Goal: Task Accomplishment & Management: Use online tool/utility

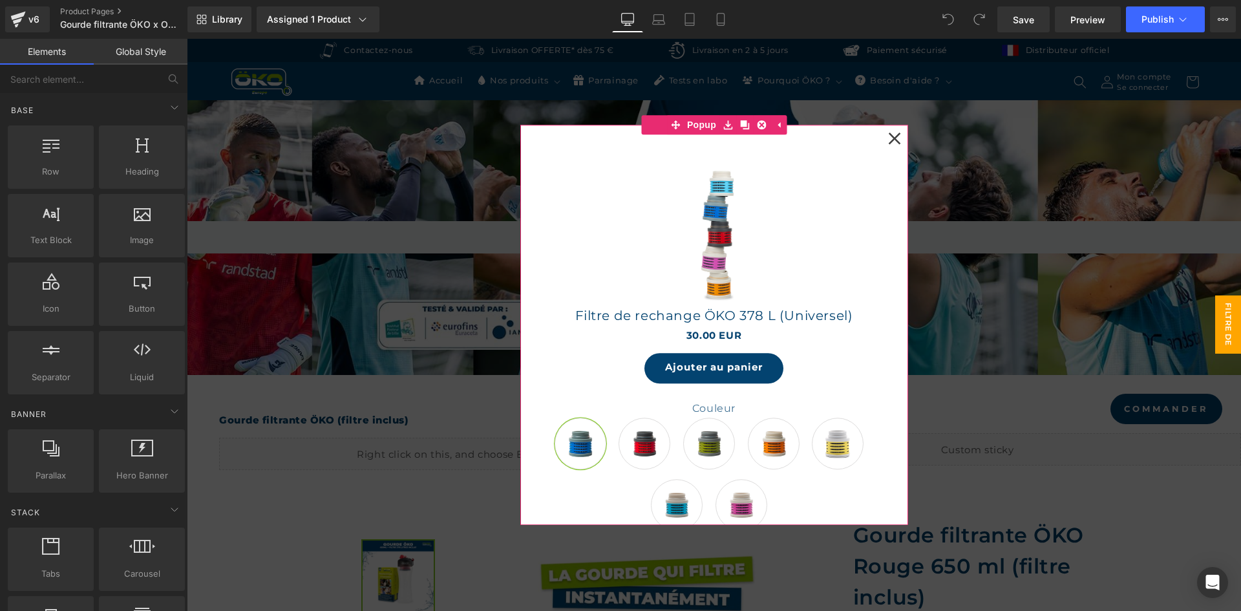
click at [889, 137] on icon at bounding box center [894, 138] width 12 height 12
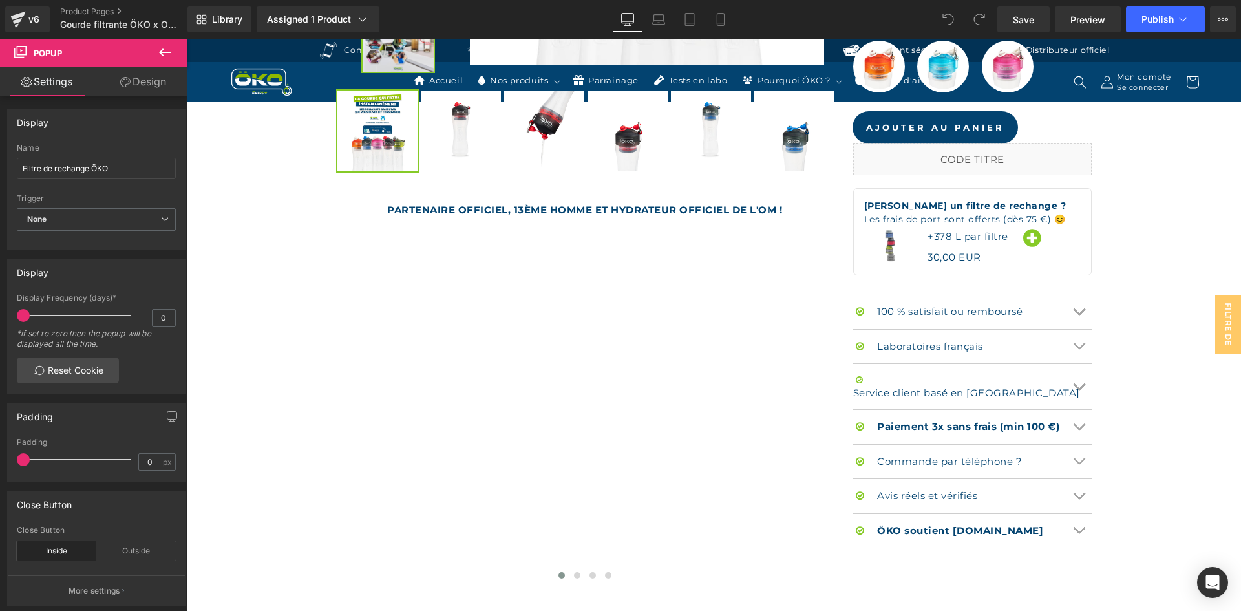
scroll to position [905, 0]
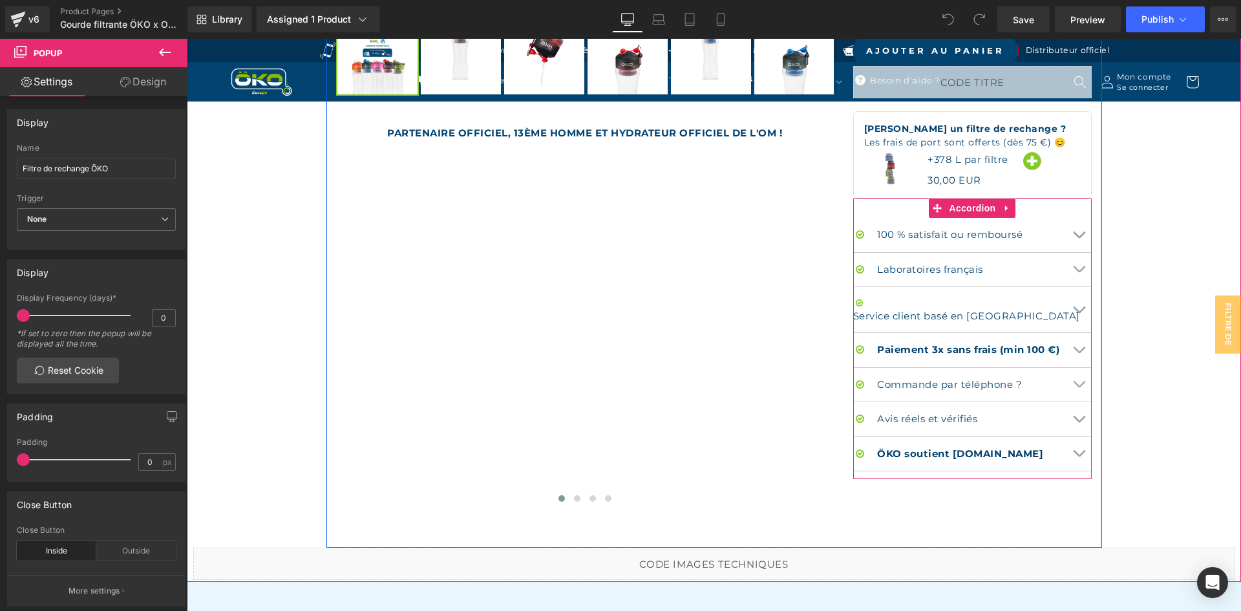
click at [1079, 259] on button "Chevron" at bounding box center [1079, 270] width 26 height 34
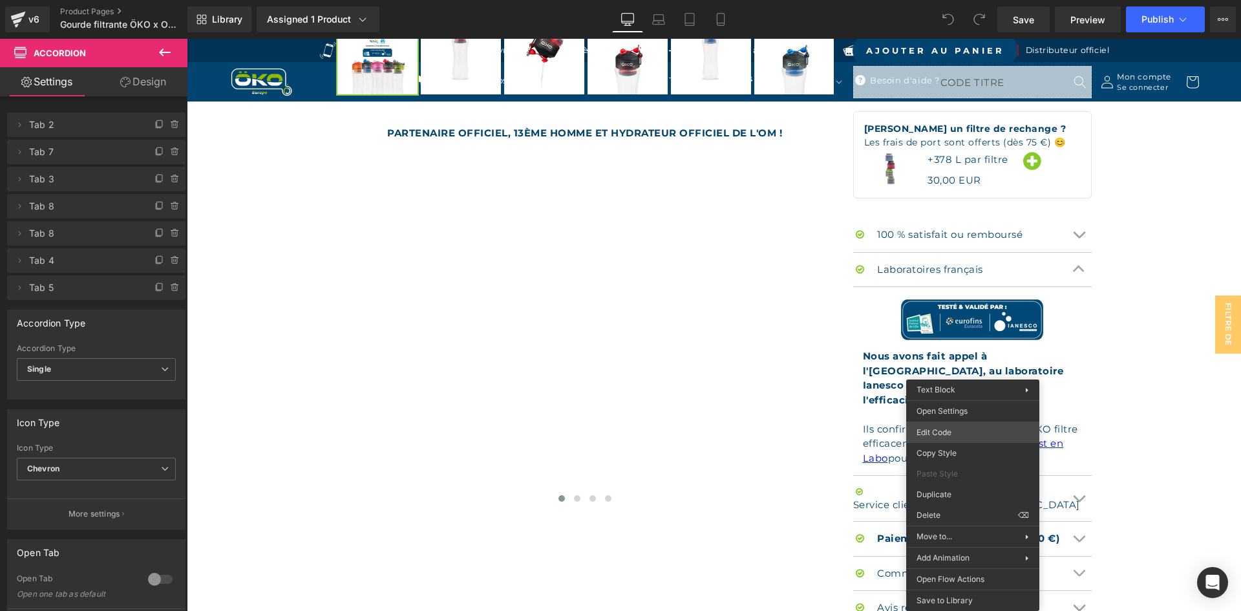
click at [945, 0] on div "You are previewing how the will restyle your page. You can not edit Elements in…" at bounding box center [620, 0] width 1241 height 0
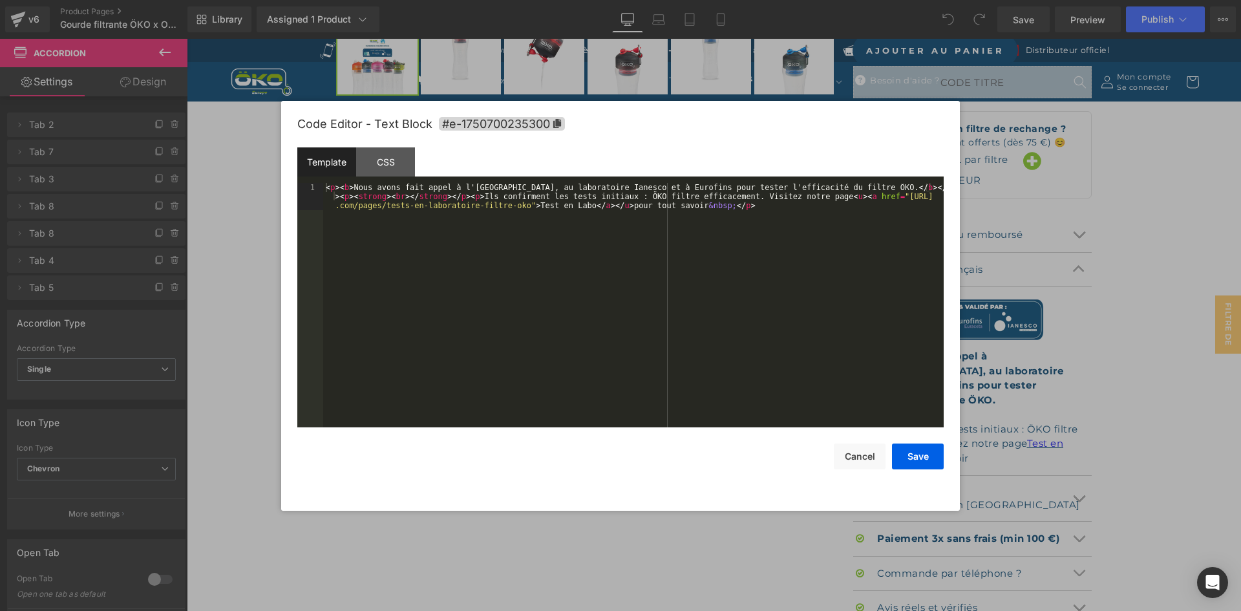
click at [832, 284] on div "< p > < b > Nous avons fait appel à l'Institut Pasteur de Lille, au laboratoire…" at bounding box center [633, 332] width 620 height 299
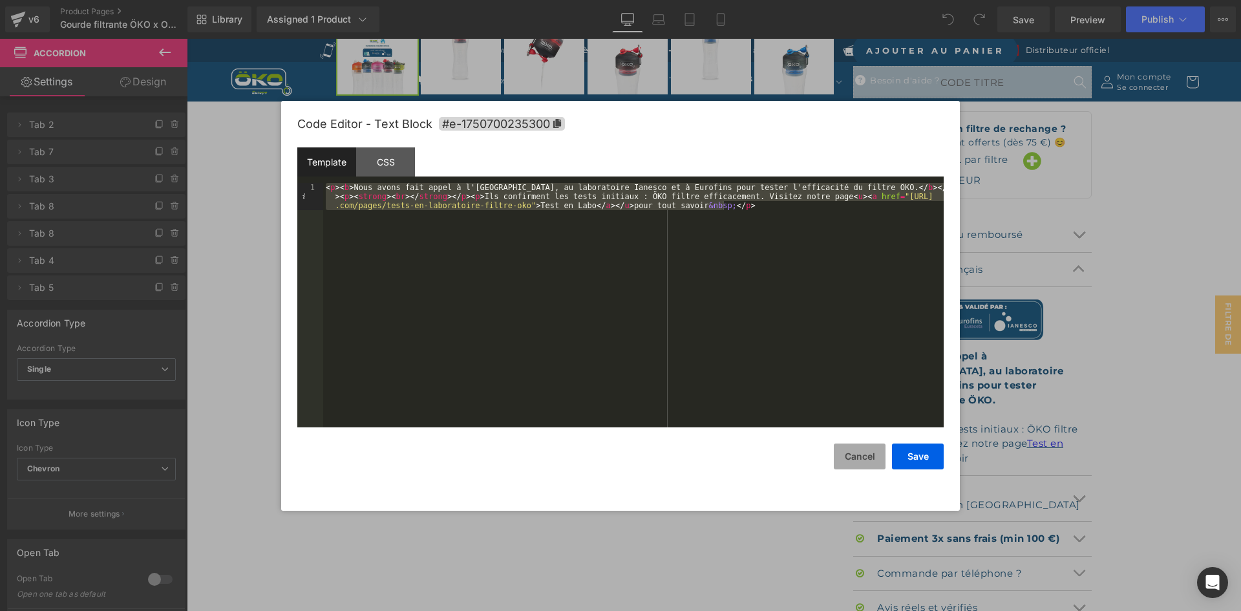
click at [856, 460] on button "Cancel" at bounding box center [860, 456] width 52 height 26
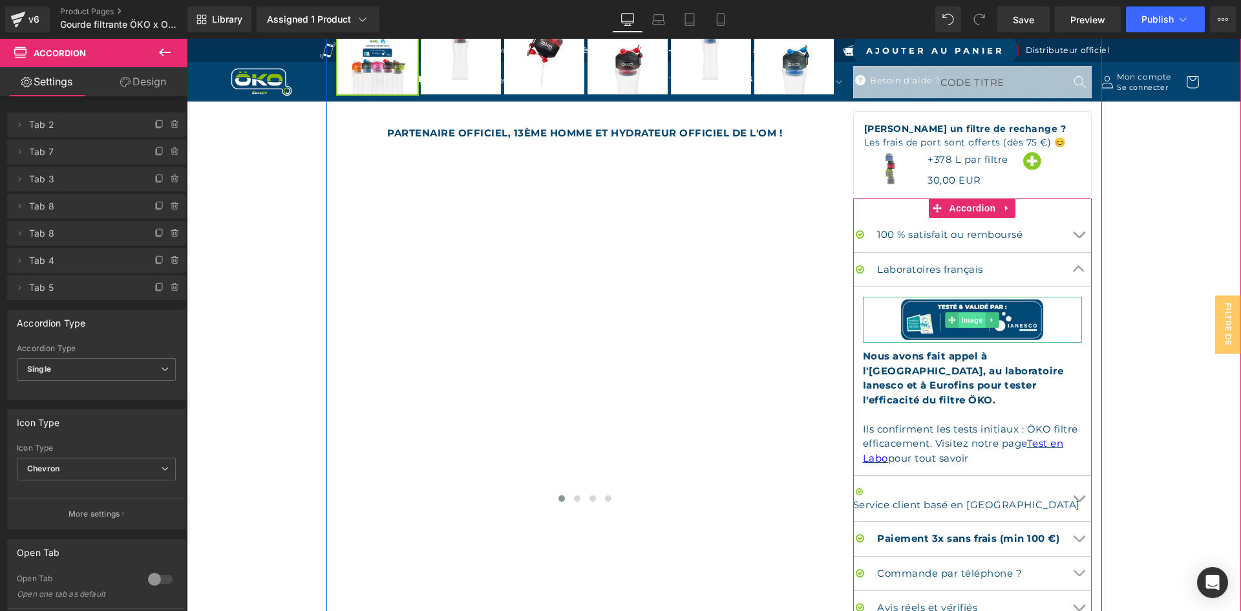
click at [959, 323] on span "Image" at bounding box center [972, 320] width 27 height 16
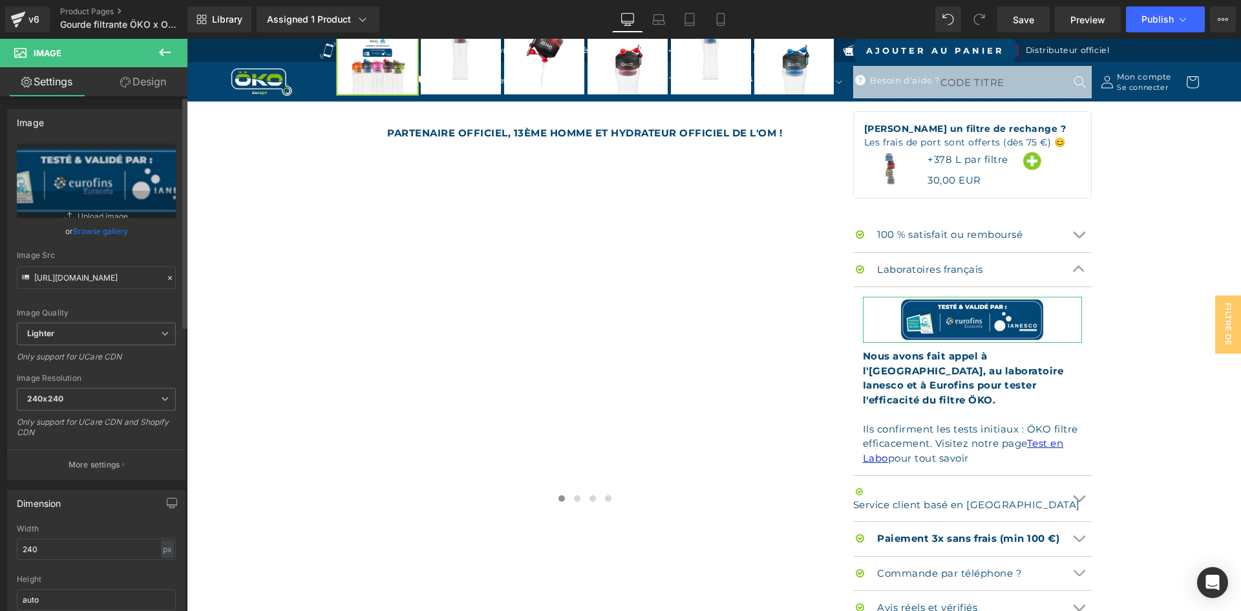
click at [107, 291] on div "Image Quality Lighter Lightest Lighter Lighter Lightest Only support for UCare …" at bounding box center [96, 232] width 159 height 179
click at [116, 282] on input "https://ucarecdn.com/01f99076-1504-4b36-b706-4082f5941d21/-/format/auto/-/previ…" at bounding box center [96, 277] width 159 height 23
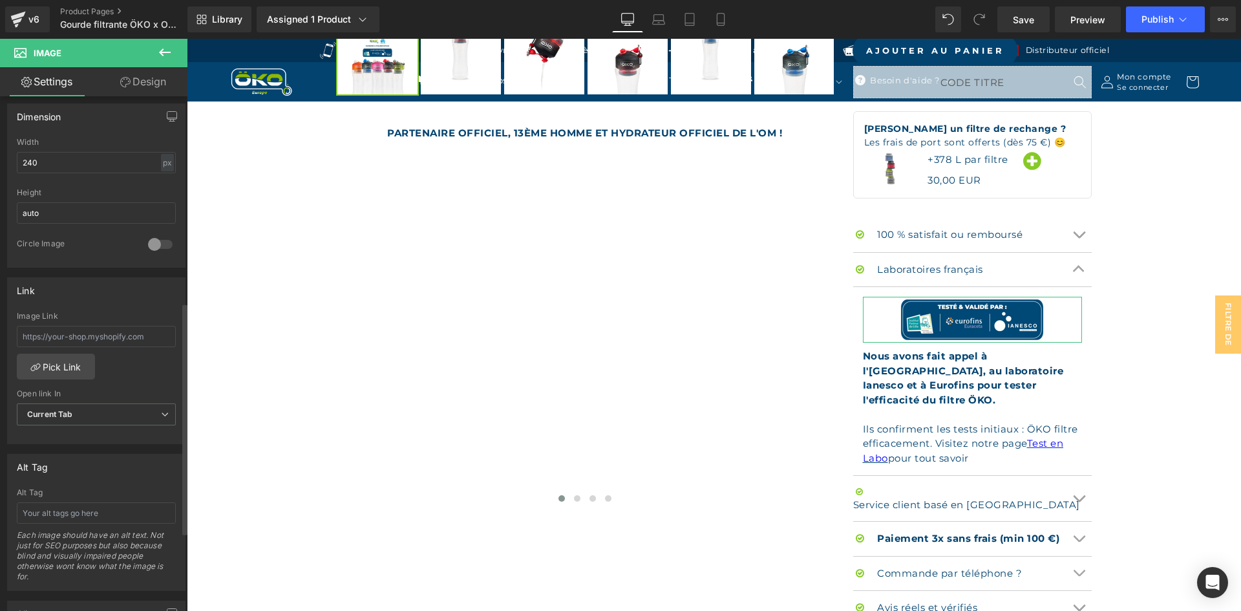
scroll to position [517, 0]
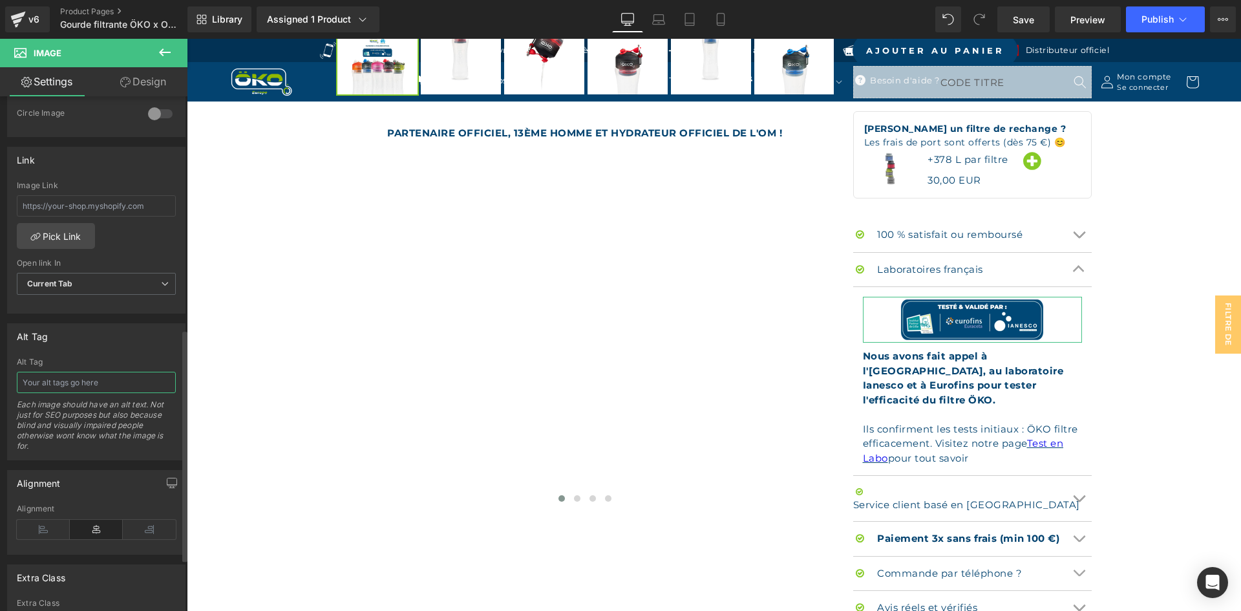
click at [92, 379] on input "text" at bounding box center [96, 382] width 159 height 21
type input "Testé et validé par Institut Pasteur, Eurofins et Ianesco"
click at [119, 356] on div "Alt Tag Alt Tag Testé et validé par Institut Pasteur, Eurofins et Ianesco Each …" at bounding box center [96, 391] width 178 height 137
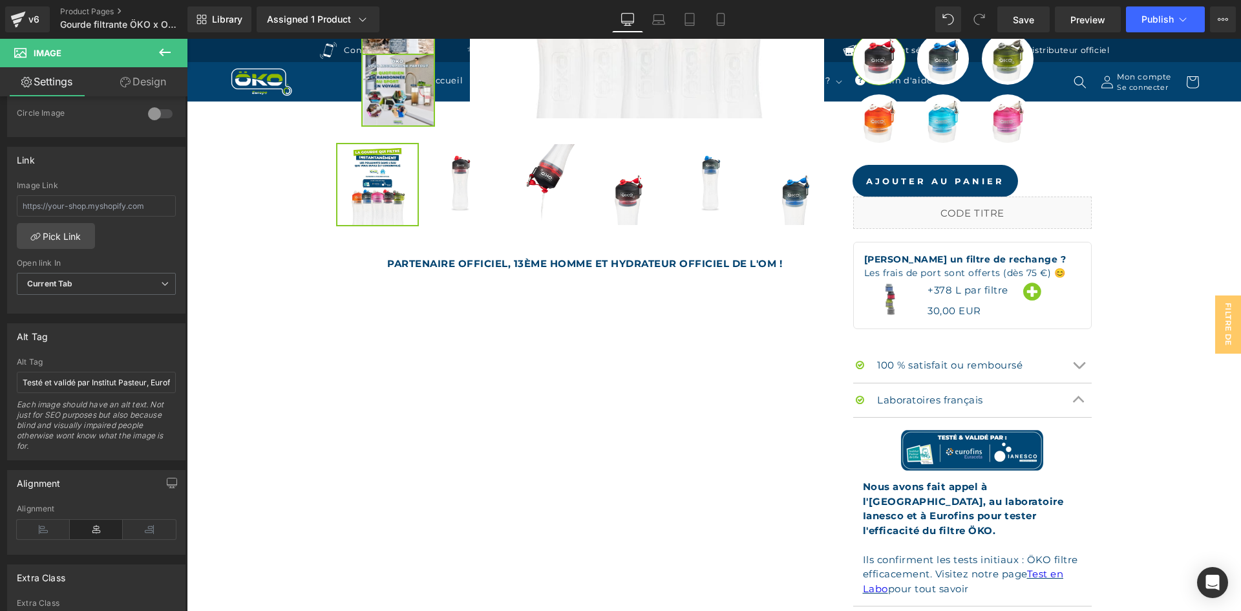
scroll to position [776, 0]
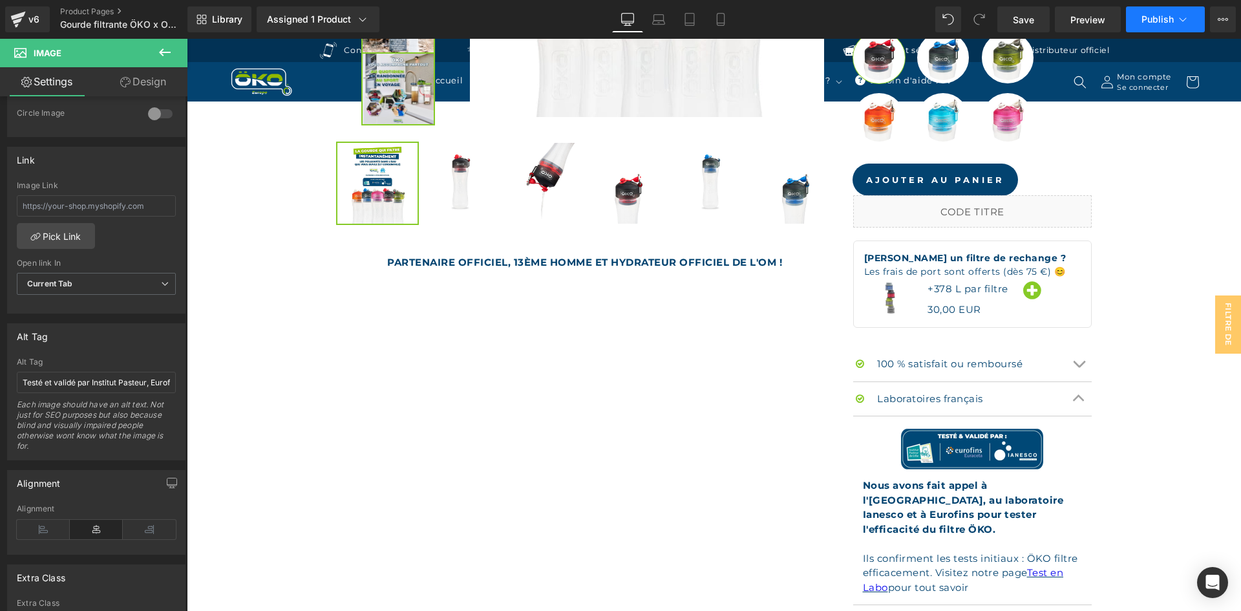
click at [1144, 17] on span "Publish" at bounding box center [1157, 19] width 32 height 10
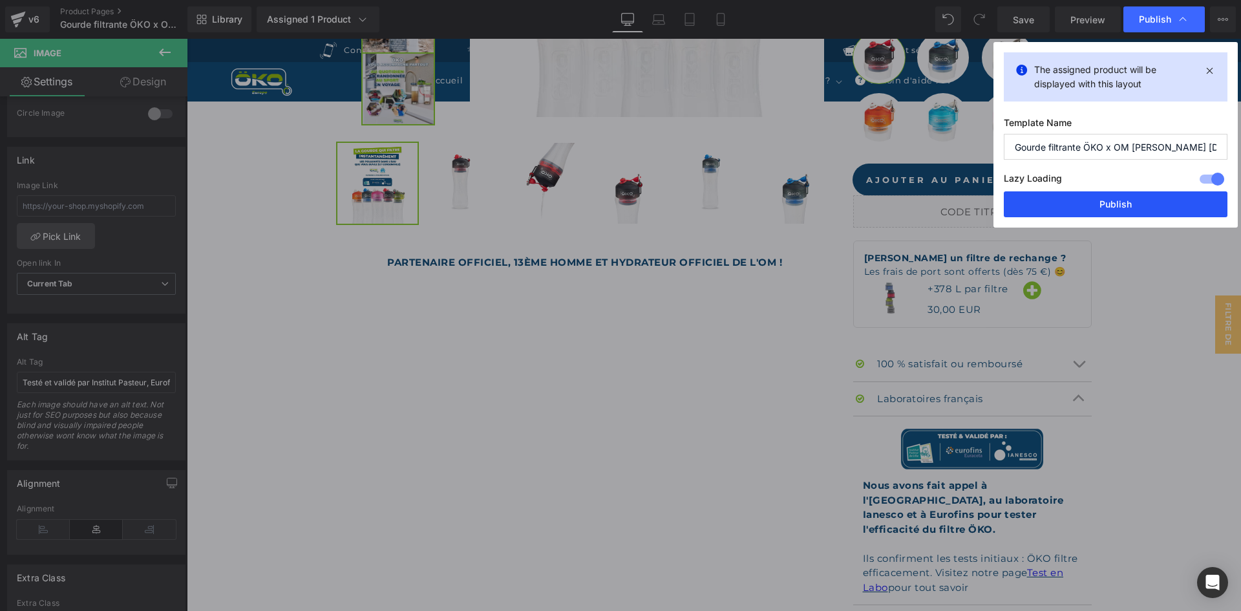
click at [1063, 195] on button "Publish" at bounding box center [1116, 204] width 224 height 26
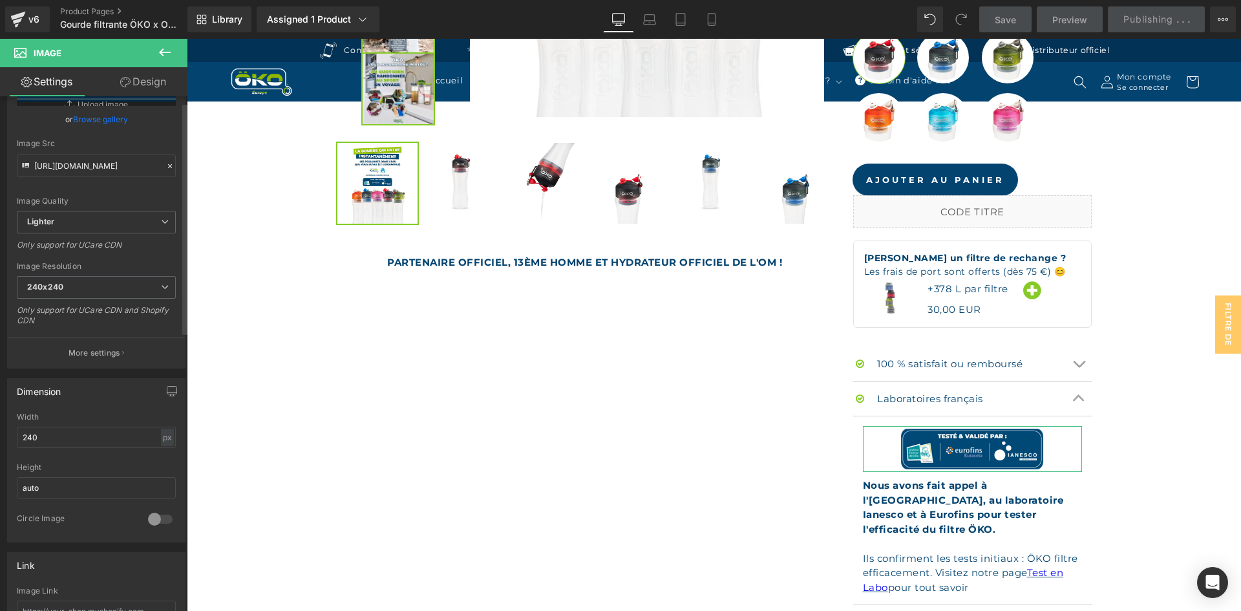
scroll to position [0, 0]
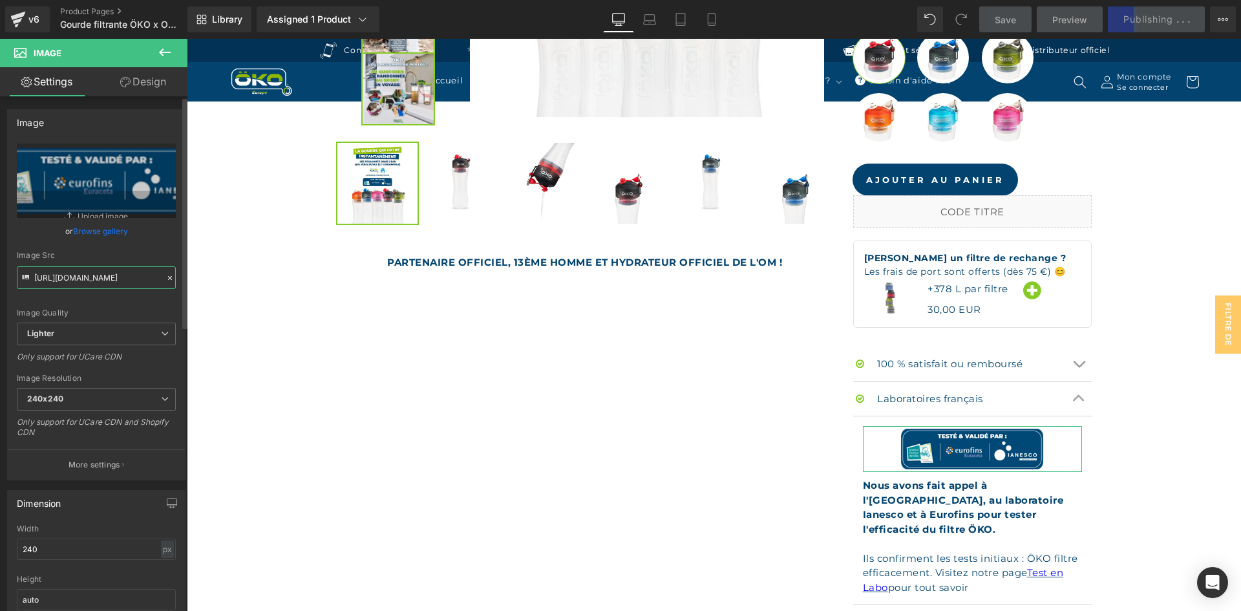
click at [112, 282] on input "https://ucarecdn.com/01f99076-1504-4b36-b706-4082f5941d21/-/format/auto/-/previ…" at bounding box center [96, 277] width 159 height 23
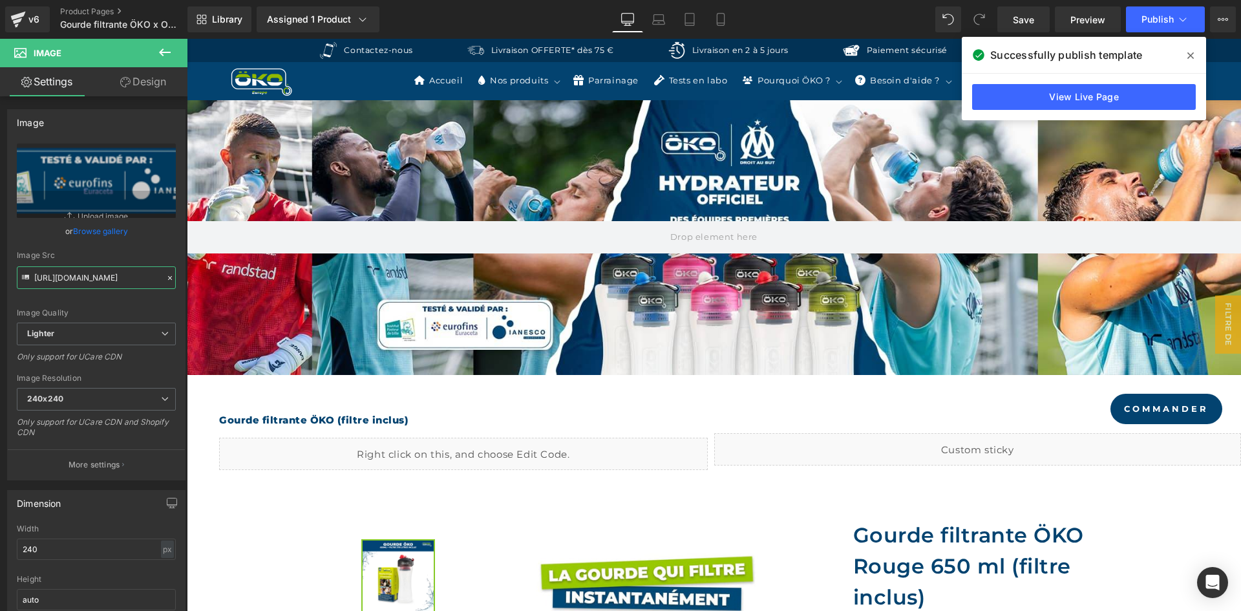
scroll to position [323, 0]
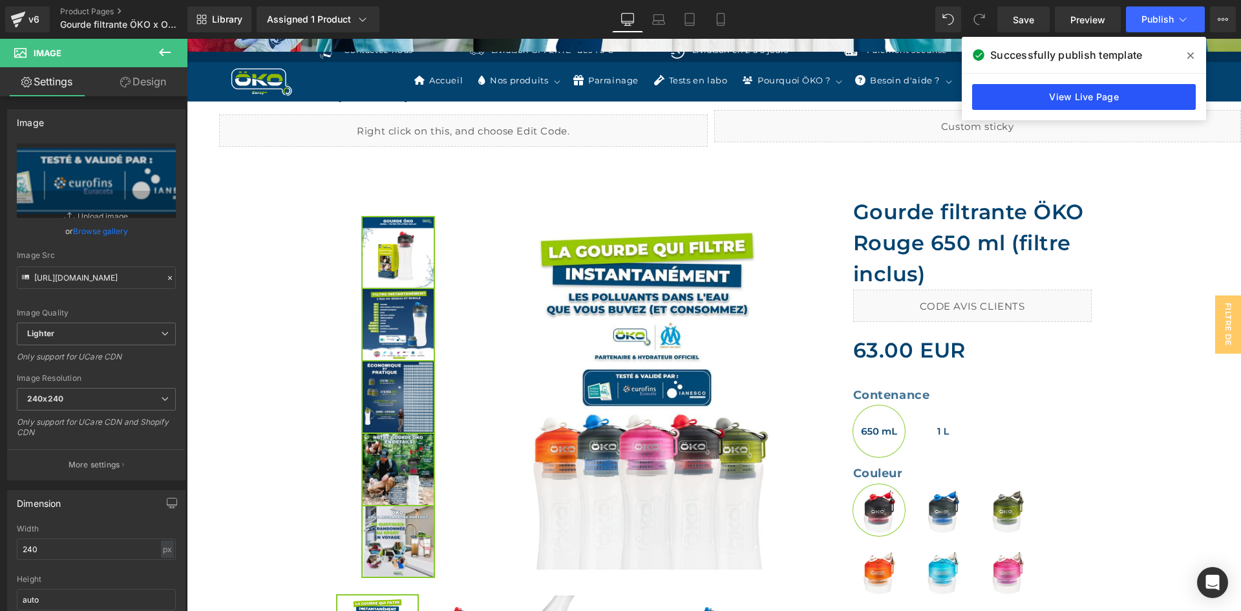
click at [1055, 89] on link "View Live Page" at bounding box center [1084, 97] width 224 height 26
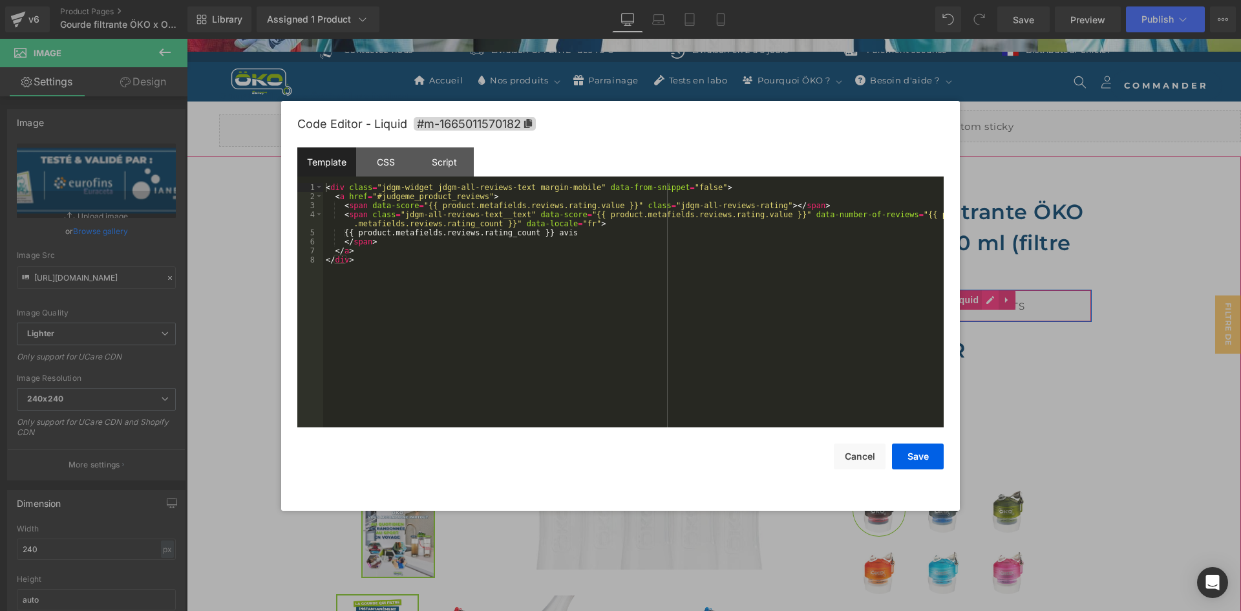
click at [982, 302] on div "Liquid" at bounding box center [972, 306] width 239 height 32
click at [643, 288] on div "< div class = "jdgm-widget jdgm-all-reviews-text margin-mobile" data-from-snipp…" at bounding box center [633, 314] width 620 height 262
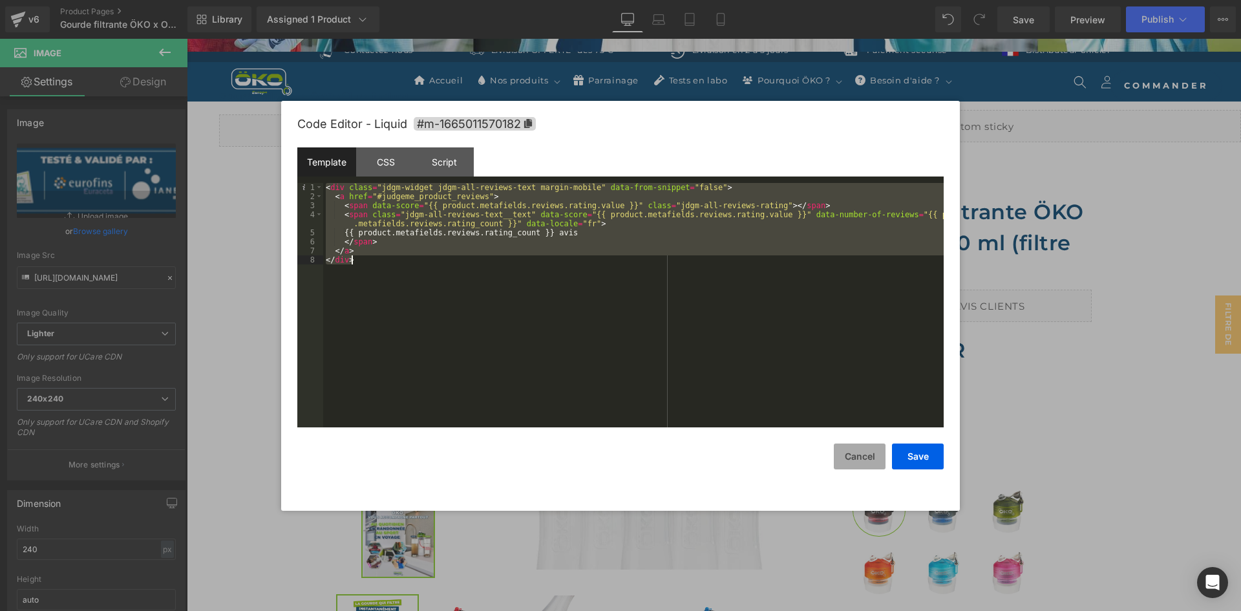
click at [876, 465] on button "Cancel" at bounding box center [860, 456] width 52 height 26
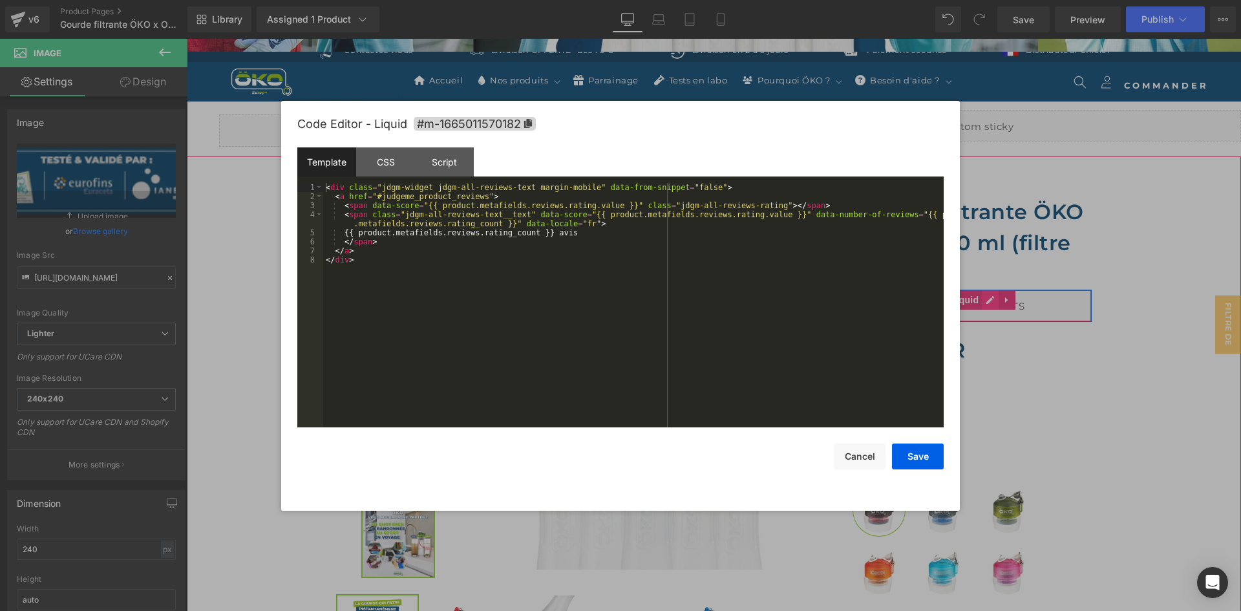
click at [986, 297] on div "Liquid" at bounding box center [972, 306] width 239 height 32
click at [407, 156] on div "CSS" at bounding box center [385, 161] width 59 height 29
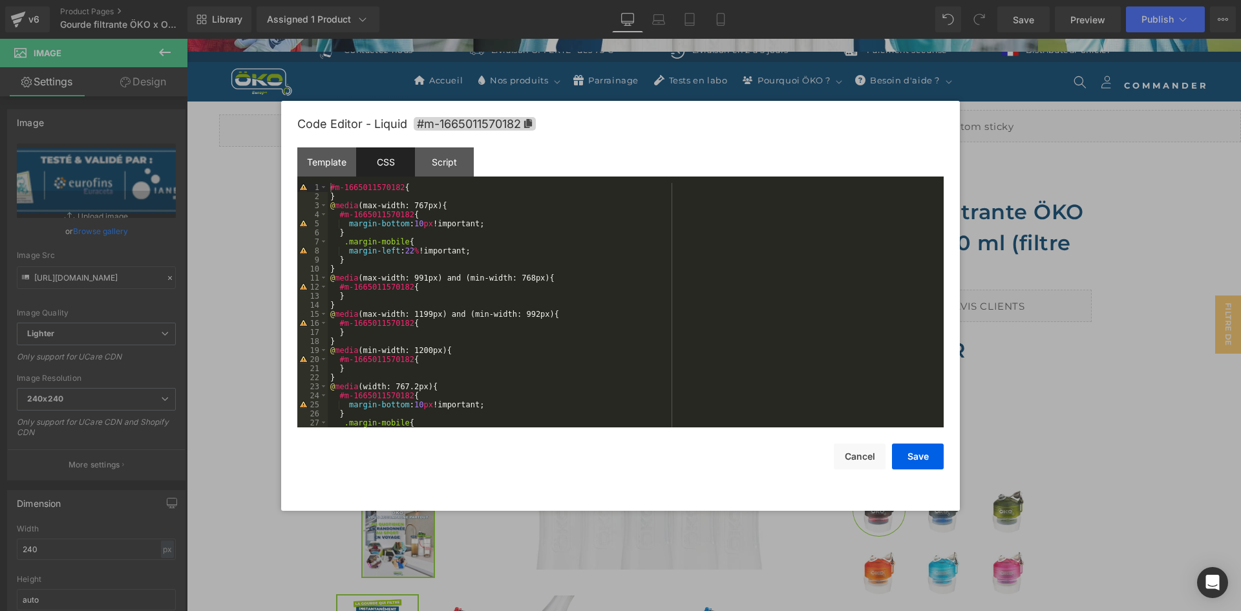
scroll to position [36, 0]
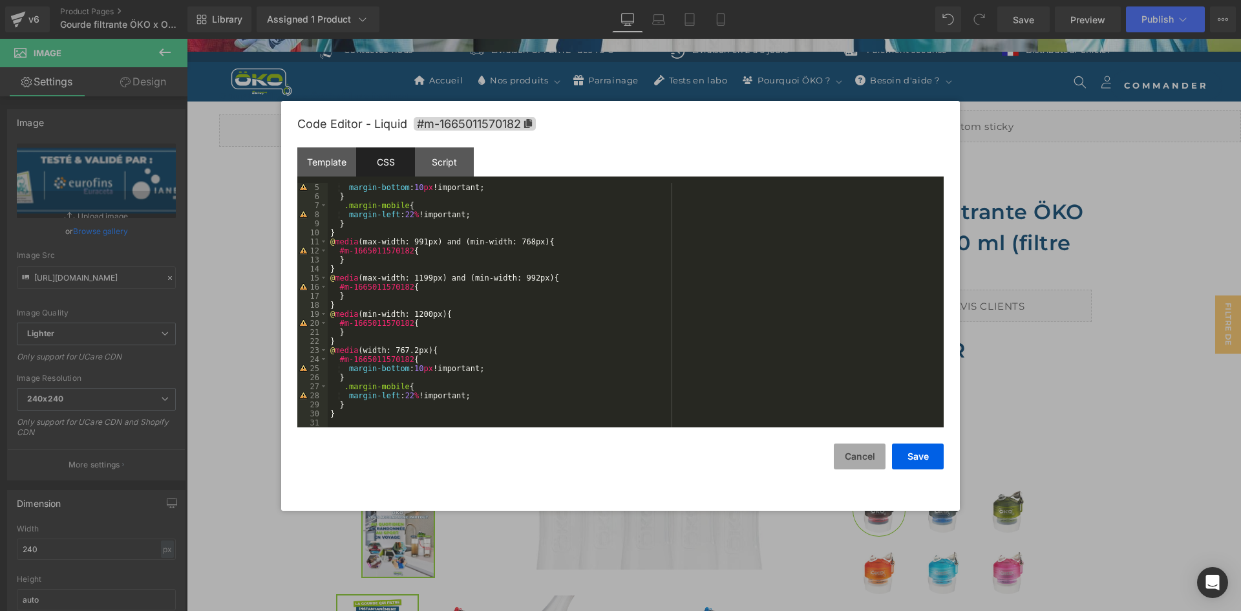
click at [840, 454] on button "Cancel" at bounding box center [860, 456] width 52 height 26
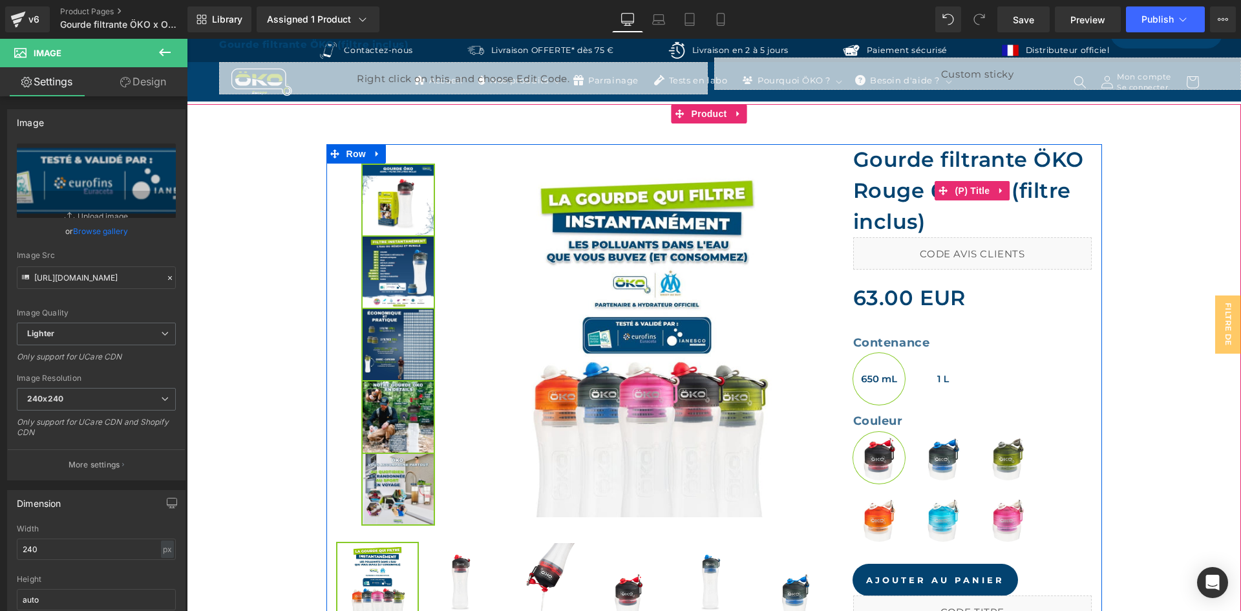
scroll to position [452, 0]
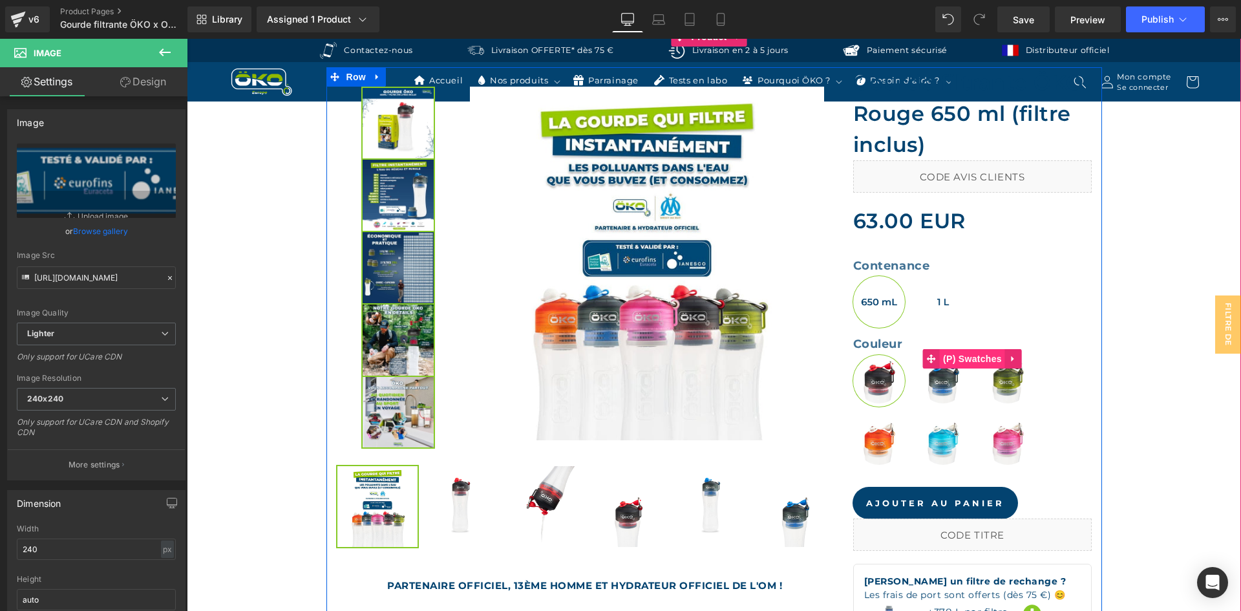
click at [952, 360] on span "(P) Swatches" at bounding box center [972, 358] width 65 height 19
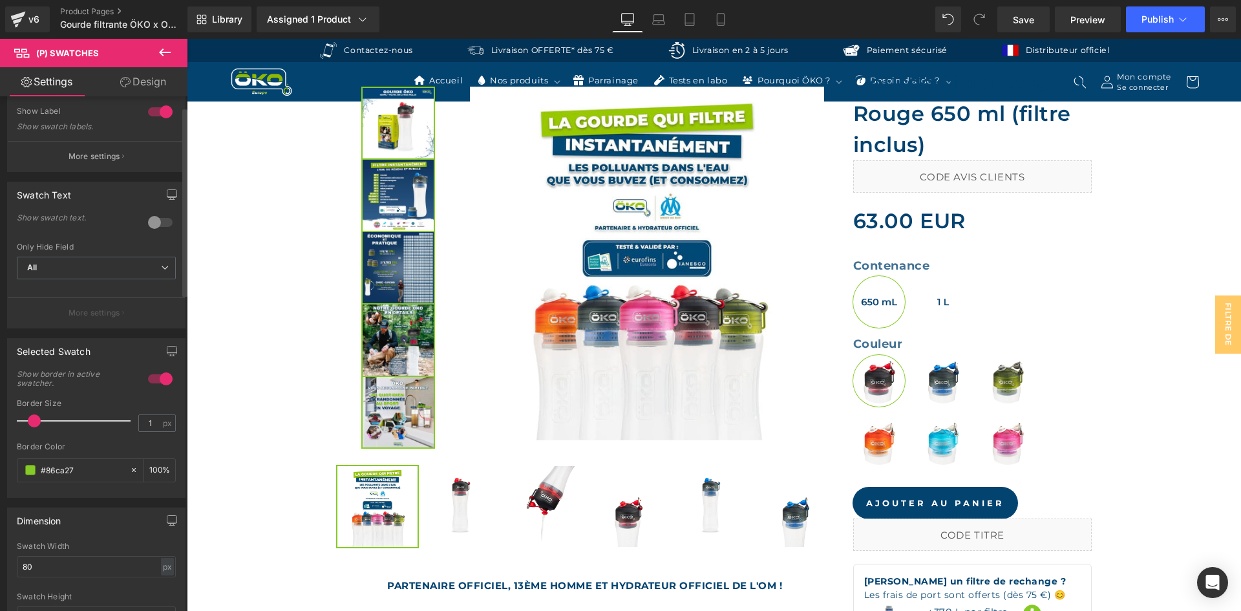
scroll to position [129, 0]
click at [87, 467] on input "#86ca27" at bounding box center [82, 468] width 83 height 14
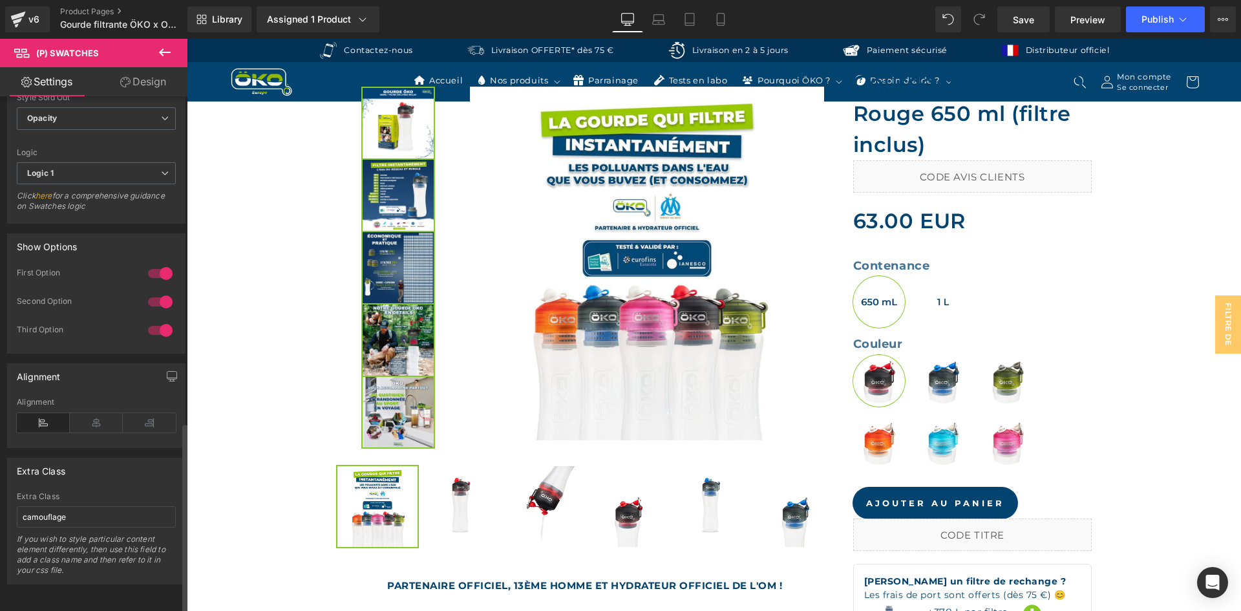
scroll to position [891, 0]
click at [91, 506] on input "camouflage" at bounding box center [96, 516] width 159 height 21
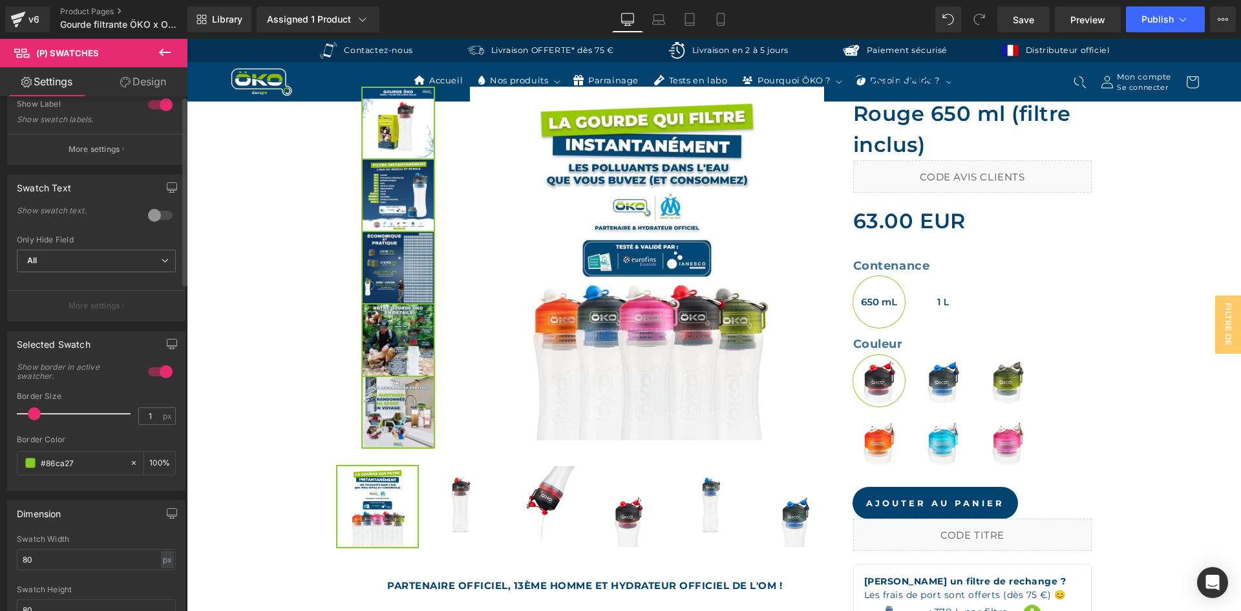
scroll to position [0, 0]
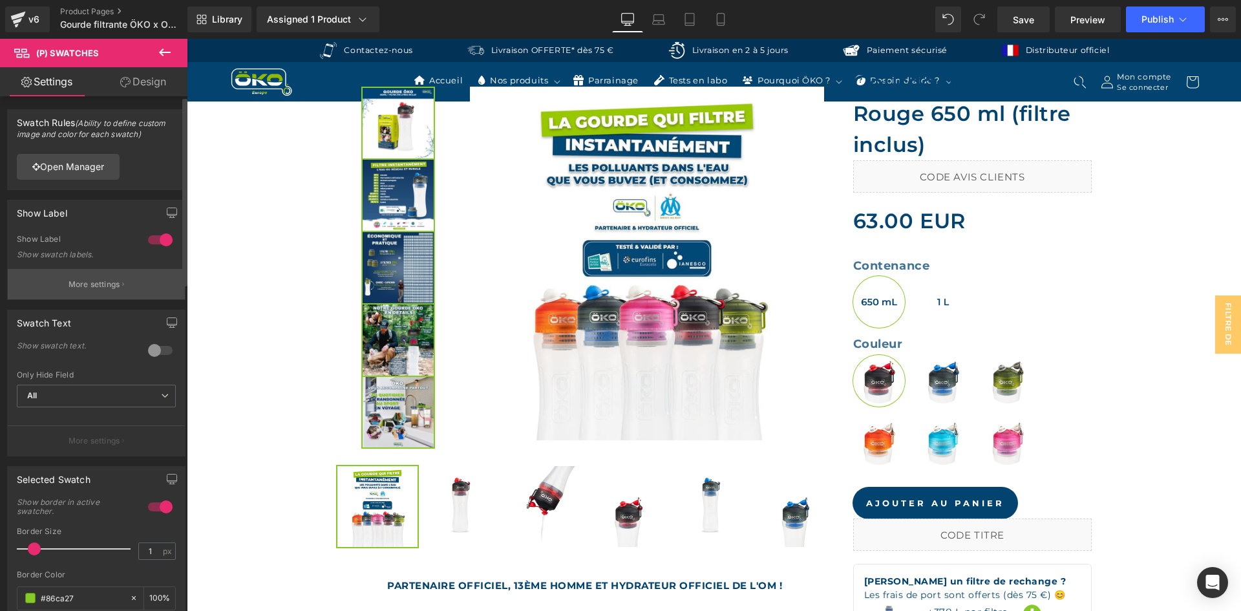
click at [125, 288] on button "More settings" at bounding box center [96, 284] width 177 height 30
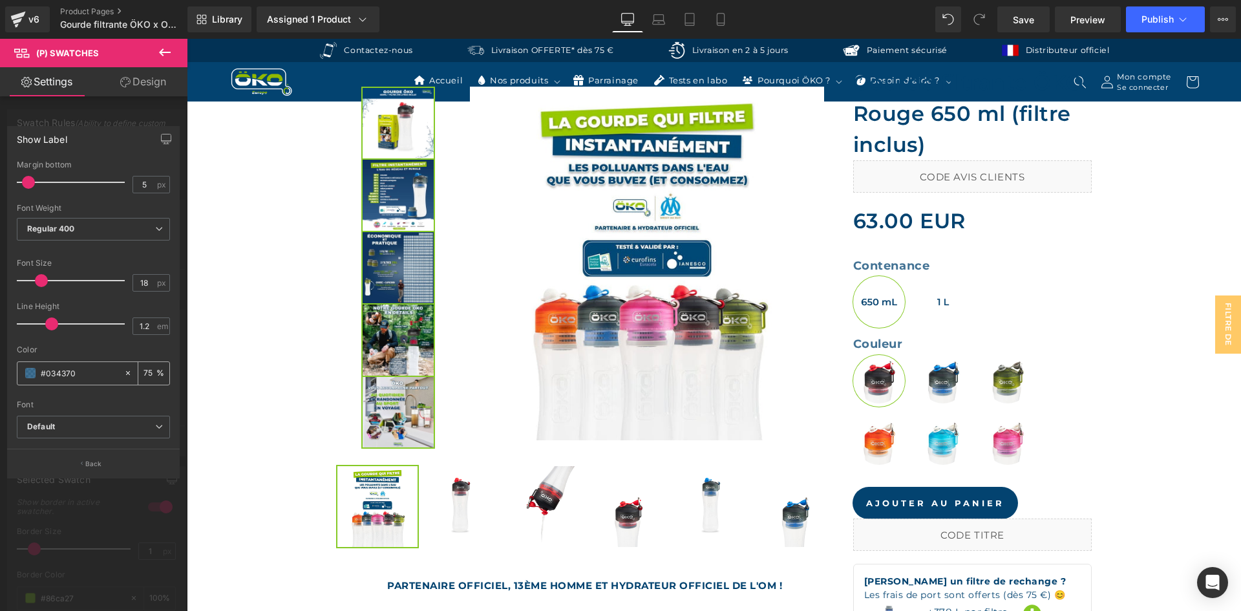
click at [105, 377] on input "#034370" at bounding box center [79, 373] width 77 height 14
click at [37, 10] on link "v6" at bounding box center [27, 19] width 45 height 26
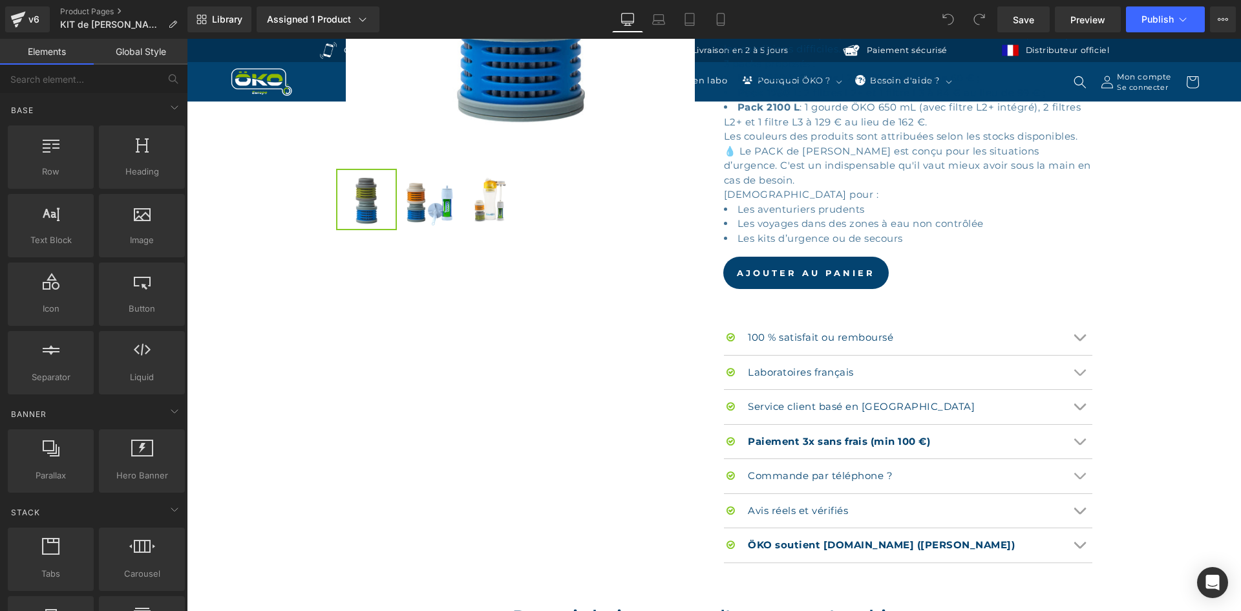
scroll to position [646, 0]
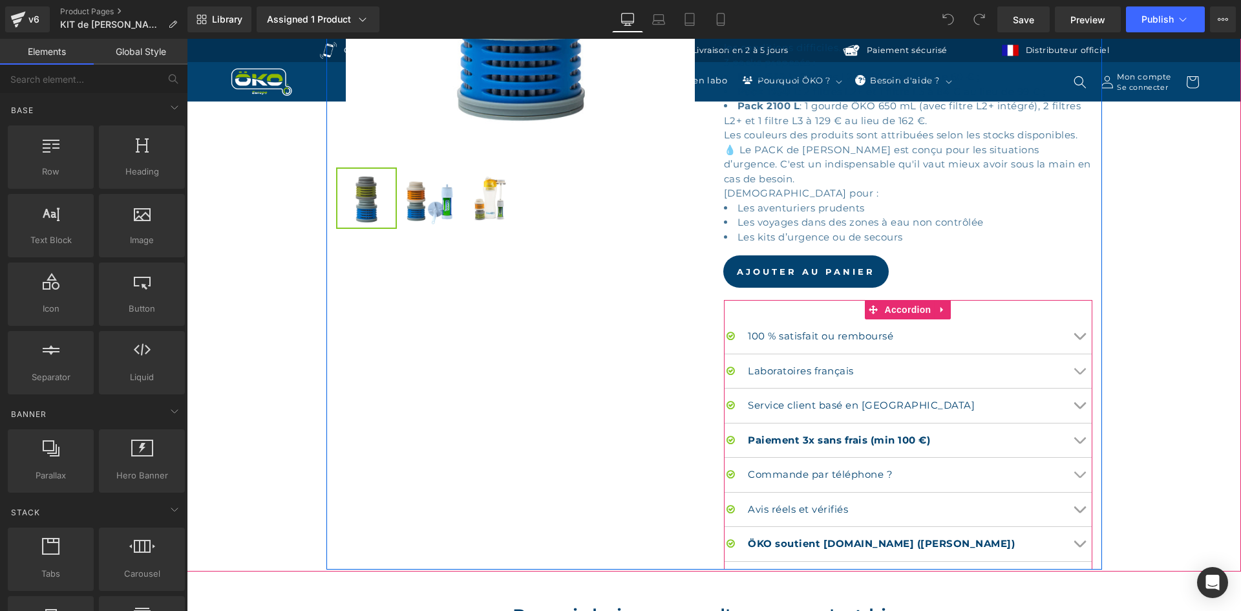
click at [1079, 359] on button "Chevron" at bounding box center [1079, 371] width 26 height 34
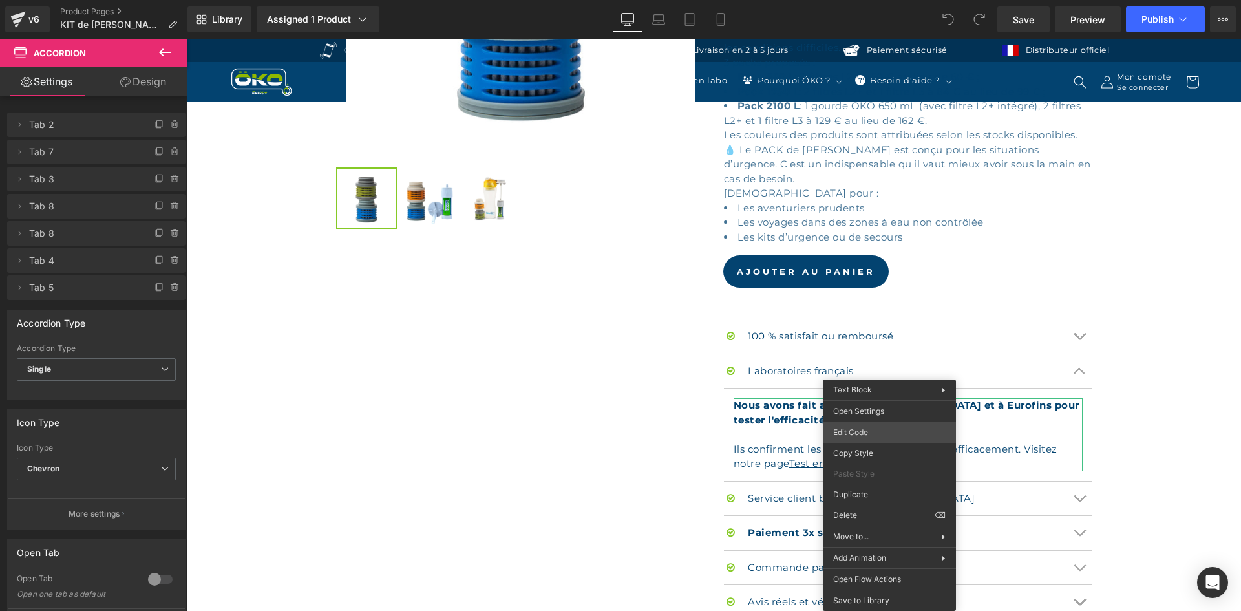
click at [865, 0] on div "You are previewing how the will restyle your page. You can not edit Elements in…" at bounding box center [620, 0] width 1241 height 0
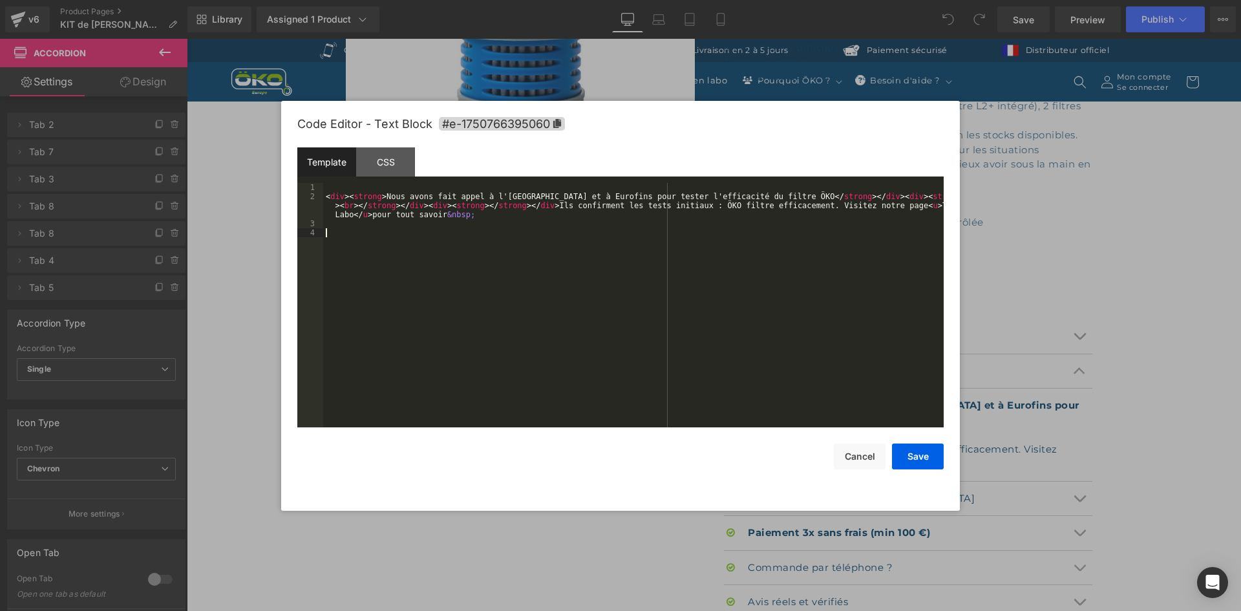
click at [741, 321] on div "< div > < strong > Nous avons fait appel à l'Institut Pasteur de Lille et à Eur…" at bounding box center [633, 314] width 620 height 262
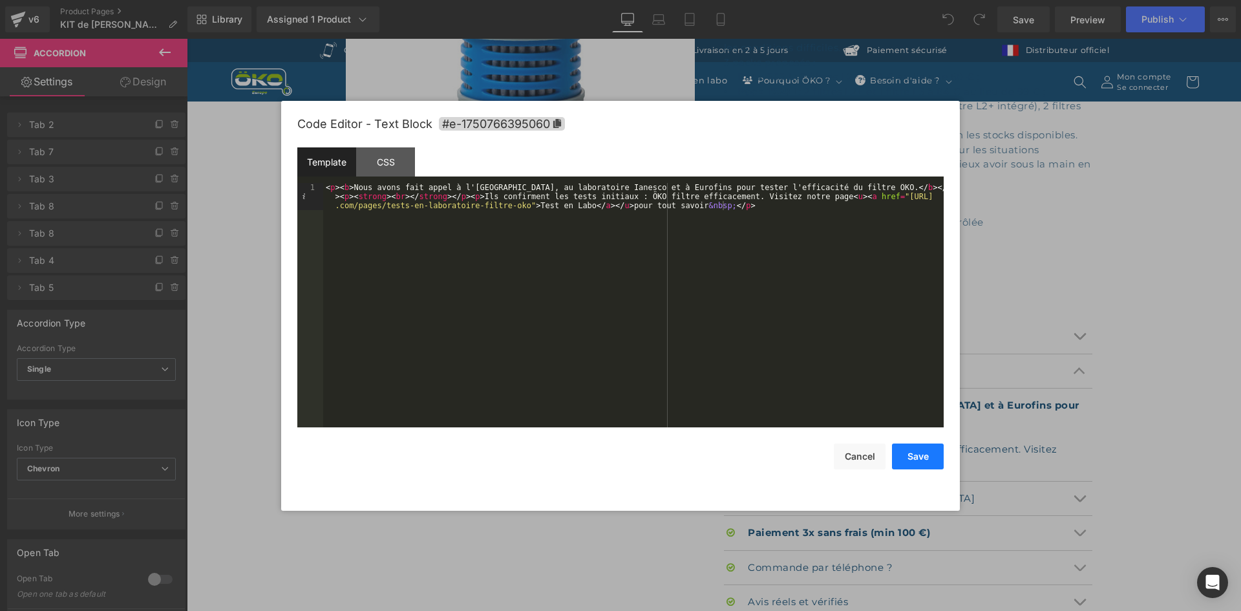
click at [922, 452] on button "Save" at bounding box center [918, 456] width 52 height 26
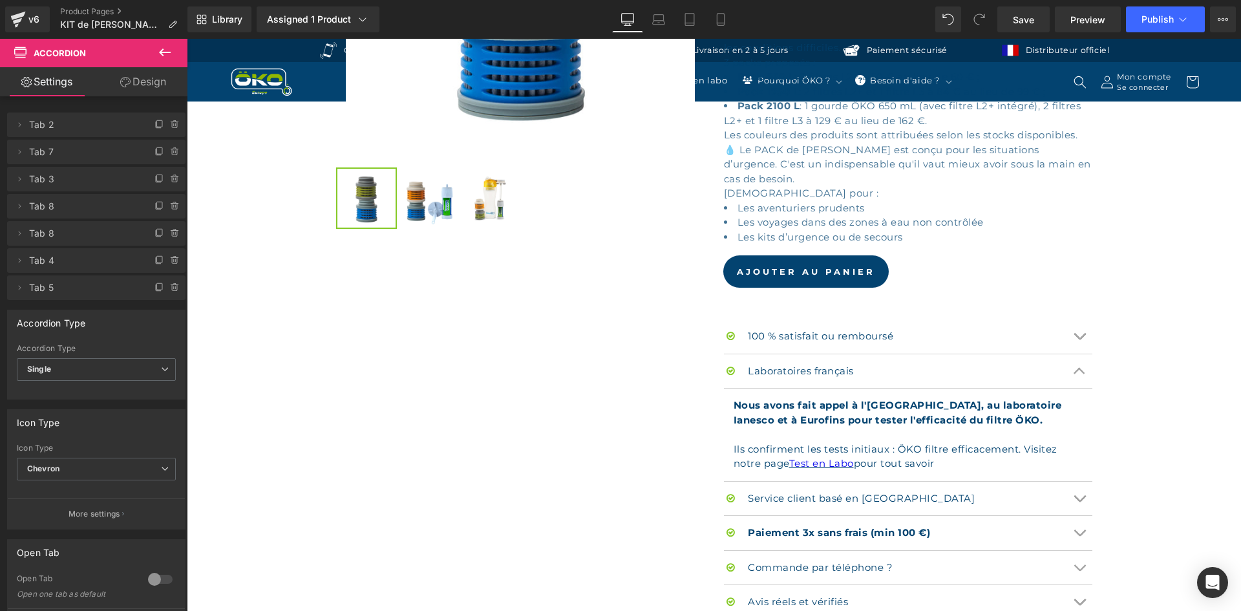
click at [173, 45] on button at bounding box center [164, 53] width 45 height 28
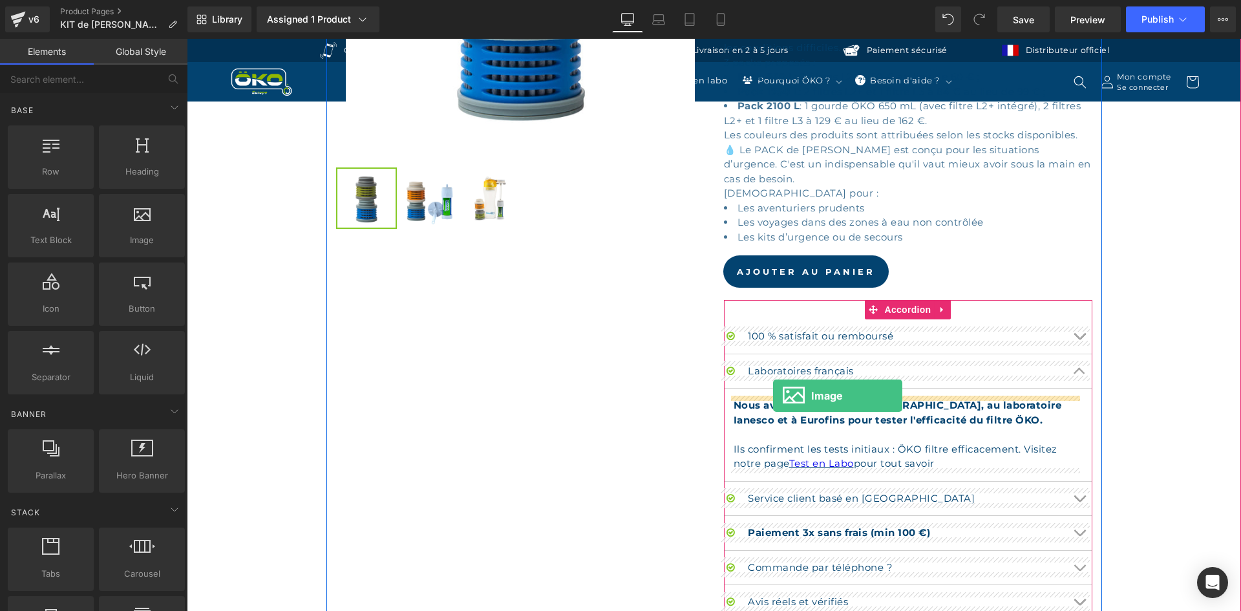
drag, startPoint x: 337, startPoint y: 272, endPoint x: 773, endPoint y: 396, distance: 452.8
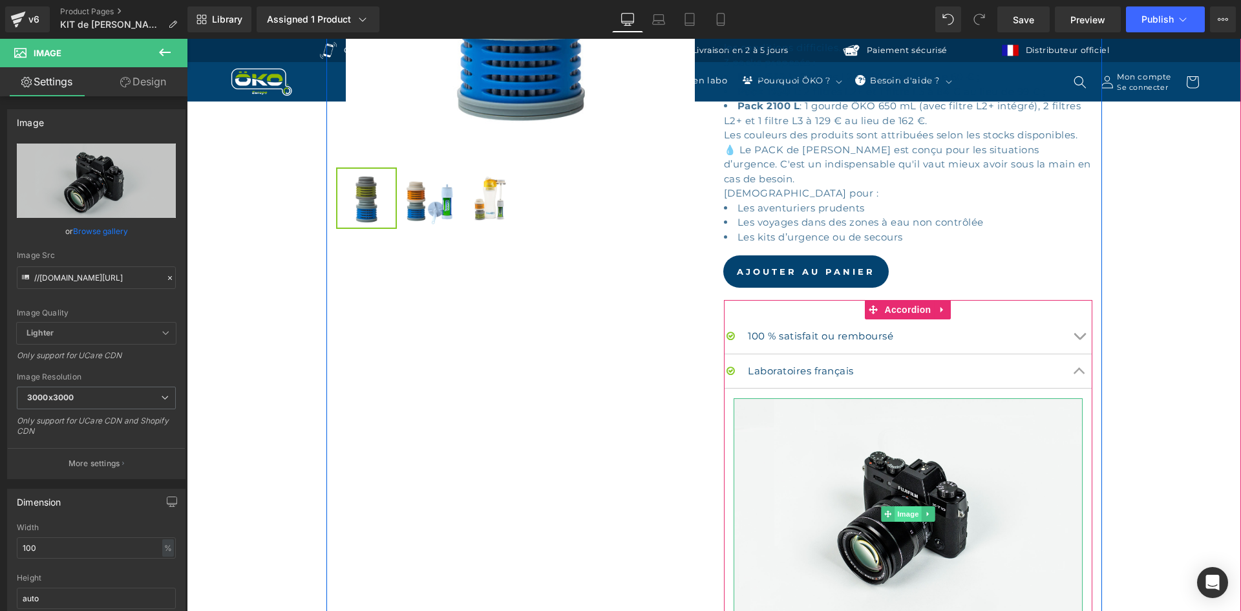
click at [908, 512] on span "Image" at bounding box center [908, 514] width 27 height 16
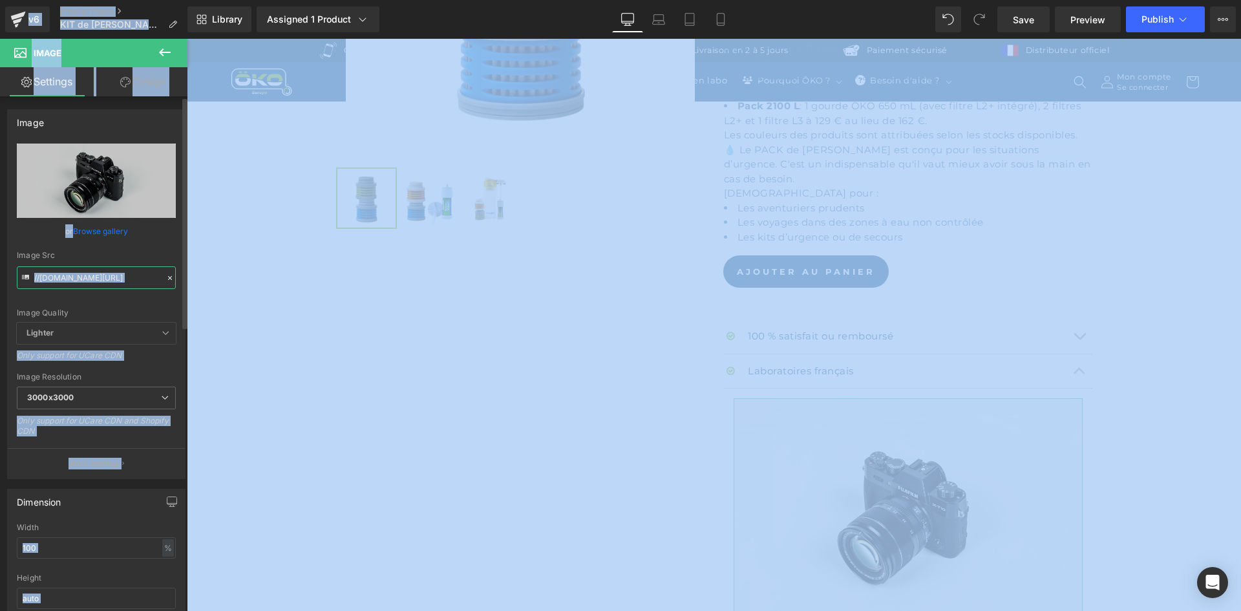
click at [117, 282] on input "//d1um8515vdn9kb.cloudfront.net/images/parallax.jpg" at bounding box center [96, 277] width 159 height 23
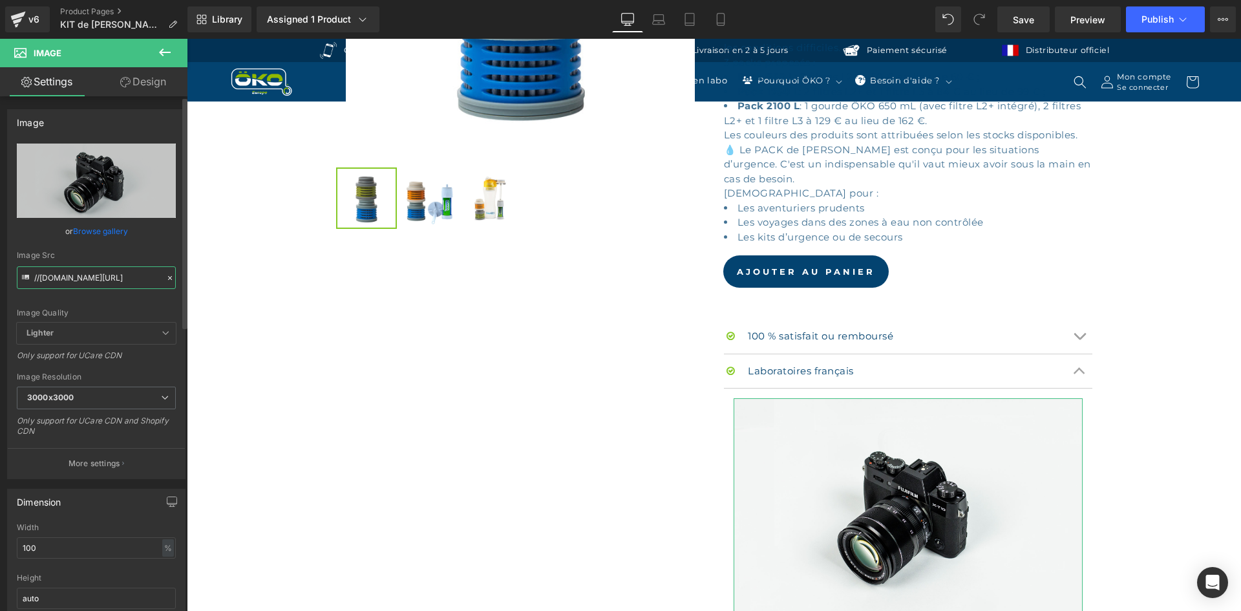
paste input "text"
type input "//d1um8515vdn9kb.cloudfront.net/images/parallax.jpg"
click at [132, 262] on div "Image Src //d1um8515vdn9kb.cloudfront.net/images/parallax.jpg" at bounding box center [96, 270] width 159 height 38
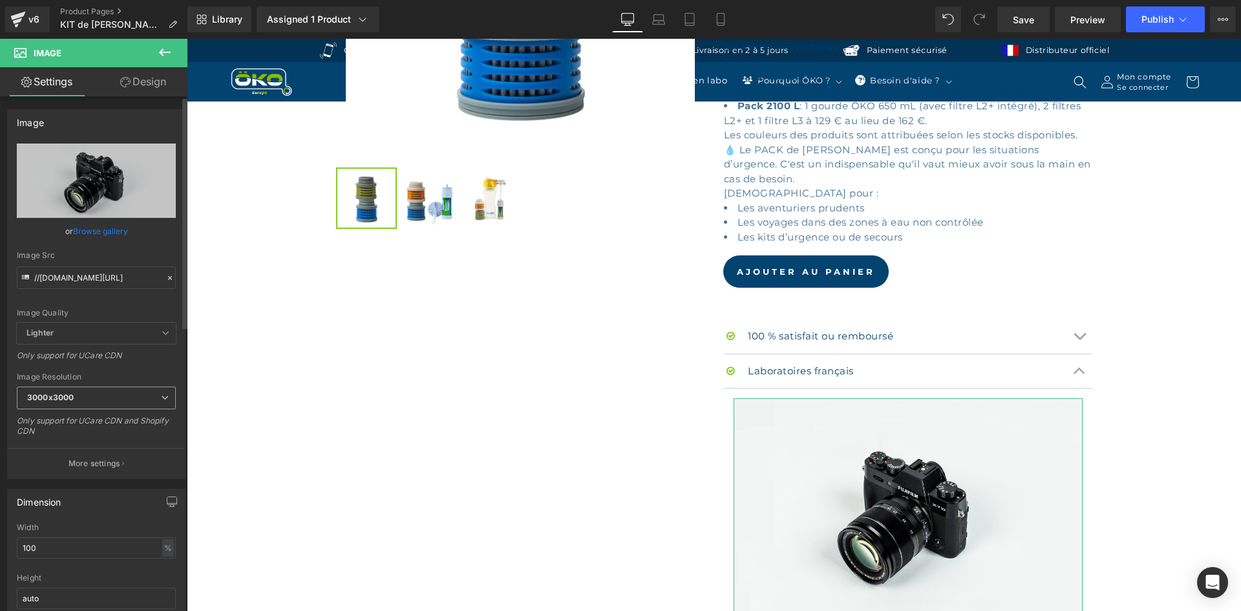
click at [111, 390] on span "3000x3000" at bounding box center [96, 398] width 159 height 23
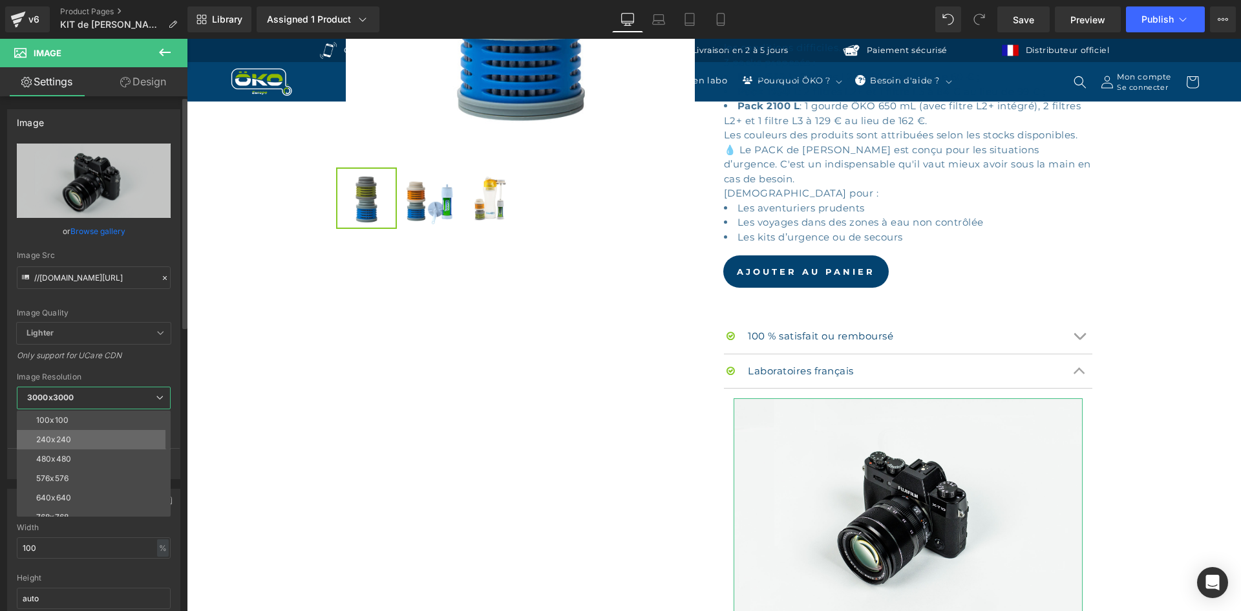
click at [98, 435] on li "240x240" at bounding box center [97, 439] width 160 height 19
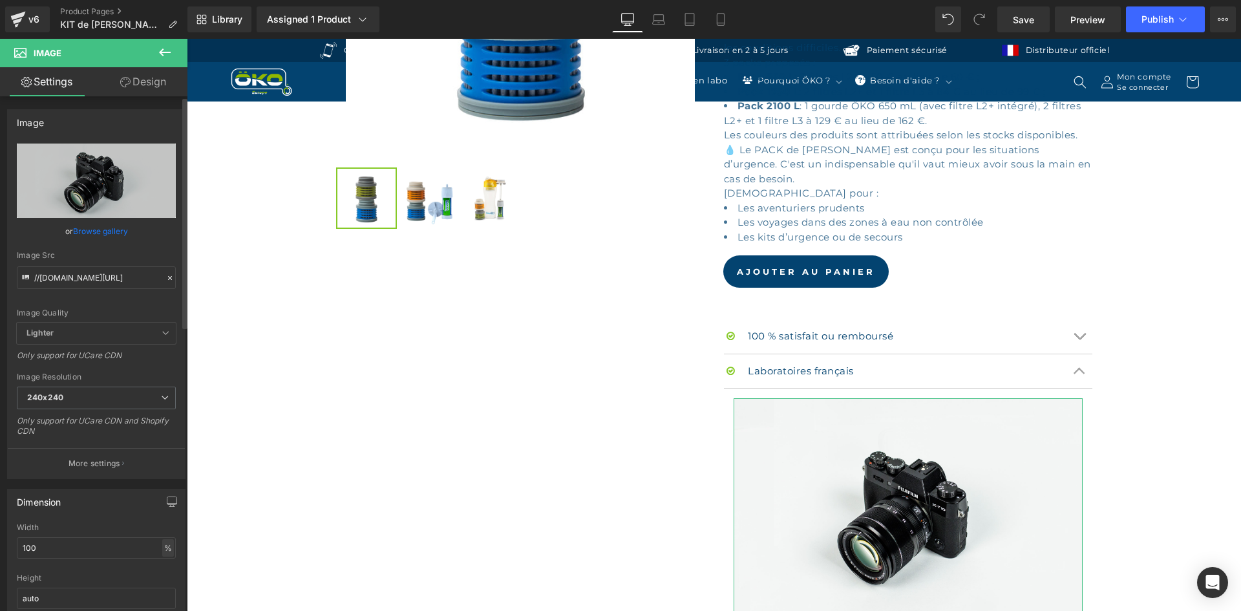
click at [166, 547] on div "%" at bounding box center [168, 547] width 12 height 17
click at [163, 582] on li "px" at bounding box center [167, 586] width 16 height 19
drag, startPoint x: 92, startPoint y: 547, endPoint x: 11, endPoint y: 536, distance: 82.2
click at [11, 536] on div "540px Width 540 px % px auto Height auto 0 Circle Image" at bounding box center [96, 587] width 177 height 129
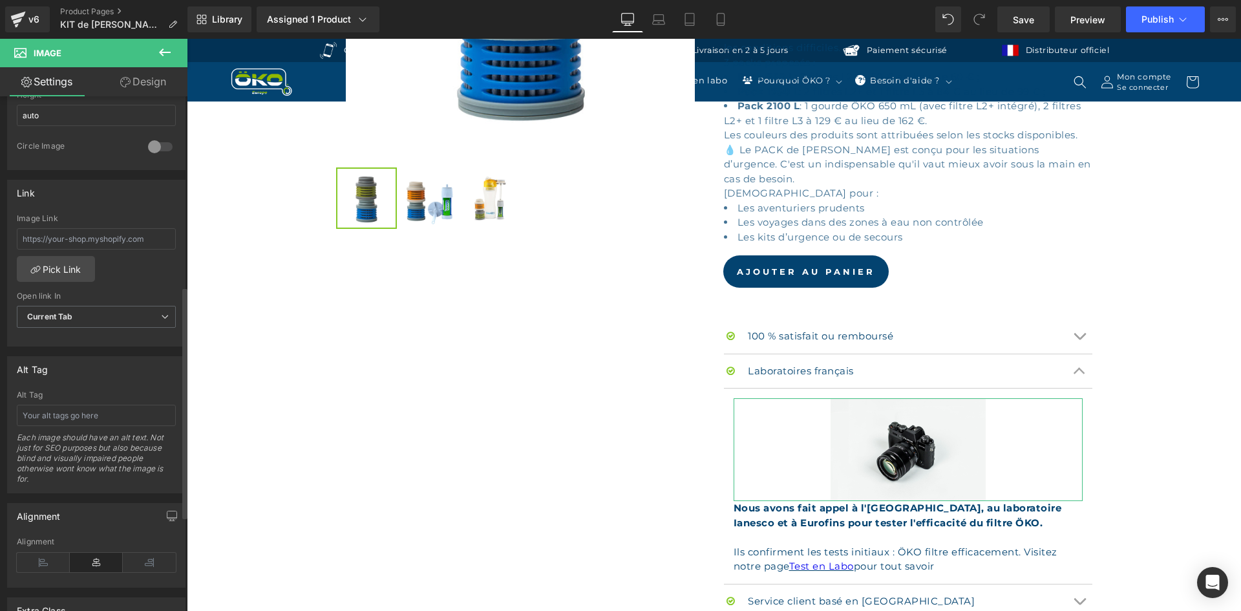
scroll to position [517, 0]
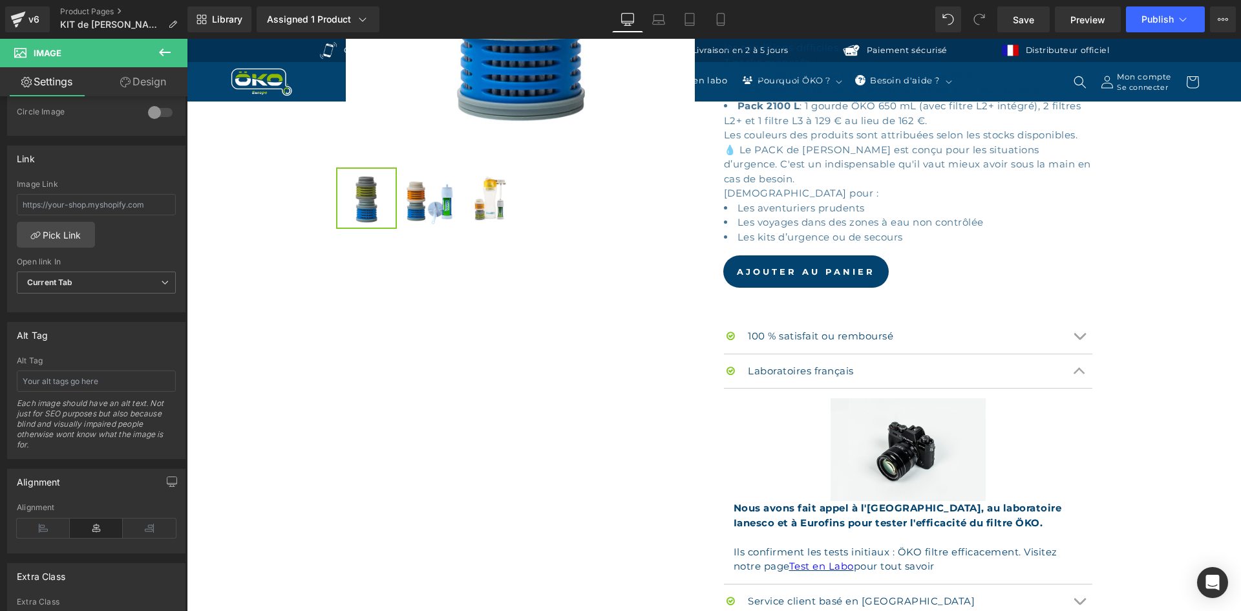
type input "240"
click at [78, 385] on input "text" at bounding box center [96, 380] width 159 height 21
paste input "Testé et validé par Institut Pasteur, Eurofins et Ianesco"
type input "Testé et validé par Institut Pasteur, Eurofins et Ianesco"
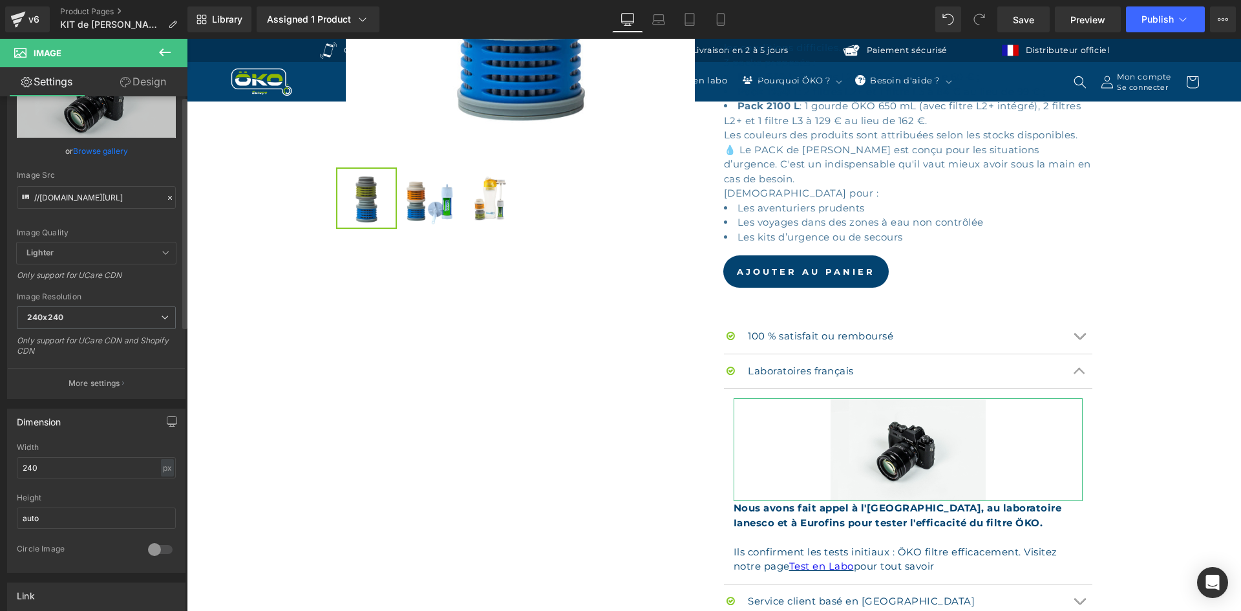
scroll to position [0, 0]
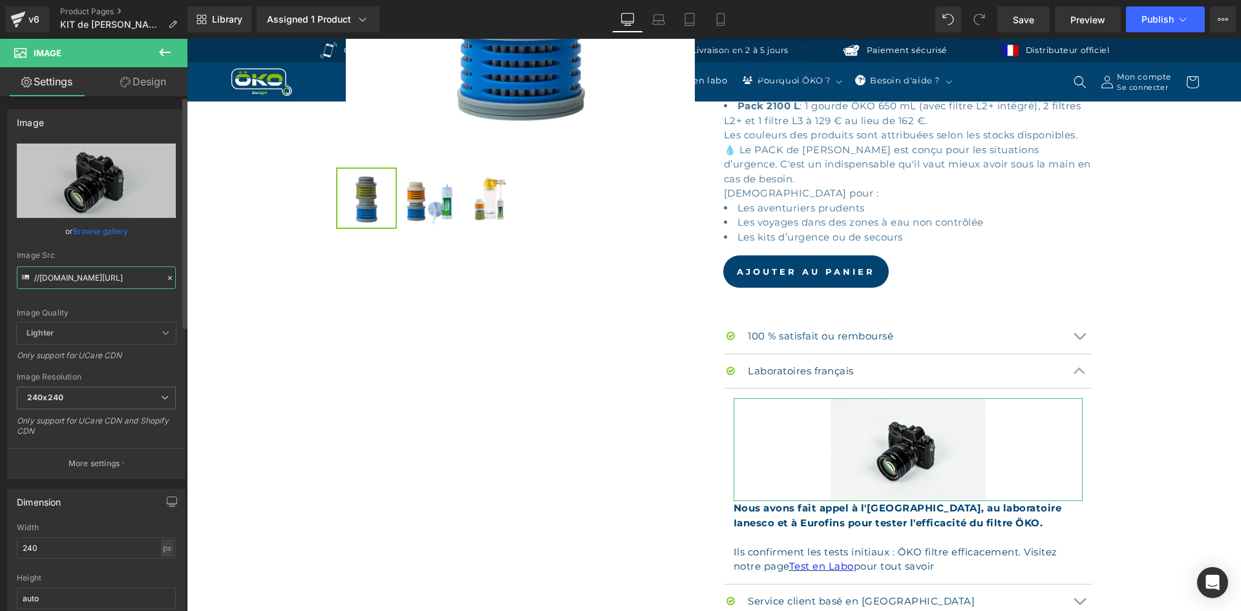
click at [162, 286] on input "//d1um8515vdn9kb.cloudfront.net/images/parallax.jpg" at bounding box center [96, 277] width 159 height 23
click at [165, 279] on icon at bounding box center [169, 277] width 9 height 9
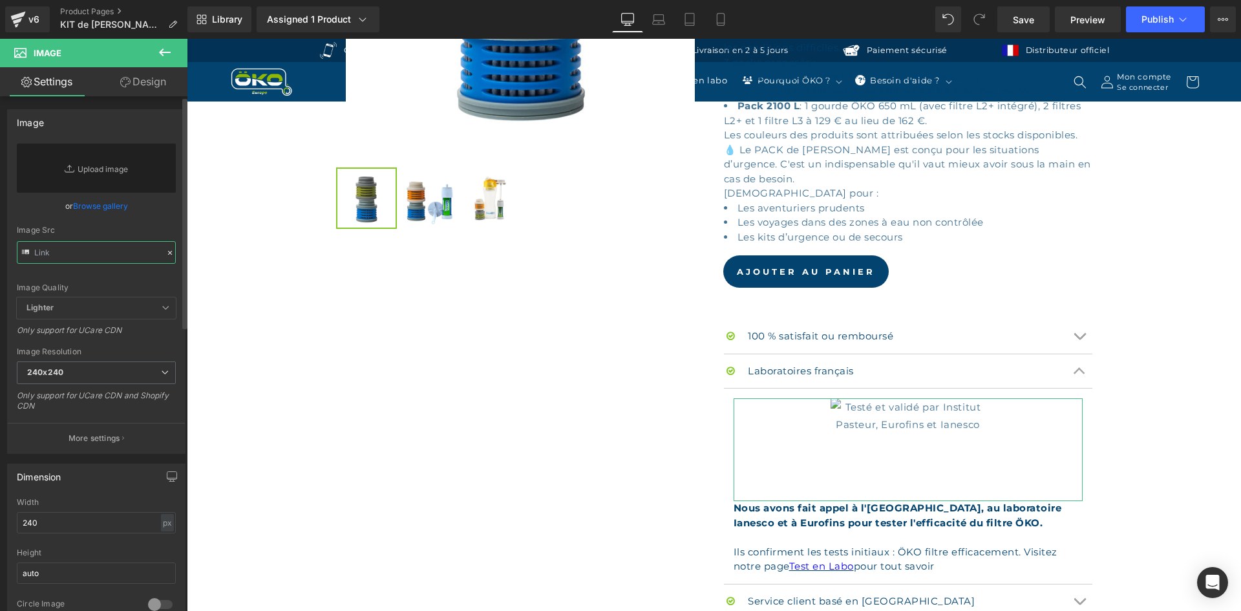
click at [112, 254] on input "text" at bounding box center [96, 252] width 159 height 23
paste input "https://ucarecdn.com/01f99076-1504-4b36-b706-4082f5941d21/-/format/auto/-/previ…"
type input "https://ucarecdn.com/01f99076-1504-4b36-b706-4082f5941d21/-/format/auto/-/previ…"
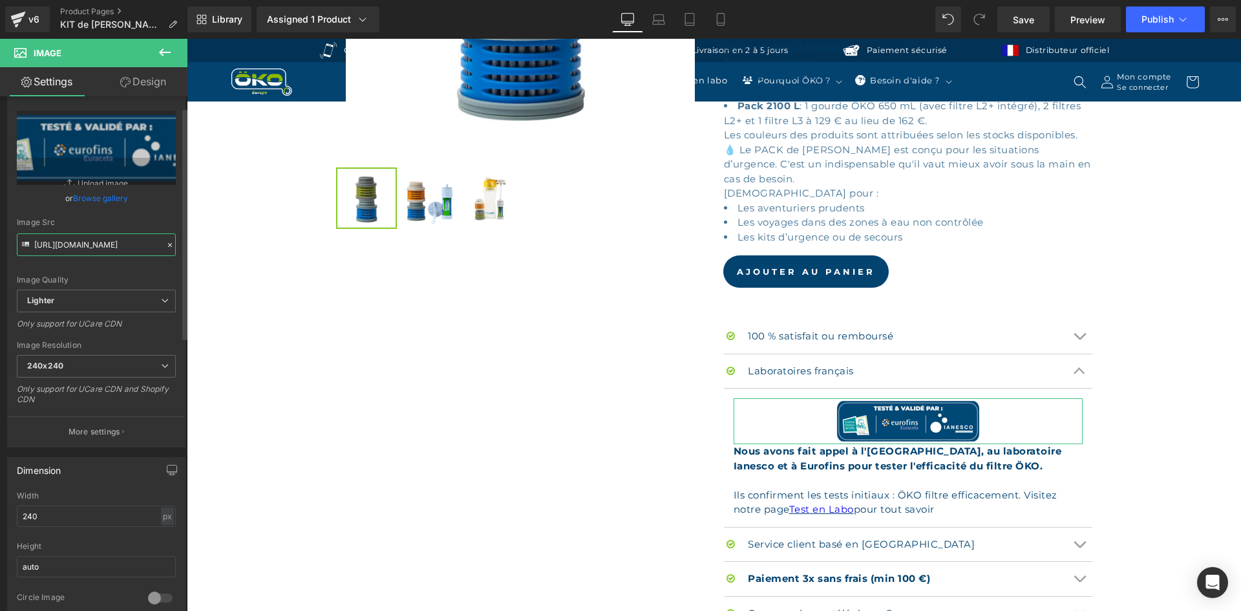
scroll to position [129, 0]
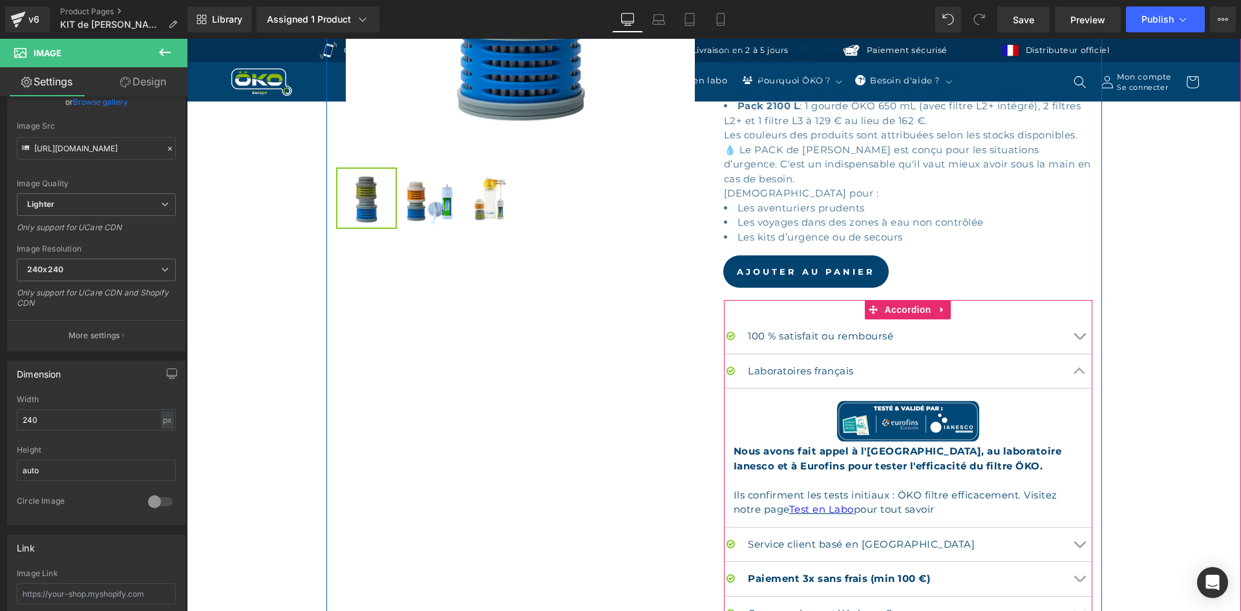
click at [1072, 358] on button "Chevron" at bounding box center [1079, 371] width 26 height 34
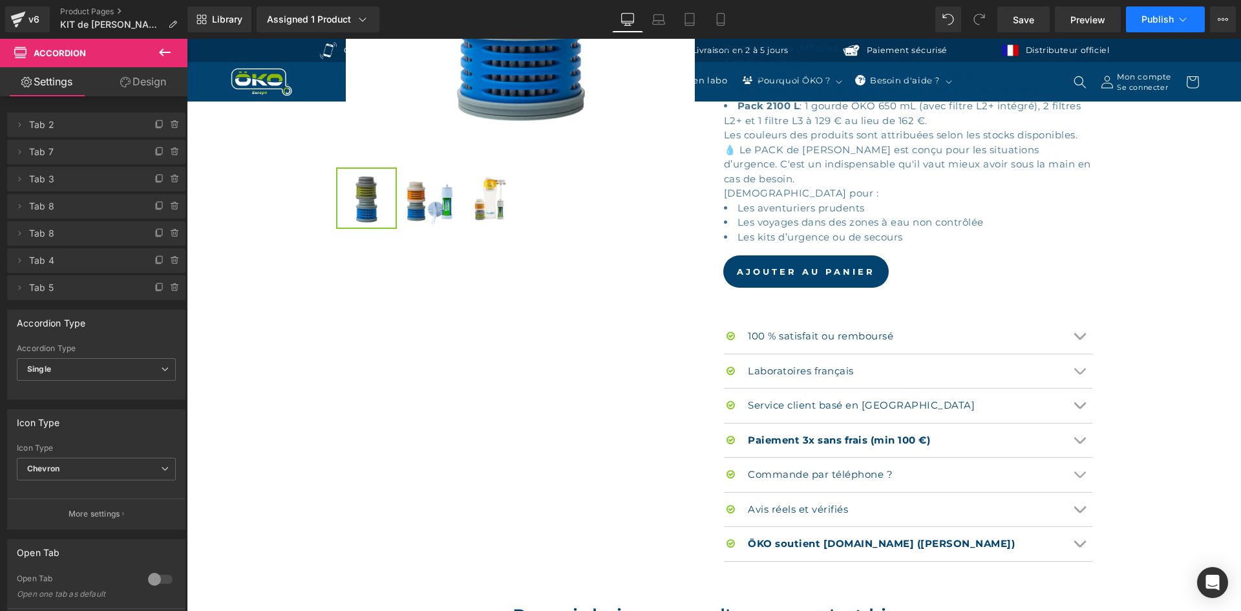
click at [1159, 19] on span "Publish" at bounding box center [1157, 19] width 32 height 10
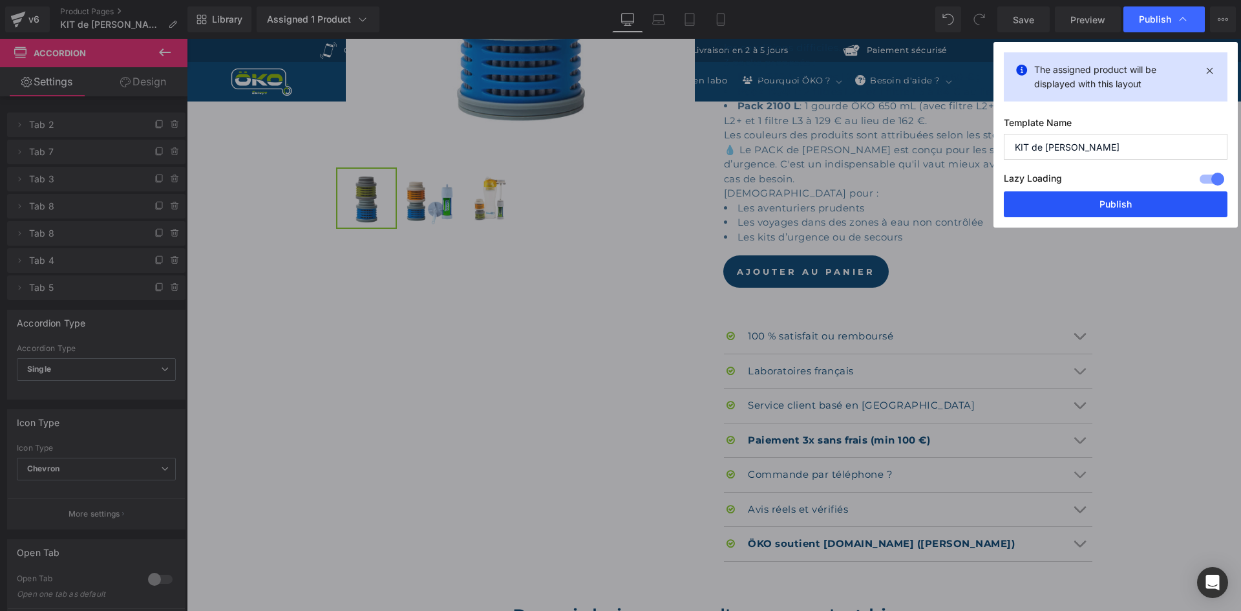
click at [1099, 206] on button "Publish" at bounding box center [1116, 204] width 224 height 26
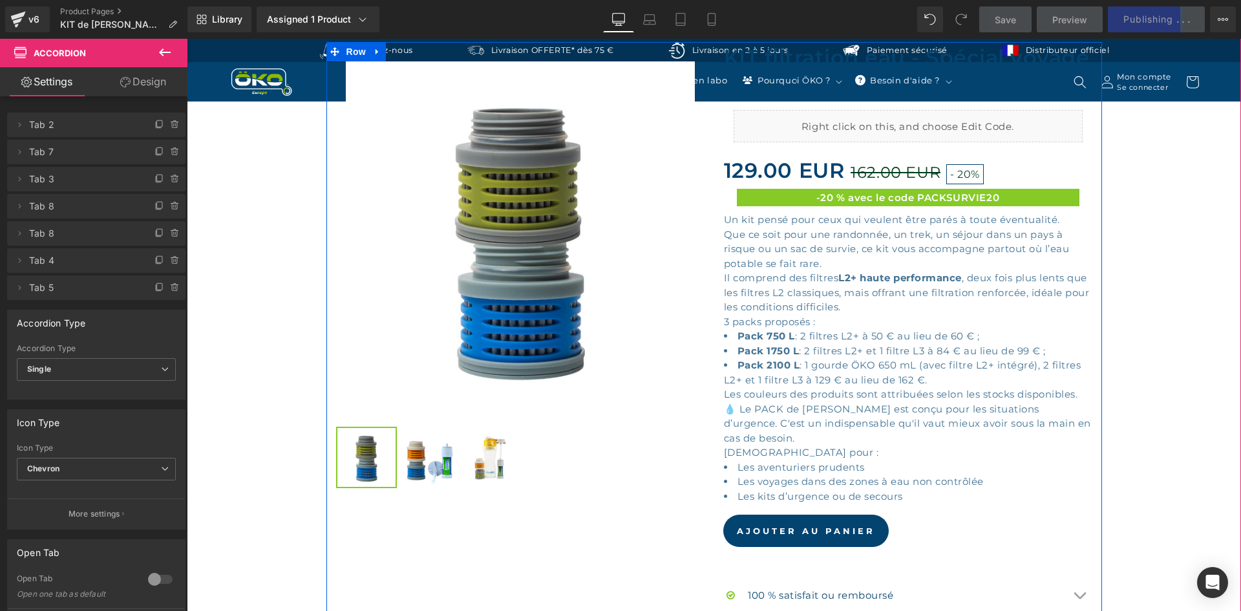
scroll to position [259, 0]
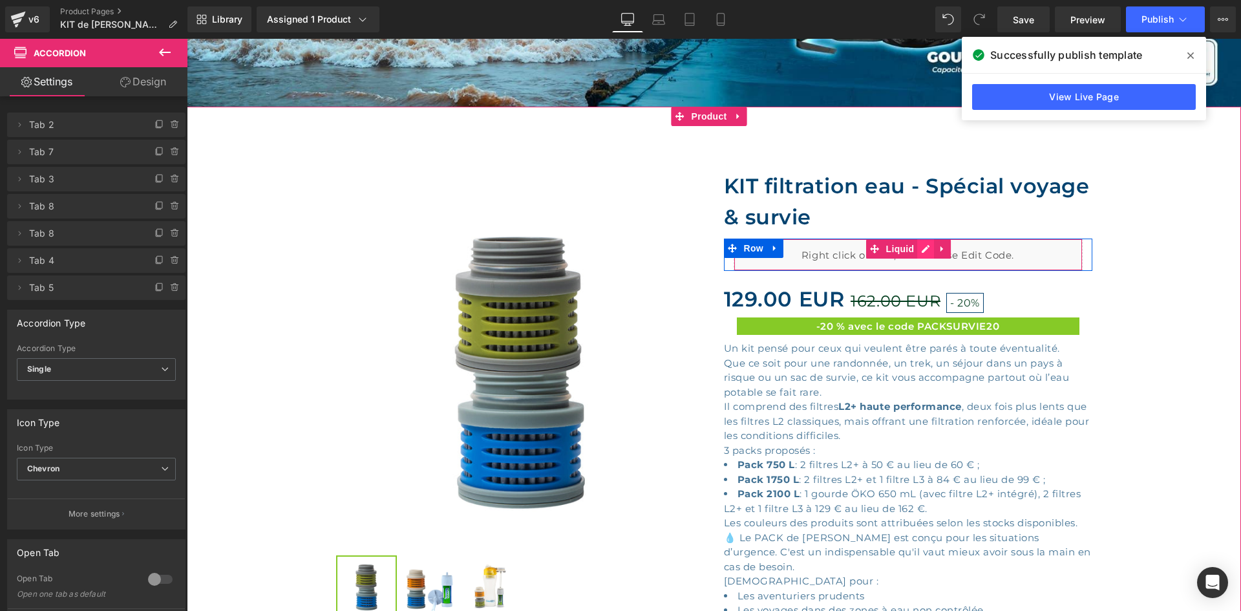
click at [924, 249] on div "Liquid" at bounding box center [908, 254] width 349 height 32
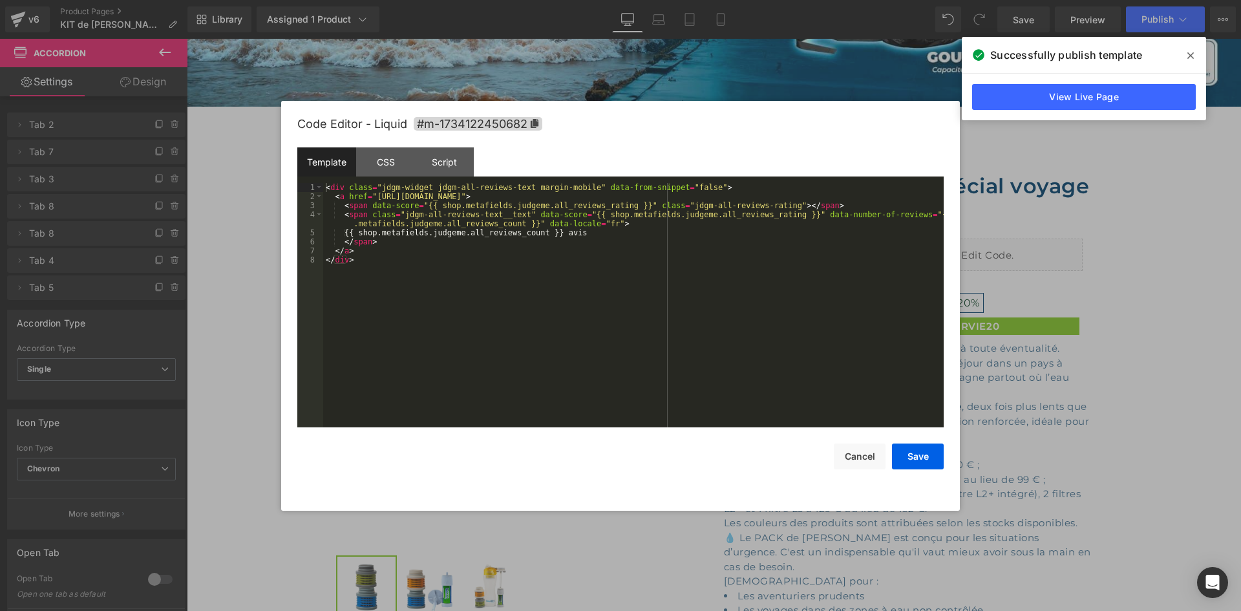
click at [573, 274] on div "< div class = "jdgm-widget jdgm-all-reviews-text margin-mobile" data-from-snipp…" at bounding box center [633, 314] width 620 height 262
click at [915, 457] on button "Save" at bounding box center [918, 456] width 52 height 26
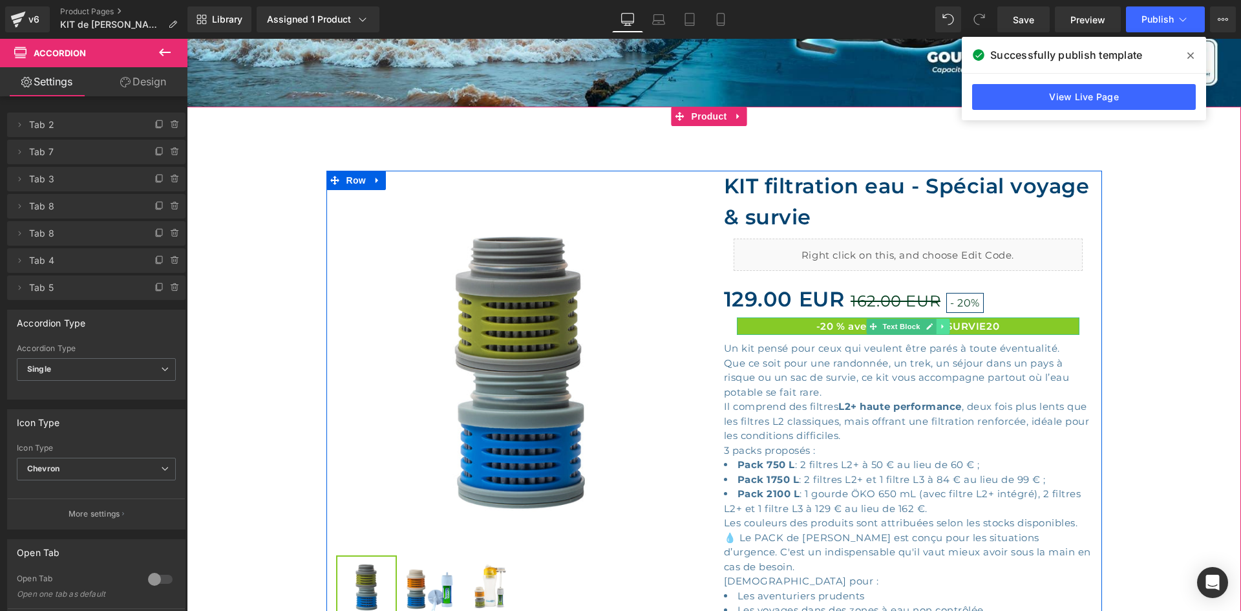
click at [939, 324] on icon at bounding box center [942, 327] width 7 height 8
click at [942, 324] on link at bounding box center [949, 327] width 14 height 16
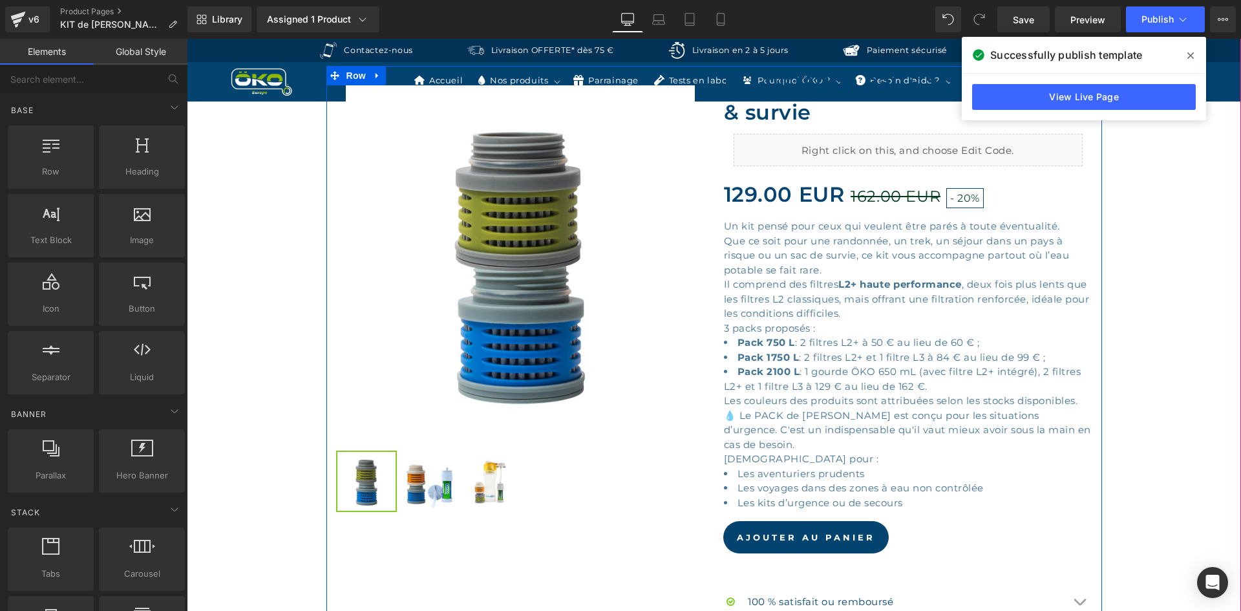
scroll to position [194, 0]
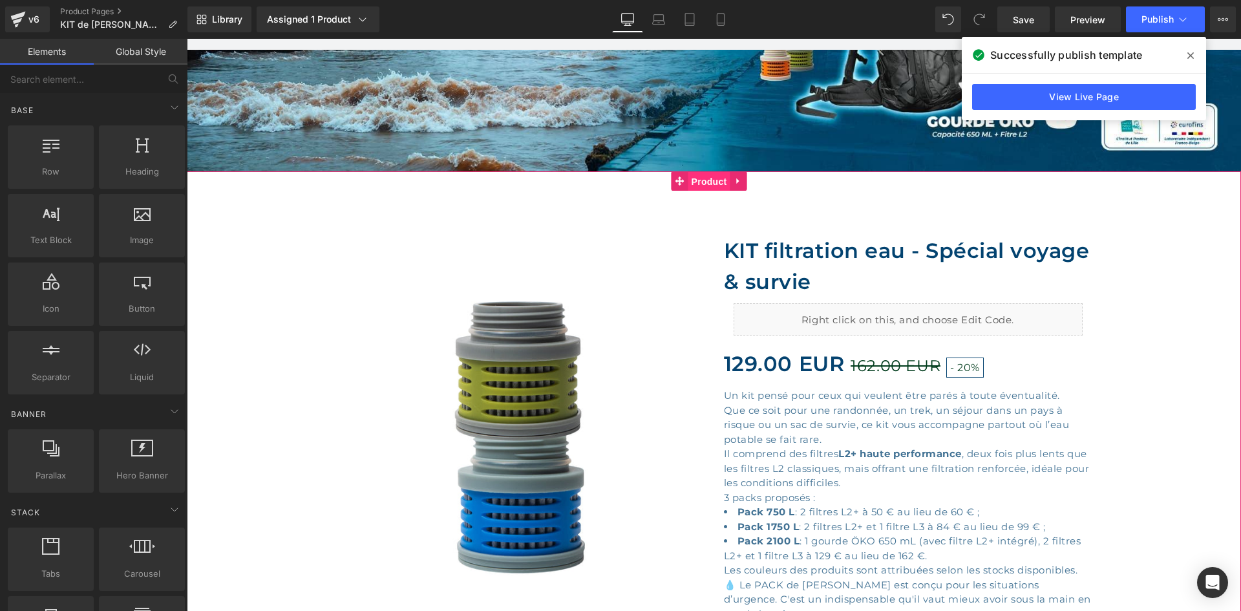
click at [711, 174] on span "Product" at bounding box center [709, 181] width 42 height 19
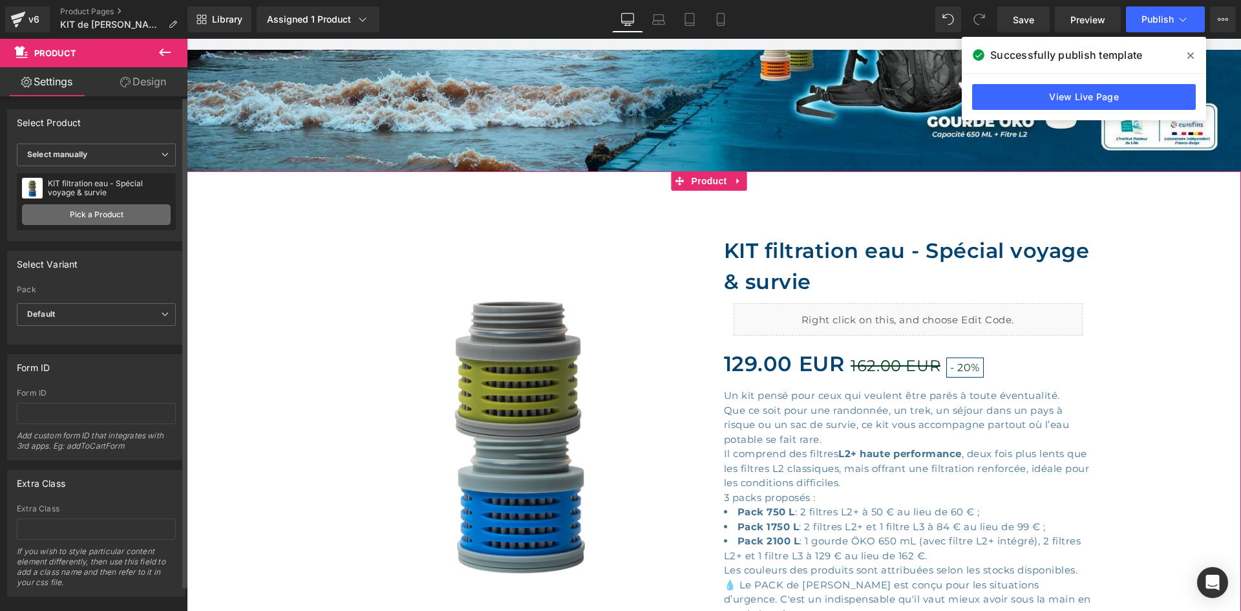
click at [101, 218] on link "Pick a Product" at bounding box center [96, 214] width 149 height 21
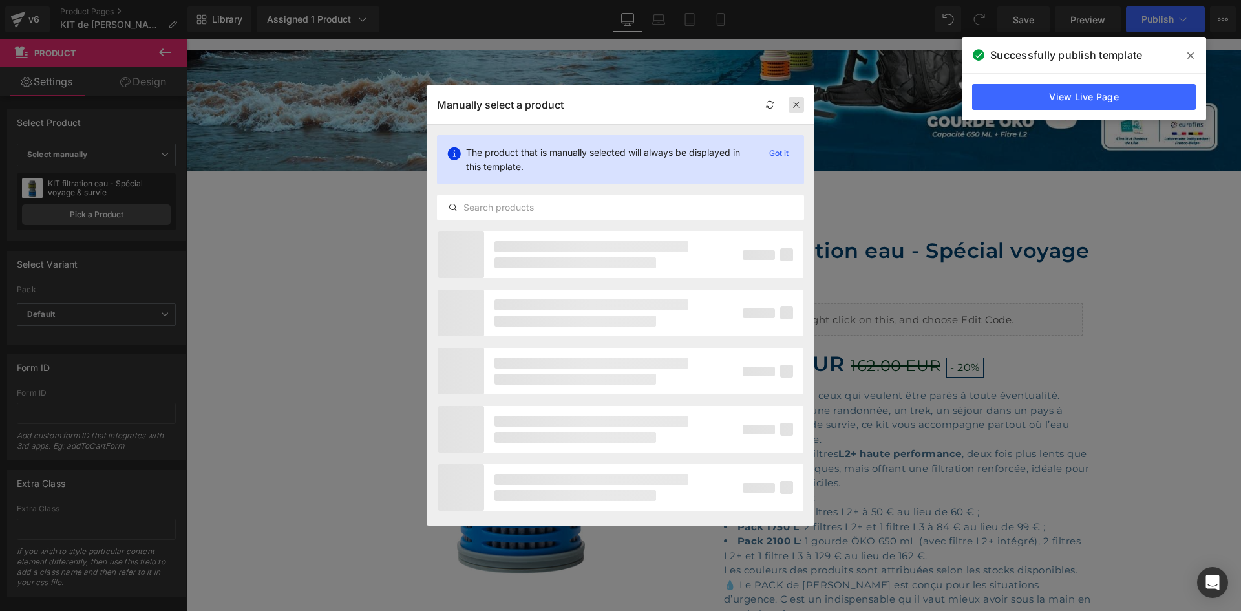
click at [796, 107] on icon at bounding box center [796, 104] width 9 height 9
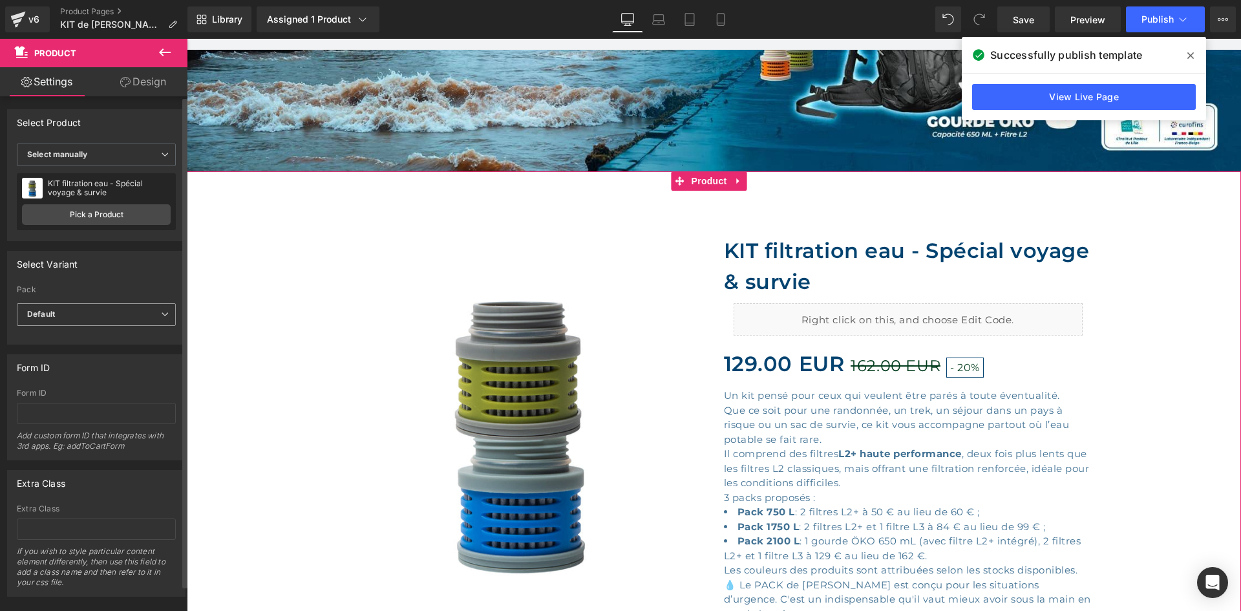
click at [43, 311] on b "Default" at bounding box center [41, 314] width 28 height 10
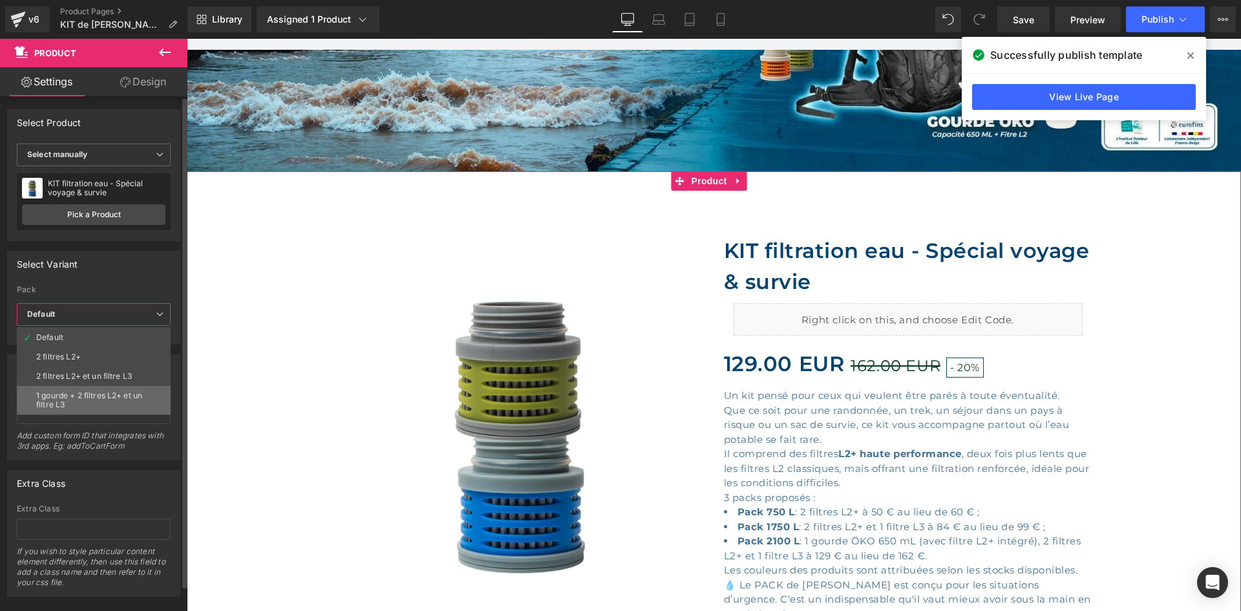
click at [107, 395] on div "1 gourde + 2 filtres L2+ et un filtre L3" at bounding box center [93, 400] width 115 height 18
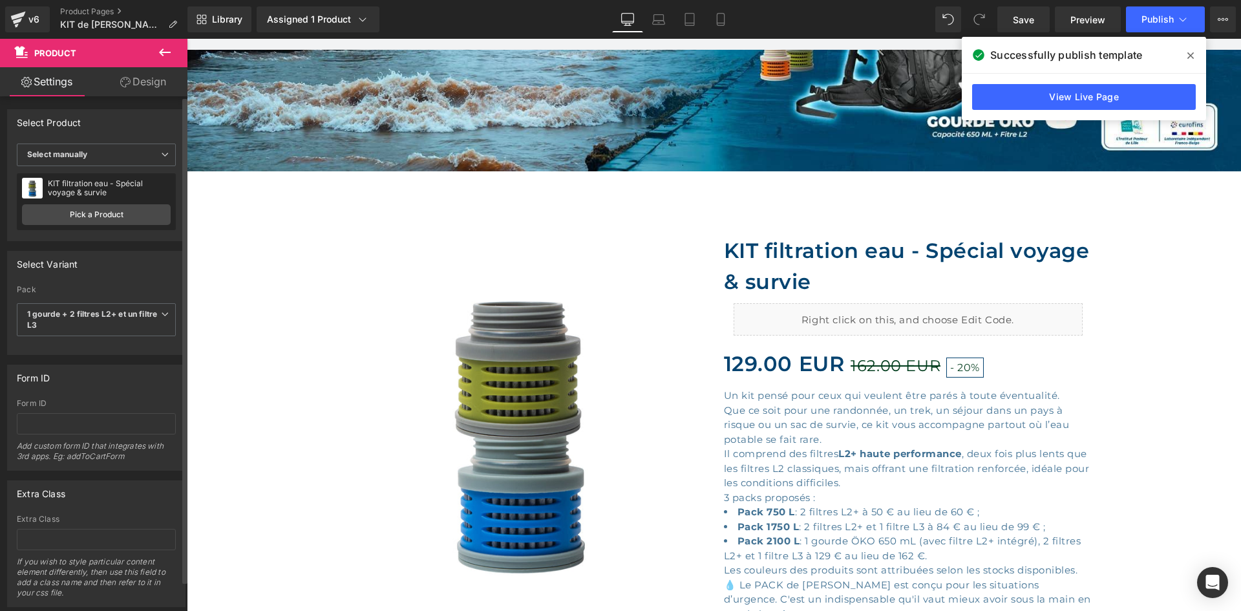
click at [122, 287] on label "Pack" at bounding box center [96, 291] width 159 height 13
click at [1194, 50] on span at bounding box center [1190, 55] width 21 height 21
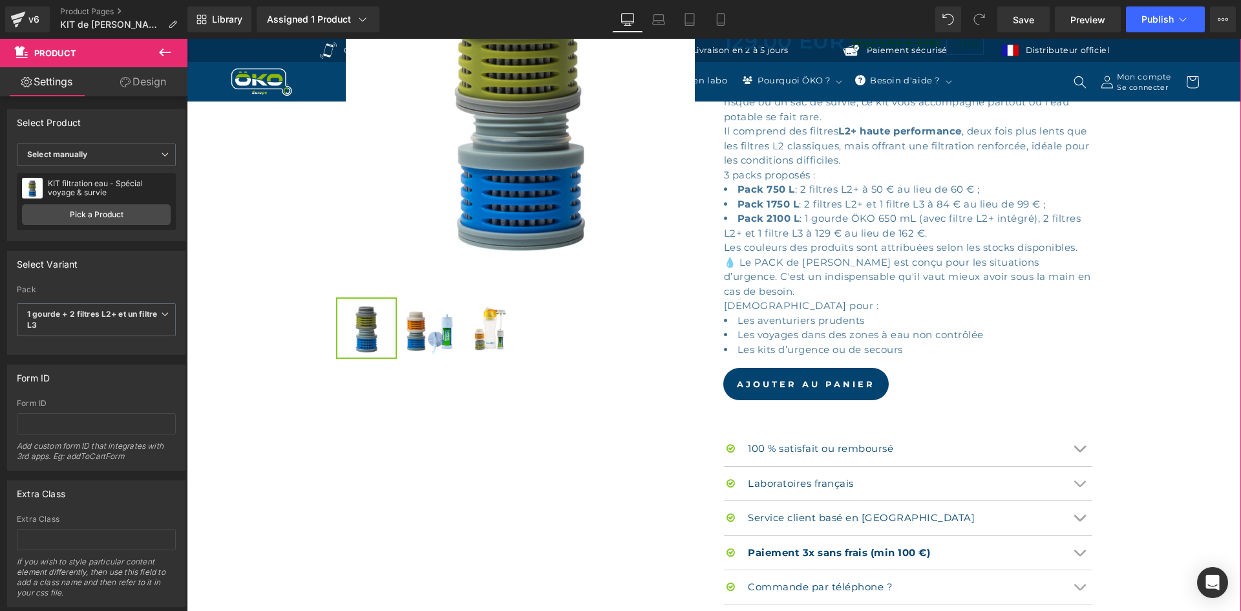
scroll to position [517, 0]
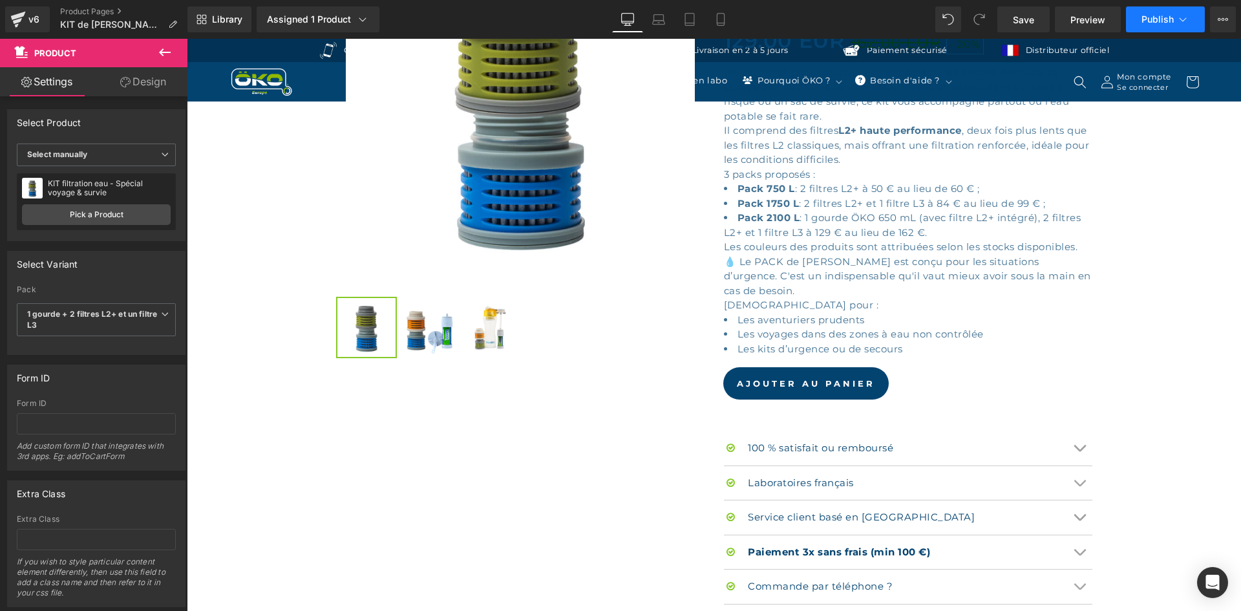
click at [1158, 20] on span "Publish" at bounding box center [1157, 19] width 32 height 10
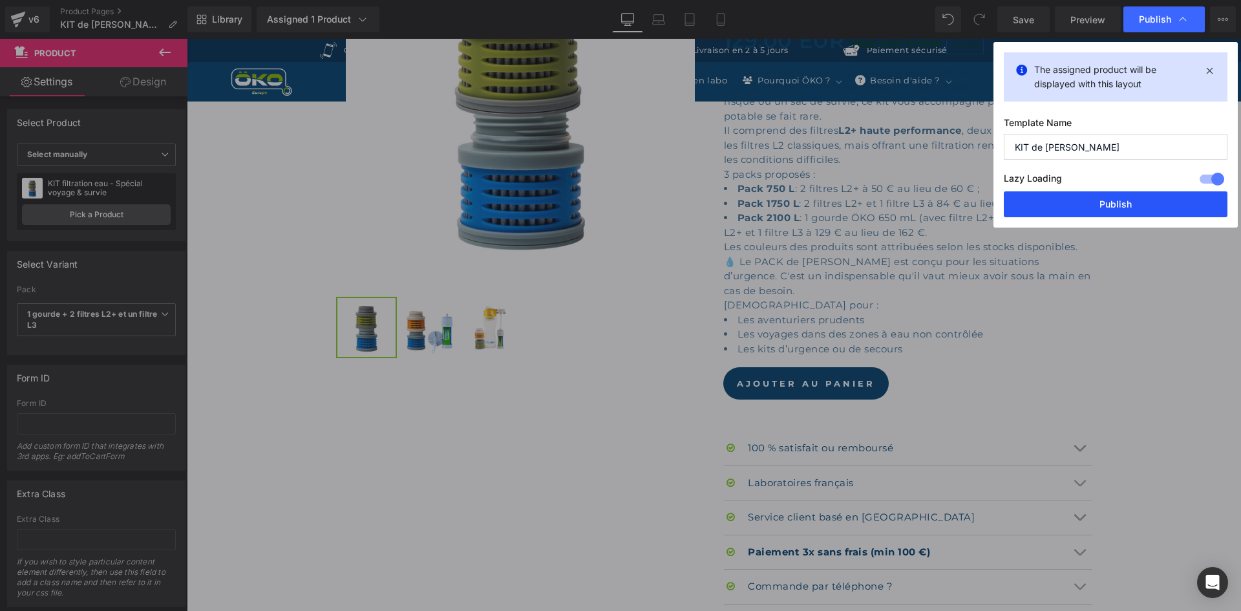
drag, startPoint x: 1039, startPoint y: 199, endPoint x: 846, endPoint y: 159, distance: 197.4
click at [1039, 199] on button "Publish" at bounding box center [1116, 204] width 224 height 26
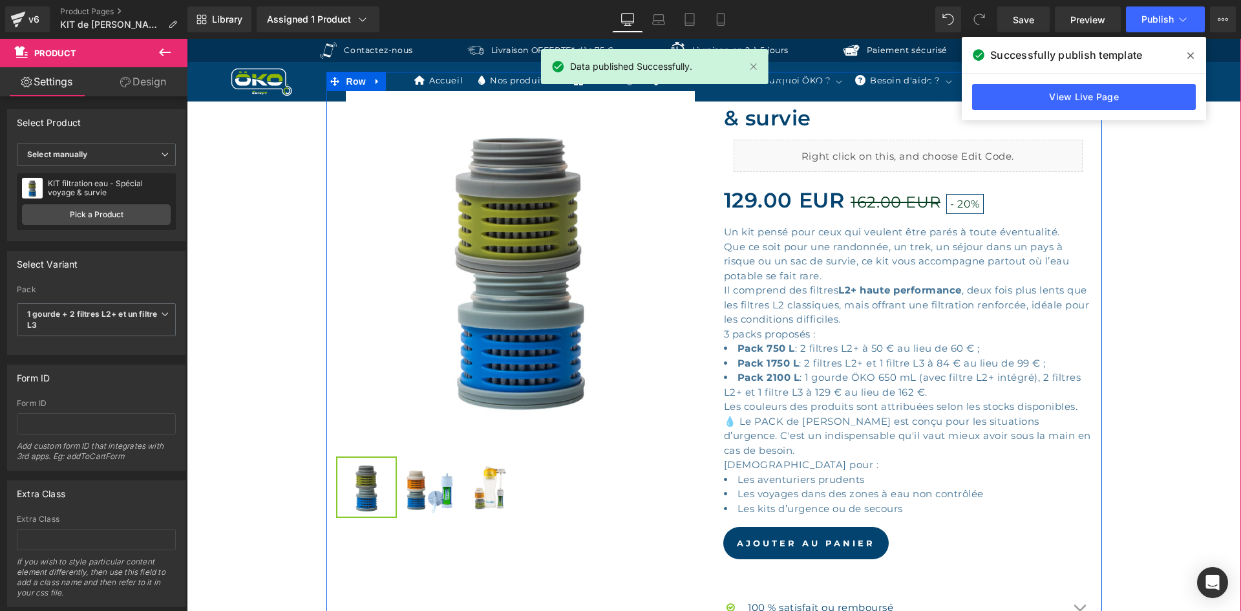
scroll to position [259, 0]
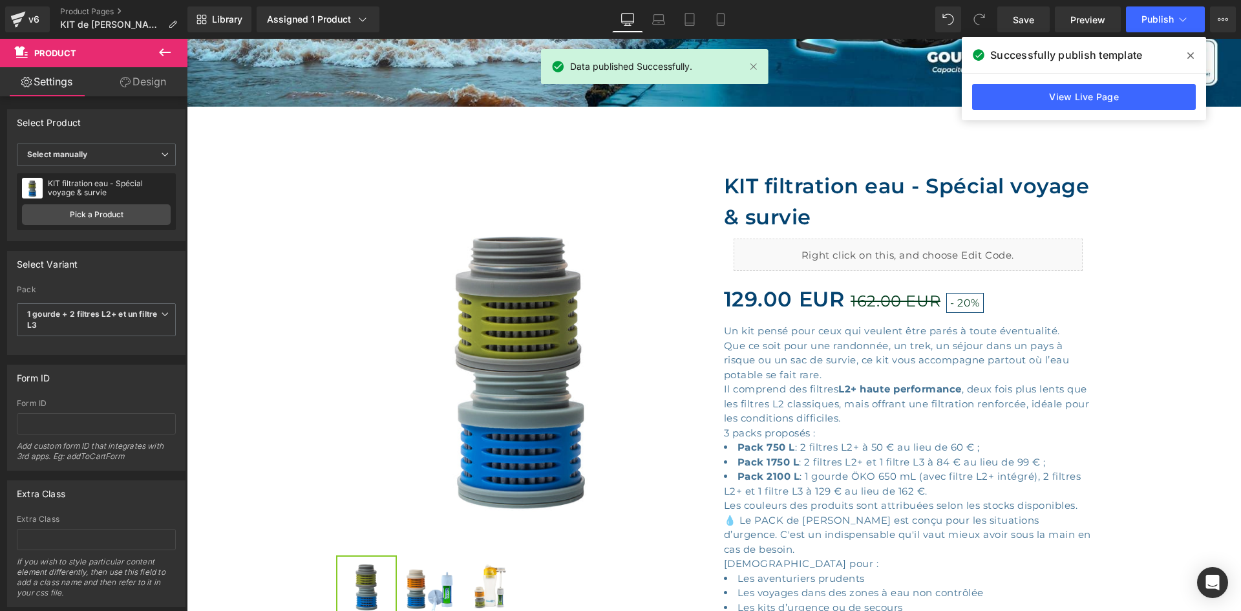
click at [1193, 50] on icon at bounding box center [1190, 55] width 6 height 10
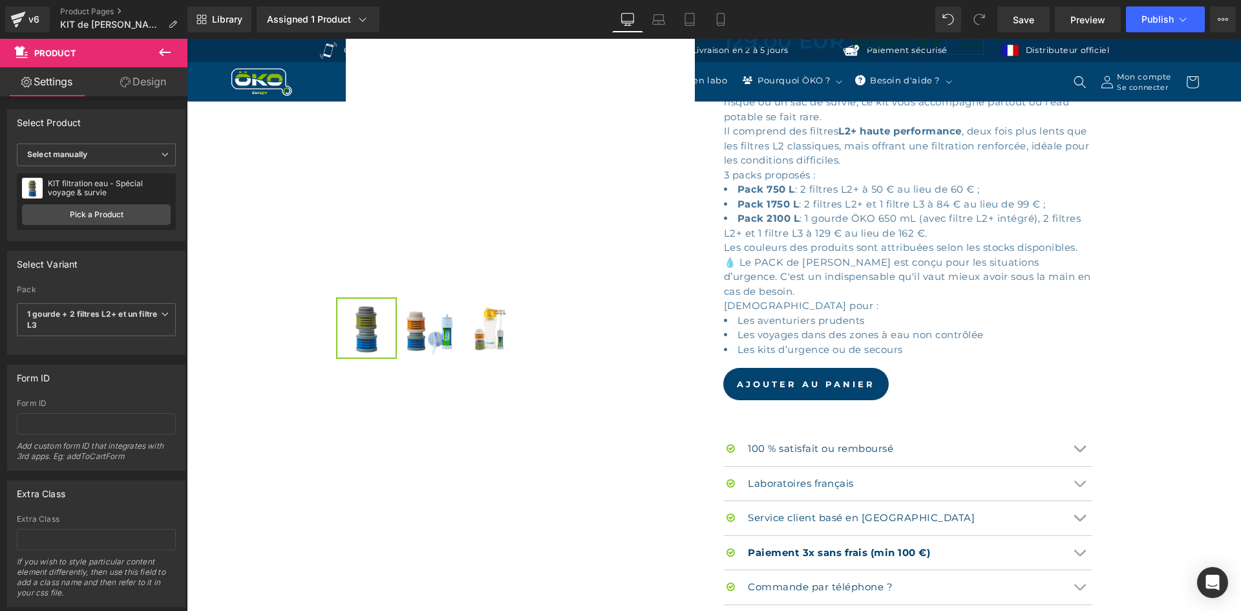
scroll to position [646, 0]
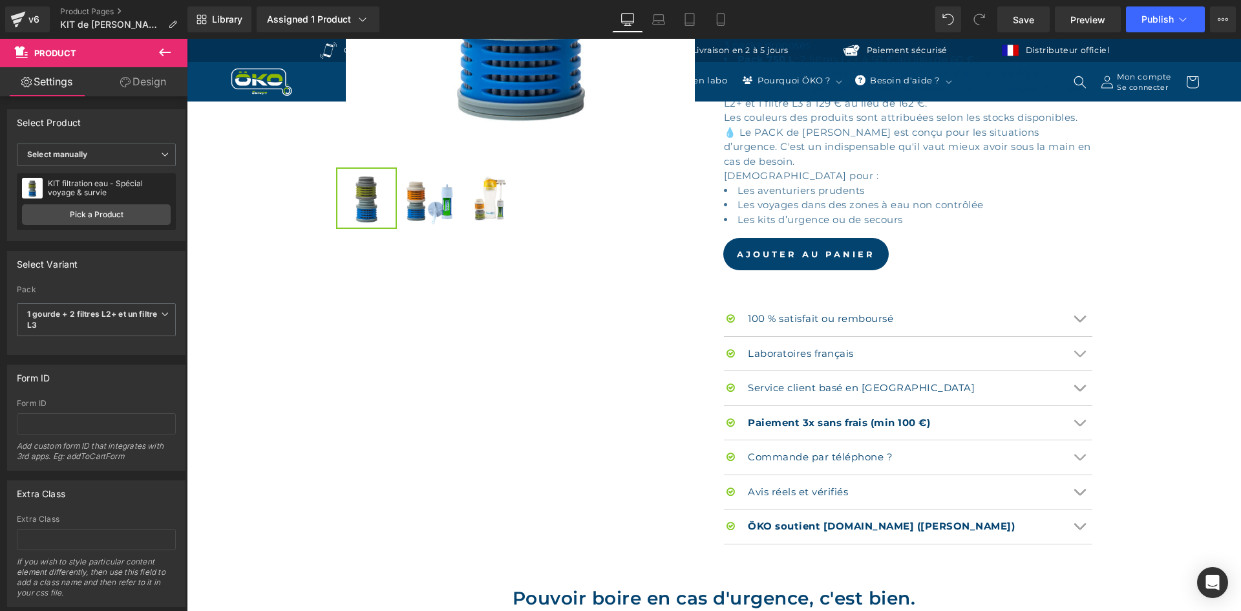
click at [160, 58] on icon at bounding box center [165, 53] width 16 height 16
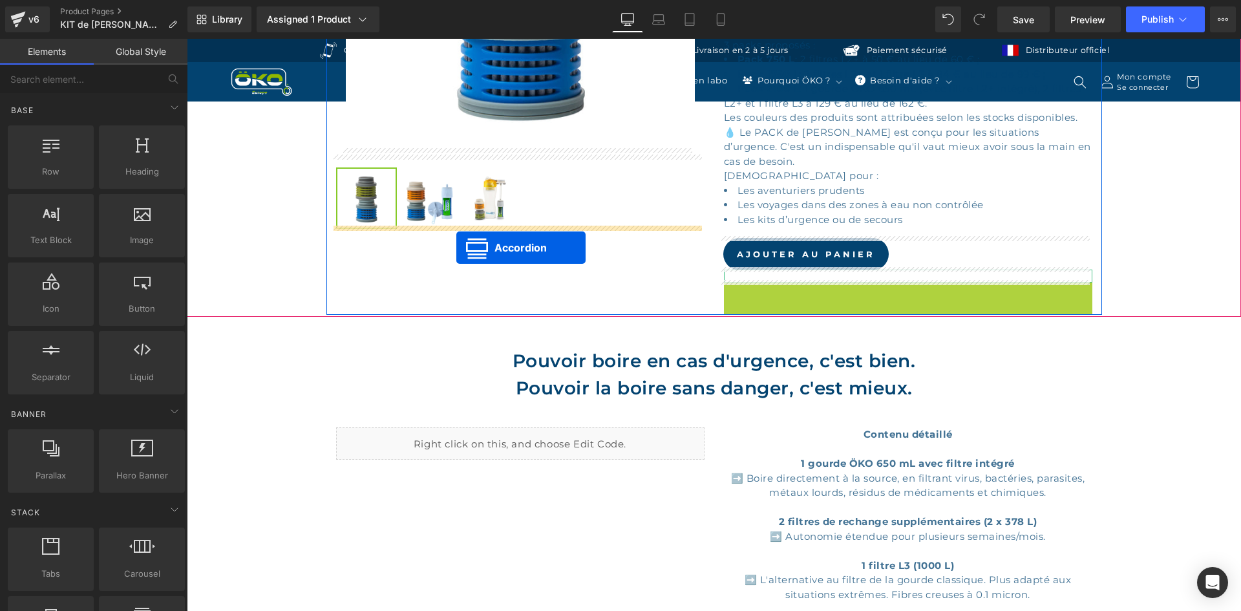
drag, startPoint x: 869, startPoint y: 285, endPoint x: 456, endPoint y: 248, distance: 414.1
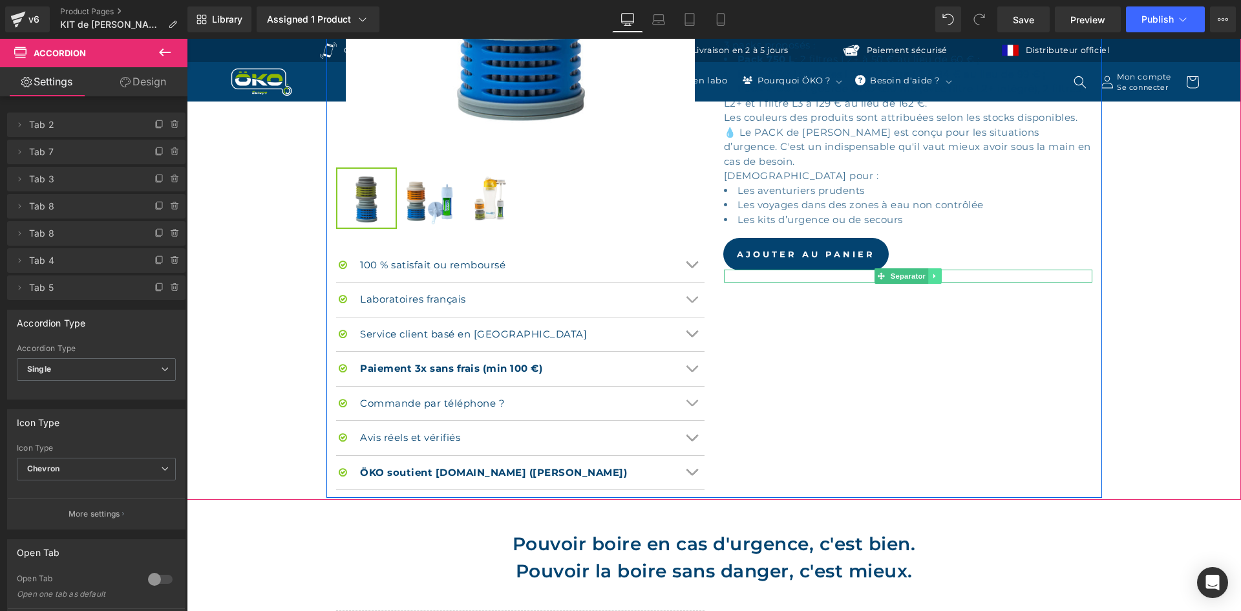
click at [931, 277] on icon at bounding box center [934, 276] width 7 height 8
click at [938, 275] on icon at bounding box center [941, 276] width 7 height 7
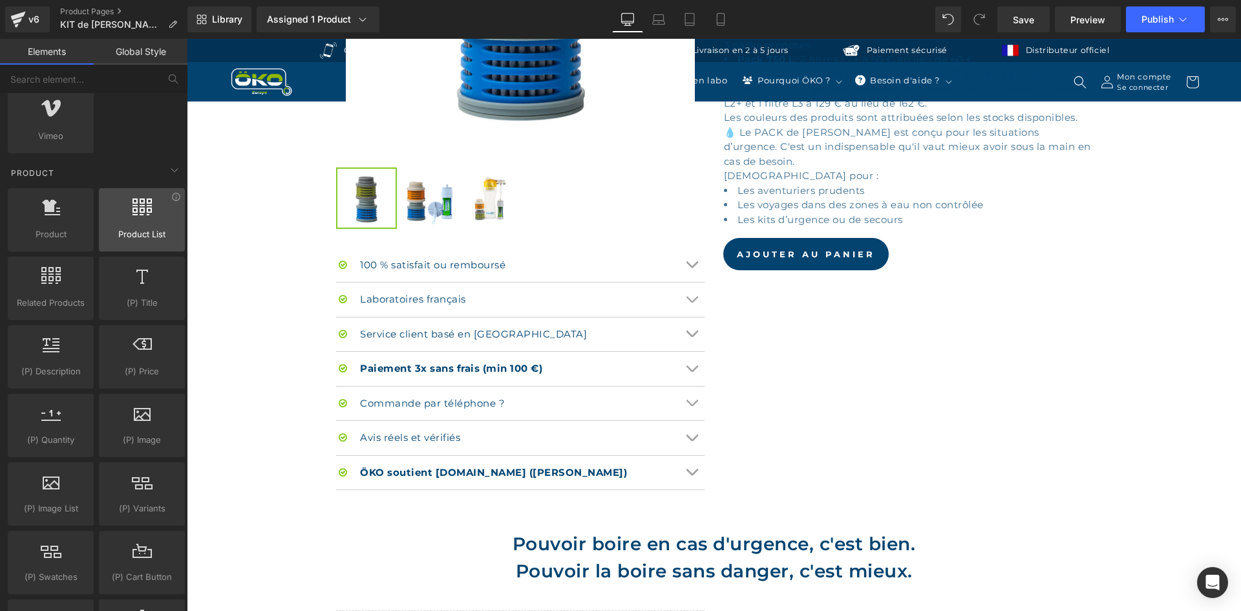
scroll to position [969, 0]
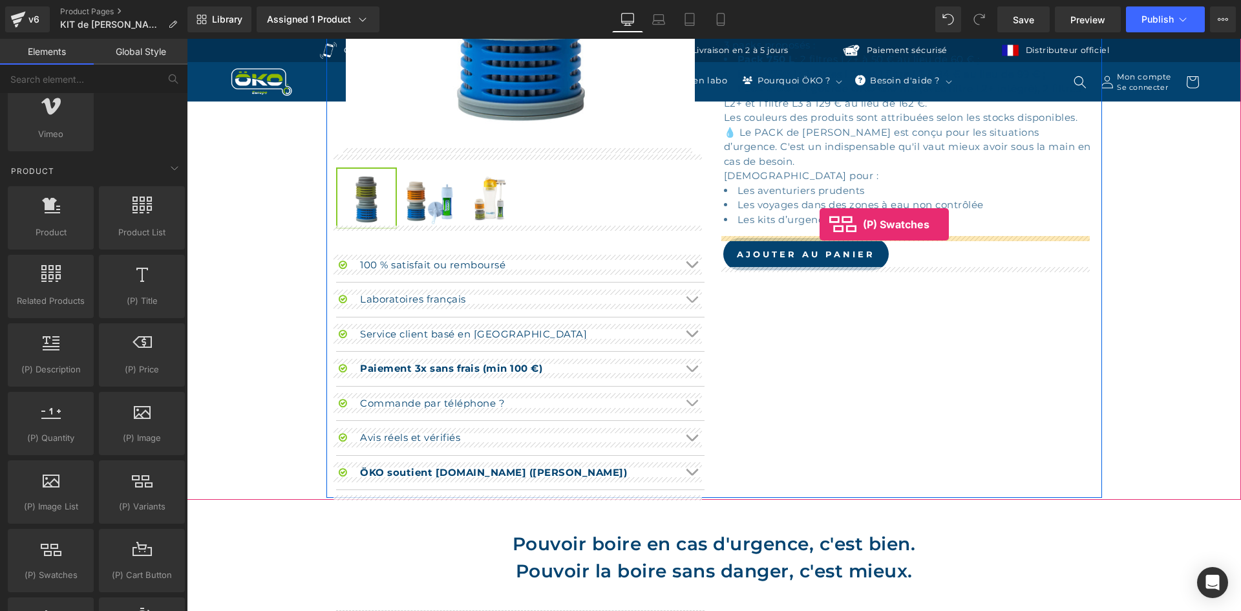
drag, startPoint x: 240, startPoint y: 595, endPoint x: 820, endPoint y: 224, distance: 688.3
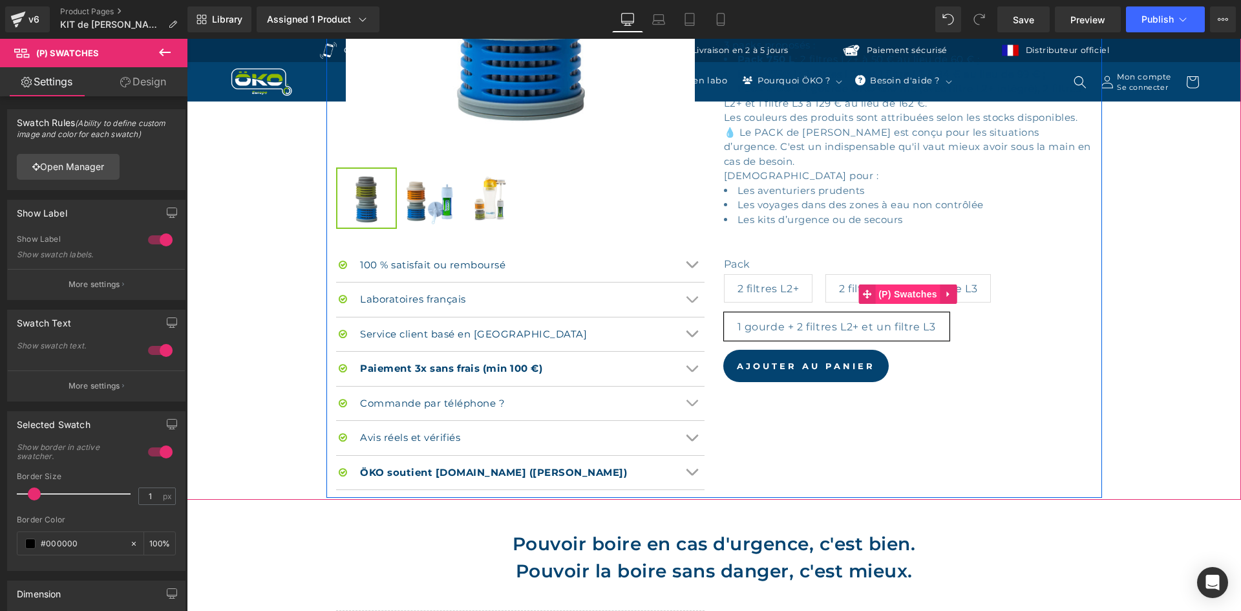
click at [910, 296] on span "(P) Swatches" at bounding box center [907, 293] width 65 height 19
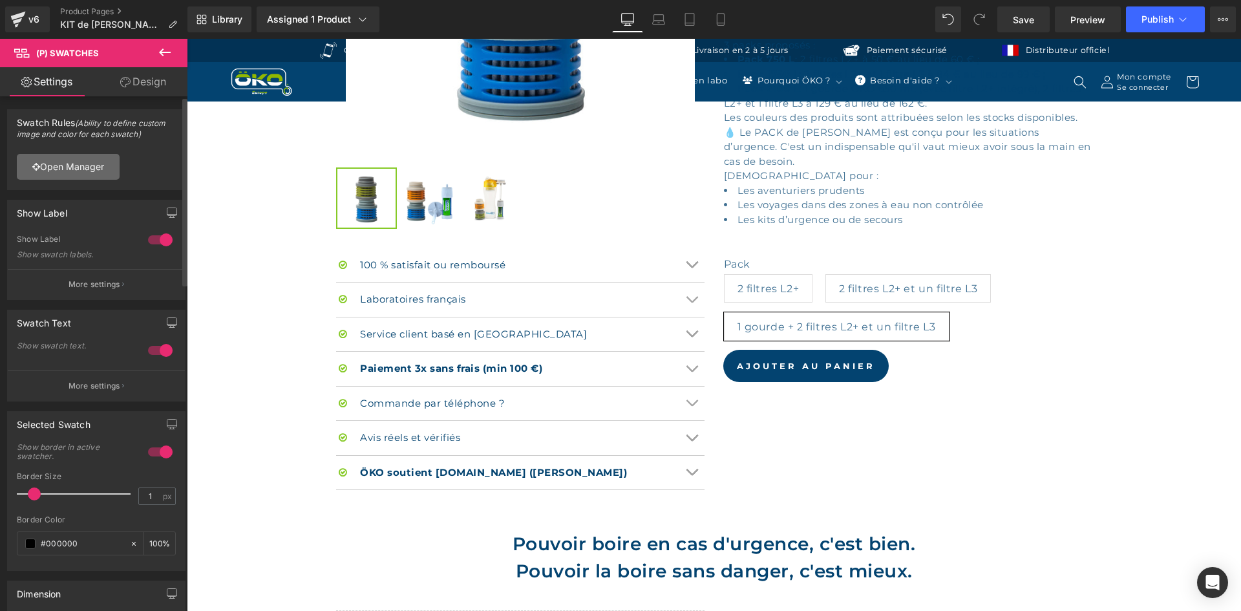
click at [87, 164] on link "Open Manager" at bounding box center [68, 167] width 103 height 26
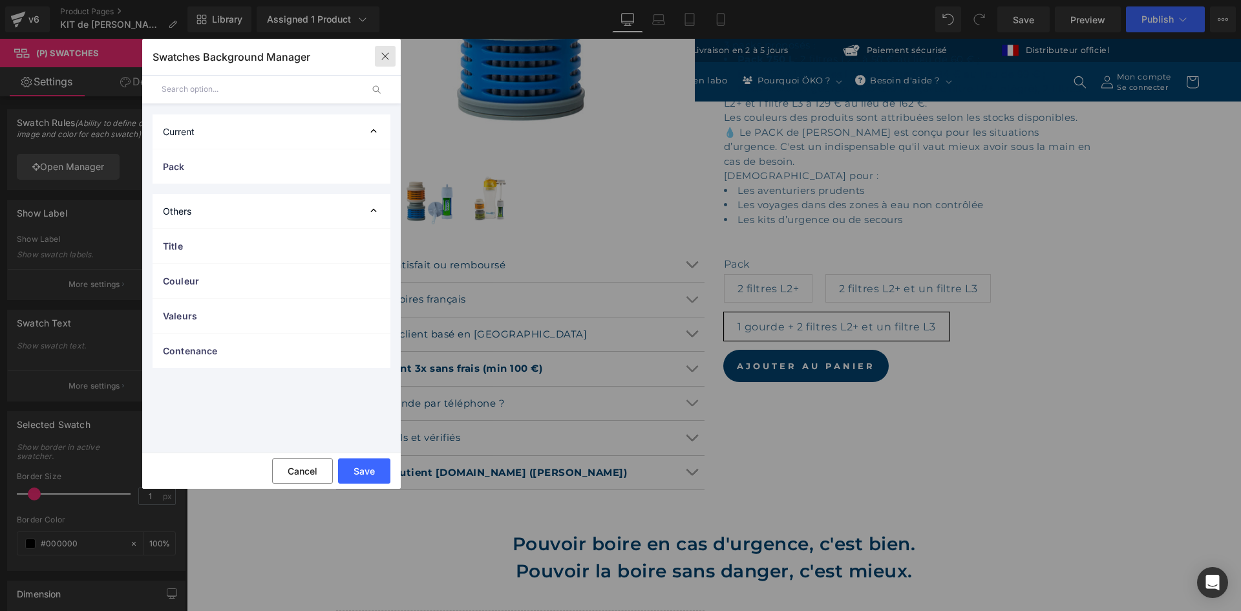
click at [392, 52] on button "button" at bounding box center [385, 56] width 21 height 21
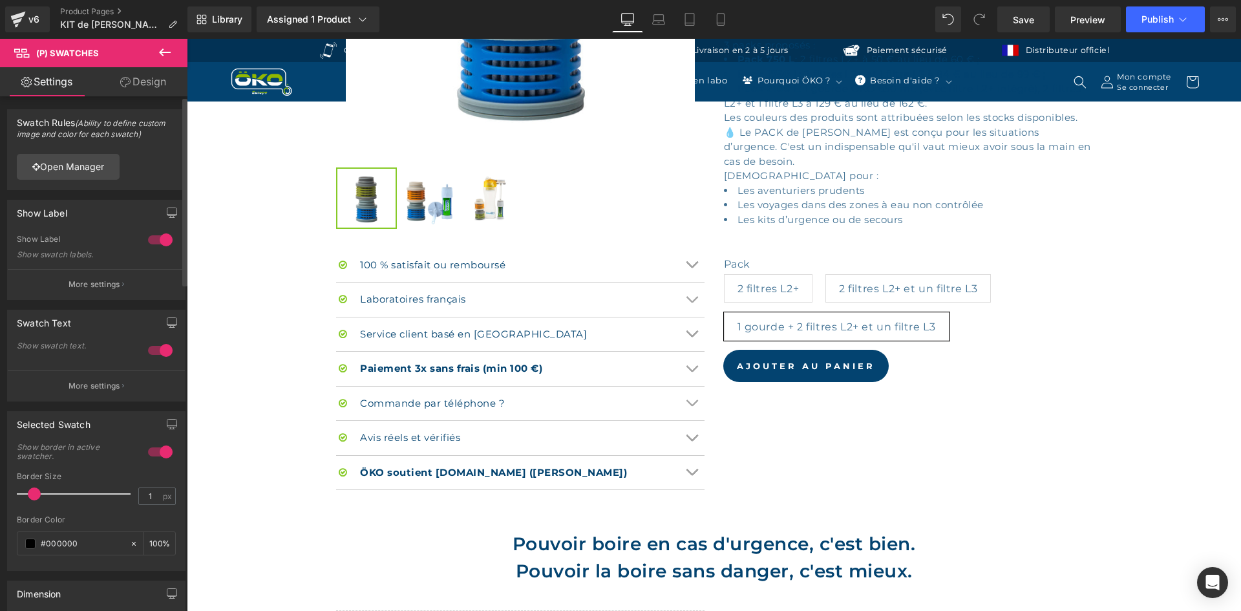
click at [145, 354] on div at bounding box center [160, 350] width 31 height 21
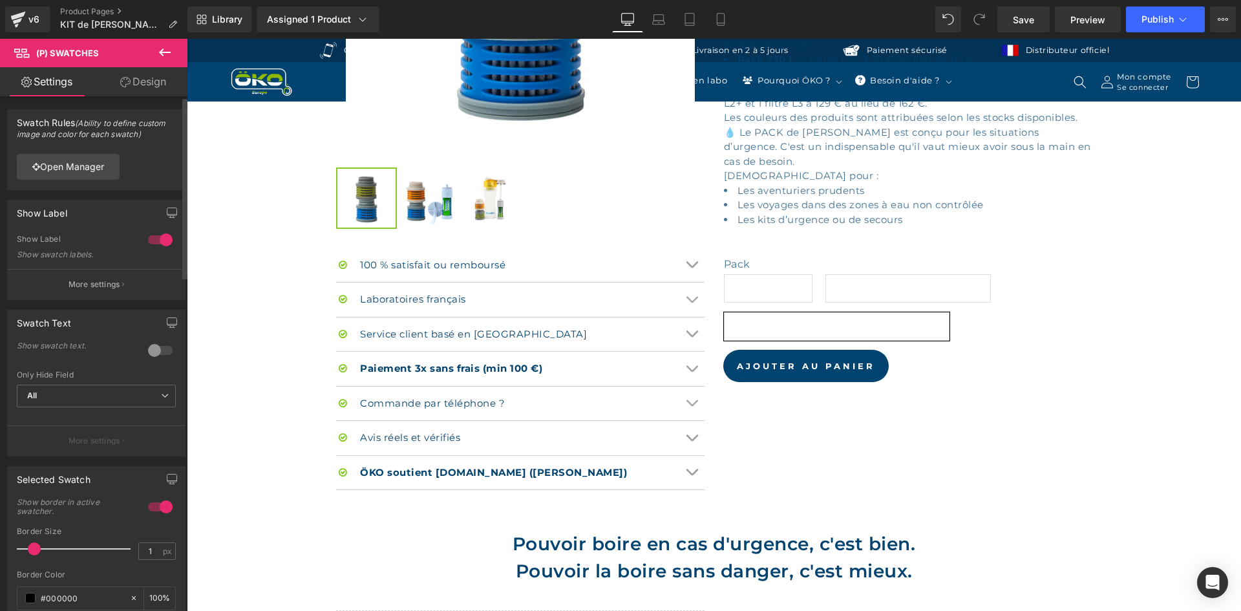
click at [145, 354] on div at bounding box center [160, 350] width 31 height 21
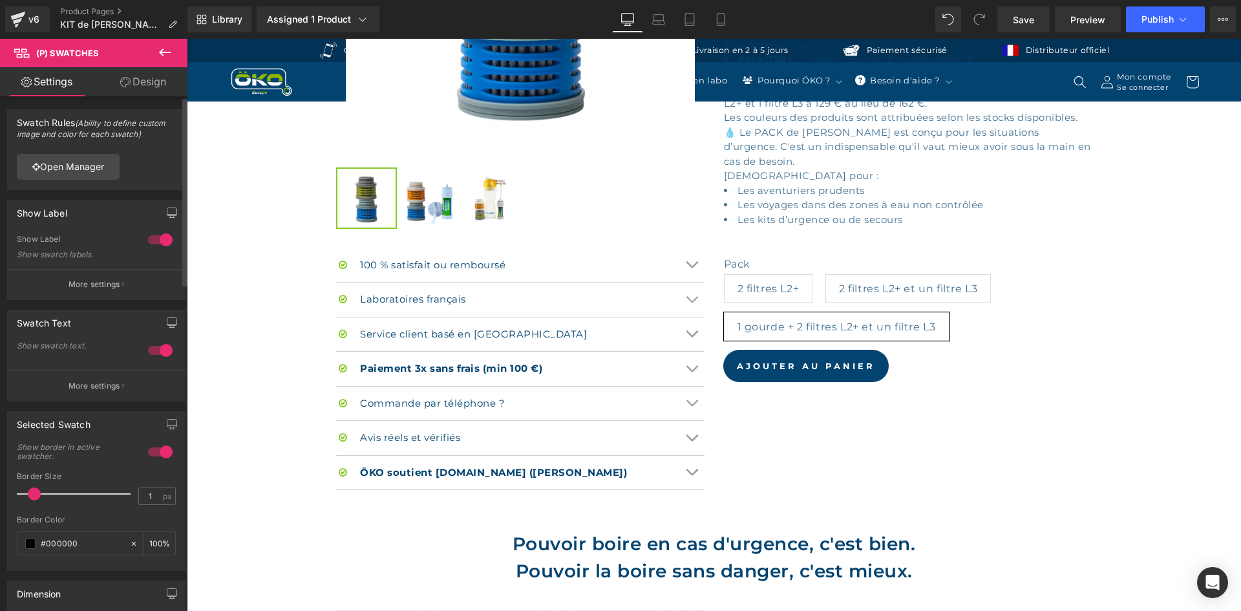
click at [151, 233] on div at bounding box center [160, 239] width 31 height 21
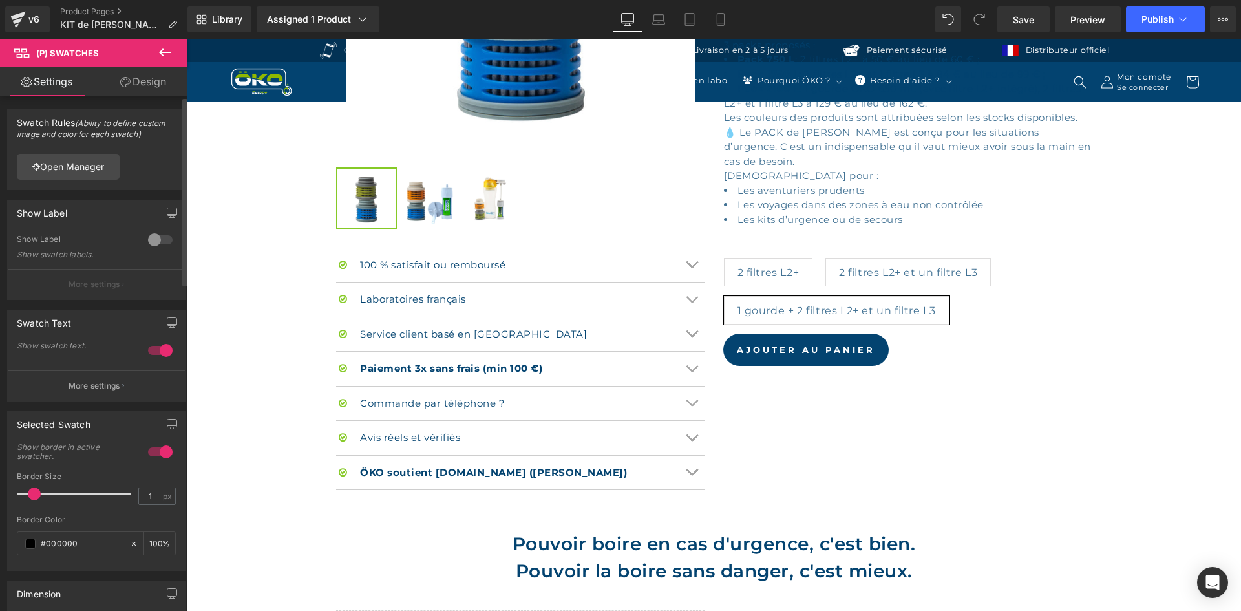
click at [151, 233] on div at bounding box center [160, 239] width 31 height 21
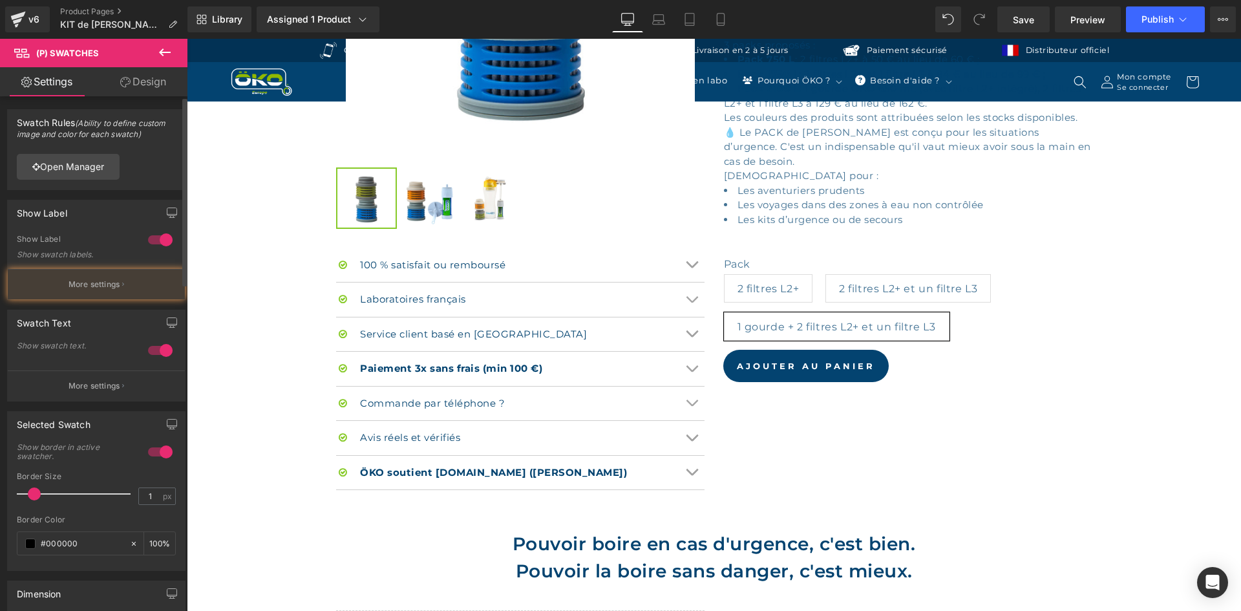
click at [151, 233] on div at bounding box center [160, 239] width 31 height 21
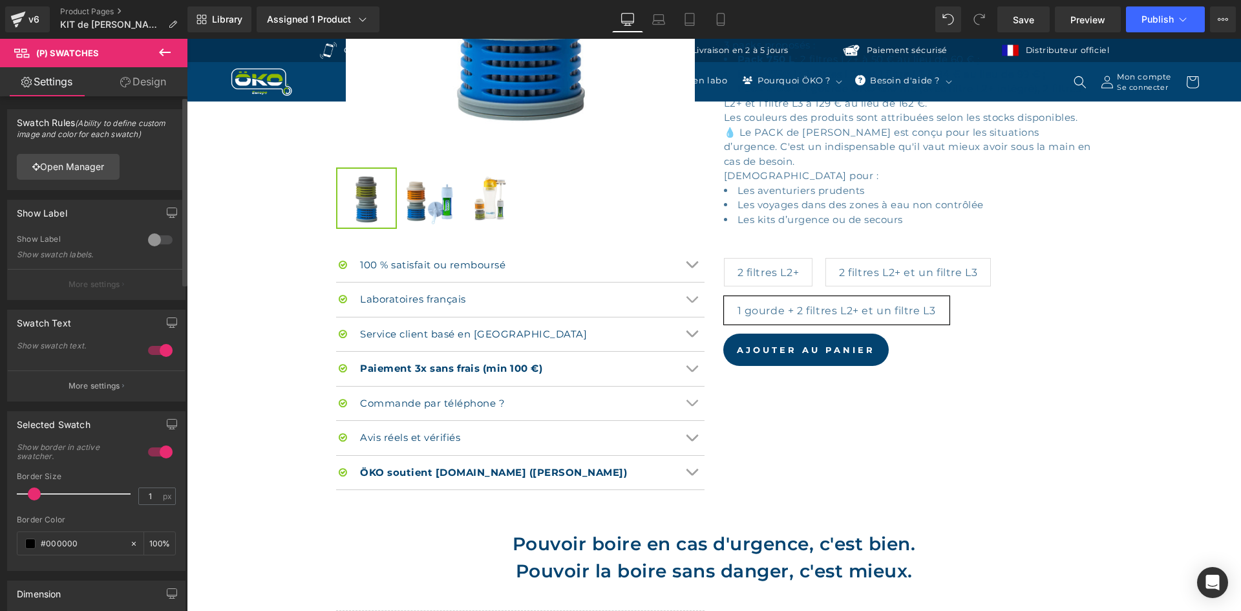
click at [151, 233] on div at bounding box center [160, 239] width 31 height 21
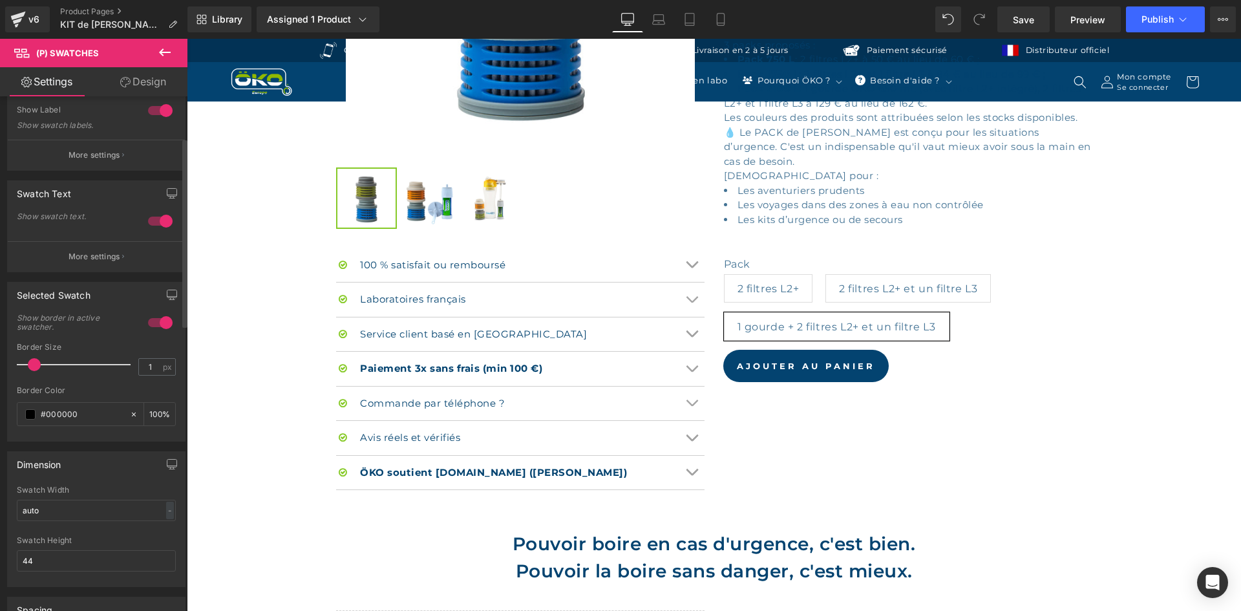
scroll to position [0, 0]
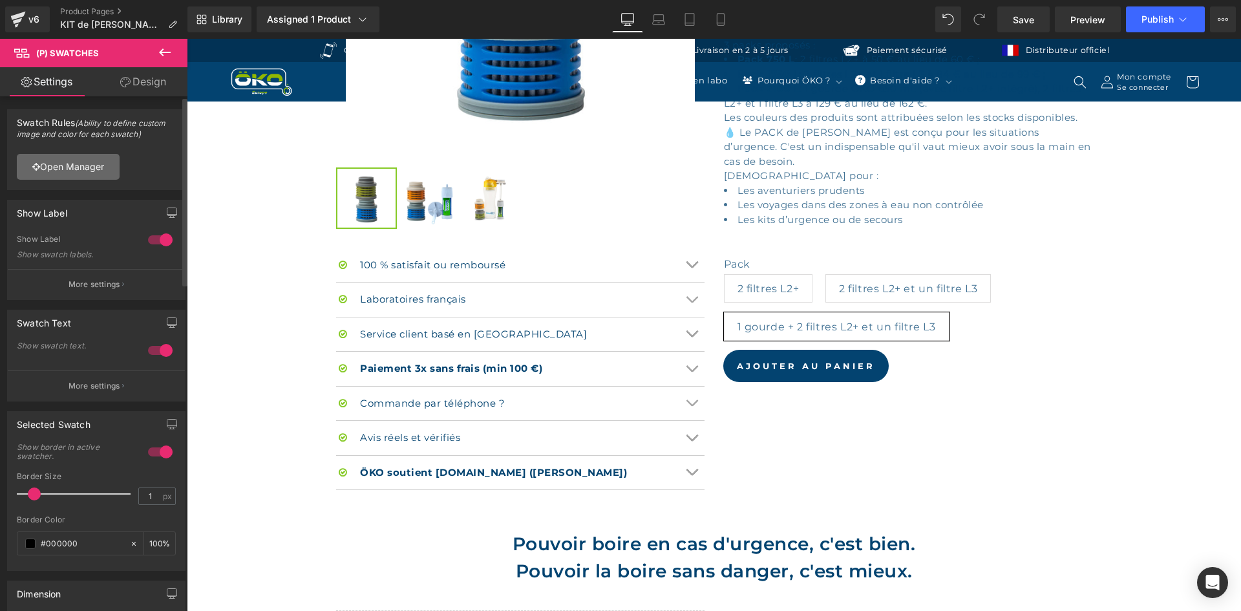
click at [95, 167] on link "Open Manager" at bounding box center [68, 167] width 103 height 26
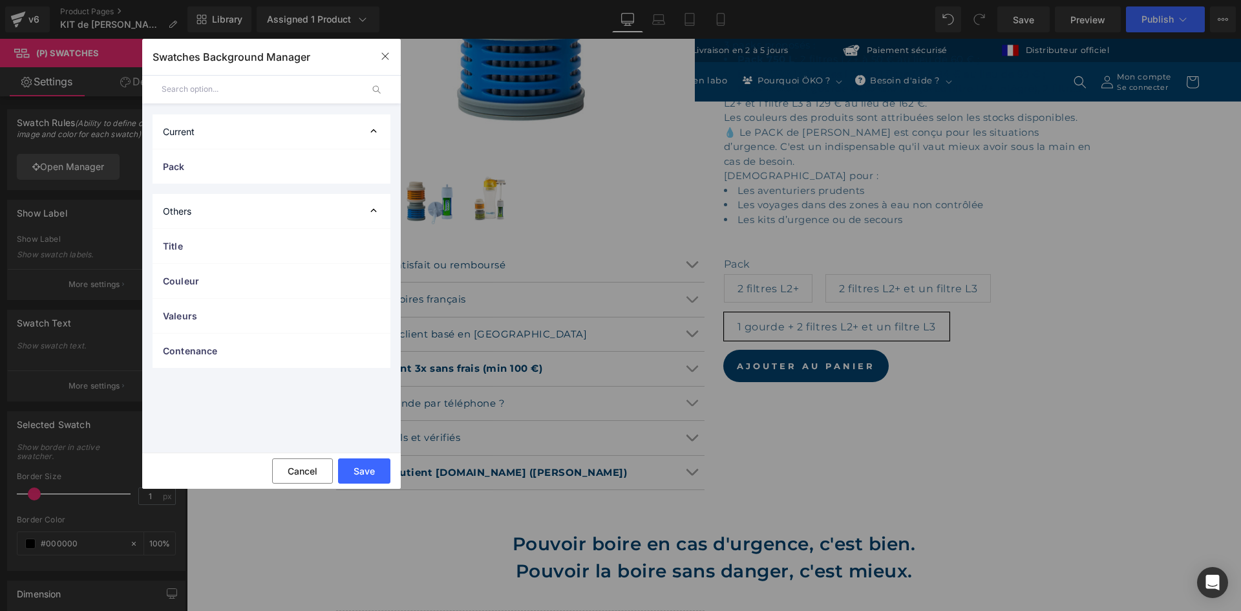
click at [304, 127] on div "Current" at bounding box center [272, 131] width 238 height 34
click at [284, 162] on span "Pack" at bounding box center [258, 167] width 191 height 14
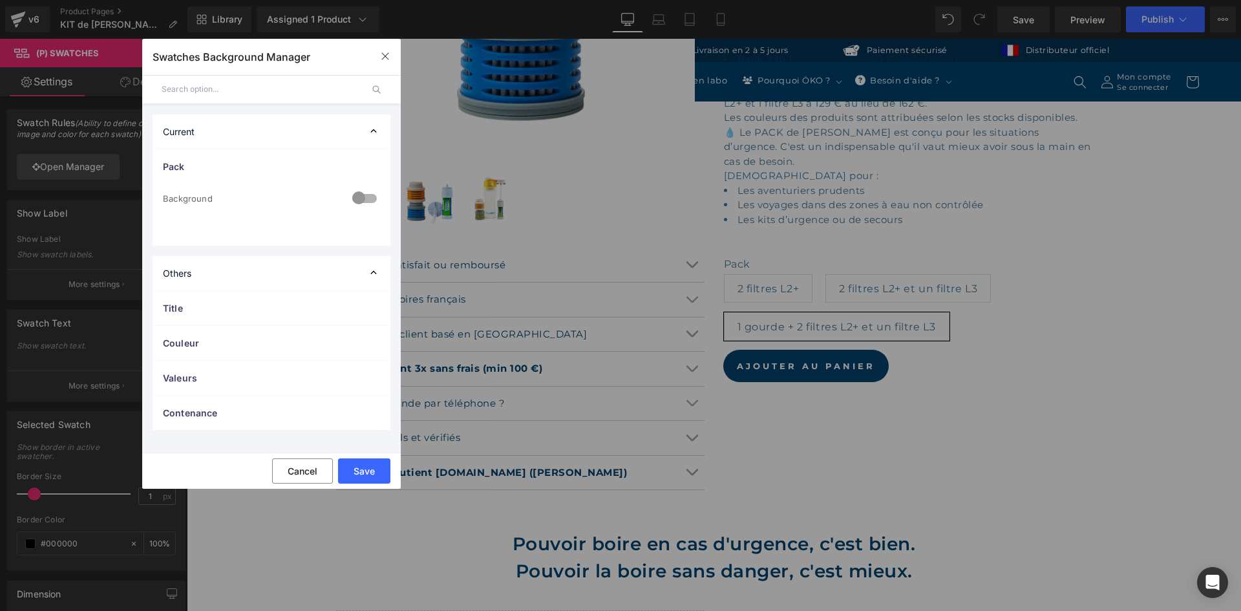
click at [371, 197] on div at bounding box center [364, 199] width 31 height 25
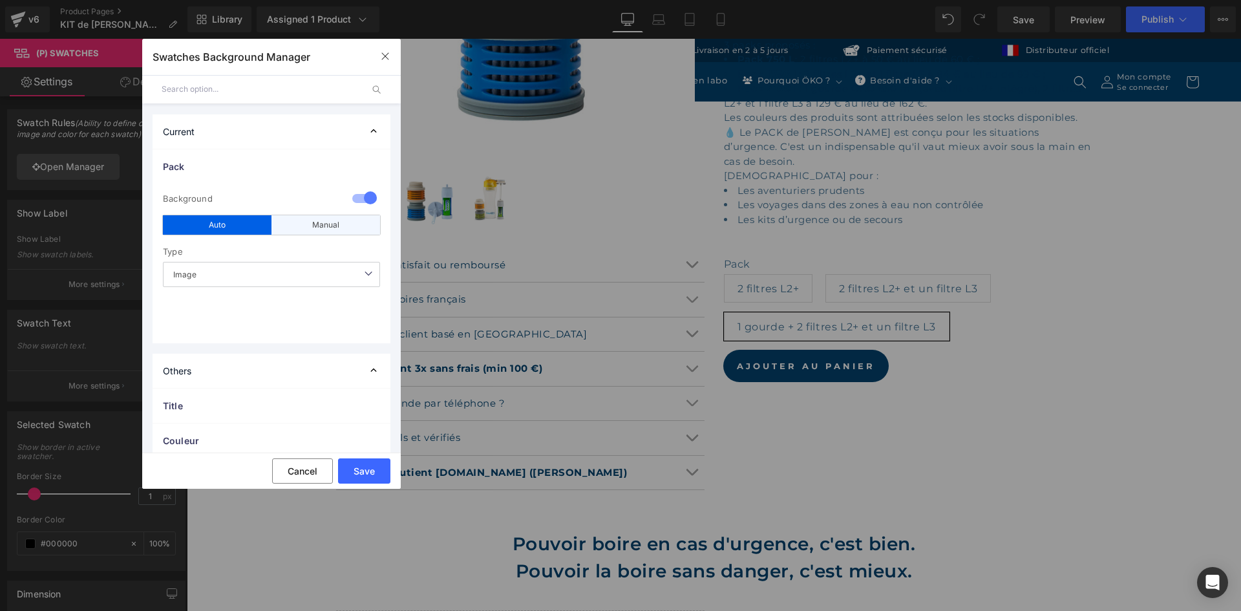
click at [326, 222] on div "Manual" at bounding box center [325, 224] width 109 height 19
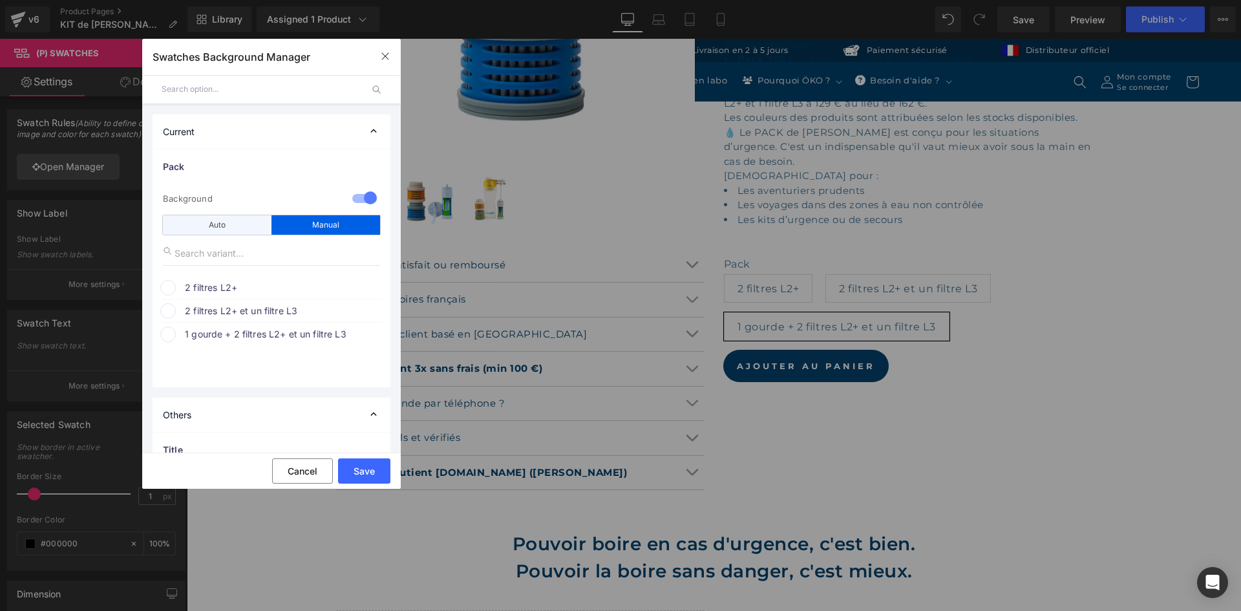
click at [249, 230] on div "Auto" at bounding box center [217, 224] width 109 height 19
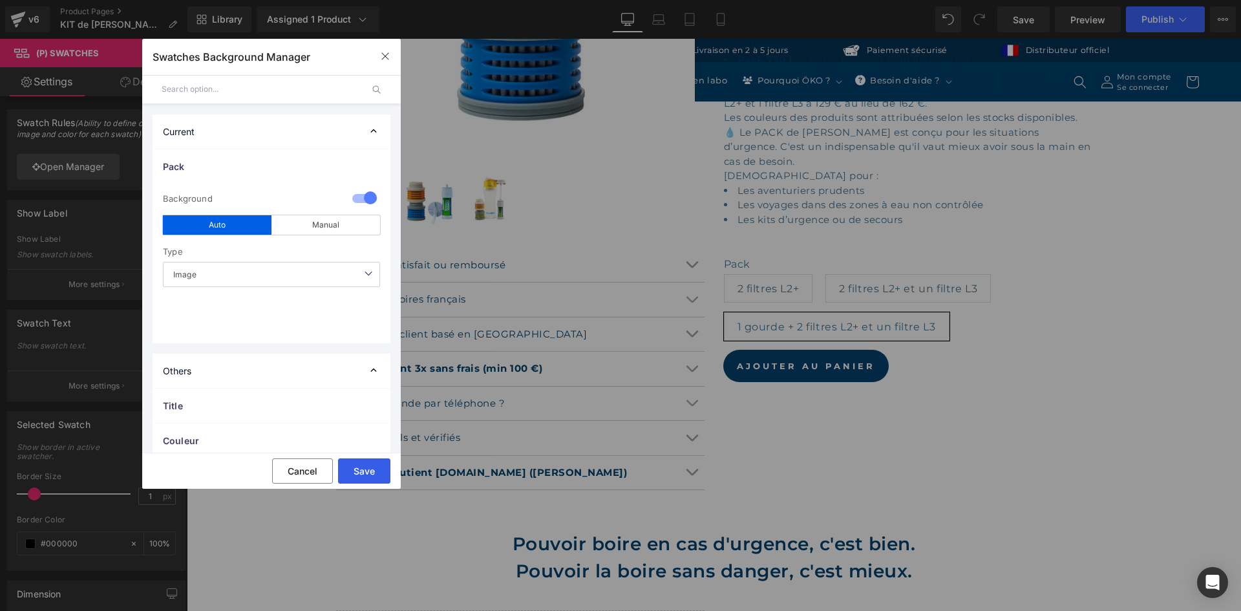
click at [381, 471] on button "Save" at bounding box center [364, 470] width 52 height 25
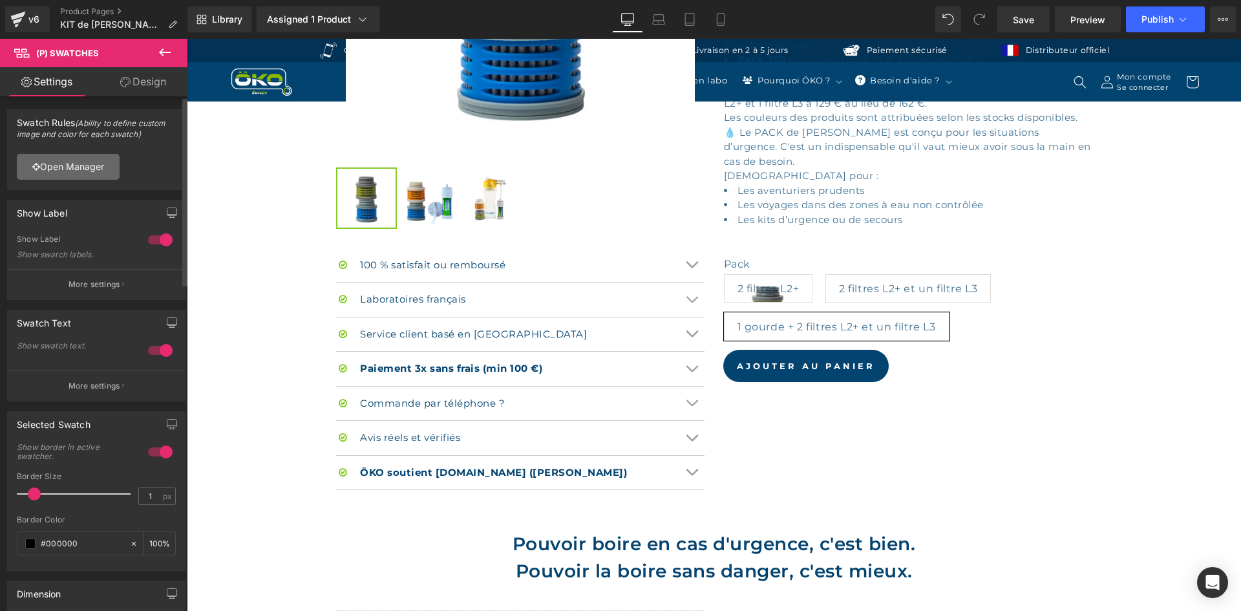
click at [101, 164] on link "Open Manager" at bounding box center [68, 167] width 103 height 26
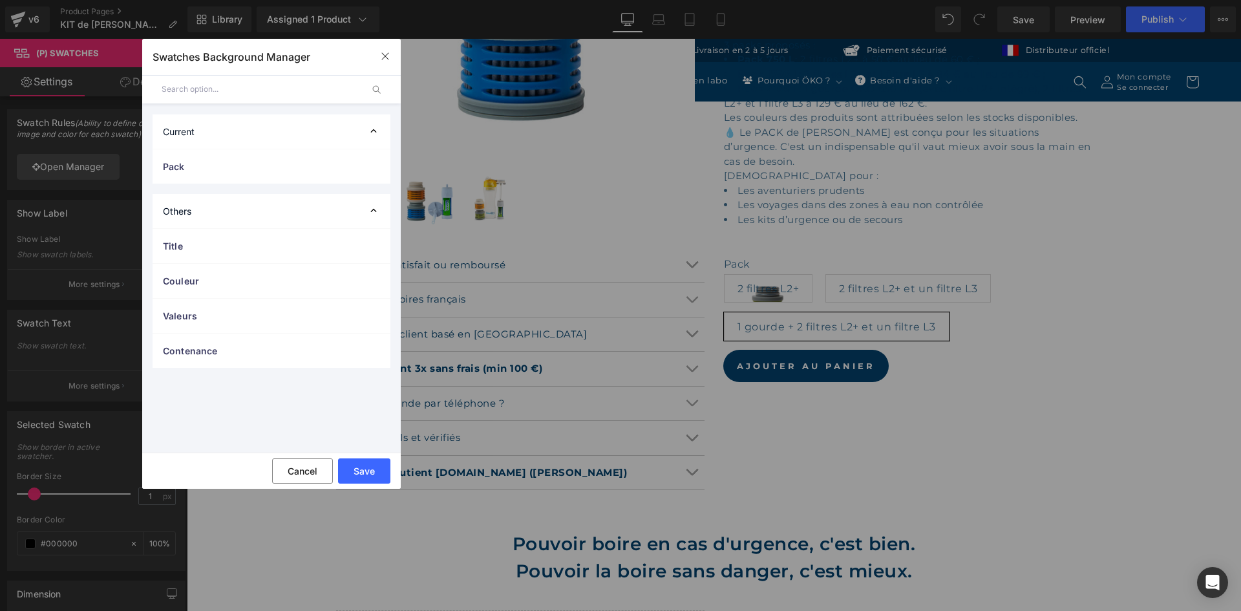
click at [305, 129] on div "Current" at bounding box center [272, 131] width 238 height 34
click at [293, 135] on div "Current" at bounding box center [272, 131] width 238 height 34
click at [256, 162] on span "Pack" at bounding box center [258, 167] width 191 height 14
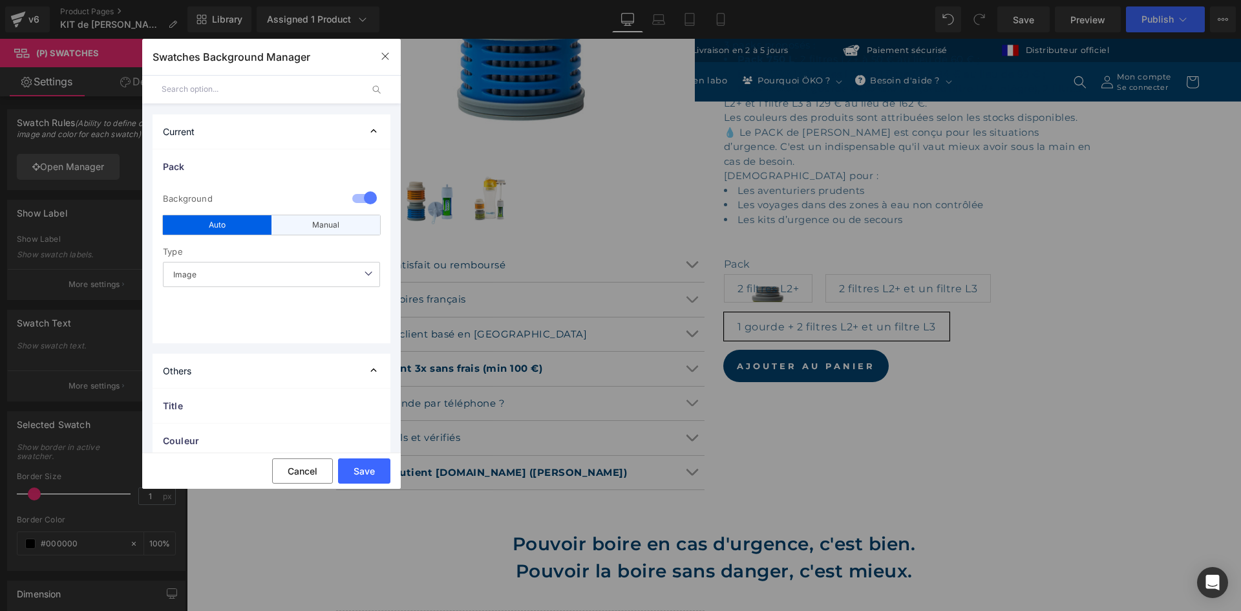
click at [310, 224] on div "Manual" at bounding box center [325, 224] width 109 height 19
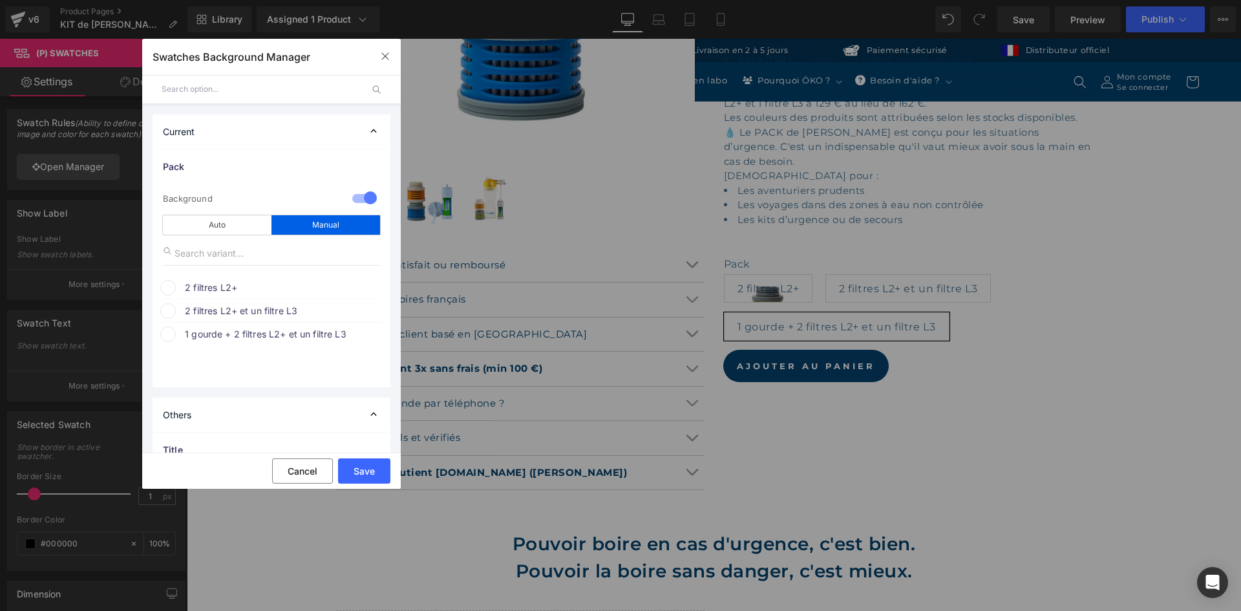
click at [230, 288] on span "2 filtres L2+" at bounding box center [283, 288] width 196 height 16
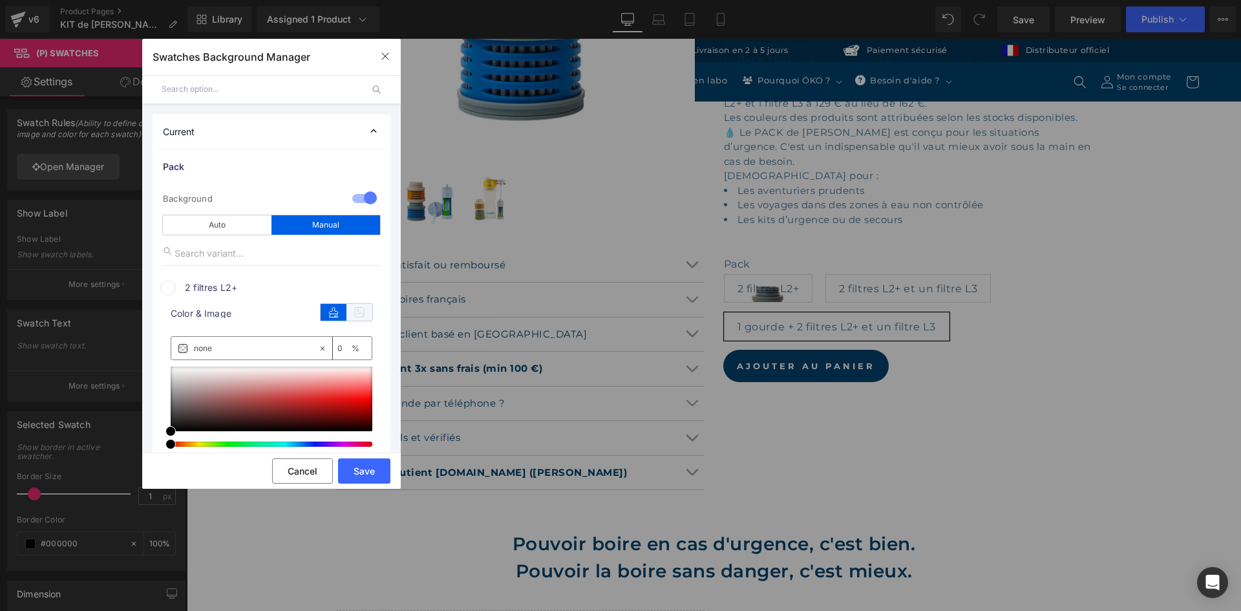
click at [348, 314] on icon at bounding box center [359, 312] width 26 height 17
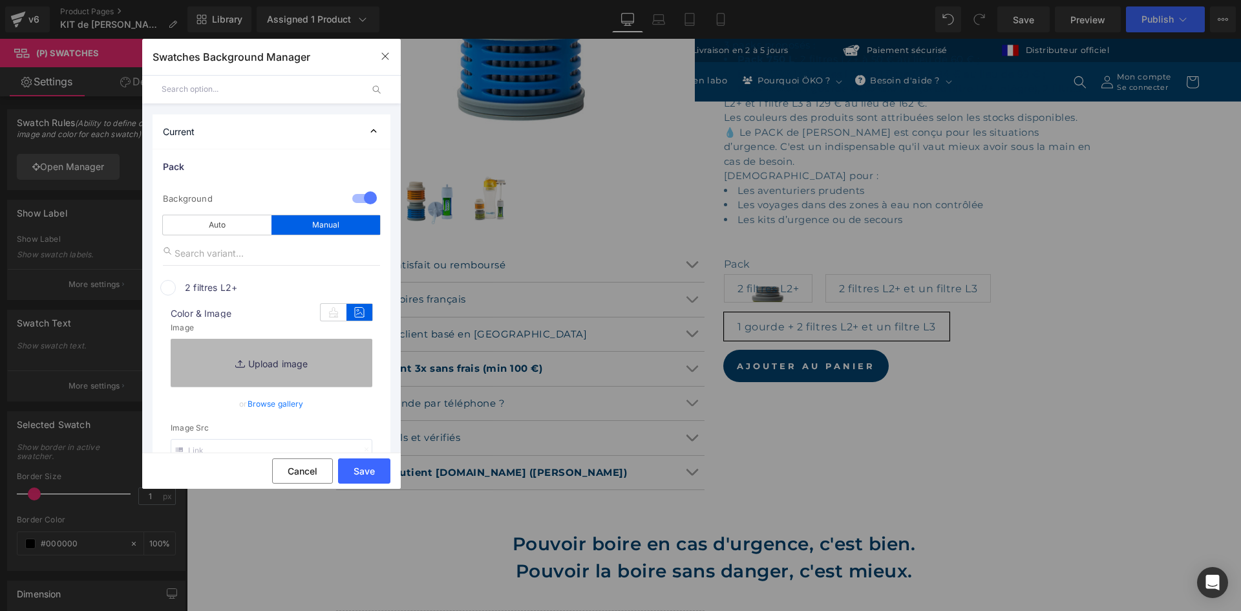
click at [270, 363] on link "Replace Image" at bounding box center [272, 363] width 202 height 48
type input "C:\fakepath\2 filtres L2+ (1).jpg"
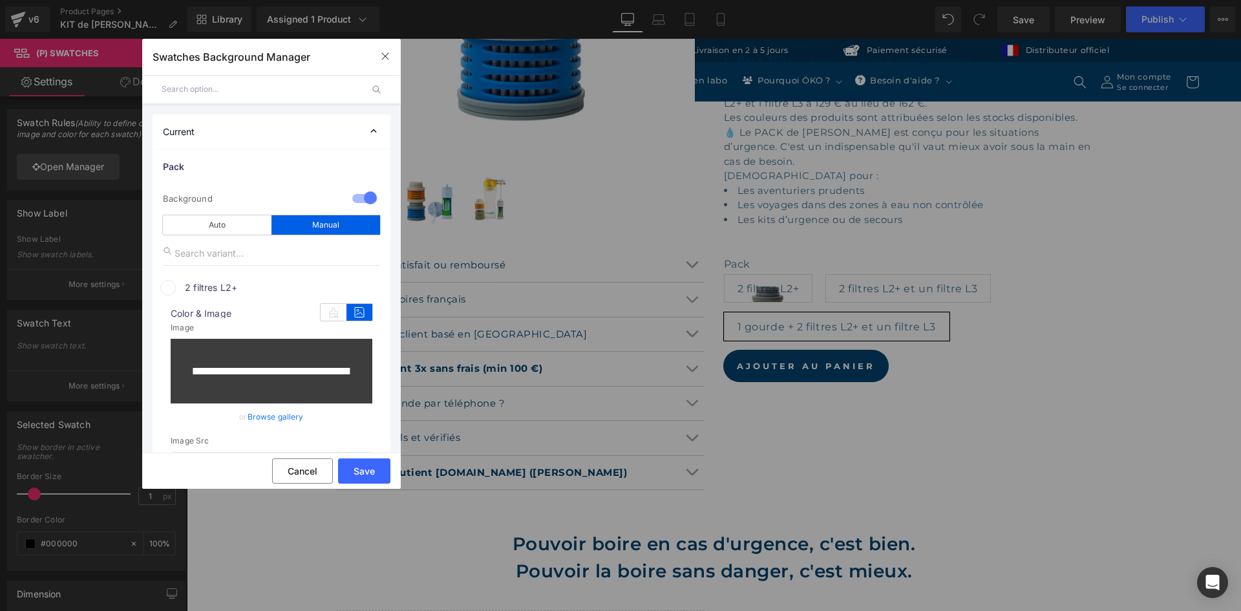
type input "https://ucarecdn.com/a33efe69-21d5-4032-a318-de7a6829295a/-/format/auto/-/previ…"
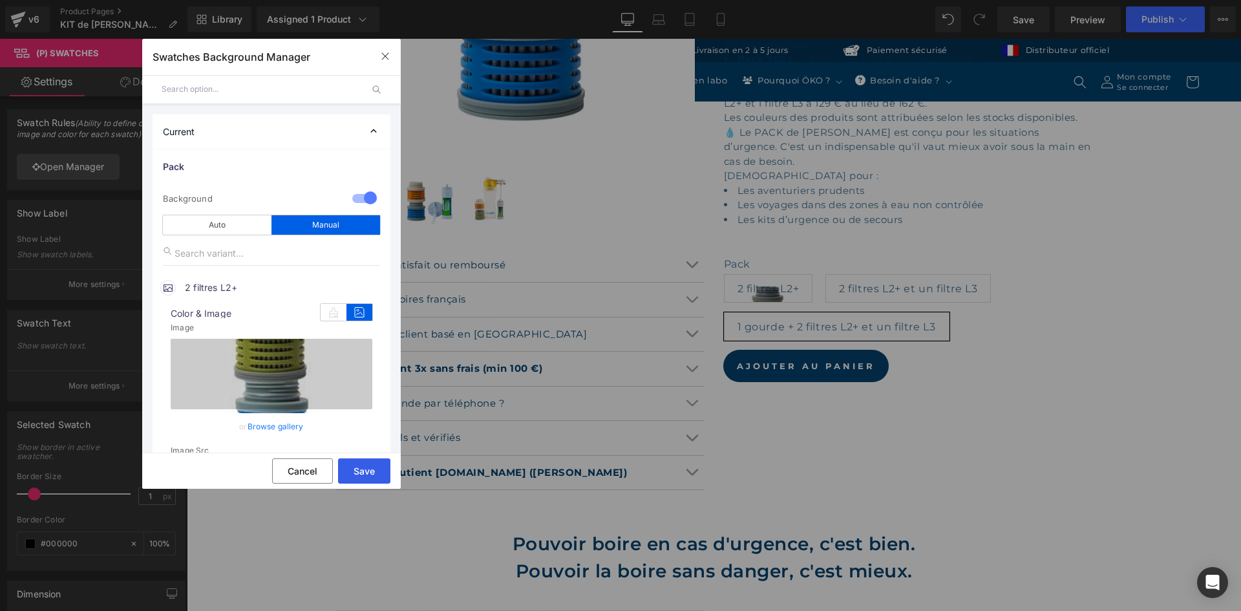
click at [359, 466] on button "Save" at bounding box center [364, 470] width 52 height 25
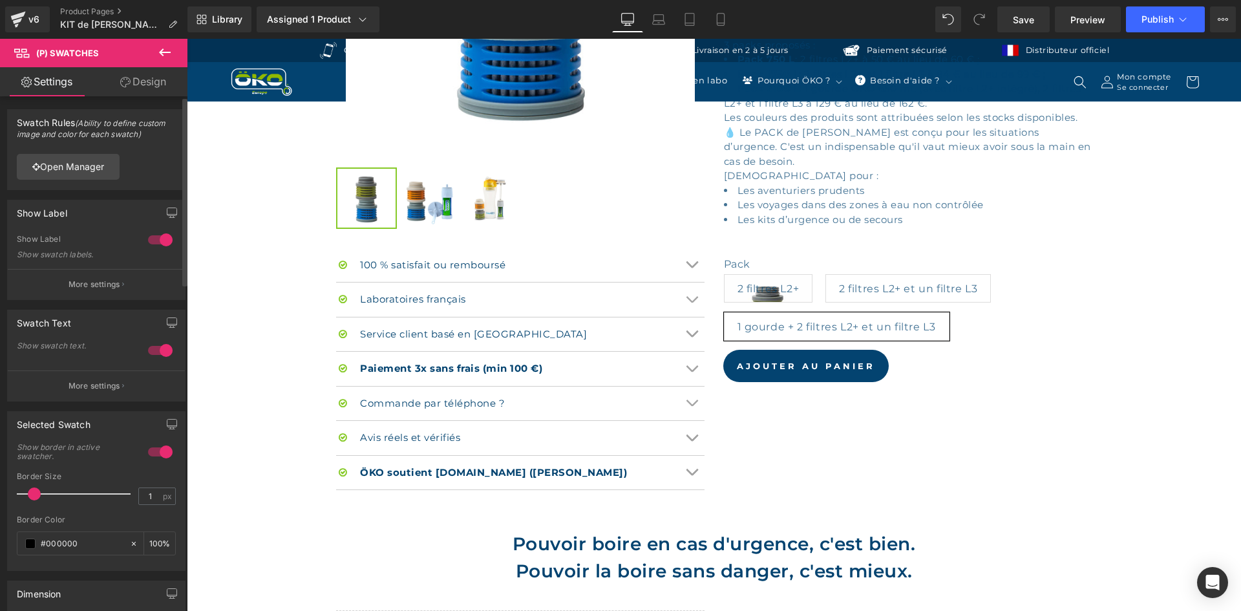
click at [148, 237] on div at bounding box center [160, 239] width 31 height 21
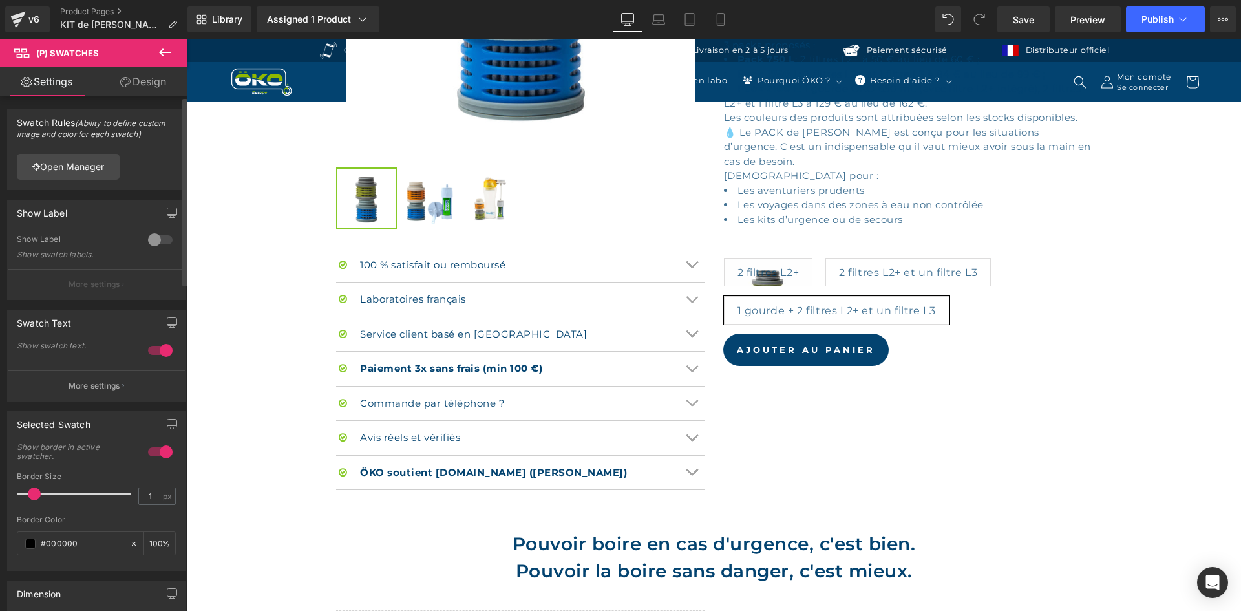
click at [148, 237] on div at bounding box center [160, 239] width 31 height 21
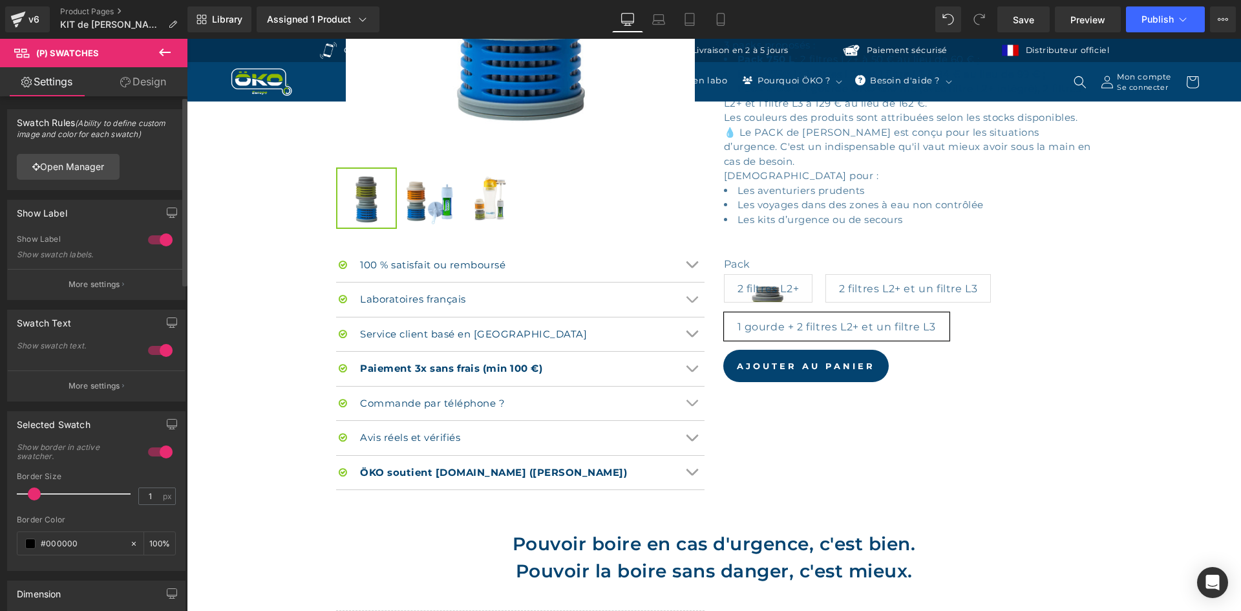
click at [150, 342] on div at bounding box center [160, 350] width 31 height 21
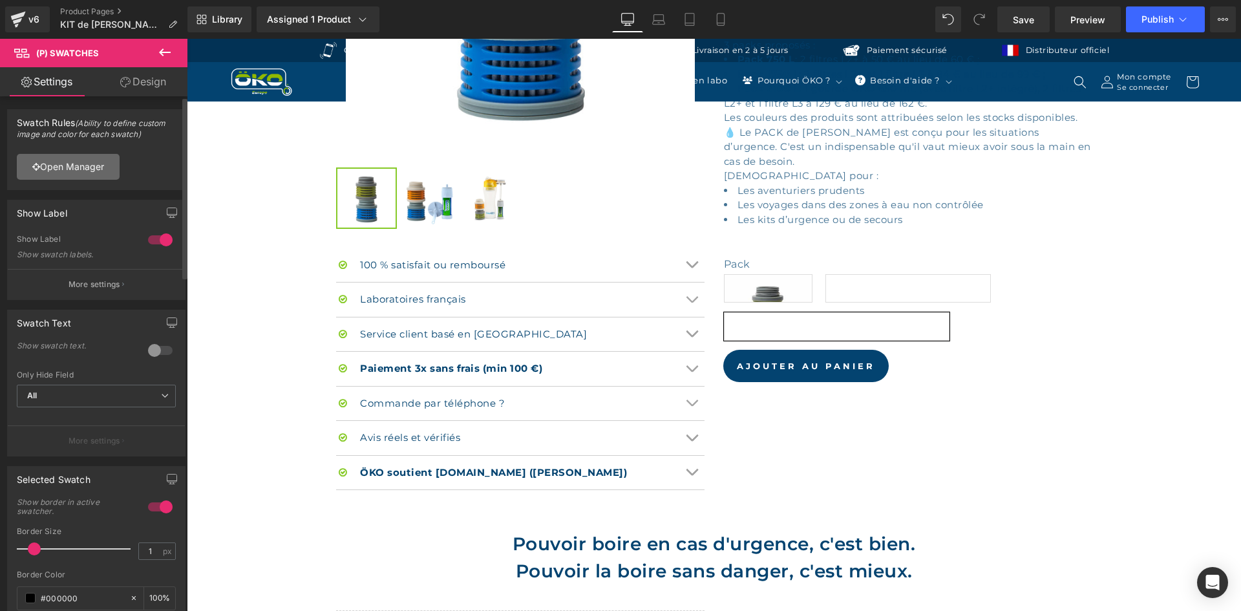
click at [90, 156] on link "Open Manager" at bounding box center [68, 167] width 103 height 26
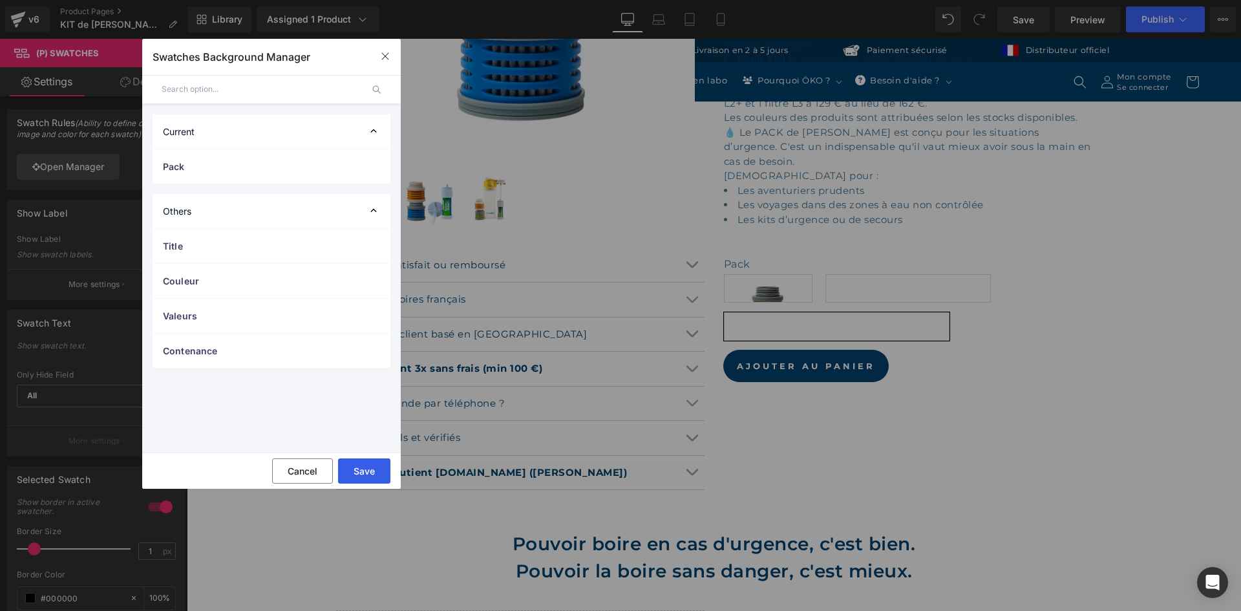
click at [355, 463] on button "Save" at bounding box center [364, 470] width 52 height 25
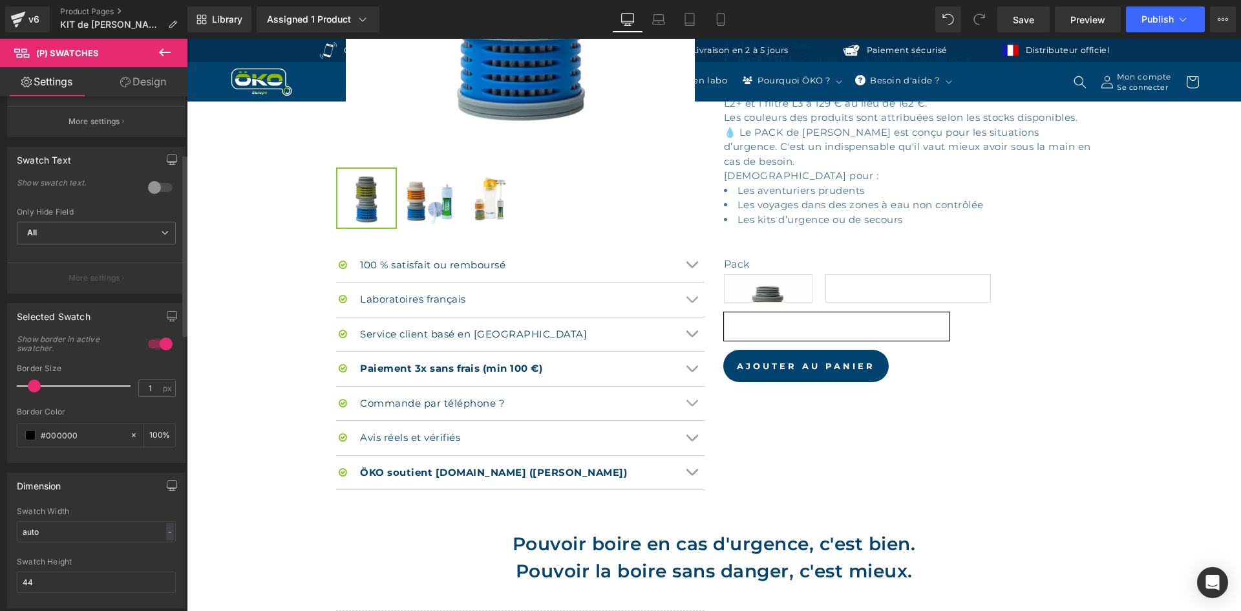
scroll to position [194, 0]
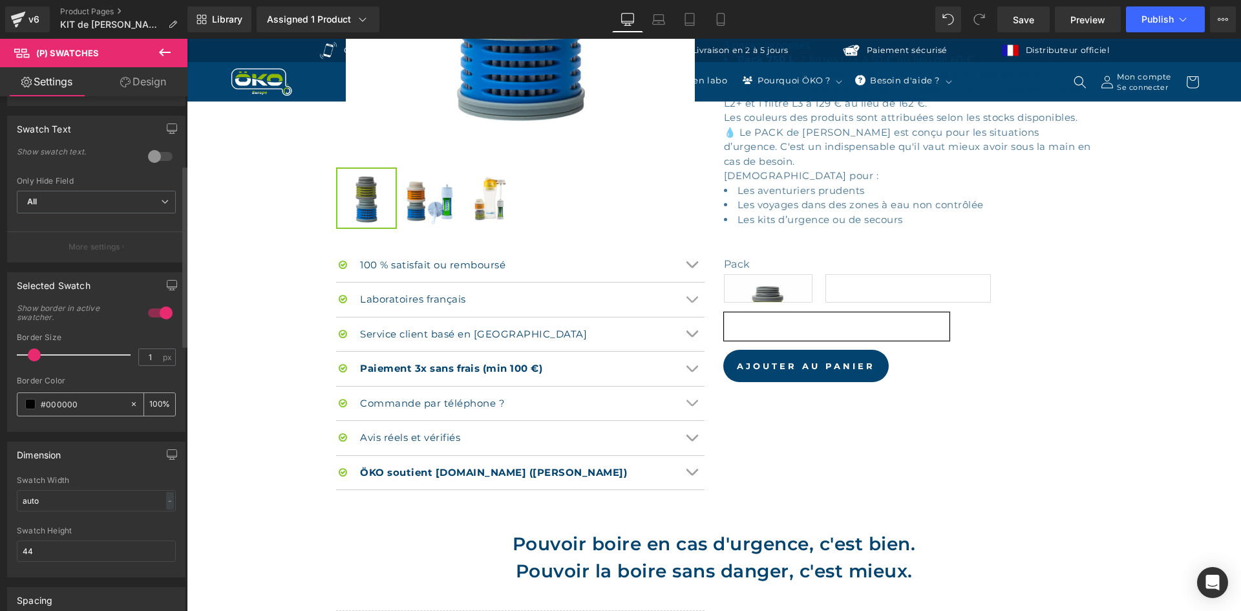
click at [109, 399] on input "#000000" at bounding box center [82, 404] width 83 height 14
paste input "86ca27"
type input "#86ca27"
click at [106, 390] on div "Border Color #86ca27 100 %" at bounding box center [96, 403] width 159 height 55
click at [166, 502] on div "-" at bounding box center [170, 500] width 8 height 17
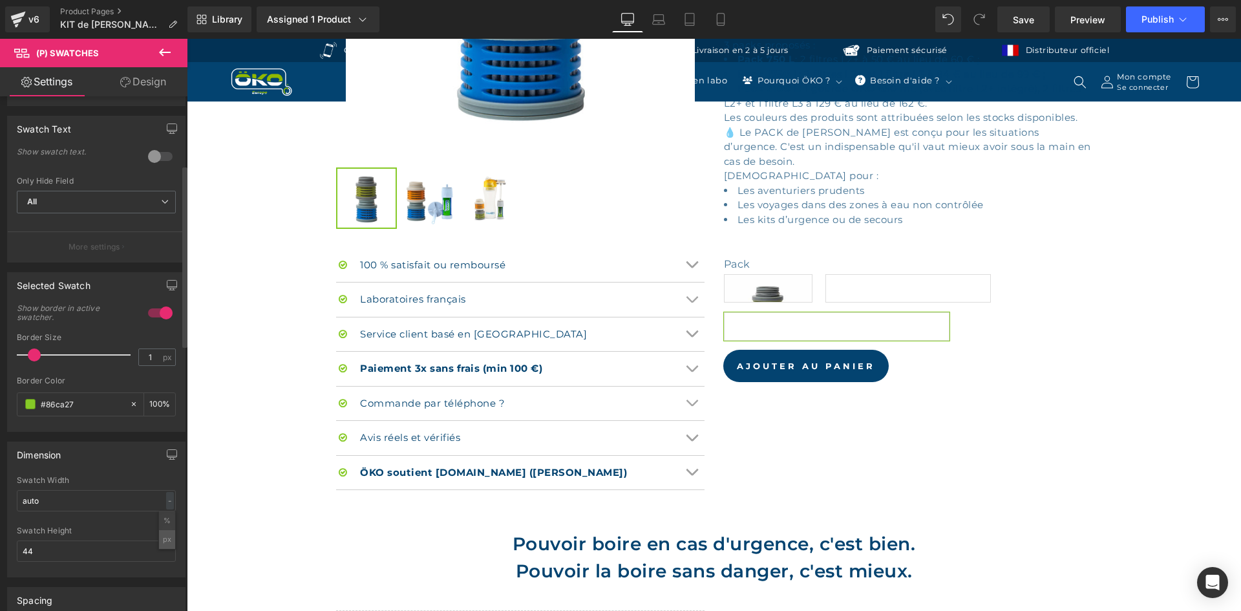
click at [164, 535] on li "px" at bounding box center [167, 539] width 16 height 19
click at [129, 505] on input "auto" at bounding box center [96, 500] width 159 height 21
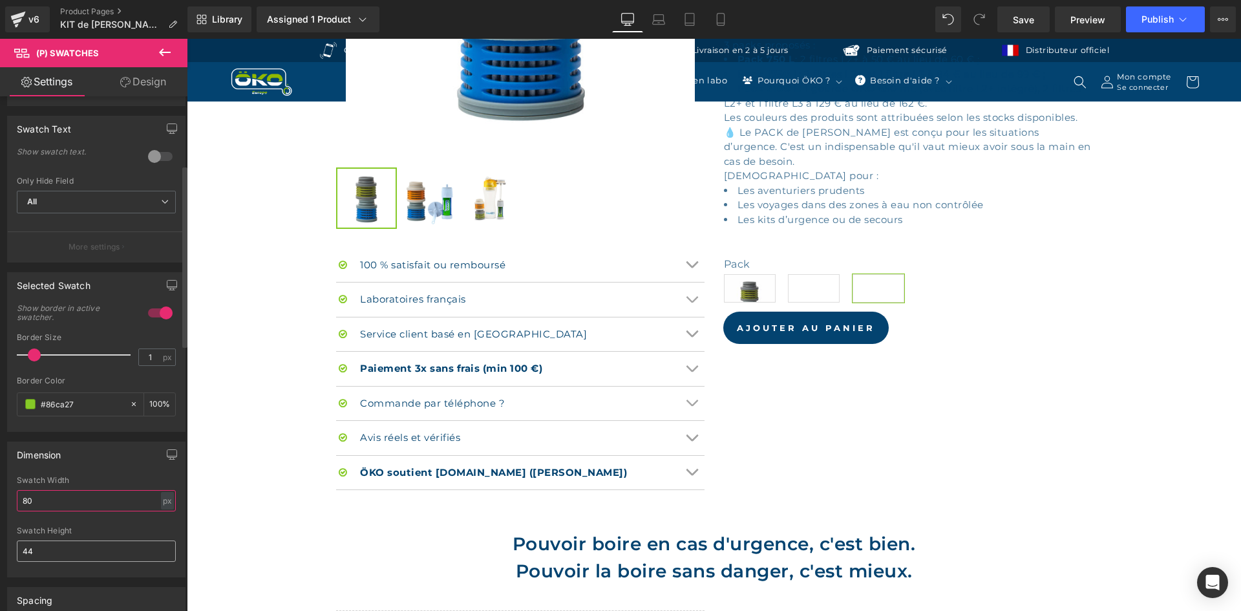
type input "80"
click at [103, 546] on input "44" at bounding box center [96, 550] width 159 height 21
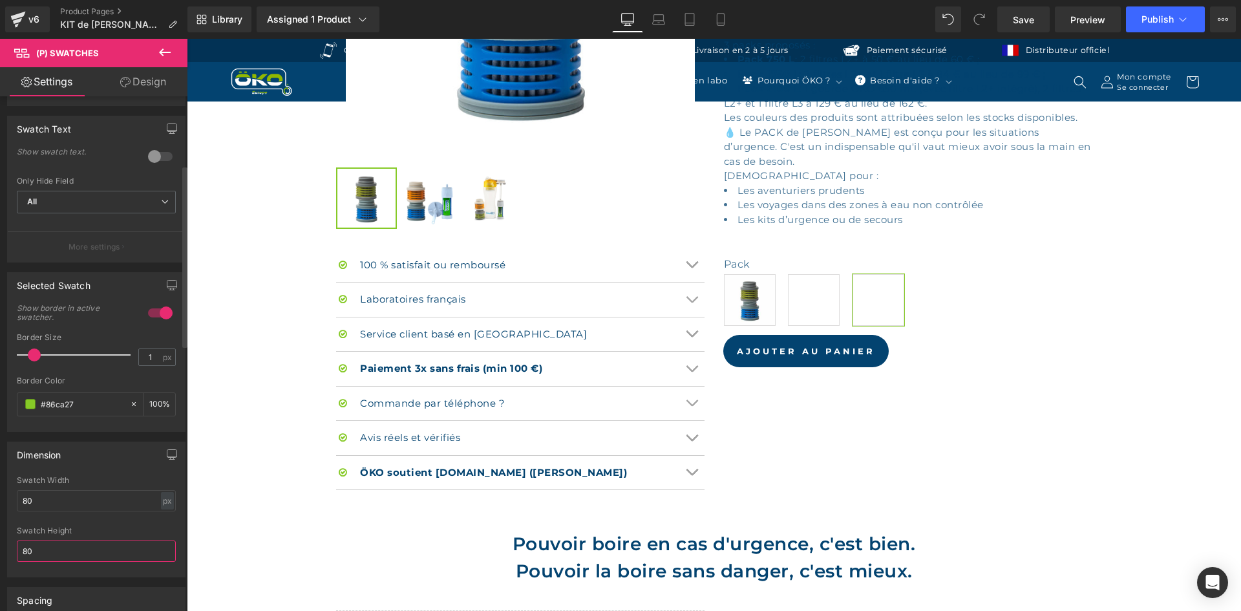
type input "80"
click at [100, 520] on div at bounding box center [96, 522] width 159 height 8
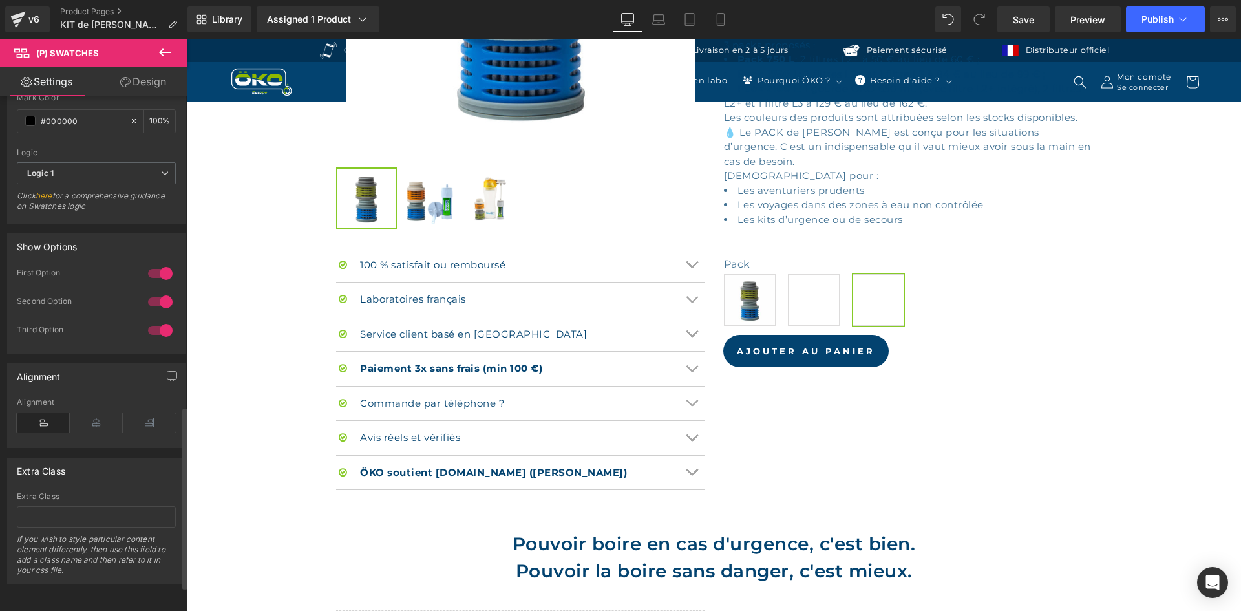
scroll to position [946, 0]
click at [85, 512] on input "text" at bounding box center [96, 516] width 159 height 21
paste input "camouflage"
type input "camouflage"
click at [100, 472] on div "Extra Class" at bounding box center [96, 470] width 177 height 25
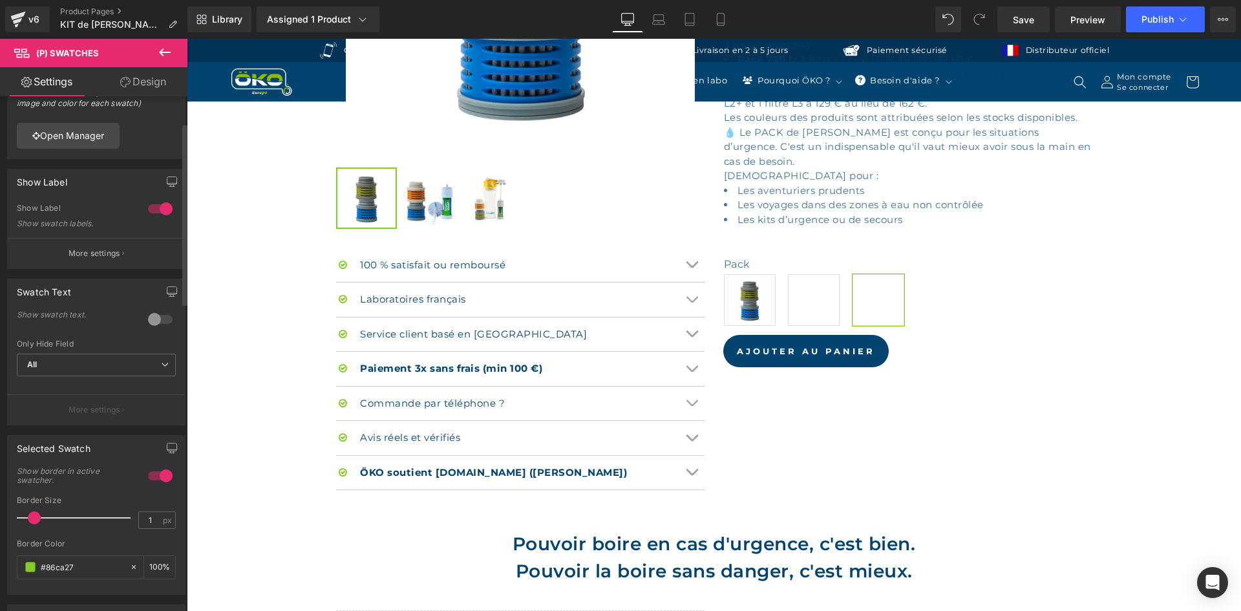
scroll to position [0, 0]
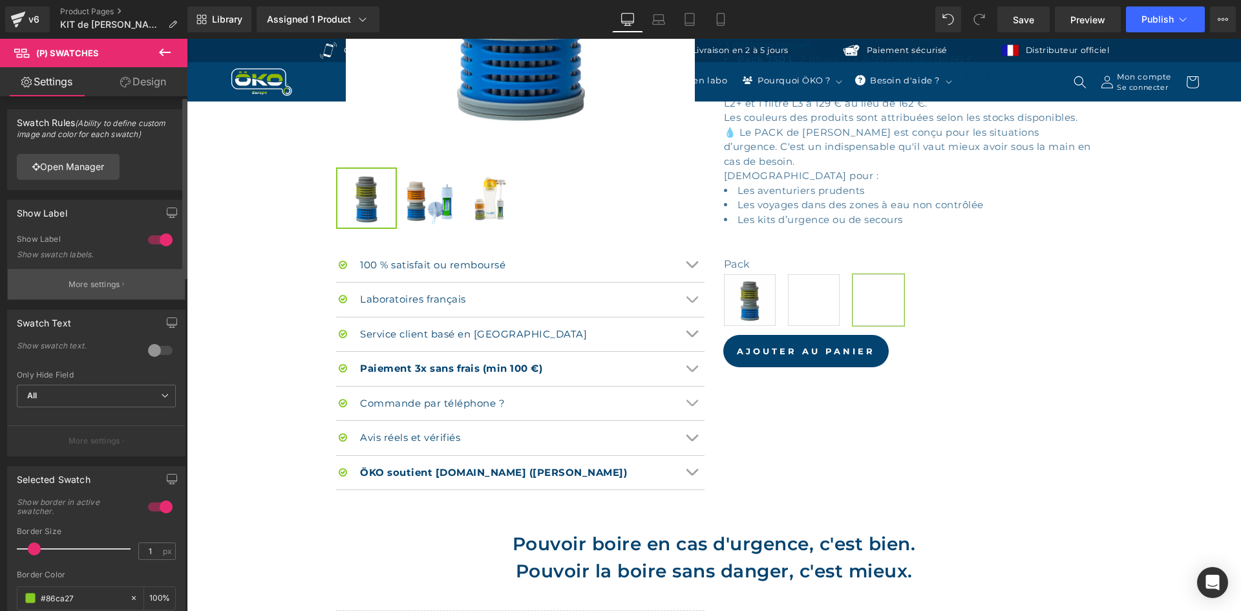
click at [111, 293] on button "More settings" at bounding box center [96, 284] width 177 height 30
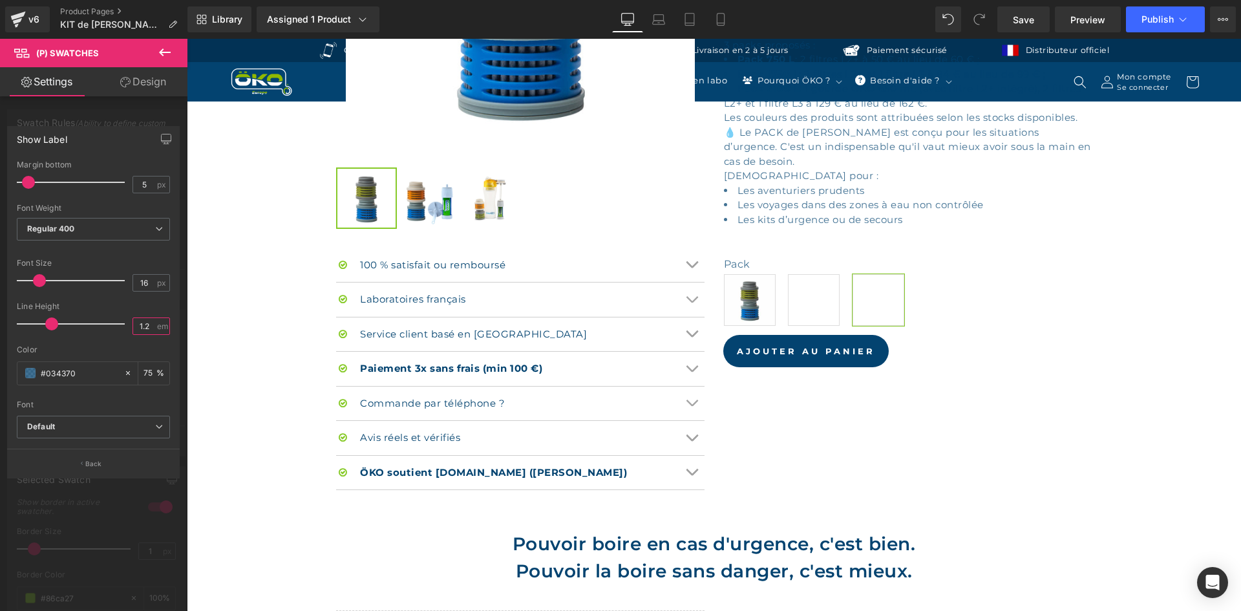
click at [153, 329] on input "1.2" at bounding box center [144, 326] width 23 height 16
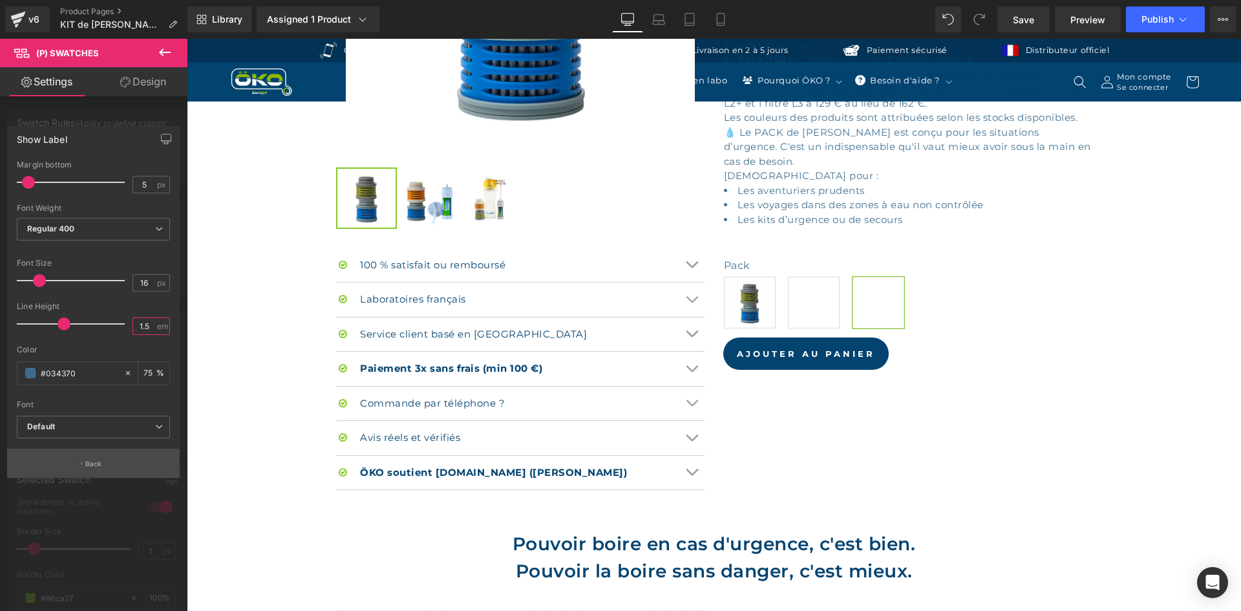
type input "1.5"
click at [113, 456] on button "Back" at bounding box center [93, 463] width 173 height 29
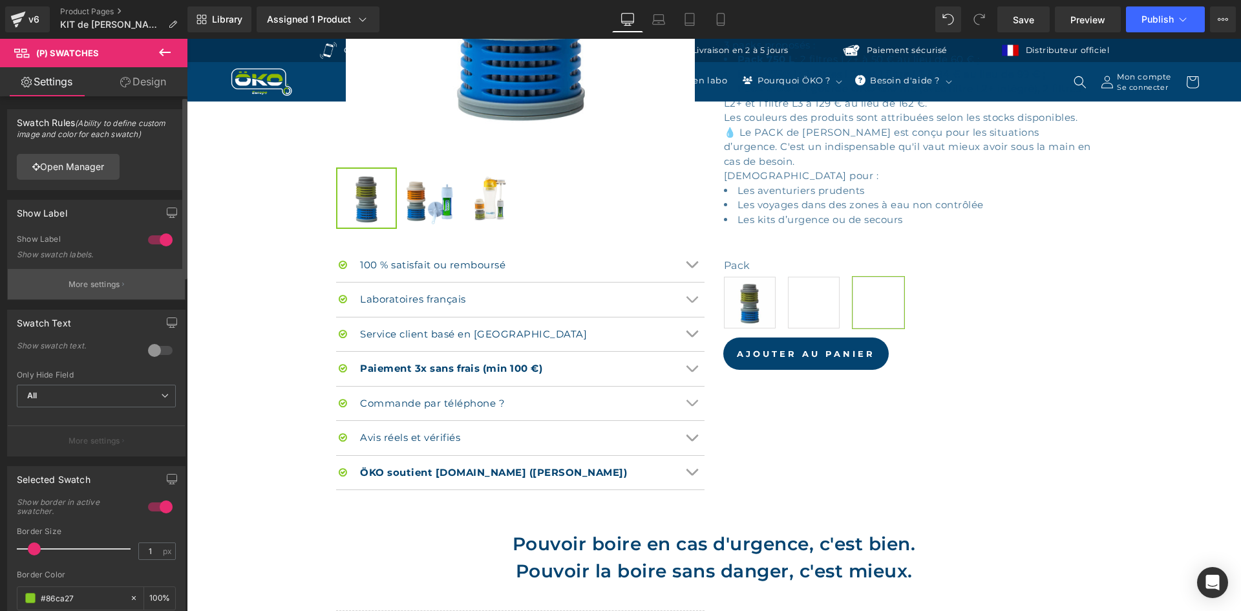
click at [81, 270] on button "More settings" at bounding box center [96, 284] width 177 height 30
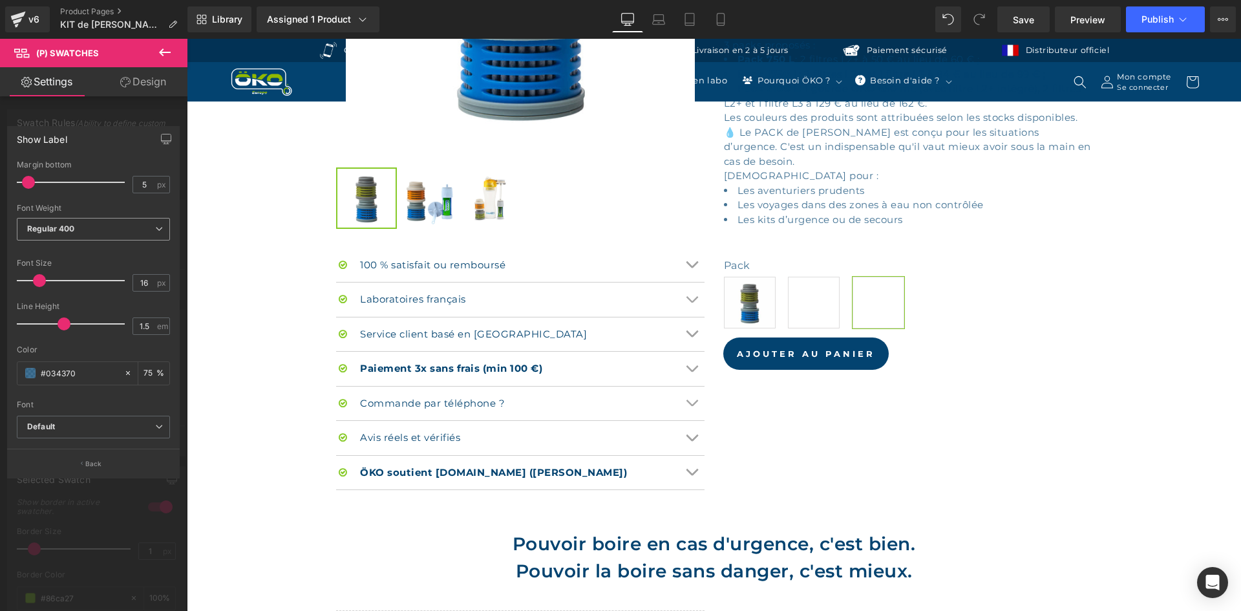
click at [92, 226] on span "Regular 400" at bounding box center [93, 229] width 153 height 23
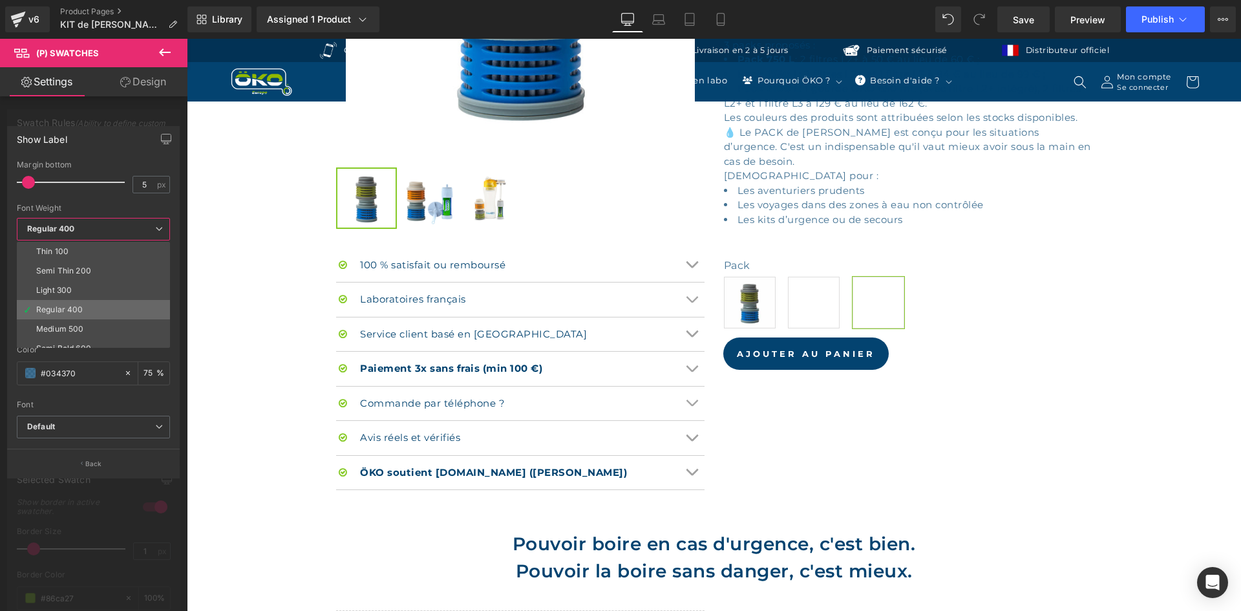
scroll to position [65, 0]
click at [89, 283] on div "Semi Bold 600" at bounding box center [63, 283] width 55 height 9
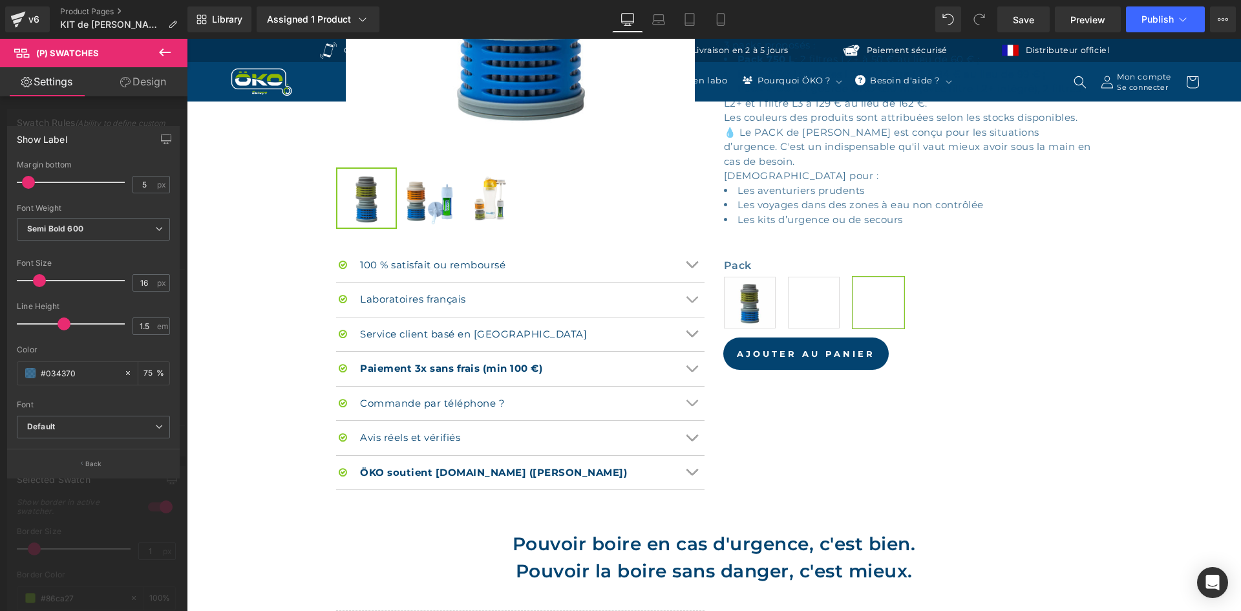
click at [122, 113] on div at bounding box center [93, 328] width 187 height 578
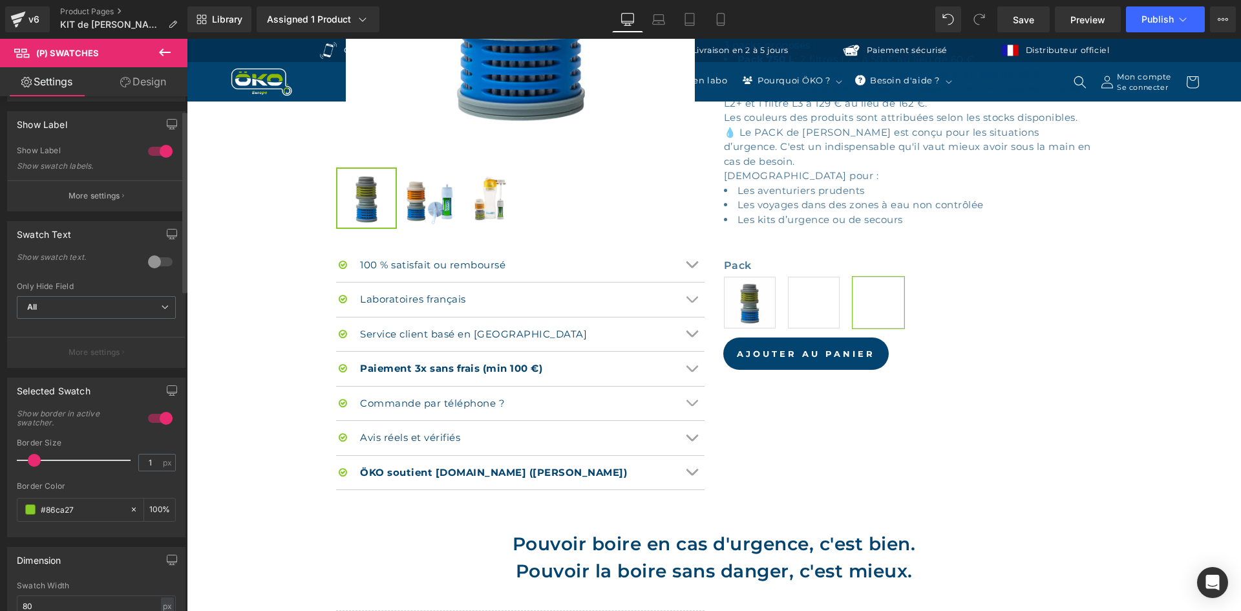
scroll to position [0, 0]
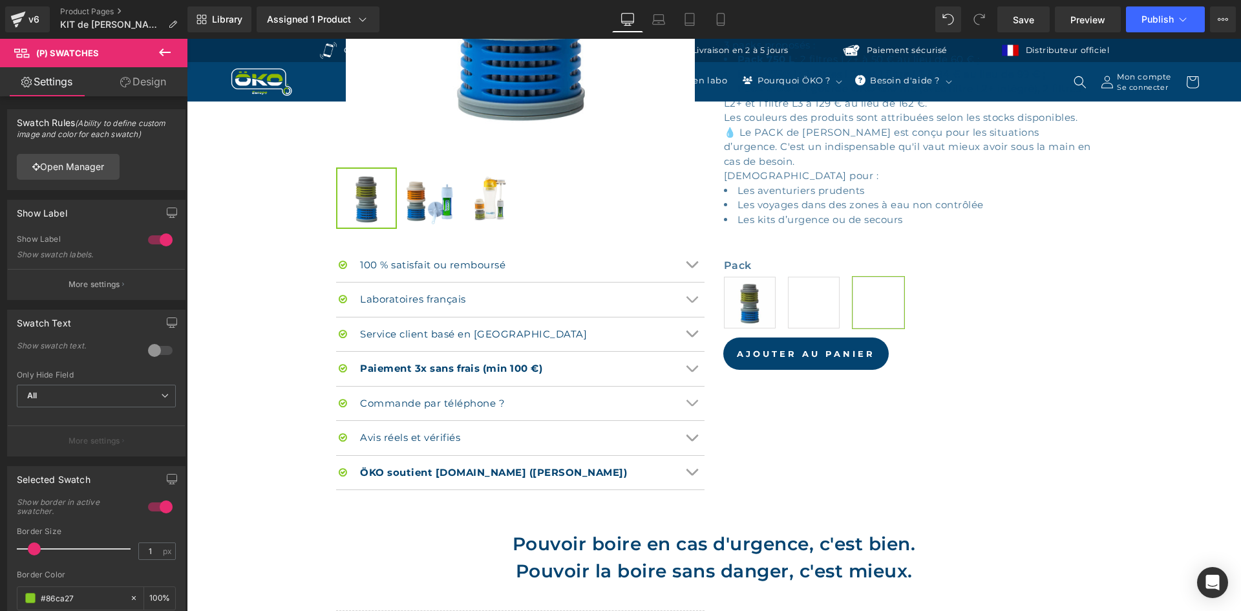
click at [154, 80] on link "Design" at bounding box center [143, 81] width 94 height 29
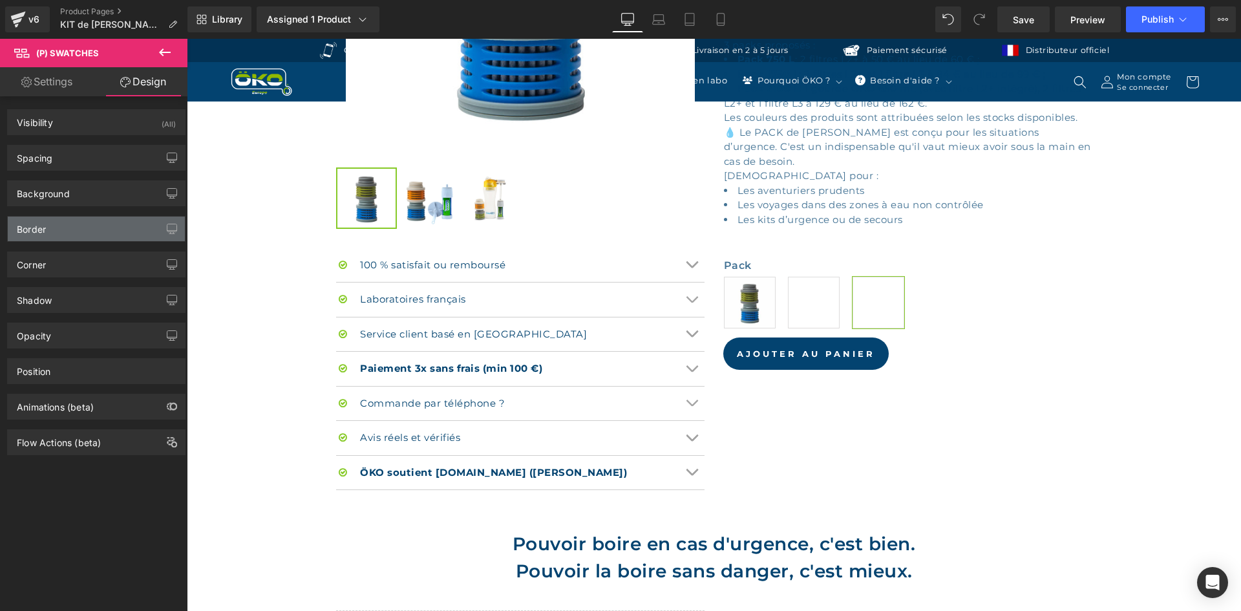
click at [40, 235] on div "Border" at bounding box center [96, 229] width 177 height 25
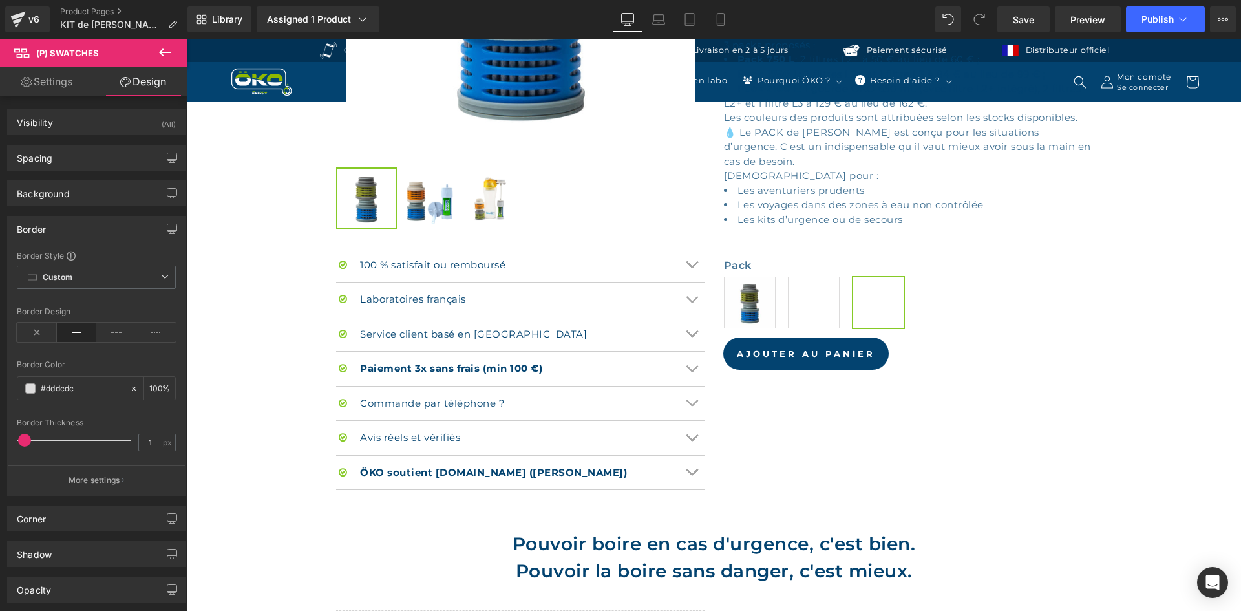
click at [53, 228] on div "Border" at bounding box center [96, 229] width 177 height 25
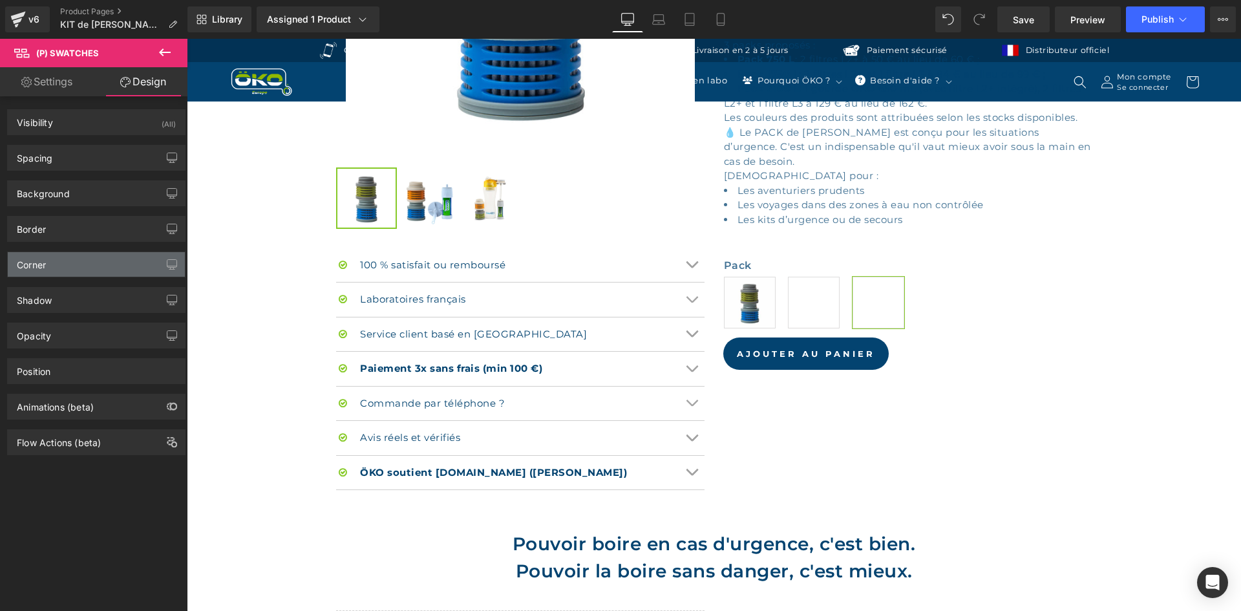
click at [83, 266] on div "Corner" at bounding box center [96, 264] width 177 height 25
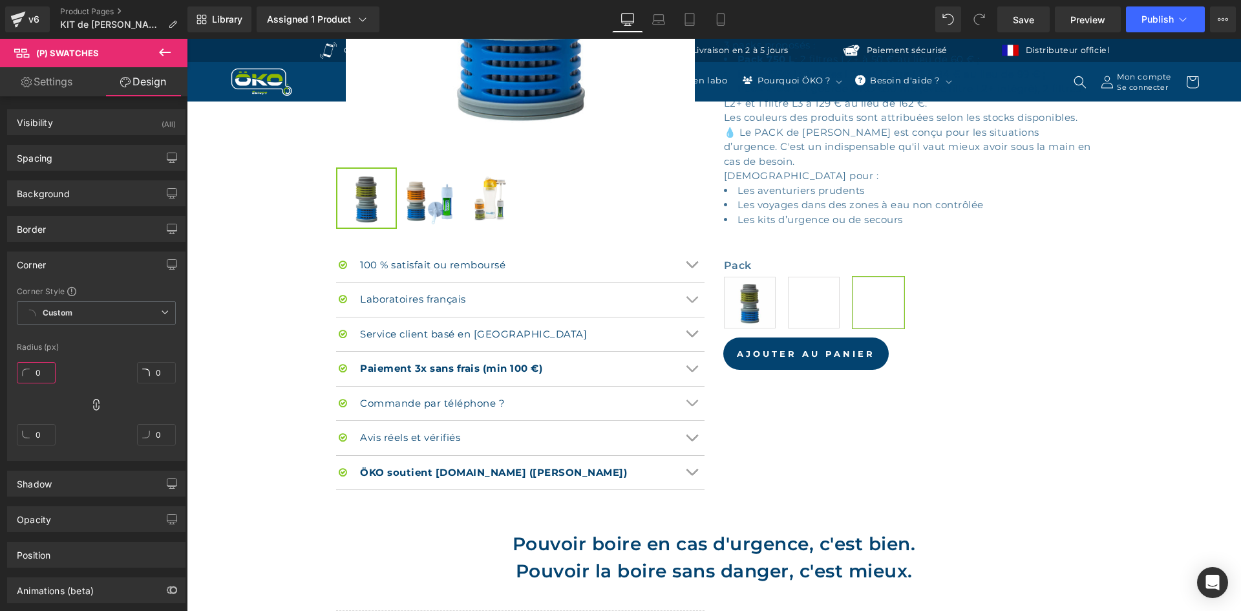
click at [43, 368] on input "0" at bounding box center [36, 372] width 39 height 21
type input "40"
type input "4"
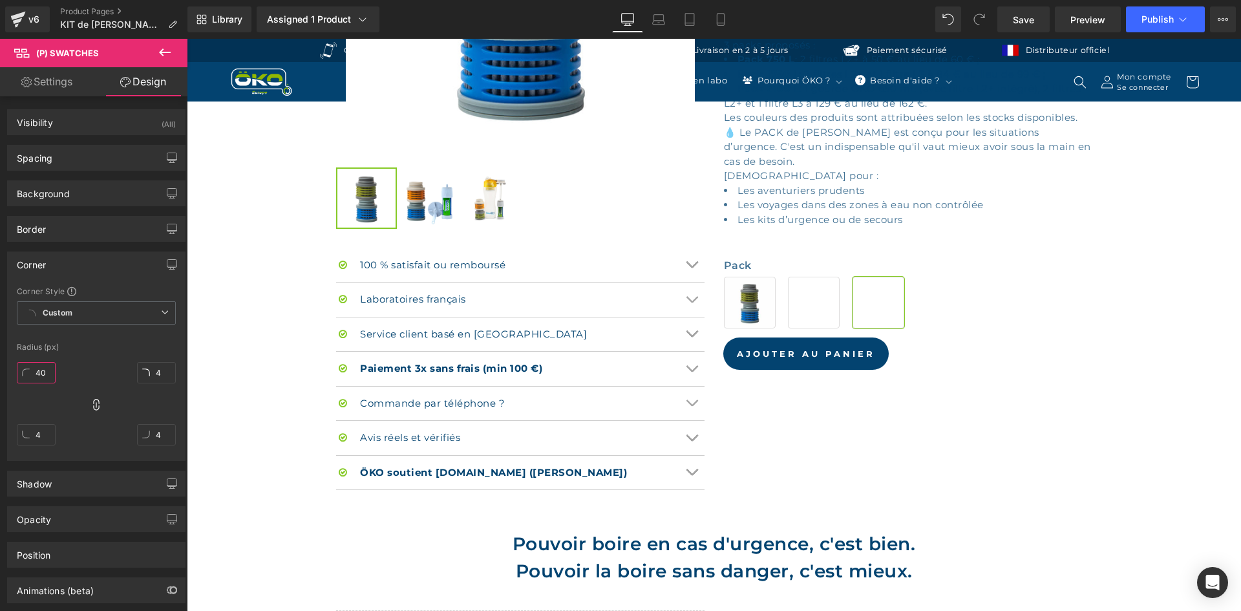
type input "40"
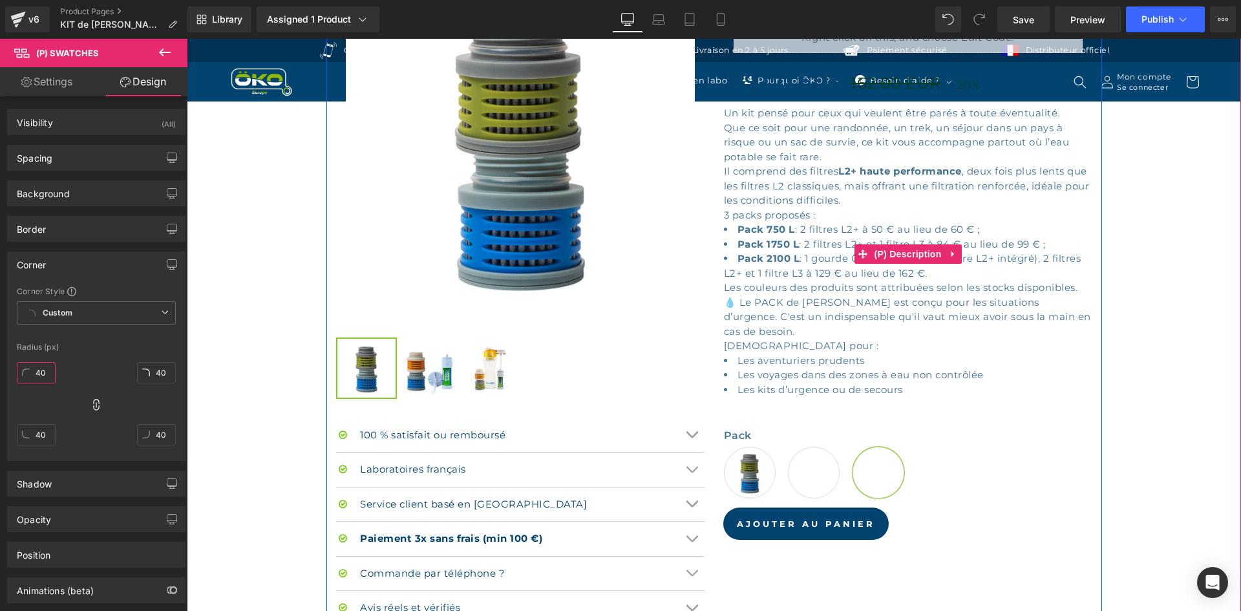
scroll to position [452, 0]
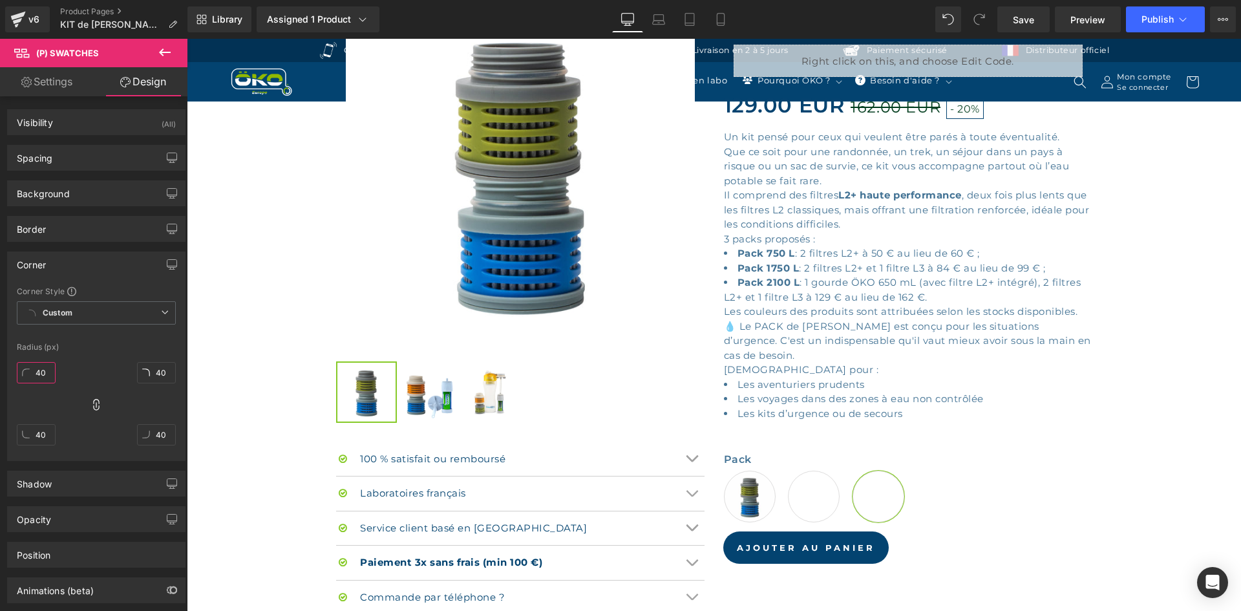
click at [47, 372] on input "40" at bounding box center [36, 372] width 39 height 21
type input "6"
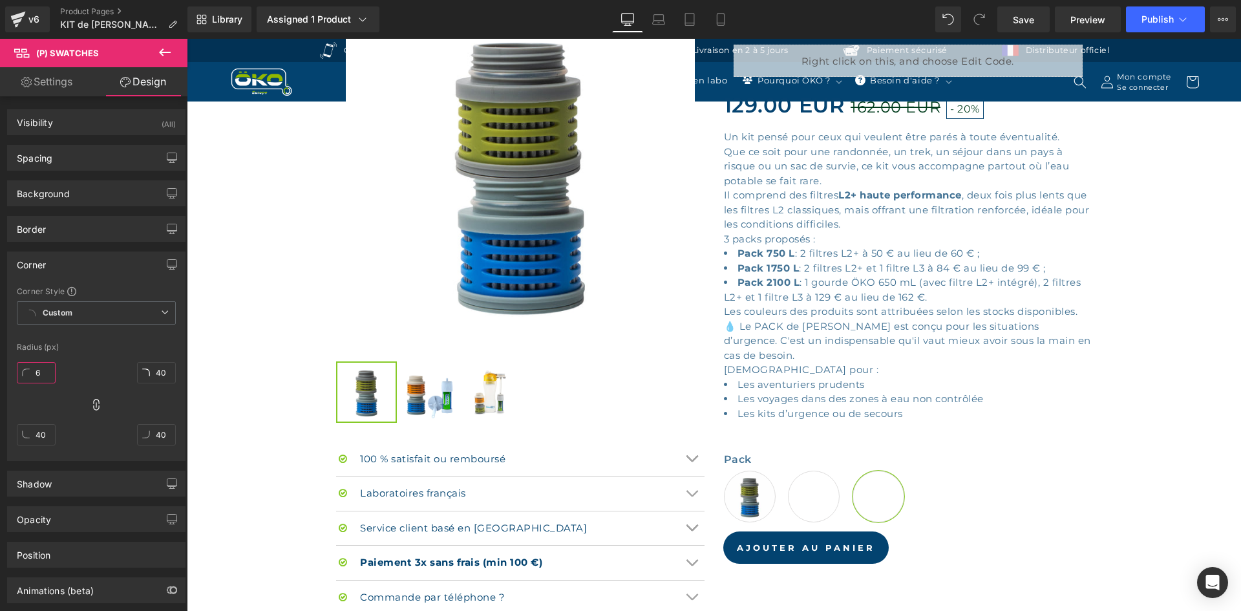
type input "6"
type input "60"
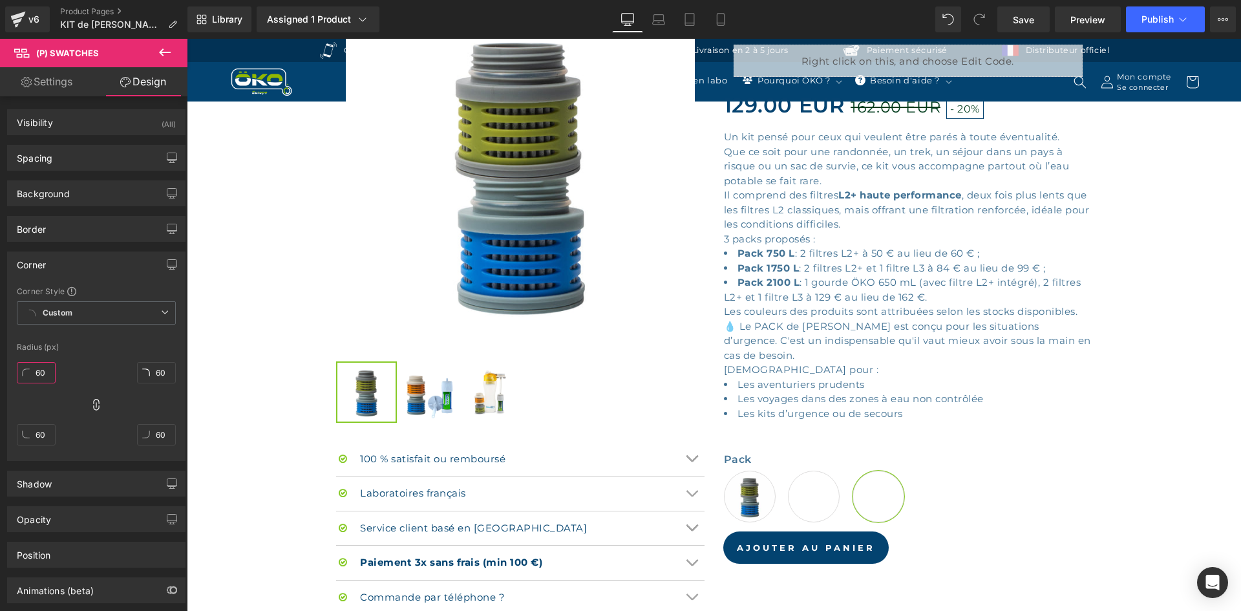
type input "60"
click at [61, 72] on link "Settings" at bounding box center [47, 81] width 94 height 29
type input "100"
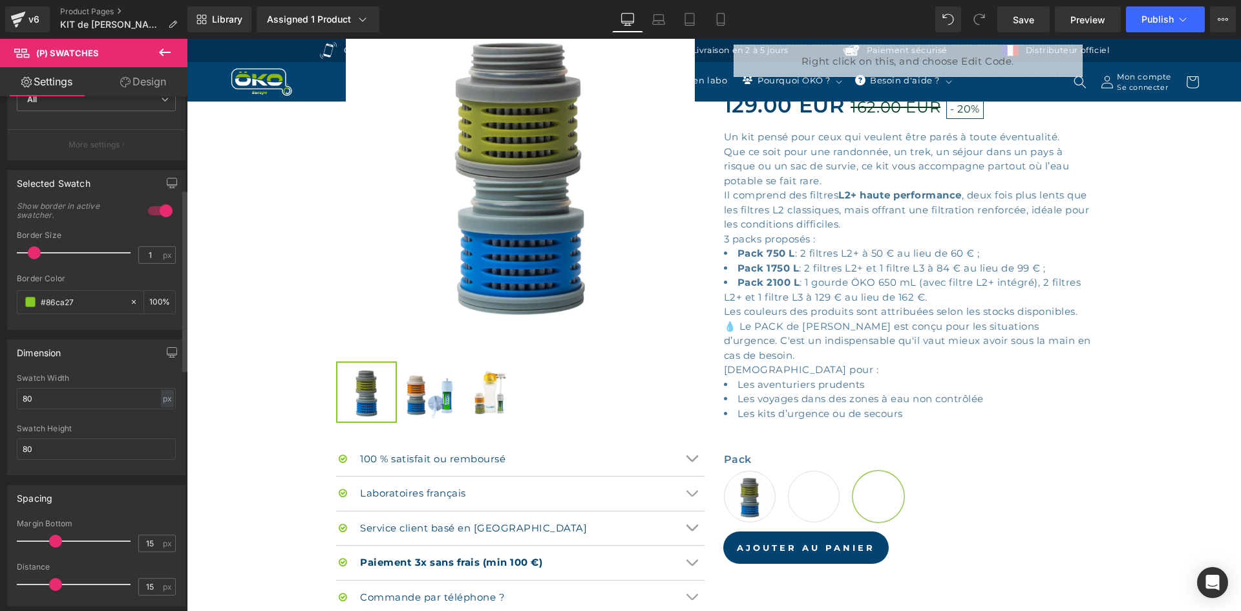
scroll to position [323, 0]
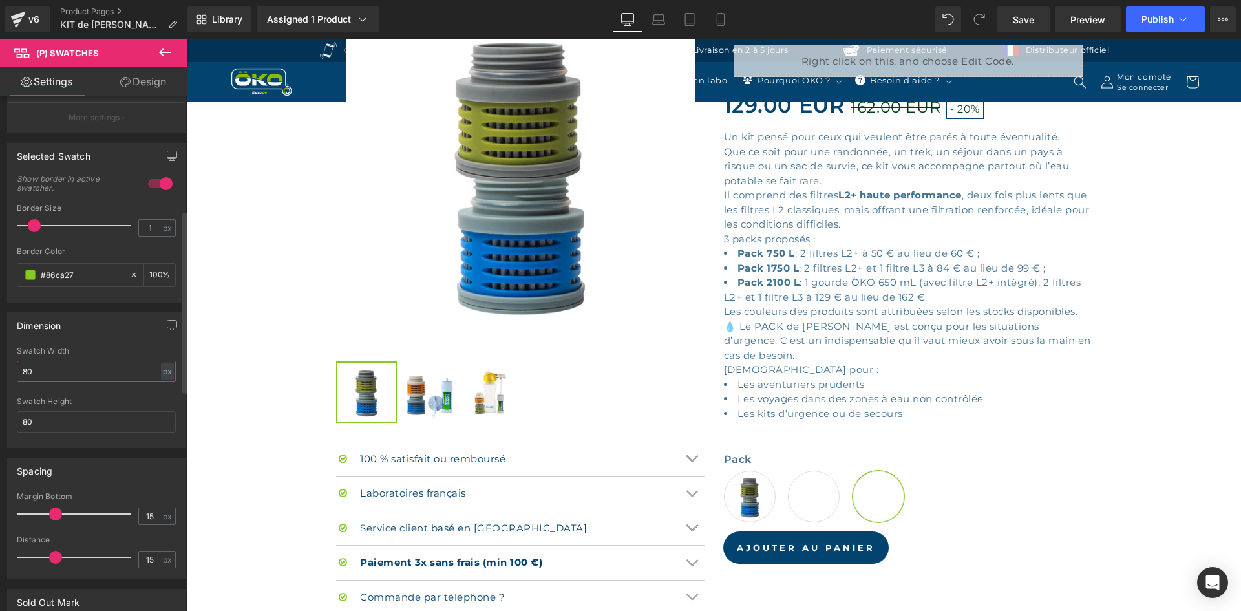
click at [33, 372] on input "80" at bounding box center [96, 371] width 159 height 21
type input "120"
click at [31, 416] on input "80" at bounding box center [96, 421] width 159 height 21
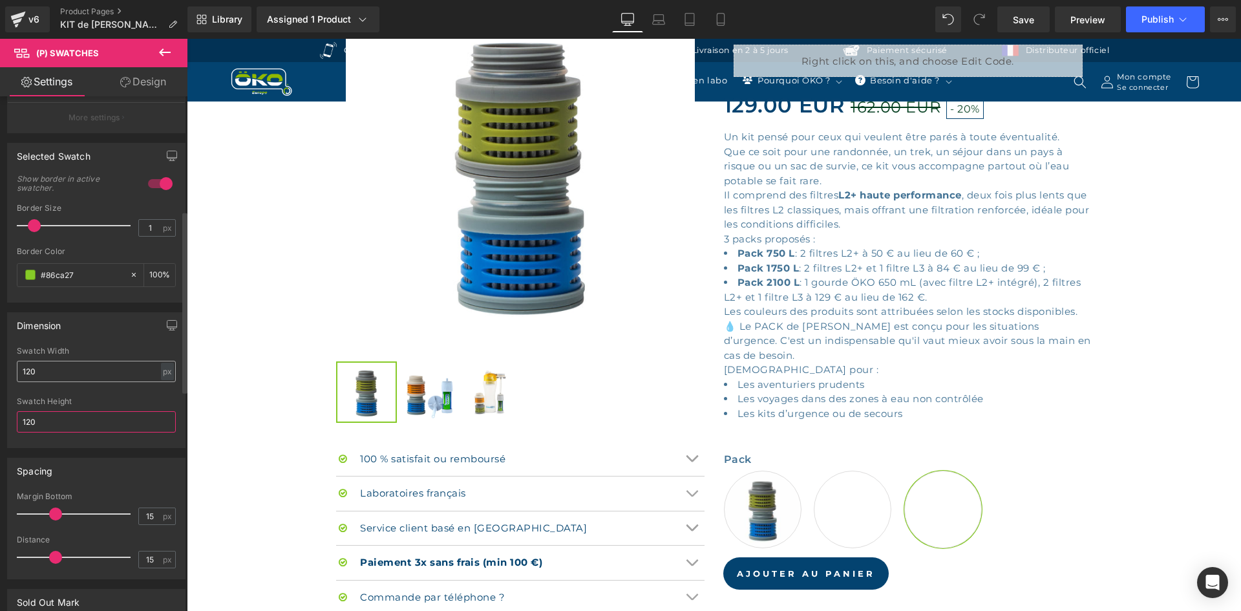
type input "120"
click at [30, 377] on input "120" at bounding box center [96, 371] width 159 height 21
type input "100"
click at [38, 408] on div "Swatch Height 120" at bounding box center [96, 422] width 159 height 50
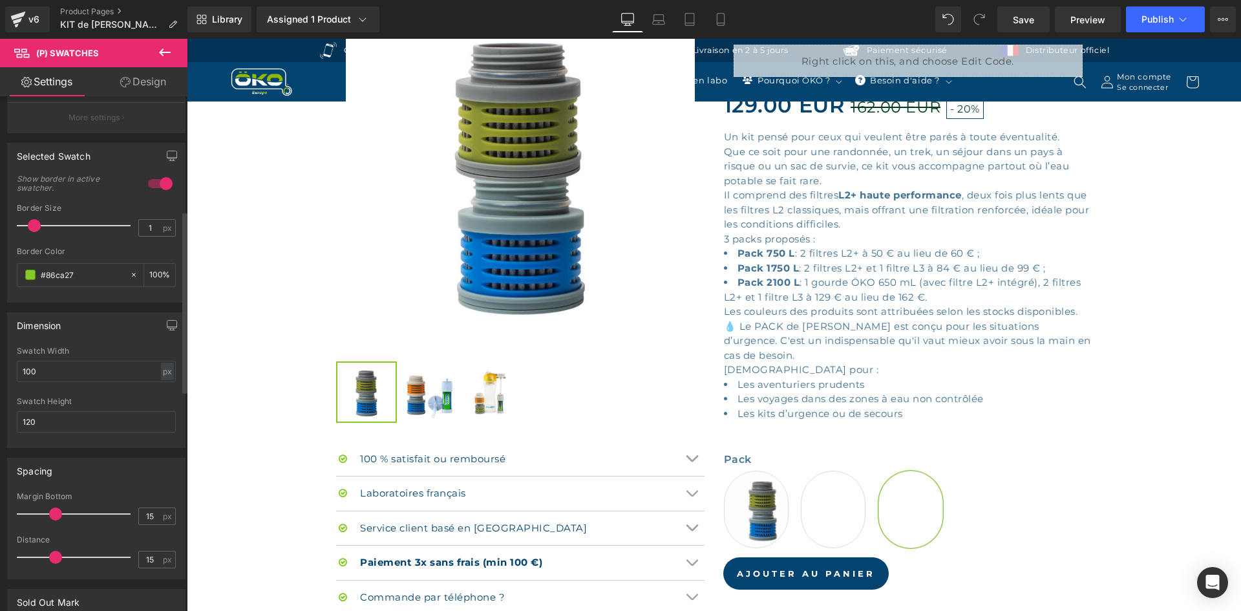
click at [25, 433] on div "Swatch Height 120" at bounding box center [96, 422] width 159 height 50
click at [29, 428] on input "120" at bounding box center [96, 421] width 159 height 21
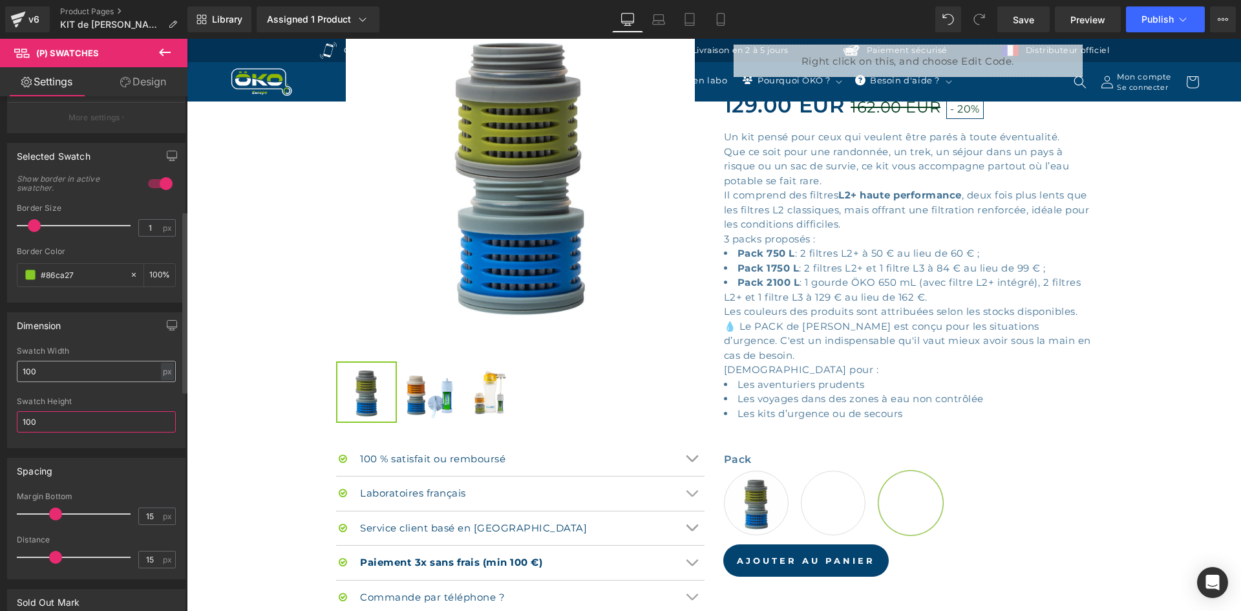
type input "100"
click at [25, 377] on input "100" at bounding box center [96, 371] width 159 height 21
type input "80"
click at [35, 416] on input "100" at bounding box center [96, 421] width 159 height 21
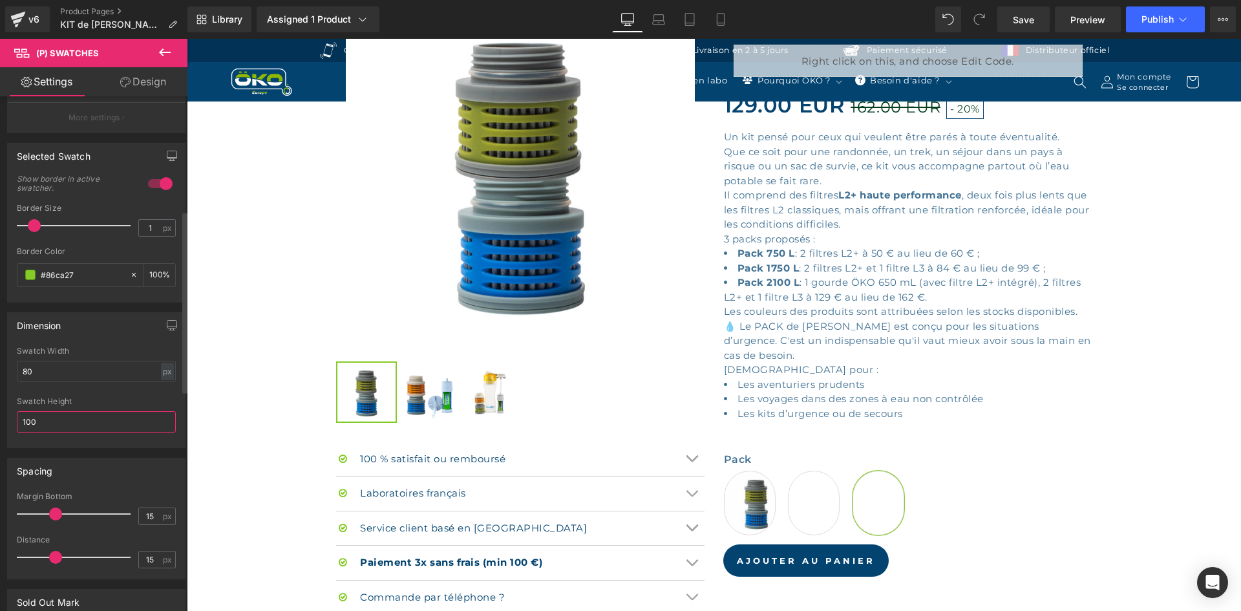
click at [35, 416] on input "100" at bounding box center [96, 421] width 159 height 21
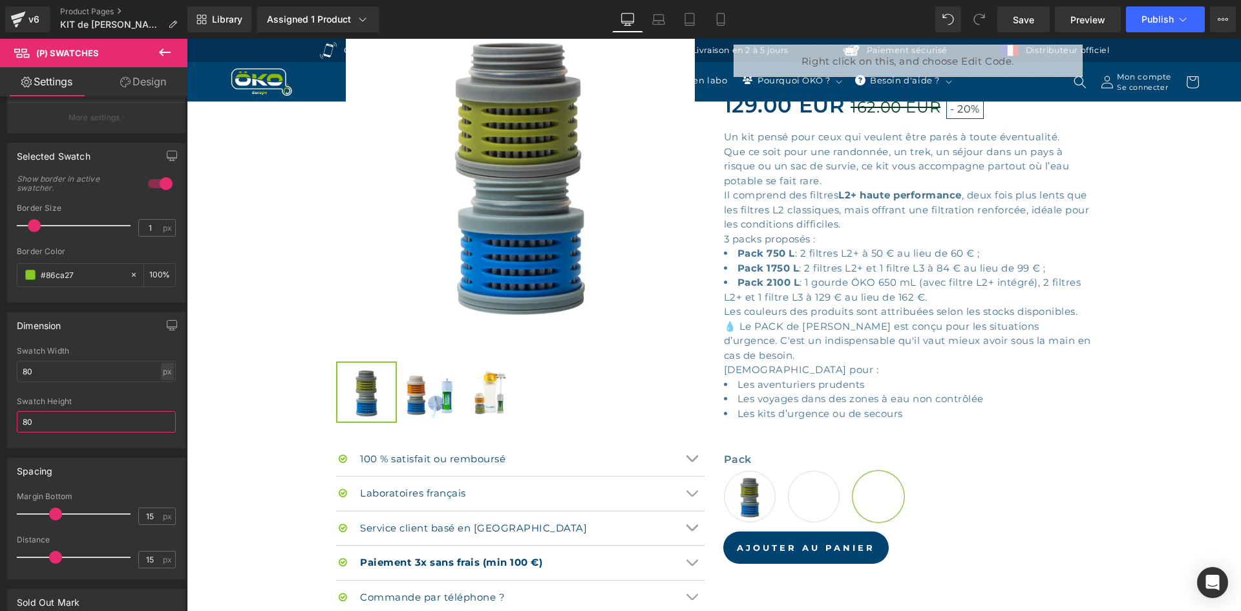
type input "80"
click at [173, 84] on link "Design" at bounding box center [143, 81] width 94 height 29
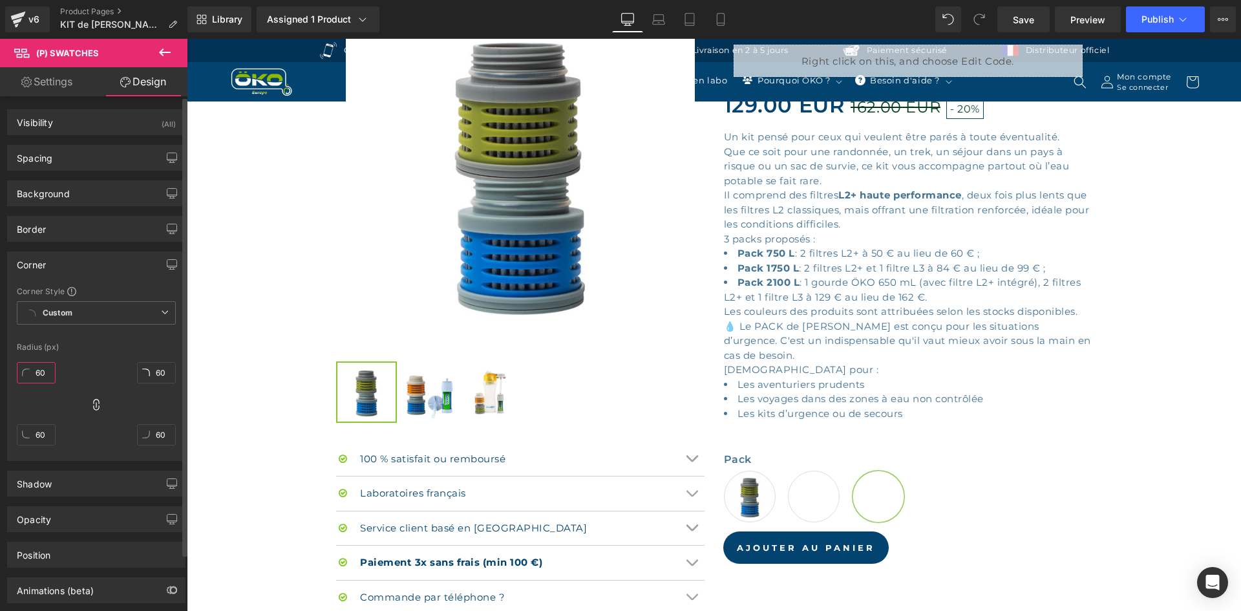
click at [39, 375] on input "60" at bounding box center [36, 372] width 39 height 21
type input "4"
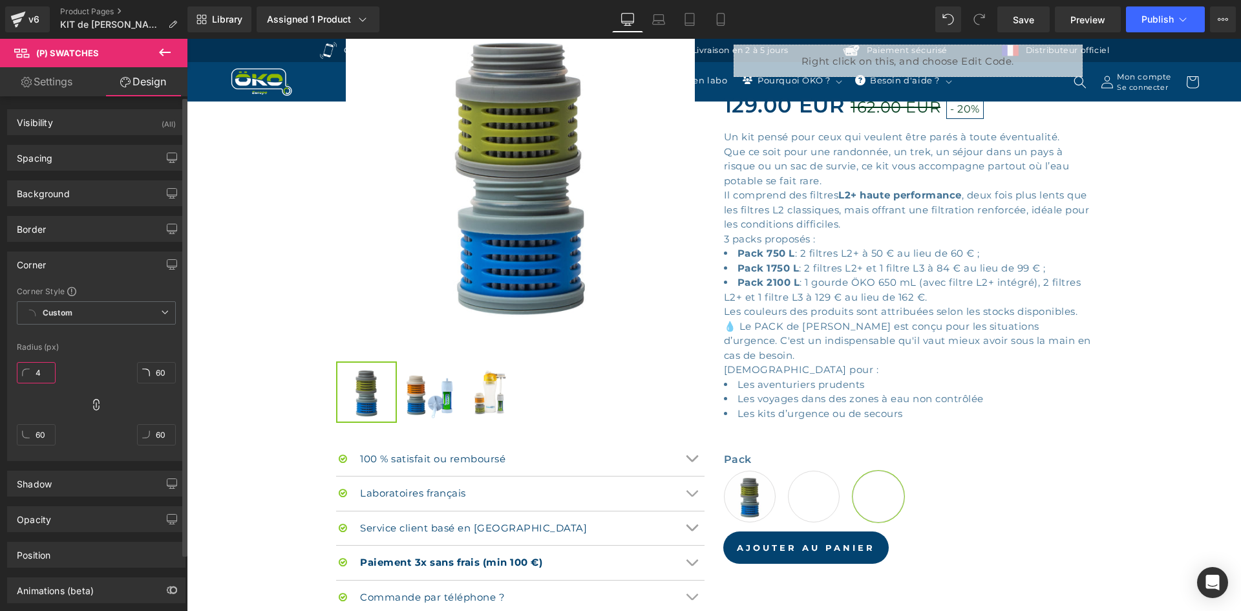
type input "4"
type input "40"
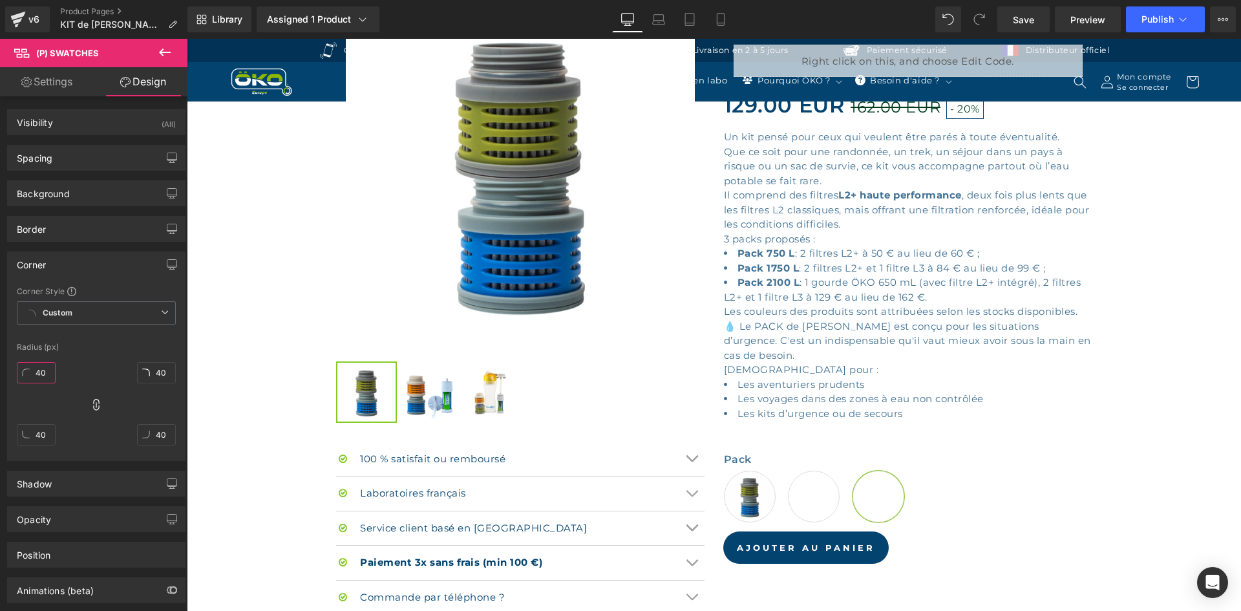
type input "40"
click at [55, 81] on link "Settings" at bounding box center [47, 81] width 94 height 29
type input "100"
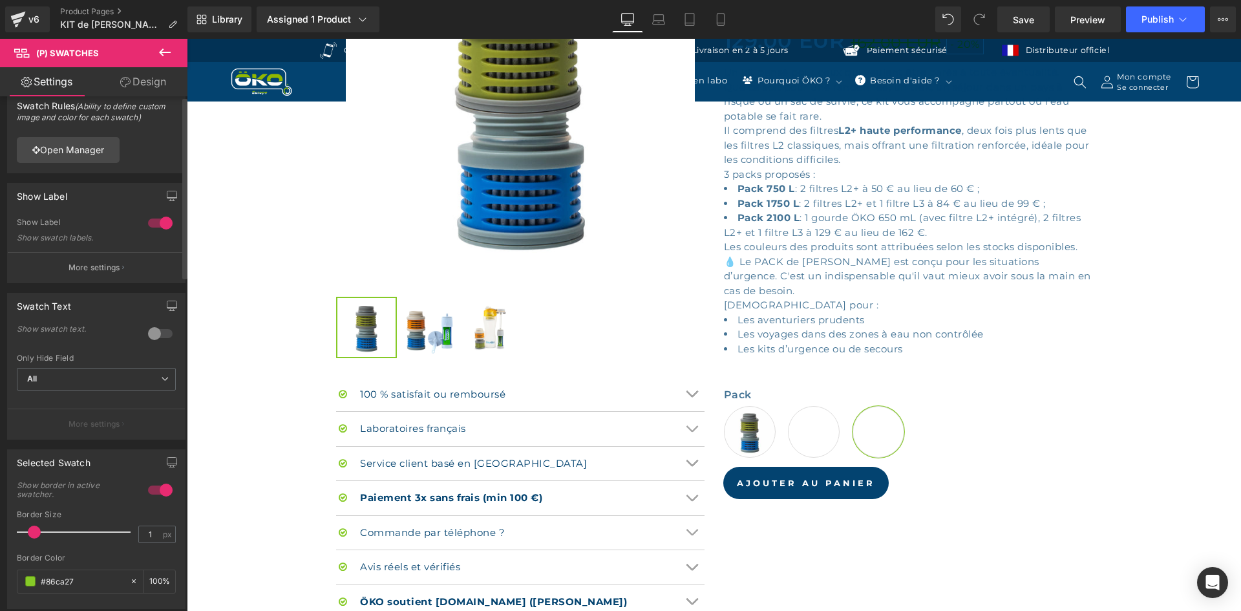
scroll to position [0, 0]
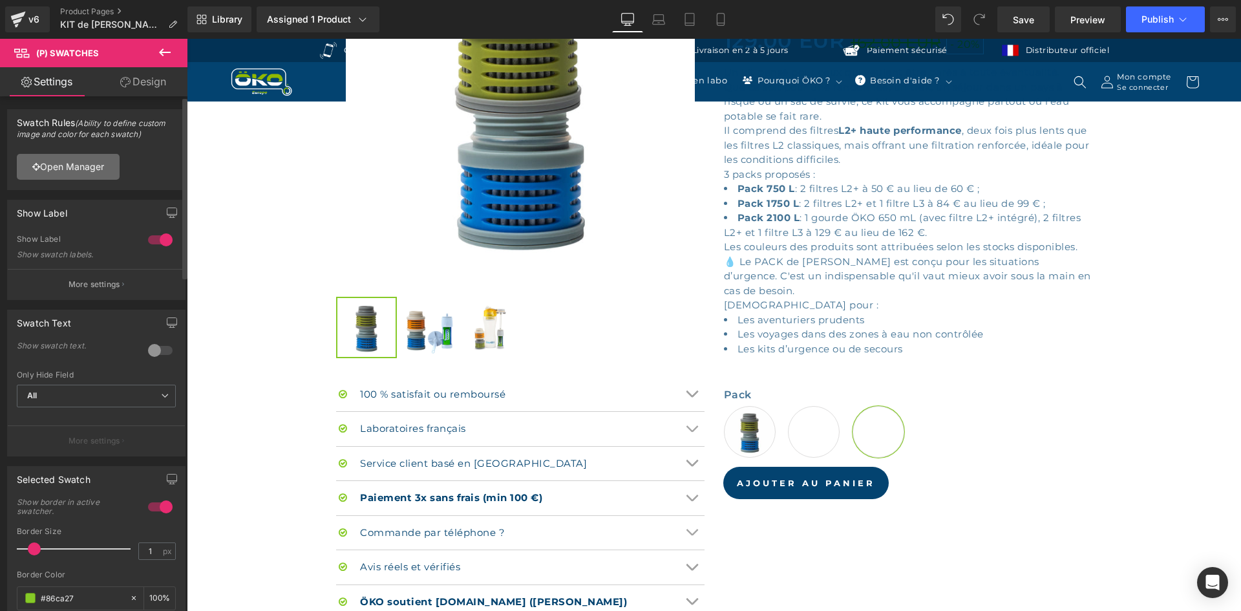
click at [103, 172] on link "Open Manager" at bounding box center [68, 167] width 103 height 26
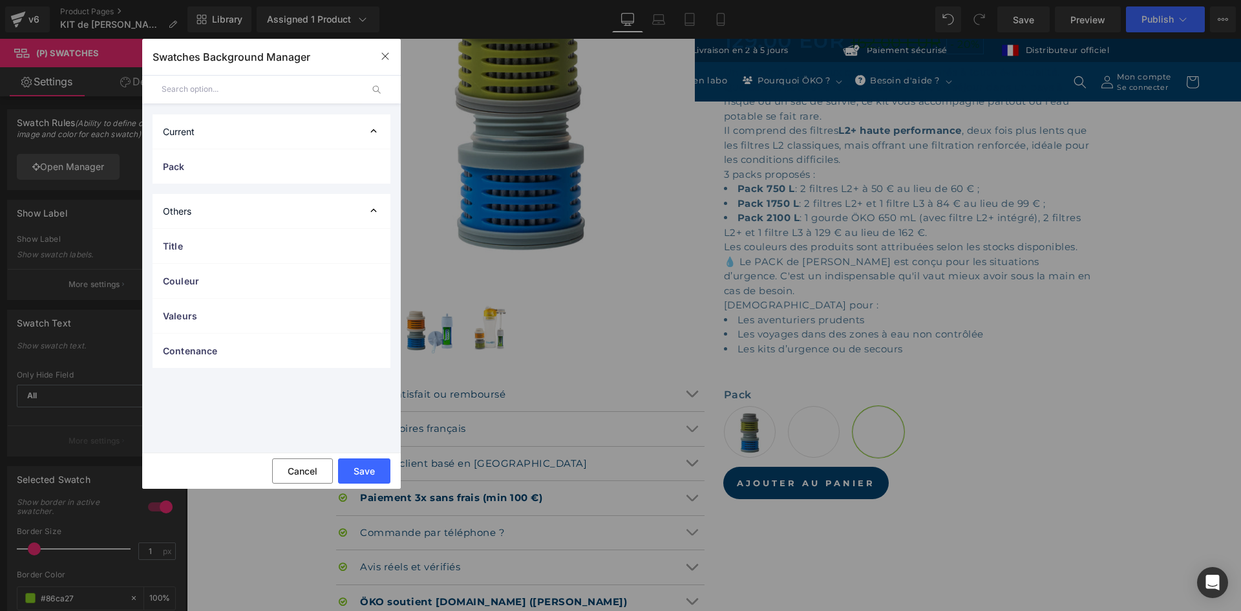
click at [226, 130] on div "Current" at bounding box center [272, 131] width 238 height 34
click at [230, 127] on div "Current" at bounding box center [272, 131] width 238 height 34
click at [197, 161] on span "Pack" at bounding box center [258, 167] width 191 height 14
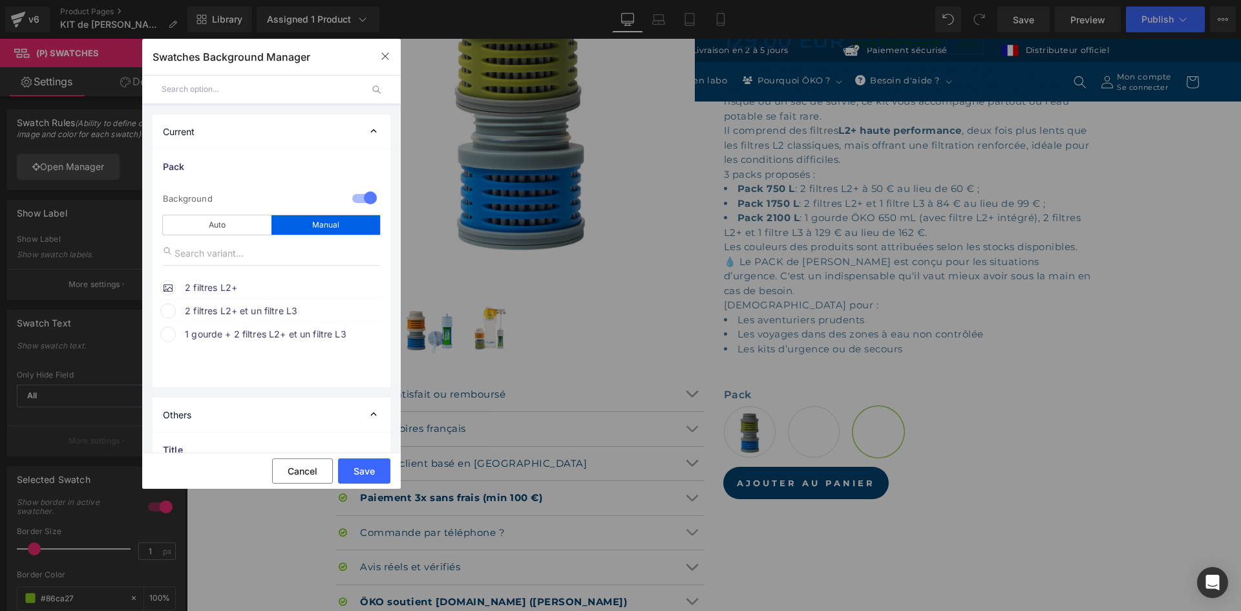
click at [256, 310] on span "2 filtres L2+ et un filtre L3" at bounding box center [283, 311] width 196 height 16
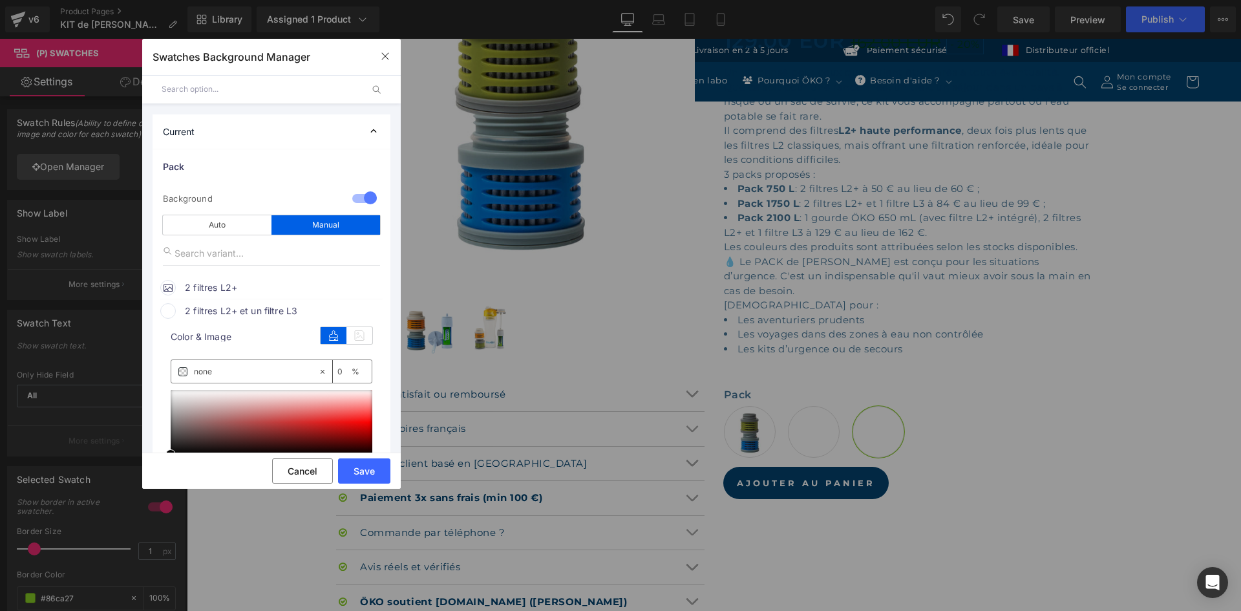
click at [376, 330] on div "color Color & Image color none 0 % Image Replace Image Upload image or Browse g…" at bounding box center [271, 459] width 222 height 281
click at [357, 336] on icon at bounding box center [359, 335] width 26 height 17
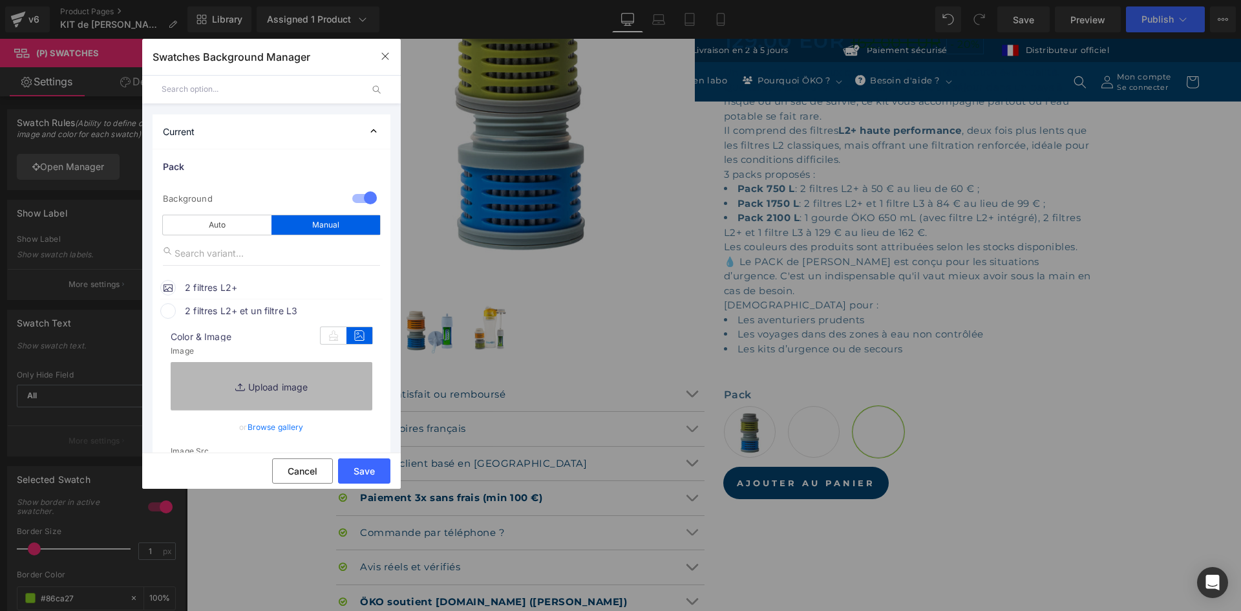
click at [291, 384] on link "Replace Image" at bounding box center [272, 386] width 202 height 48
type input "C:\fakepath\2 filtres L2+ et 1 filtre L3 (1).jpg"
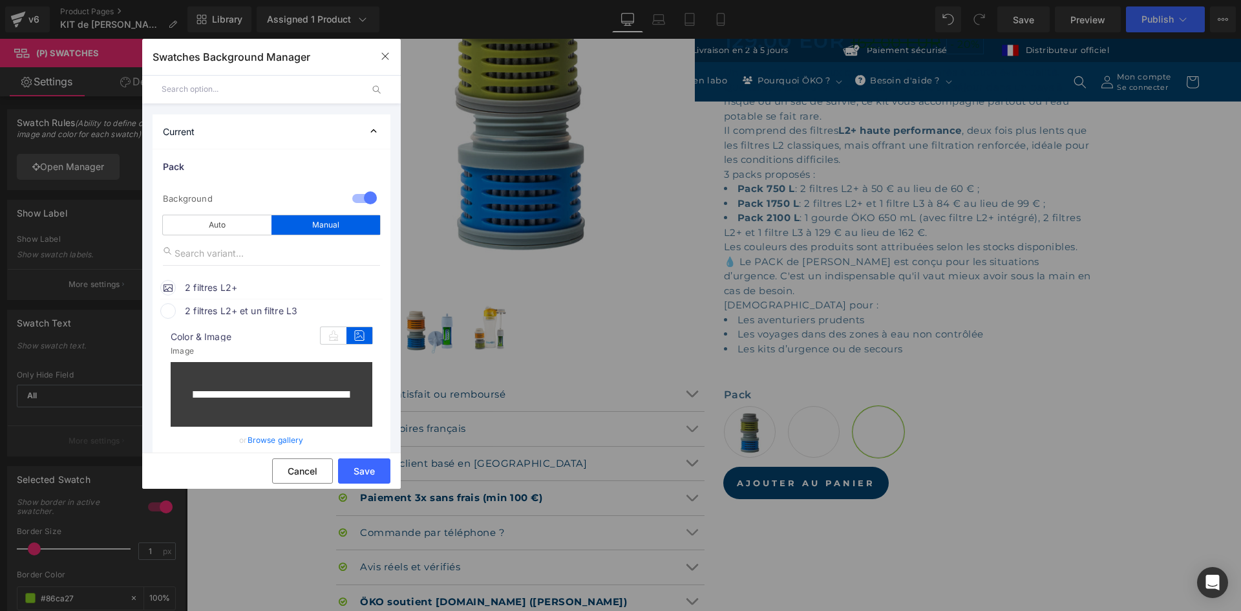
type input "https://ucarecdn.com/5ee20960-9e60-4562-b912-d6be1ba53420/-/format/auto/-/previ…"
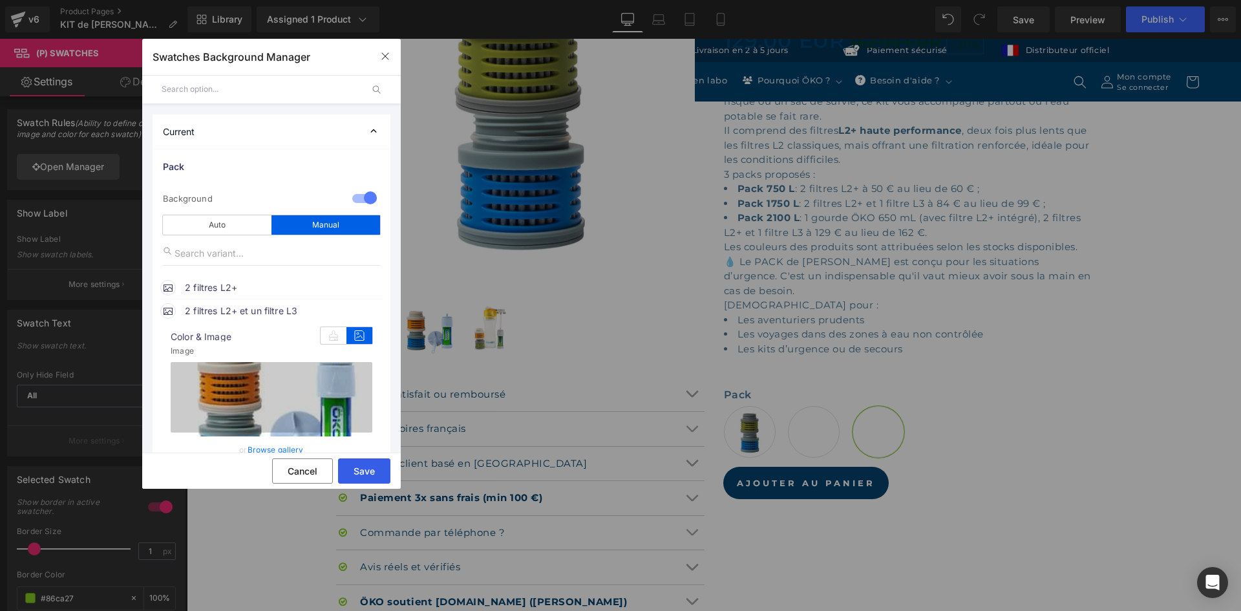
click at [373, 471] on button "Save" at bounding box center [364, 470] width 52 height 25
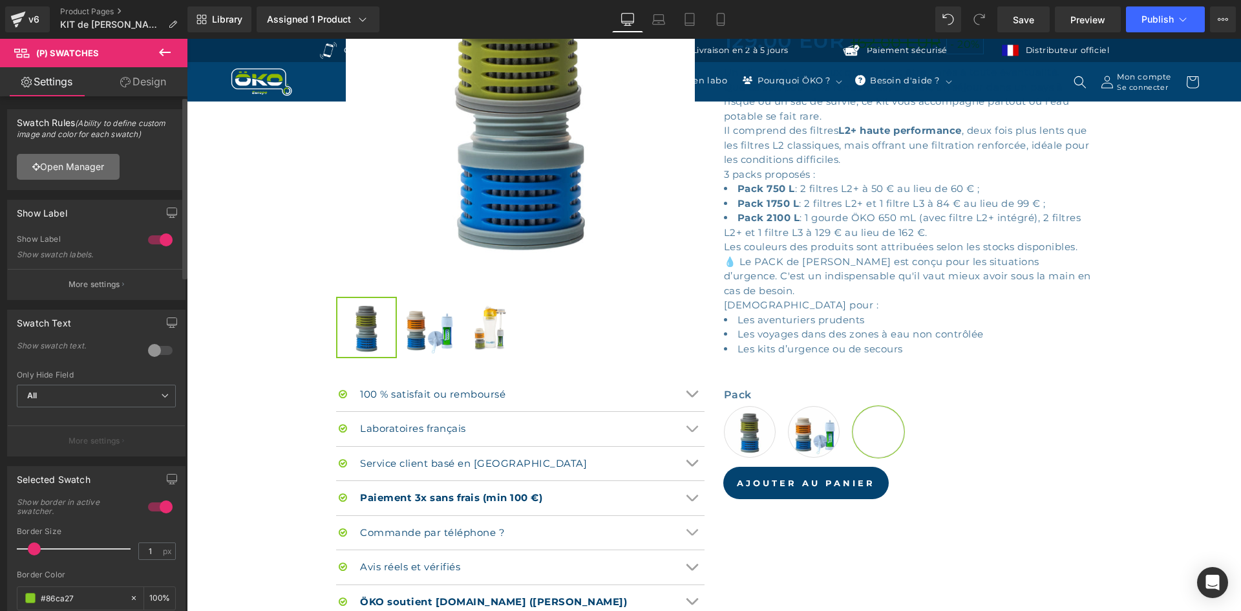
click at [109, 175] on link "Open Manager" at bounding box center [68, 167] width 103 height 26
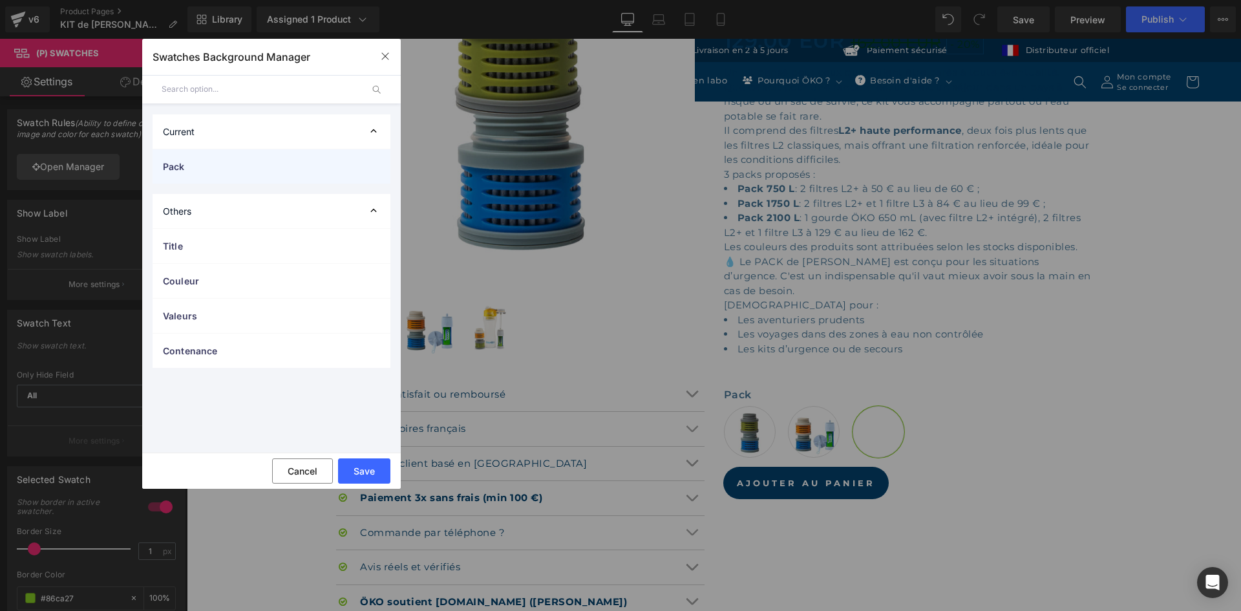
click at [212, 160] on span "Pack" at bounding box center [258, 167] width 191 height 14
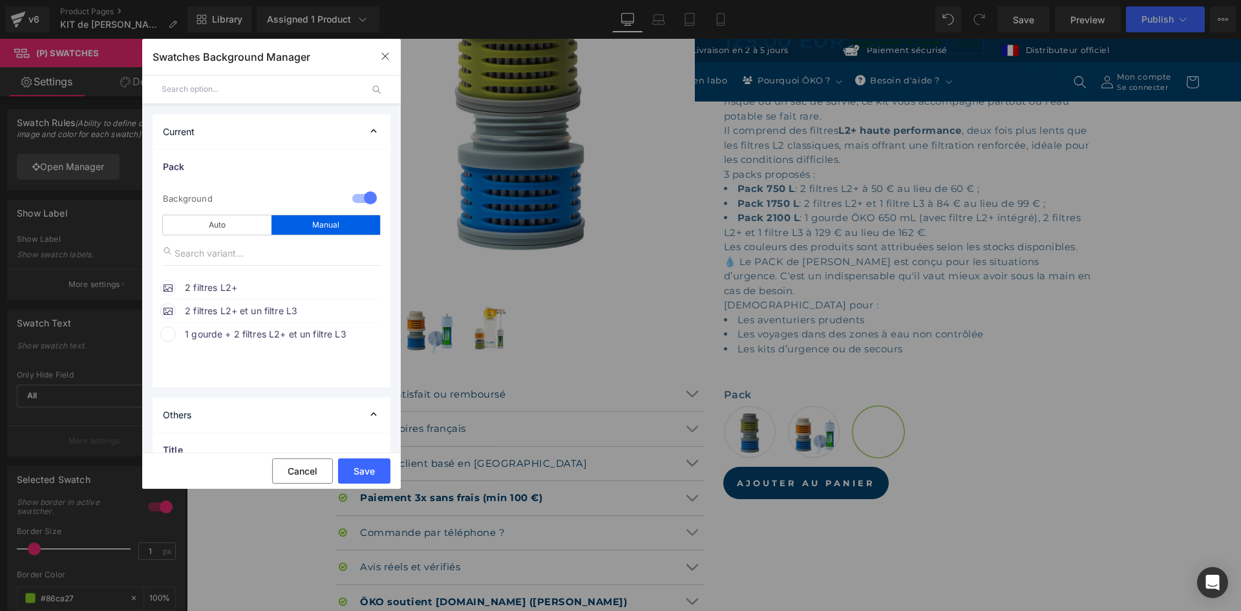
click at [260, 332] on span "1 gourde + 2 filtres L2+ et un filtre L3" at bounding box center [283, 334] width 196 height 16
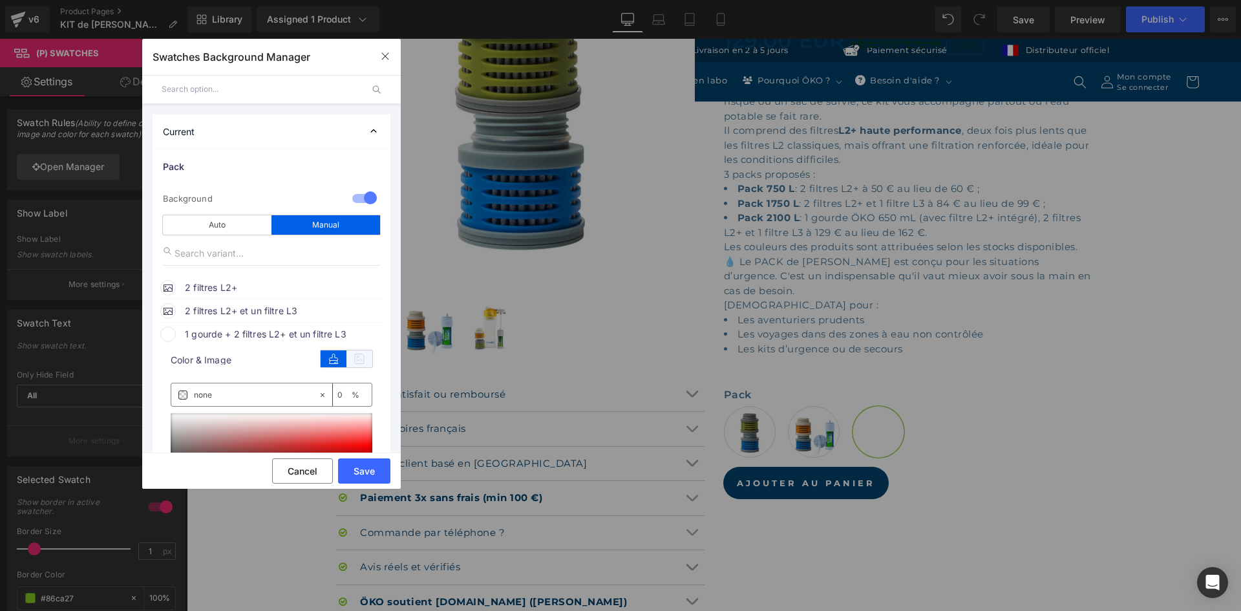
click at [356, 356] on icon at bounding box center [359, 358] width 26 height 17
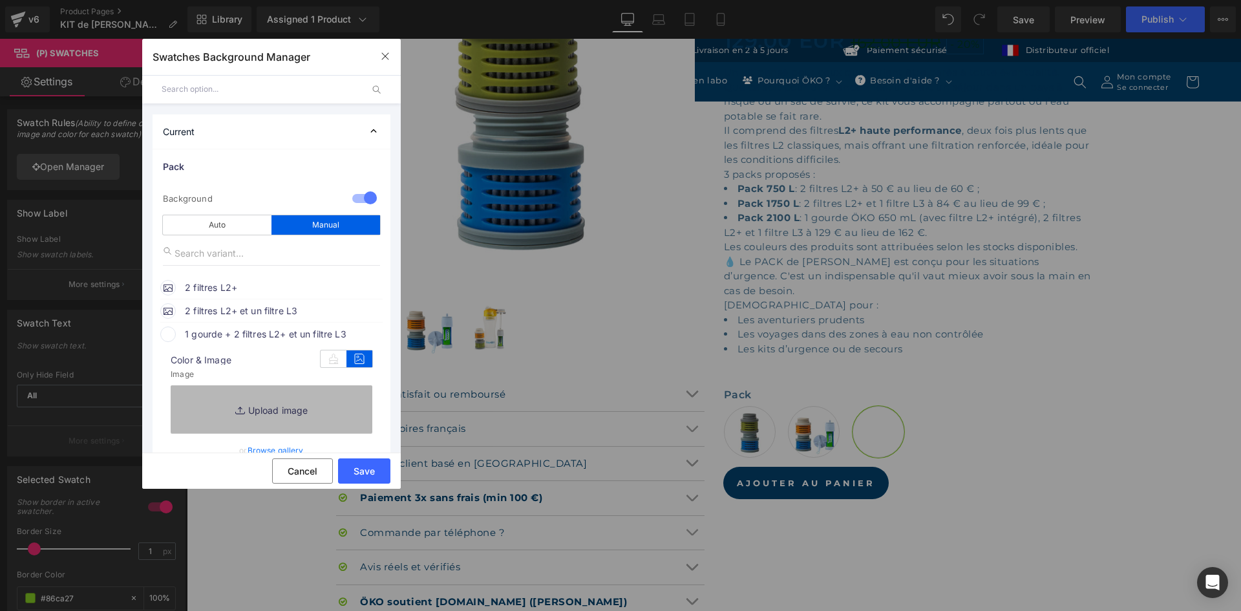
click at [266, 403] on link "Replace Image" at bounding box center [272, 409] width 202 height 48
type input "C:\fakepath\Pack_Survie_OKO_2048x2048.jpg"
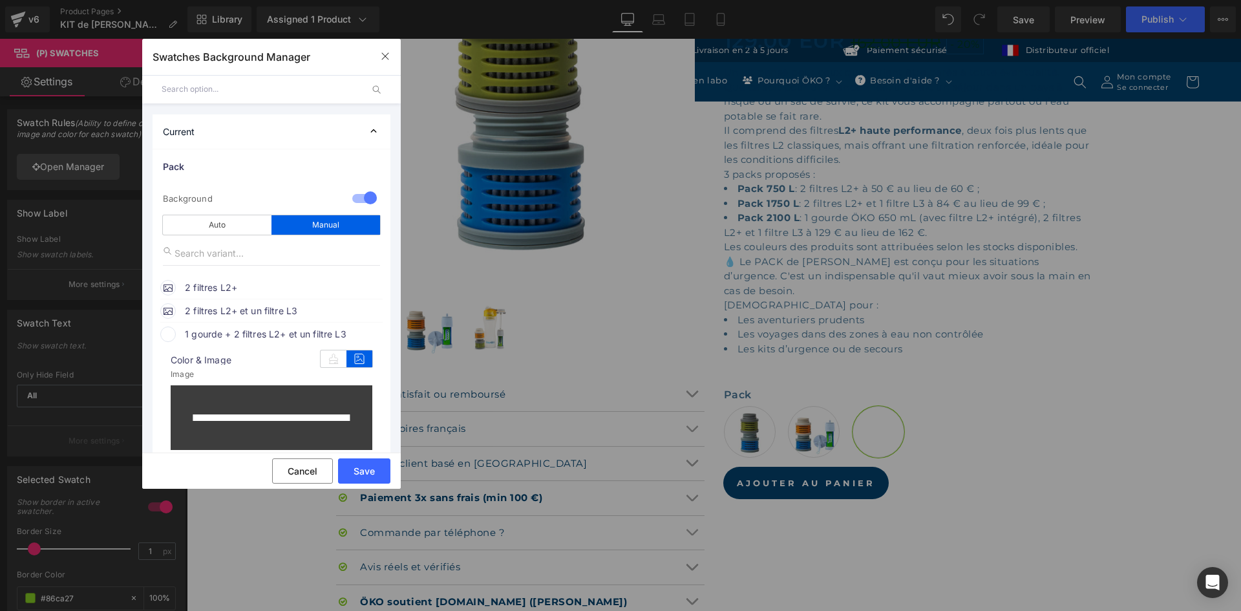
type input "https://ucarecdn.com/912b4b68-8e69-4e43-acd8-a6de7535f46f/-/format/auto/-/previ…"
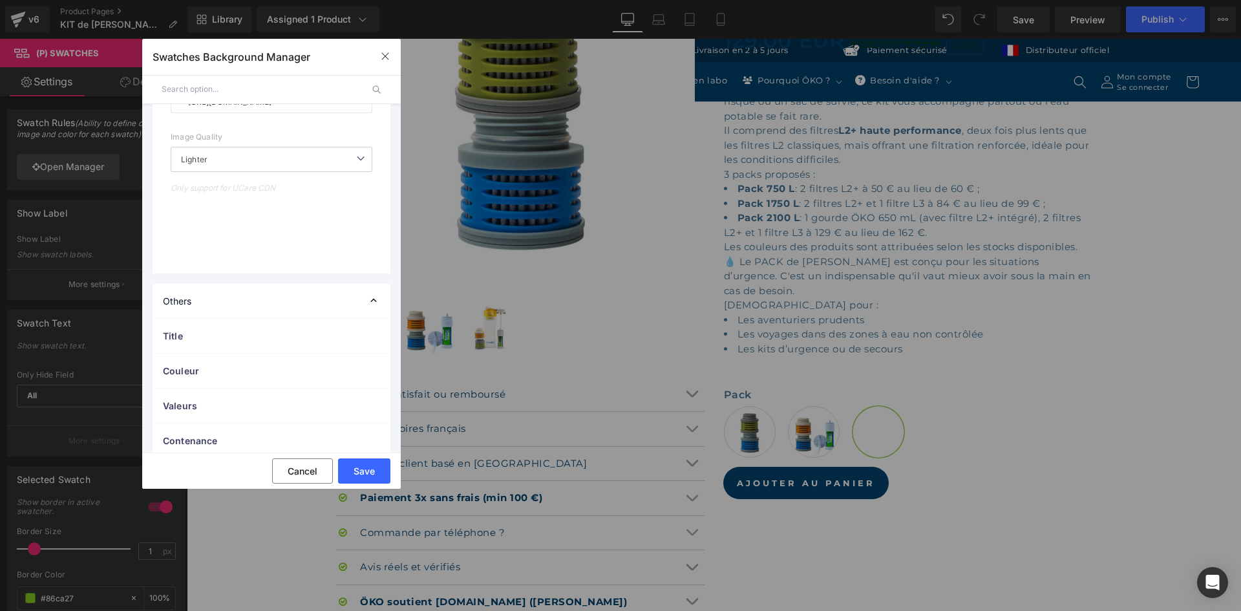
scroll to position [433, 0]
click at [361, 471] on button "Save" at bounding box center [364, 470] width 52 height 25
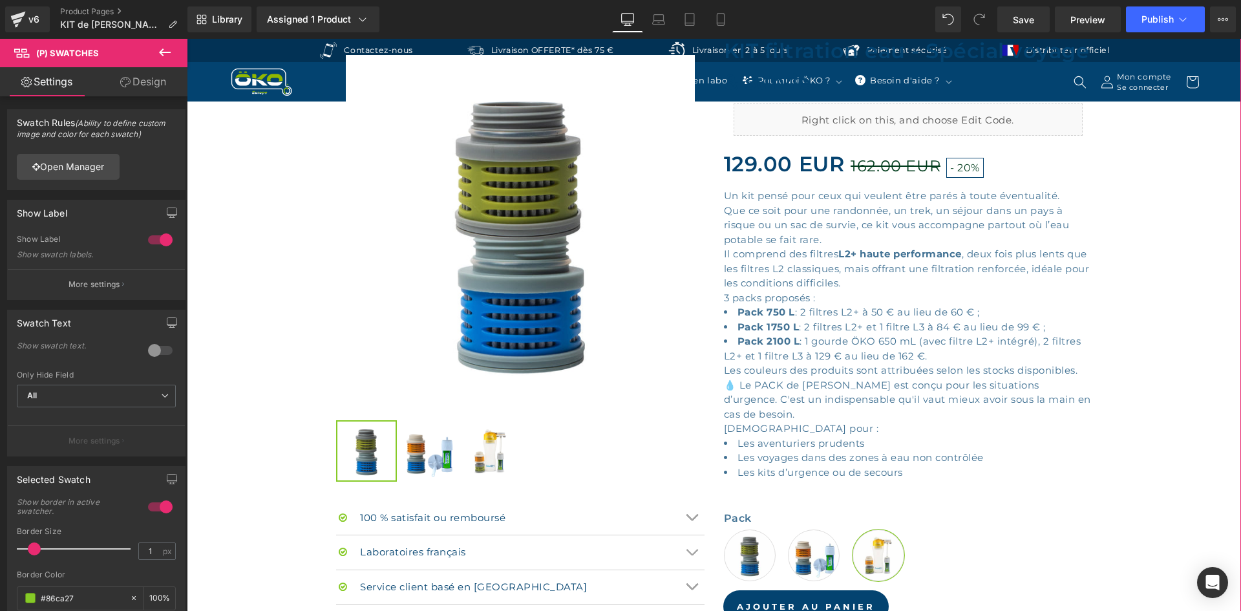
scroll to position [388, 0]
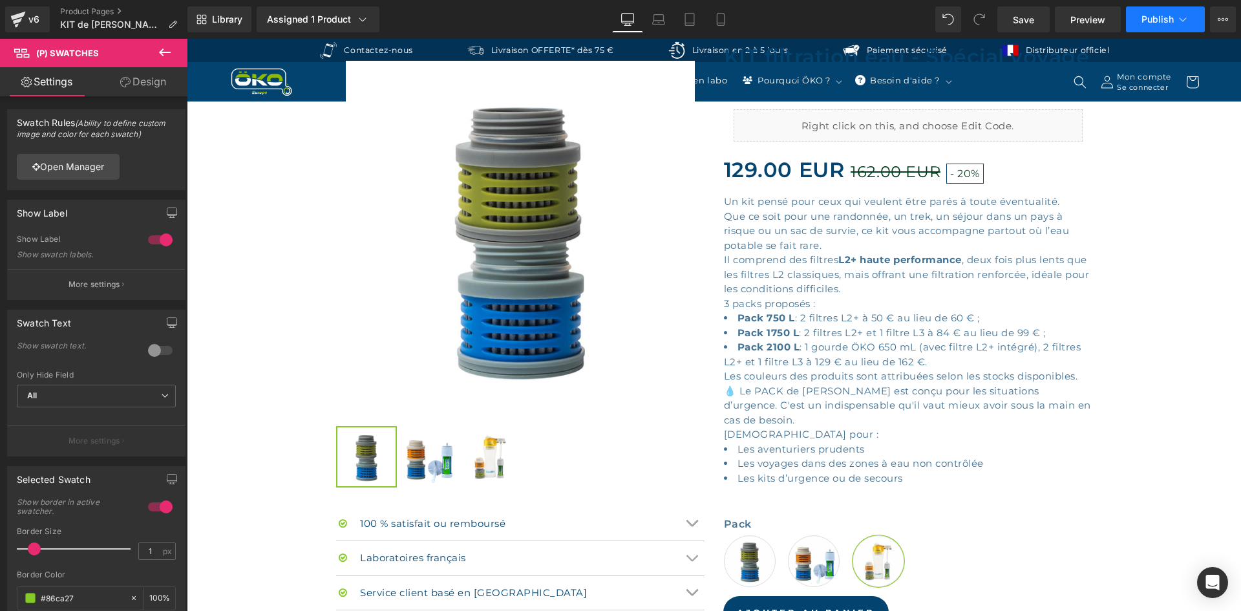
click at [1149, 12] on button "Publish" at bounding box center [1165, 19] width 79 height 26
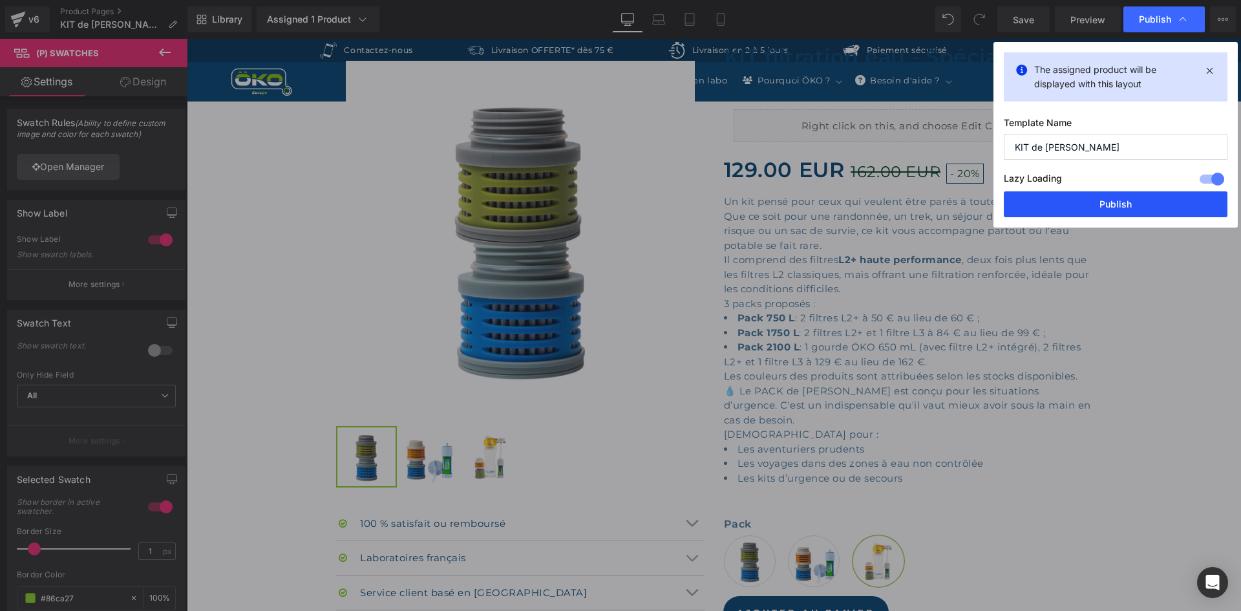
click at [1108, 202] on button "Publish" at bounding box center [1116, 204] width 224 height 26
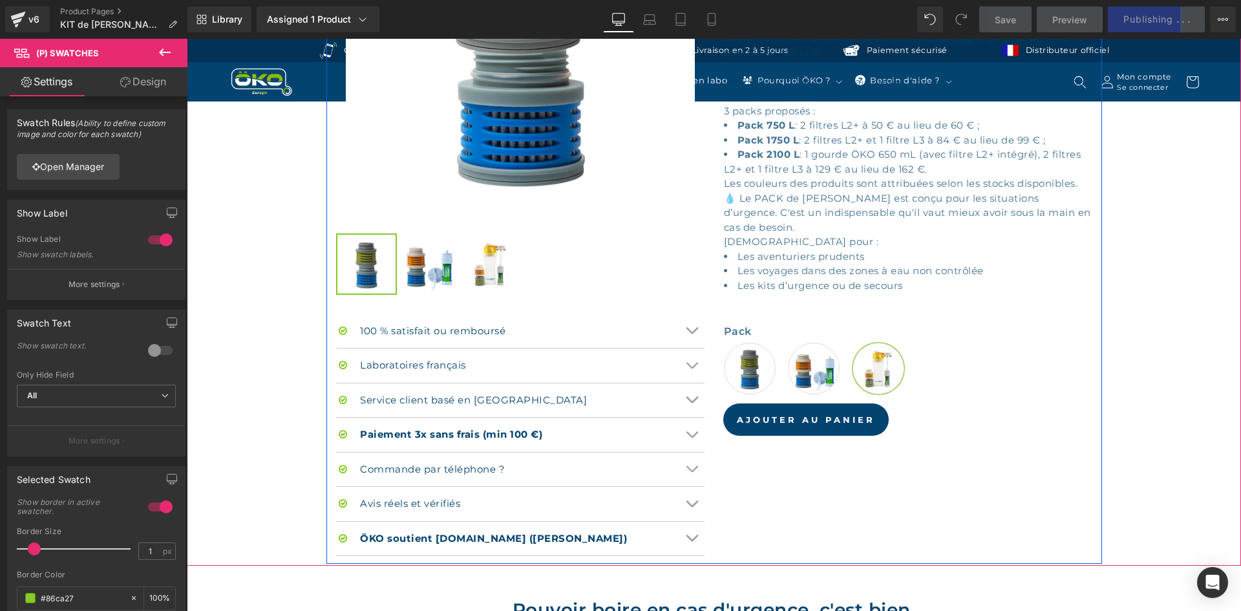
scroll to position [582, 0]
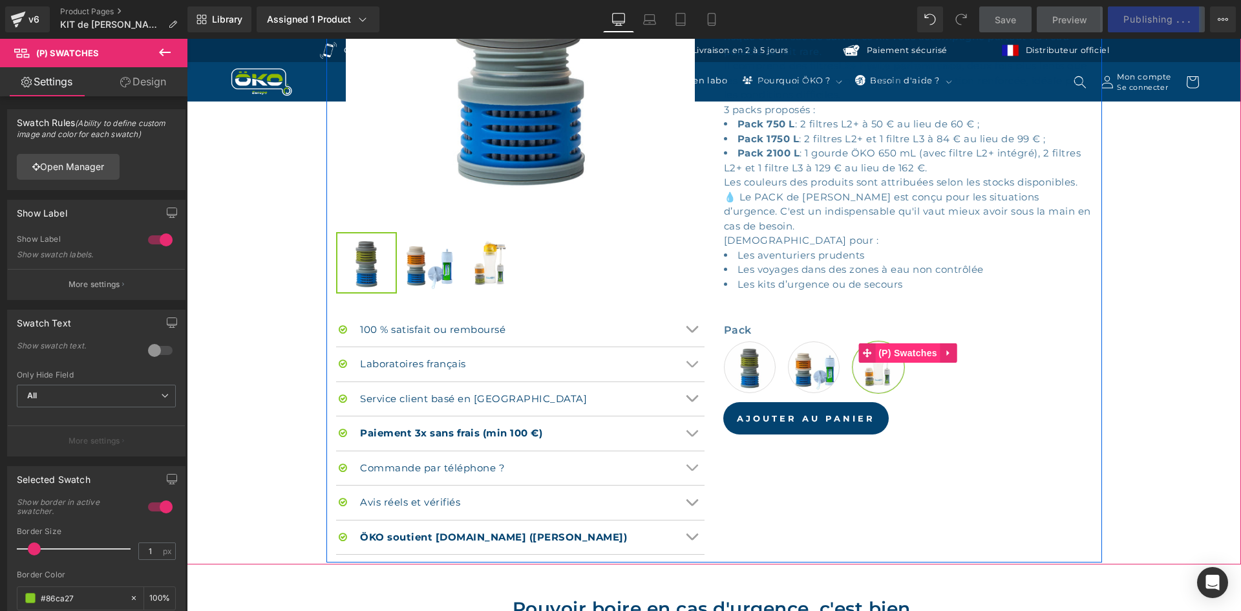
click at [927, 347] on span "(P) Swatches" at bounding box center [907, 352] width 65 height 19
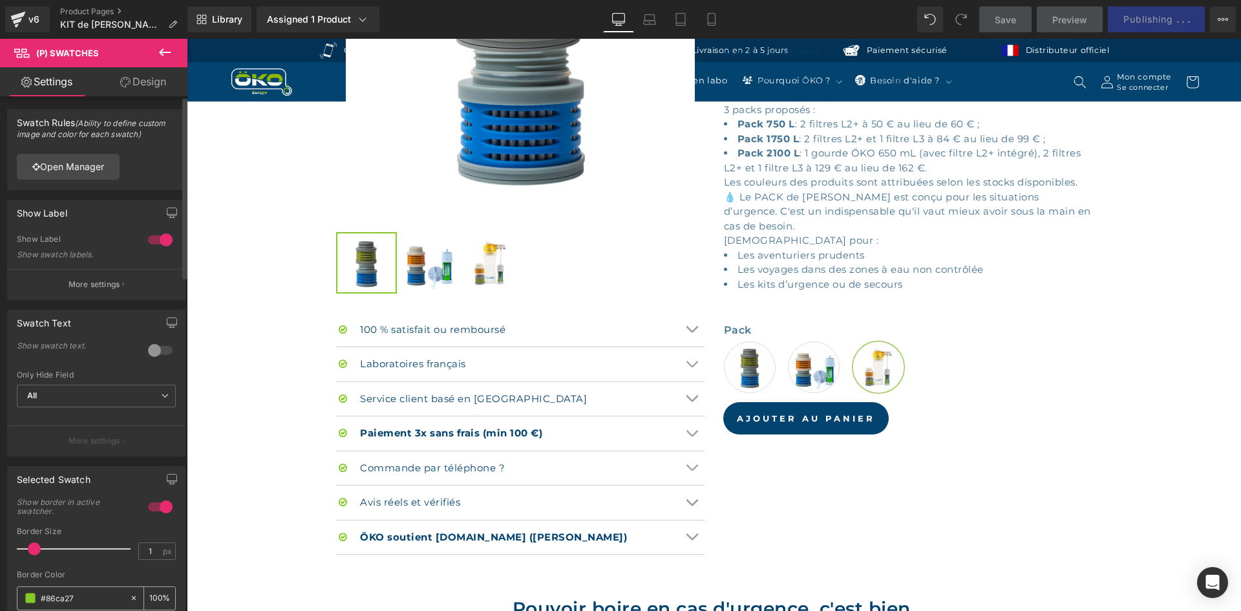
click at [78, 593] on input "#86ca27" at bounding box center [82, 598] width 83 height 14
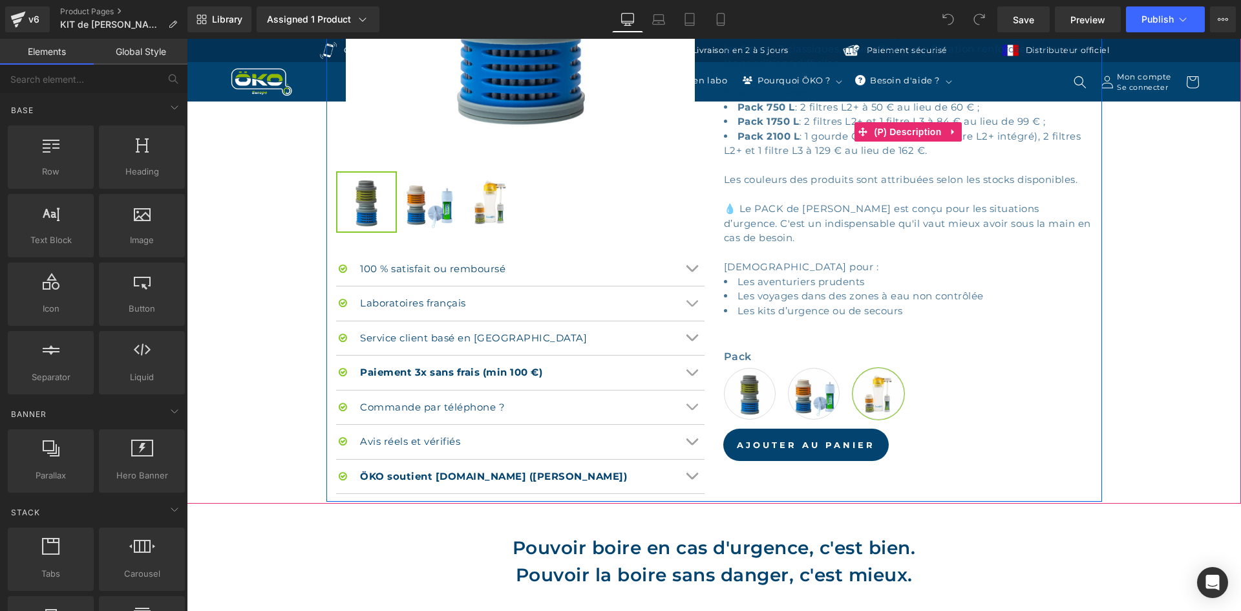
scroll to position [646, 0]
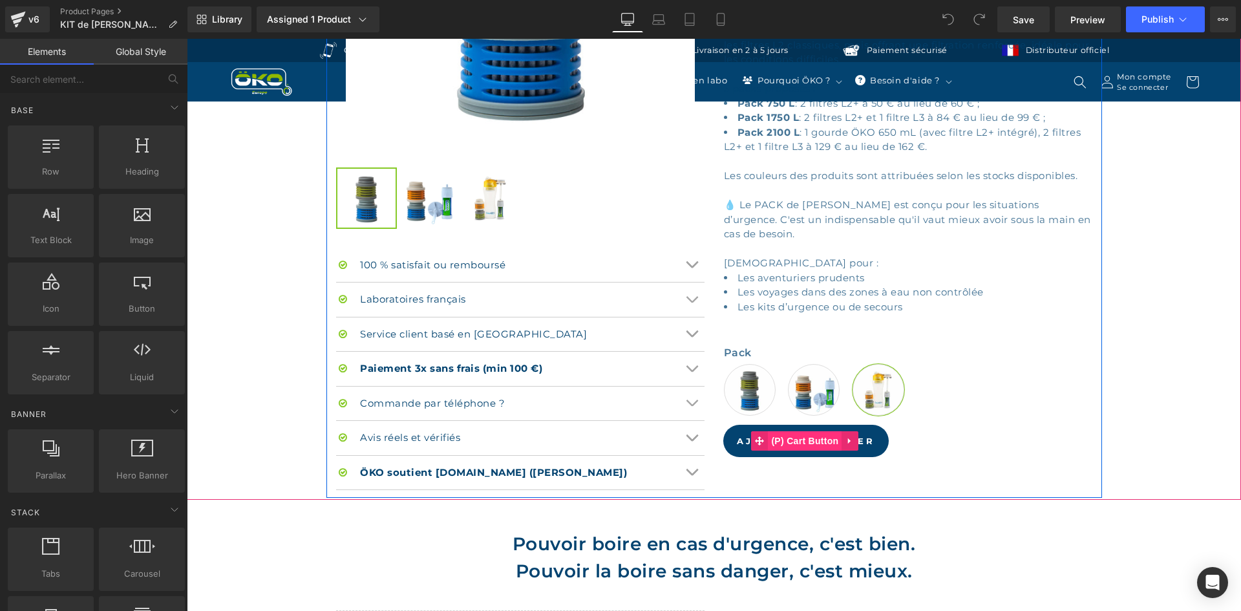
click at [805, 438] on span "(P) Cart Button" at bounding box center [805, 440] width 74 height 19
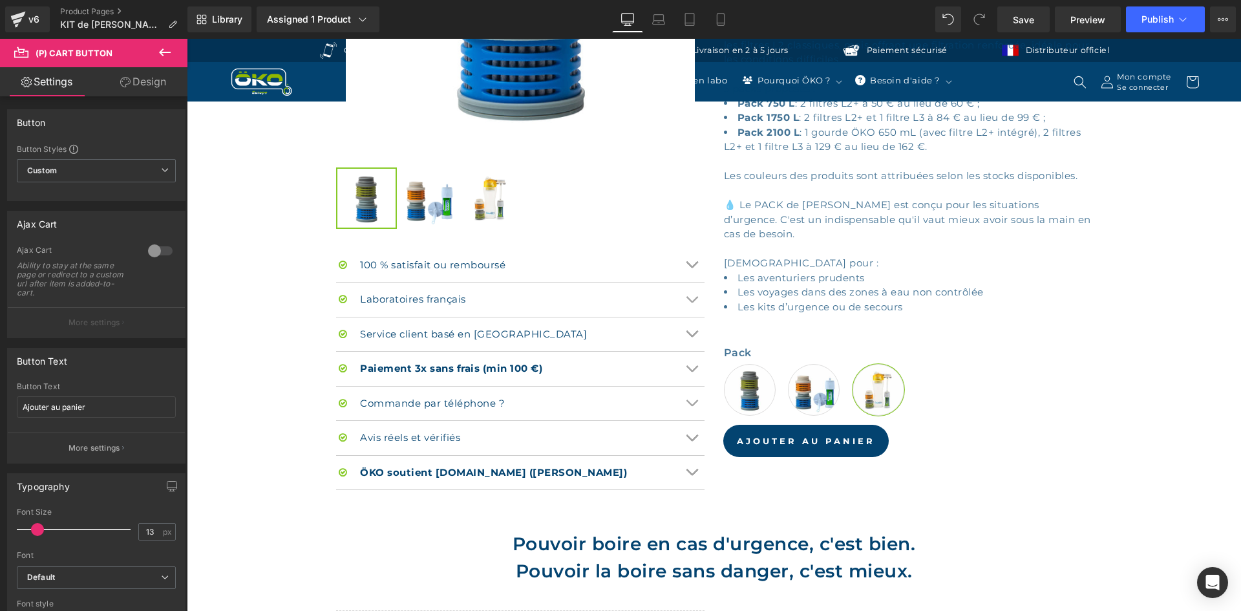
click at [141, 76] on link "Design" at bounding box center [143, 81] width 94 height 29
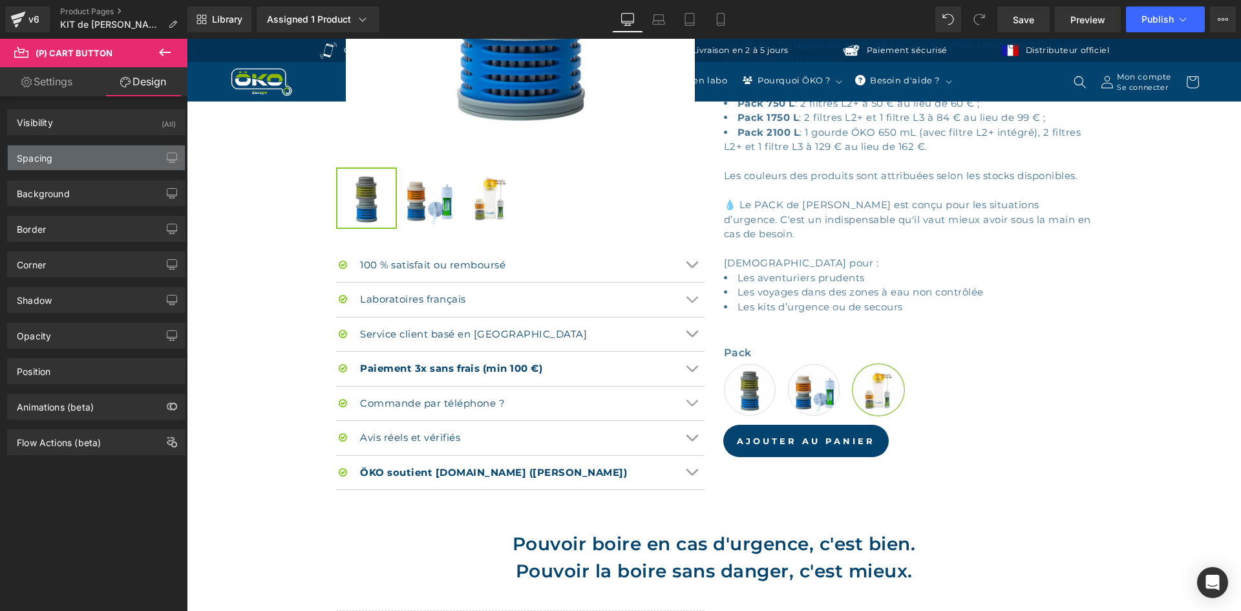
click at [72, 158] on div "Spacing" at bounding box center [96, 157] width 177 height 25
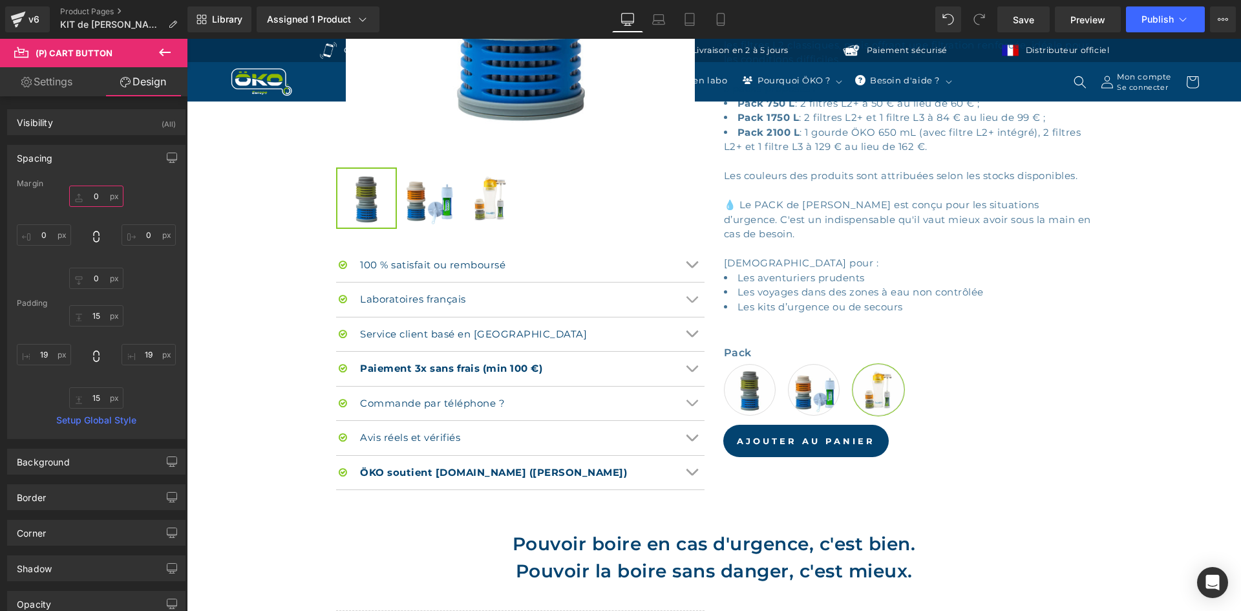
click at [98, 204] on input "0" at bounding box center [96, 195] width 54 height 21
type input "20"
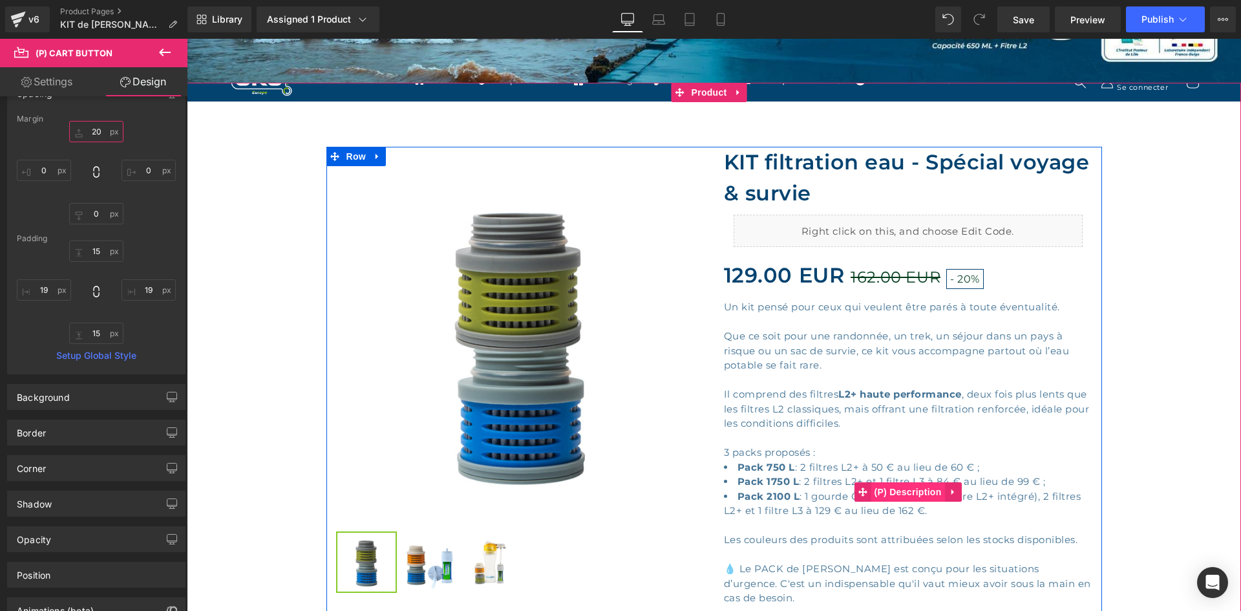
scroll to position [259, 0]
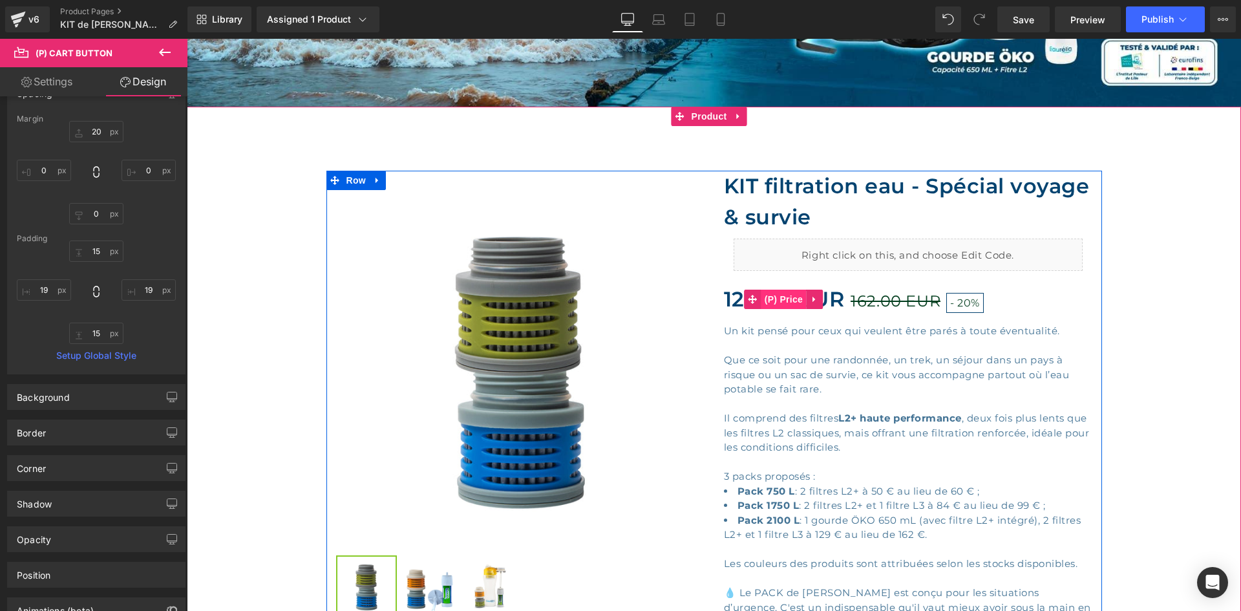
click at [796, 292] on span "(P) Price" at bounding box center [783, 299] width 45 height 19
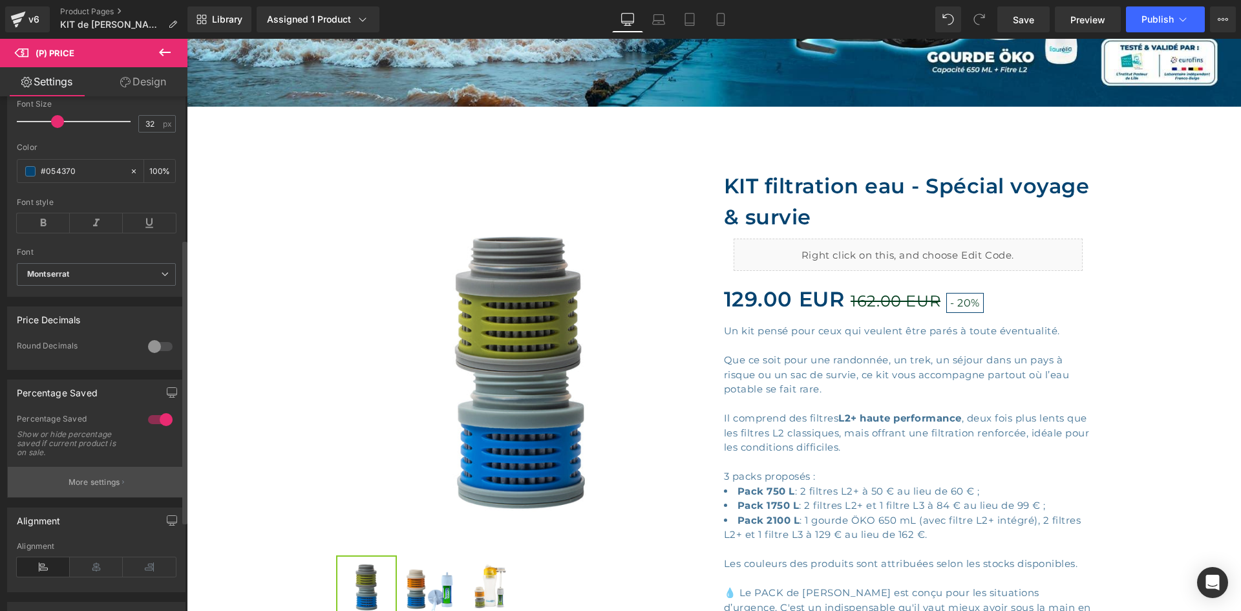
click at [92, 488] on p "More settings" at bounding box center [95, 482] width 52 height 12
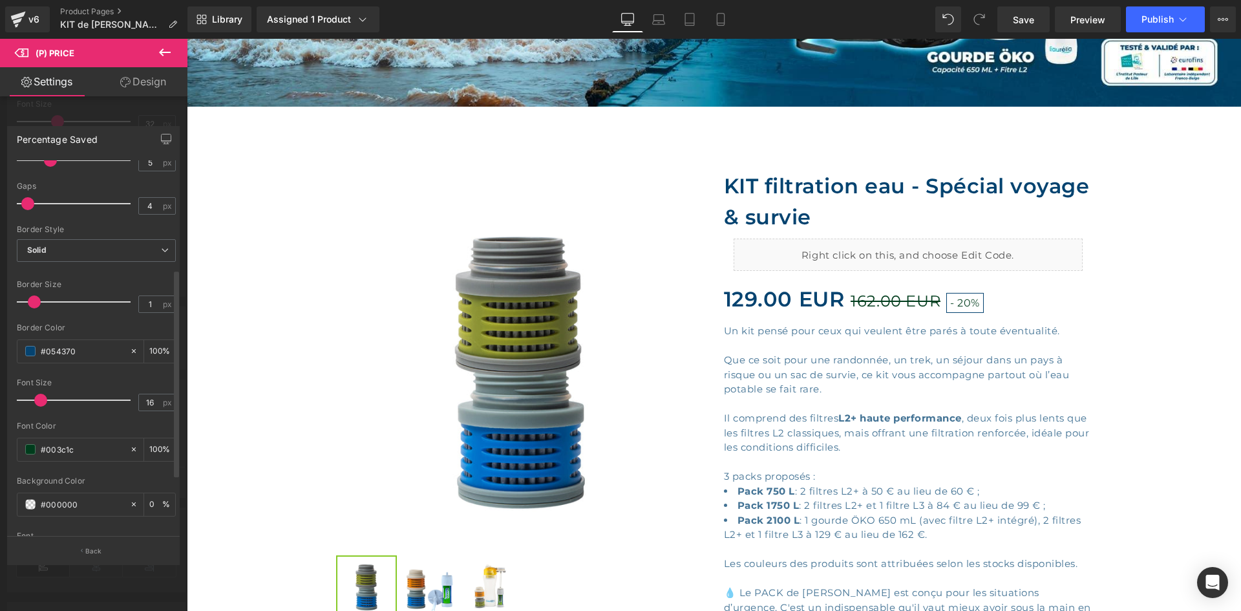
scroll to position [194, 0]
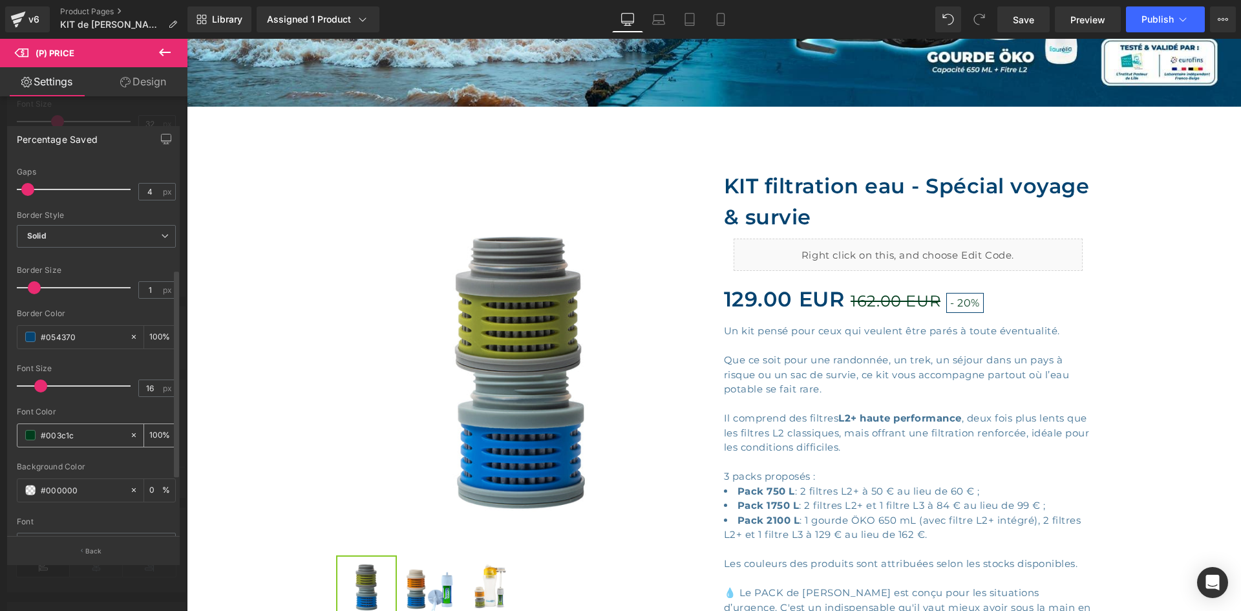
click at [85, 432] on input "#003c1c" at bounding box center [82, 435] width 83 height 14
paste input "86ca27"
type input "#86ca27"
click at [88, 330] on input "#054370" at bounding box center [82, 337] width 83 height 14
paste input "86ca27"
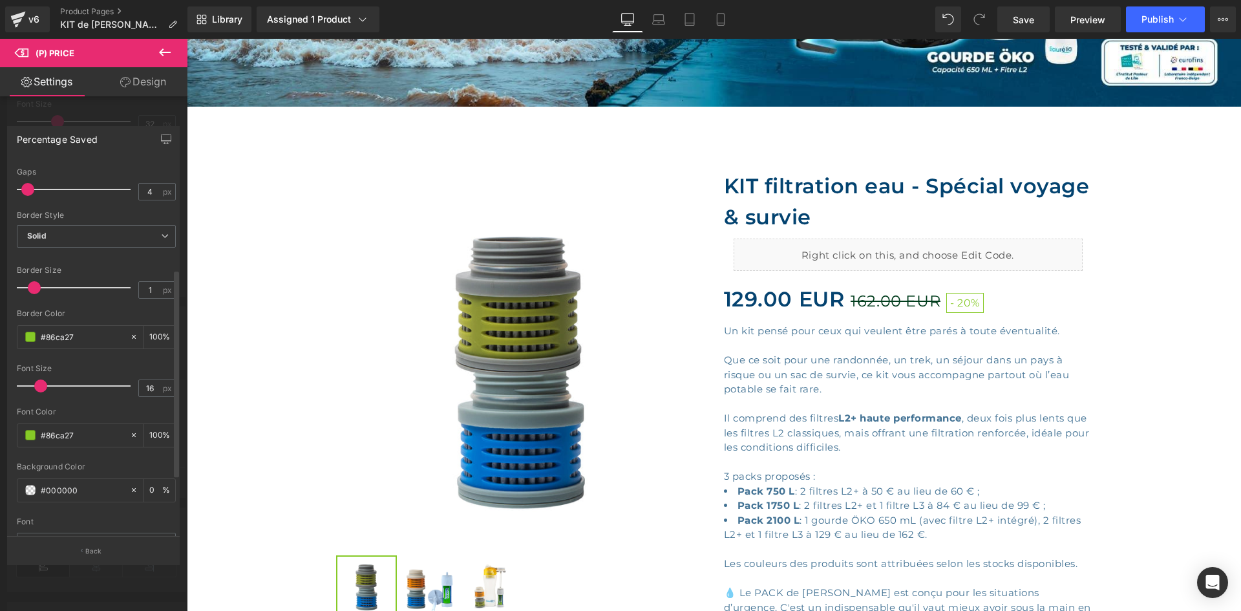
type input "#86ca27"
click at [87, 322] on div "Border Color #86ca27 100 %" at bounding box center [96, 336] width 159 height 55
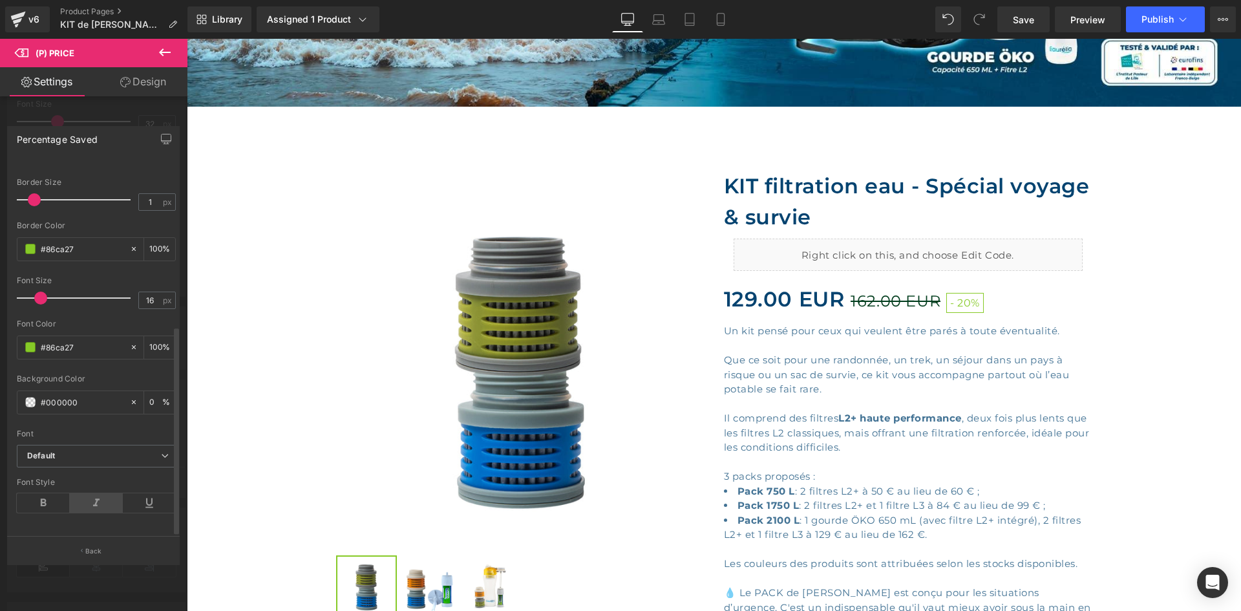
scroll to position [295, 0]
click at [96, 391] on input "#000000" at bounding box center [82, 398] width 83 height 14
paste input "86ca27"
type input "#86ca27"
type input "100"
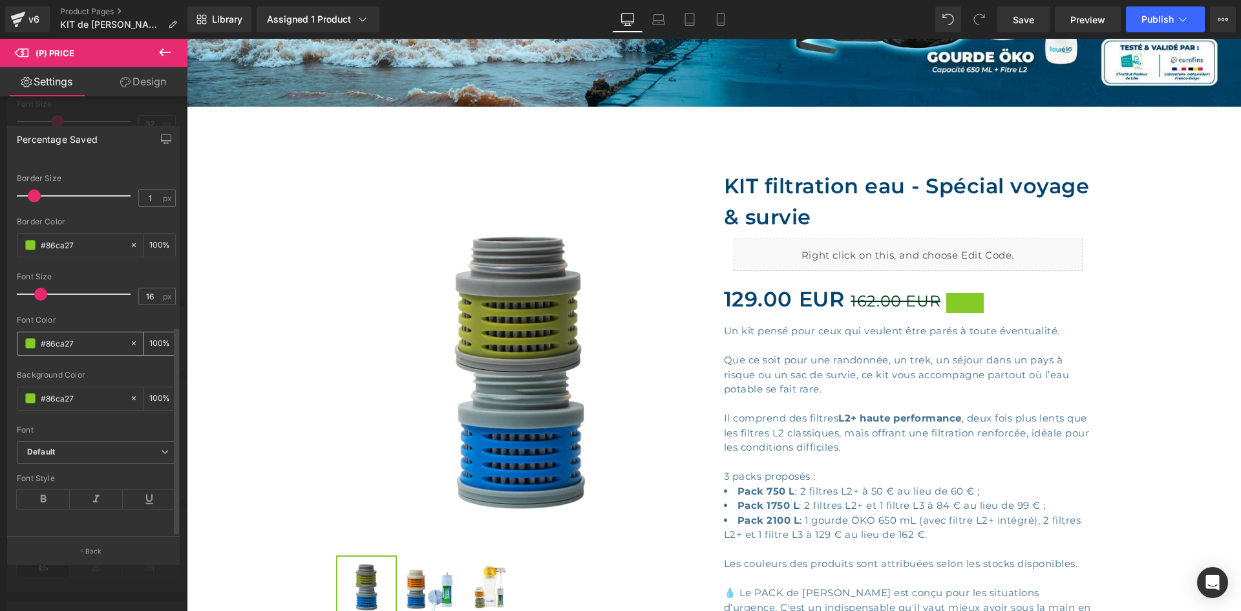
type input "#86ca27"
click at [104, 336] on input "#86ca27" at bounding box center [82, 343] width 83 height 14
click at [73, 336] on input "#86ca27" at bounding box center [82, 343] width 83 height 14
type input "#ff"
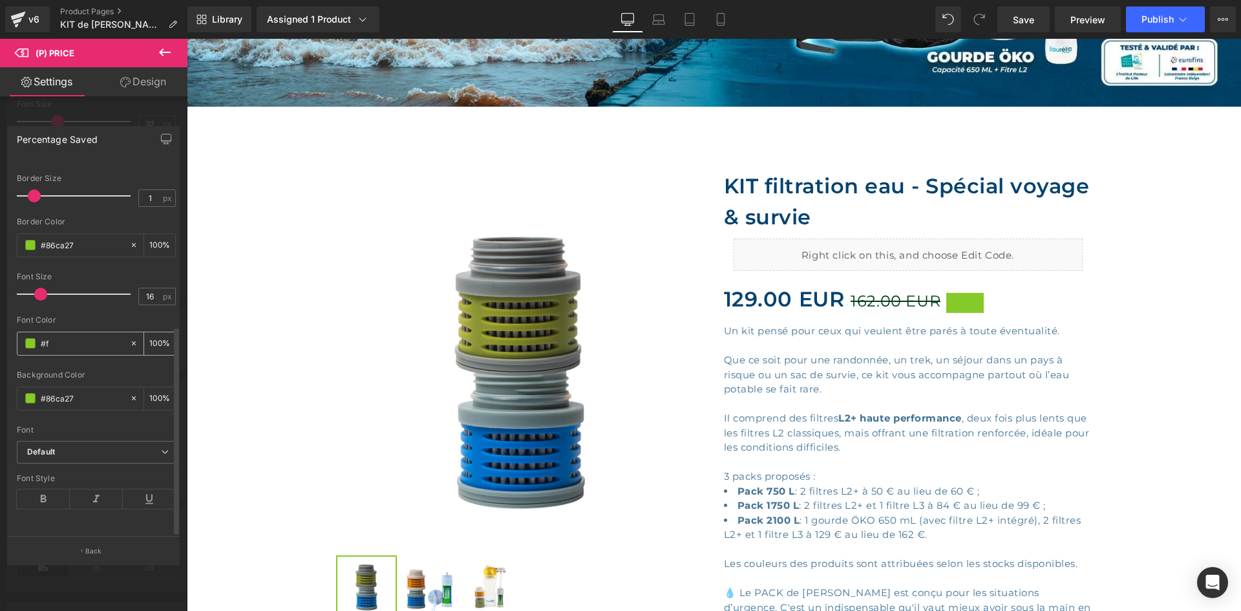
type input "0"
type input "#fff"
type input "100"
type input "#ffffff"
click at [94, 315] on div "Font Color" at bounding box center [96, 319] width 159 height 9
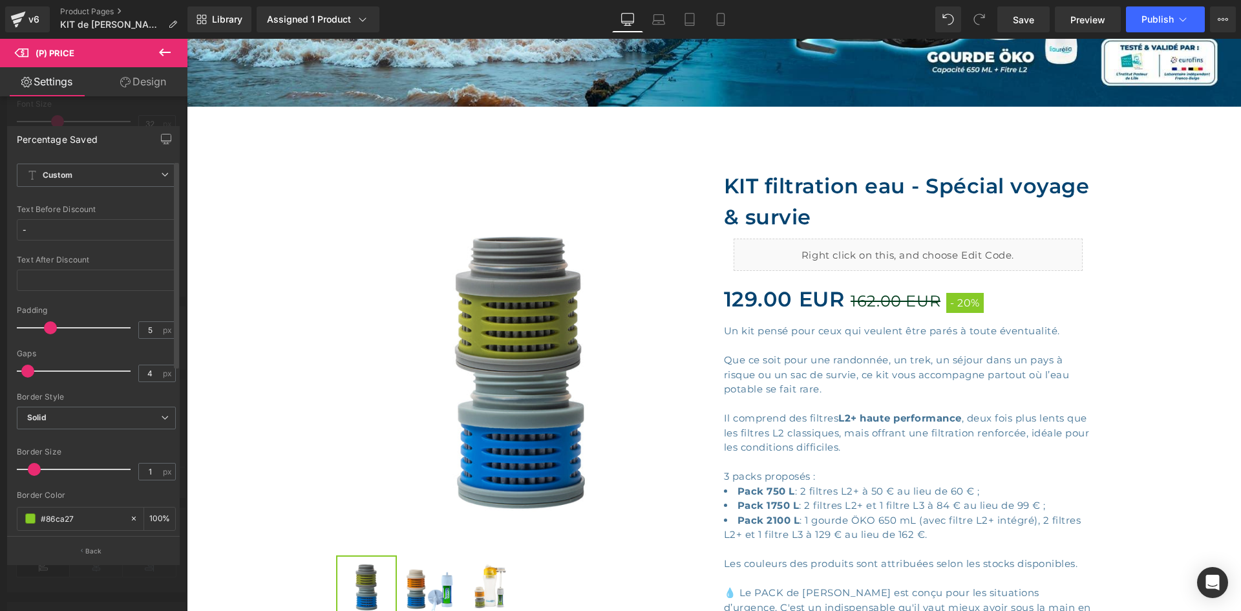
scroll to position [0, 0]
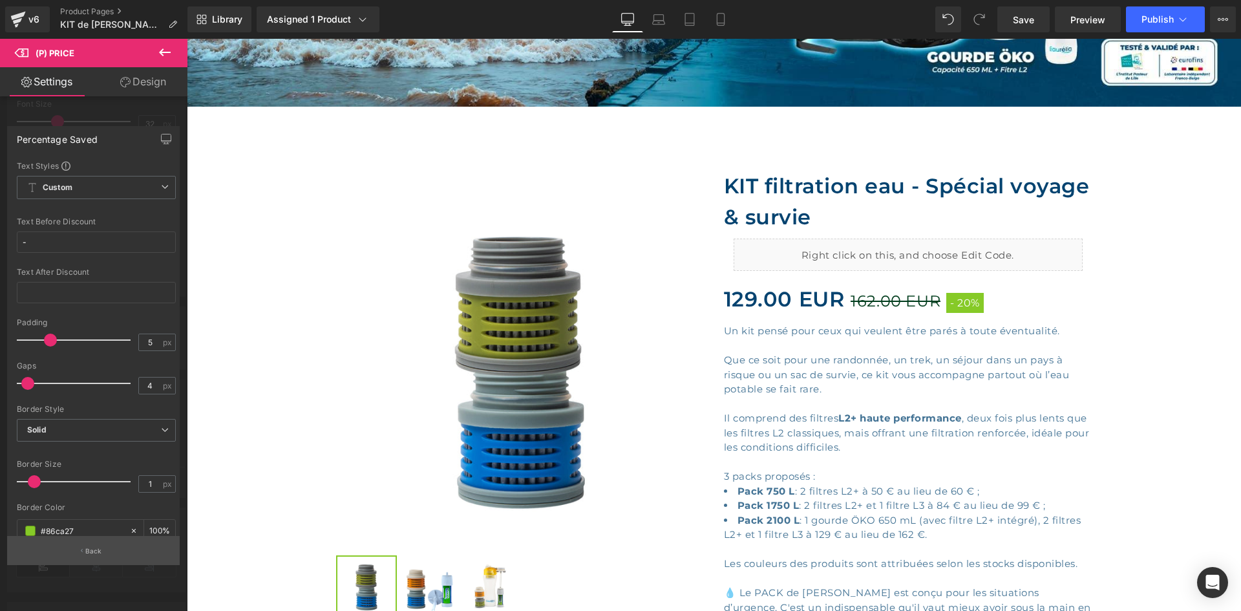
click at [101, 550] on p "Back" at bounding box center [93, 551] width 17 height 10
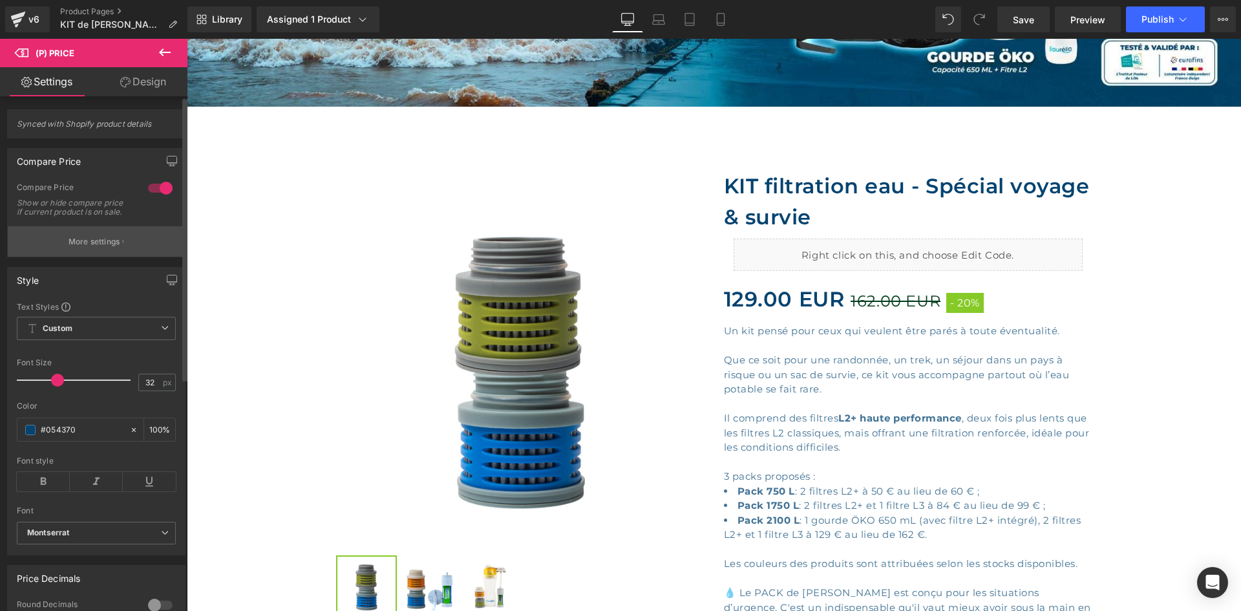
click at [103, 243] on button "More settings" at bounding box center [96, 241] width 177 height 30
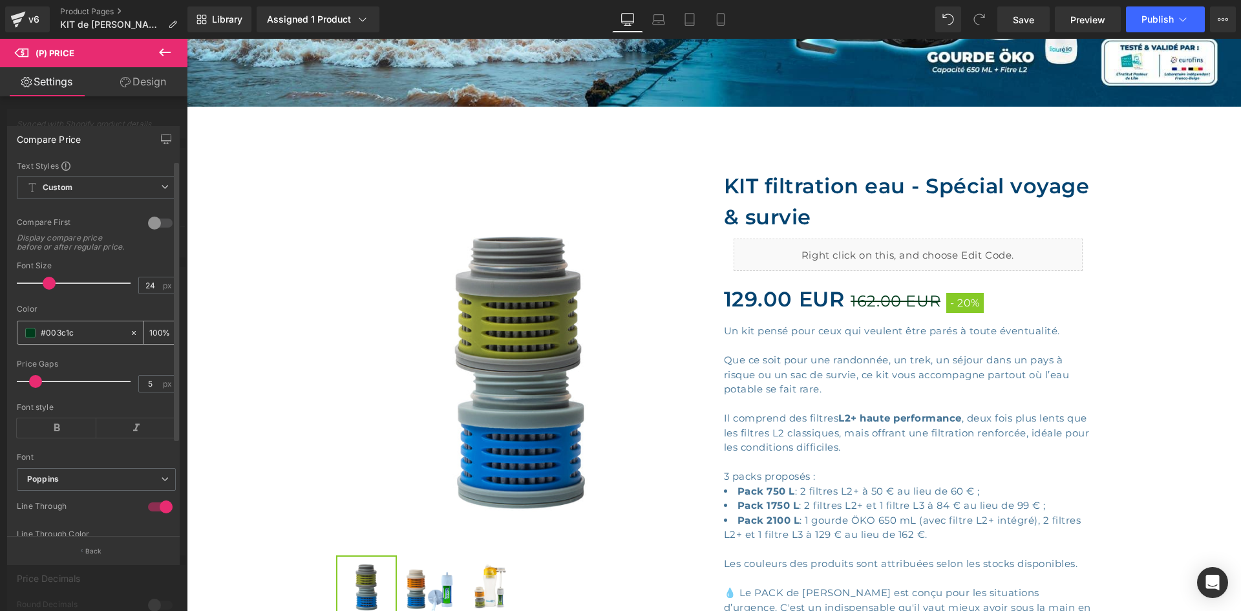
click at [94, 340] on input "#003c1c" at bounding box center [82, 333] width 83 height 14
paste input "86ca27"
type input "#86ca27"
click at [100, 313] on div "Color" at bounding box center [96, 308] width 159 height 9
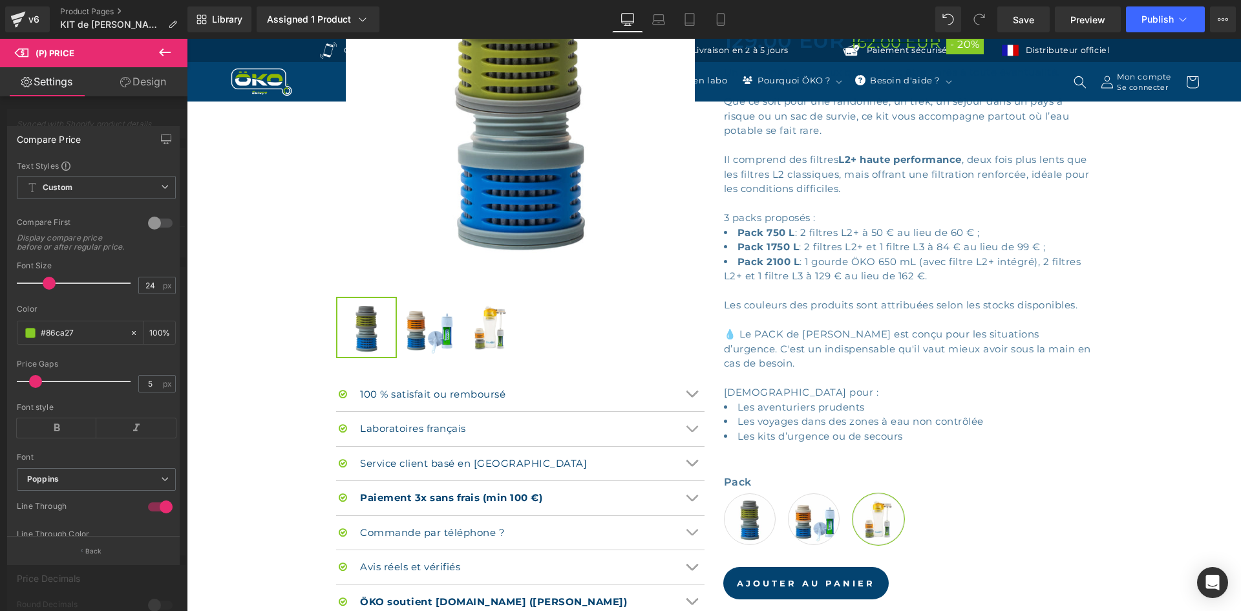
scroll to position [776, 0]
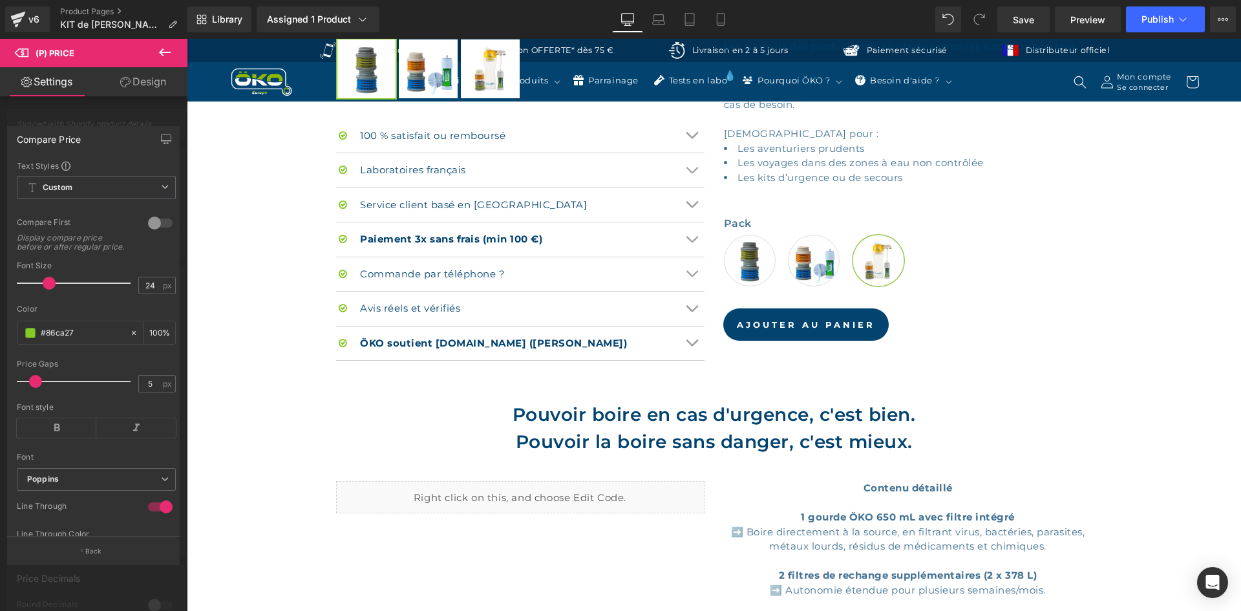
click at [287, 259] on body "Ignorer et passer au contenu Contactez-nous Livraison OFFERTE* dès 75 € Livrais…" at bounding box center [714, 460] width 1054 height 2395
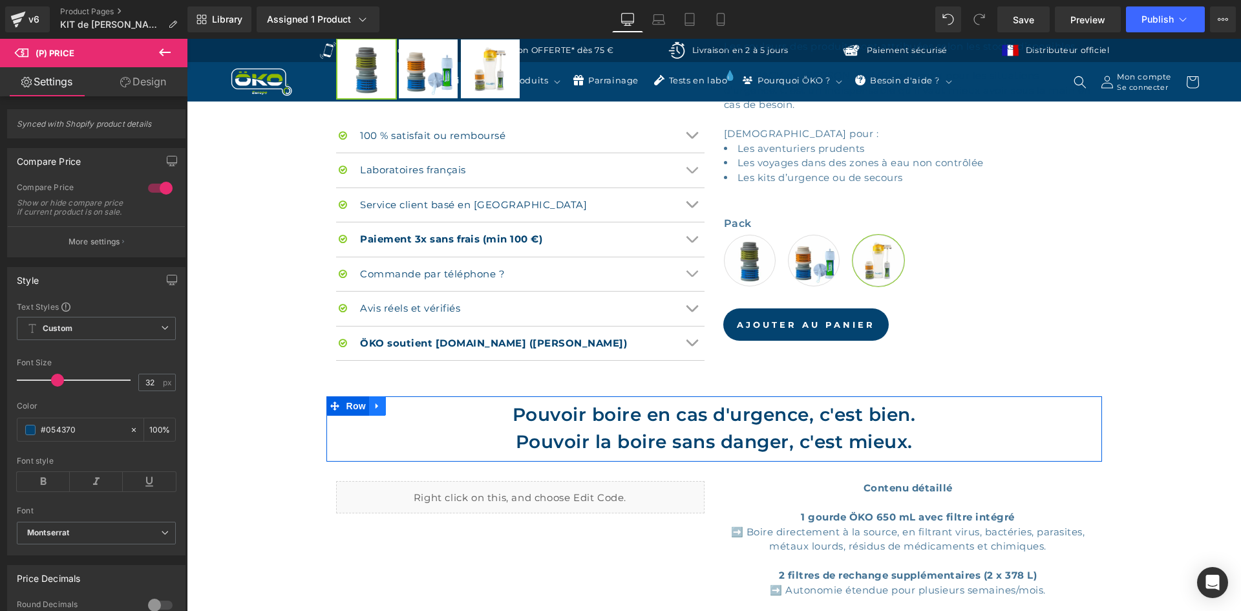
click at [373, 403] on icon at bounding box center [377, 406] width 9 height 10
click at [390, 403] on icon at bounding box center [394, 405] width 9 height 9
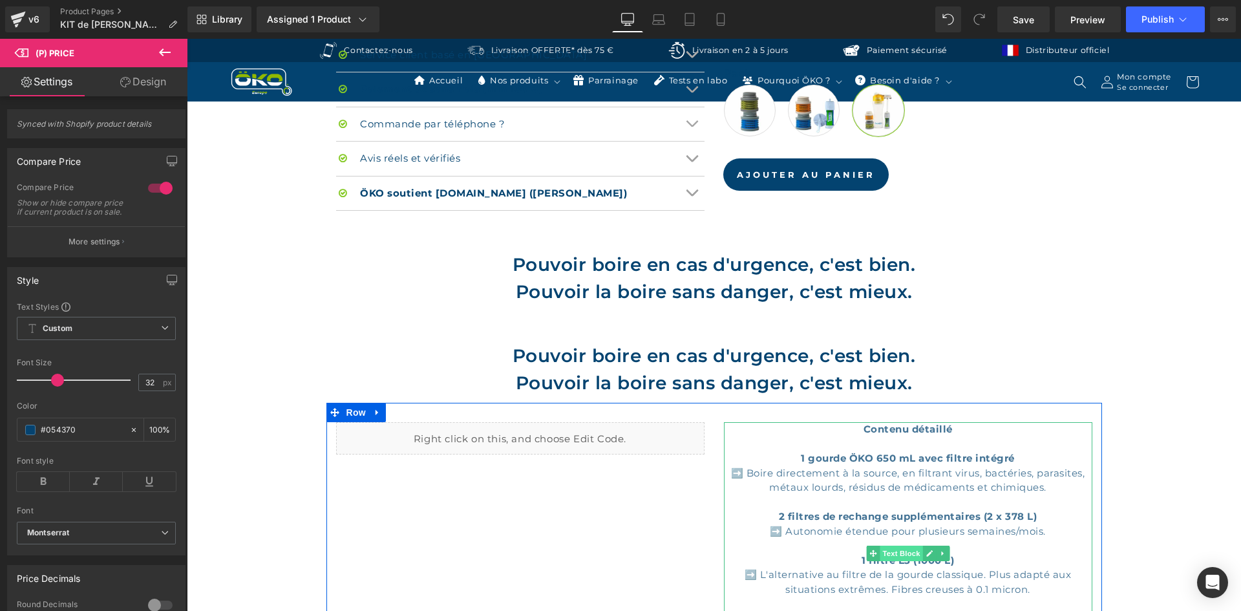
scroll to position [922, 0]
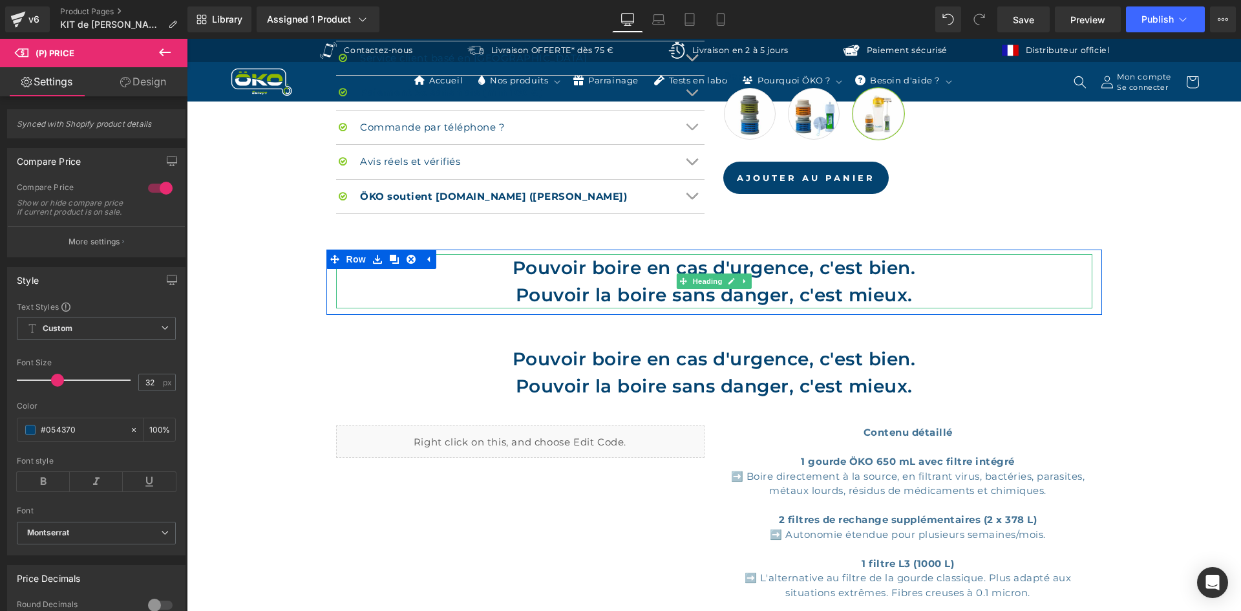
click at [624, 284] on font "Pouvoir la boire sans danger, c'est mieux." at bounding box center [714, 295] width 397 height 22
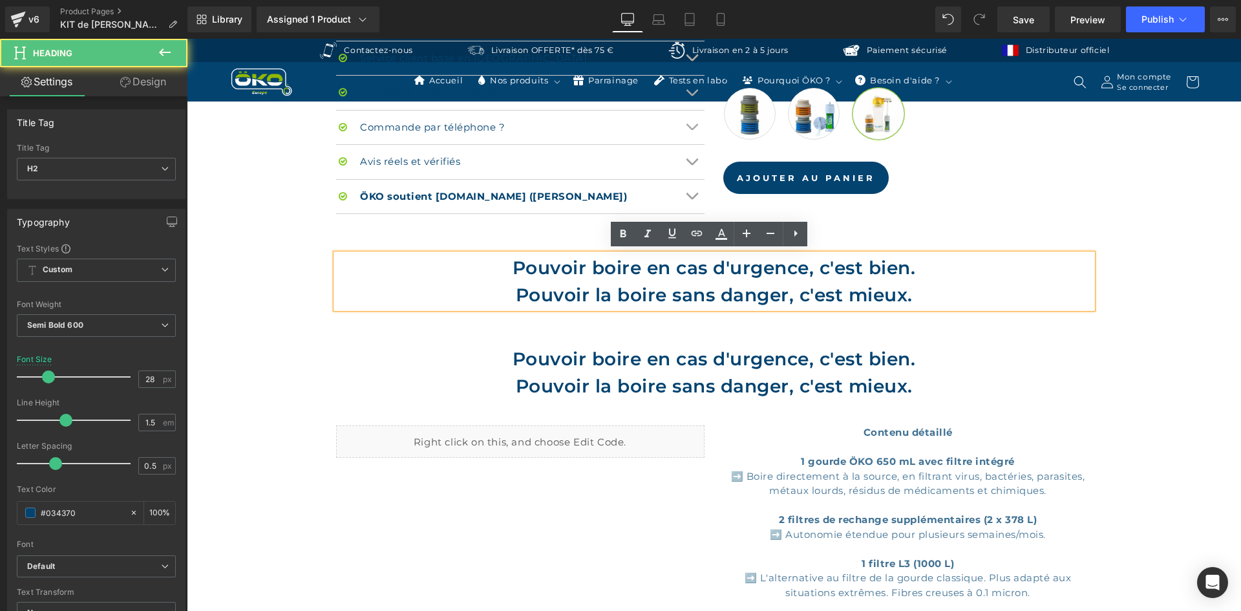
click at [634, 286] on font "Pouvoir la boire sans danger, c'est mieux." at bounding box center [714, 295] width 397 height 22
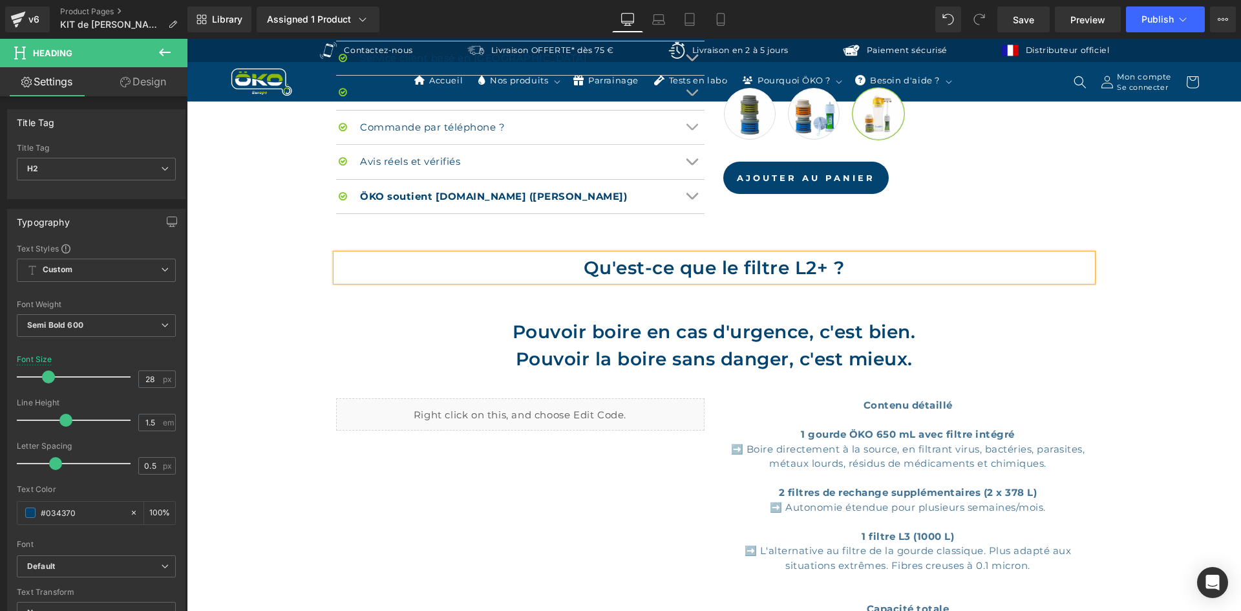
click at [1108, 293] on div "Hero Banner Sale Off (P) Image Row ‹ ›" at bounding box center [714, 63] width 1054 height 1791
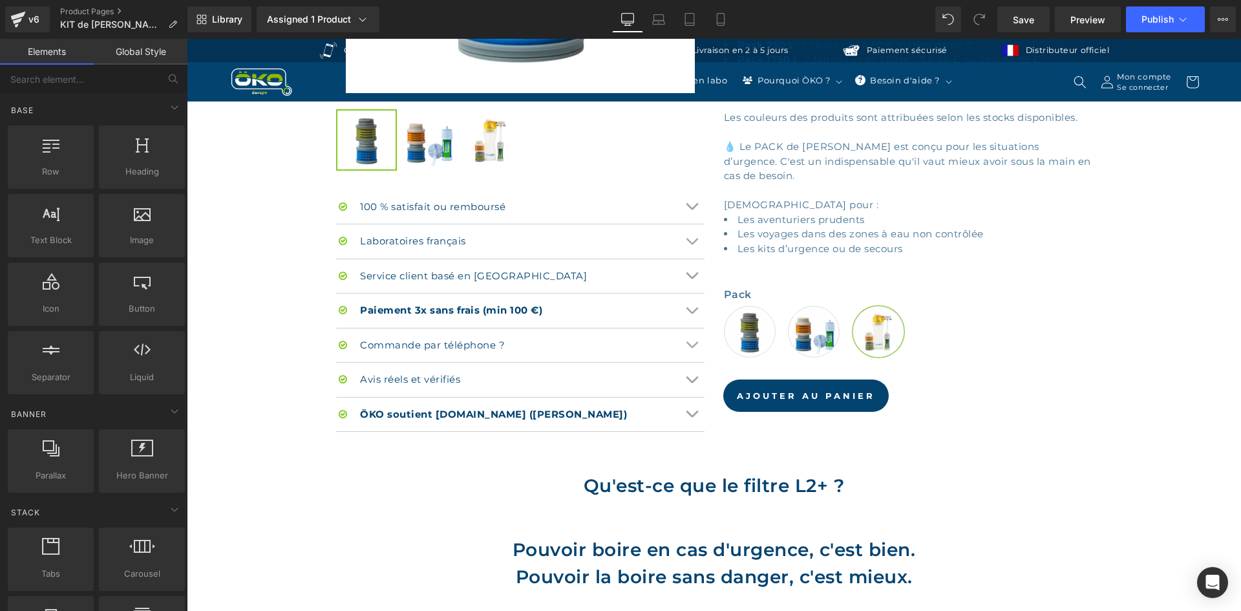
scroll to position [858, 0]
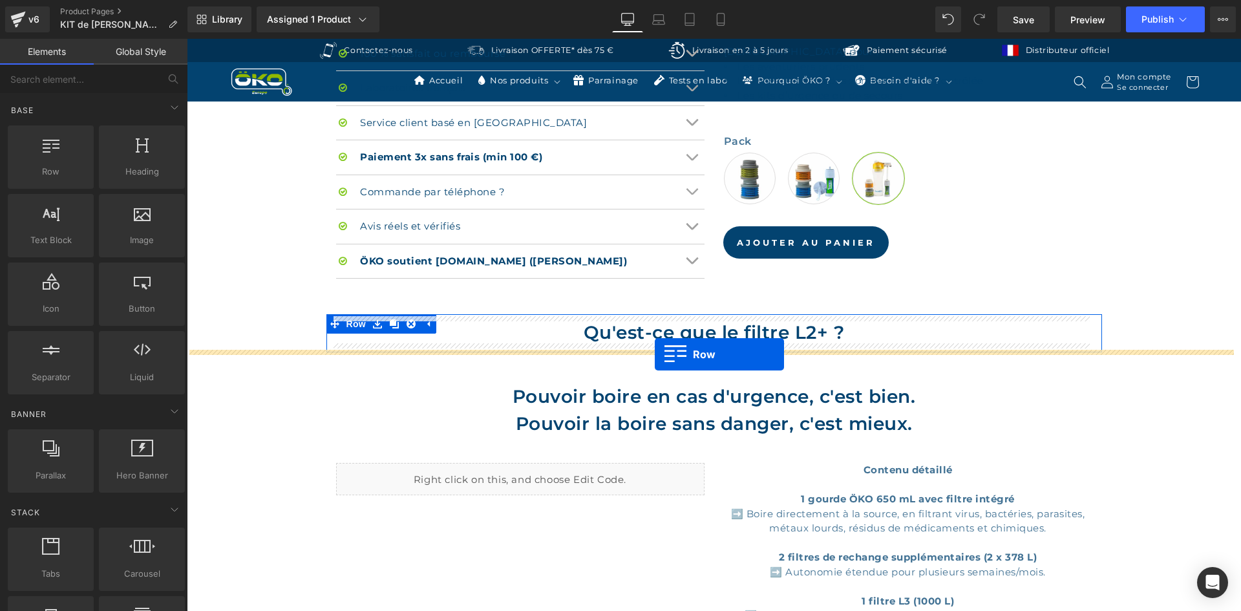
drag, startPoint x: 267, startPoint y: 204, endPoint x: 655, endPoint y: 354, distance: 415.8
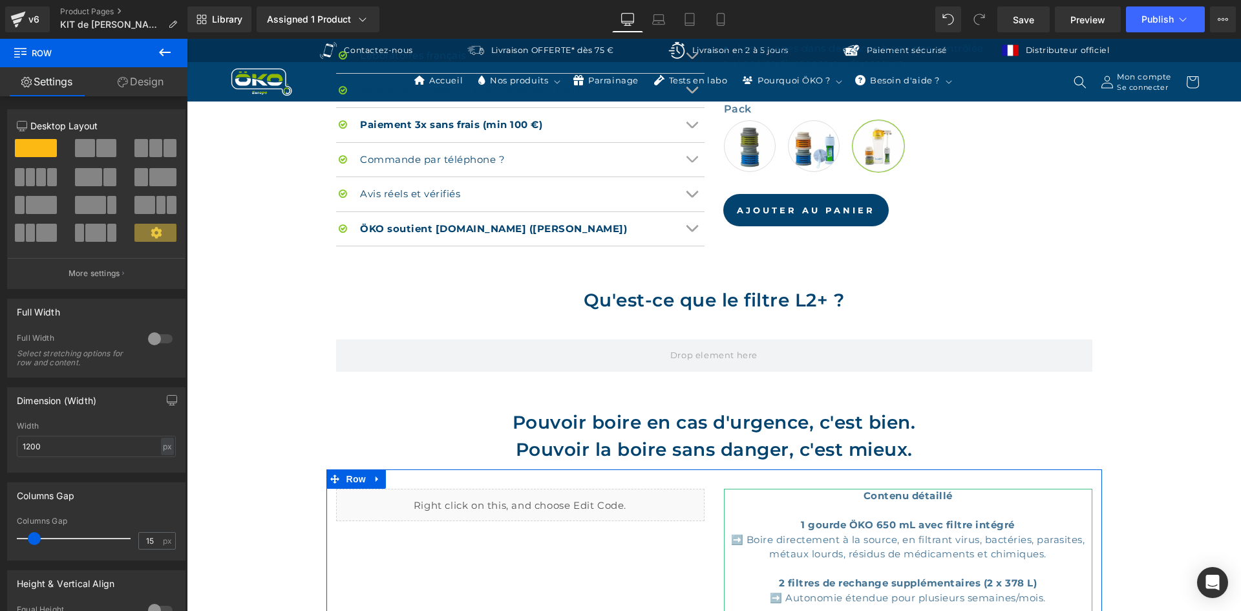
scroll to position [922, 0]
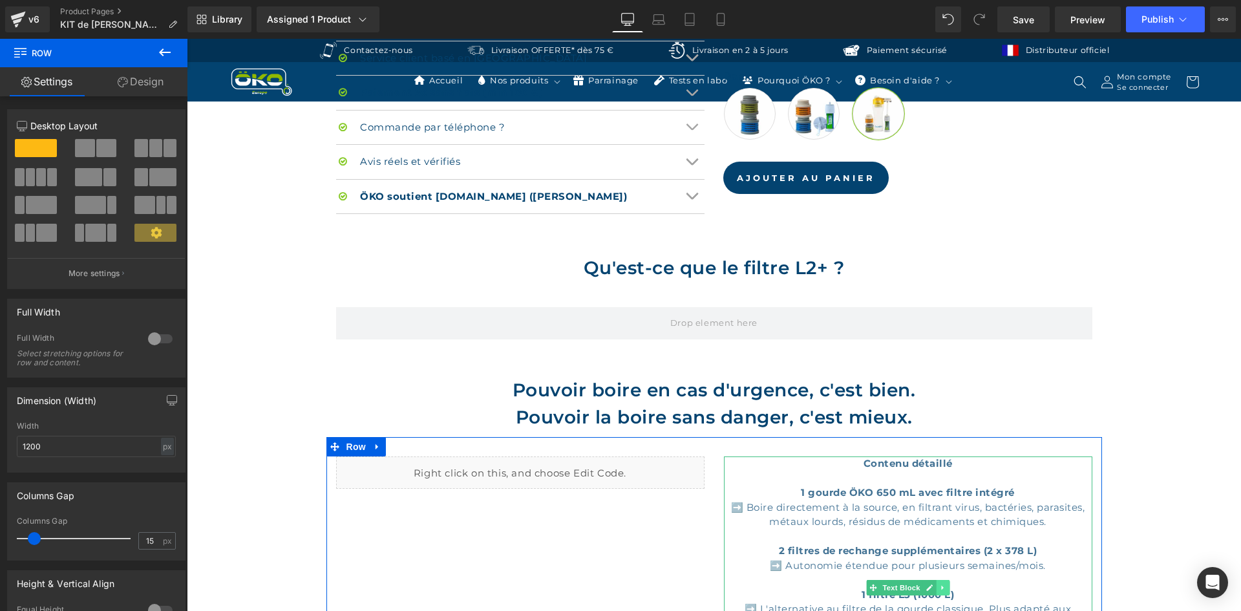
click at [939, 584] on icon at bounding box center [942, 588] width 7 height 8
click at [932, 585] on icon at bounding box center [935, 587] width 7 height 7
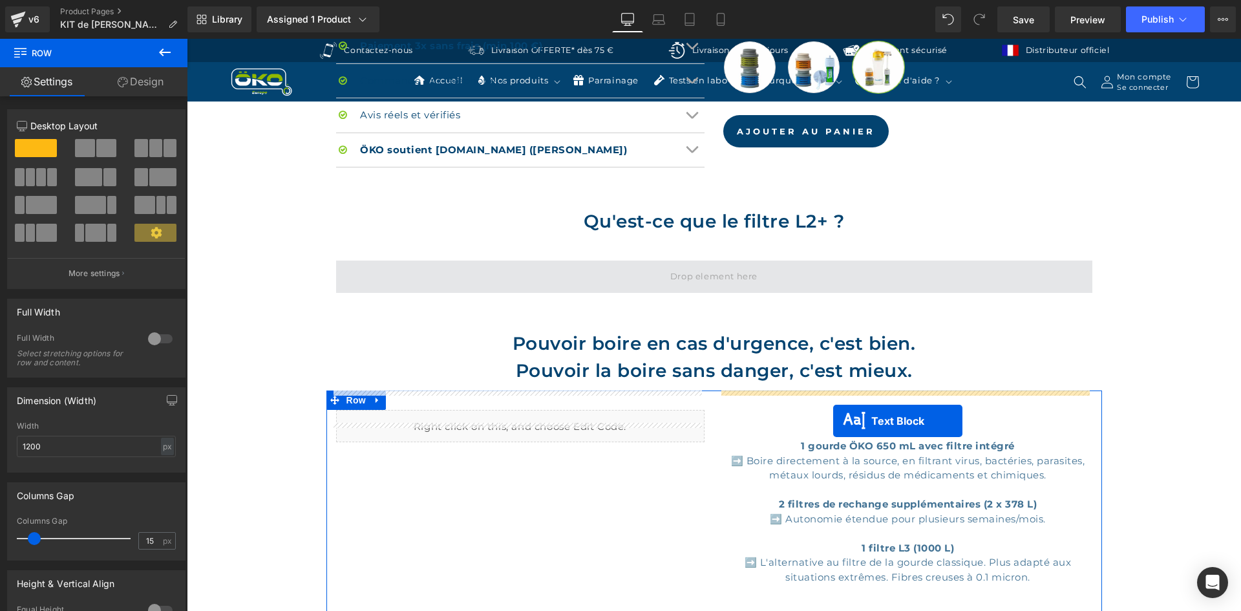
scroll to position [957, 0]
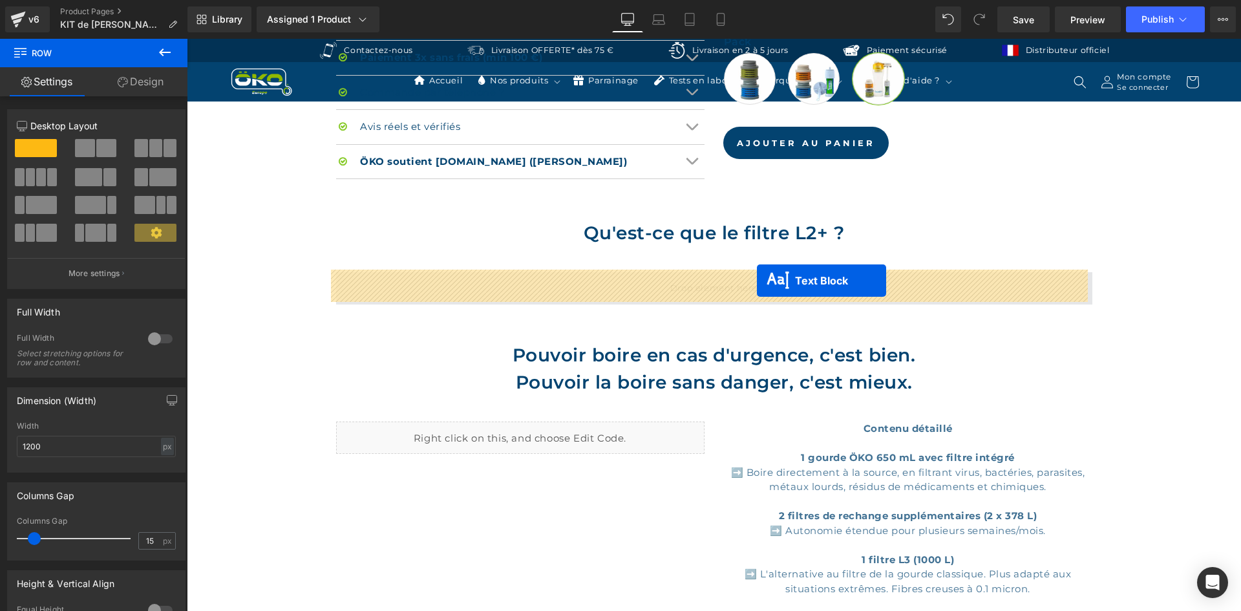
drag, startPoint x: 865, startPoint y: 355, endPoint x: 757, endPoint y: 281, distance: 131.4
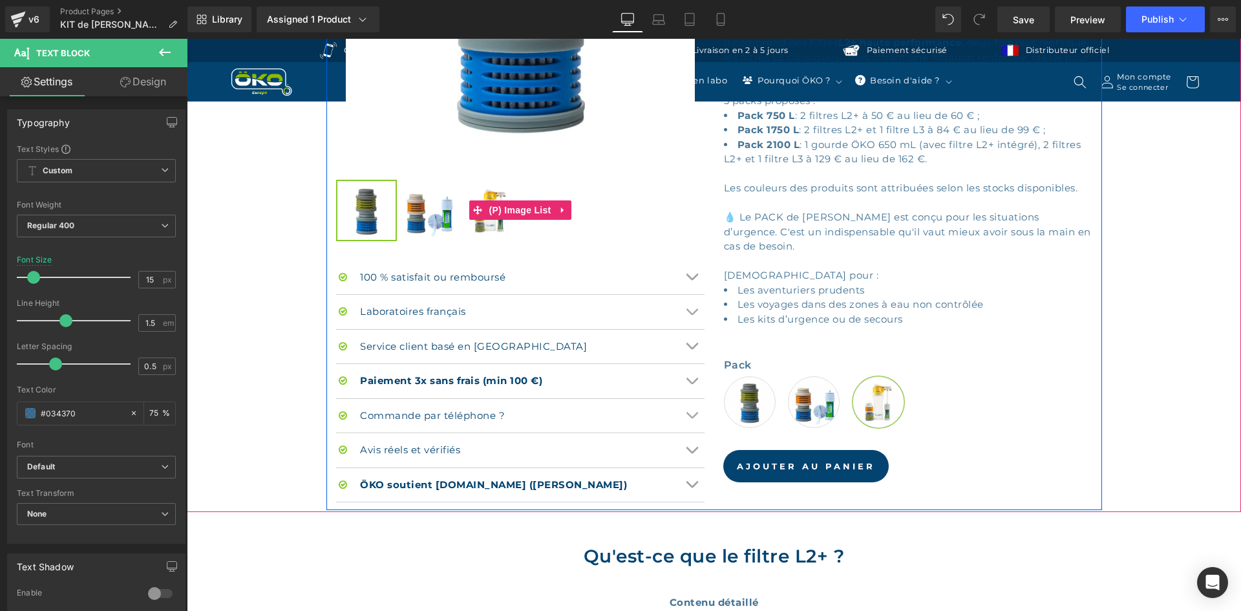
scroll to position [893, 0]
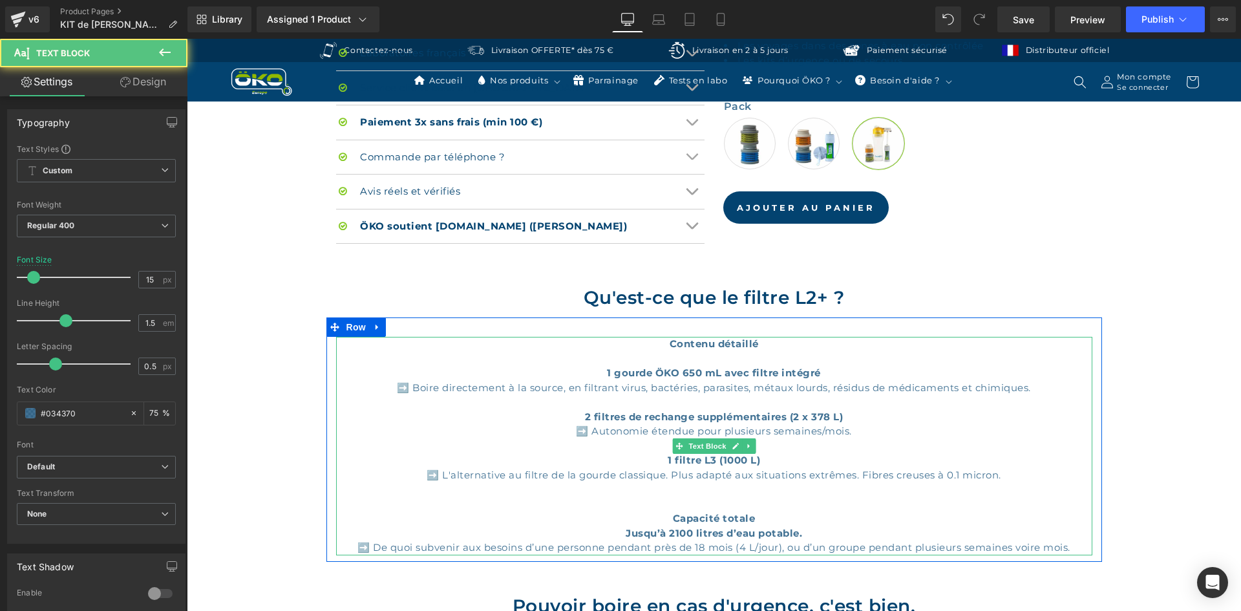
click at [718, 355] on p "Contenu détaillé" at bounding box center [714, 351] width 756 height 29
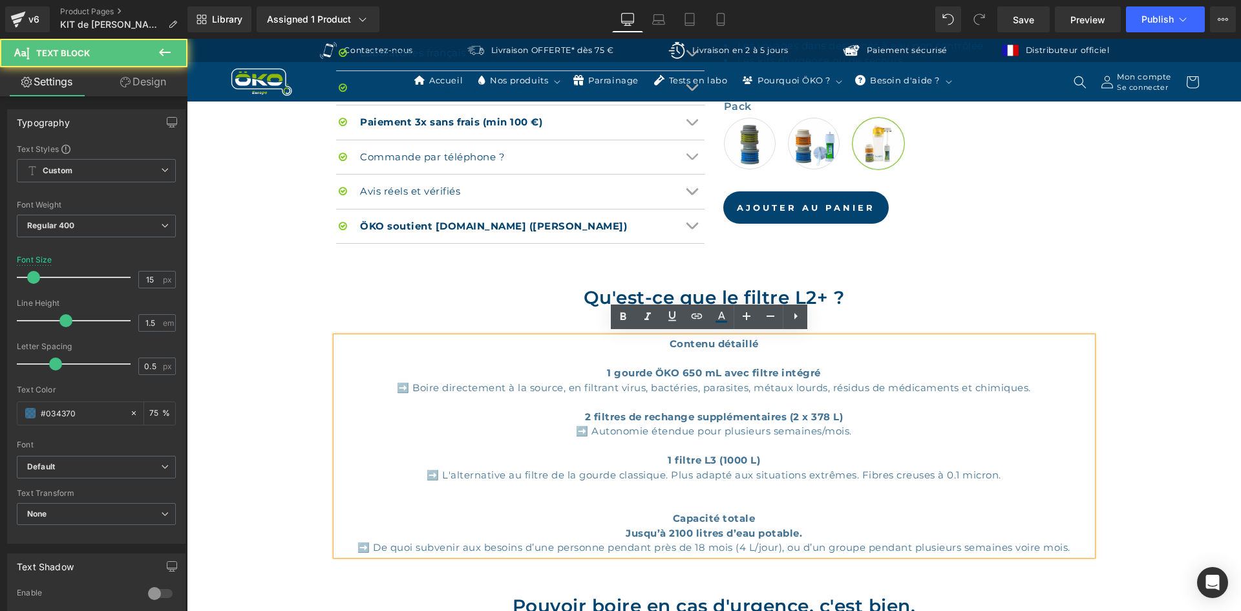
click at [731, 350] on p "Contenu détaillé" at bounding box center [714, 351] width 756 height 29
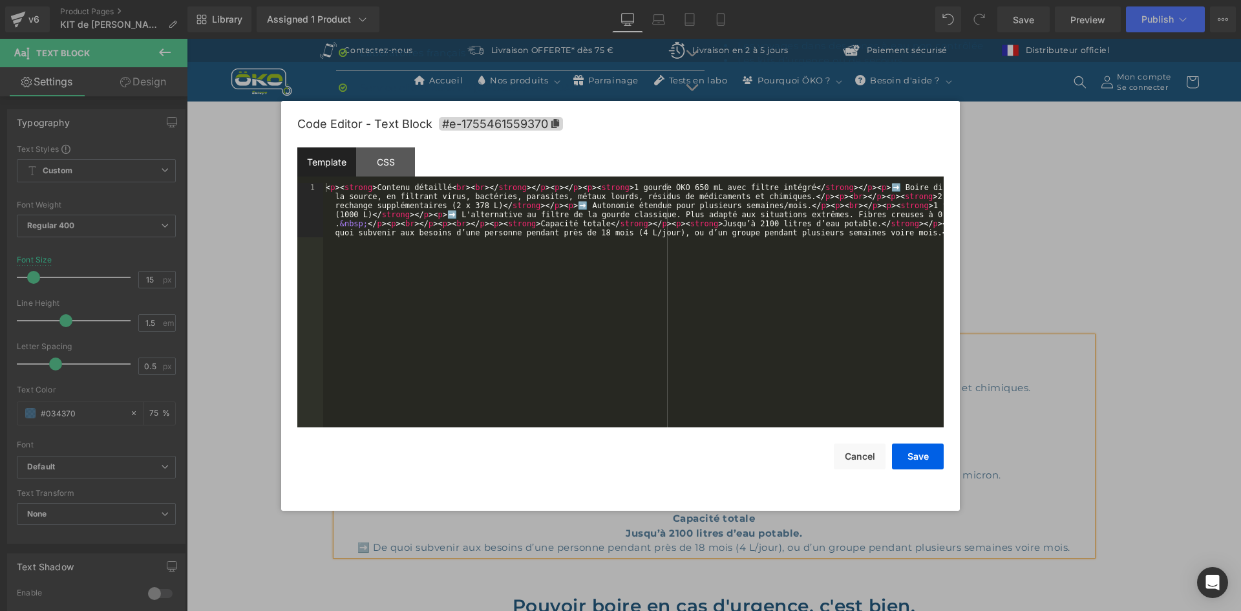
click at [697, 0] on div "Text Block You are previewing how the will restyle your page. You can not edit …" at bounding box center [620, 0] width 1241 height 0
click at [338, 187] on div "< p > < strong > Contenu détaillé < br > < br > </ strong > </ p > < p > </ p >…" at bounding box center [633, 359] width 620 height 353
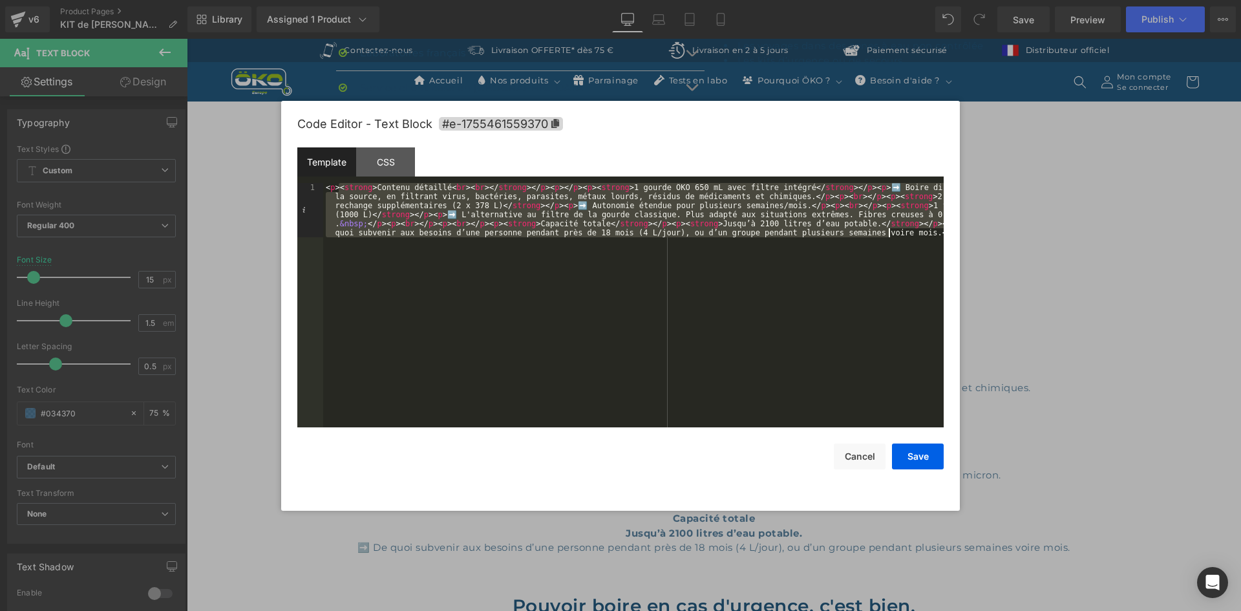
click at [889, 232] on div "< p > < strong > Contenu détaillé < br > < br > </ strong > </ p > < p > </ p >…" at bounding box center [633, 359] width 620 height 353
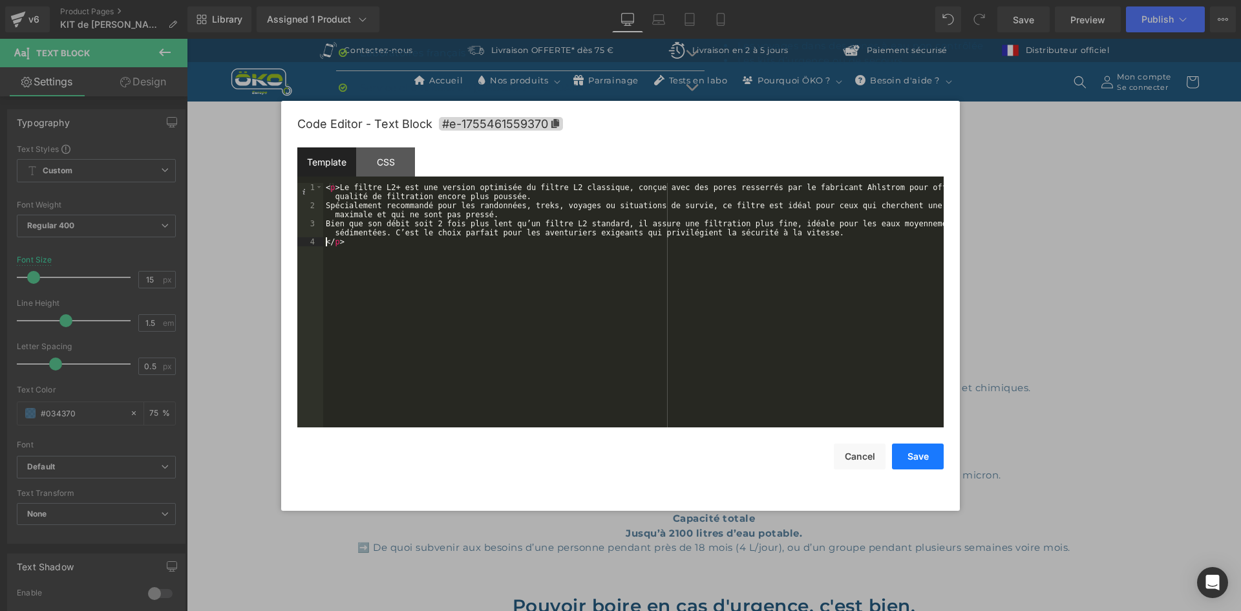
click at [916, 450] on button "Save" at bounding box center [918, 456] width 52 height 26
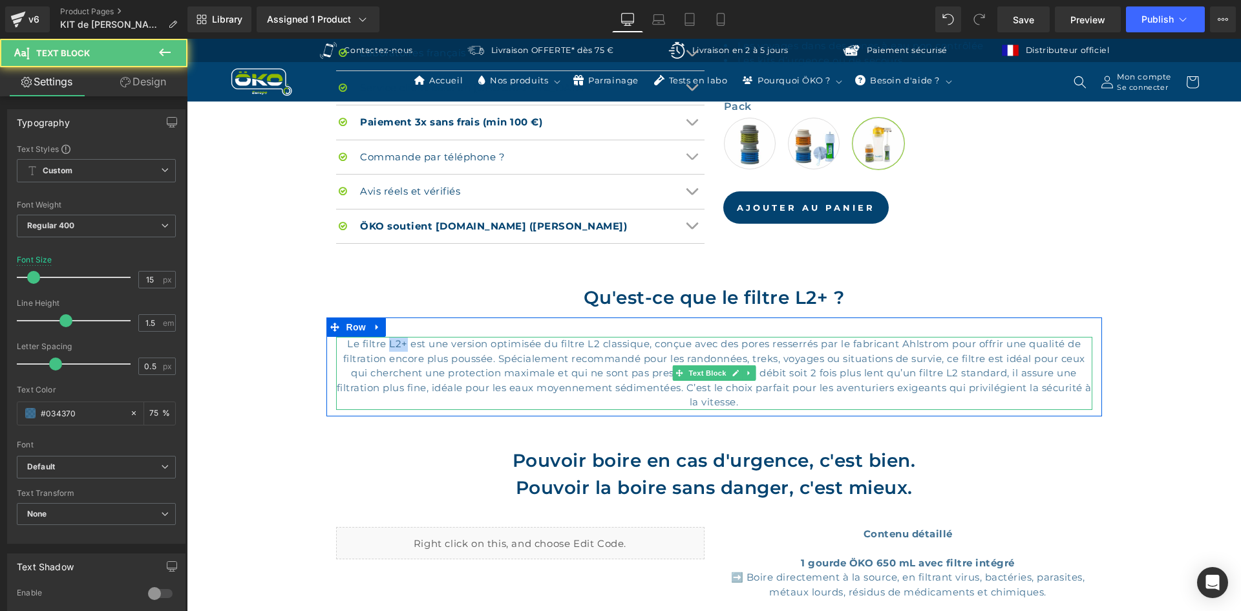
drag, startPoint x: 382, startPoint y: 342, endPoint x: 399, endPoint y: 346, distance: 17.9
click at [399, 346] on p "Le filtre L2+ est une version optimisée du filtre L2 classique, conçue avec des…" at bounding box center [714, 373] width 756 height 73
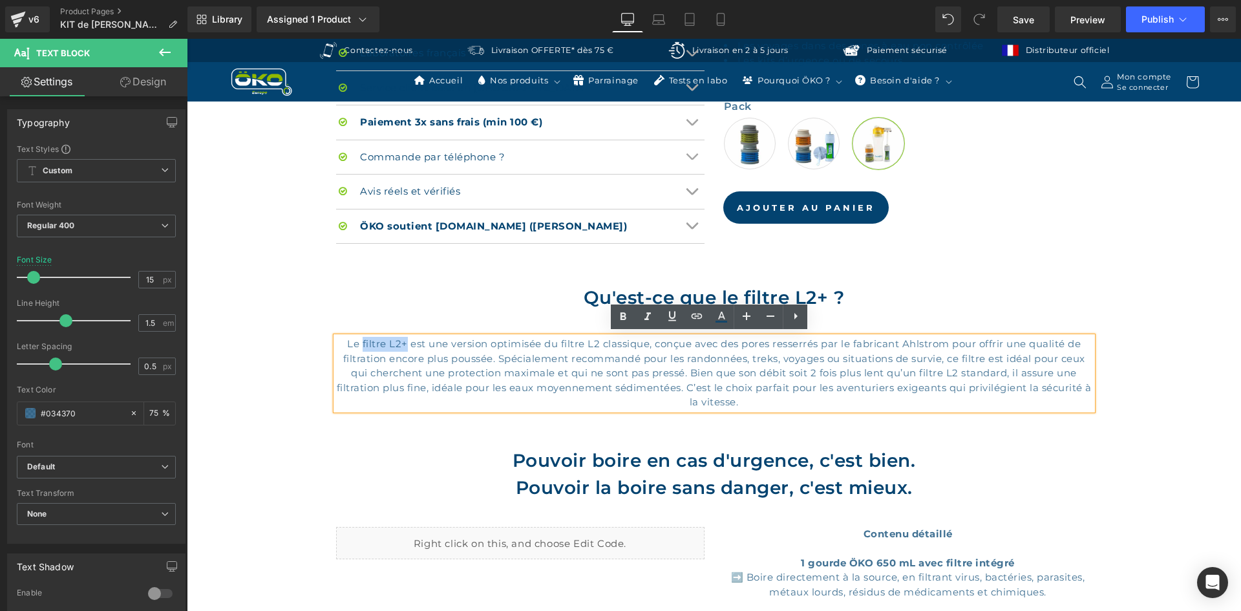
drag, startPoint x: 358, startPoint y: 345, endPoint x: 397, endPoint y: 344, distance: 39.4
click at [397, 344] on p "Le filtre L2+ est une version optimisée du filtre L2 classique, conçue avec des…" at bounding box center [714, 373] width 756 height 73
click at [617, 313] on icon at bounding box center [623, 317] width 16 height 16
click at [492, 355] on p "Le filtre L2+ est une version optimisée du filtre L2 classique, conçue avec des…" at bounding box center [714, 373] width 756 height 73
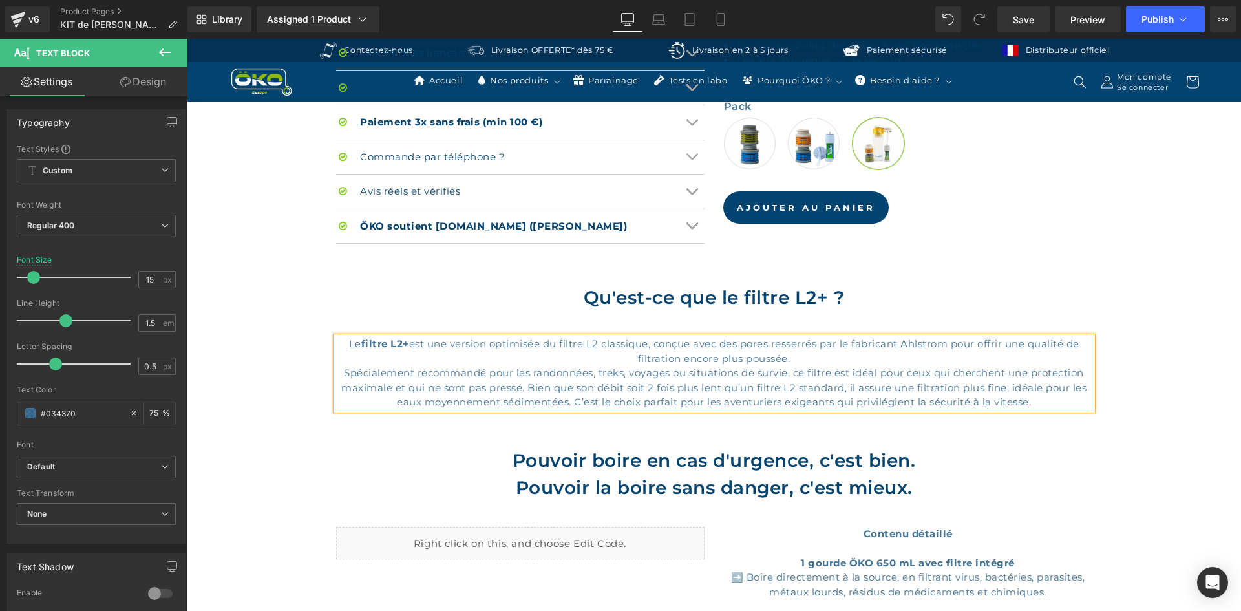
click at [524, 386] on p "Spécialement recommandé pour les randonnées, treks, voyages ou situations de su…" at bounding box center [714, 388] width 756 height 44
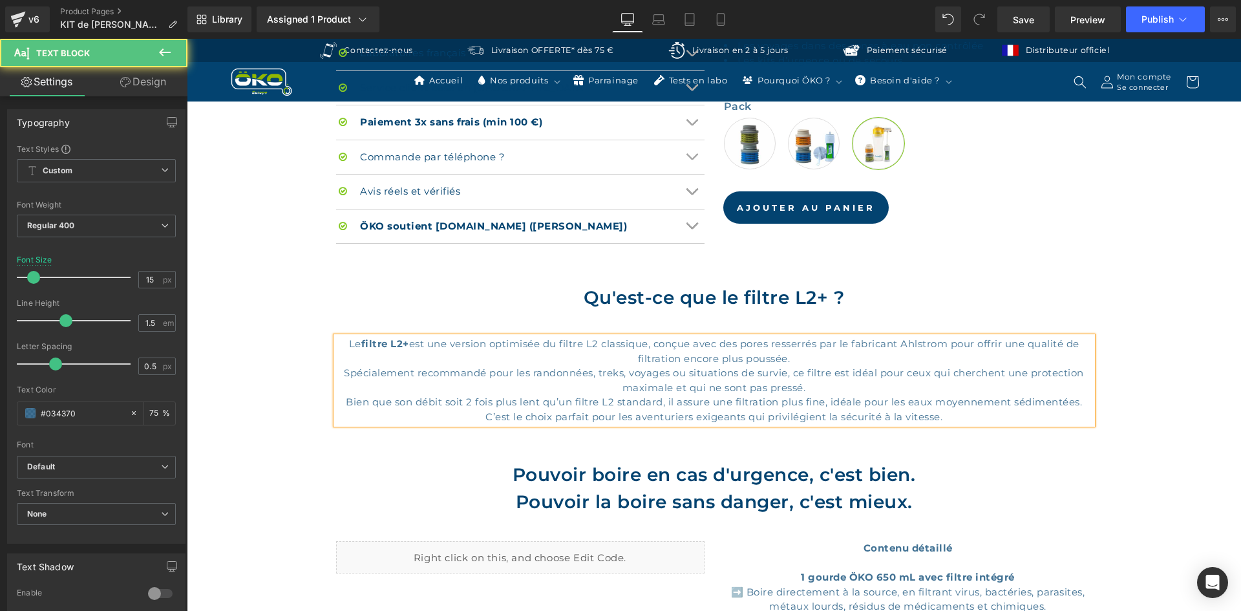
click at [482, 413] on p "Bien que son débit soit 2 fois plus lent qu’un filtre L2 standard, il assure un…" at bounding box center [714, 409] width 756 height 29
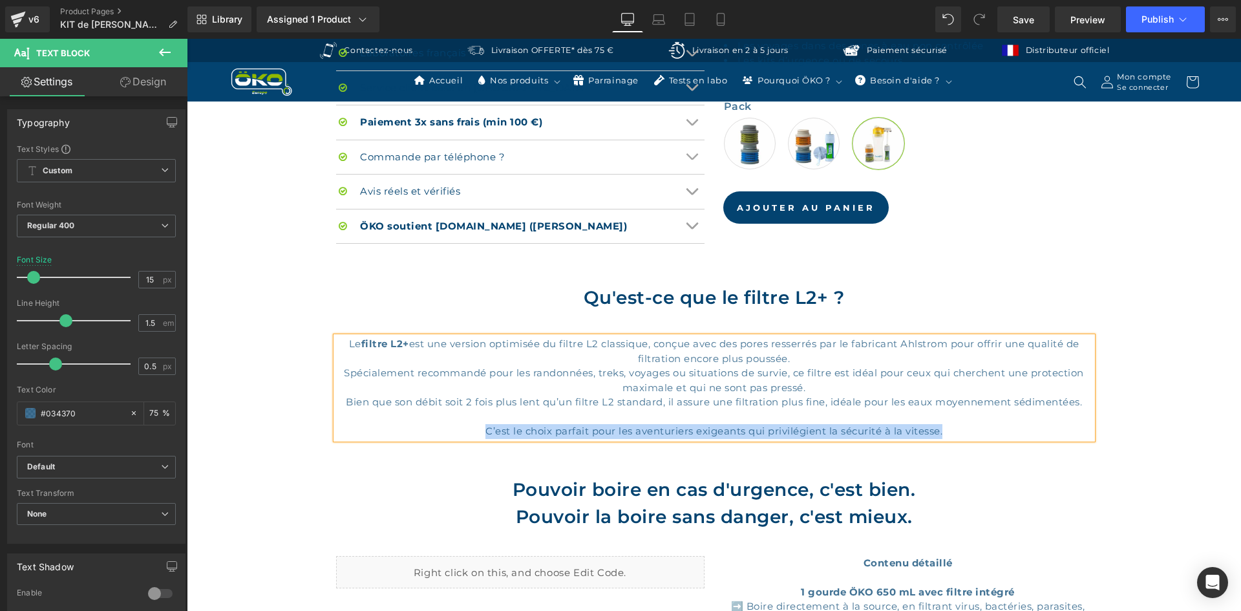
drag, startPoint x: 948, startPoint y: 429, endPoint x: 476, endPoint y: 429, distance: 472.5
click at [476, 429] on p "C’est le choix parfait pour les aventuriers exigeants qui privilégient la sécur…" at bounding box center [714, 431] width 756 height 15
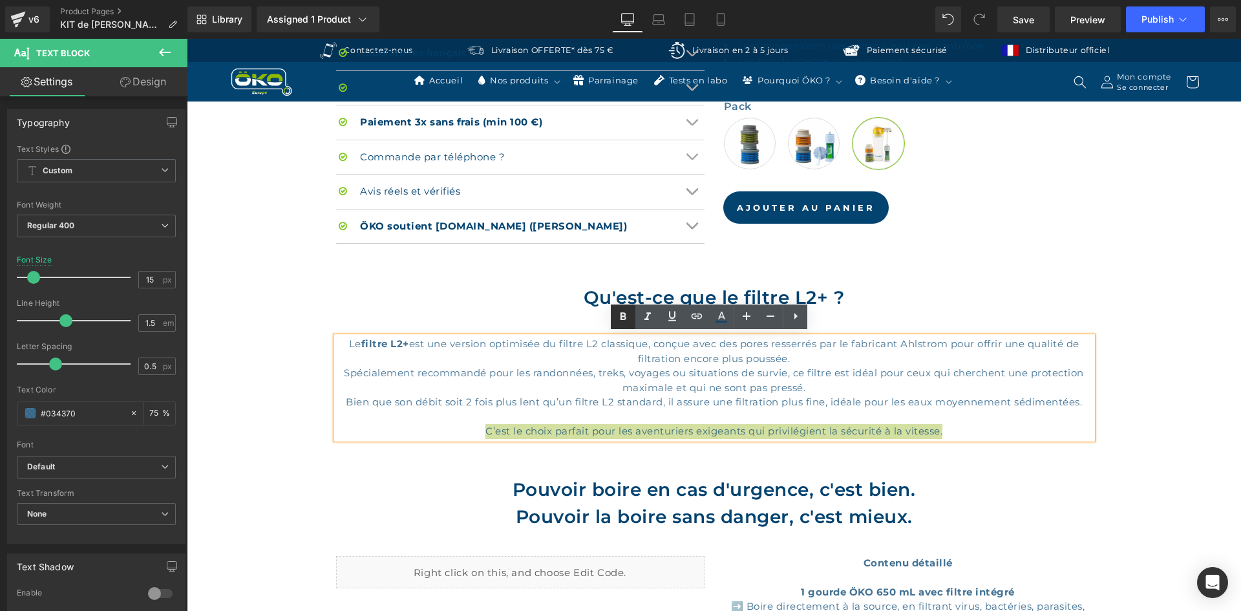
click at [627, 315] on icon at bounding box center [623, 317] width 16 height 16
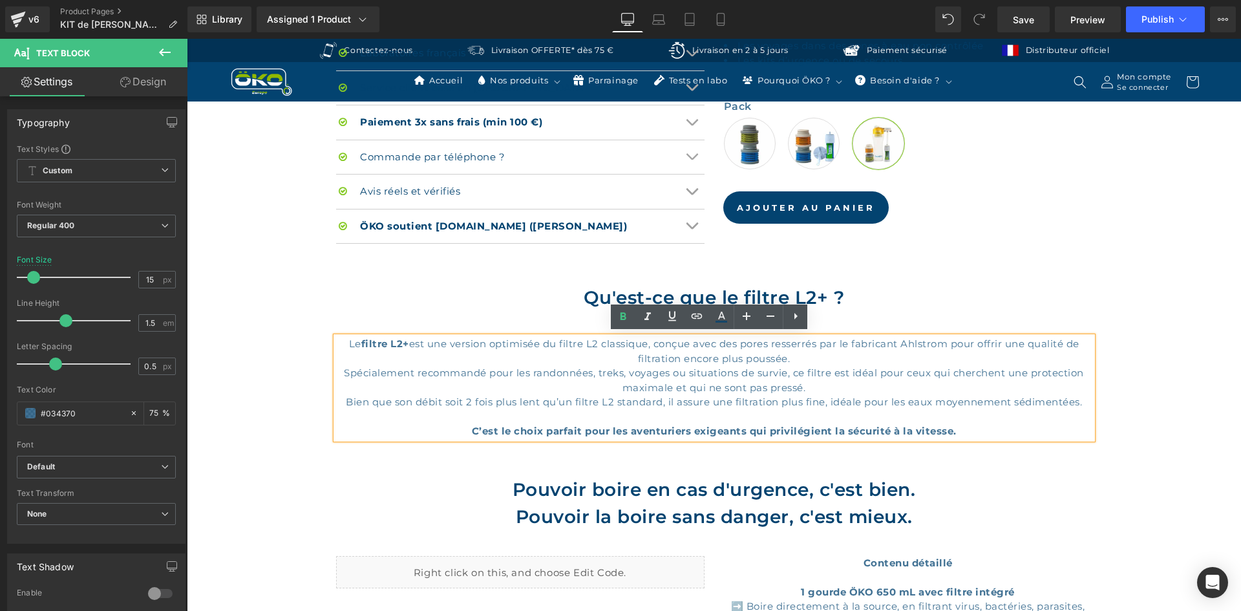
click at [1103, 297] on div "Hero Banner Sale Off (P) Image Row ‹ ›" at bounding box center [714, 157] width 1054 height 1919
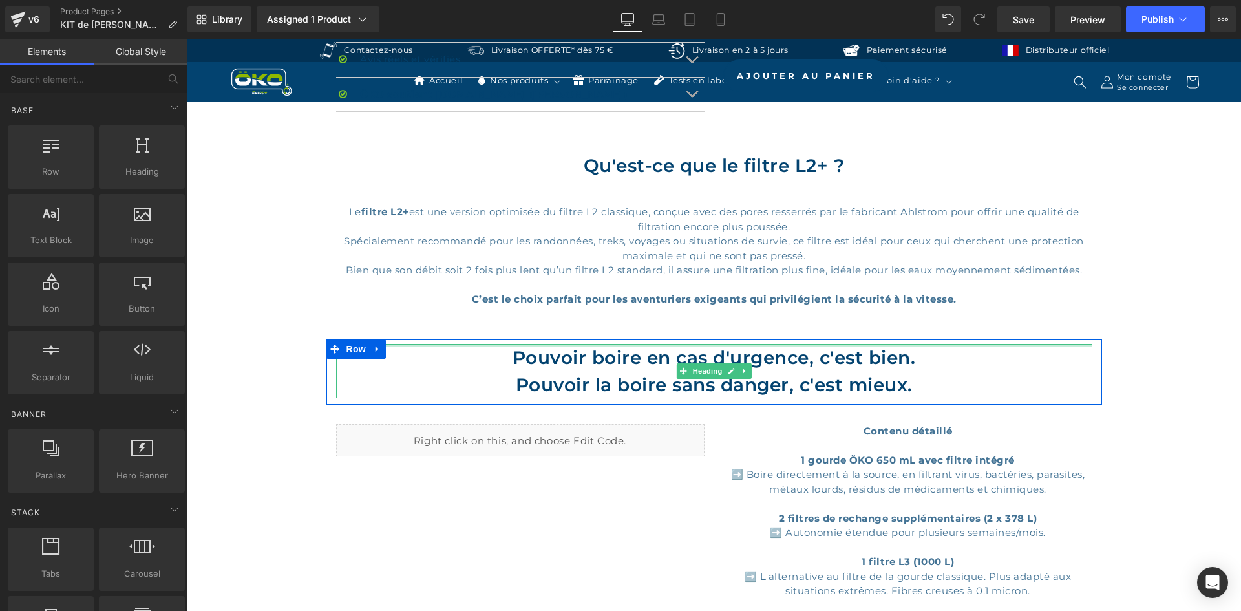
scroll to position [1022, 0]
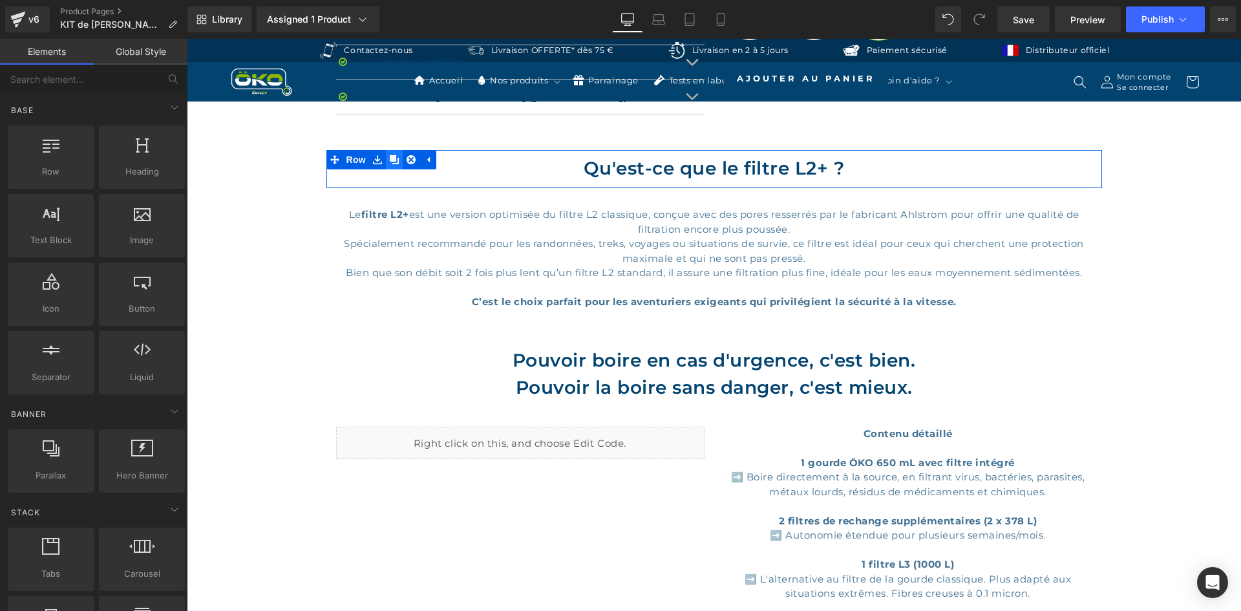
click at [390, 156] on icon at bounding box center [394, 159] width 9 height 9
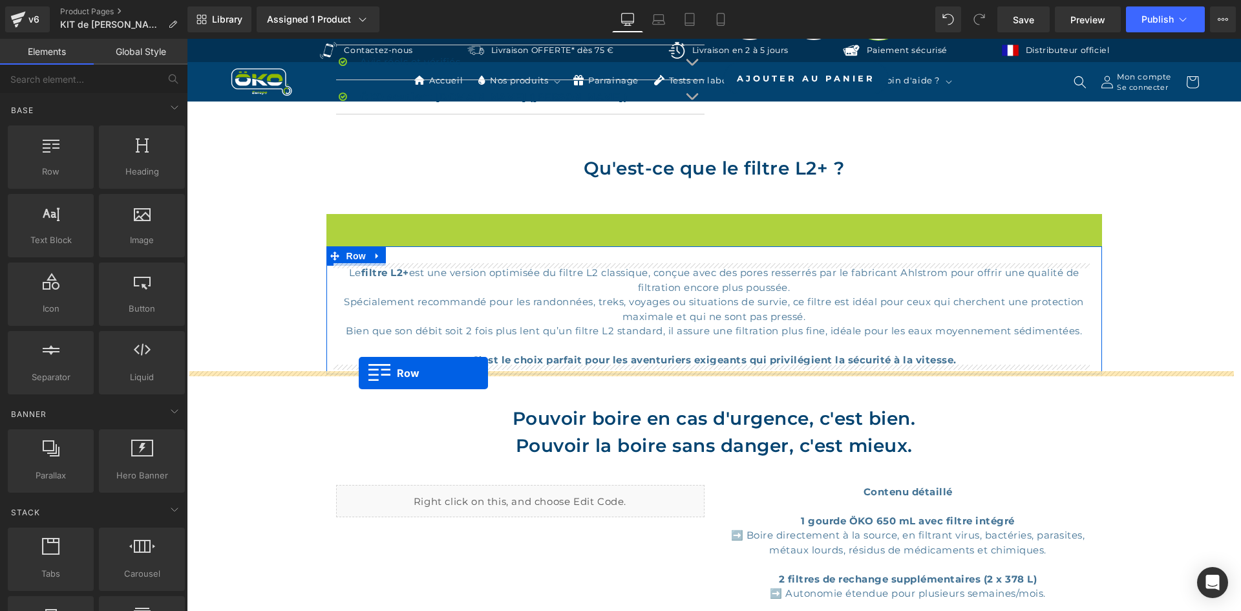
drag, startPoint x: 328, startPoint y: 220, endPoint x: 359, endPoint y: 373, distance: 155.5
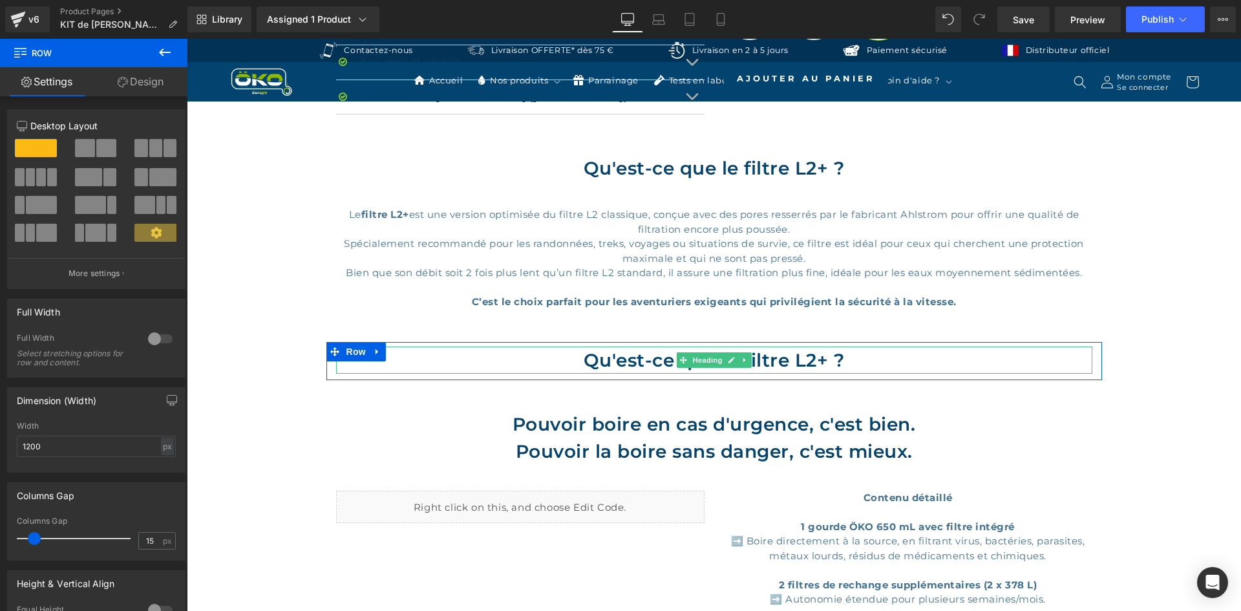
click at [642, 351] on h2 "Qu'est-ce que le filtre L2+ ?" at bounding box center [714, 359] width 756 height 27
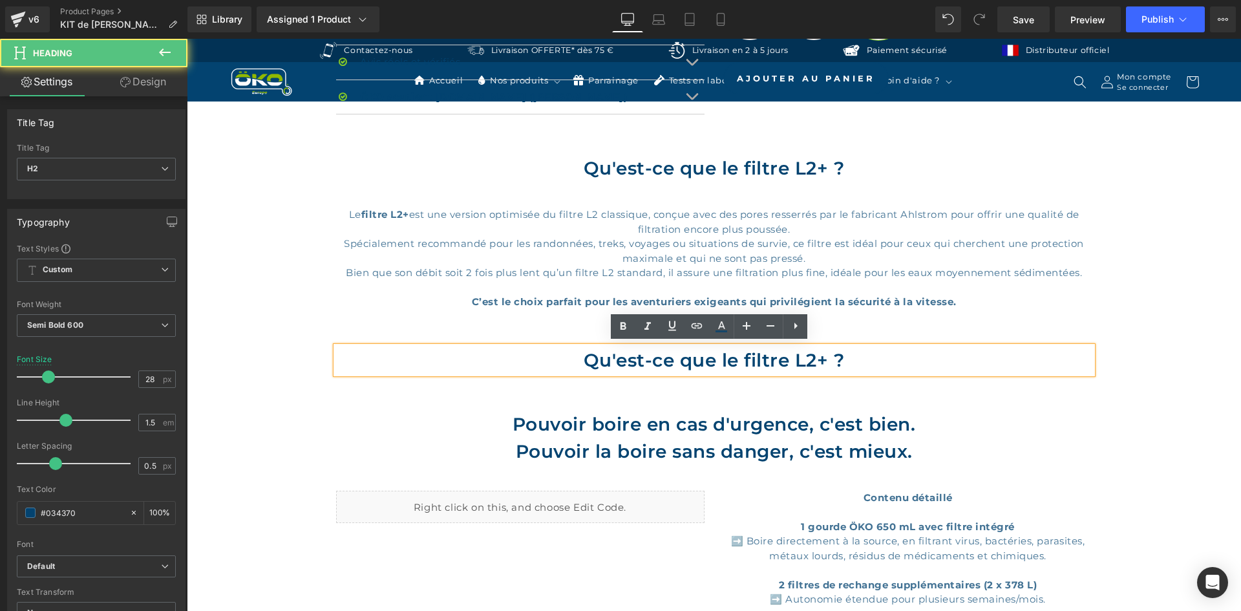
click at [620, 356] on h2 "Qu'est-ce que le filtre L2+ ?" at bounding box center [714, 359] width 756 height 27
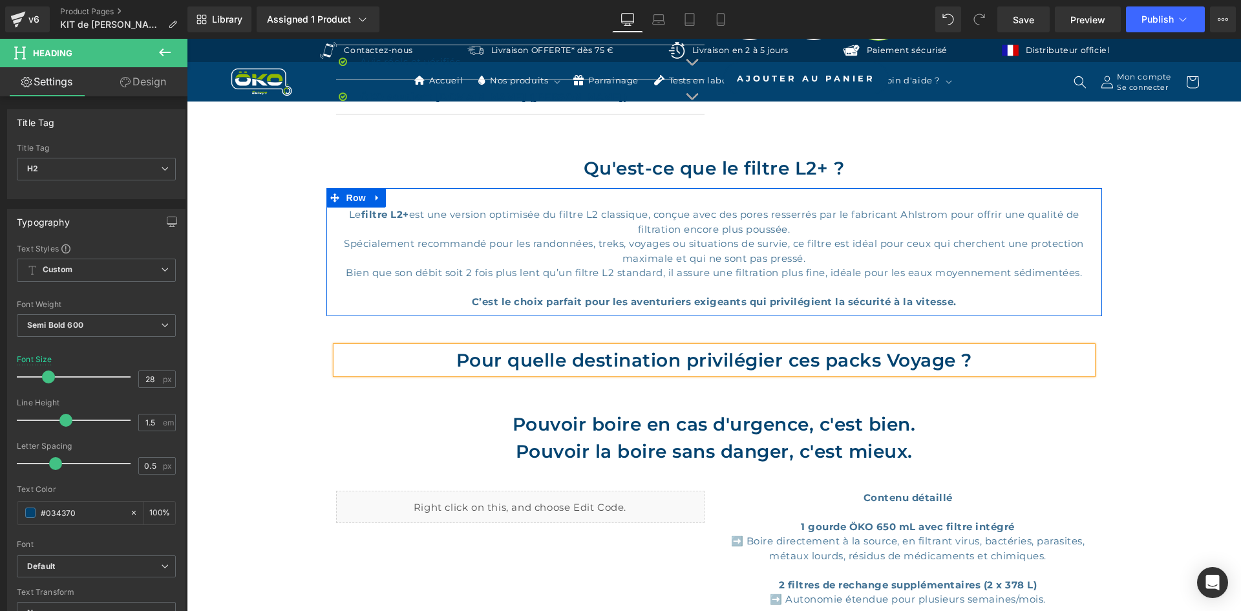
click at [326, 302] on div "Le filtre L2+ est une version optimisée du filtre L2 classique, conçue avec des…" at bounding box center [714, 258] width 776 height 102
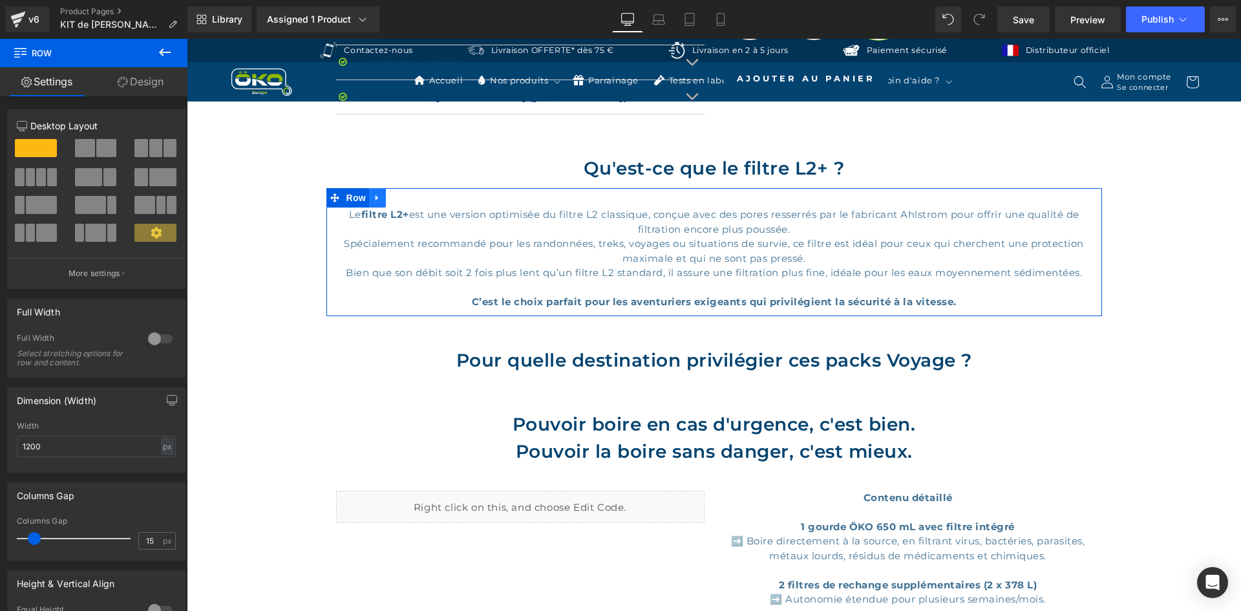
click at [373, 194] on icon at bounding box center [377, 198] width 9 height 10
click at [387, 202] on link at bounding box center [394, 197] width 17 height 19
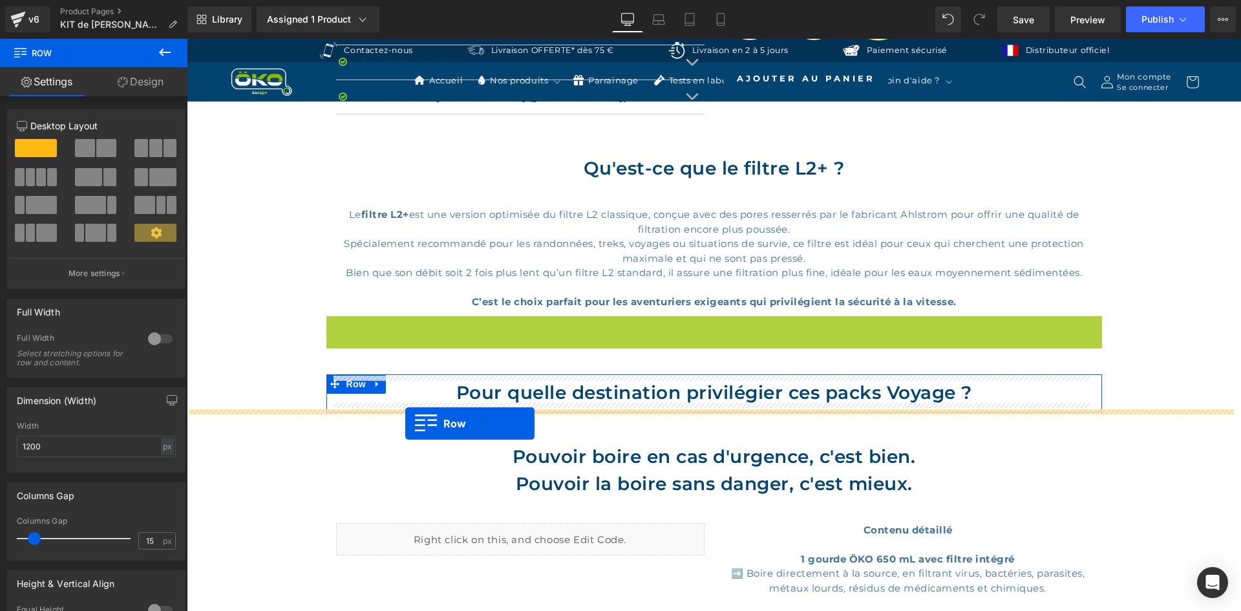
drag, startPoint x: 330, startPoint y: 328, endPoint x: 405, endPoint y: 423, distance: 121.4
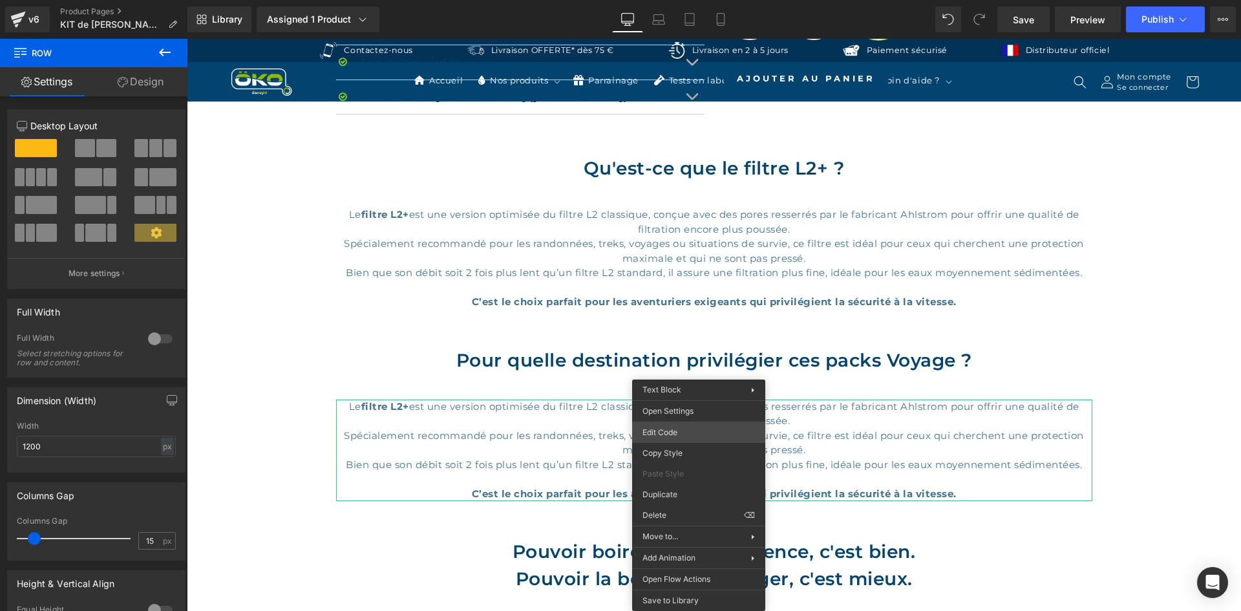
click at [684, 0] on div "Row You are previewing how the will restyle your page. You can not edit Element…" at bounding box center [620, 0] width 1241 height 0
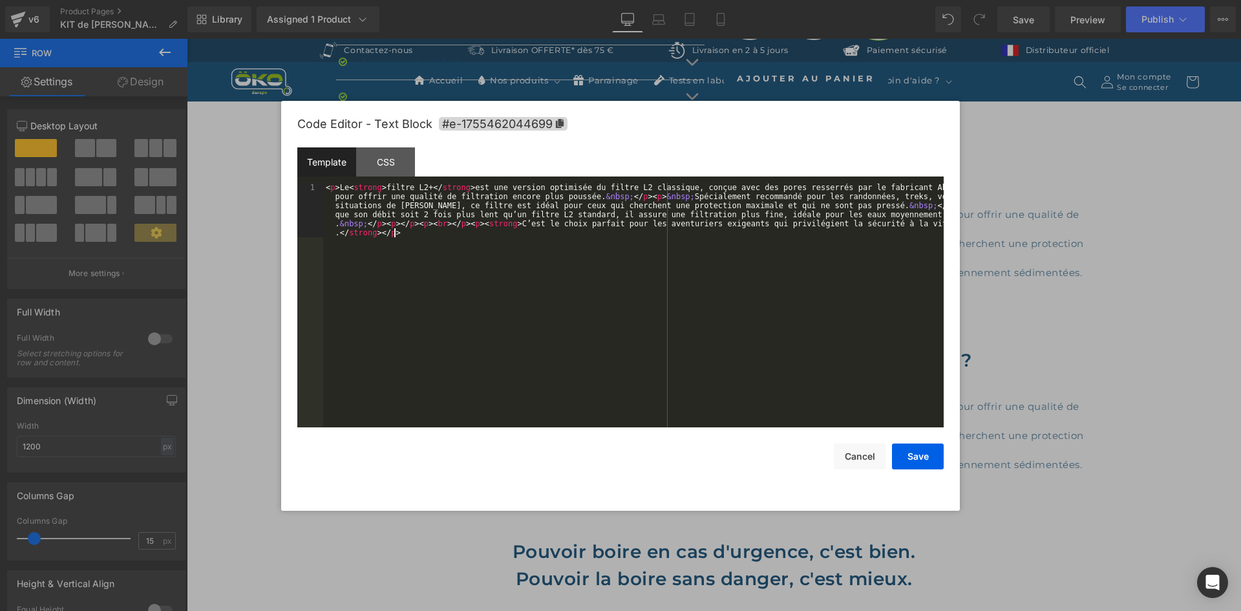
click at [674, 321] on div "< p > Le < strong > filtre L2+ </ strong > est une version optimisée du filtre …" at bounding box center [633, 359] width 620 height 353
click at [377, 231] on div "< p > Le < strong > filtre L2+ </ strong > est une version optimisée du filtre …" at bounding box center [633, 359] width 620 height 353
click at [337, 185] on div "< p > Le < strong > filtre L2+ </ strong > est une version optimisée du filtre …" at bounding box center [633, 359] width 620 height 353
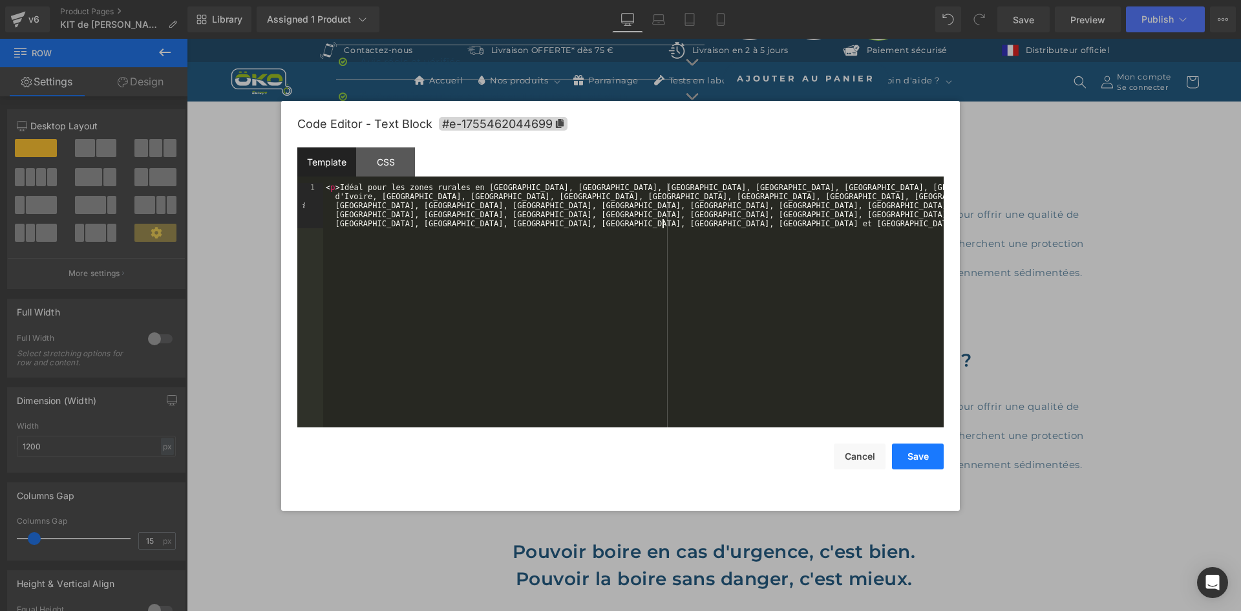
click at [928, 452] on button "Save" at bounding box center [918, 456] width 52 height 26
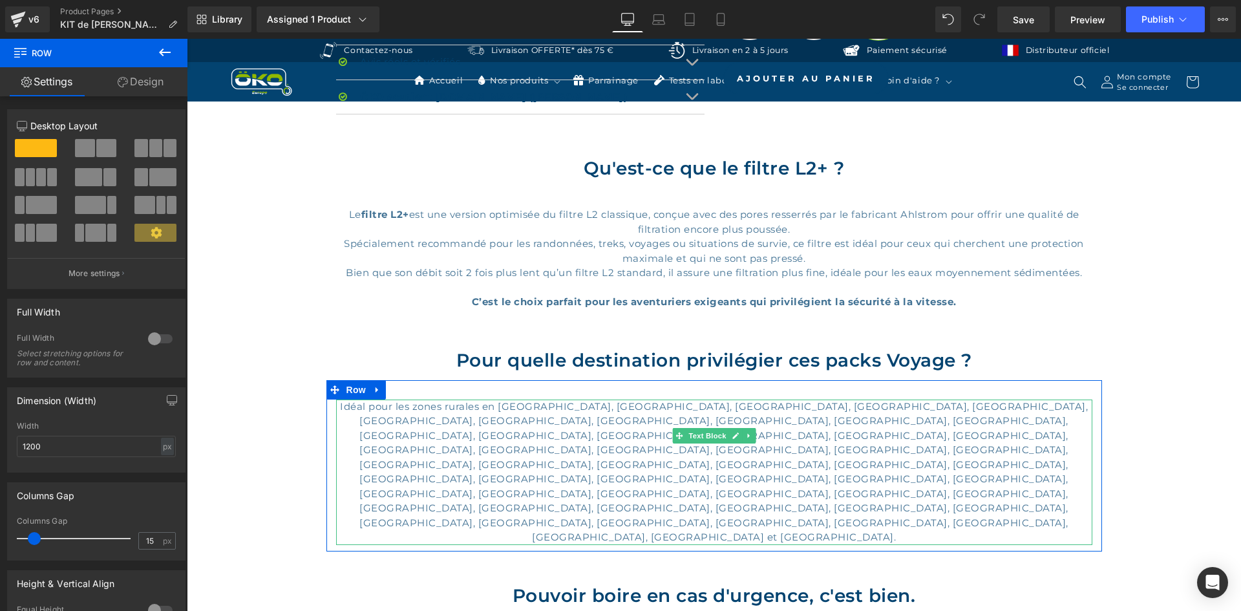
click at [892, 461] on p "Idéal pour les zones rurales en Argentine, Bahamas, Bhoutan, Bolivie, Botswana,…" at bounding box center [714, 471] width 756 height 145
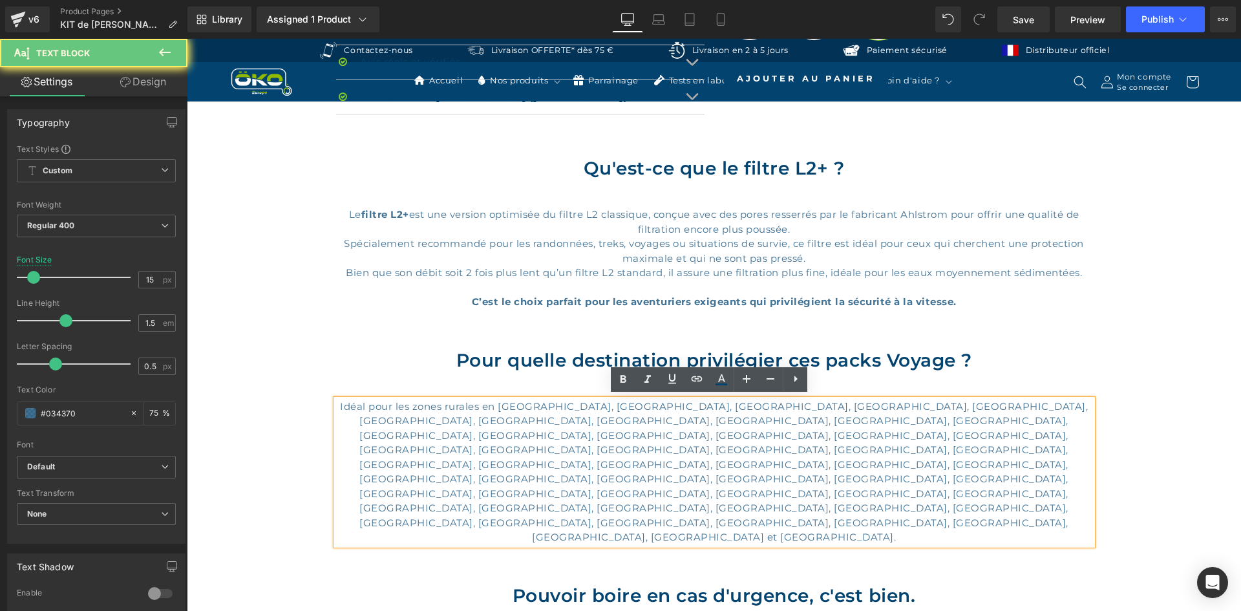
click at [902, 459] on p "Idéal pour les zones rurales en Argentine, Bahamas, Bhoutan, Bolivie, Botswana,…" at bounding box center [714, 471] width 756 height 145
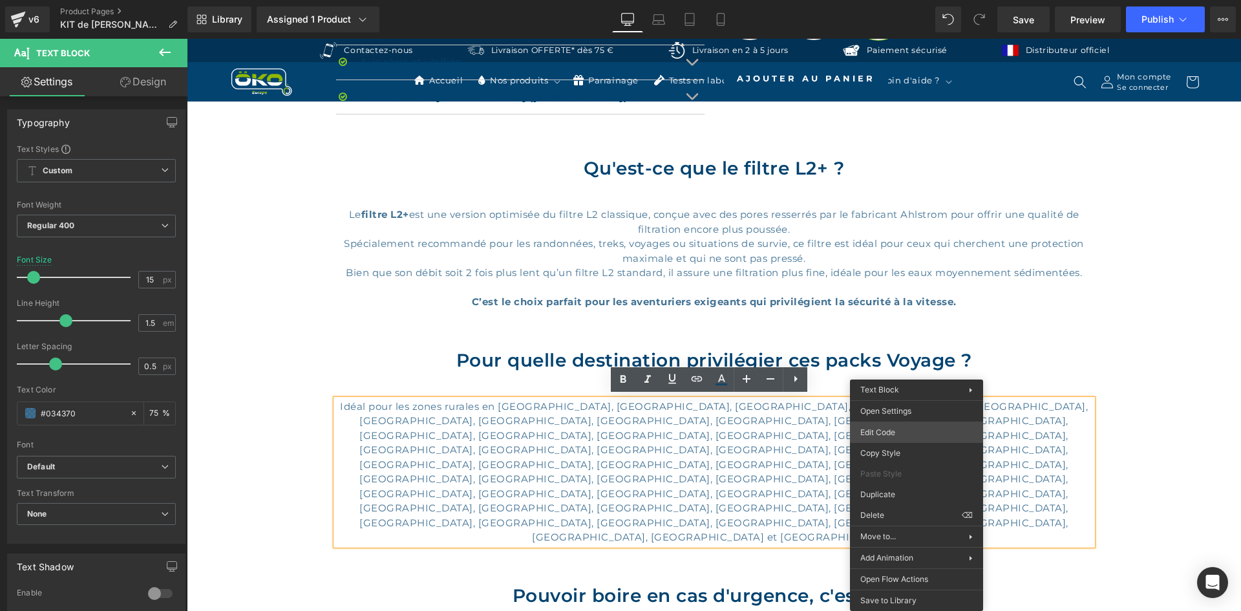
click at [907, 0] on div "Row You are previewing how the will restyle your page. You can not edit Element…" at bounding box center [620, 0] width 1241 height 0
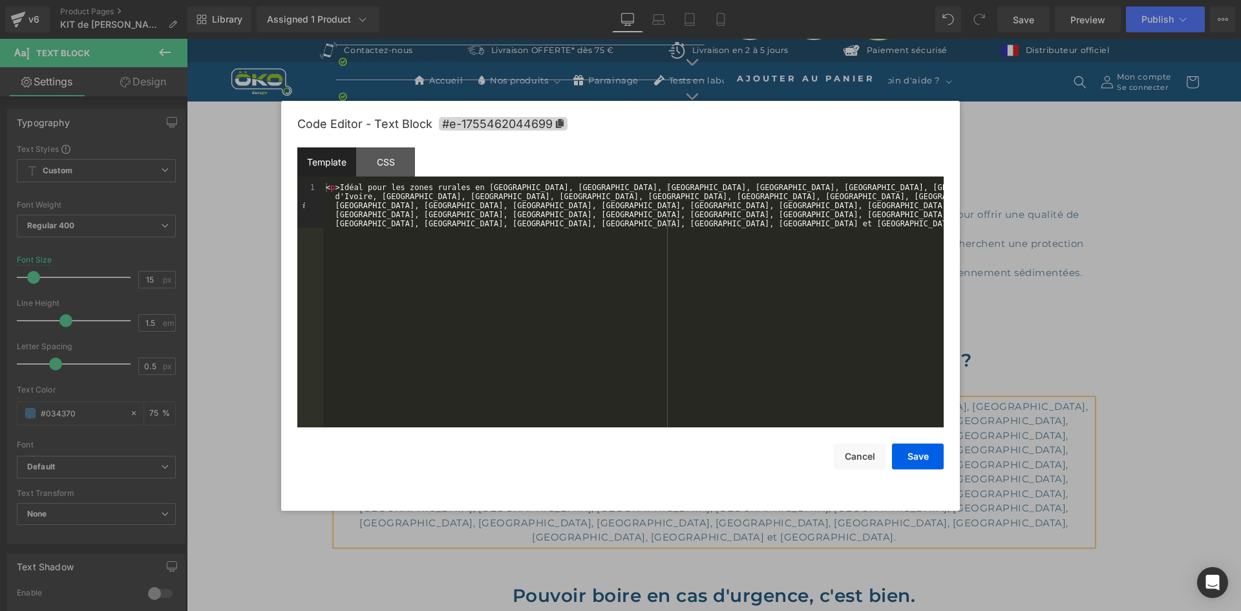
click at [728, 225] on div "< p > Idéal pour les zones rurales en Argentine, Bahamas, Bhoutan, Bolivie, Bot…" at bounding box center [633, 350] width 620 height 335
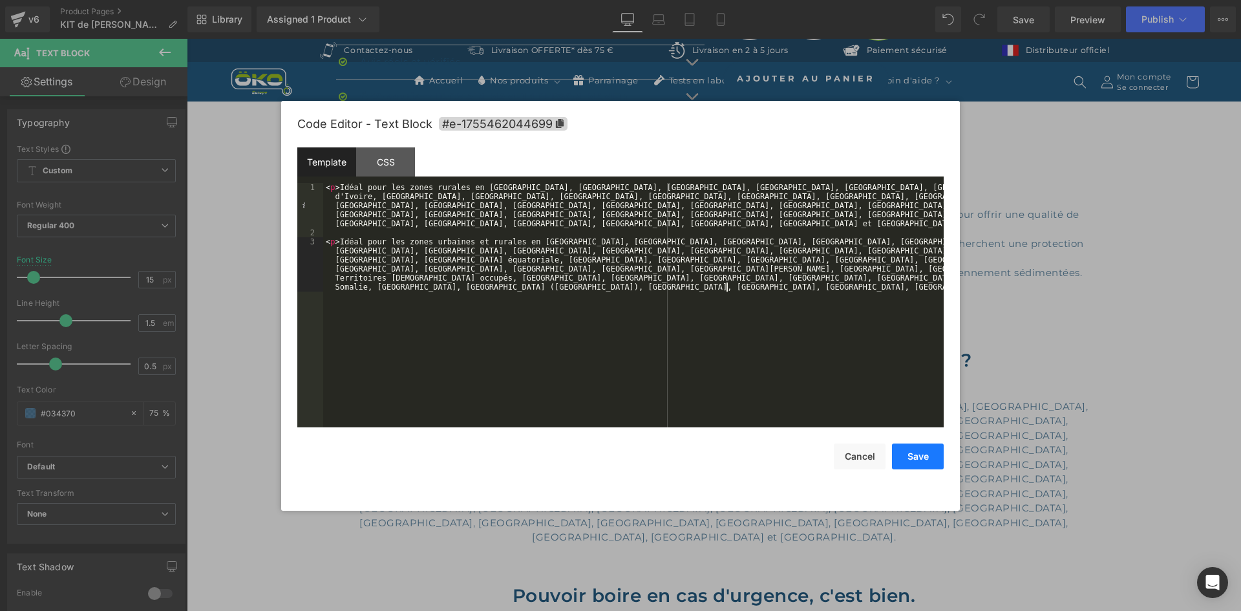
click at [921, 468] on button "Save" at bounding box center [918, 456] width 52 height 26
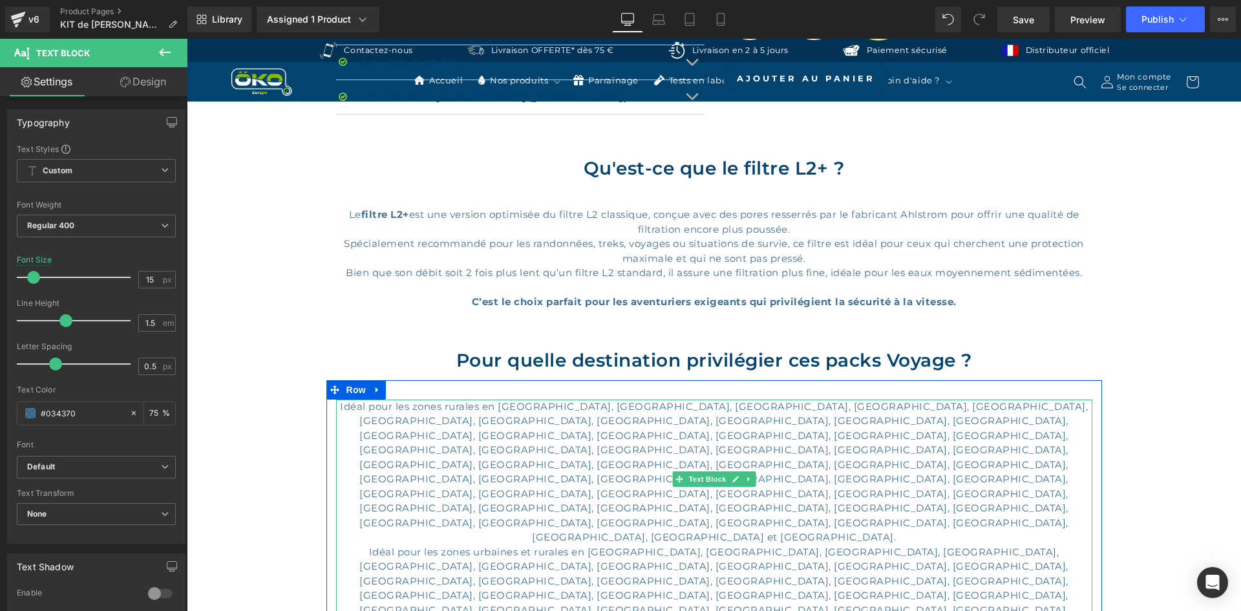
click at [900, 458] on p "Idéal pour les zones rurales en Argentine, Bahamas, Bhoutan, Bolivie, Botswana,…" at bounding box center [714, 471] width 756 height 145
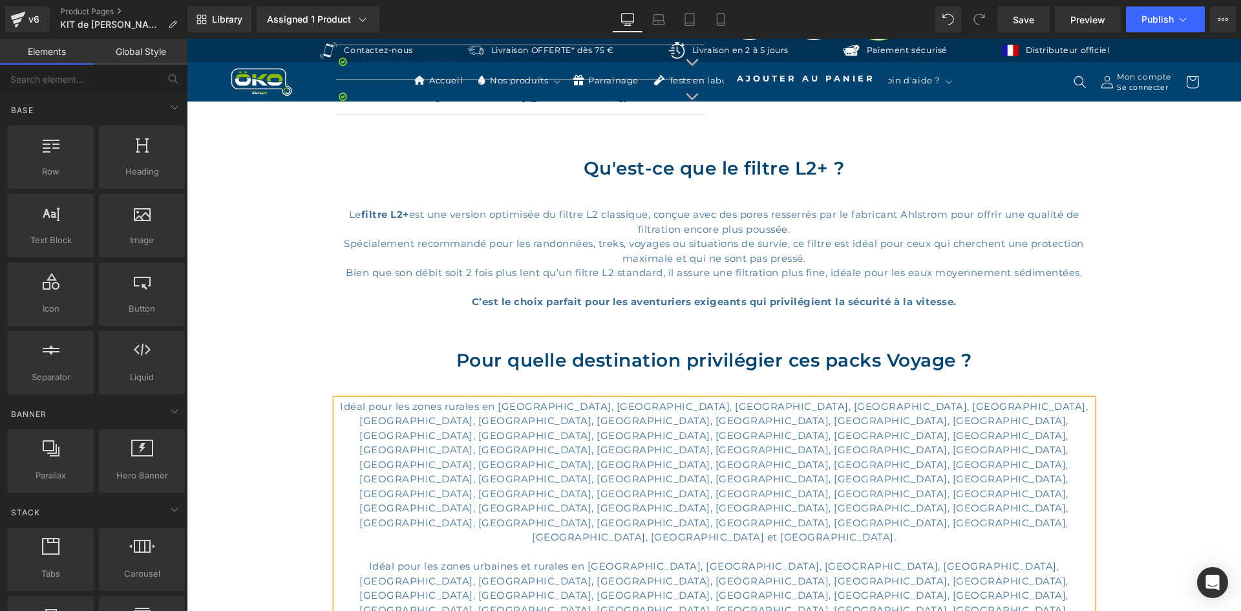
click at [1136, 332] on div "Hero Banner Sale Off (P) Image Row ‹ ›" at bounding box center [714, 233] width 1054 height 2329
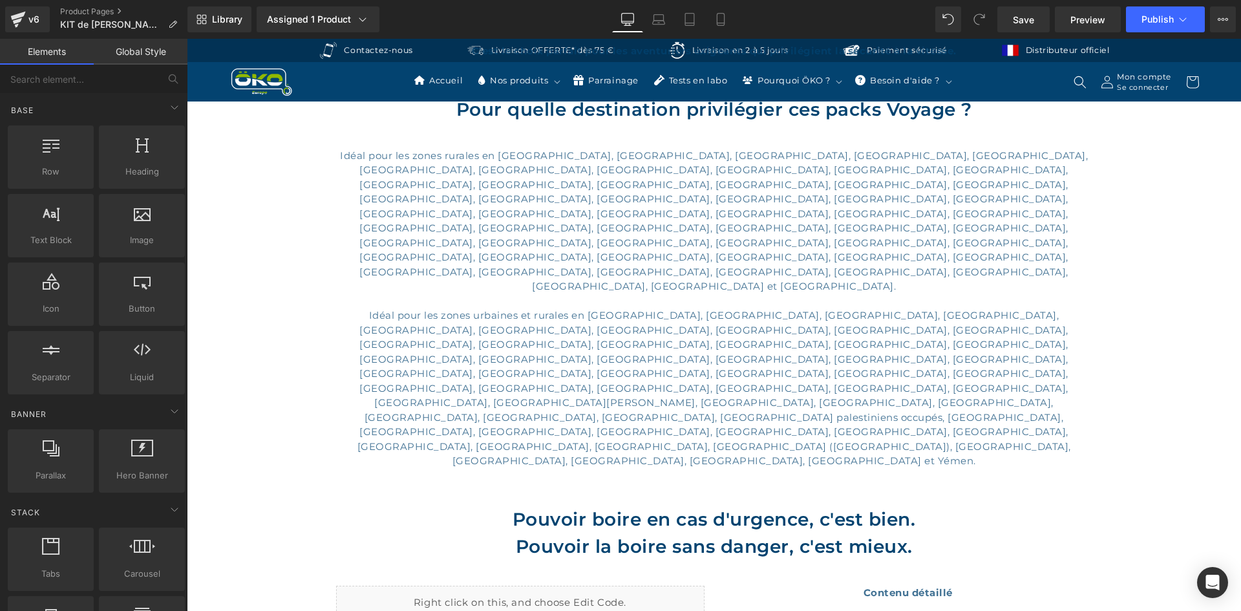
scroll to position [1151, 0]
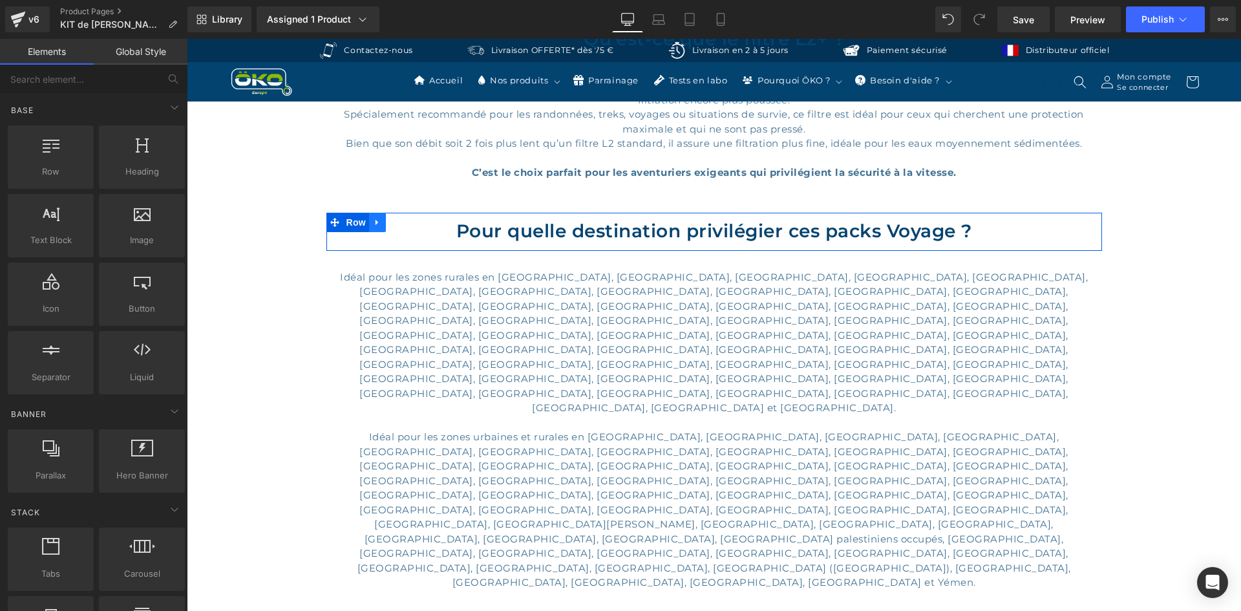
click at [373, 221] on icon at bounding box center [377, 222] width 9 height 10
click at [390, 218] on icon at bounding box center [394, 222] width 9 height 9
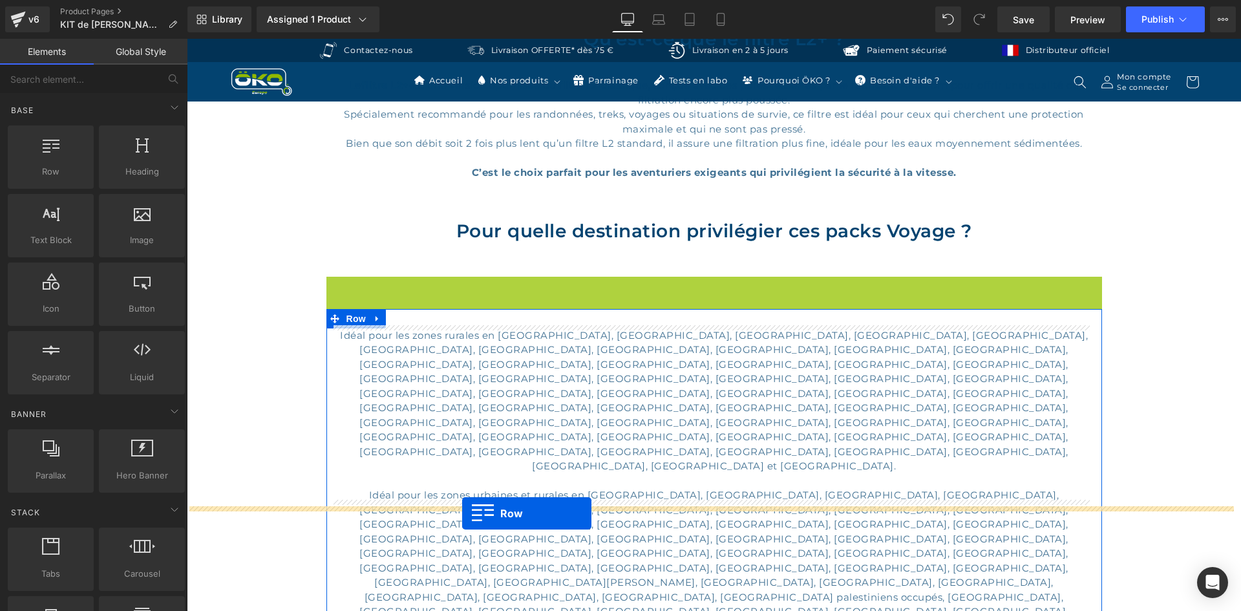
drag, startPoint x: 329, startPoint y: 286, endPoint x: 462, endPoint y: 513, distance: 263.0
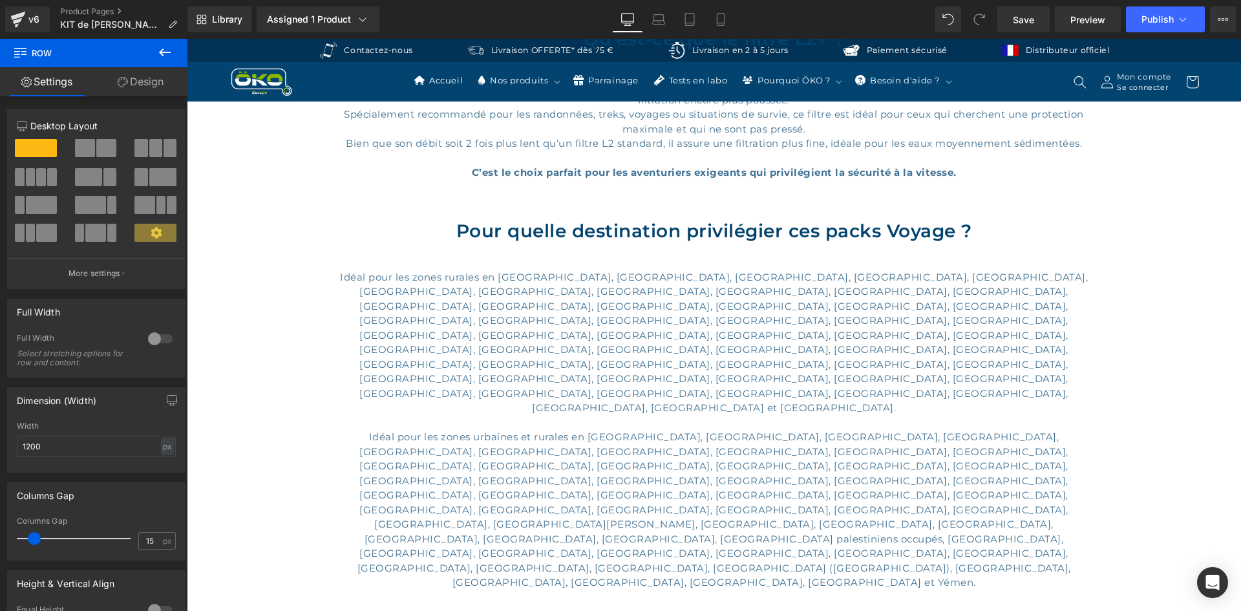
click at [162, 52] on icon at bounding box center [165, 52] width 12 height 8
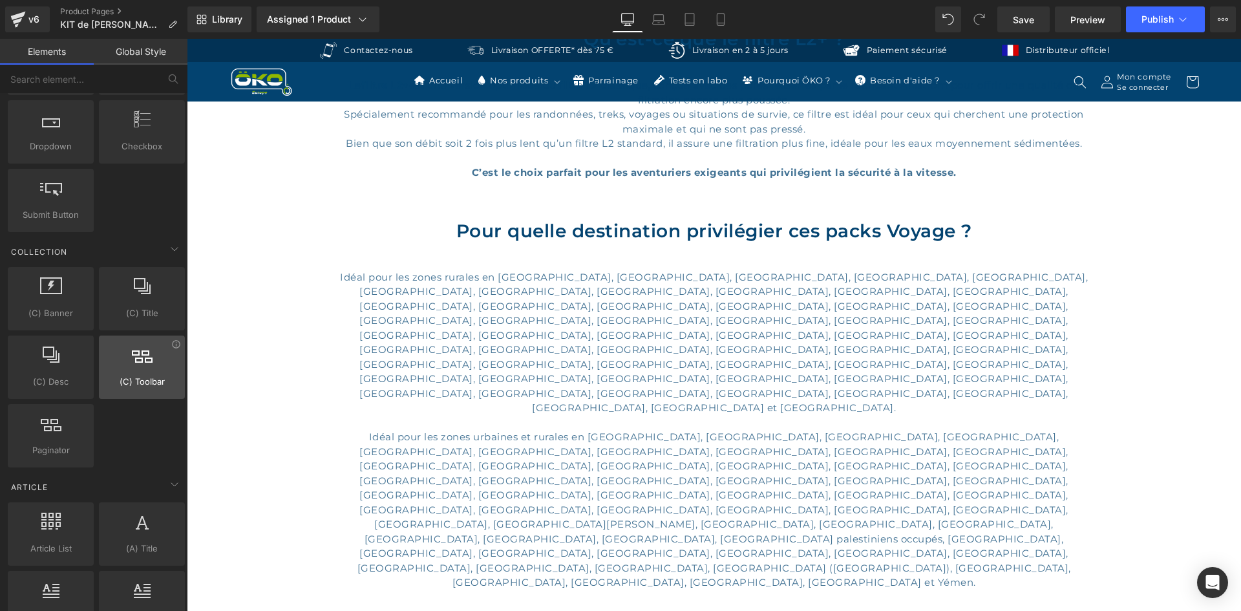
scroll to position [2196, 0]
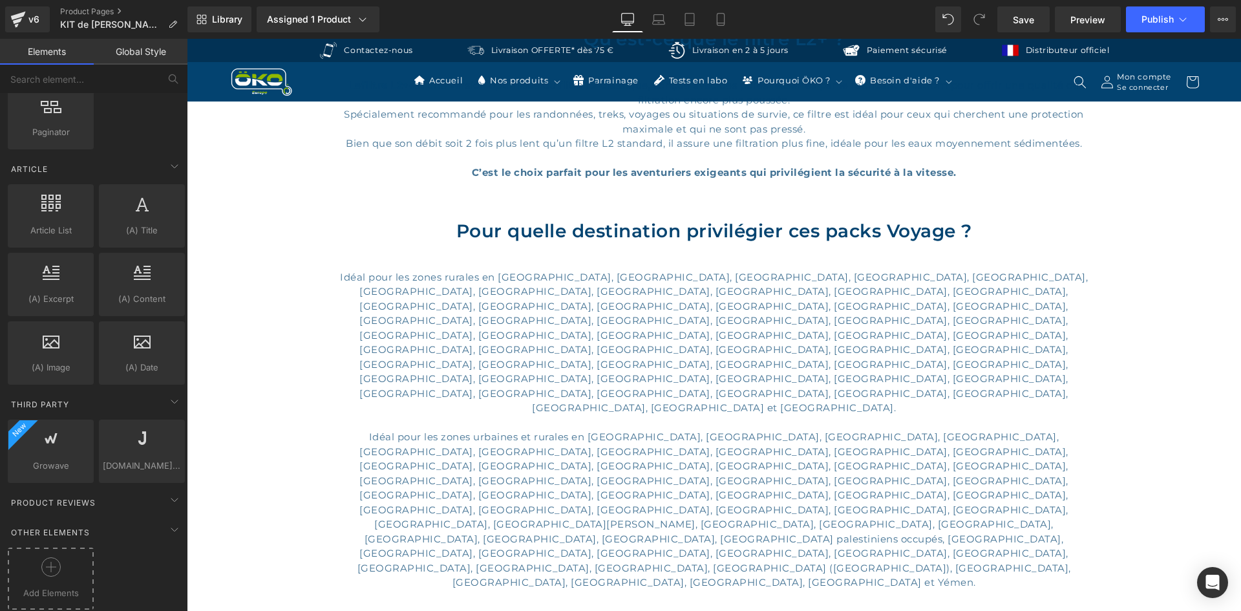
click at [61, 559] on div at bounding box center [50, 571] width 79 height 29
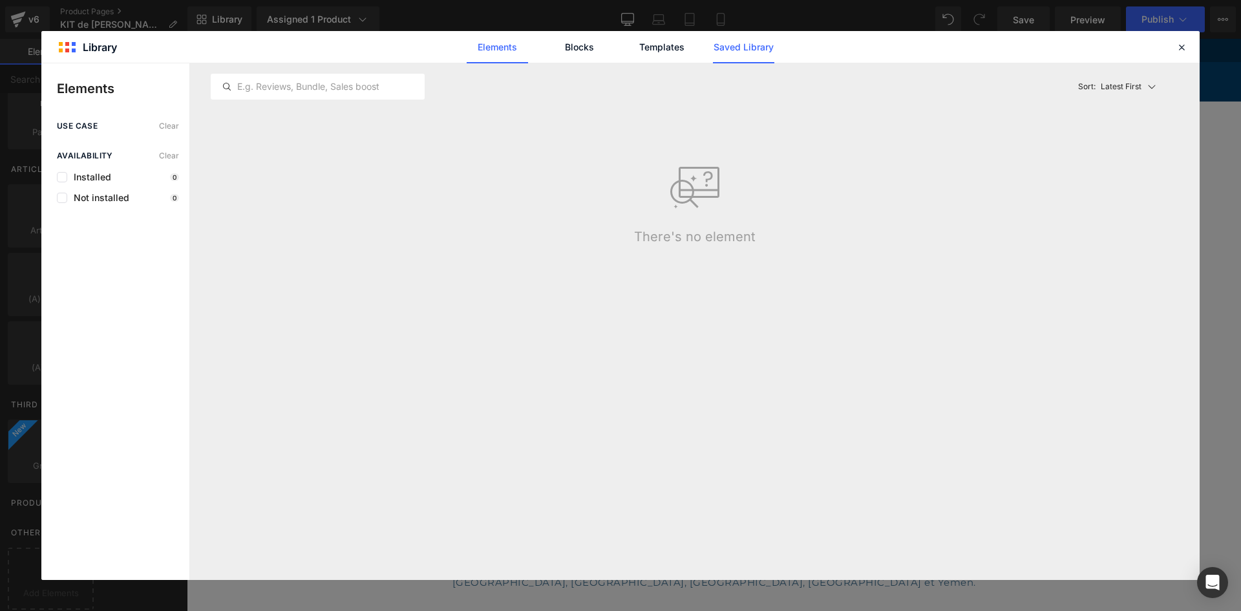
click at [726, 56] on link "Saved Library" at bounding box center [743, 47] width 61 height 32
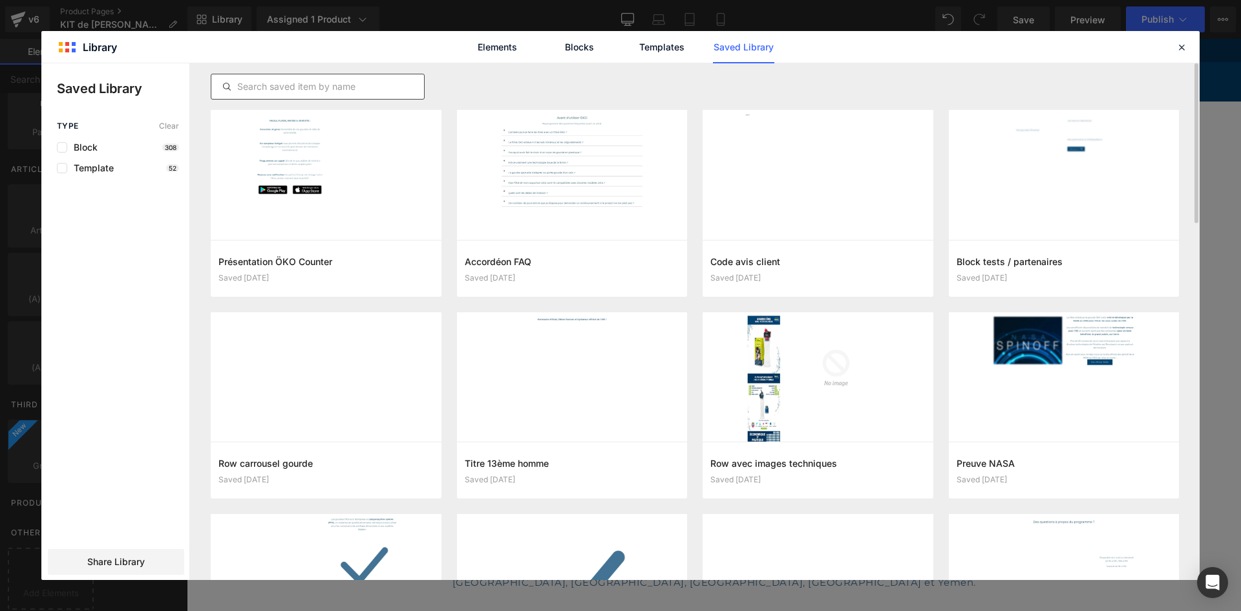
click at [350, 89] on input "text" at bounding box center [317, 87] width 213 height 16
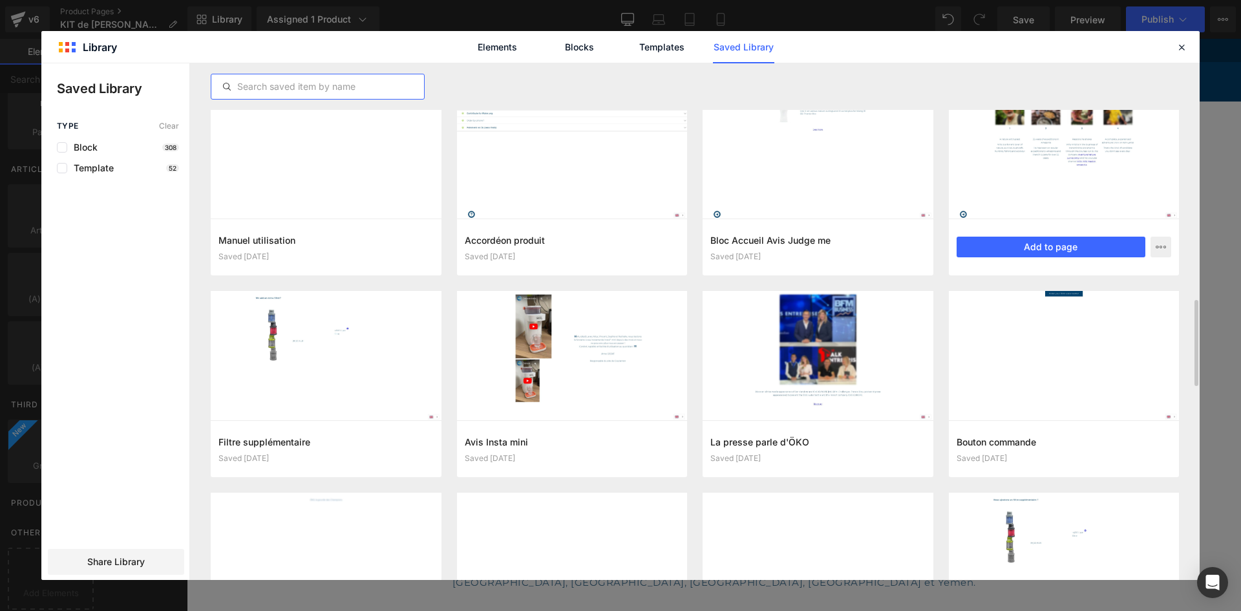
scroll to position [1573, 0]
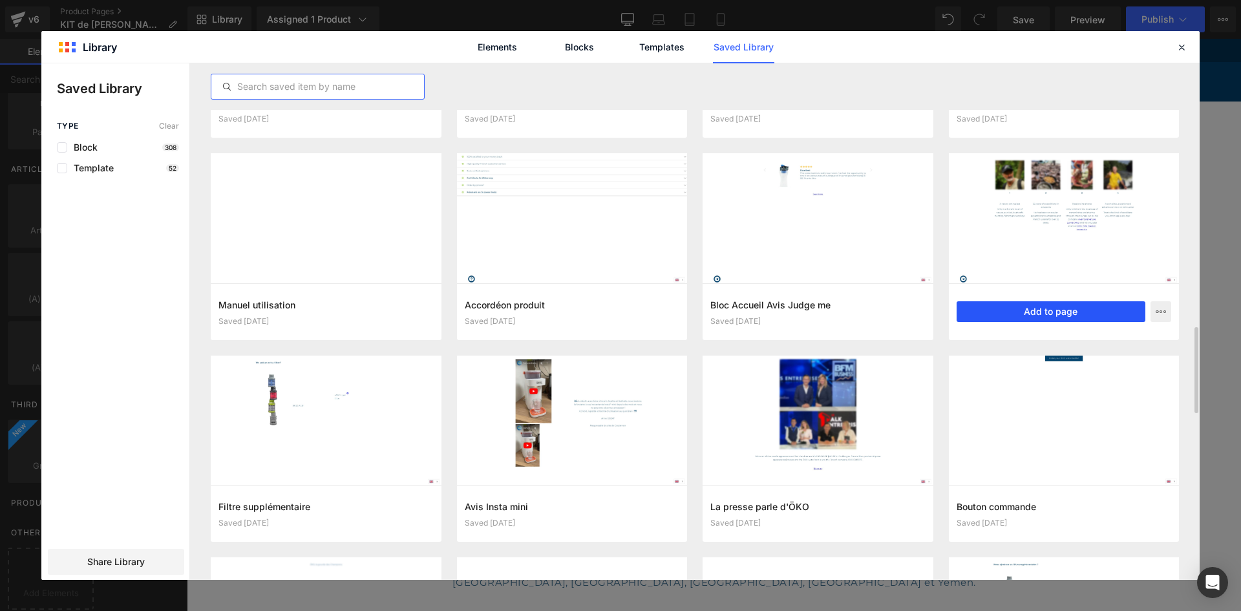
click at [1098, 308] on button "Add to page" at bounding box center [1051, 311] width 189 height 21
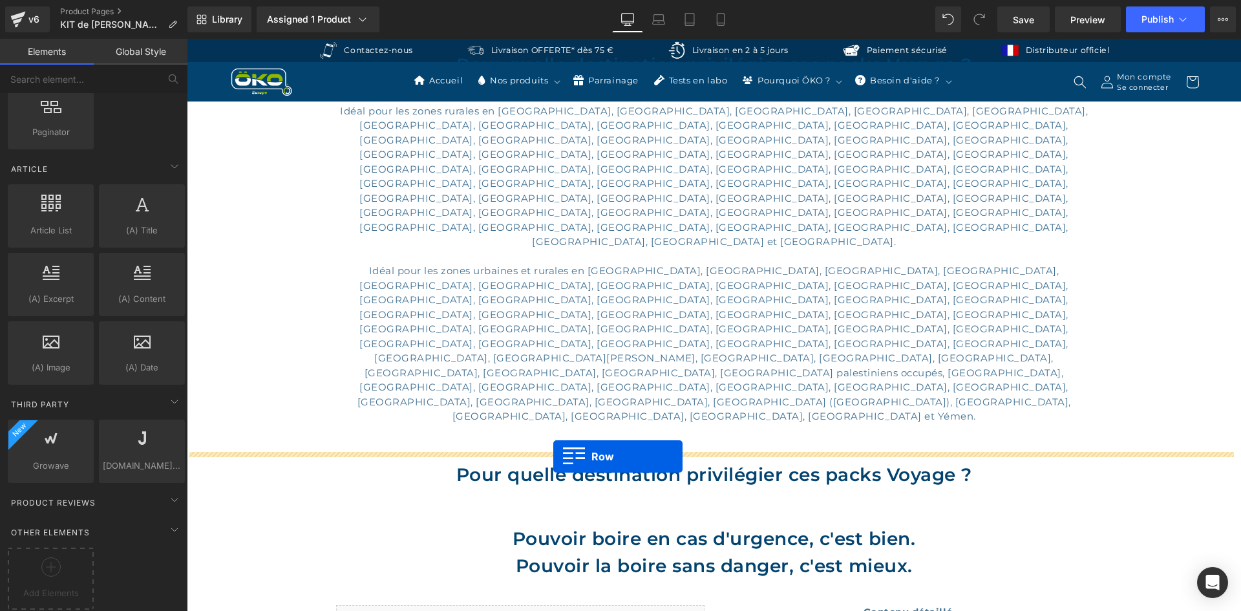
scroll to position [1286, 0]
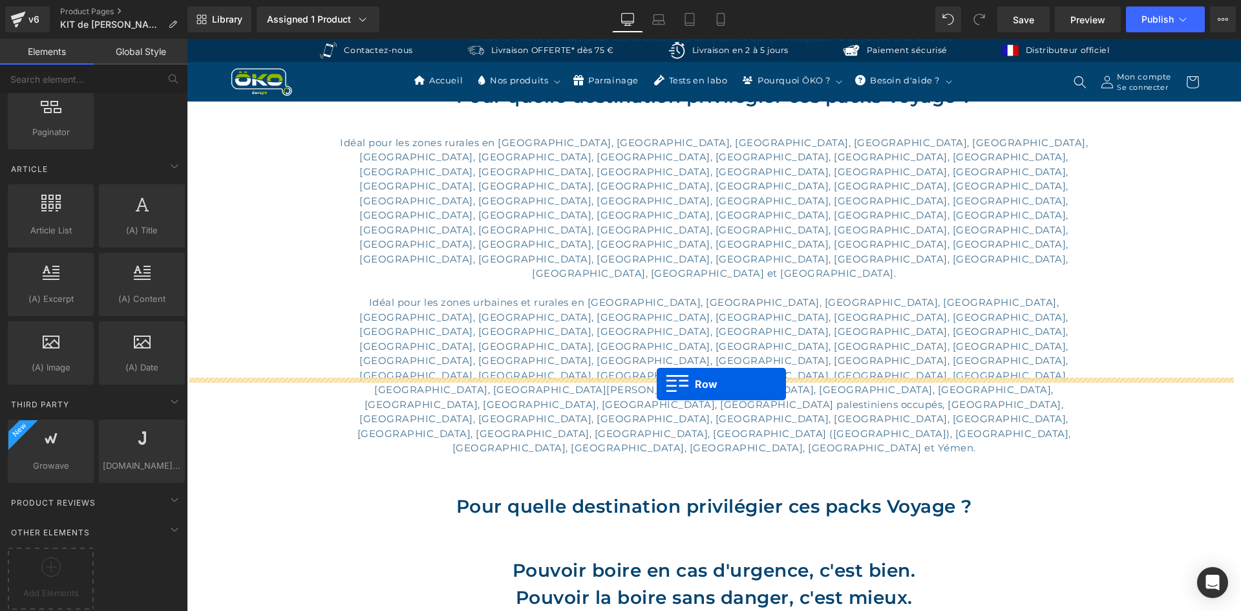
drag, startPoint x: 323, startPoint y: 382, endPoint x: 657, endPoint y: 384, distance: 333.5
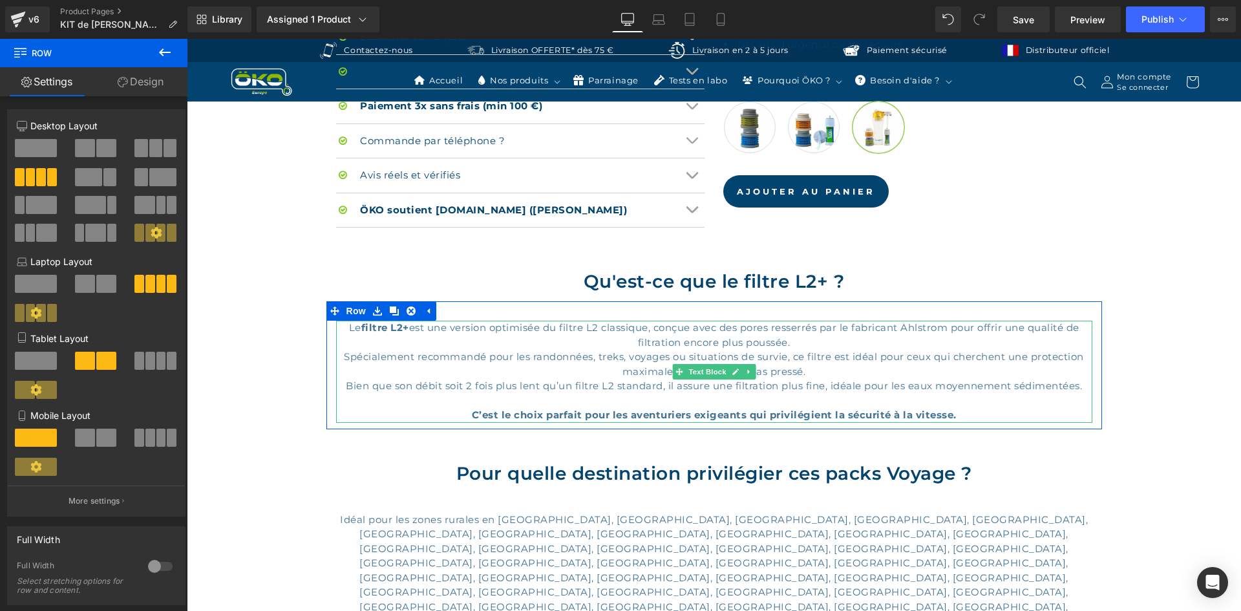
scroll to position [1034, 0]
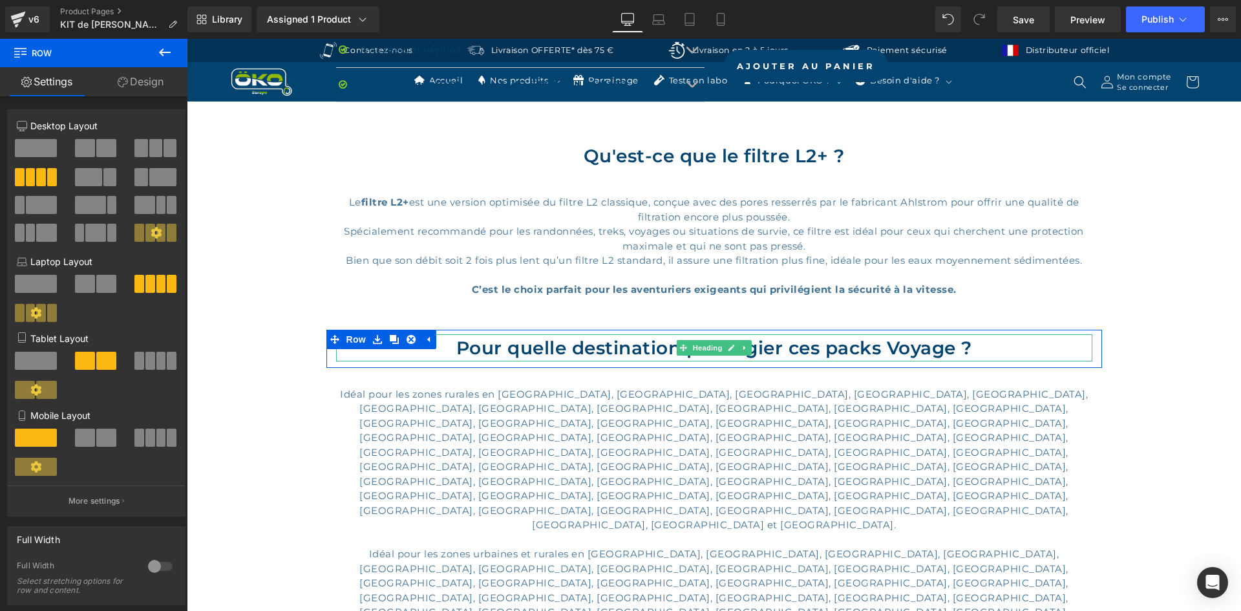
click at [809, 346] on h2 "Pour quelle destination privilégier ces packs Voyage ?" at bounding box center [714, 347] width 756 height 27
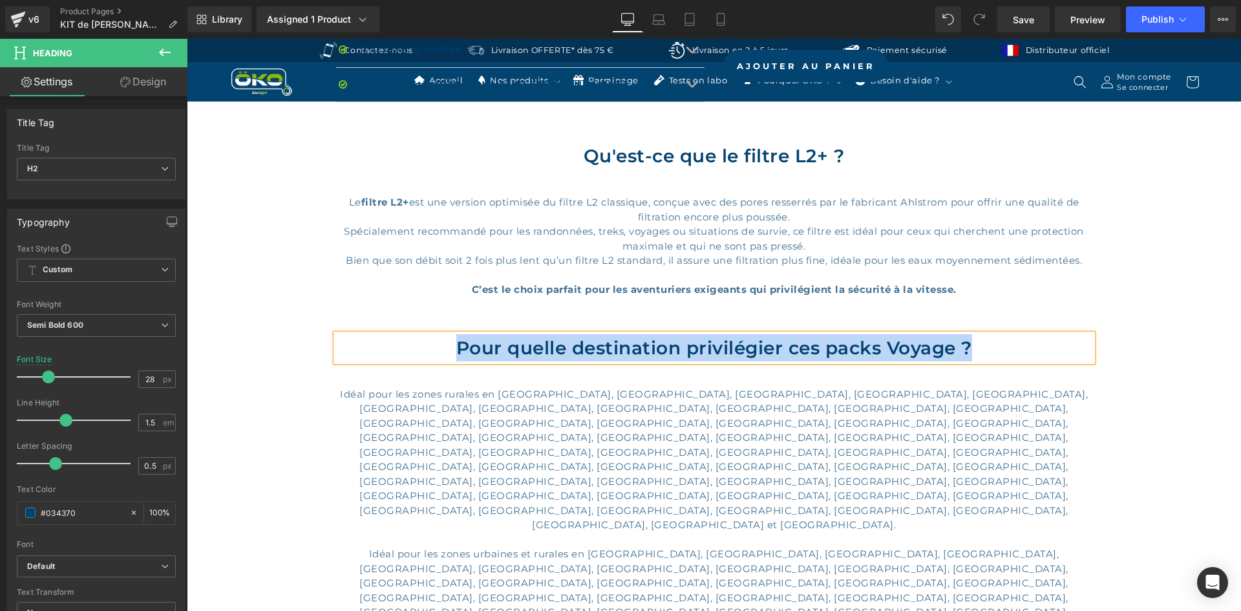
copy h2 "Pour quelle destination privilégier ces packs Voyage ?"
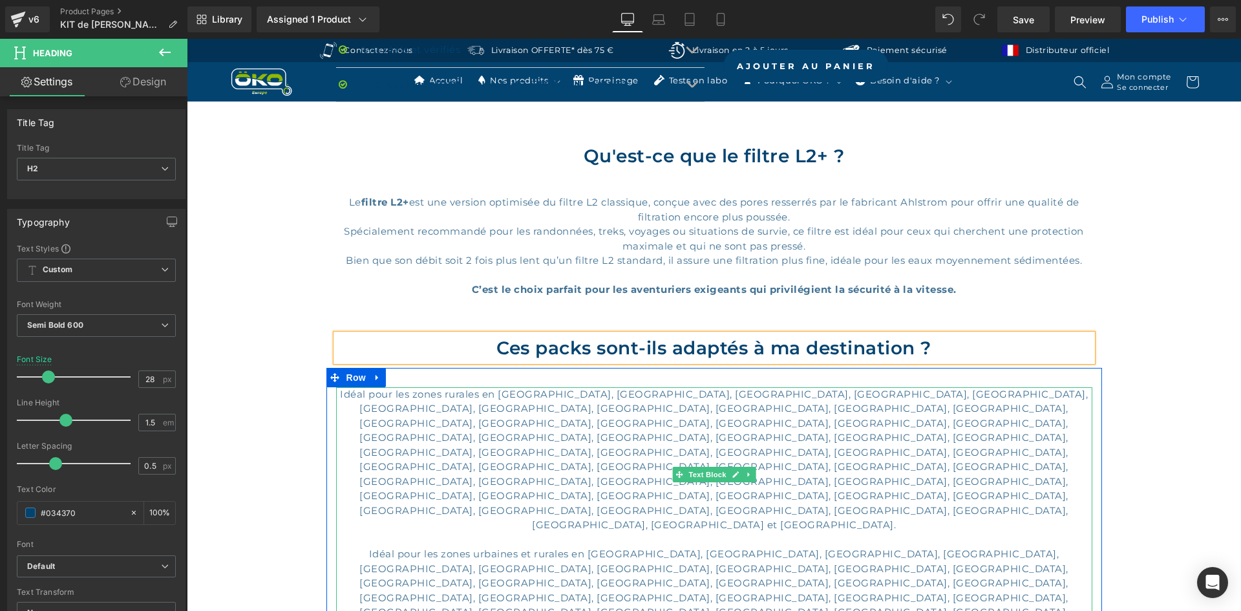
click at [533, 432] on p "Idéal pour les zones rurales en Argentine, Bahamas, Bhoutan, Bolivie, Botswana,…" at bounding box center [714, 459] width 756 height 145
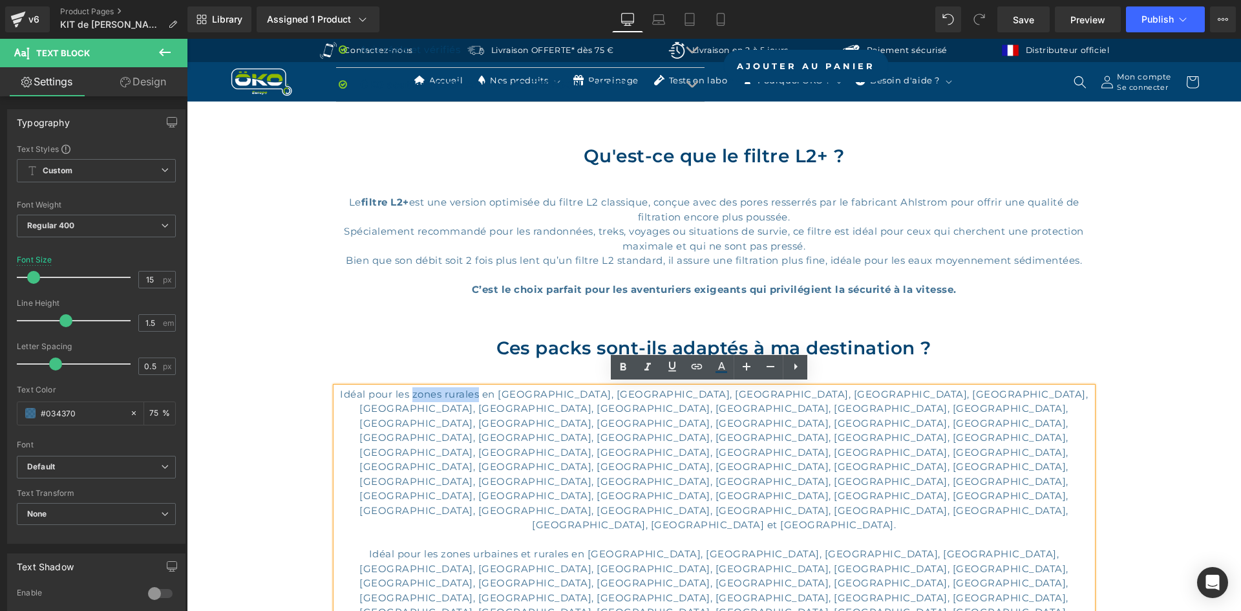
drag, startPoint x: 480, startPoint y: 393, endPoint x: 412, endPoint y: 389, distance: 67.3
click at [412, 389] on p "Idéal pour les zones rurales en Argentine, Bahamas, Bhoutan, Bolivie, Botswana,…" at bounding box center [714, 459] width 756 height 145
click at [624, 363] on icon at bounding box center [623, 367] width 16 height 16
drag, startPoint x: 411, startPoint y: 480, endPoint x: 538, endPoint y: 480, distance: 126.7
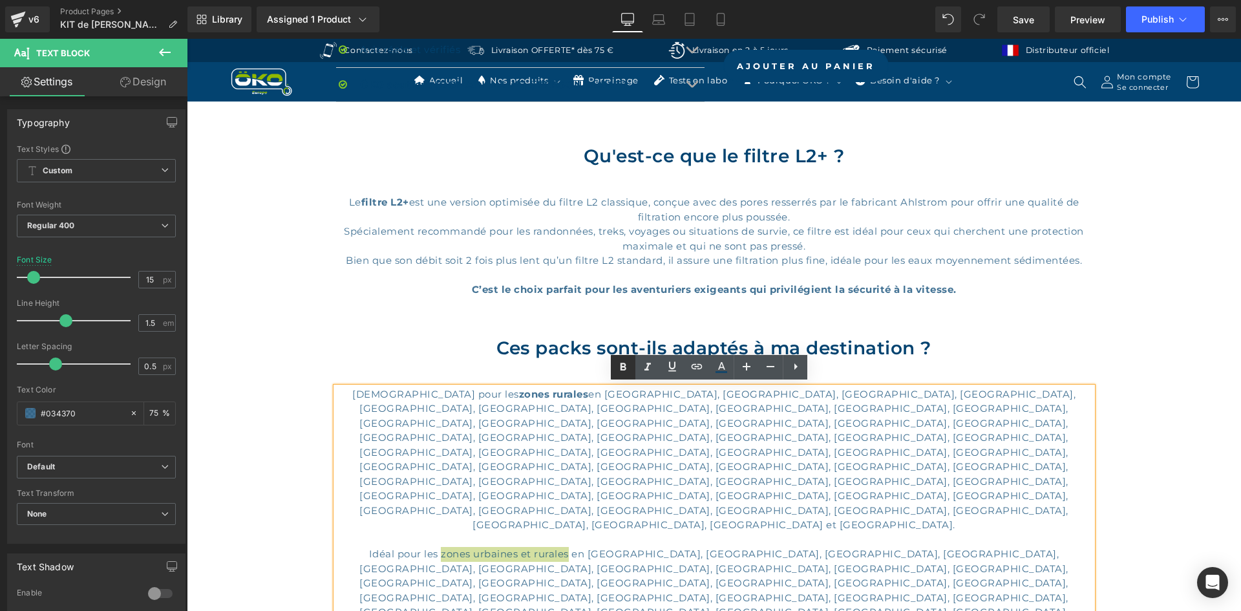
click at [614, 370] on link at bounding box center [623, 367] width 25 height 25
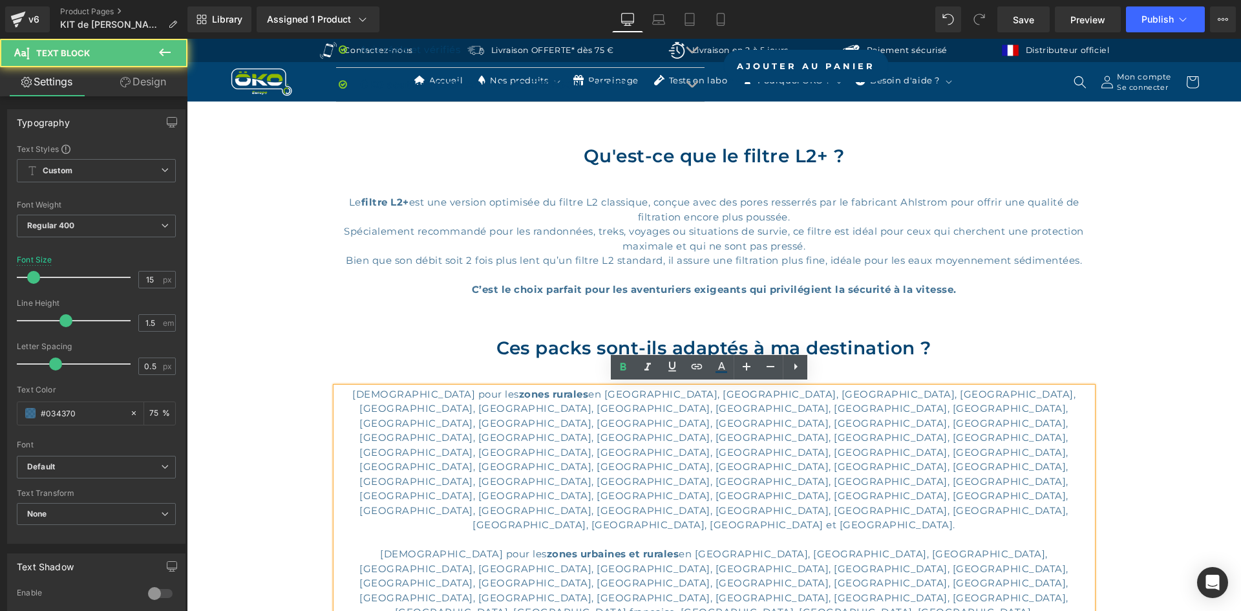
click at [371, 397] on p "Idéal pour les zones rurales en Argentine, Bahamas, Bhoutan, Bolivie, Botswana,…" at bounding box center [714, 459] width 756 height 145
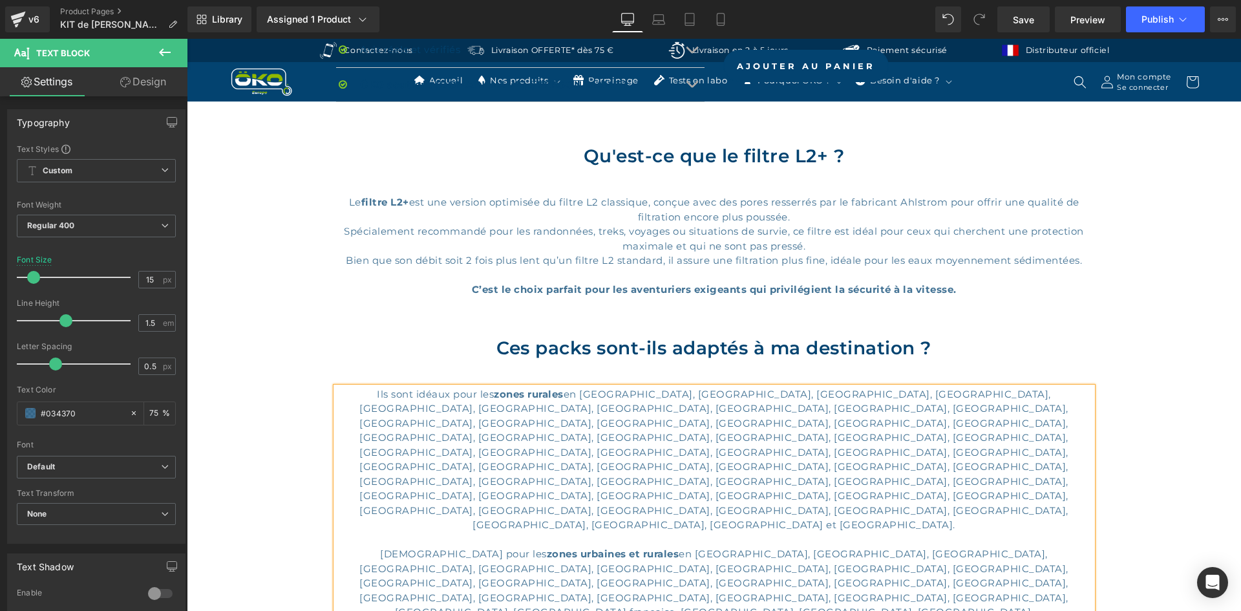
click at [388, 396] on p "Ils sont idéaux pour les zones rurales en Argentine, Bahamas, Bhoutan, Bolivie,…" at bounding box center [714, 459] width 756 height 145
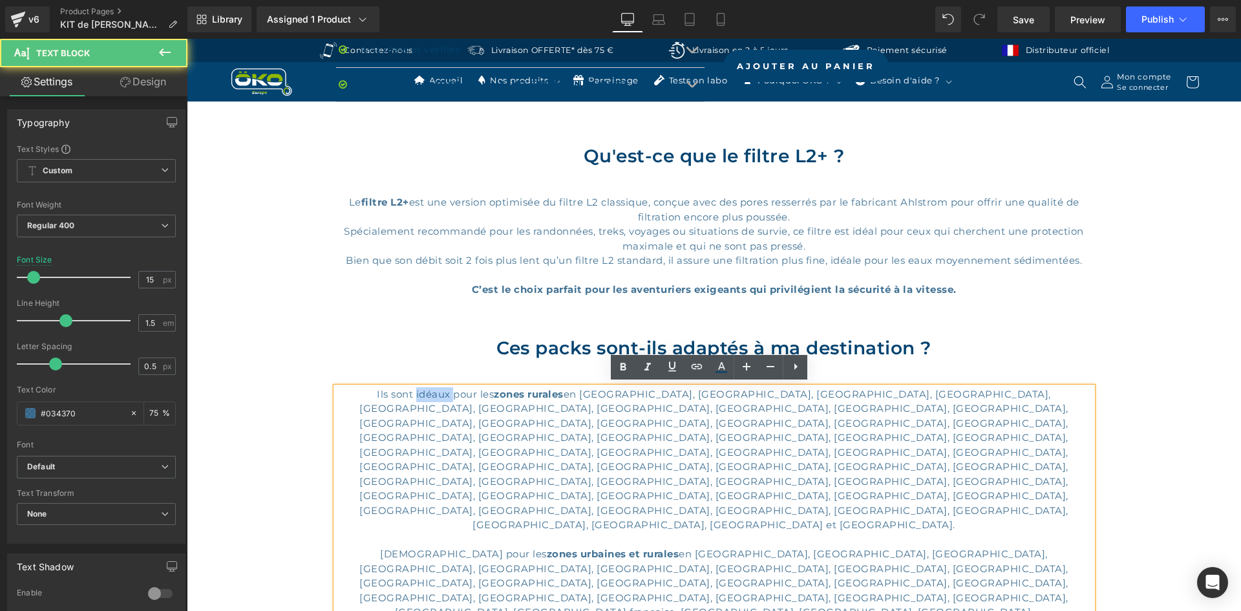
click at [388, 396] on p "Ils sont idéaux pour les zones rurales en Argentine, Bahamas, Bhoutan, Bolivie,…" at bounding box center [714, 459] width 756 height 145
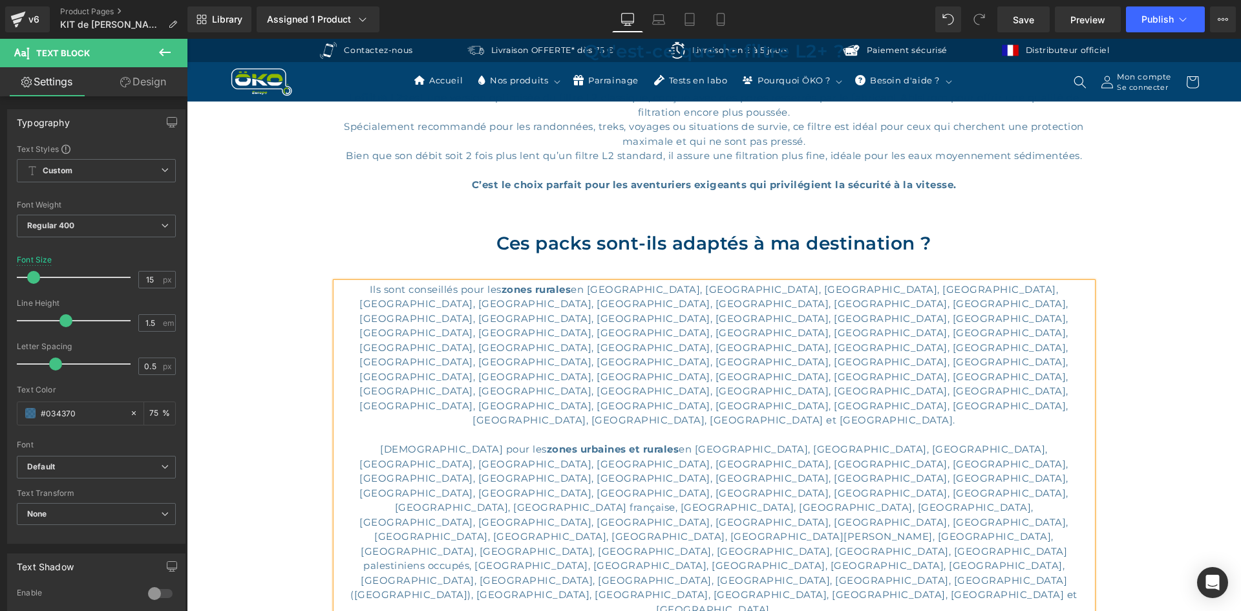
scroll to position [1099, 0]
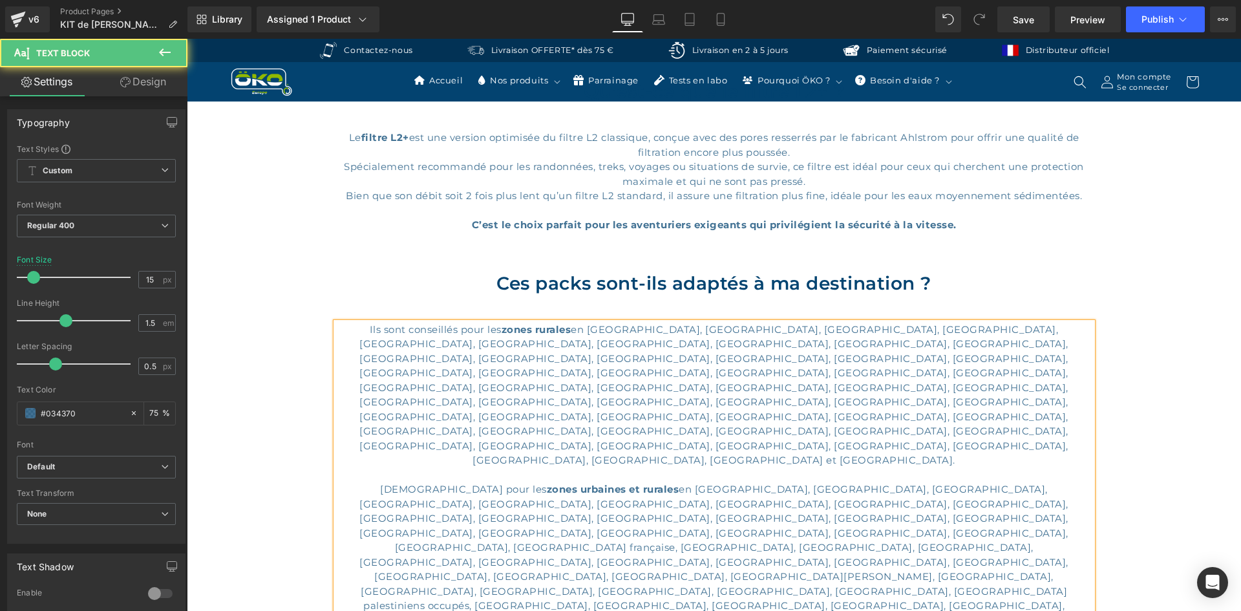
click at [388, 482] on p "Idéal pour les zones urbaines et rurales en Afghanistan, Algérie, Angola, Angui…" at bounding box center [714, 569] width 756 height 175
click at [1117, 321] on div "Hero Banner Sale Off (P) Image Row ‹ ›" at bounding box center [714, 378] width 1054 height 2772
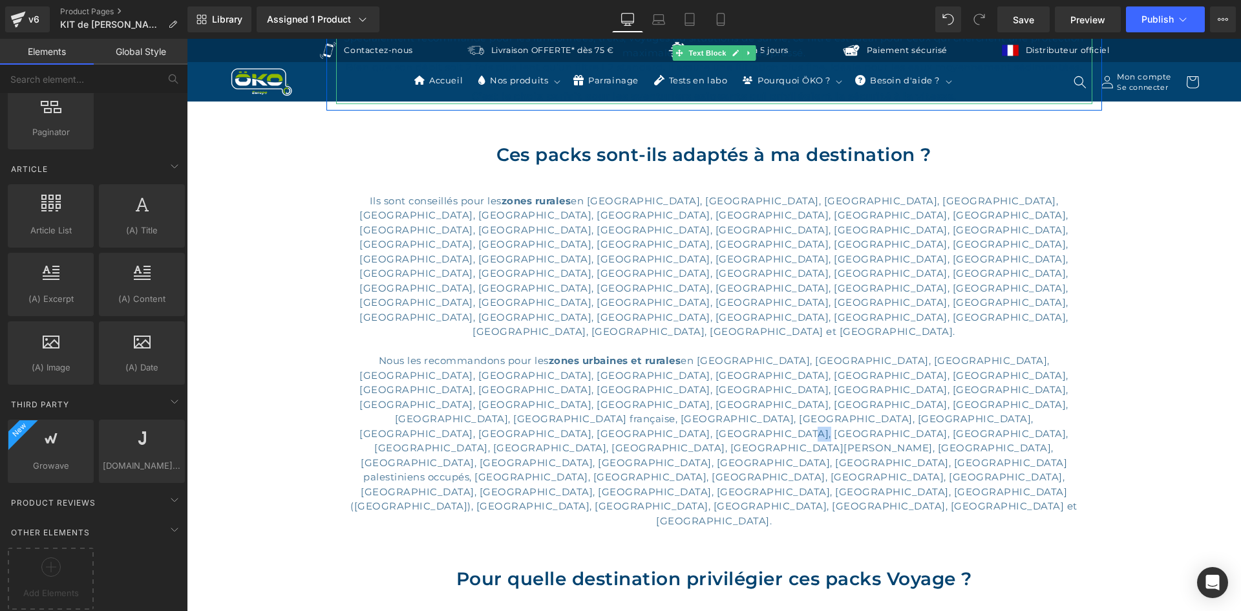
scroll to position [1228, 0]
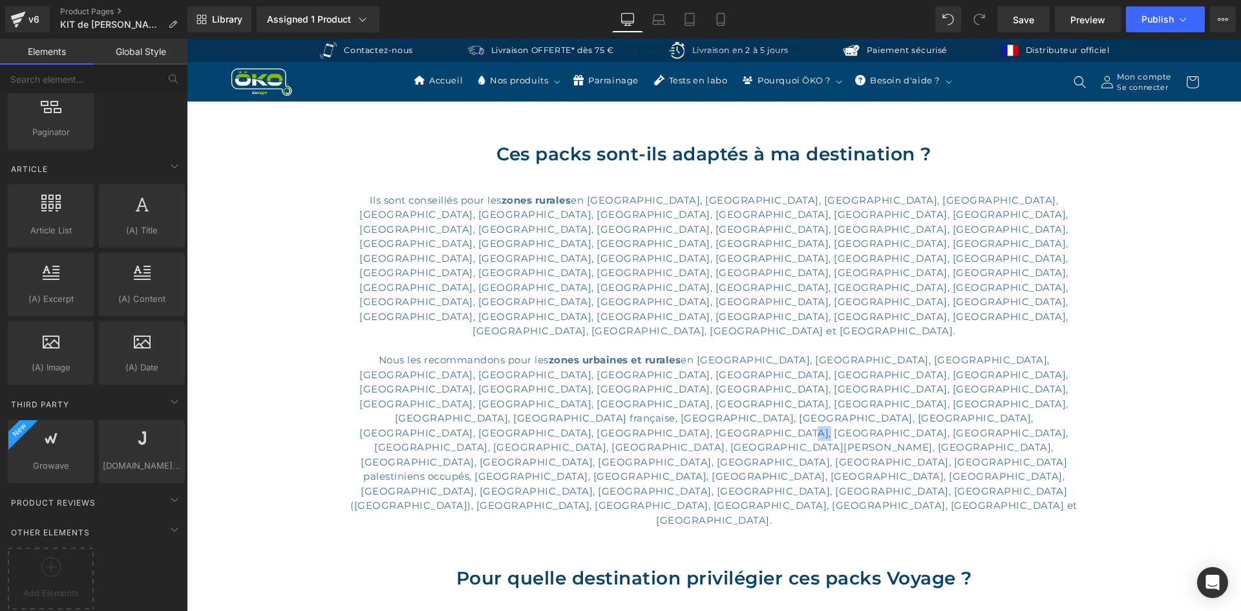
click at [847, 353] on p "Nous les recommandons pour les zones urbaines et rurales en Afghanistan, Algéri…" at bounding box center [714, 440] width 756 height 175
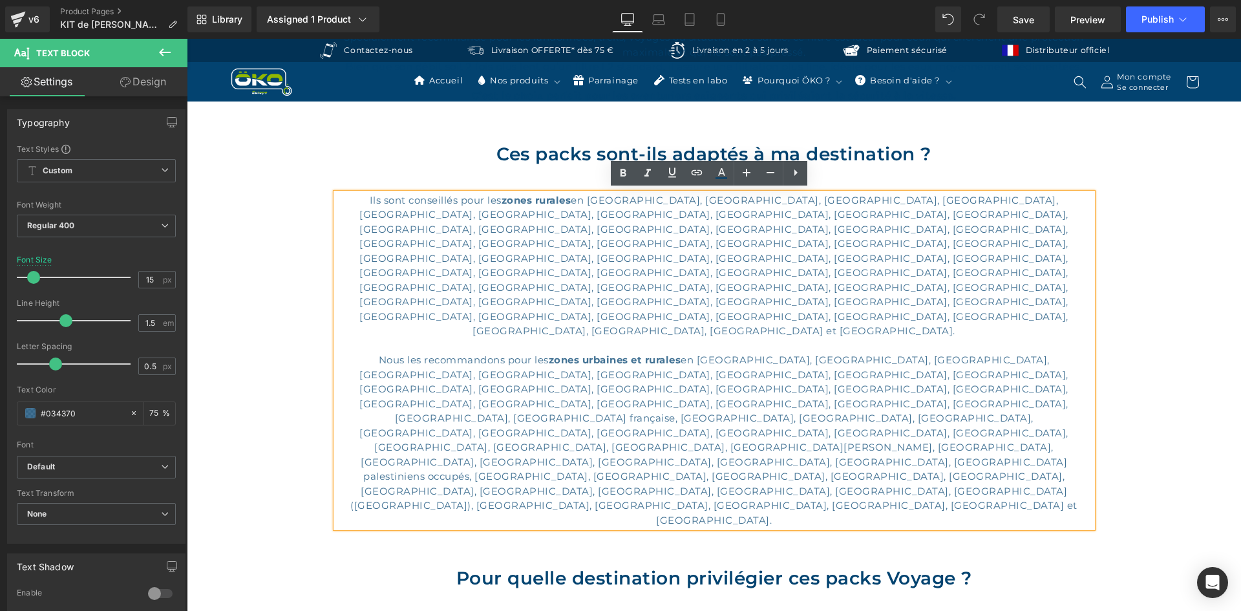
click at [1101, 290] on div "Hero Banner Sale Off (P) Image Row ‹ ›" at bounding box center [714, 248] width 1054 height 2772
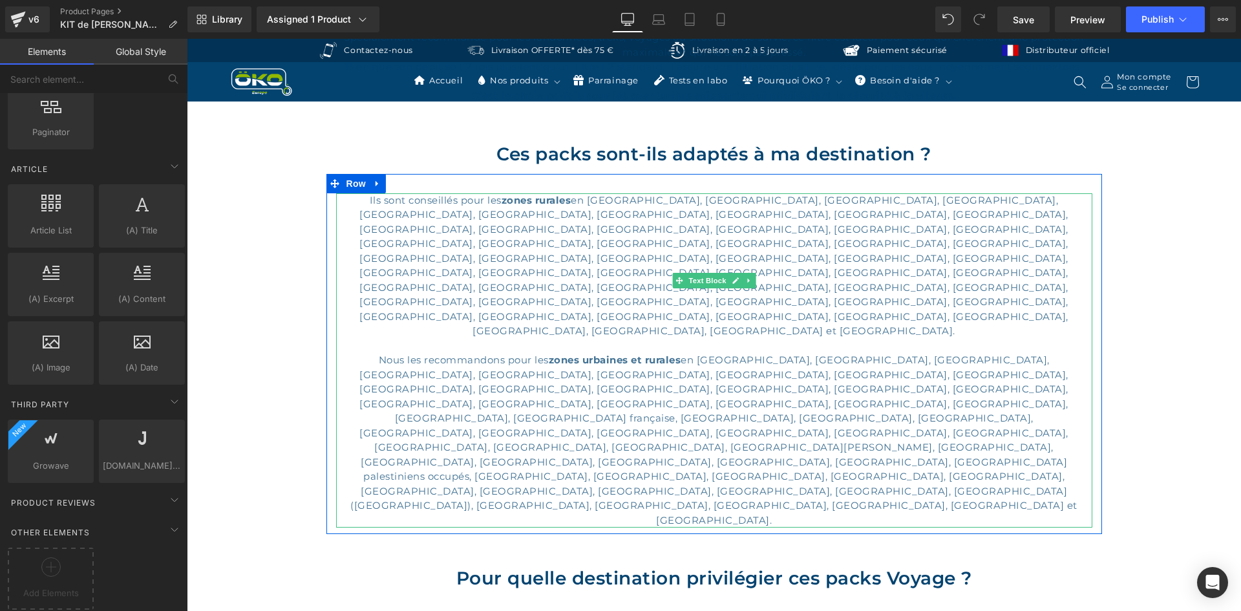
click at [1052, 356] on p "Nous les recommandons pour les zones urbaines et rurales en Afghanistan, Algéri…" at bounding box center [714, 440] width 756 height 175
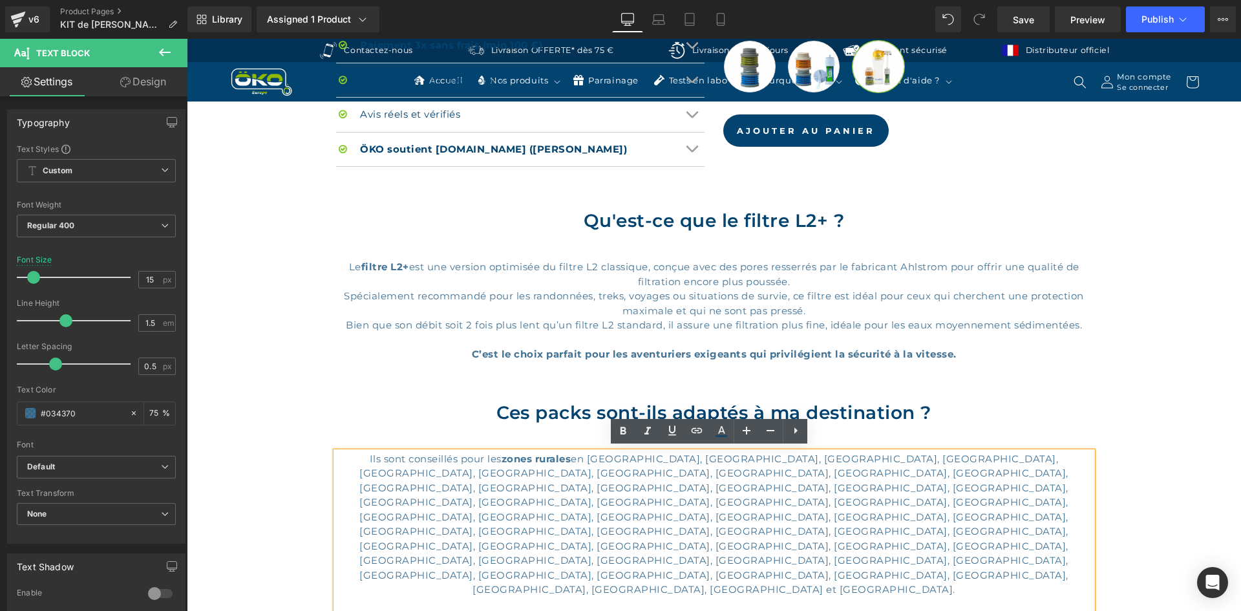
scroll to position [1099, 0]
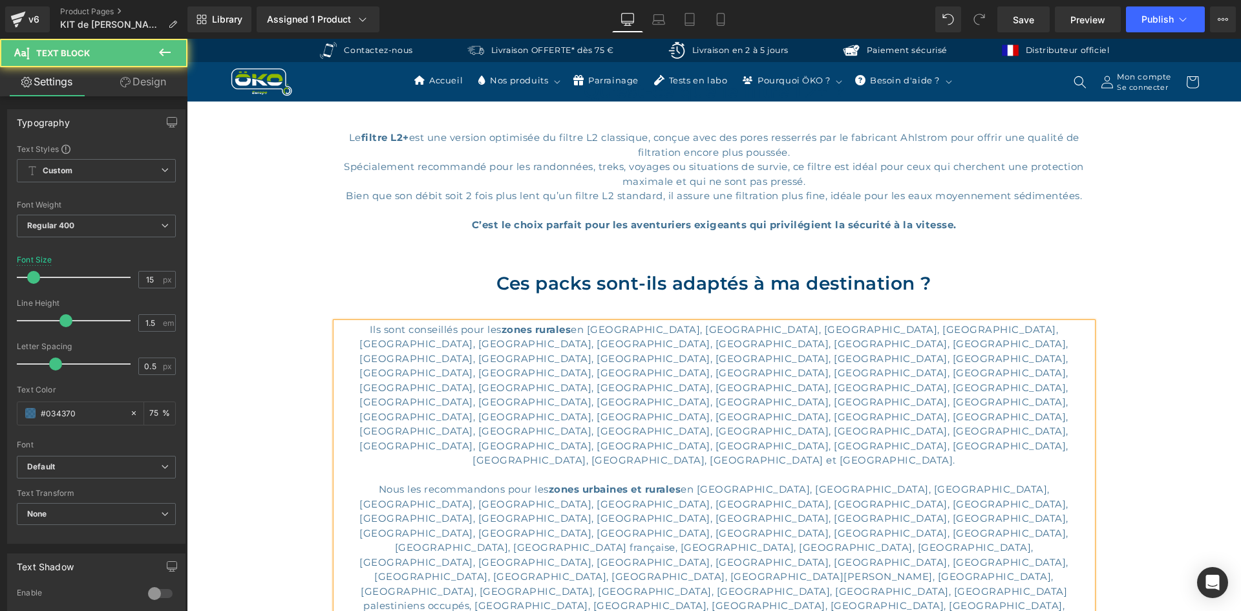
click at [970, 491] on p "Nous les recommandons pour les zones urbaines et rurales en Afghanistan, Algéri…" at bounding box center [714, 569] width 756 height 175
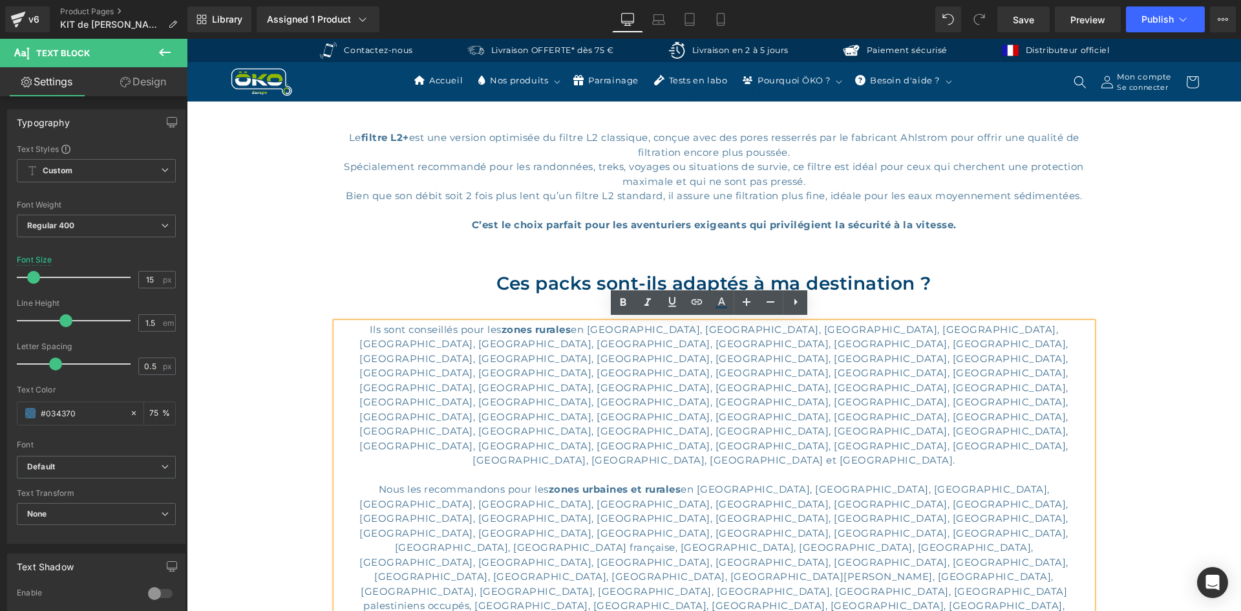
drag, startPoint x: 973, startPoint y: 512, endPoint x: 832, endPoint y: 516, distance: 141.0
click at [694, 302] on icon at bounding box center [697, 302] width 16 height 16
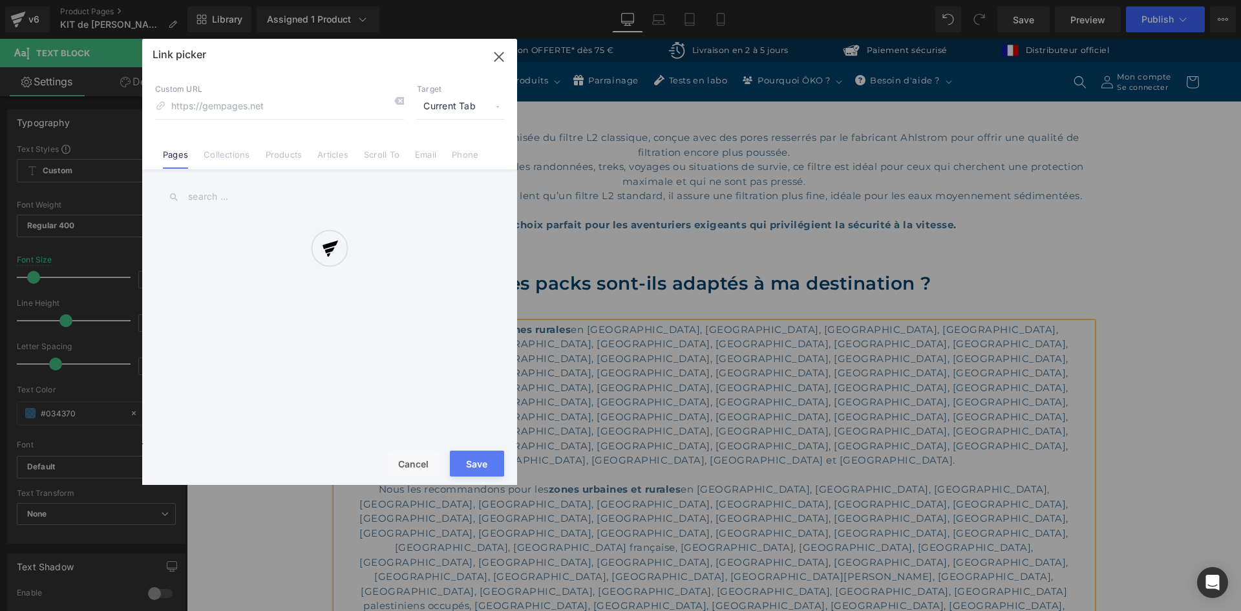
click at [1066, 0] on div "Text Color Highlight Color #333333 Edit or remove link: Edit - Unlink - Cancel …" at bounding box center [620, 0] width 1241 height 0
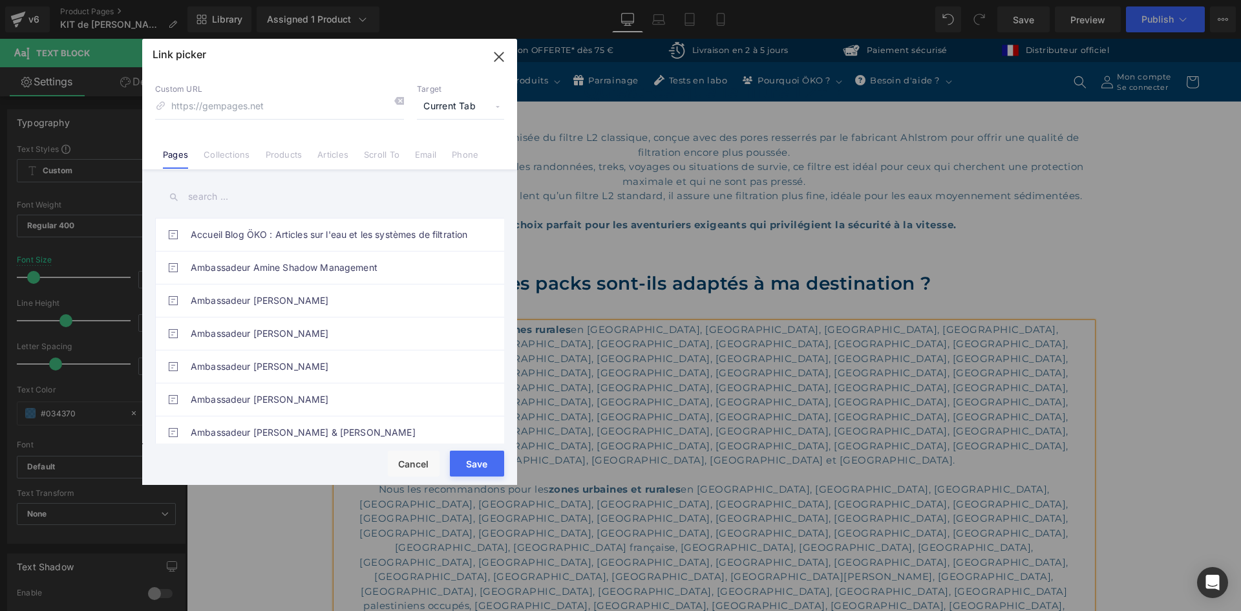
click at [254, 203] on input "text" at bounding box center [329, 196] width 349 height 29
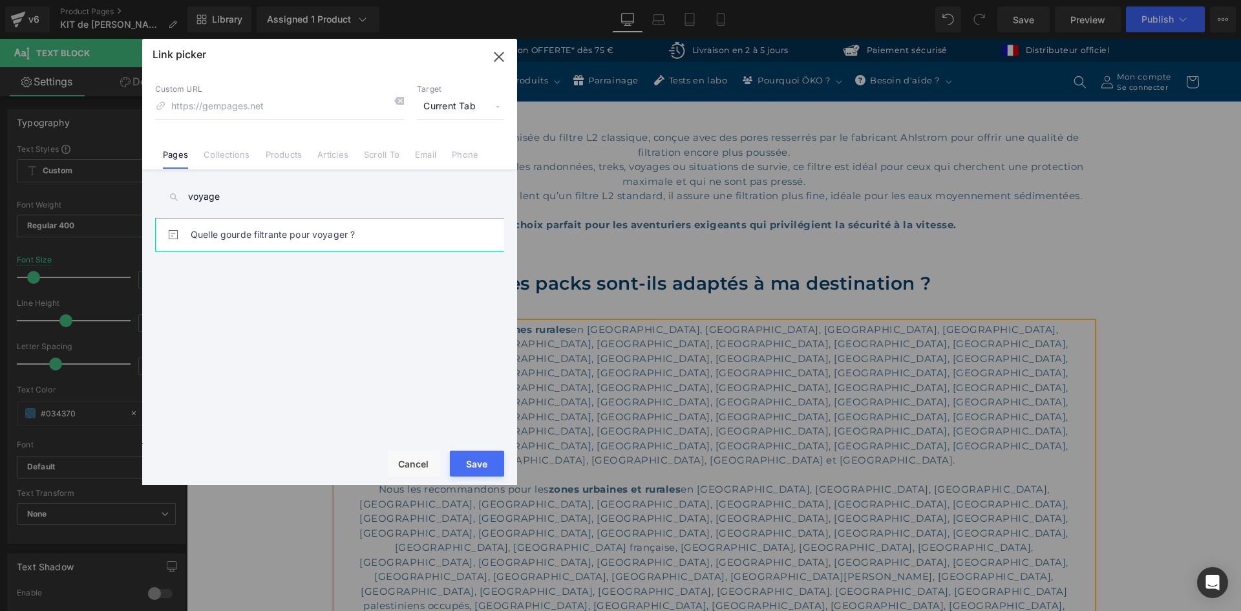
type input "voyage"
click at [220, 229] on link "Quelle gourde filtrante pour voyager ?" at bounding box center [333, 234] width 284 height 32
type input "/pages/gourde-filtrante-voyage"
click at [434, 105] on span "Current Tab" at bounding box center [460, 106] width 87 height 25
click at [439, 152] on li "New Tab" at bounding box center [460, 153] width 100 height 23
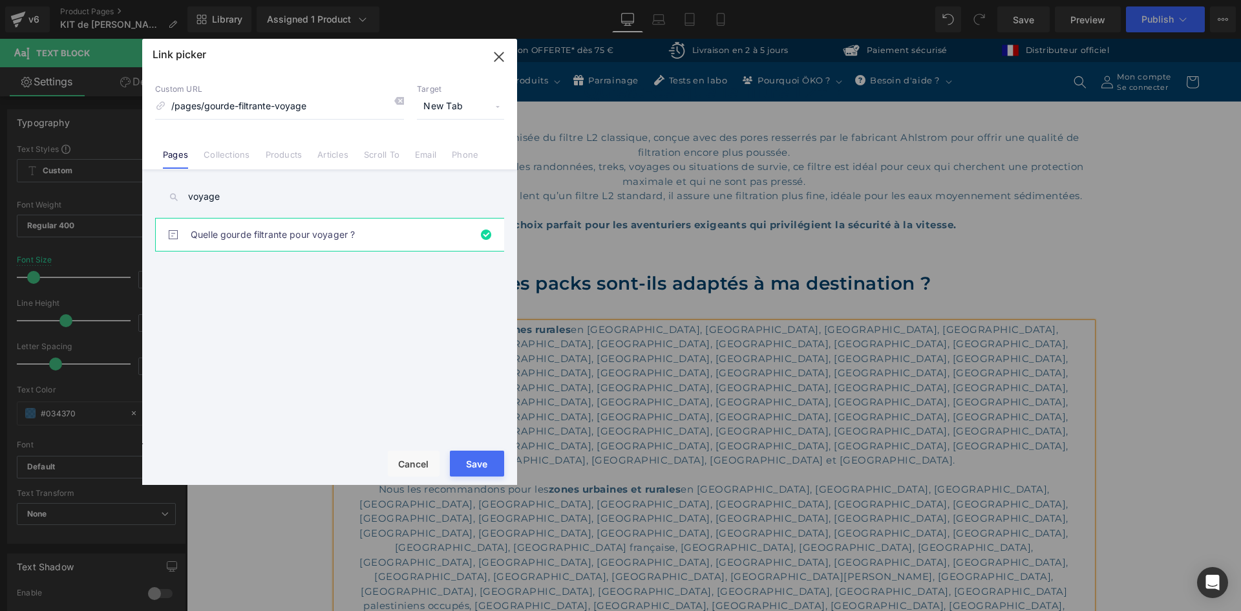
click at [483, 455] on button "Save" at bounding box center [477, 463] width 54 height 26
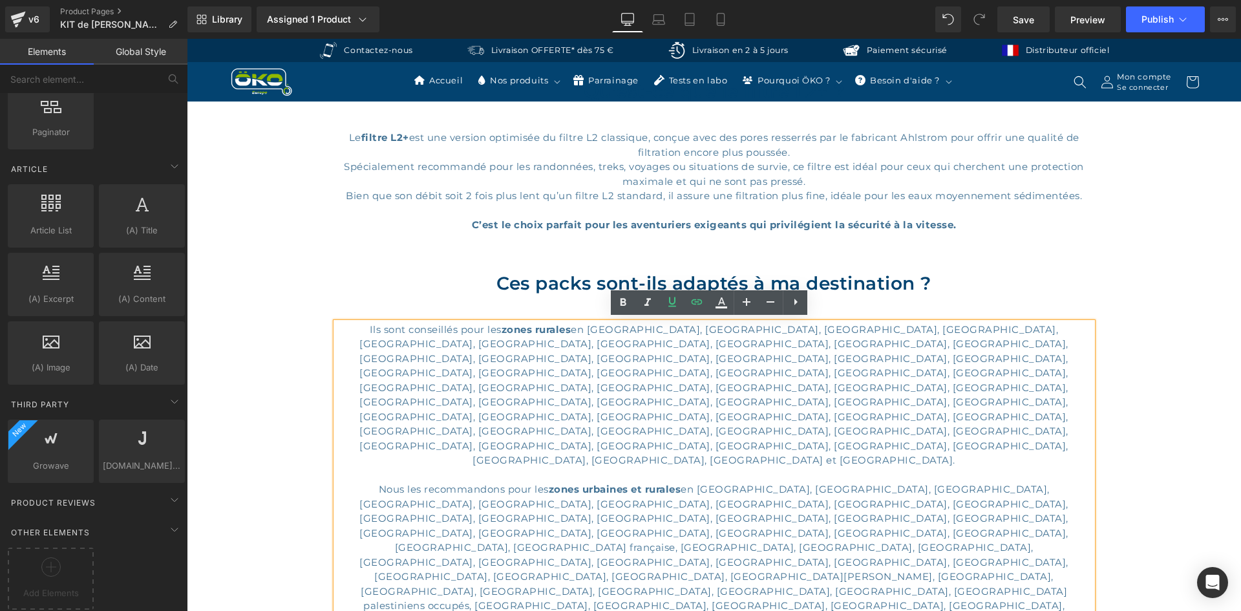
click at [1150, 439] on div "Hero Banner Sale Off (P) Image Row ‹ ›" at bounding box center [714, 392] width 1054 height 2801
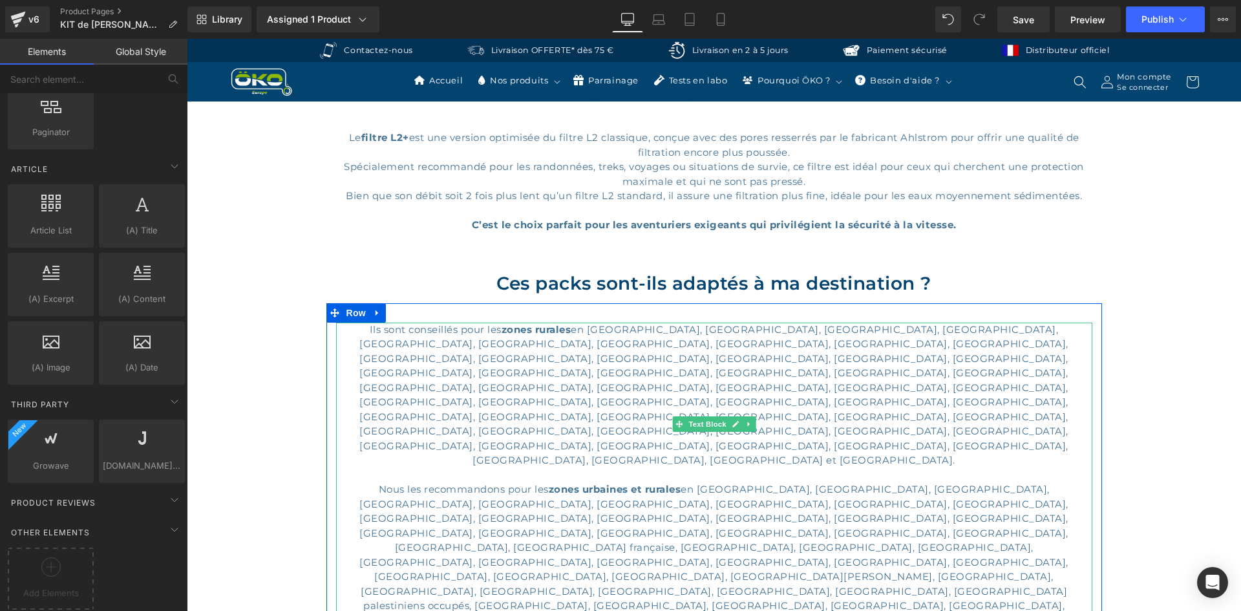
click at [1061, 483] on p "Nous les recommandons pour les zones urbaines et rurales en Afghanistan, Algéri…" at bounding box center [714, 569] width 756 height 175
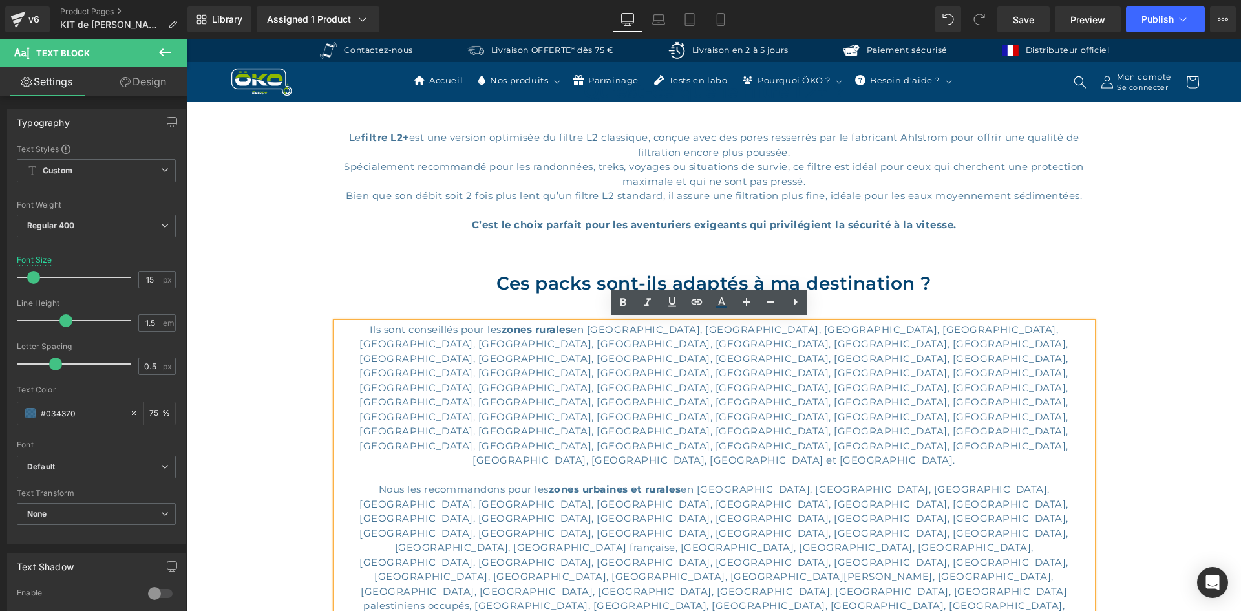
click at [1121, 265] on div "Hero Banner Sale Off (P) Image Row ‹ ›" at bounding box center [714, 392] width 1054 height 2801
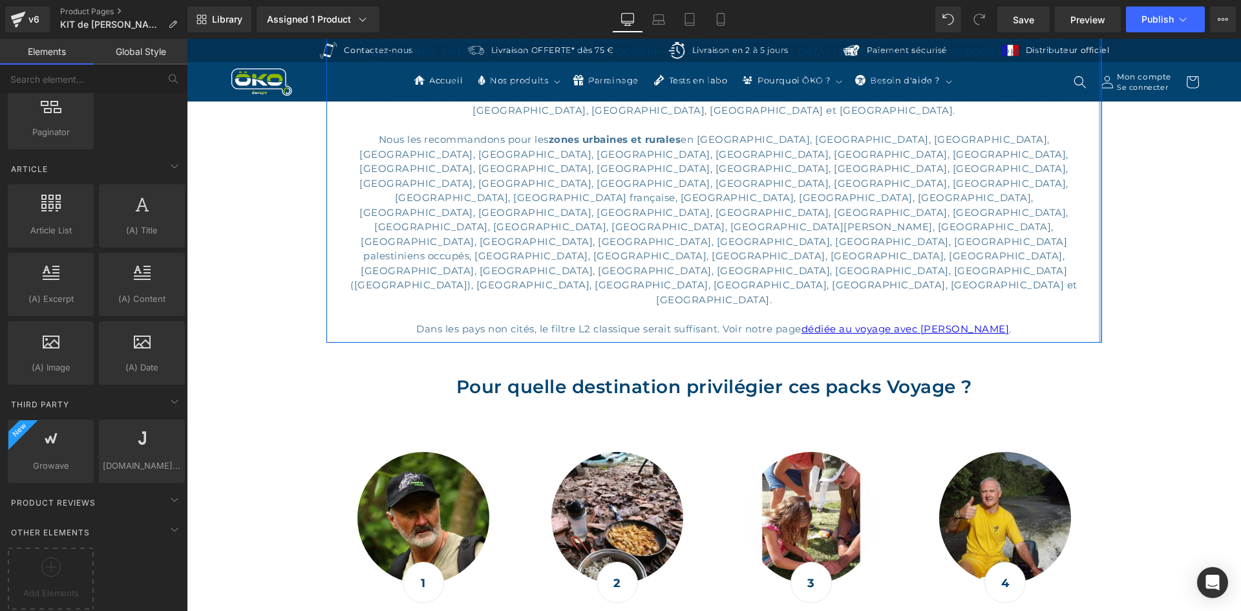
scroll to position [1487, 0]
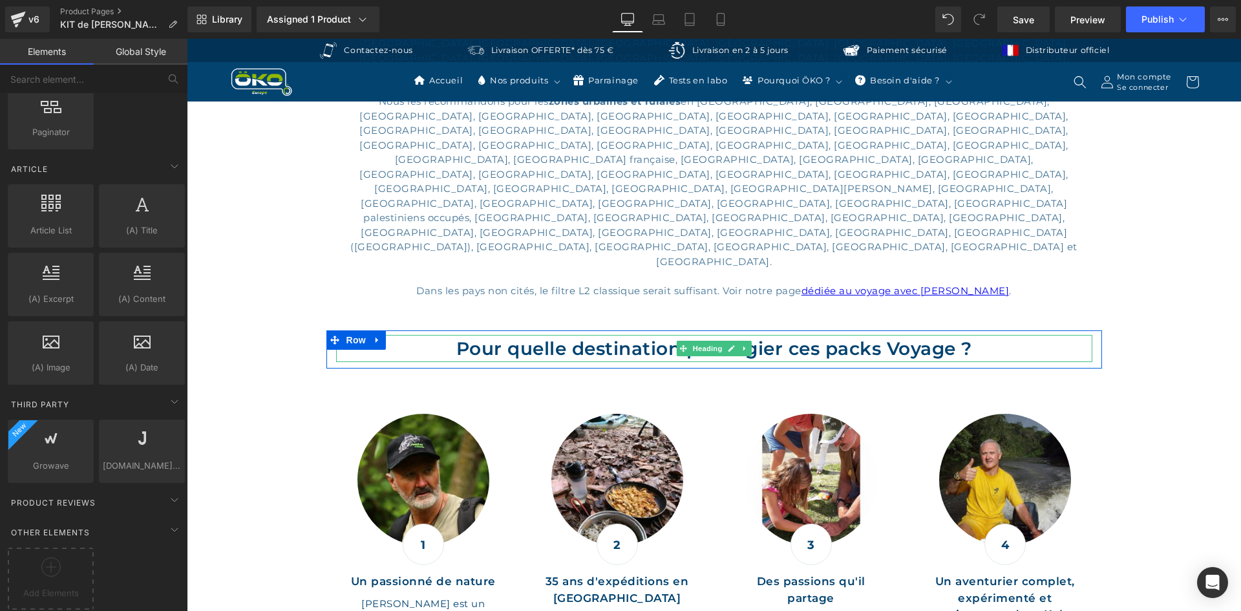
click at [659, 335] on h2 "Pour quelle destination privilégier ces packs Voyage ?" at bounding box center [714, 348] width 756 height 27
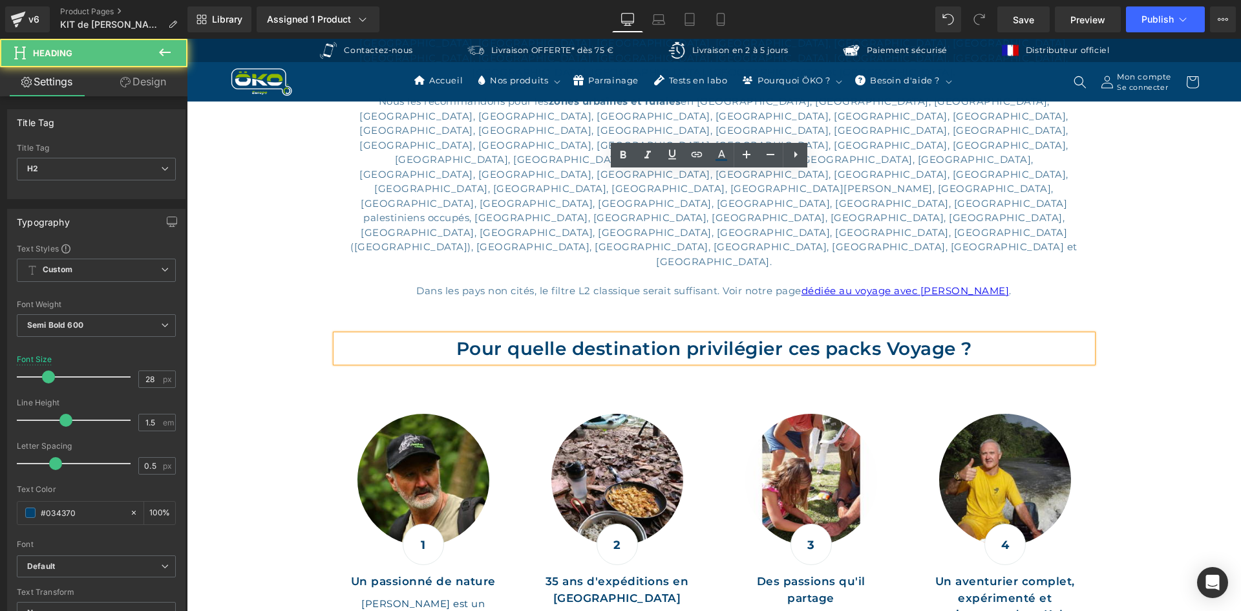
click at [639, 335] on h2 "Pour quelle destination privilégier ces packs Voyage ?" at bounding box center [714, 348] width 756 height 27
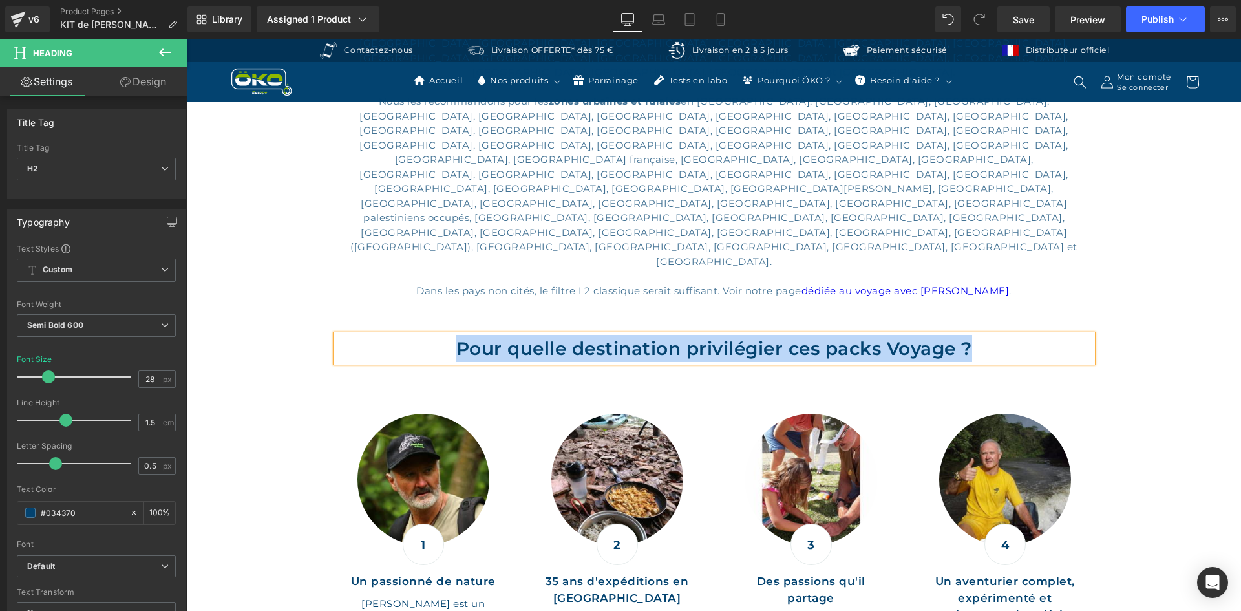
paste div
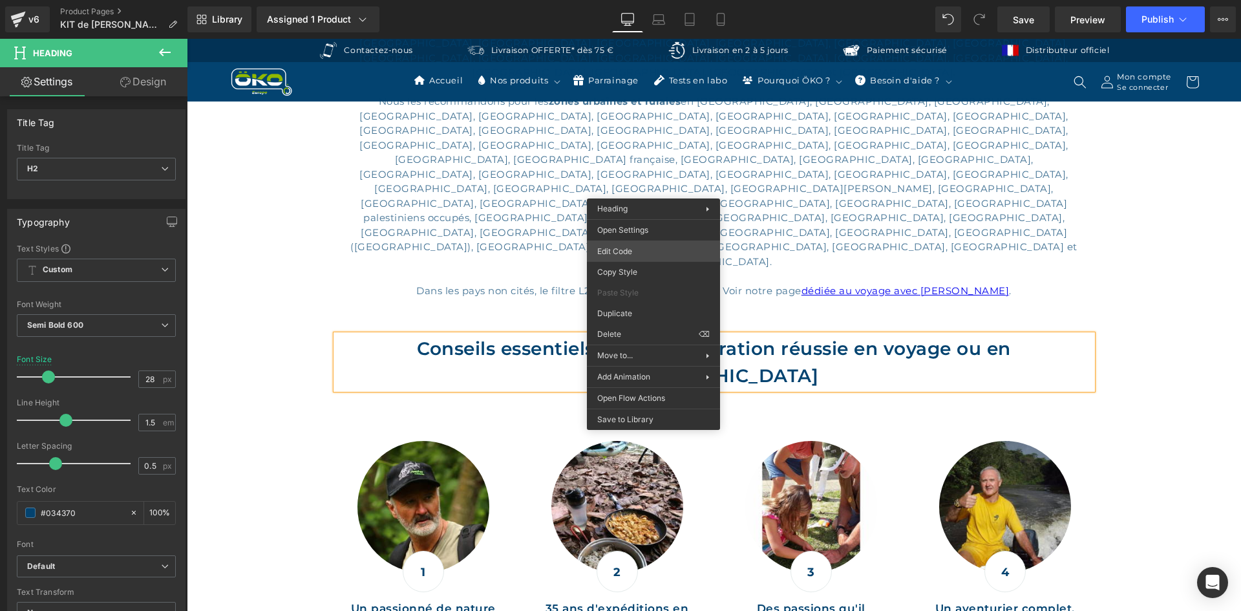
click at [645, 0] on div "Row You are previewing how the will restyle your page. You can not edit Element…" at bounding box center [620, 0] width 1241 height 0
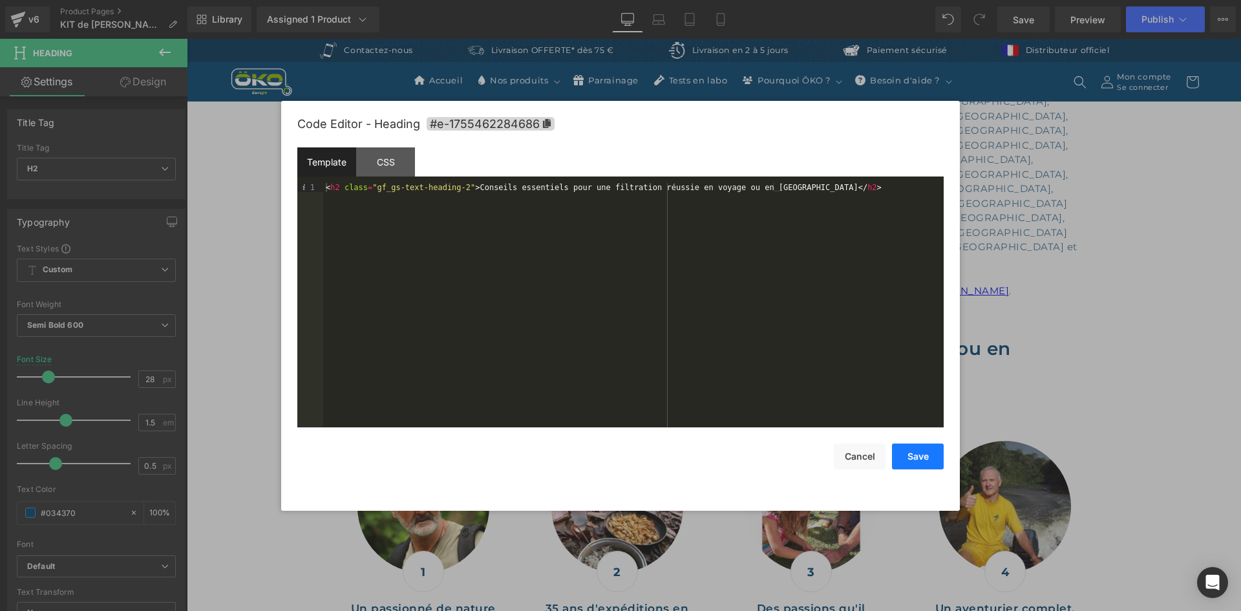
click at [915, 456] on button "Save" at bounding box center [918, 456] width 52 height 26
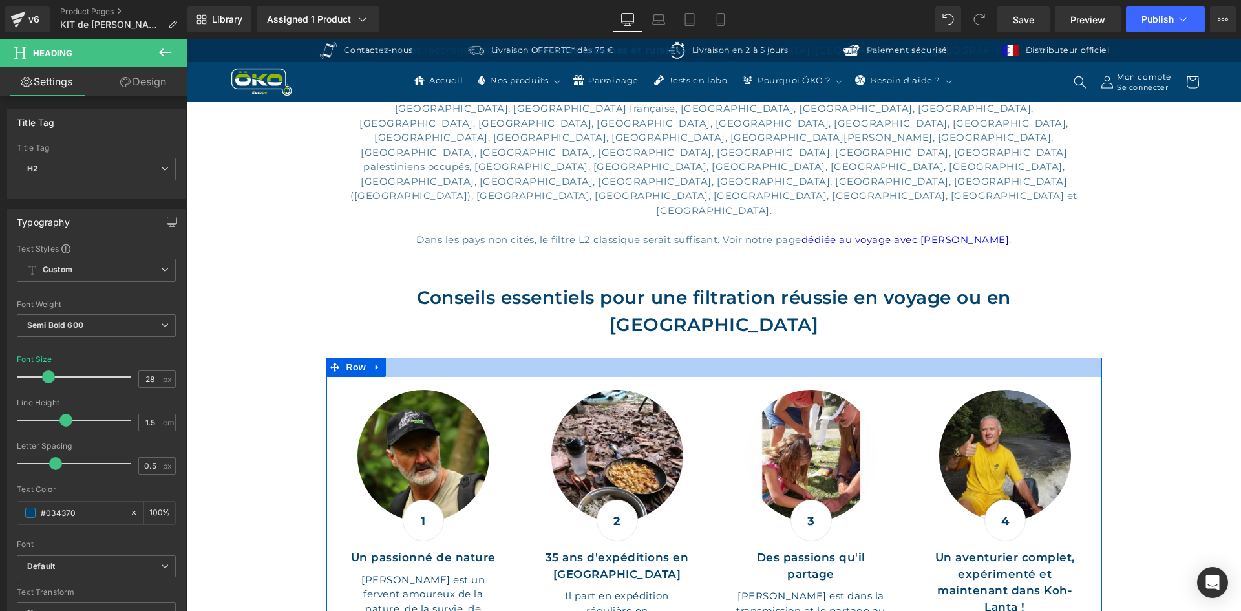
scroll to position [1551, 0]
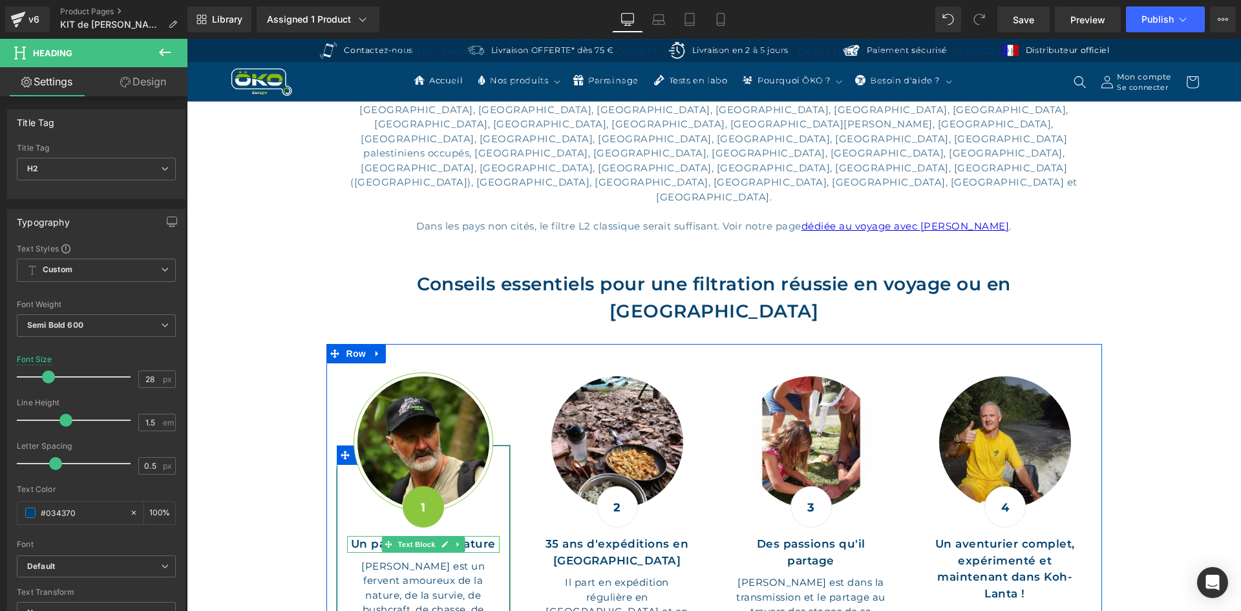
click at [476, 536] on p "Un passionné de nature" at bounding box center [423, 544] width 153 height 17
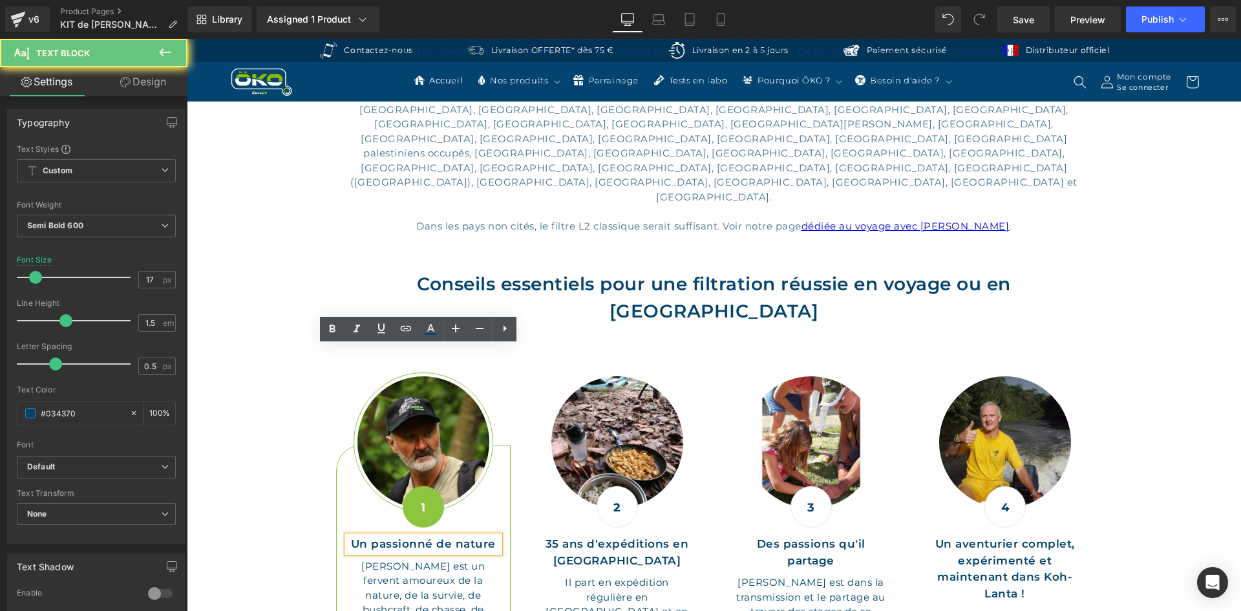
click at [483, 536] on p "Un passionné de nature" at bounding box center [423, 544] width 153 height 17
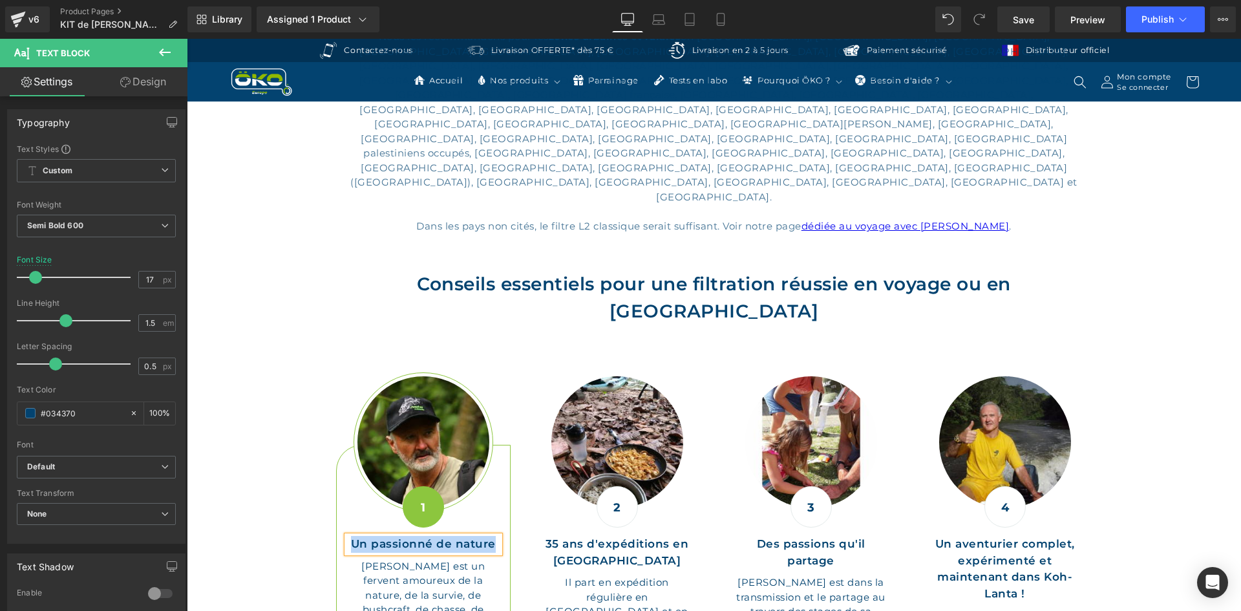
paste div
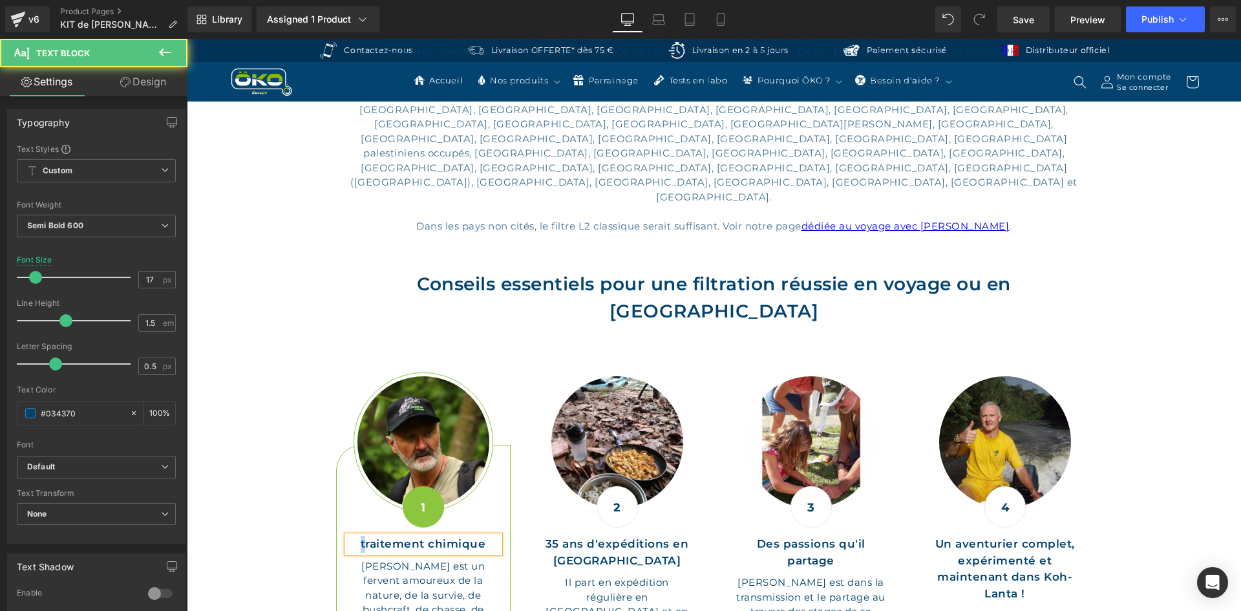
drag, startPoint x: 359, startPoint y: 356, endPoint x: 350, endPoint y: 358, distance: 9.9
click at [350, 536] on p "traitement chimique" at bounding box center [423, 544] width 153 height 17
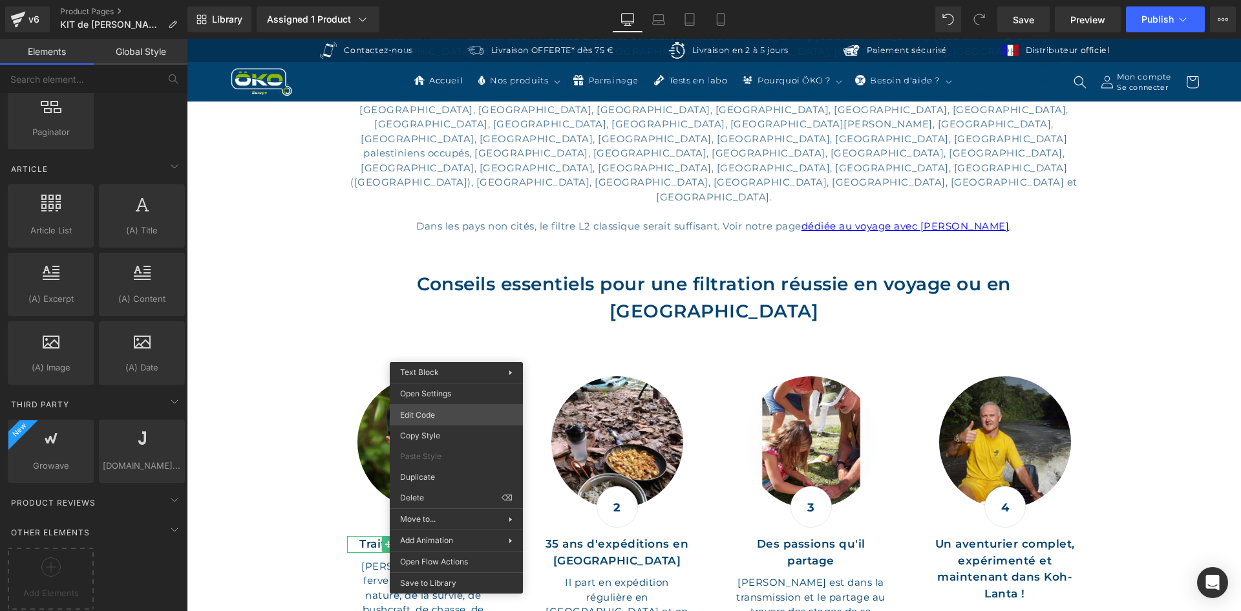
click at [436, 0] on div "Row You are previewing how the will restyle your page. You can not edit Element…" at bounding box center [620, 0] width 1241 height 0
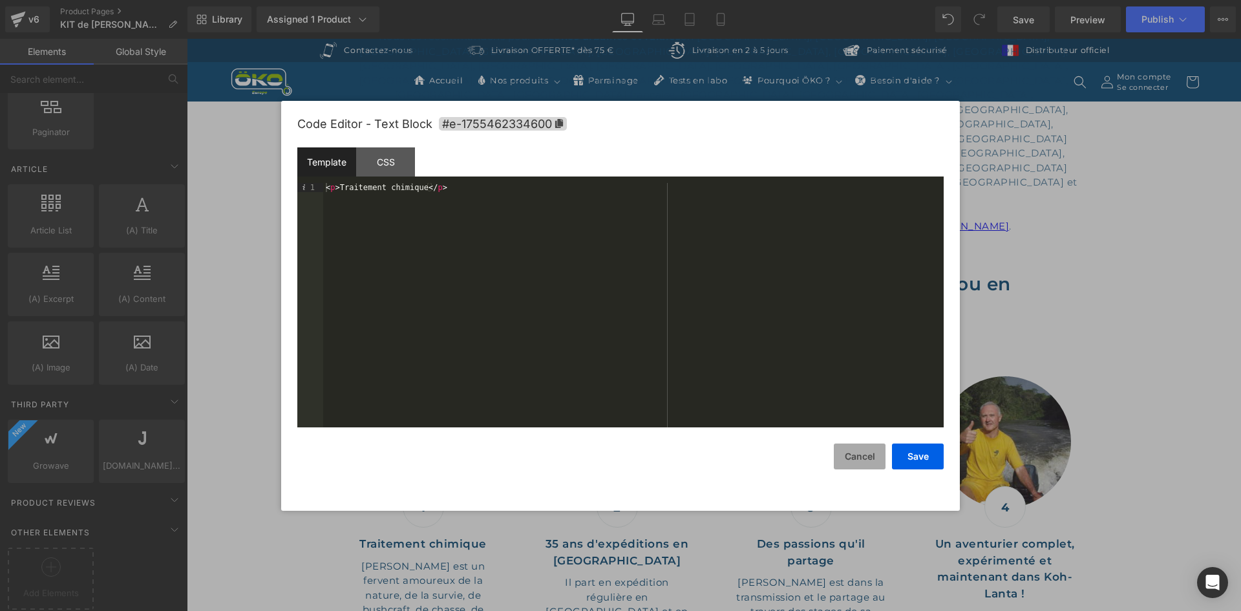
click at [884, 462] on button "Cancel" at bounding box center [860, 456] width 52 height 26
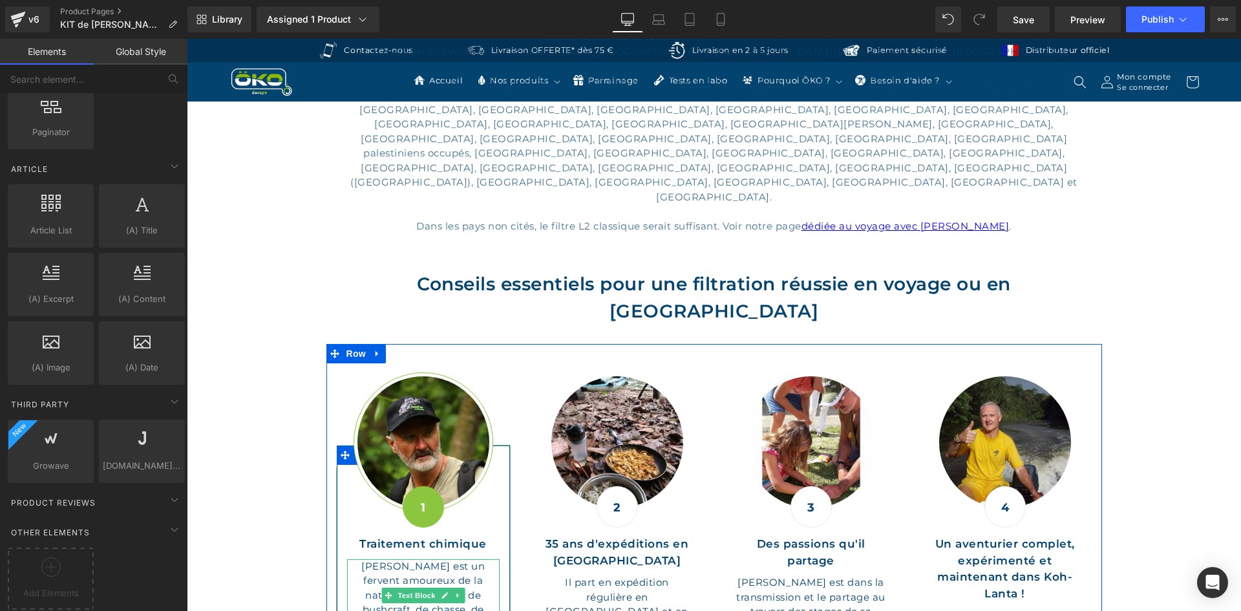
drag, startPoint x: 471, startPoint y: 400, endPoint x: 482, endPoint y: 403, distance: 10.8
click at [471, 559] on p "Willy est un fervent amoureux de la nature, de la survie, de bushcraft, de chas…" at bounding box center [423, 602] width 153 height 87
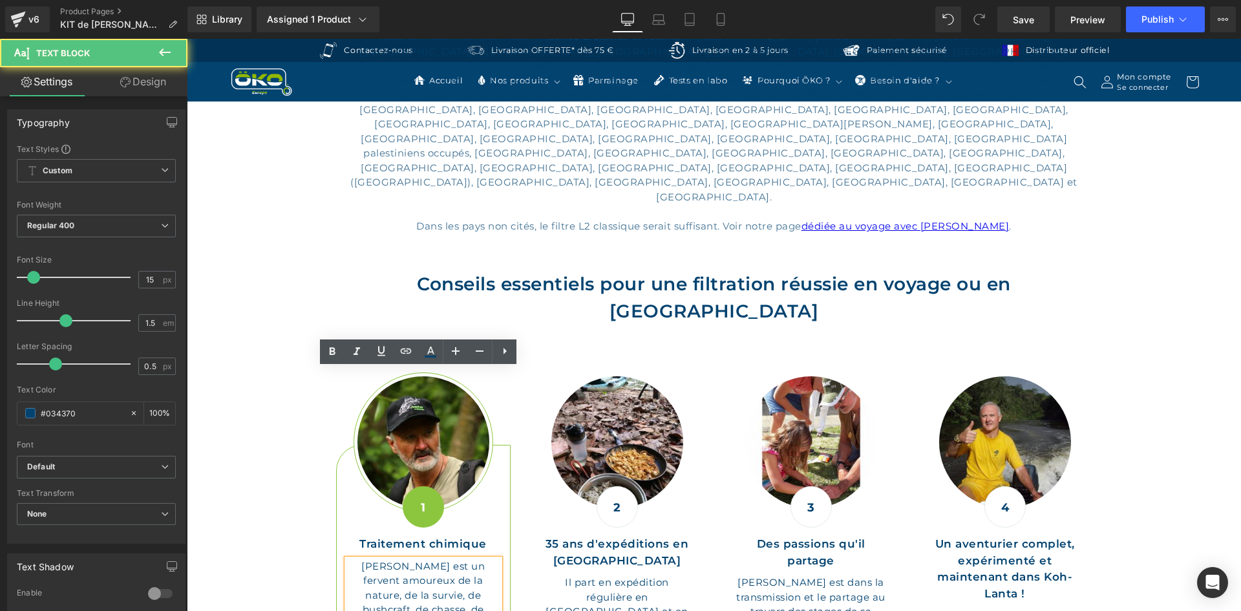
click at [481, 559] on p "Willy est un fervent amoureux de la nature, de la survie, de bushcraft, de chas…" at bounding box center [423, 602] width 153 height 87
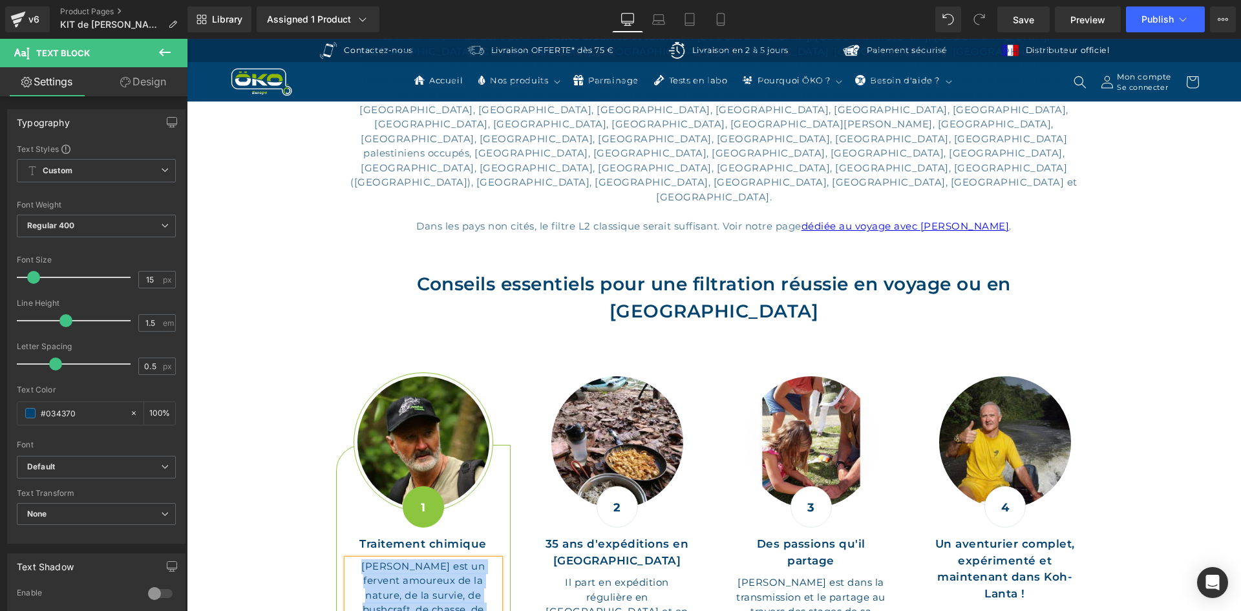
paste div
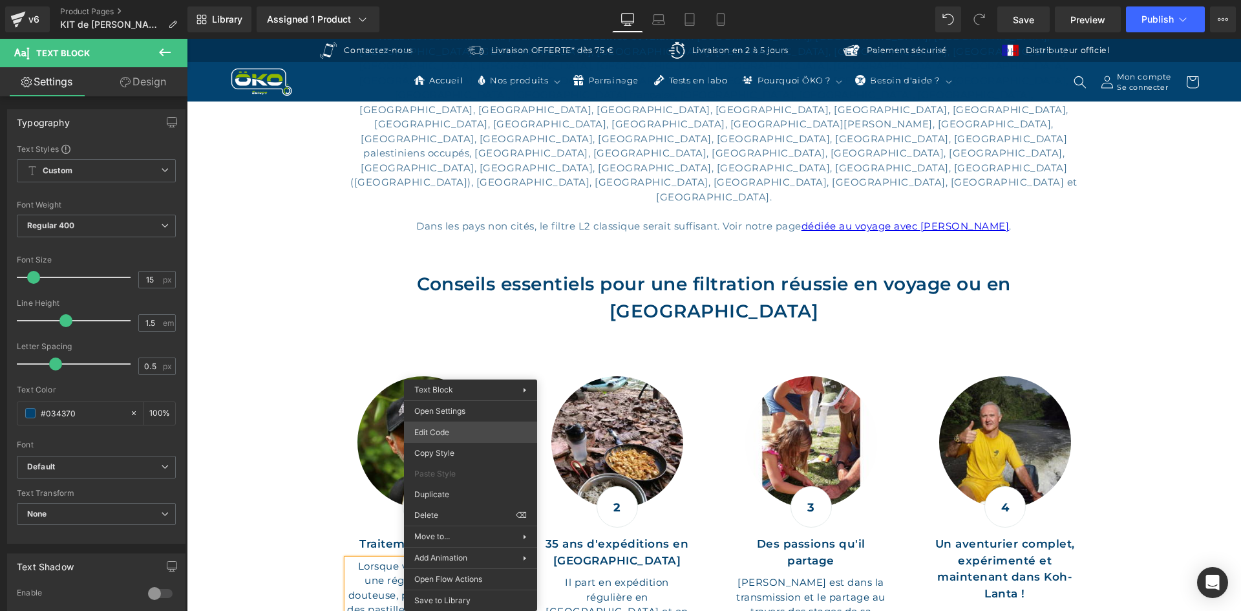
click at [472, 0] on div "Row You are previewing how the will restyle your page. You can not edit Element…" at bounding box center [620, 0] width 1241 height 0
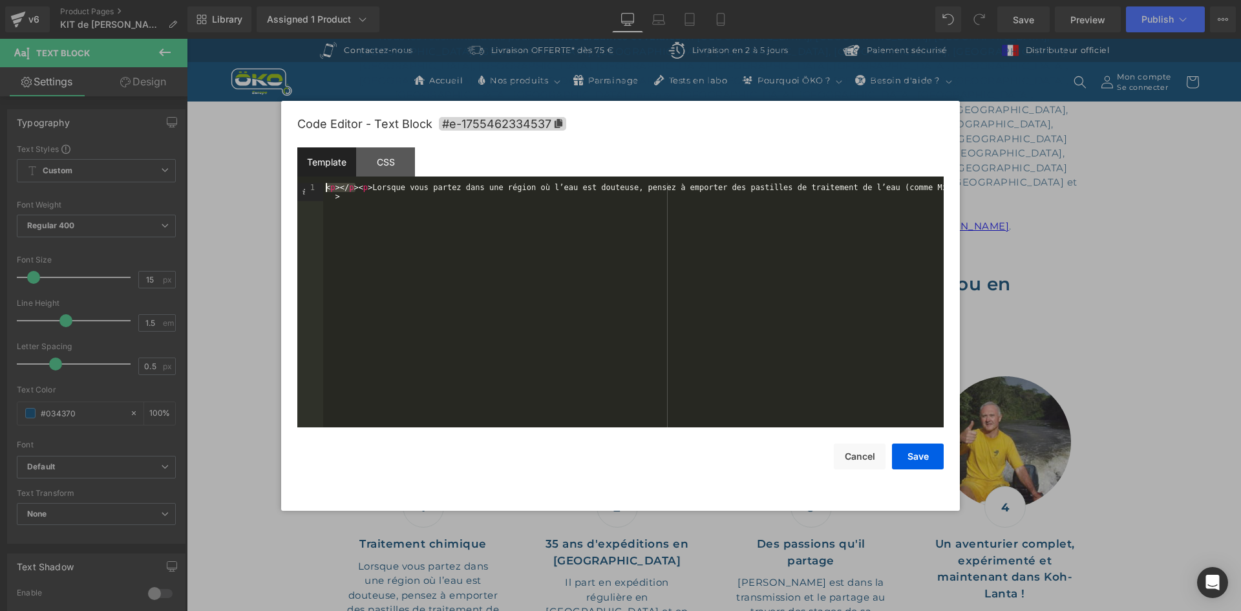
drag, startPoint x: 355, startPoint y: 187, endPoint x: 273, endPoint y: 181, distance: 81.6
click at [270, 178] on body "Row You are previewing how the will restyle your page. You can not edit Element…" at bounding box center [620, 305] width 1241 height 611
click at [915, 454] on button "Save" at bounding box center [918, 456] width 52 height 26
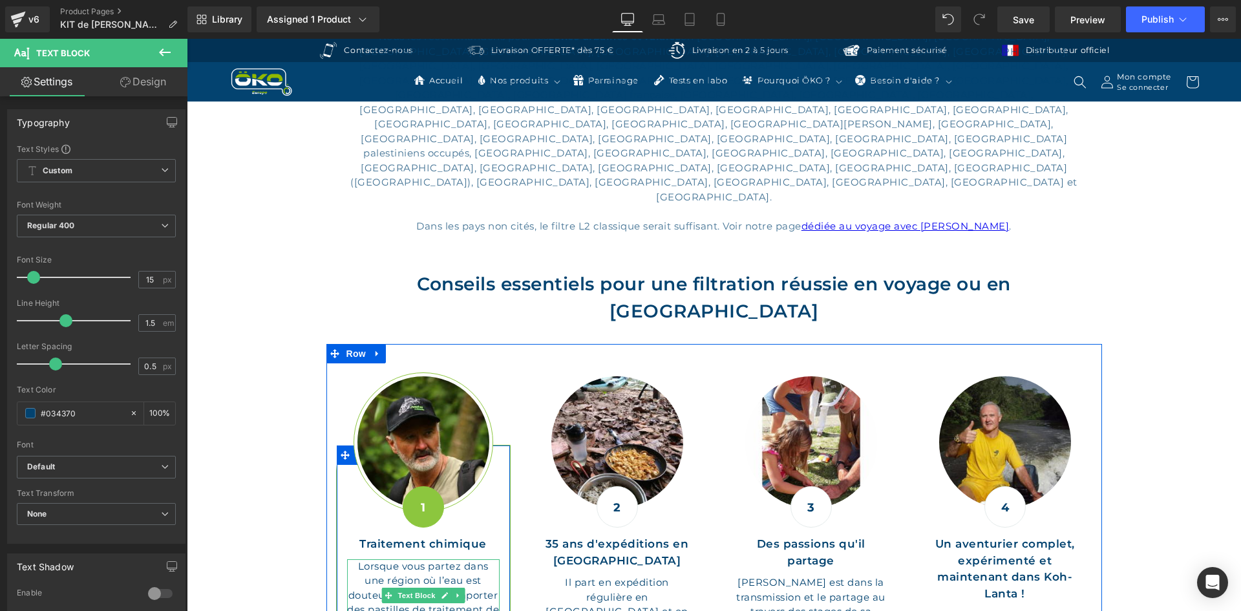
click at [489, 559] on p "Lorsque vous partez dans une région où l’eau est douteuse, pensez à emporter de…" at bounding box center [423, 595] width 153 height 73
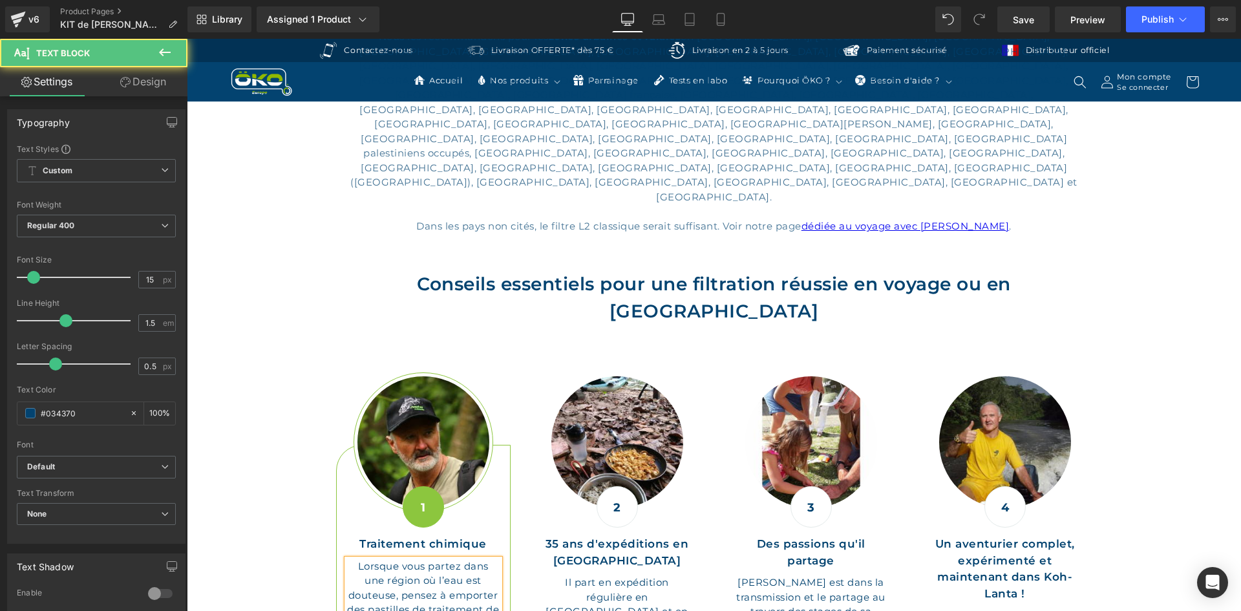
click at [494, 559] on p "Lorsque vous partez dans une région où l’eau est douteuse, pensez à emporter de…" at bounding box center [423, 595] width 153 height 73
click at [569, 490] on div "Image 1 Text Block Traitement chimique Text Block Lorsque vous partez dans une …" at bounding box center [714, 548] width 776 height 408
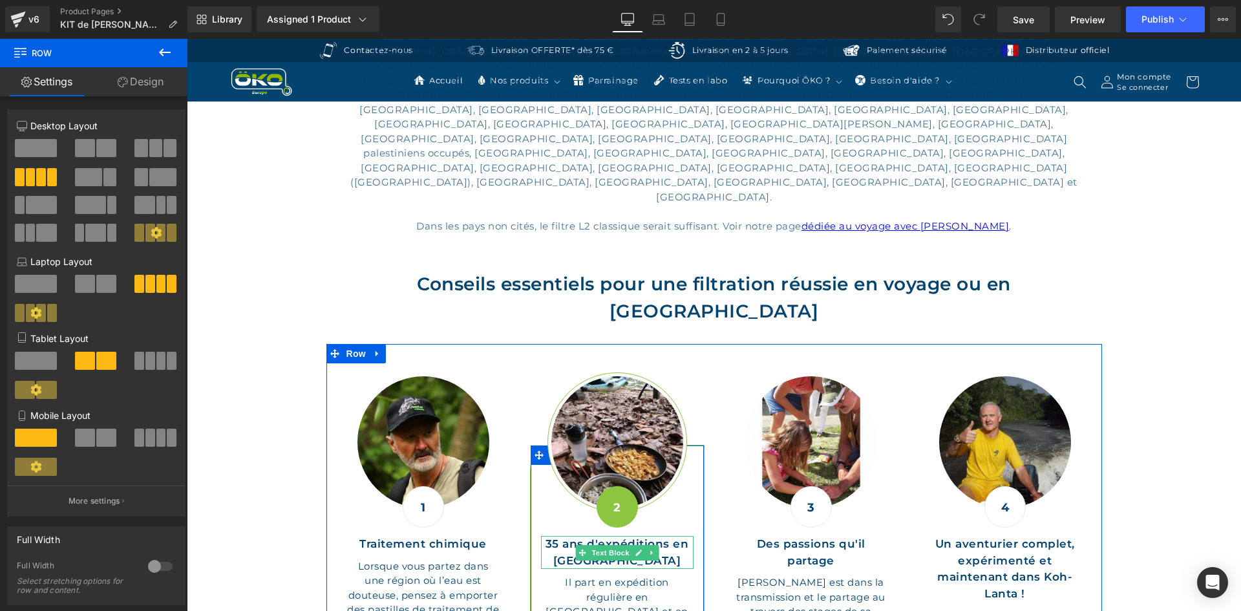
click at [662, 536] on p "35 ans d'expéditions en Amazonie" at bounding box center [617, 552] width 153 height 33
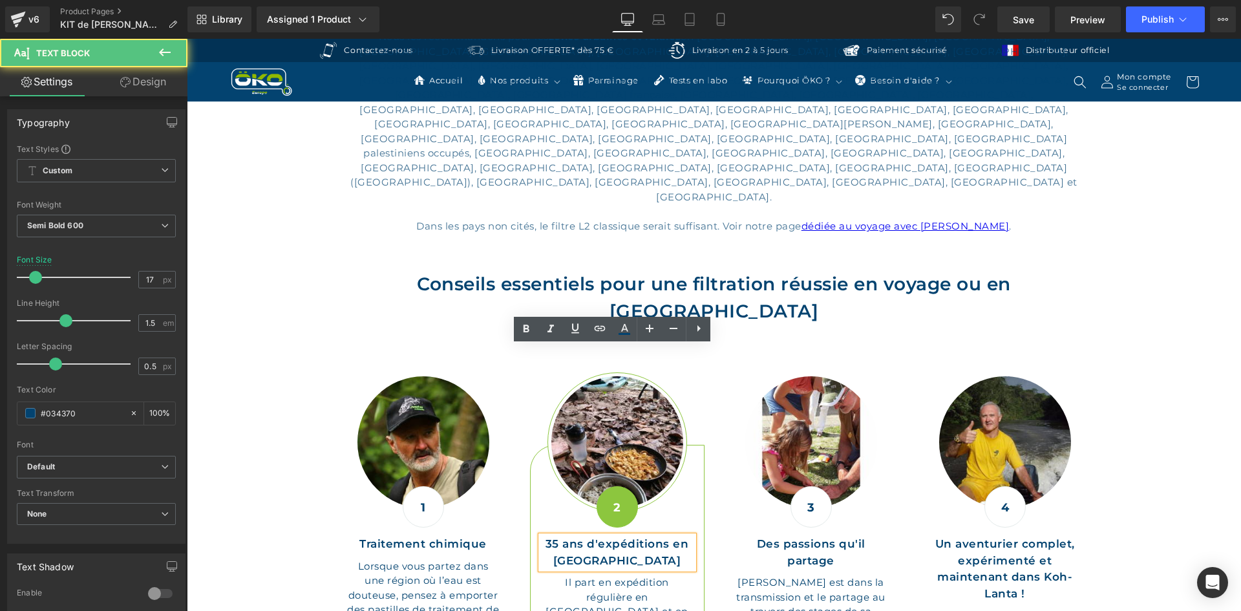
click at [675, 536] on p "35 ans d'expéditions en Amazonie" at bounding box center [617, 552] width 153 height 33
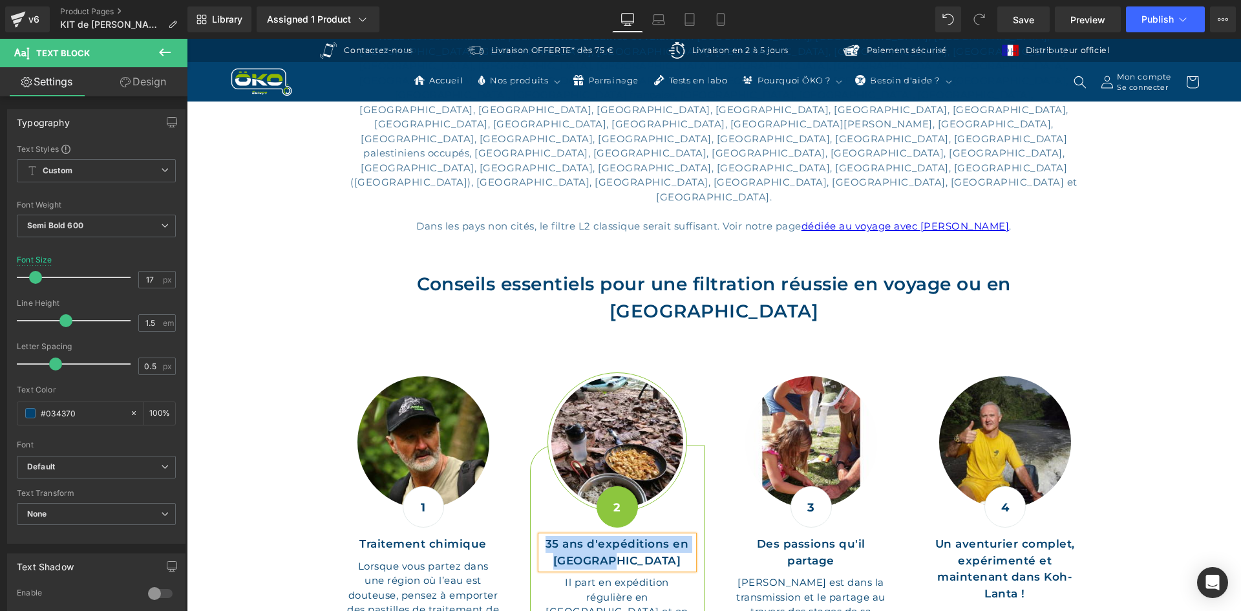
paste div
click at [660, 559] on p "Il part en expédition régulière en Amazonie et en Guyane depuis plus de 35 ans" at bounding box center [617, 595] width 153 height 73
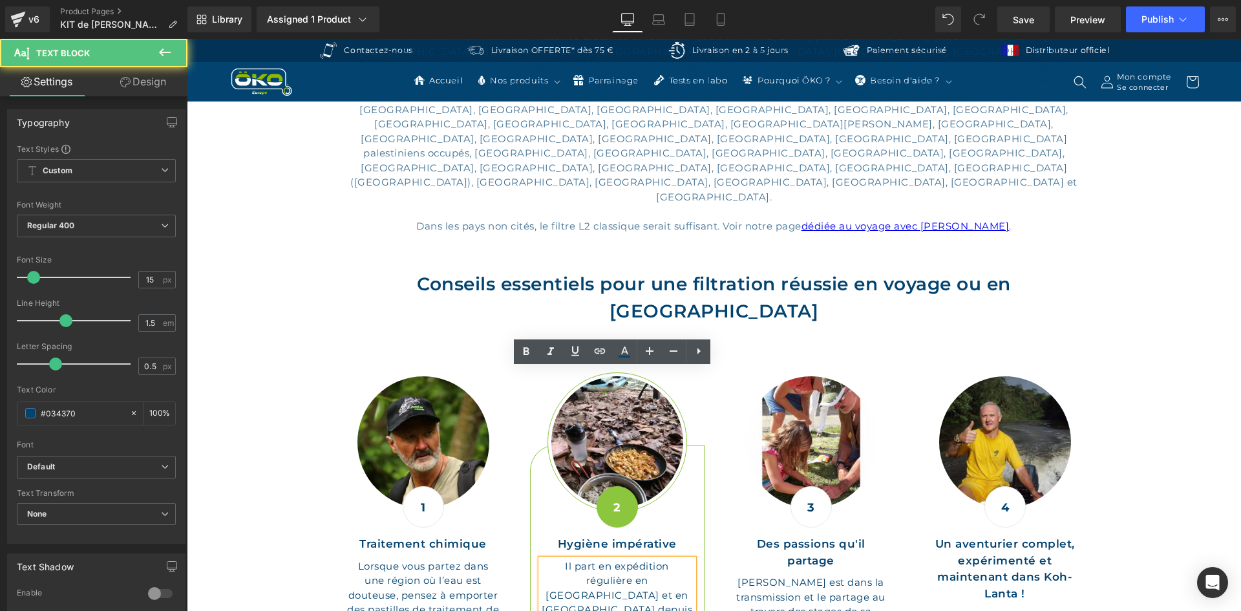
click at [673, 559] on p "Il part en expédition régulière en Amazonie et en Guyane depuis plus de 35 ans" at bounding box center [617, 595] width 153 height 73
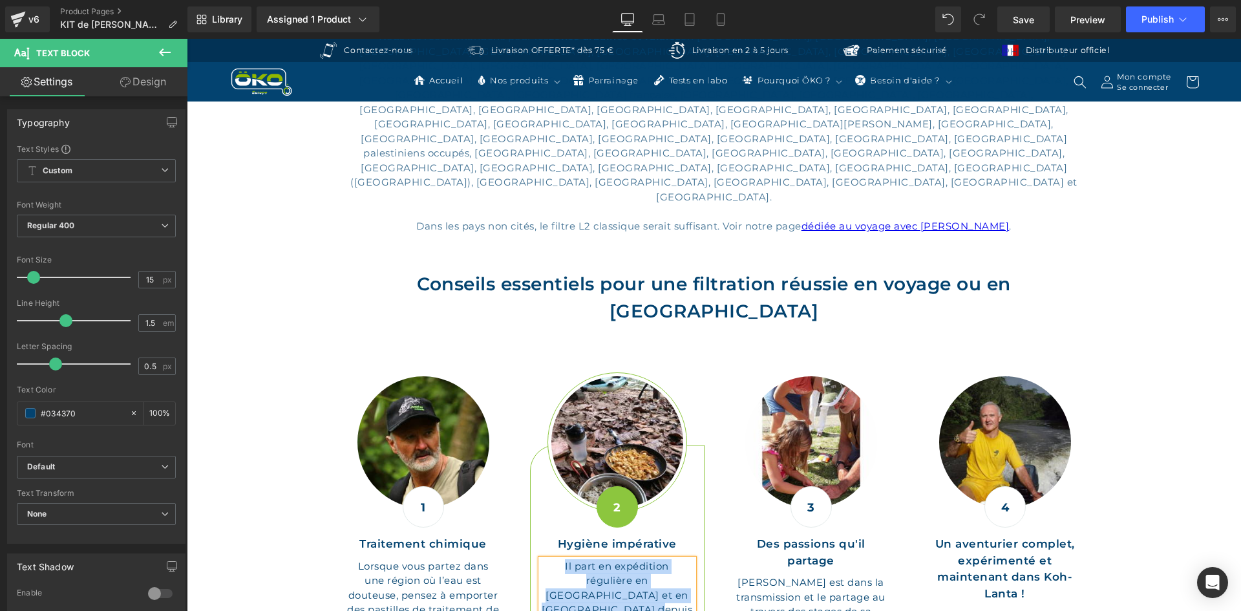
paste div
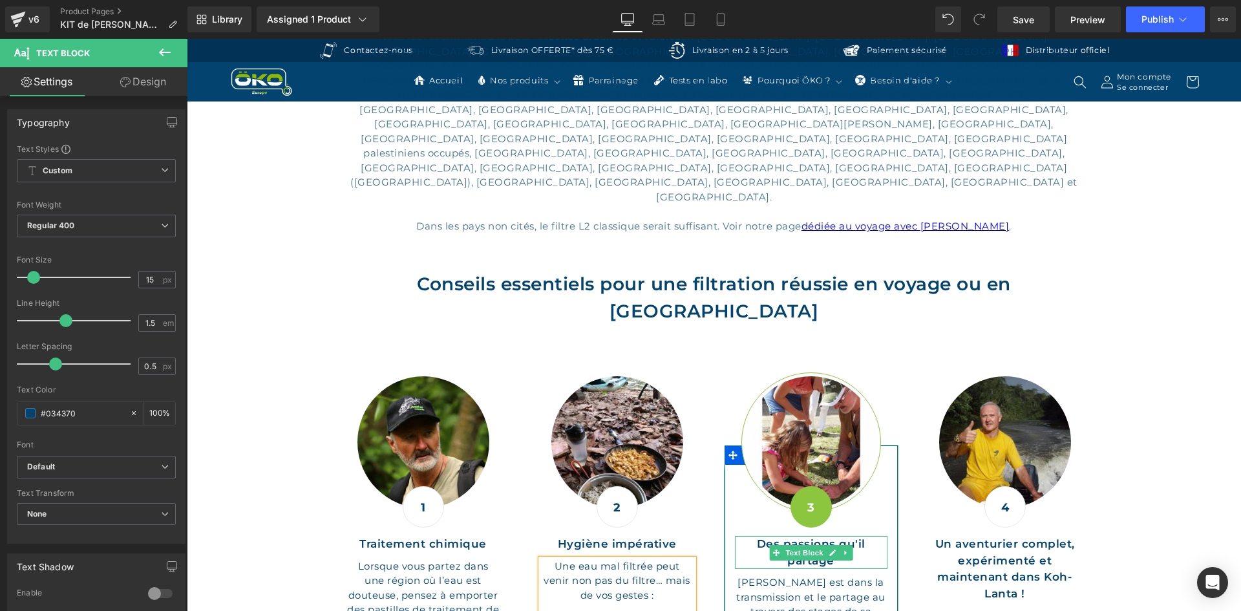
click at [857, 536] on p "Des passions qu'il partage" at bounding box center [811, 552] width 153 height 33
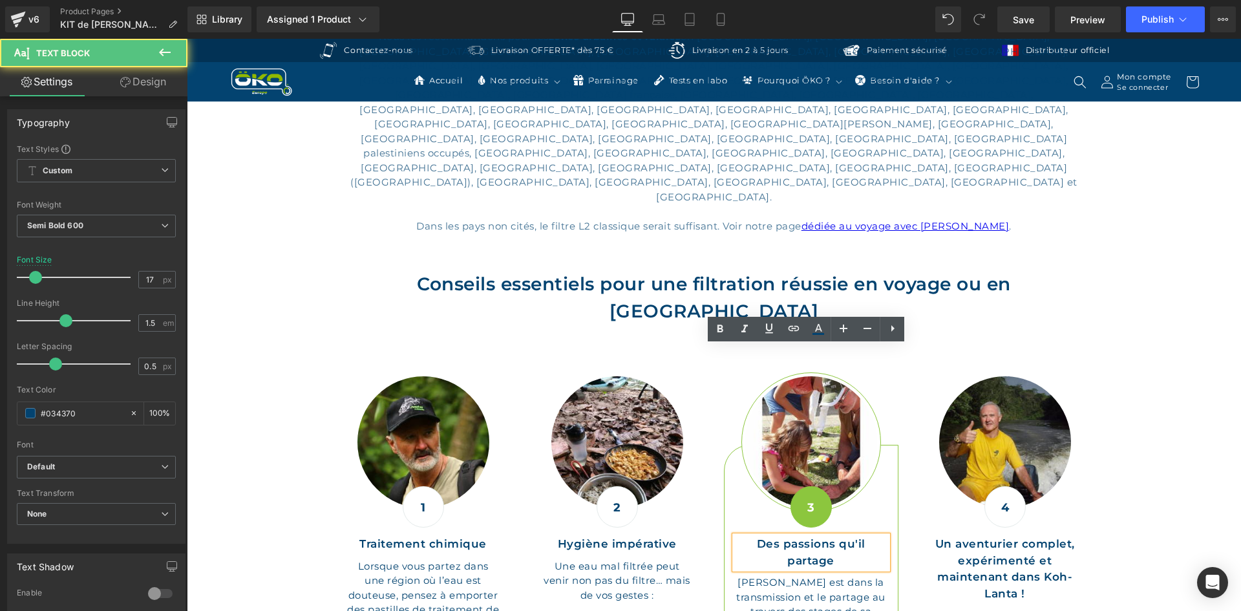
click at [861, 536] on p "Des passions qu'il partage" at bounding box center [811, 552] width 153 height 33
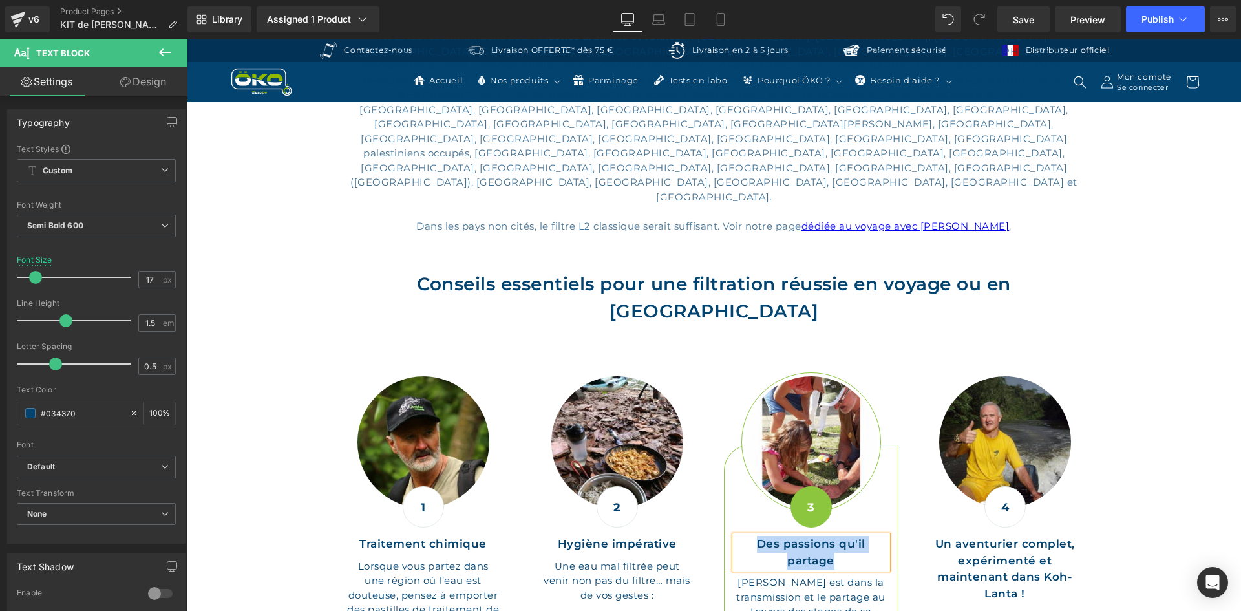
paste div
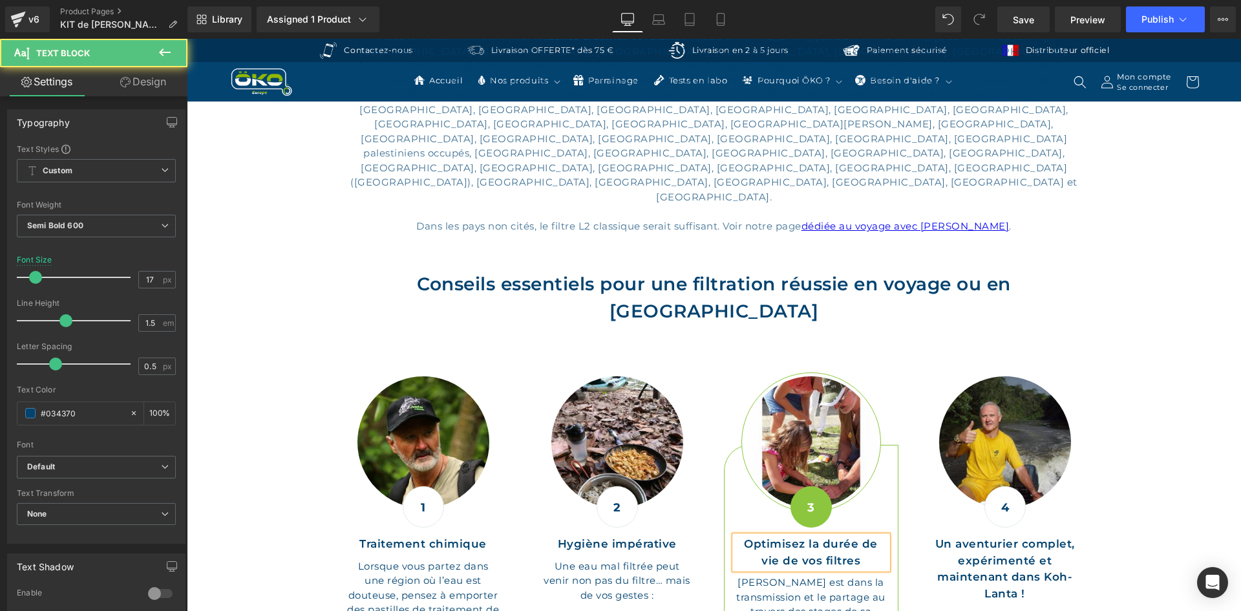
click at [763, 536] on p "Optimisez la durée de vie de vos filtres" at bounding box center [811, 552] width 153 height 33
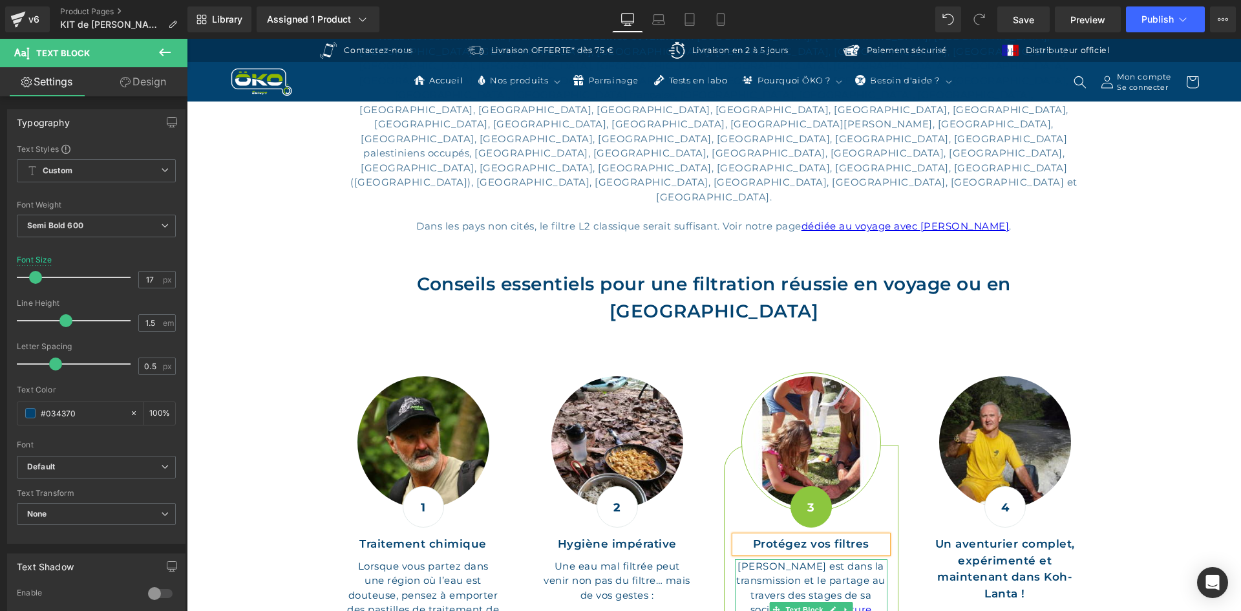
click at [812, 559] on p "Willy Wild est dans la transmission et le partage au travers des stages de sa s…" at bounding box center [811, 610] width 153 height 102
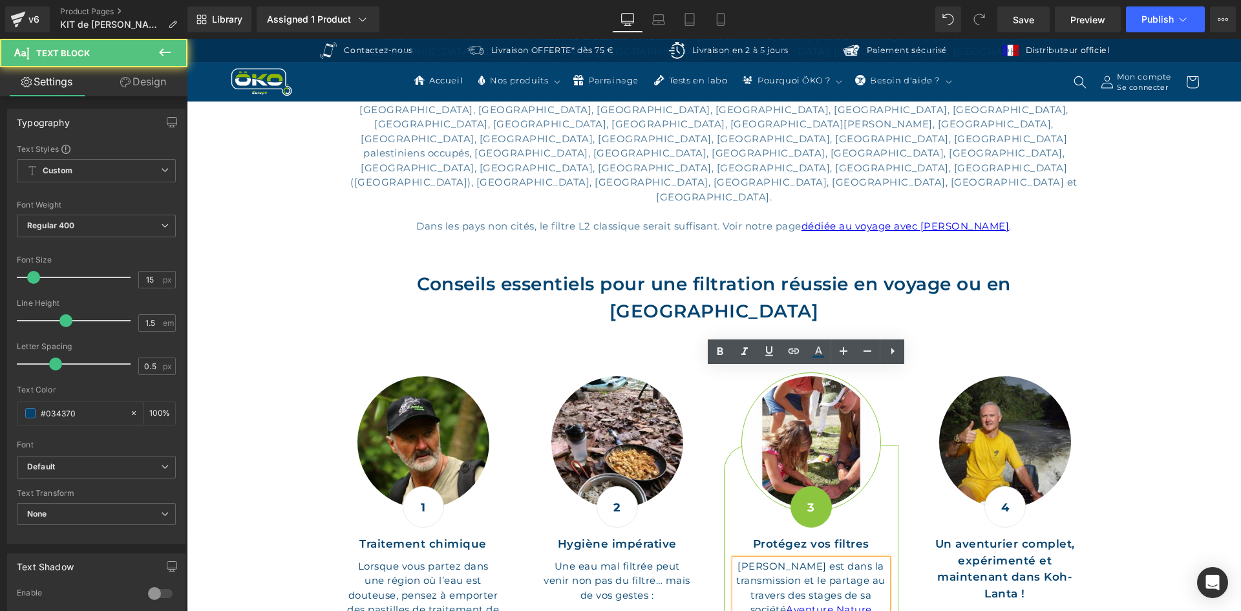
click at [837, 559] on p "Willy Wild est dans la transmission et le partage au travers des stages de sa s…" at bounding box center [811, 610] width 153 height 102
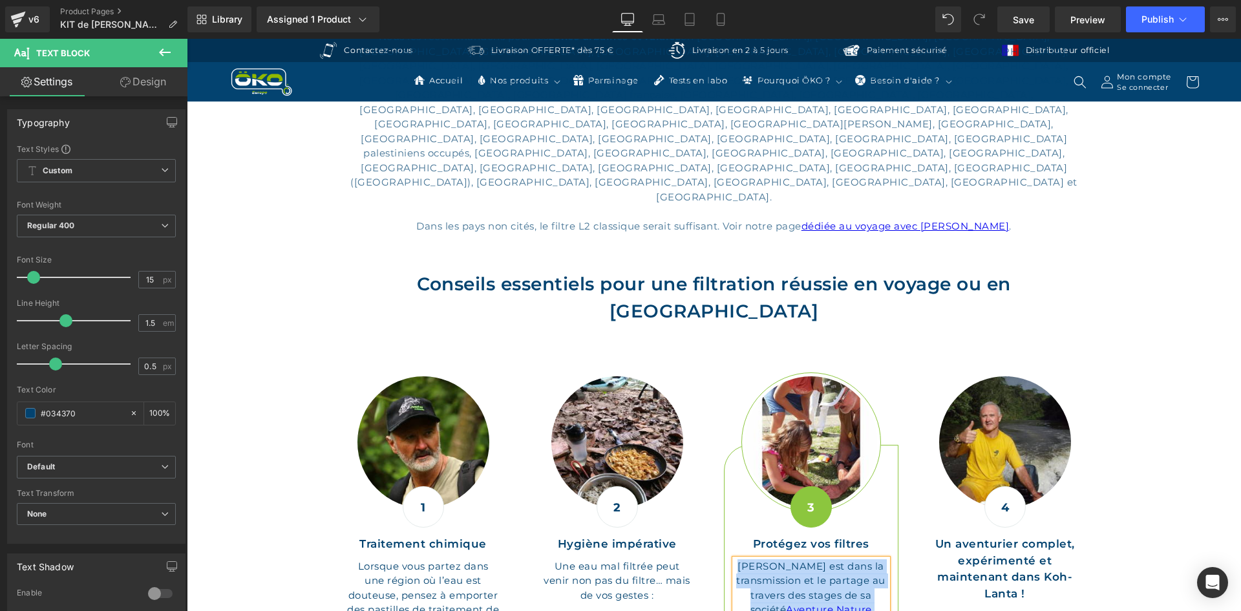
paste div
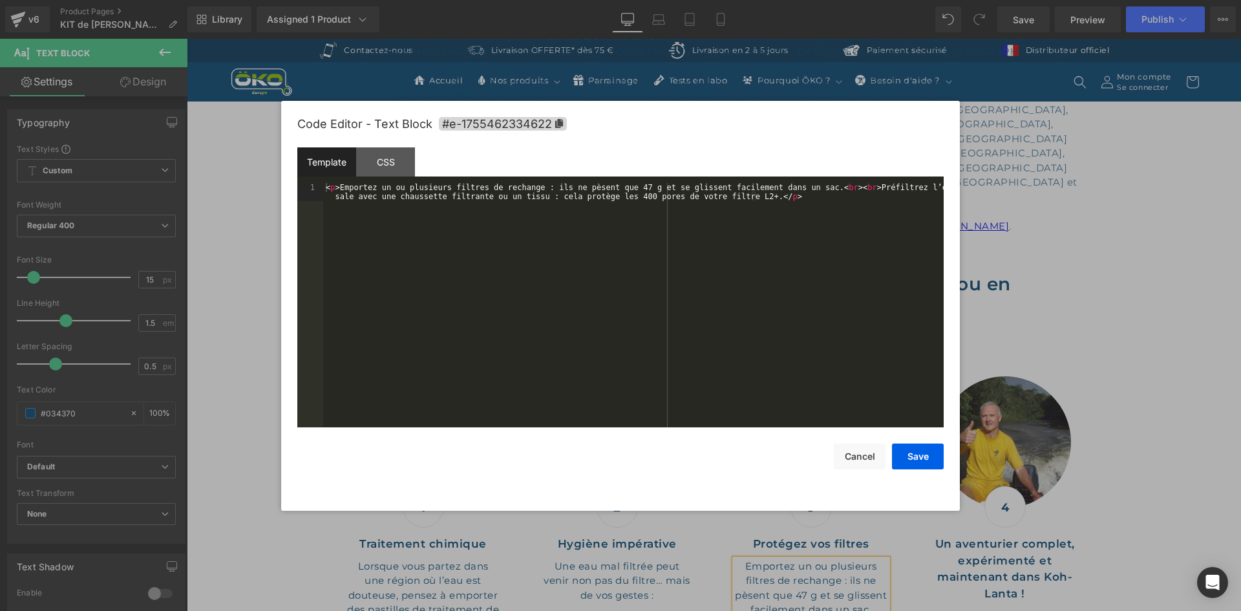
click at [826, 0] on div "Row You are previewing how the will restyle your page. You can not edit Element…" at bounding box center [620, 0] width 1241 height 0
click at [880, 449] on button "Cancel" at bounding box center [860, 456] width 52 height 26
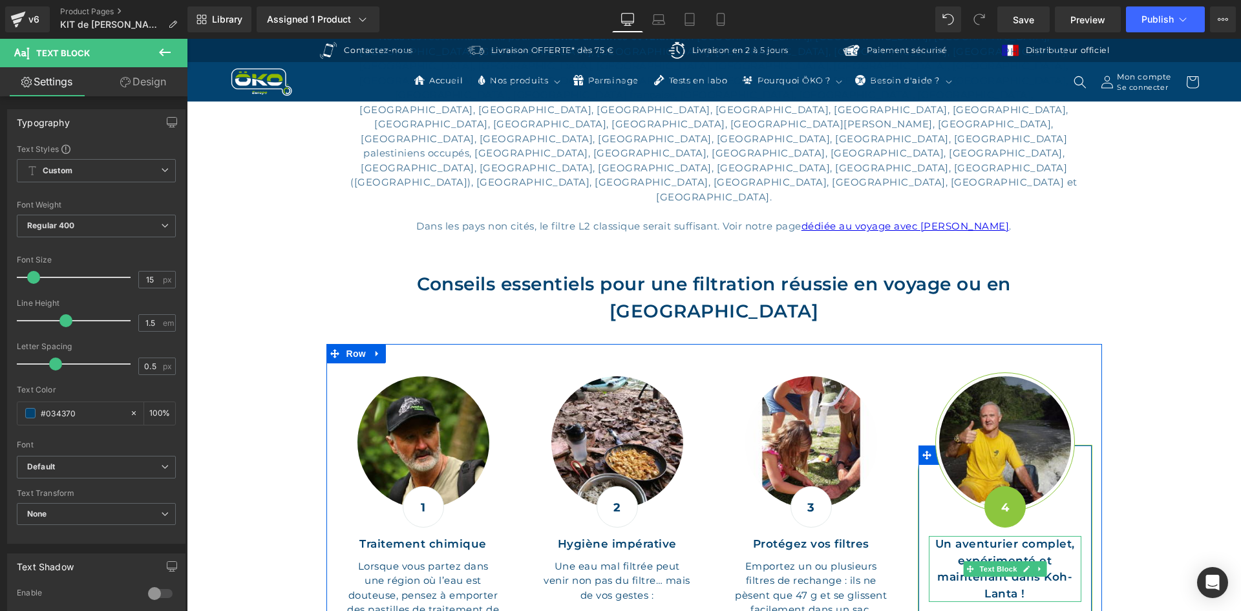
click at [1044, 536] on p "Un aventurier complet, expérimenté et maintenant dans Koh-Lanta !" at bounding box center [1005, 569] width 153 height 66
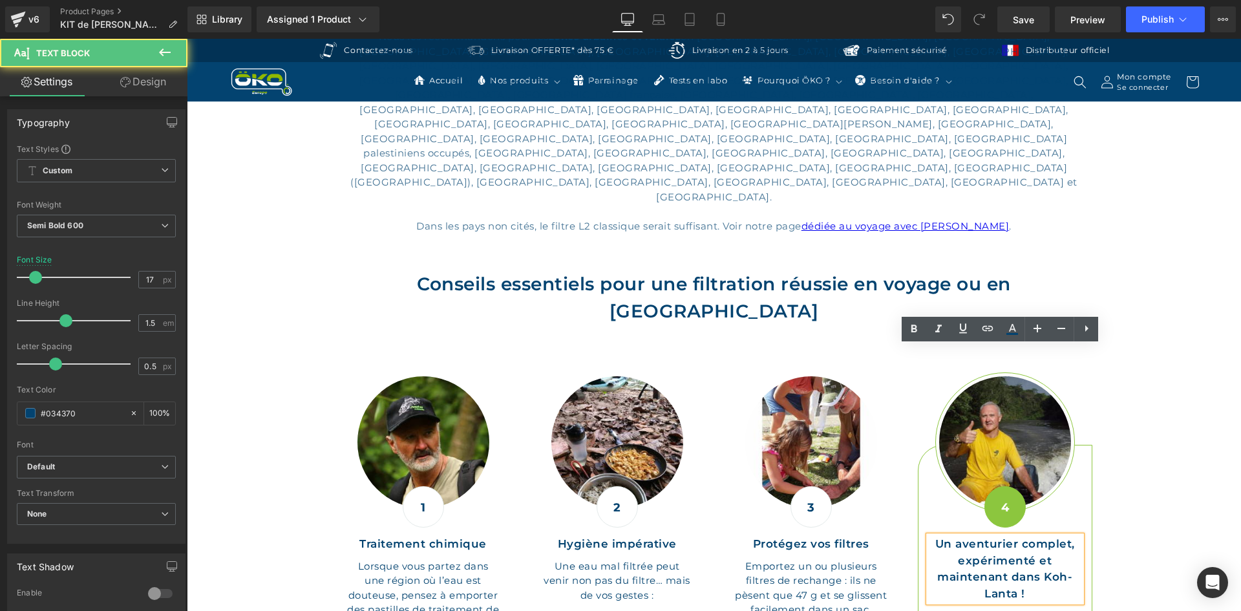
click at [1046, 536] on p "Un aventurier complet, expérimenté et maintenant dans Koh-Lanta !" at bounding box center [1005, 569] width 153 height 66
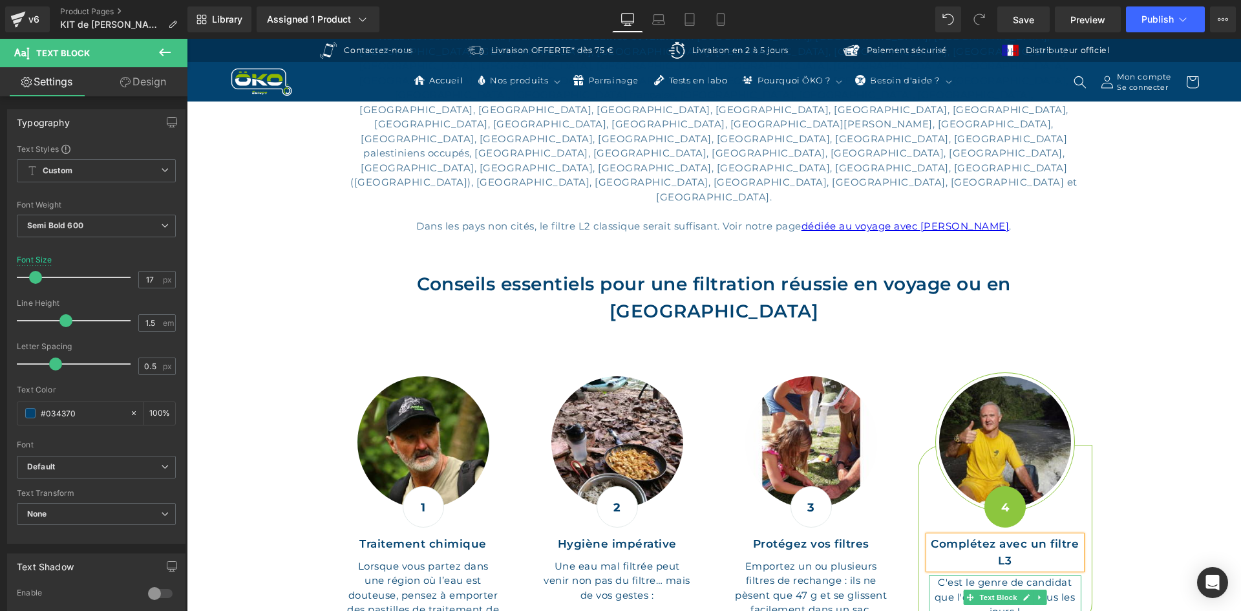
click at [1011, 575] on p "C'est le genre de candidat que l'on ne voit pas tous les jours !" at bounding box center [1005, 597] width 153 height 44
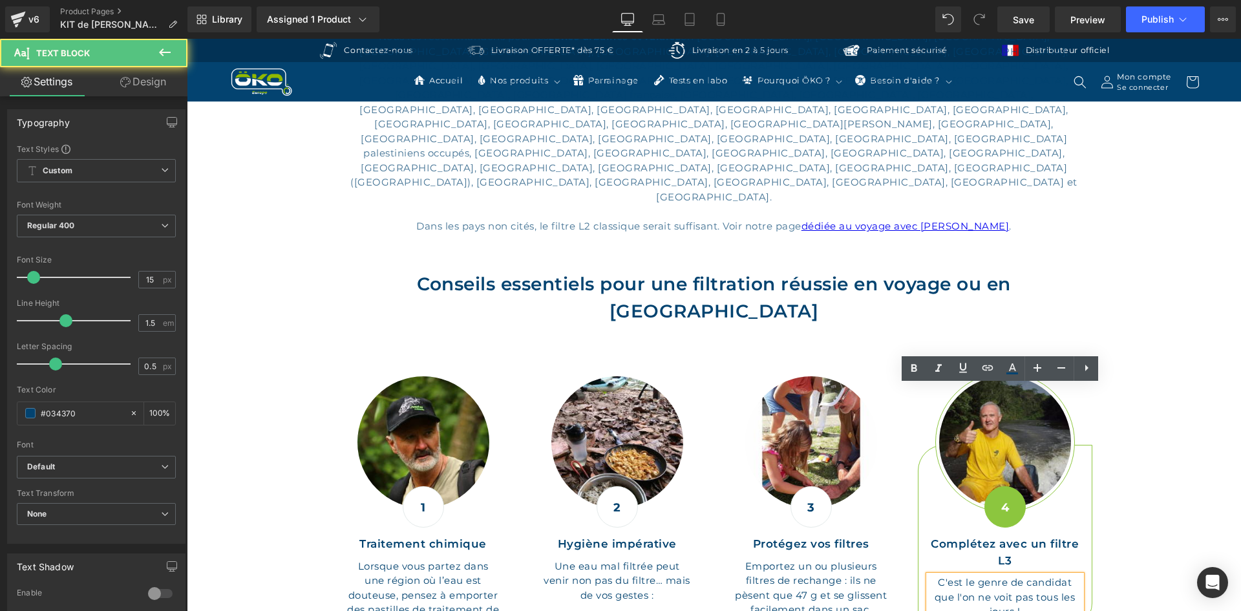
click at [1037, 575] on p "C'est le genre de candidat que l'on ne voit pas tous les jours !" at bounding box center [1005, 597] width 153 height 44
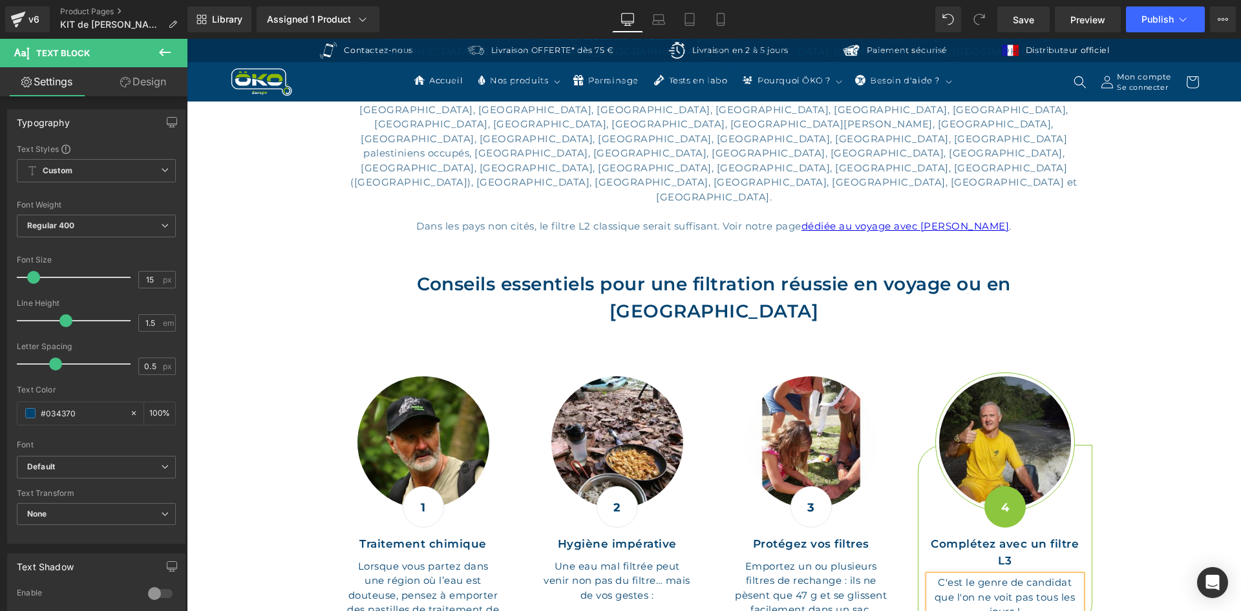
paste div
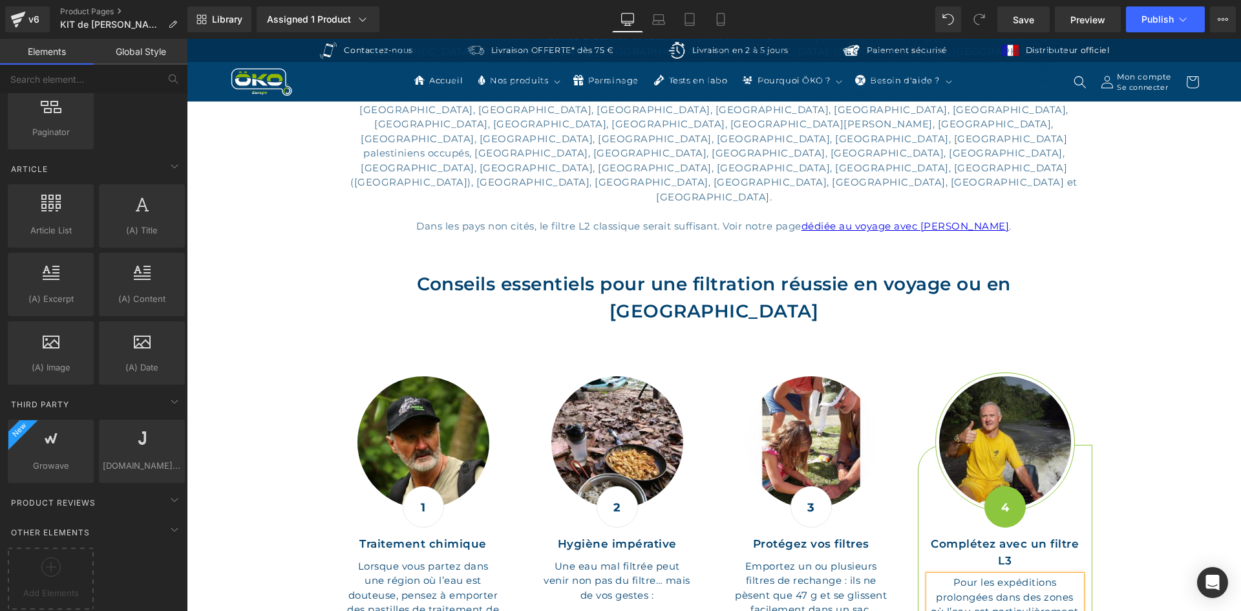
click at [1117, 306] on div "Hero Banner Sale Off (P) Image Row ‹ ›" at bounding box center [714, 76] width 1054 height 3075
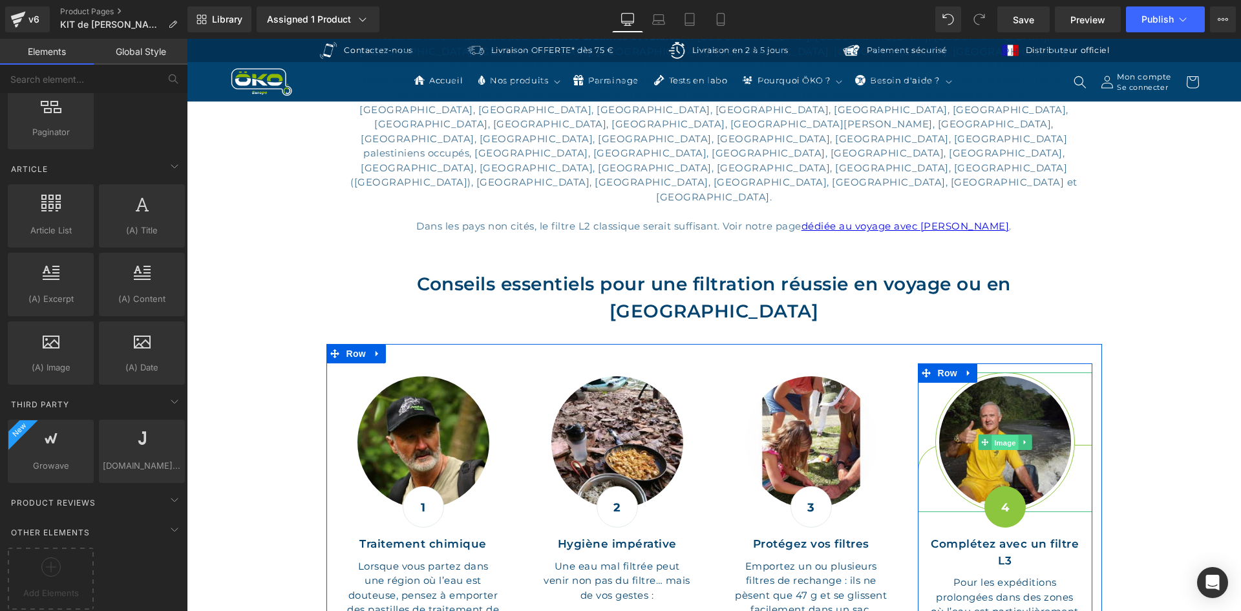
click at [993, 435] on span "Image" at bounding box center [1004, 443] width 27 height 16
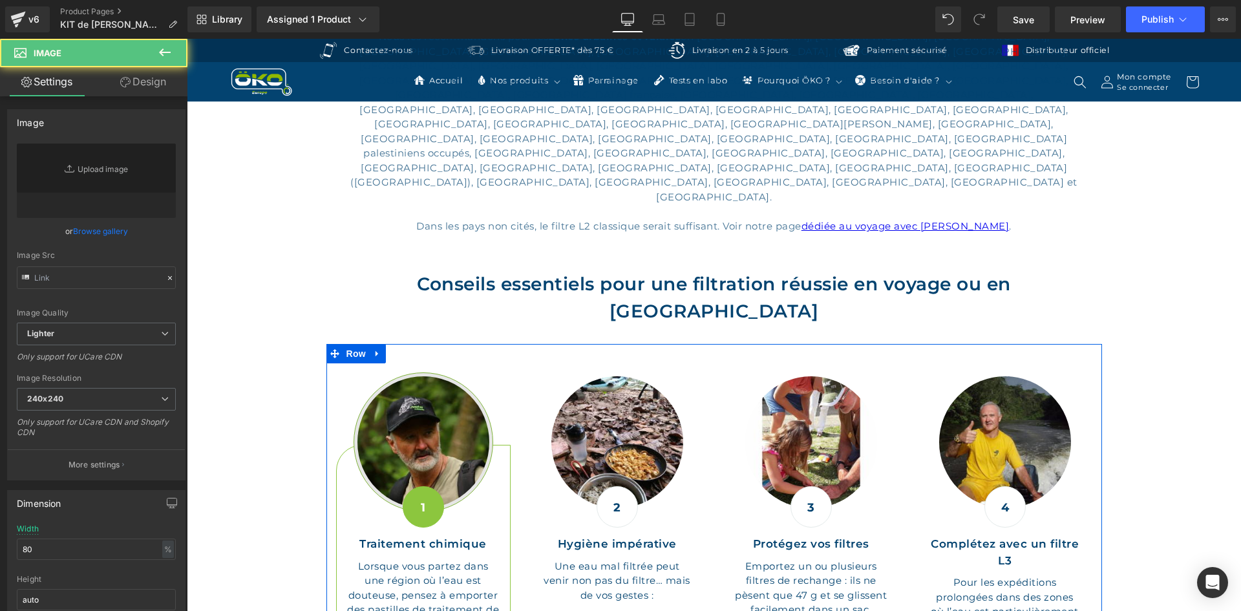
type input "https://ucarecdn.com/2aeb2675-65a9-46dd-9275-ad7d13f3c665/-/format/auto/-/previ…"
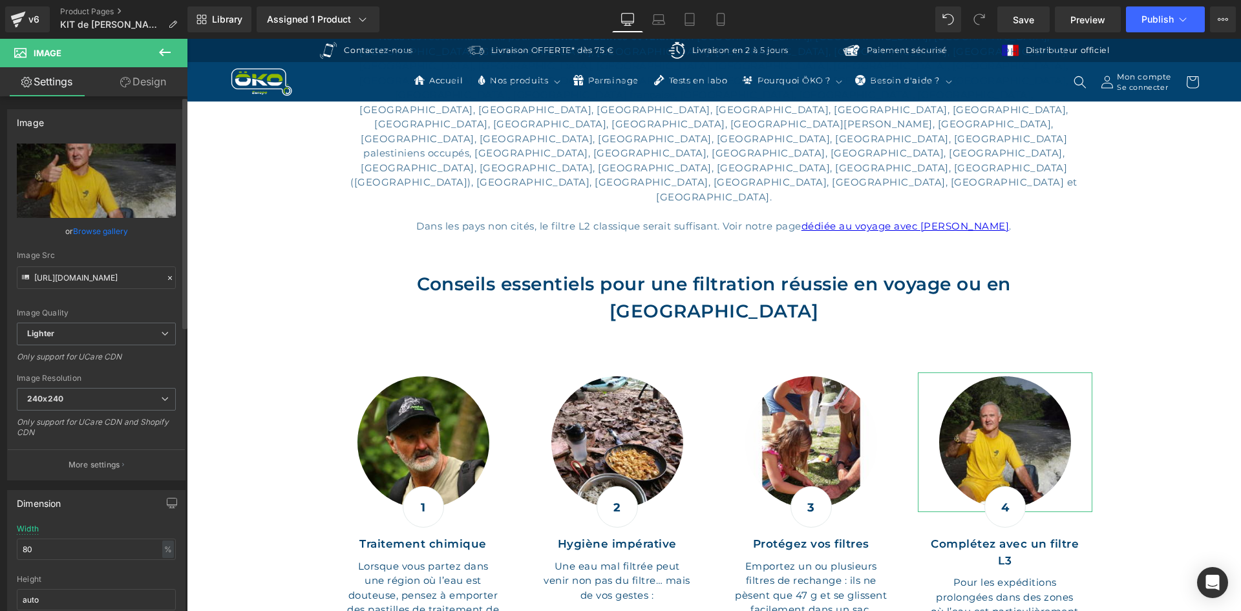
click at [167, 279] on icon at bounding box center [169, 277] width 9 height 9
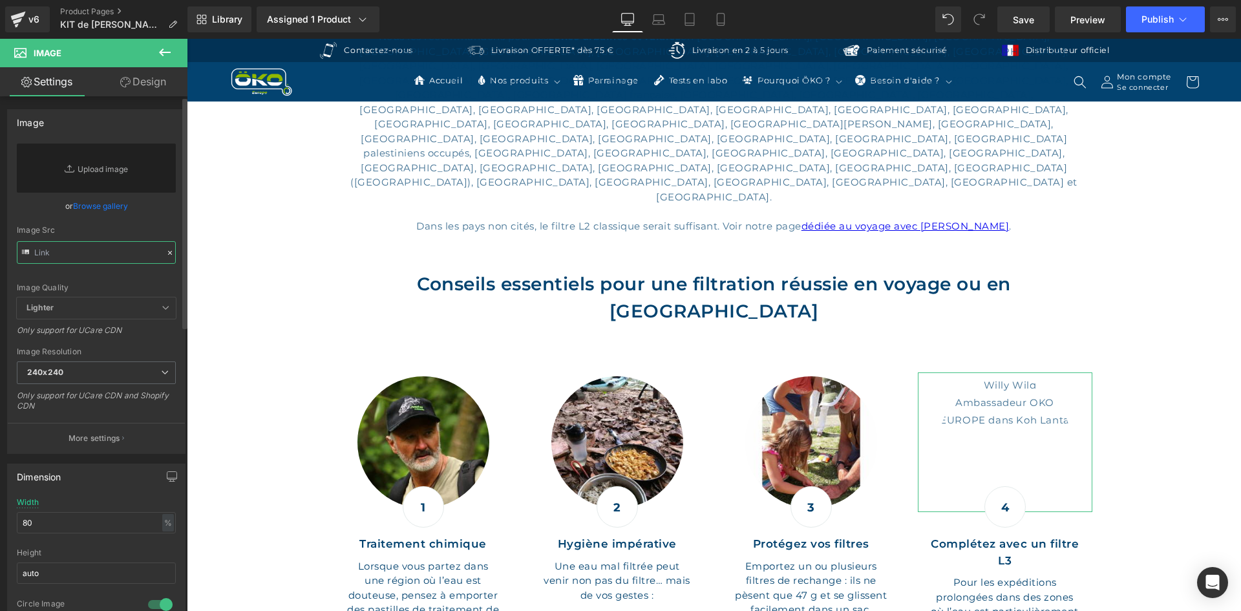
click at [100, 251] on input "text" at bounding box center [96, 252] width 159 height 23
paste input "https://ucarecdn.com/1669c6f0-c2e8-4da0-b560-82d8e7d7136c/-/format/auto/-/previ…"
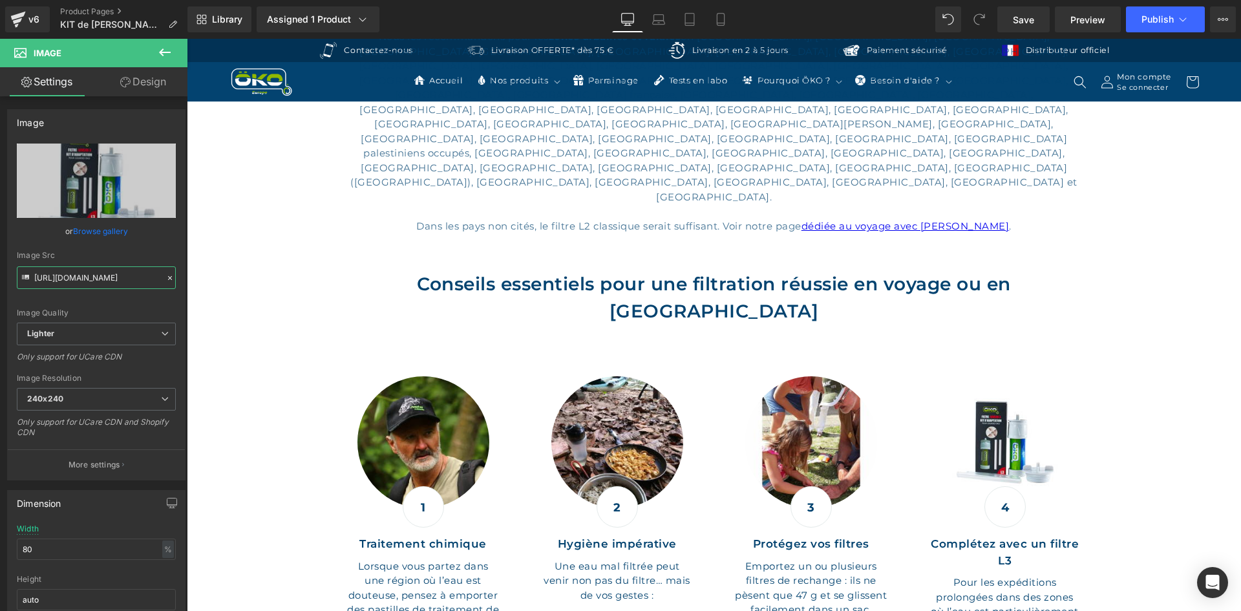
type input "https://ucarecdn.com/1669c6f0-c2e8-4da0-b560-82d8e7d7136c/-/format/auto/-/previ…"
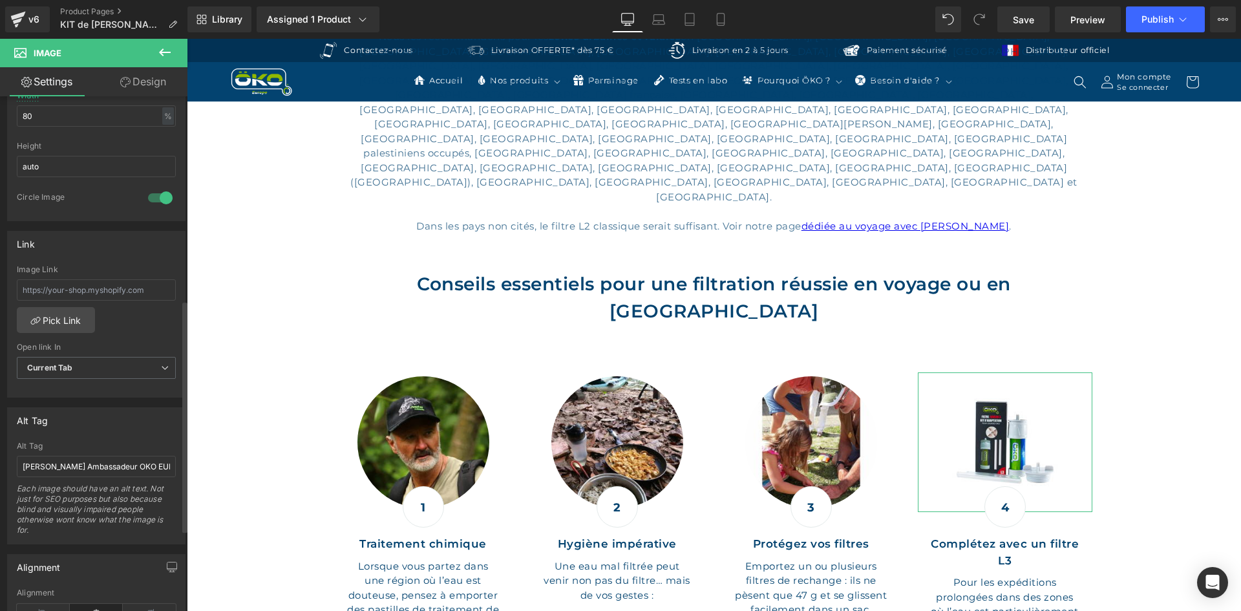
scroll to position [452, 0]
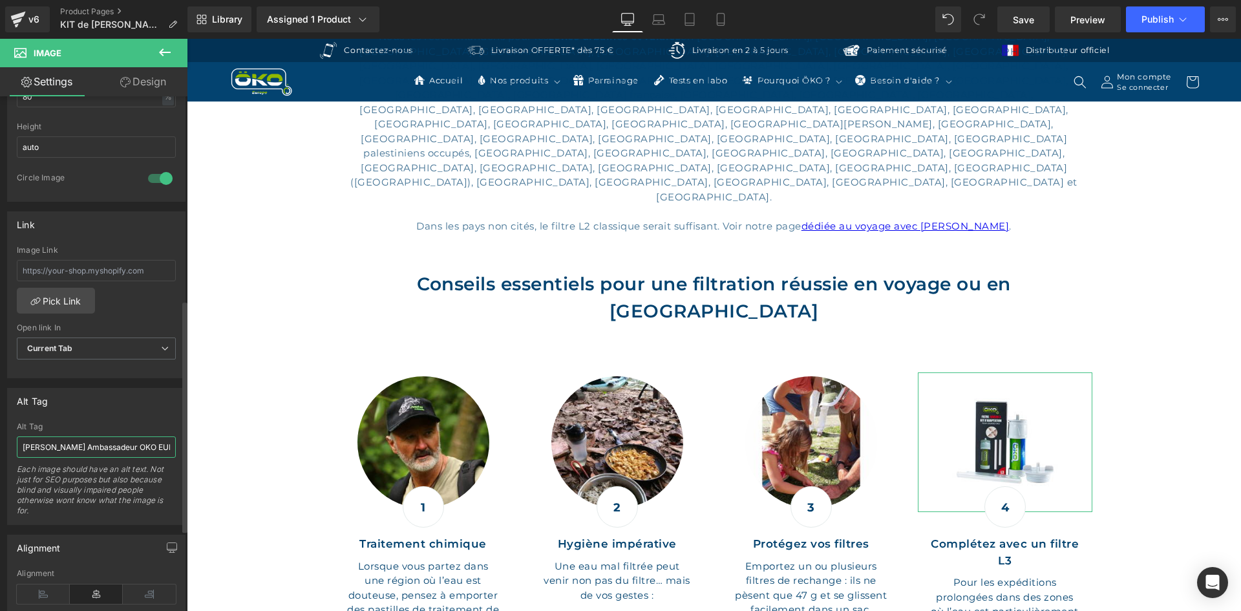
click at [107, 453] on input "Willy Wild Ambassadeur OKO EUROPE dans Koh Lanta" at bounding box center [96, 446] width 159 height 21
paste input "Paille filtrante L3"
type input "Paille filtrante L3"
click at [122, 428] on div "Alt Tag" at bounding box center [96, 426] width 159 height 9
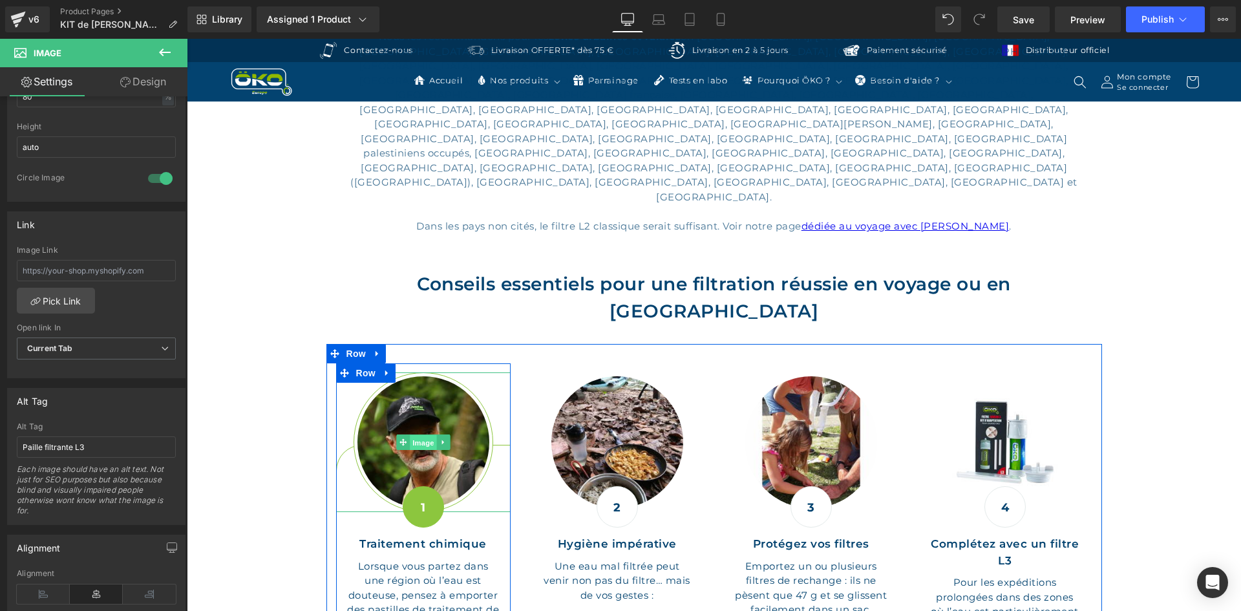
click at [421, 435] on span "Image" at bounding box center [423, 443] width 27 height 16
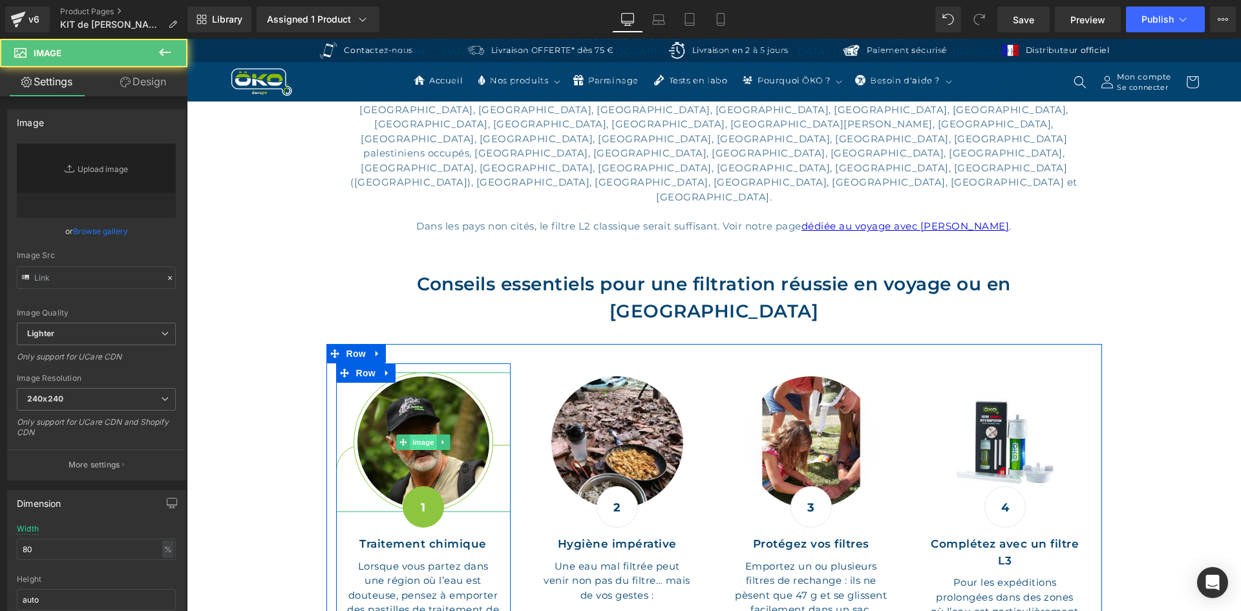
type input "https://ucarecdn.com/d3c9b60a-6cab-4daa-9b27-15ab92046824/-/format/auto/-/previ…"
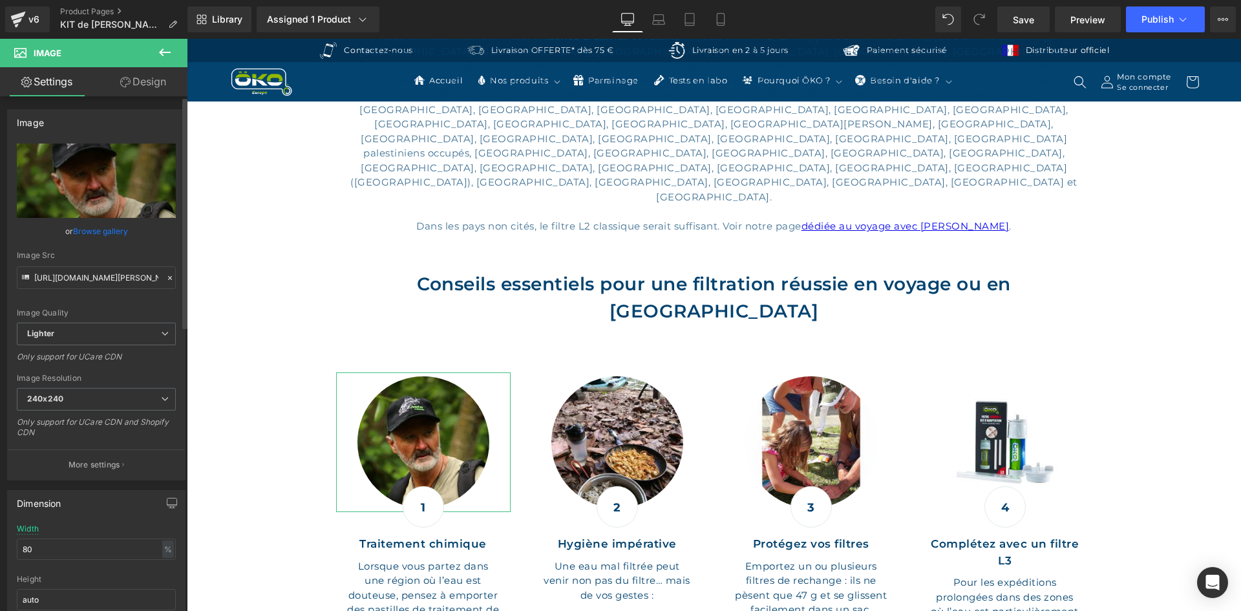
click at [169, 279] on div at bounding box center [170, 278] width 12 height 15
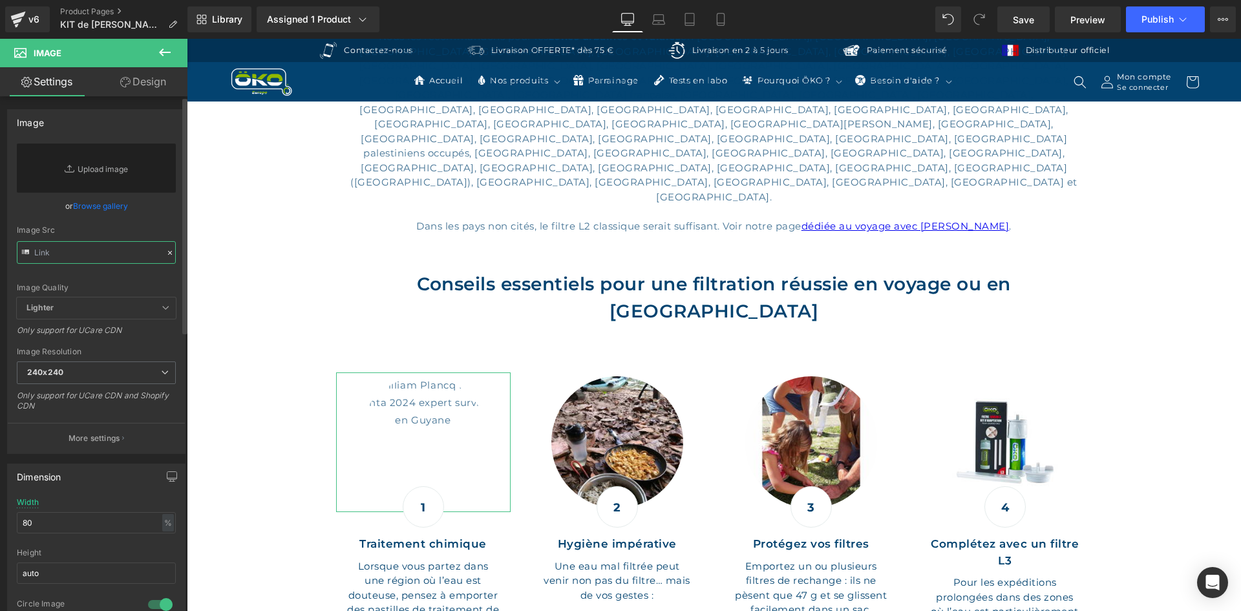
click at [81, 246] on input "text" at bounding box center [96, 252] width 159 height 23
paste input "https://ucarecdn.com/381aafd9-b071-4604-9537-6adc070f4a98/-/format/auto/-/previ…"
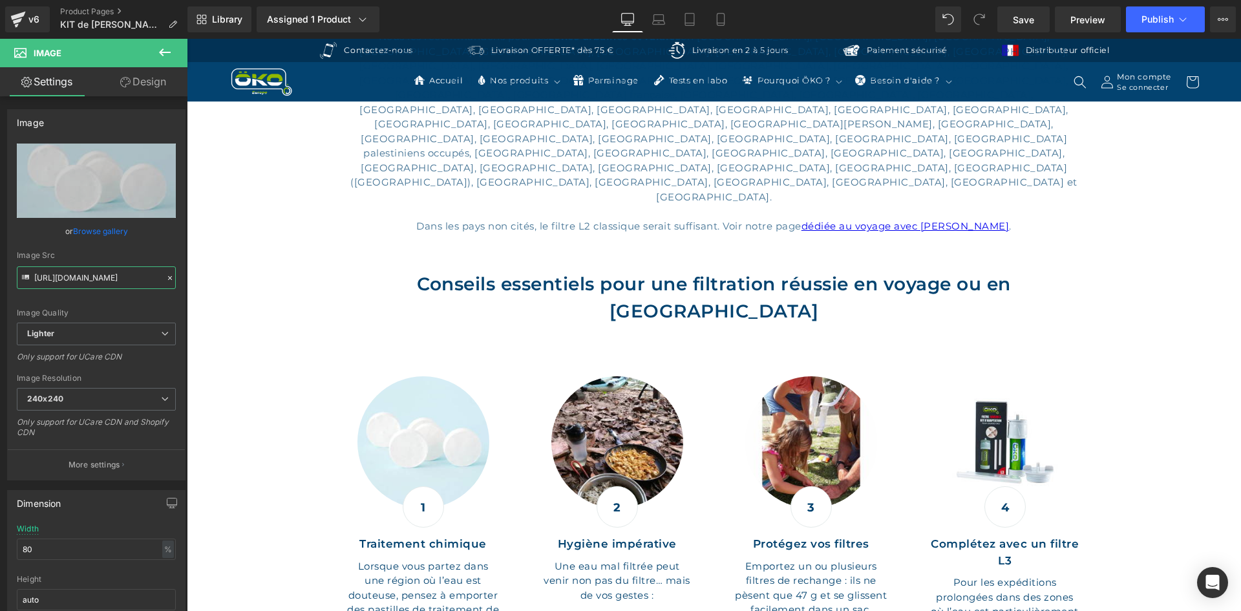
type input "https://ucarecdn.com/381aafd9-b071-4604-9537-6adc070f4a98/-/format/auto/-/previ…"
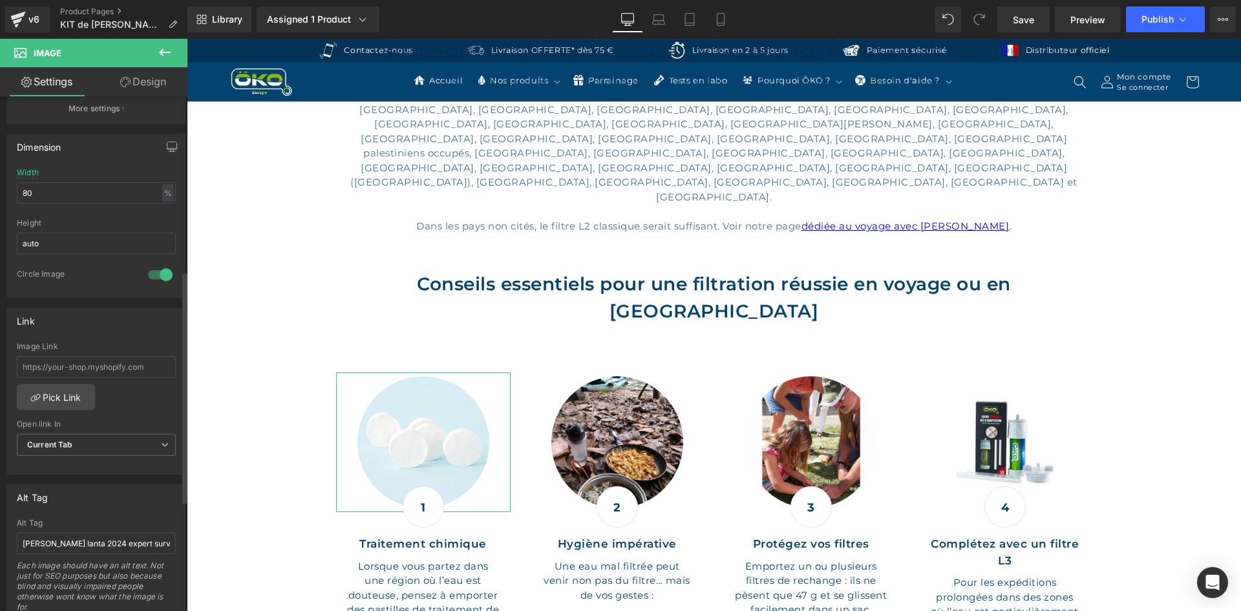
scroll to position [388, 0]
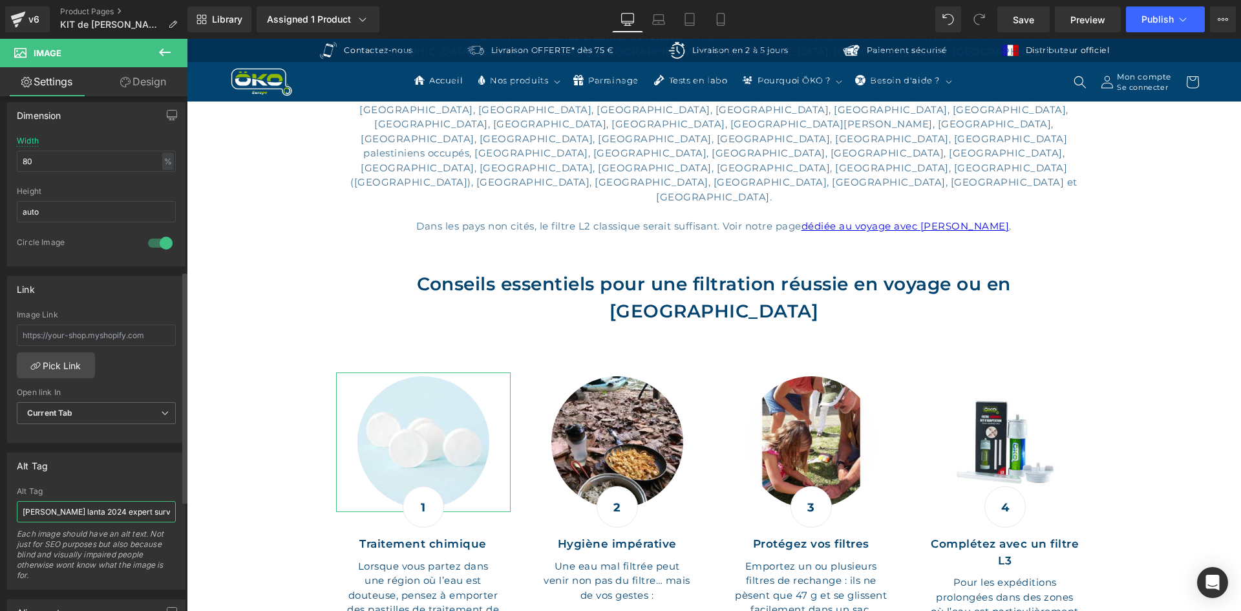
click at [83, 512] on input "William Plancq Koh lanta 2024 expert survie en Guyane" at bounding box center [96, 511] width 159 height 21
paste input "Pastilles micropur"
type input "Pastilles micropur"
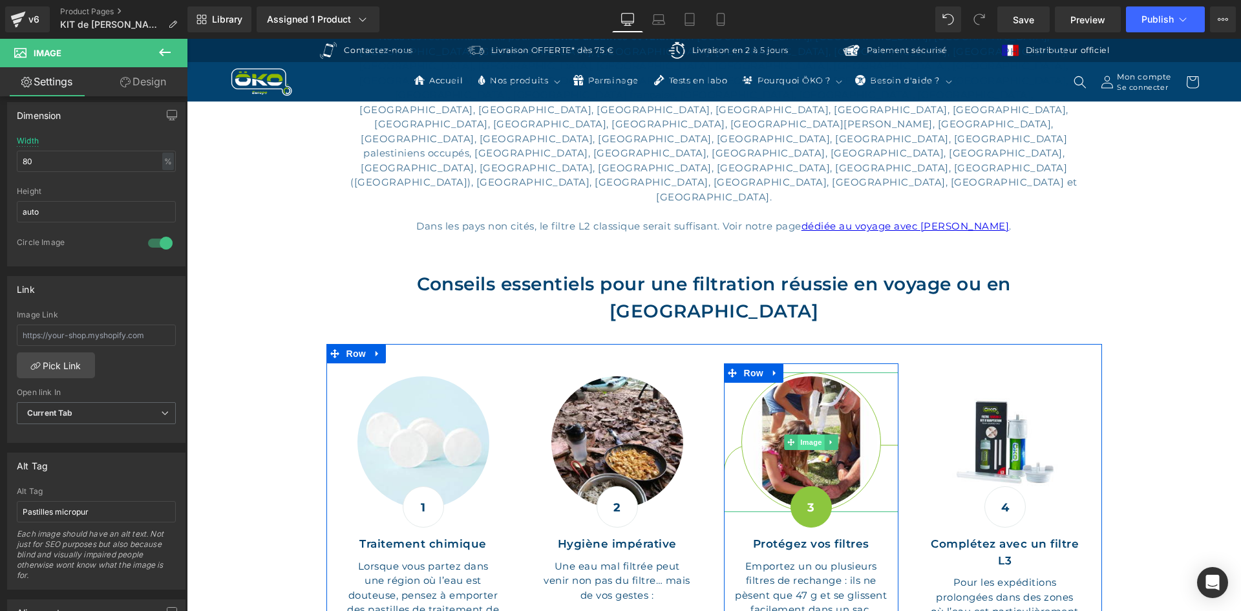
click at [810, 434] on span "Image" at bounding box center [811, 442] width 27 height 16
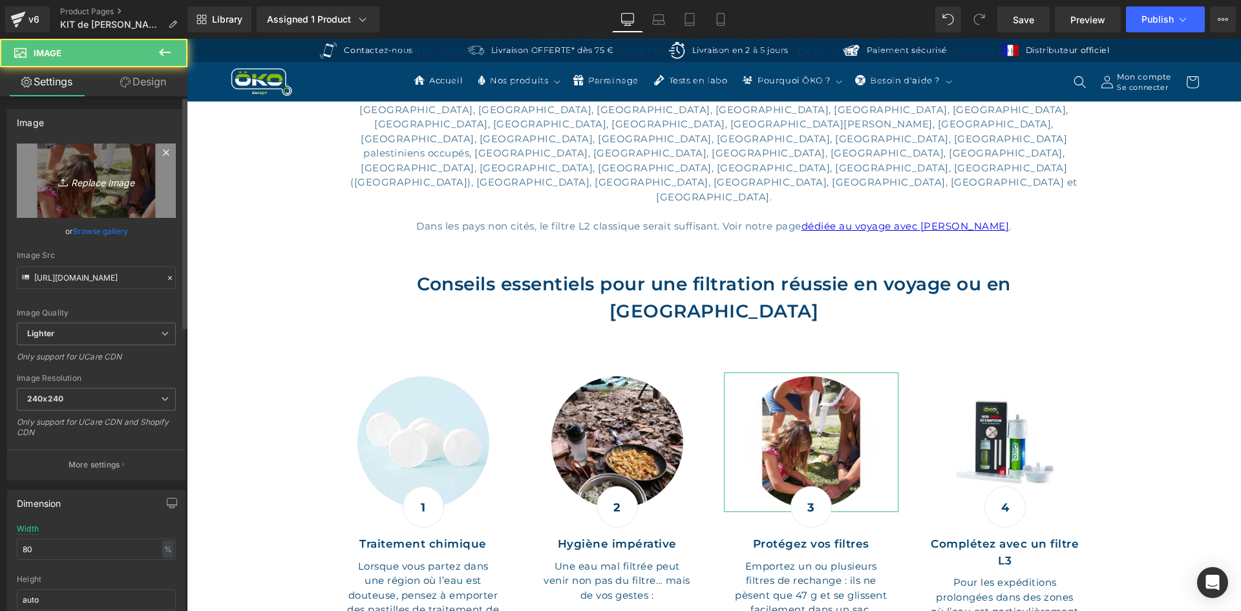
click at [80, 179] on icon "Replace Image" at bounding box center [96, 181] width 103 height 16
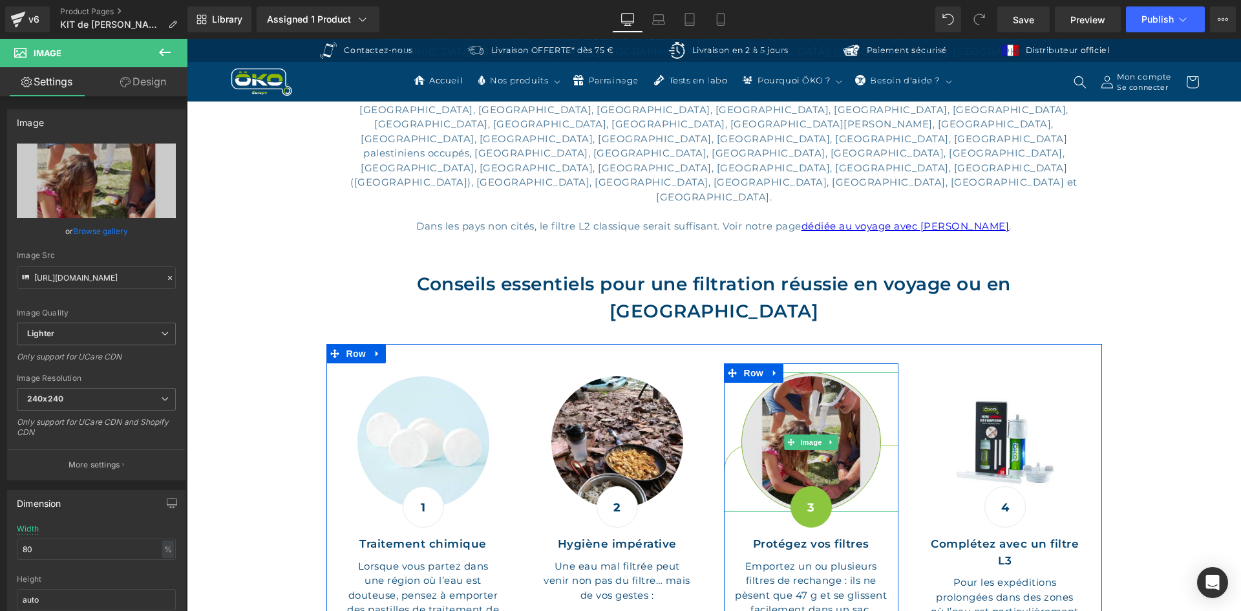
click at [783, 372] on img at bounding box center [811, 442] width 140 height 140
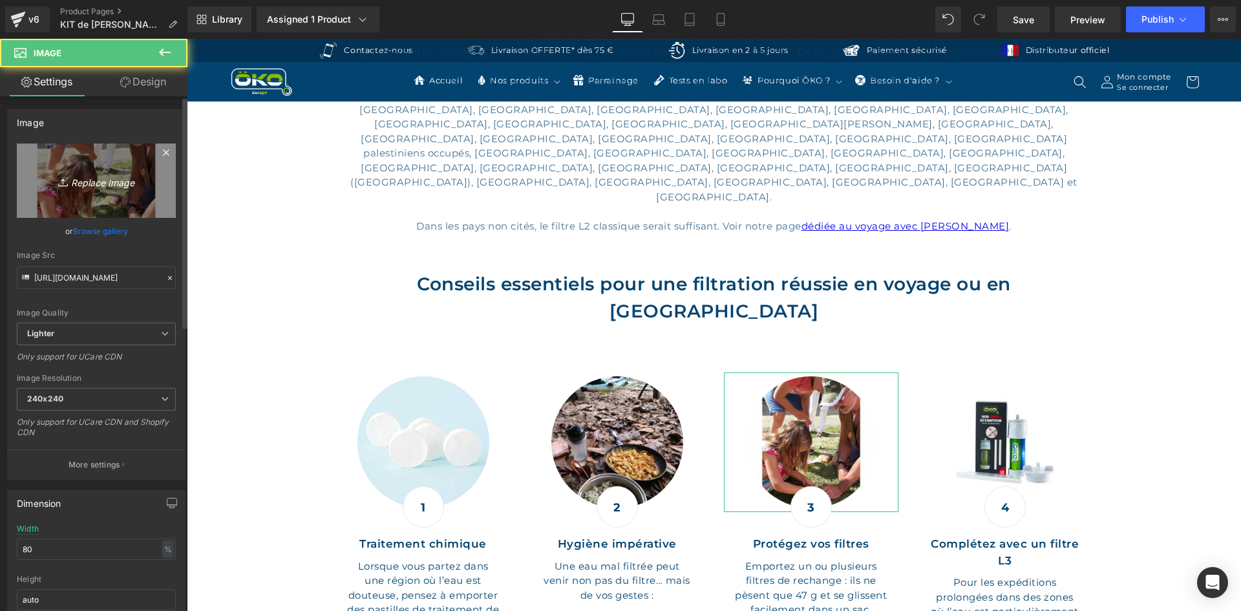
click at [79, 159] on link "Replace Image" at bounding box center [96, 180] width 159 height 74
type input "C:\fakepath\Photo_filtres_Gourdes_OKO (1).jpg"
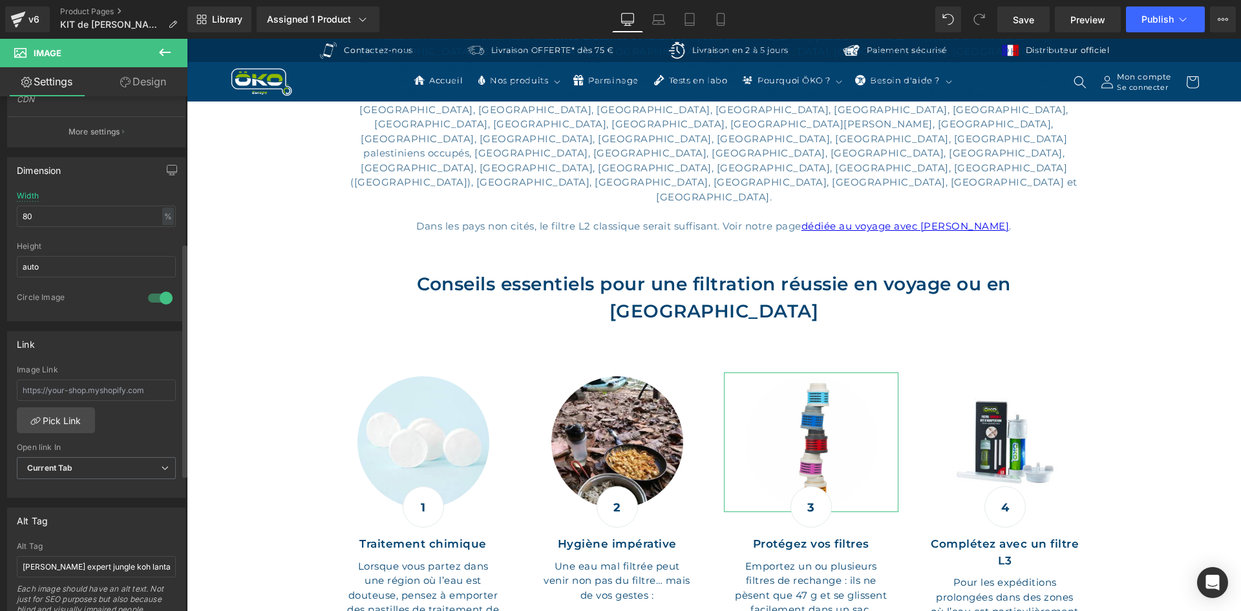
scroll to position [333, 0]
type input "https://ucarecdn.com/adf89894-ed48-44ba-82b4-8b2dffd00504/-/format/auto/-/previ…"
click at [87, 556] on input "Willy Wild expert jungle koh lanta 2024" at bounding box center [96, 566] width 159 height 21
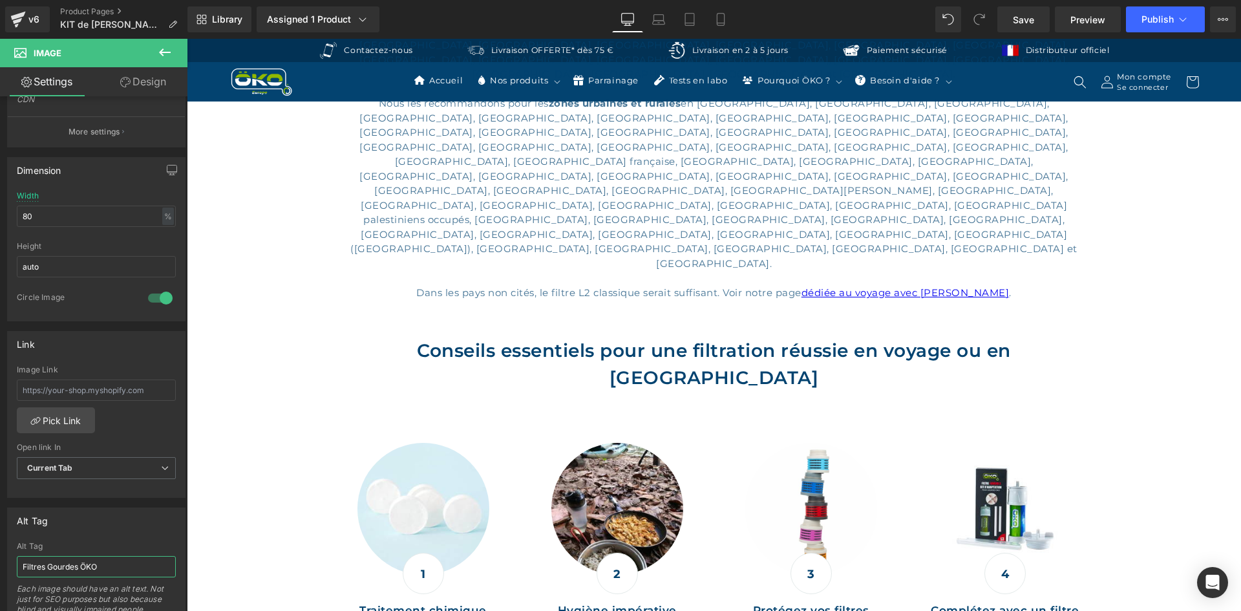
scroll to position [1487, 0]
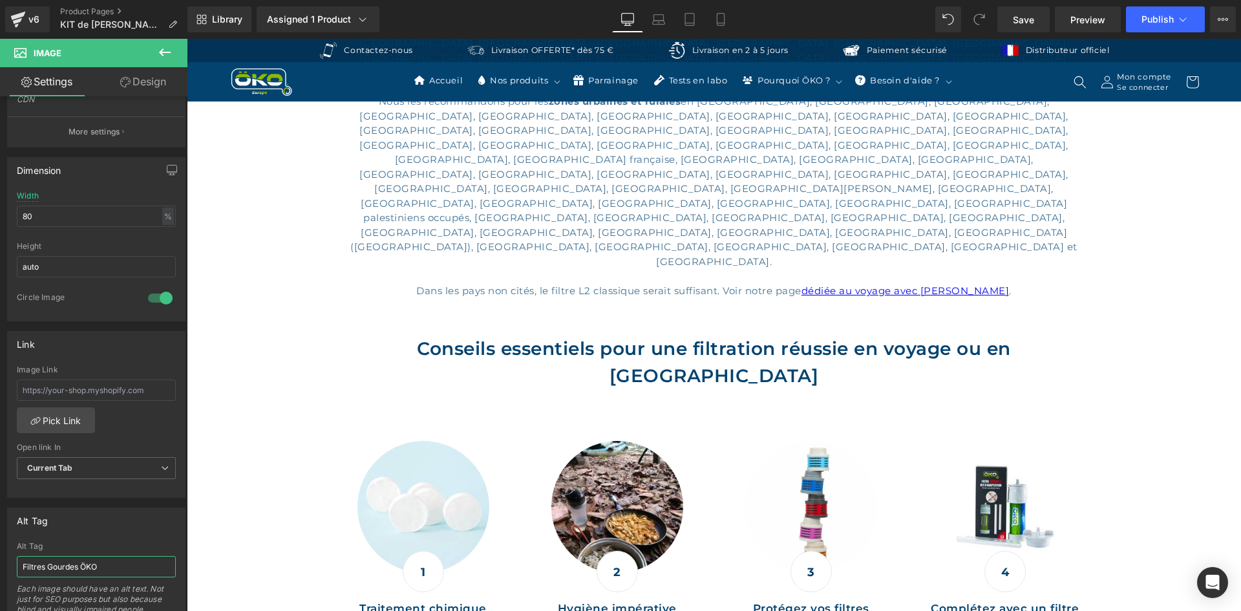
type input "Filtres Gourdes ÖKO"
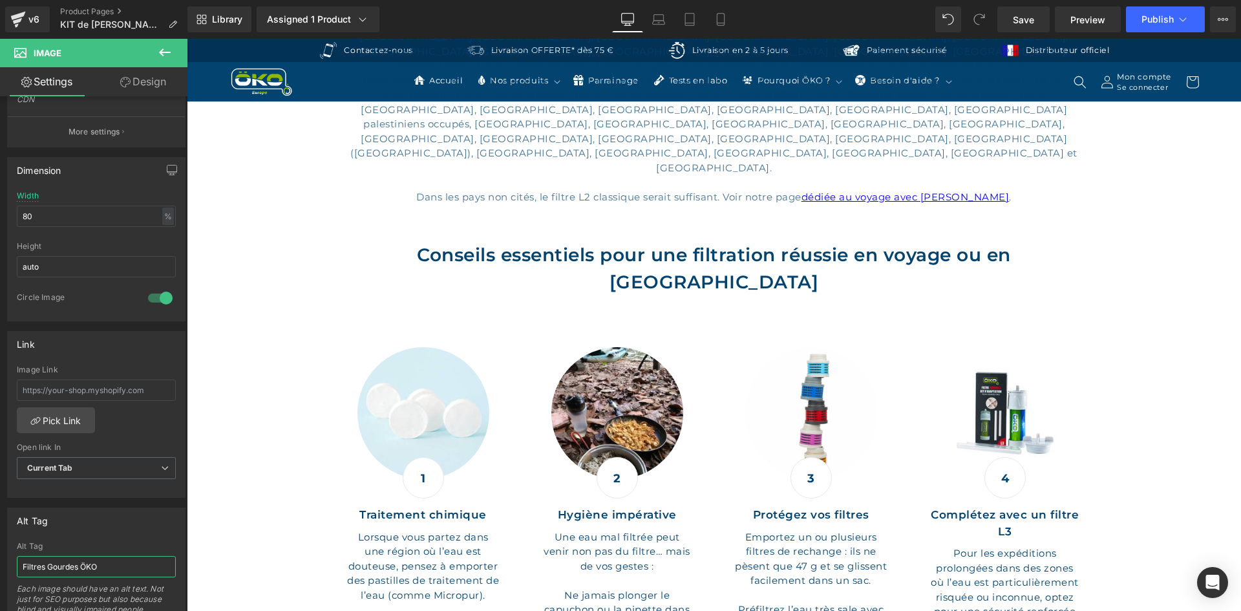
scroll to position [1616, 0]
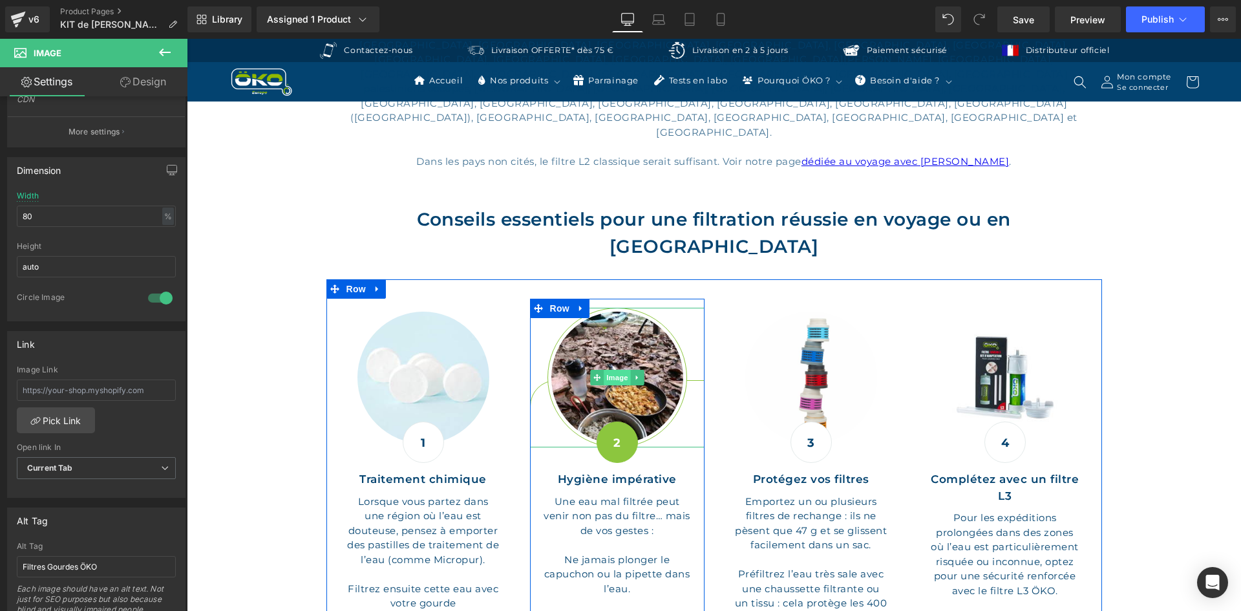
click at [609, 370] on span "Image" at bounding box center [617, 378] width 27 height 16
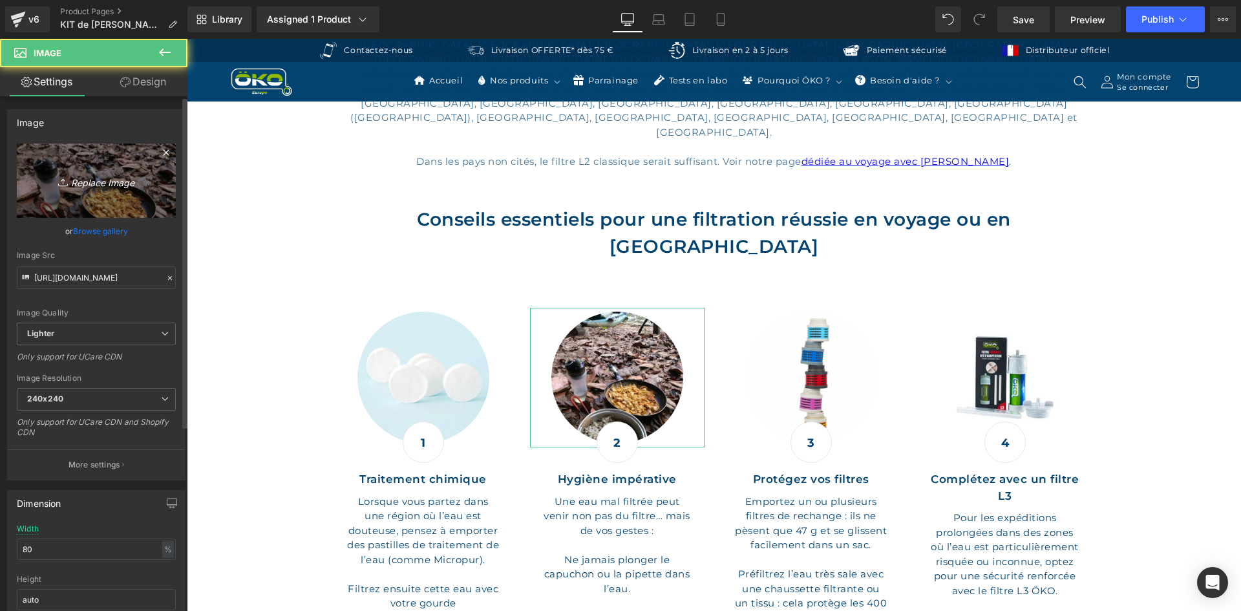
click at [111, 182] on icon "Replace Image" at bounding box center [96, 181] width 103 height 16
type input "C:\fakepath\Filtrer de l'eau contaminée.jpg"
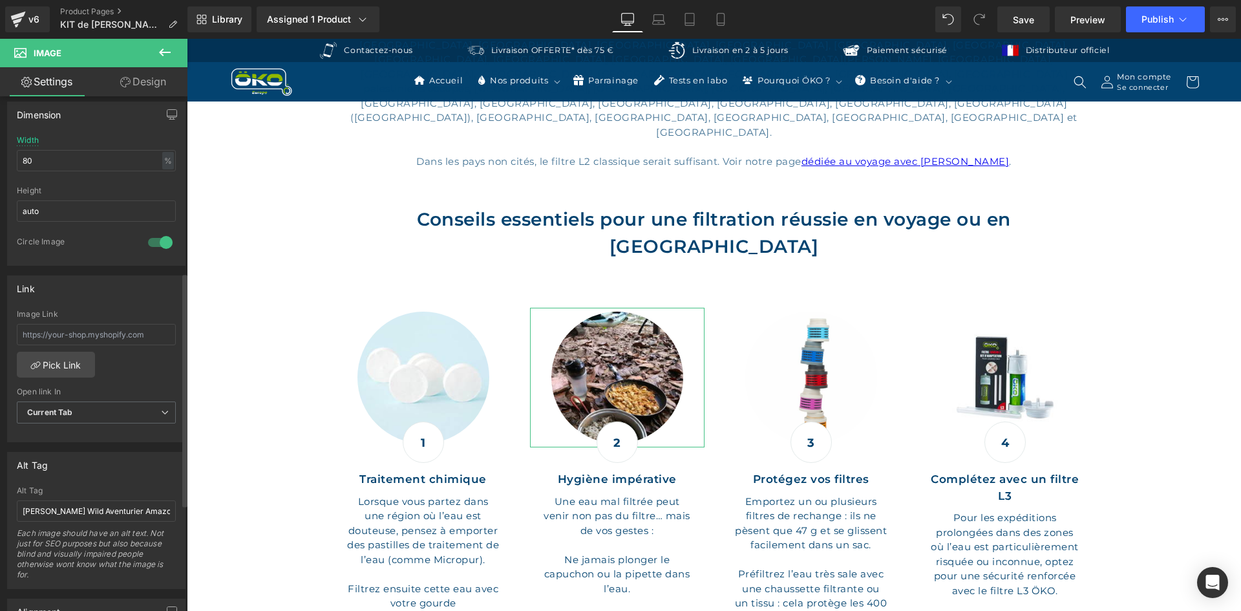
scroll to position [388, 0]
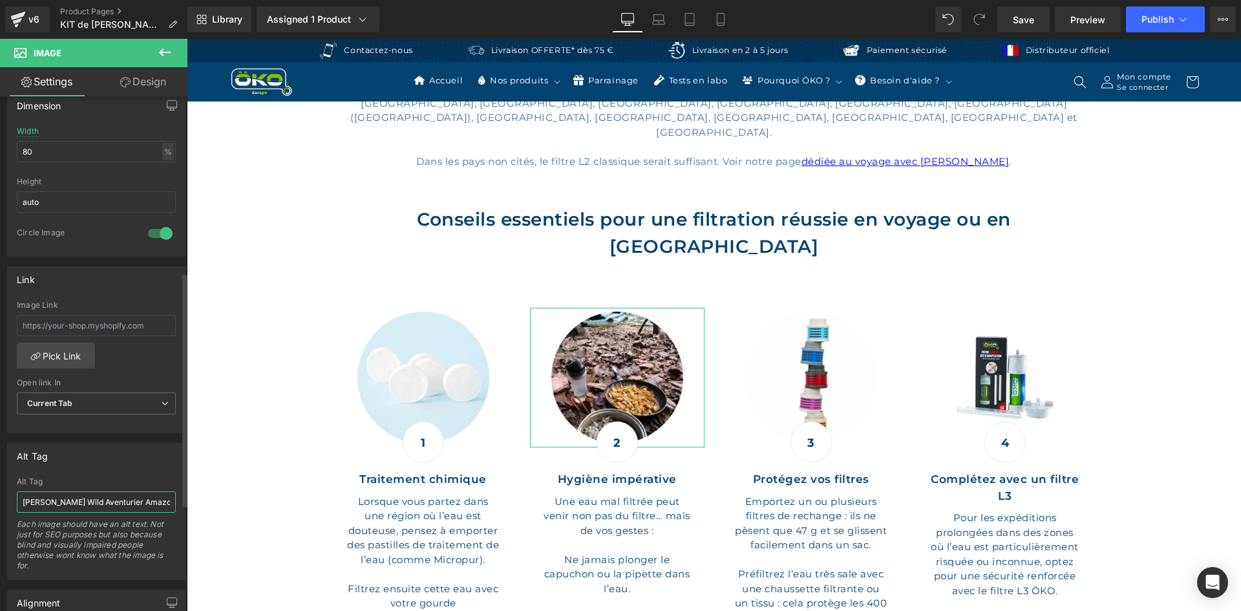
click at [69, 496] on input "Willy Plancq Wild Aventurier Amazonie Koh lanta 2024" at bounding box center [96, 501] width 159 height 21
type input "https://ucarecdn.com/a335846b-fa4a-489f-a562-4d14b1bb2cd0/-/format/auto/-/previ…"
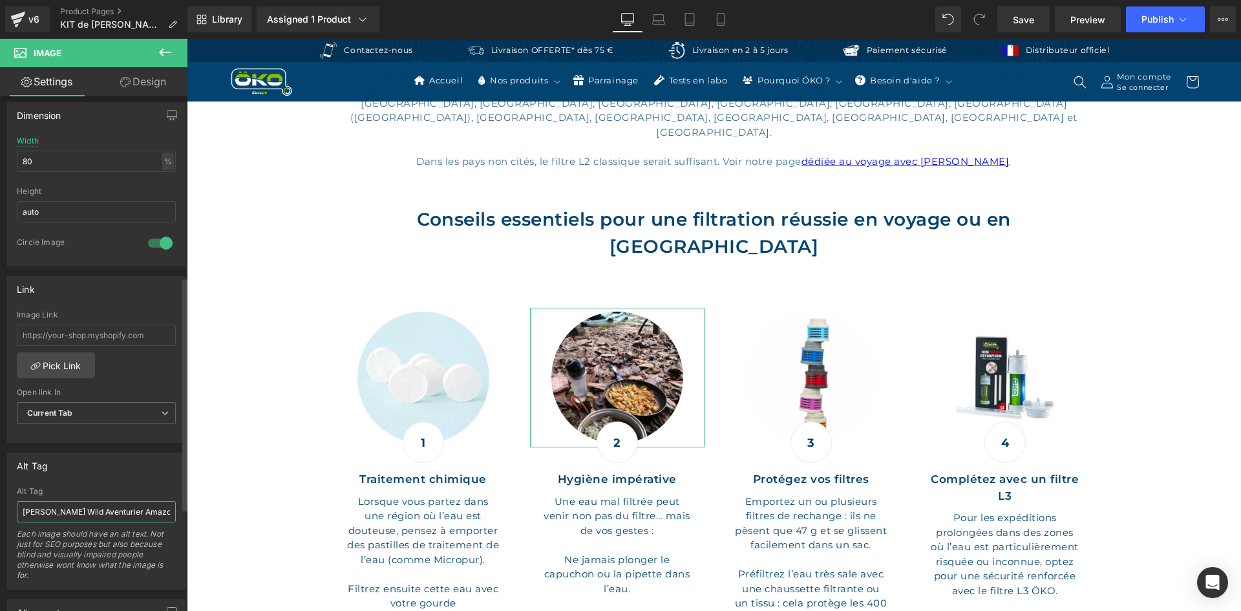
scroll to position [397, 0]
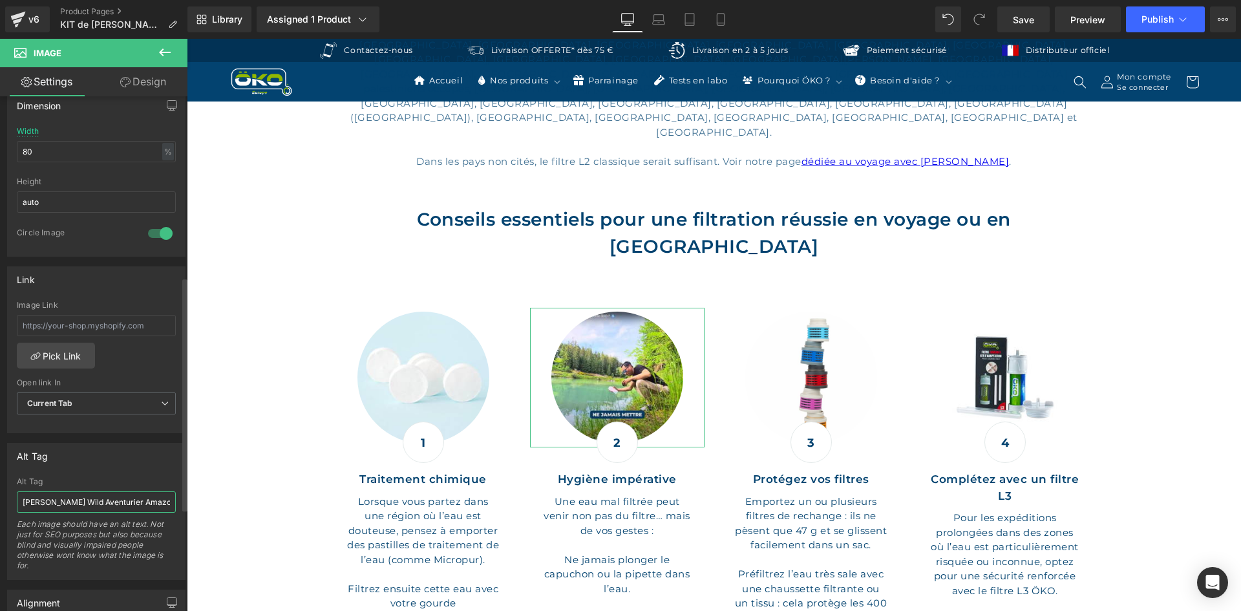
paste input "Filtrer de l'eau contaminée"
type input "Filtrer de l'eau contaminée"
click at [92, 482] on div "Alt Tag" at bounding box center [96, 481] width 159 height 9
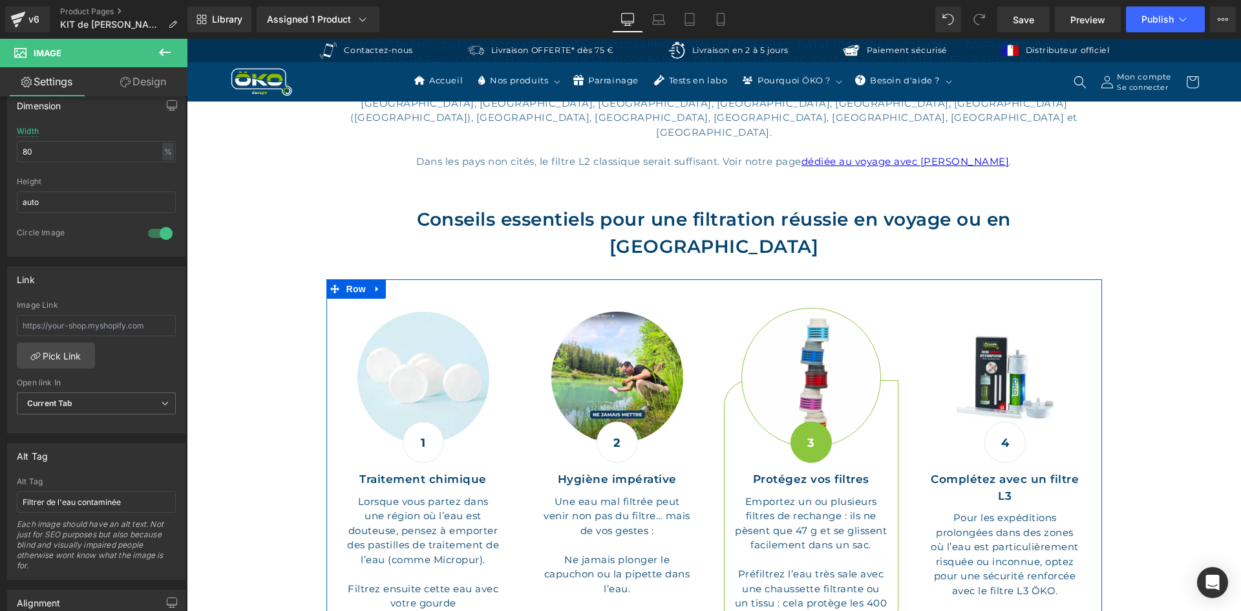
type input "https://ucarecdn.com/a335846b-fa4a-489f-a562-4d14b1bb2cd0/-/format/auto/-/previ…"
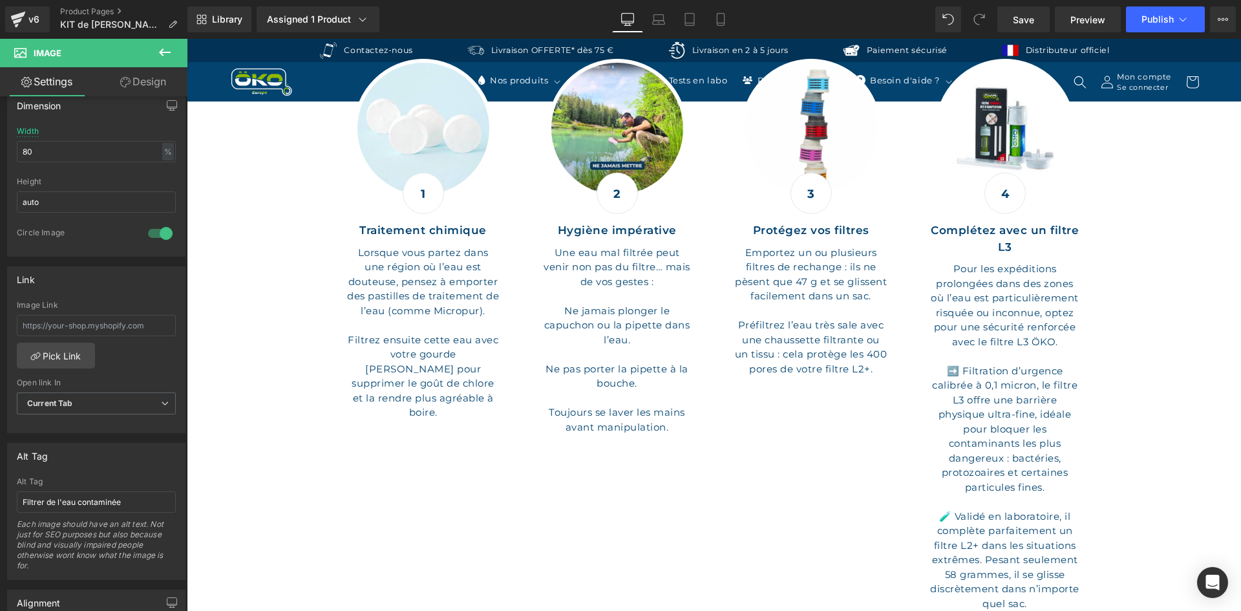
scroll to position [1874, 0]
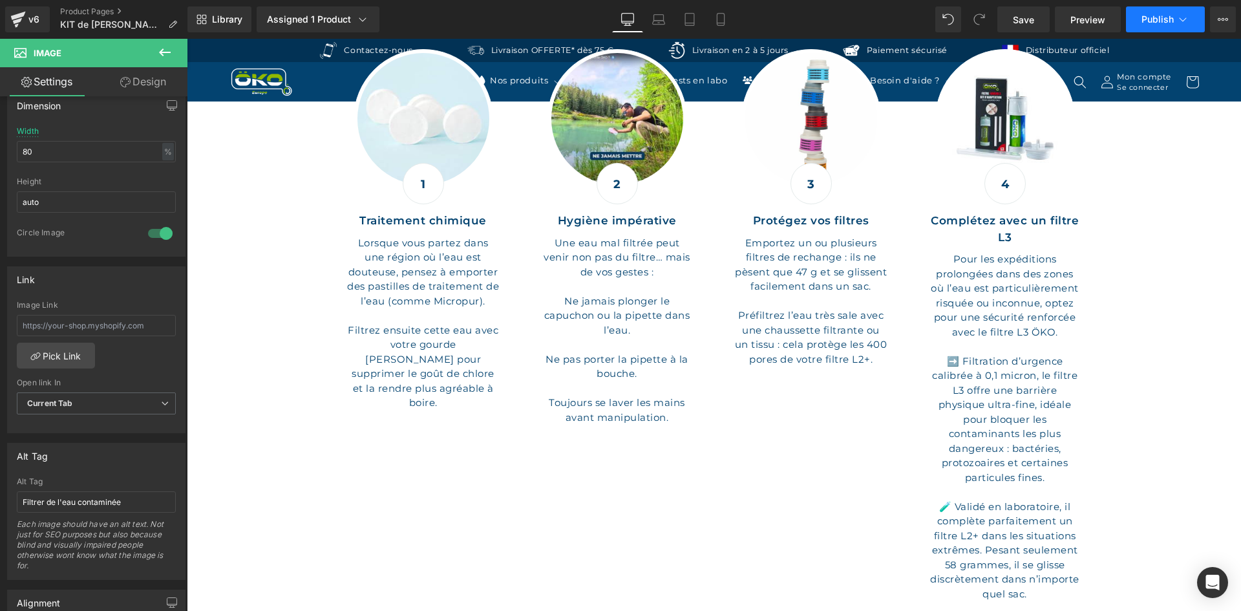
click at [1169, 8] on button "Publish" at bounding box center [1165, 19] width 79 height 26
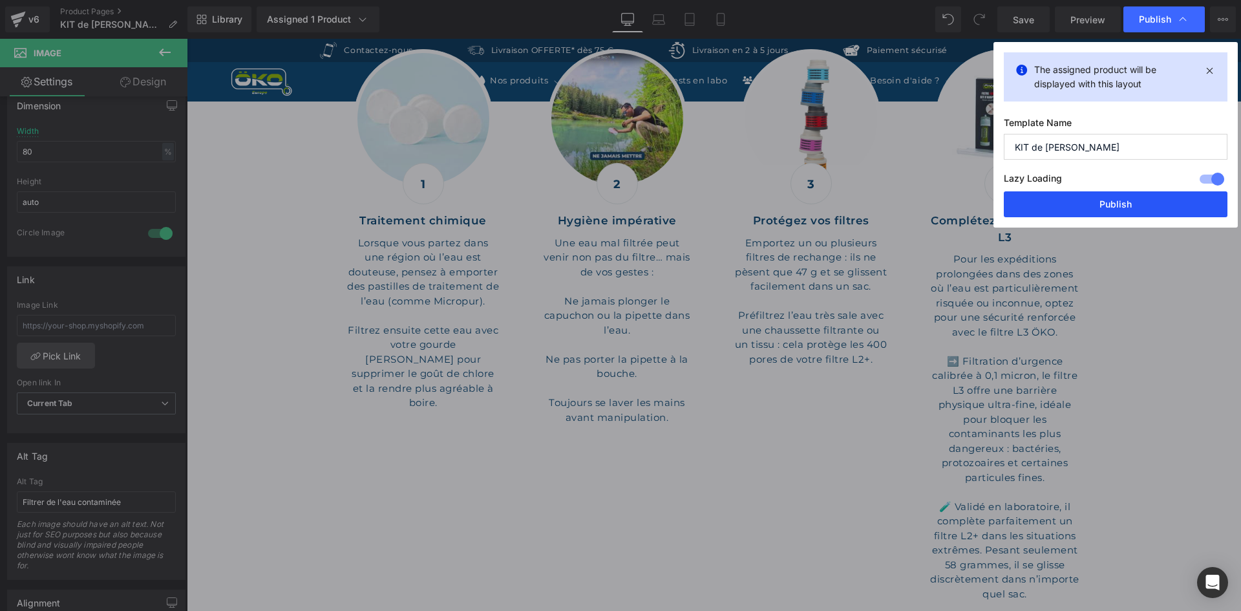
click at [1065, 195] on button "Publish" at bounding box center [1116, 204] width 224 height 26
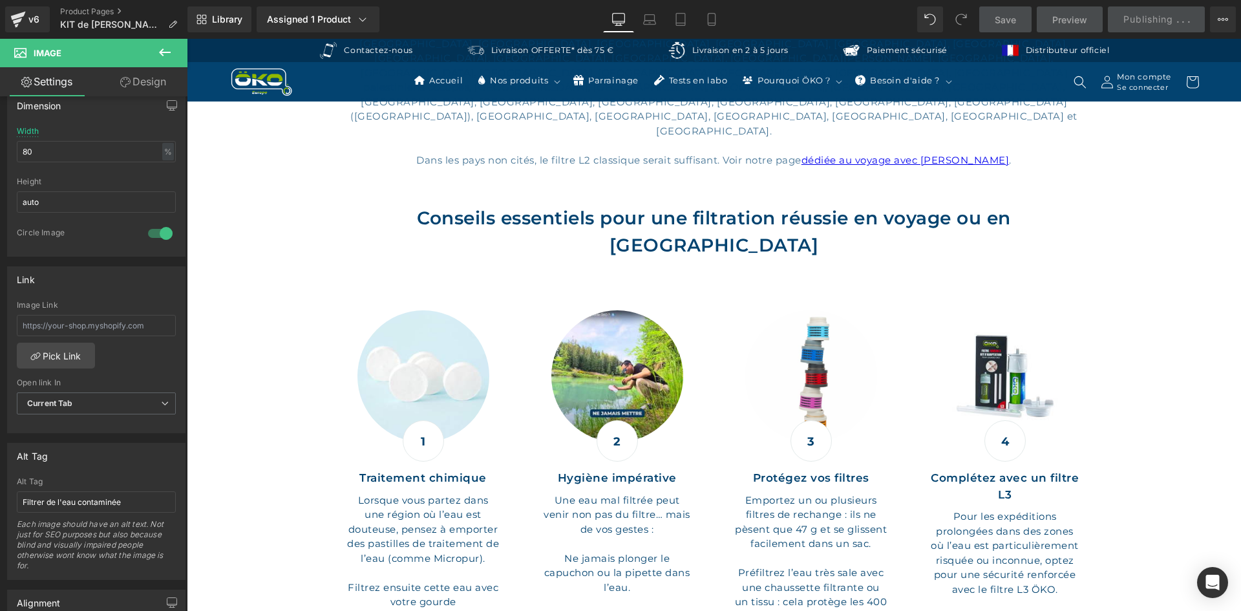
scroll to position [1616, 0]
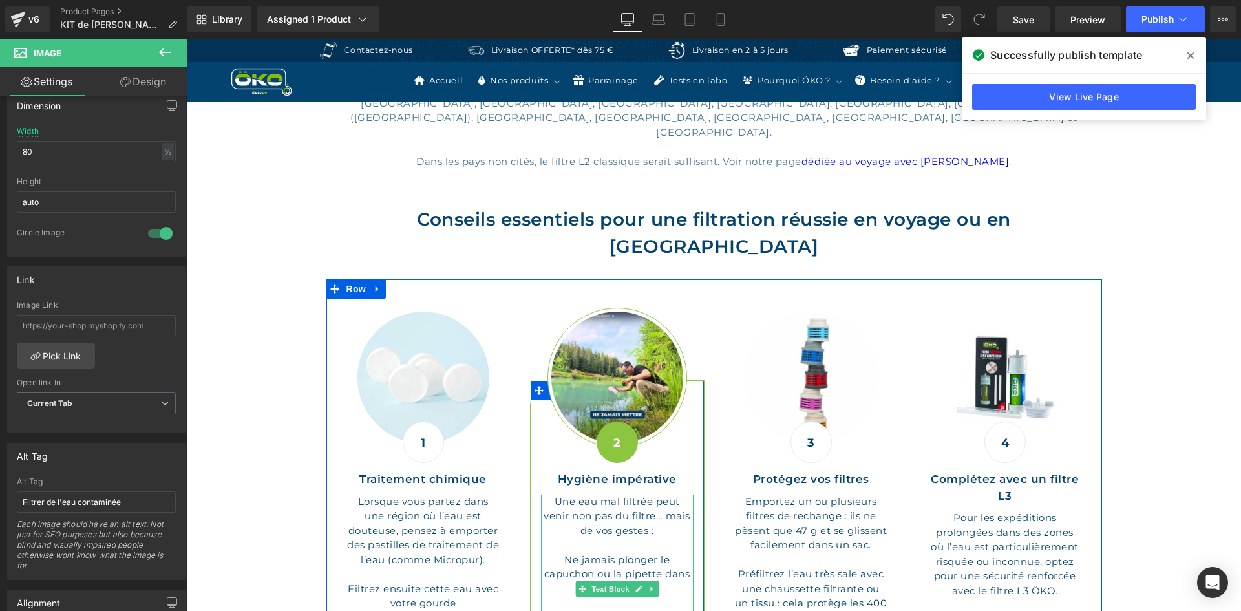
click at [550, 553] on p "Ne jamais plonger le capuchon ou la pipette dans l’eau." at bounding box center [617, 575] width 153 height 44
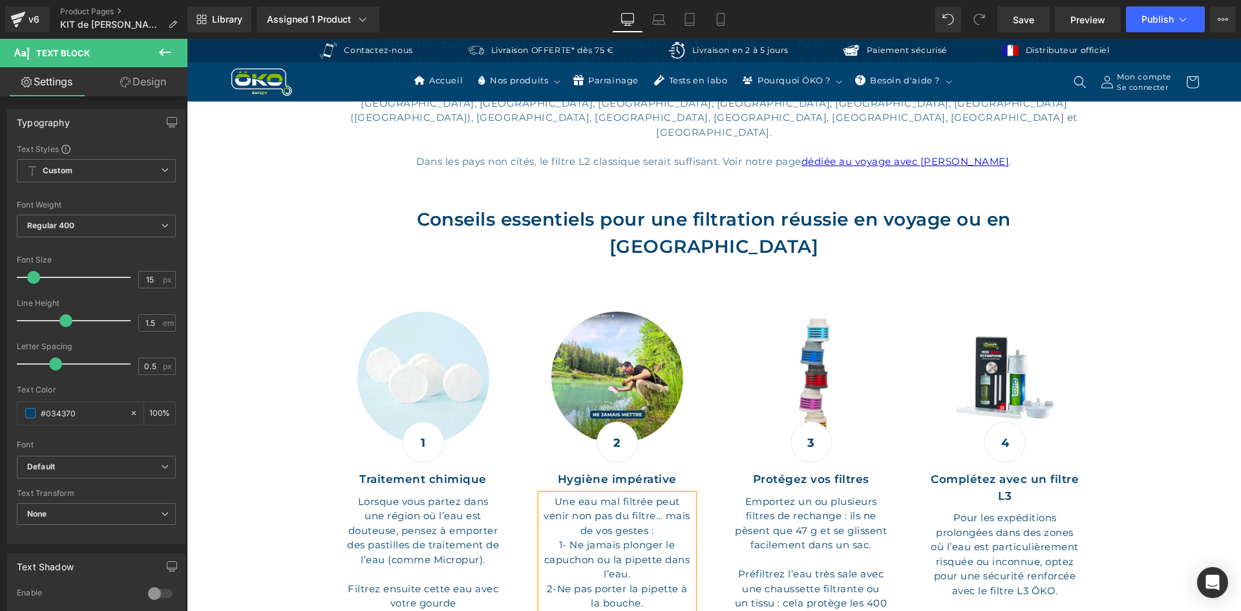
click at [660, 496] on div "Image 1 Text Block Traitement chimique Text Block Lorsque vous partez dans une …" at bounding box center [714, 578] width 776 height 599
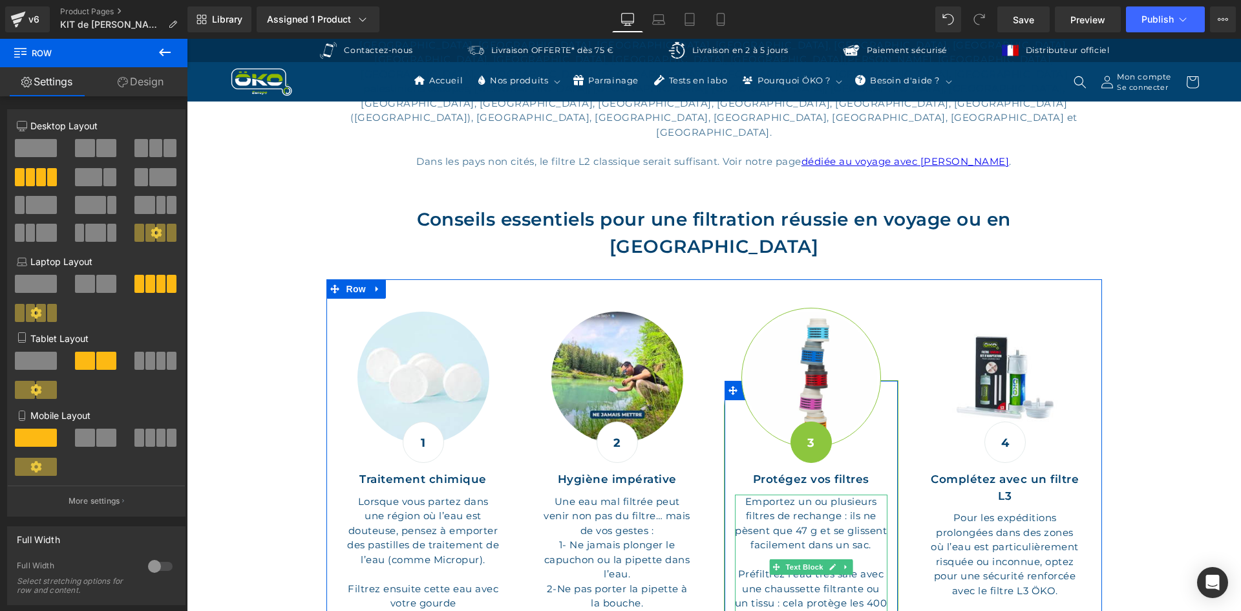
click at [856, 494] on p "Emportez un ou plusieurs filtres de rechange : ils ne pèsent que 47 g et se gli…" at bounding box center [811, 559] width 153 height 131
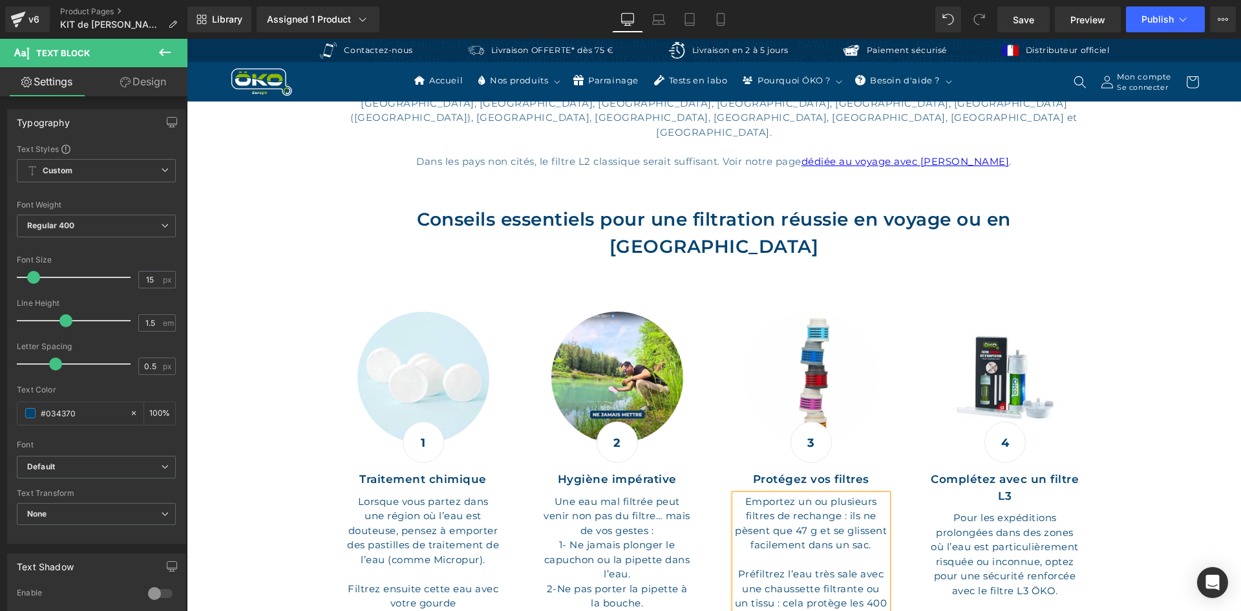
click at [898, 538] on div "Image 1 Text Block Traitement chimique Text Block Lorsque vous partez dans une …" at bounding box center [714, 578] width 776 height 599
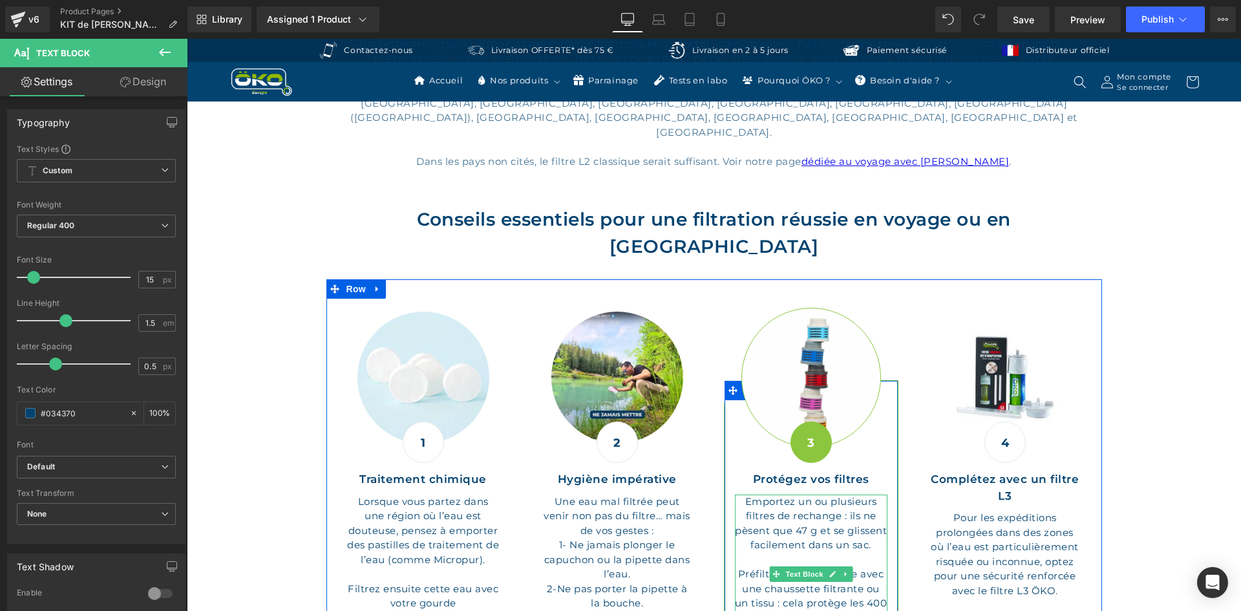
drag, startPoint x: 853, startPoint y: 365, endPoint x: 846, endPoint y: 366, distance: 6.6
click at [846, 494] on p "Emportez un ou plusieurs filtres de rechange : ils ne pèsent que 47 g et se gli…" at bounding box center [811, 566] width 153 height 145
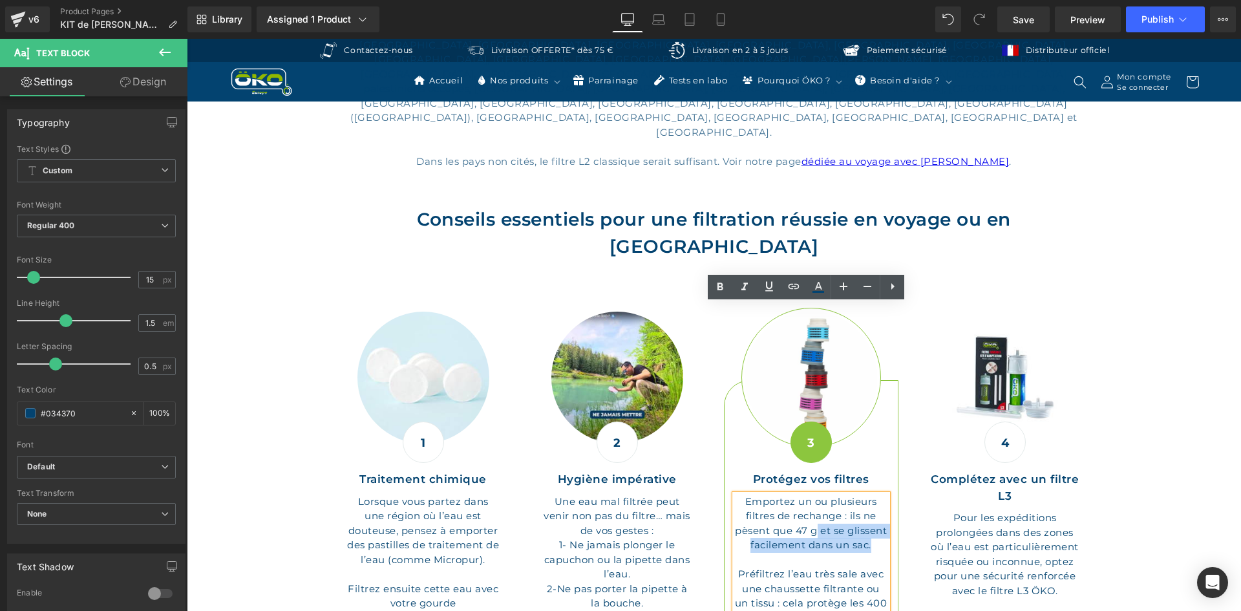
drag, startPoint x: 847, startPoint y: 366, endPoint x: 835, endPoint y: 337, distance: 32.2
click at [835, 494] on p "Emportez un ou plusieurs filtres de rechange : ils ne pèsent que 47 g et se gli…" at bounding box center [811, 566] width 153 height 145
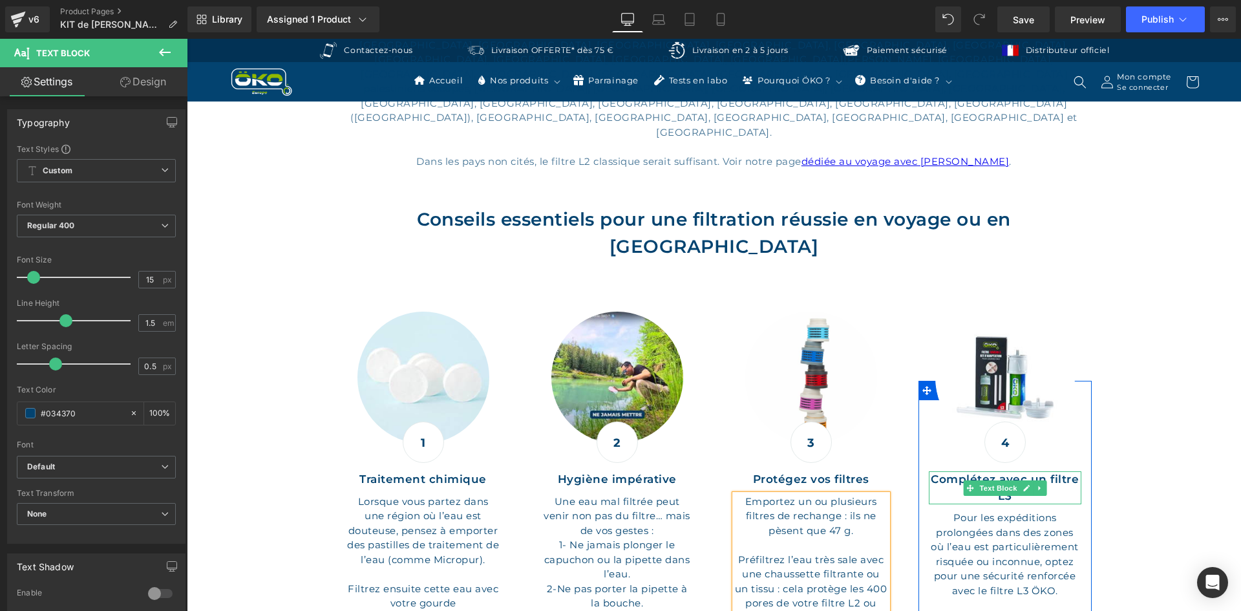
click at [1052, 471] on p "Complétez avec un filtre L3" at bounding box center [1005, 487] width 153 height 33
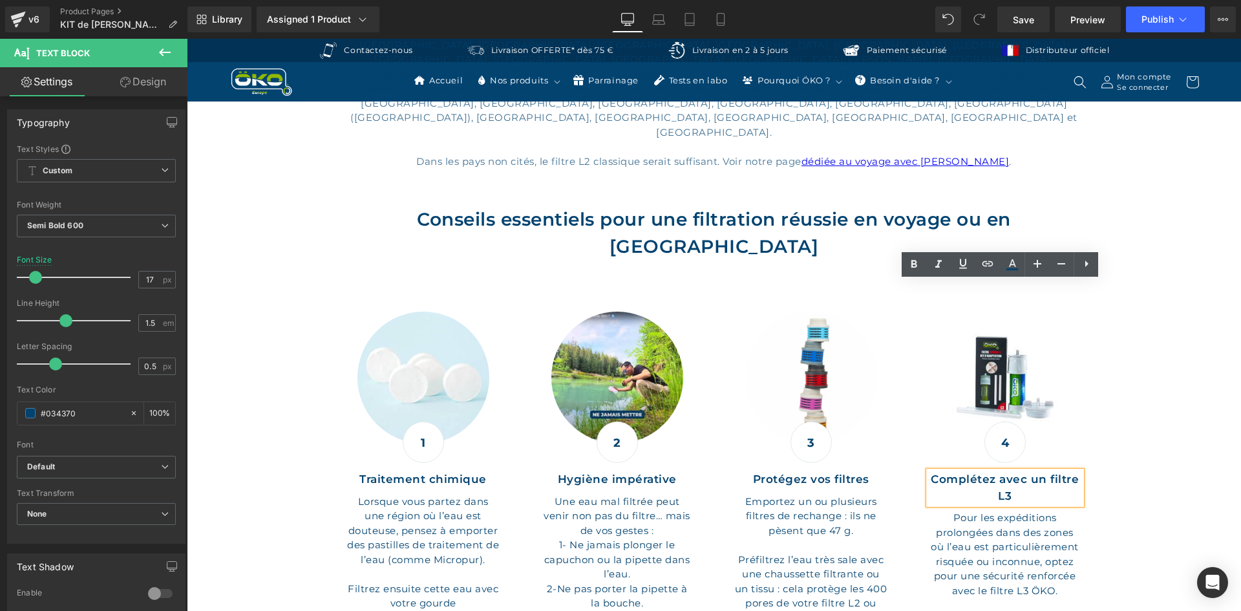
click at [1049, 471] on p "Complétez avec un filtre L3" at bounding box center [1005, 487] width 153 height 33
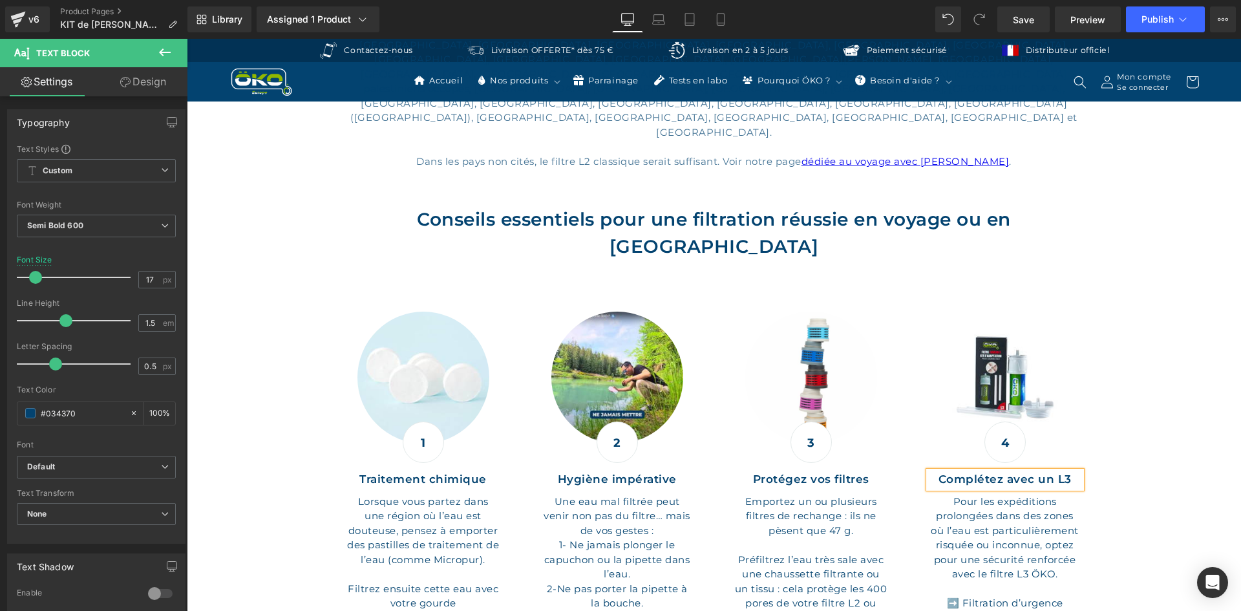
click at [1099, 319] on div "Hero Banner Sale Off (P) Image Row ‹ ›" at bounding box center [714, 4] width 1054 height 3059
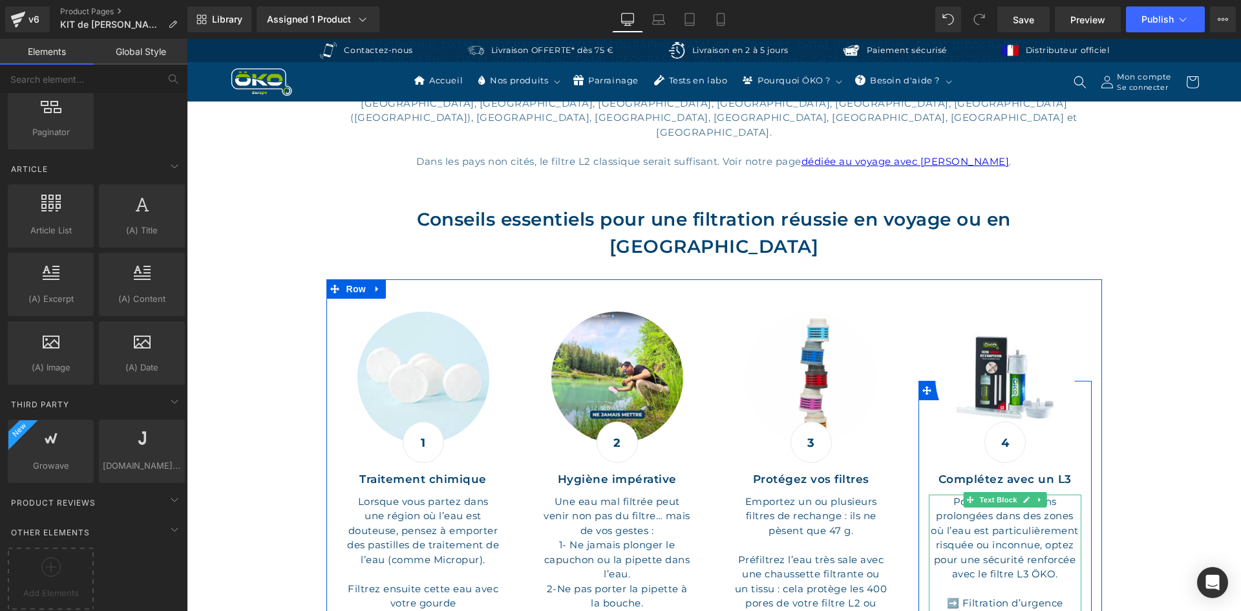
click at [1030, 494] on p "Pour les expéditions prolongées dans des zones où l’eau est particulièrement ri…" at bounding box center [1005, 537] width 153 height 87
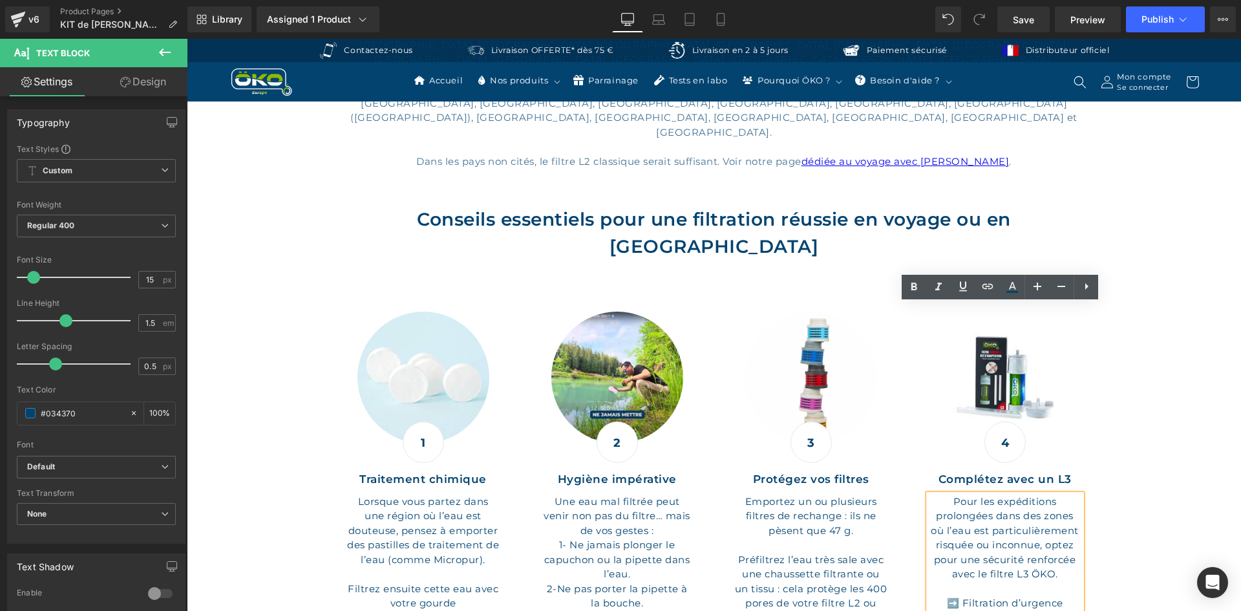
click at [984, 494] on p "Pour les expéditions prolongées dans des zones où l’eau est particulièrement ri…" at bounding box center [1005, 537] width 153 height 87
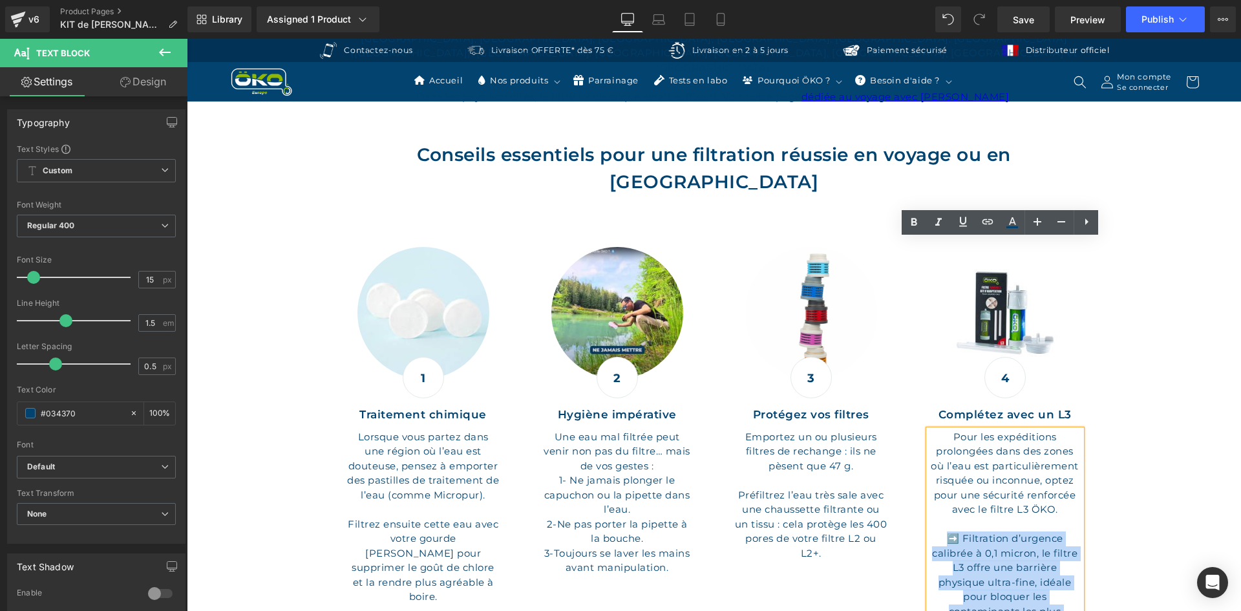
click at [939, 531] on p "➡️ Filtration d’urgence calibrée à 0,1 micron, le filtre L3 offre une barrière …" at bounding box center [1005, 596] width 153 height 131
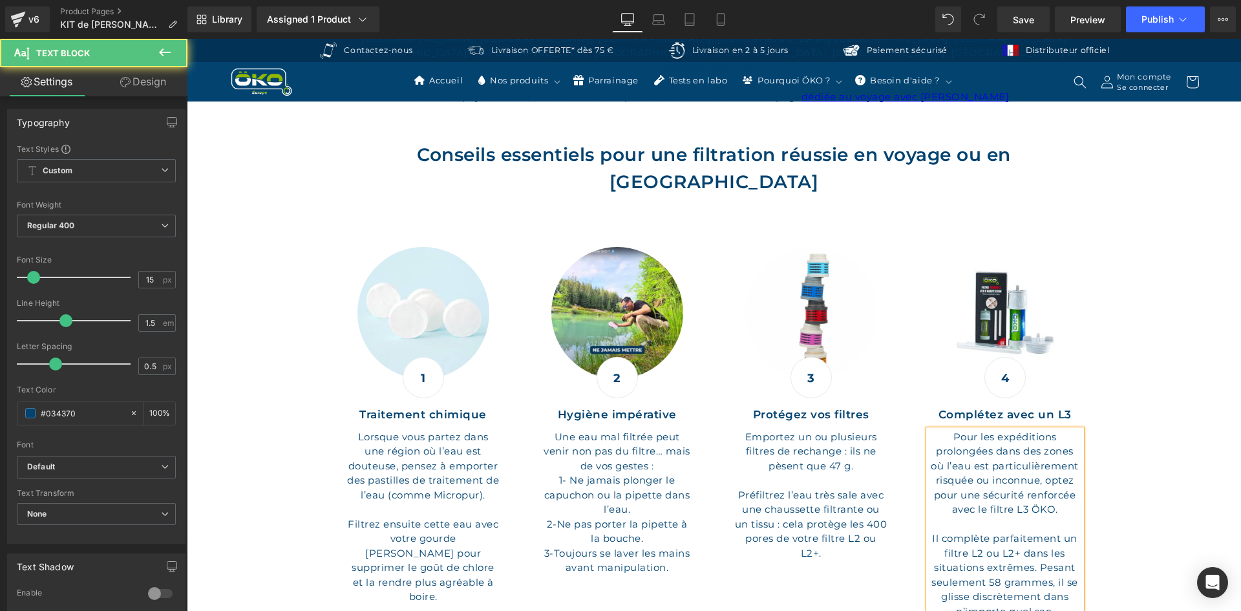
click at [975, 531] on p "Il complète parfaitement un filtre L2 ou L2+ dans les situations extrêmes. Pesa…" at bounding box center [1005, 574] width 153 height 87
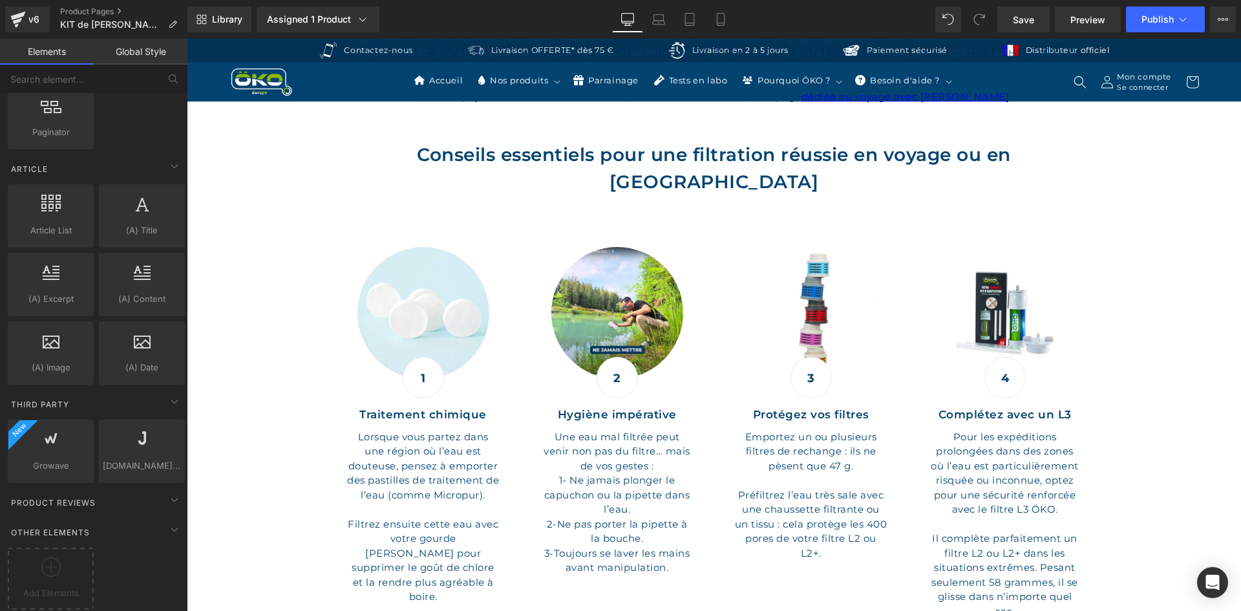
scroll to position [1616, 0]
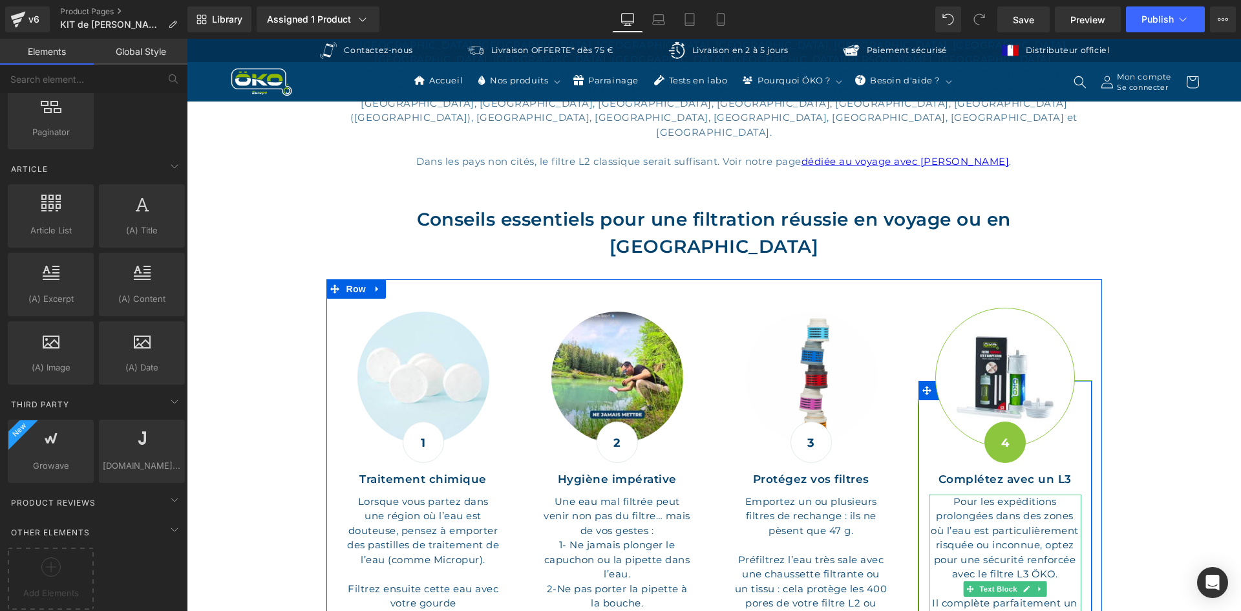
click at [968, 494] on p "Pour les expéditions prolongées dans des zones où l’eau est particulièrement ri…" at bounding box center [1005, 537] width 153 height 87
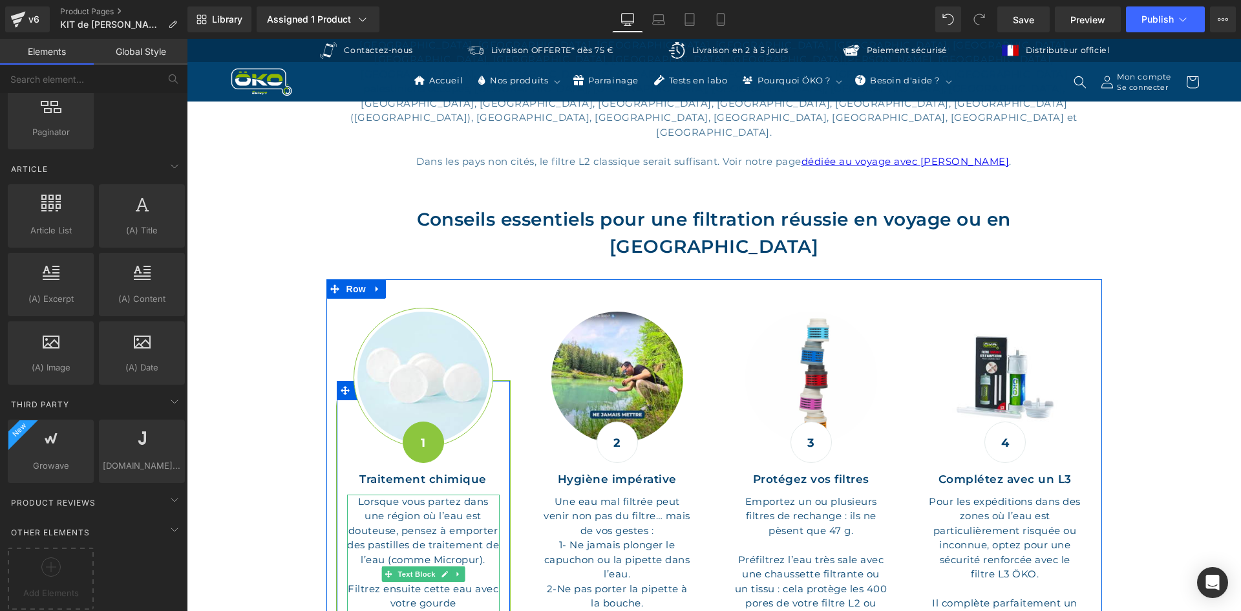
click at [414, 567] on p at bounding box center [423, 574] width 153 height 15
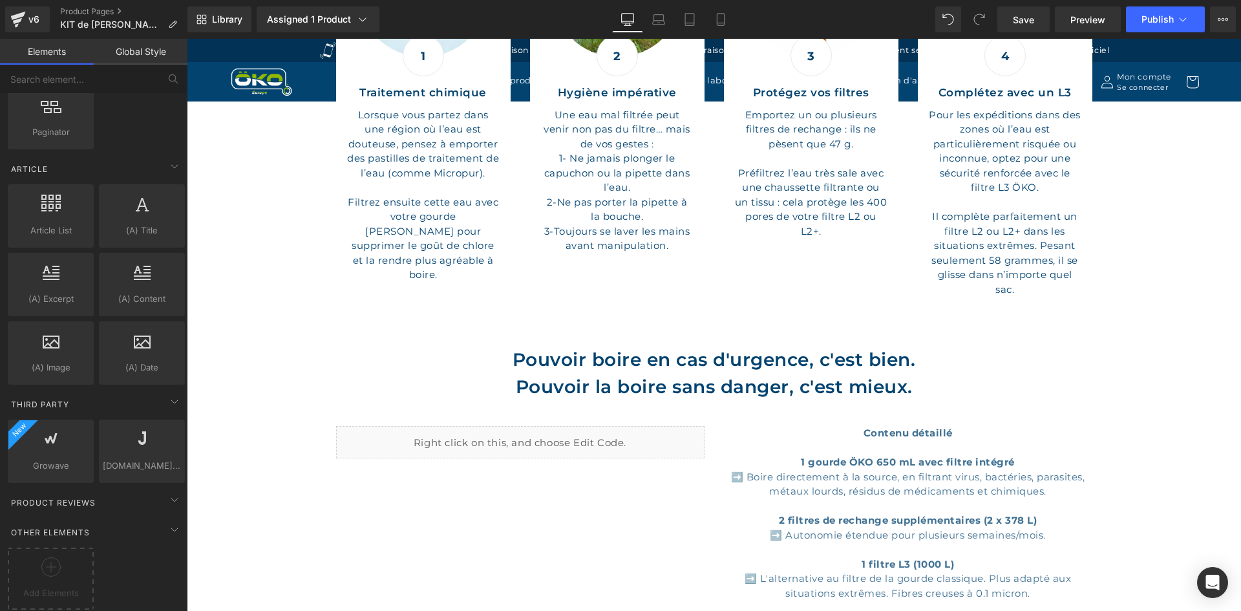
scroll to position [2004, 0]
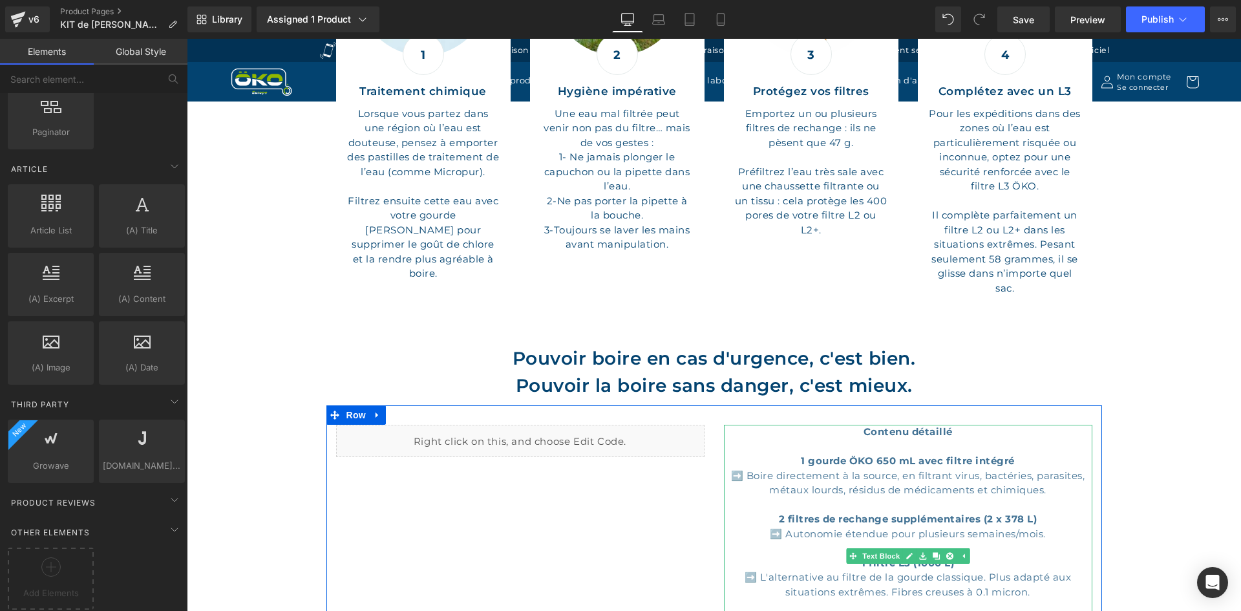
click at [964, 425] on p "Contenu détaillé" at bounding box center [908, 439] width 368 height 29
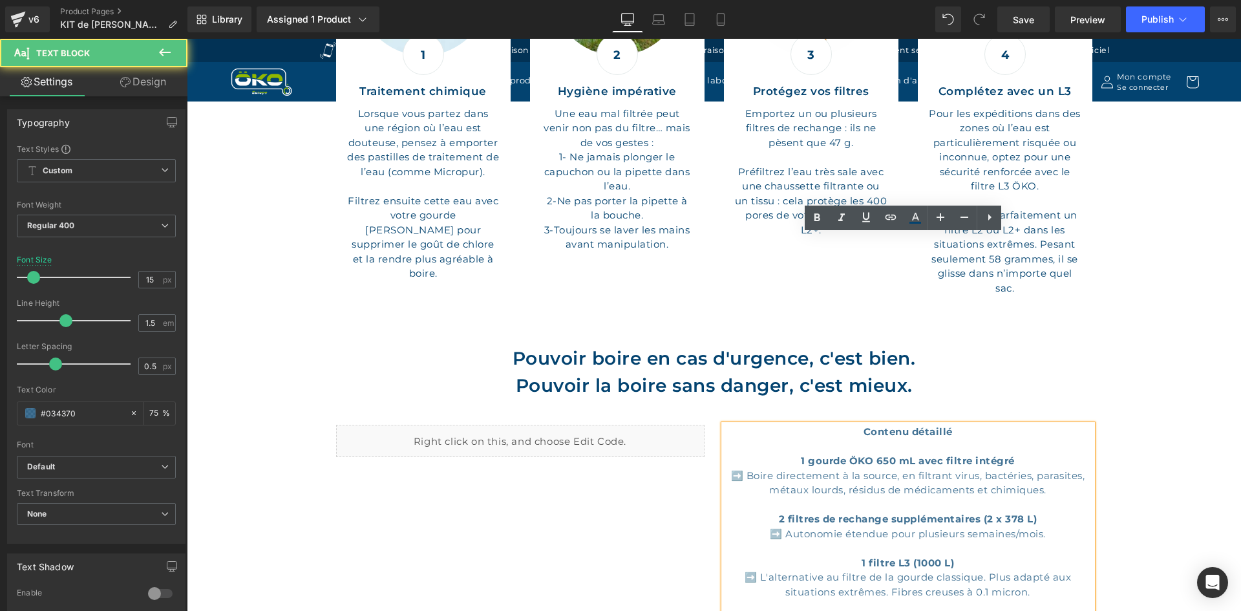
click at [959, 425] on p "Contenu détaillé" at bounding box center [908, 439] width 368 height 29
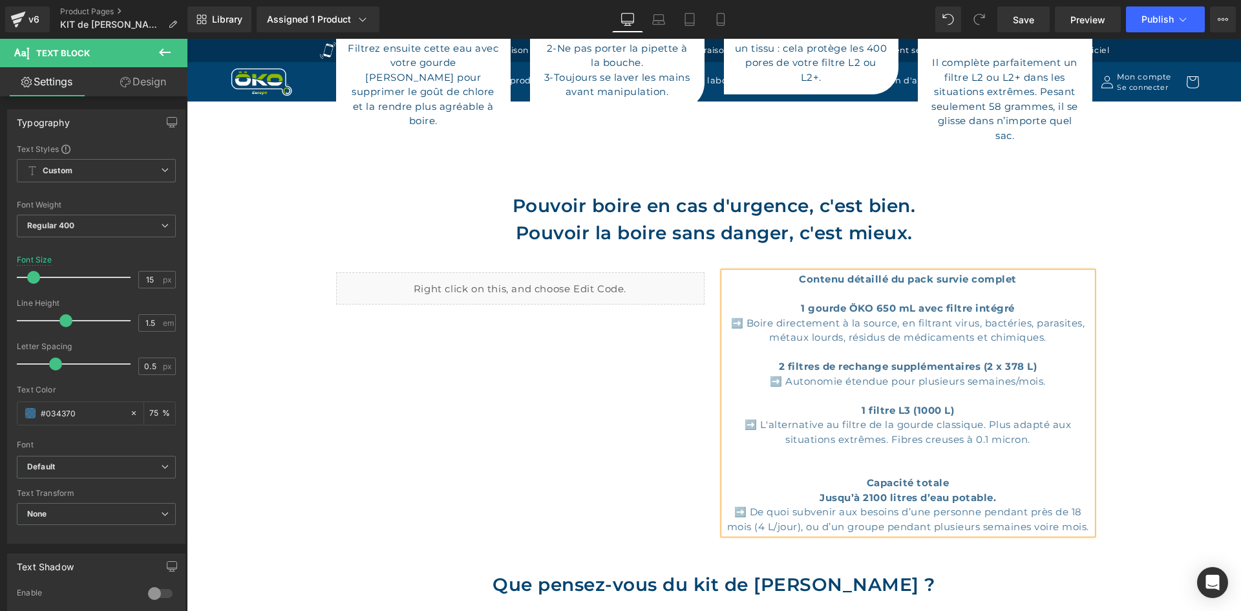
scroll to position [2198, 0]
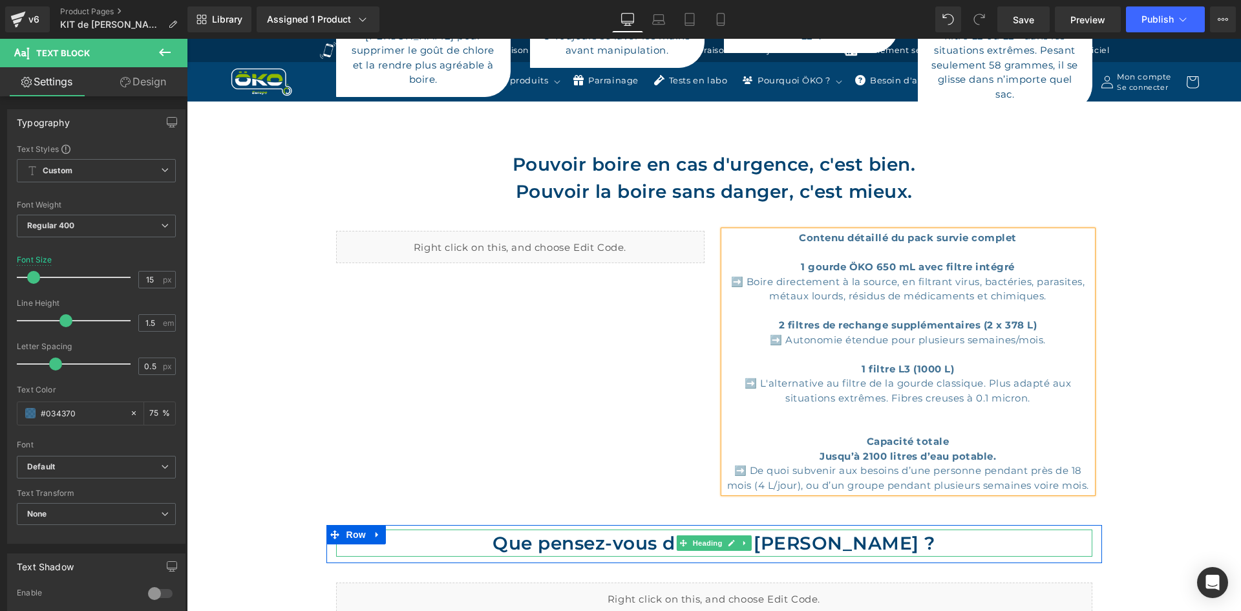
click at [777, 529] on h2 "Que pensez-vous du kit de survie ÖKO ?" at bounding box center [714, 542] width 756 height 27
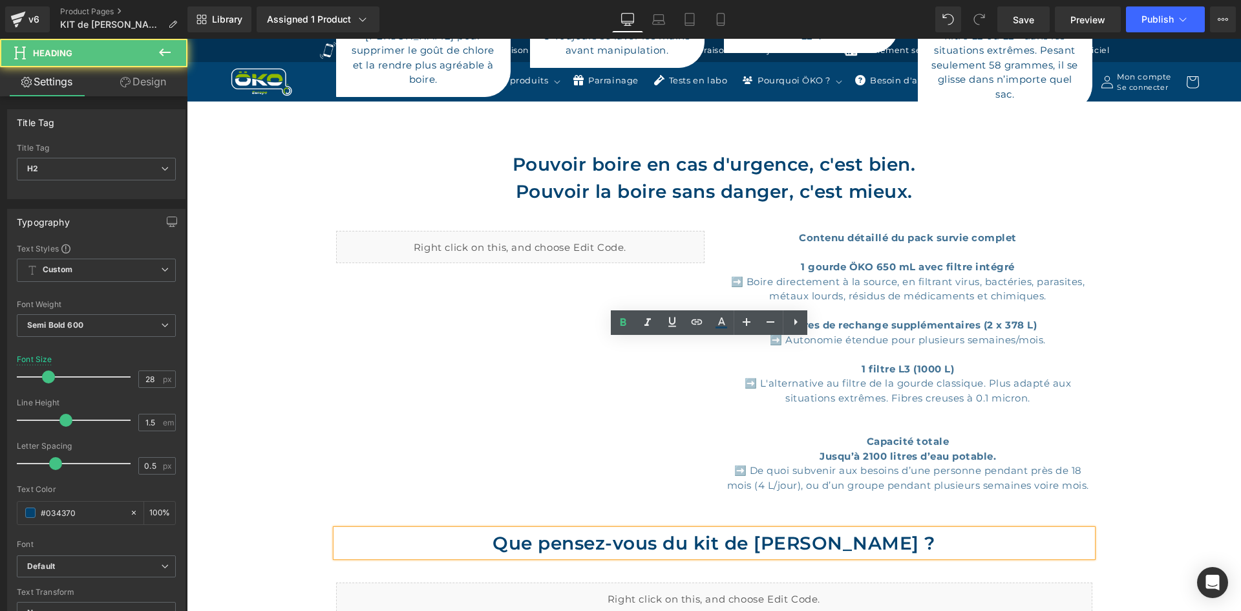
click at [772, 529] on h2 "Que pensez-vous du kit de survie ÖKO ?" at bounding box center [714, 542] width 756 height 27
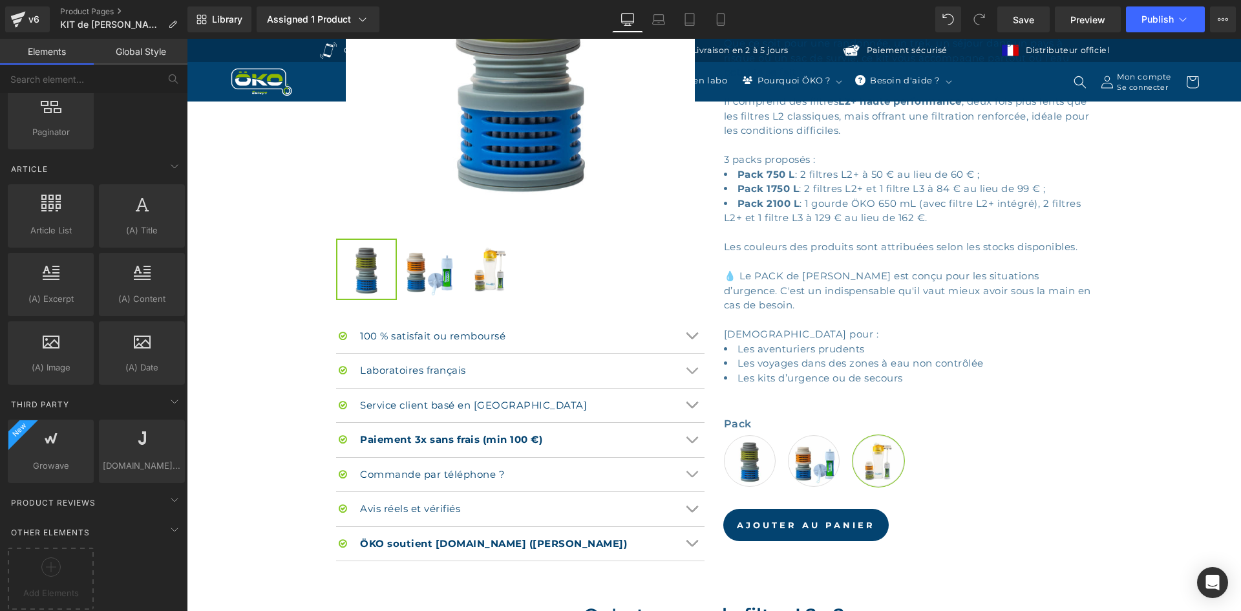
scroll to position [388, 0]
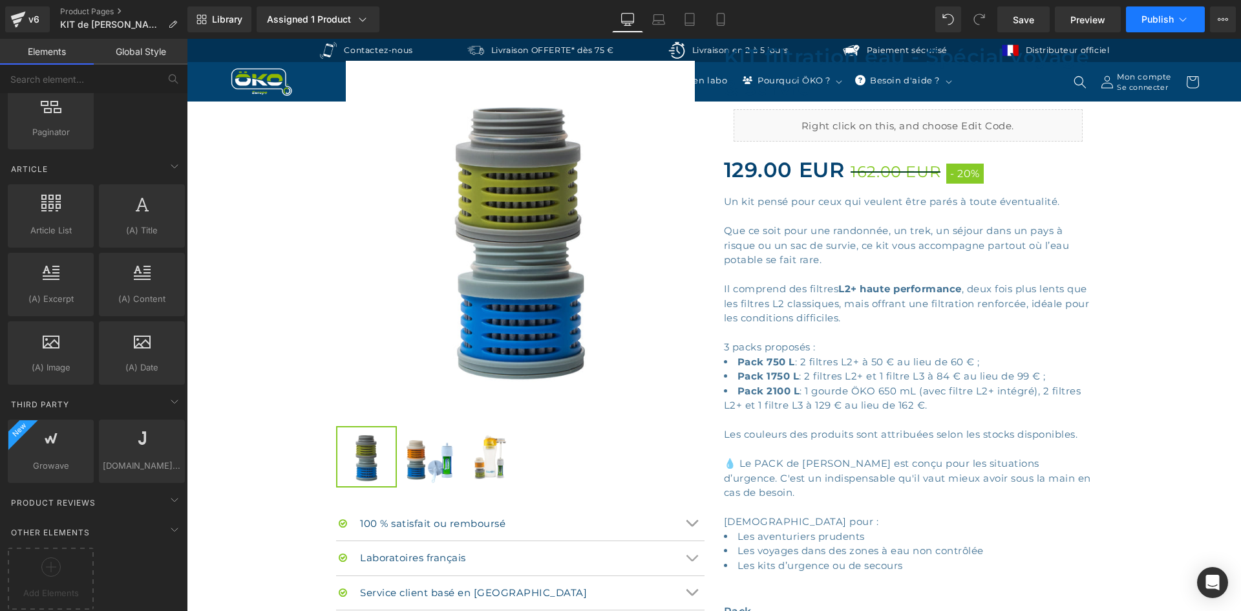
click at [1159, 12] on button "Publish" at bounding box center [1165, 19] width 79 height 26
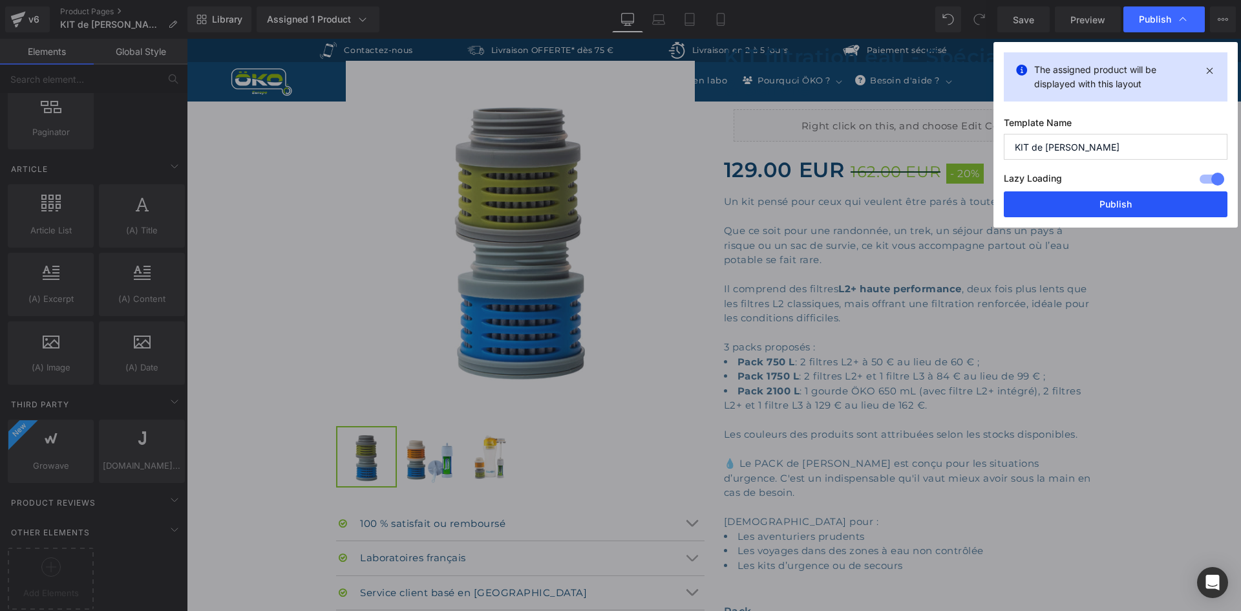
click at [1079, 197] on button "Publish" at bounding box center [1116, 204] width 224 height 26
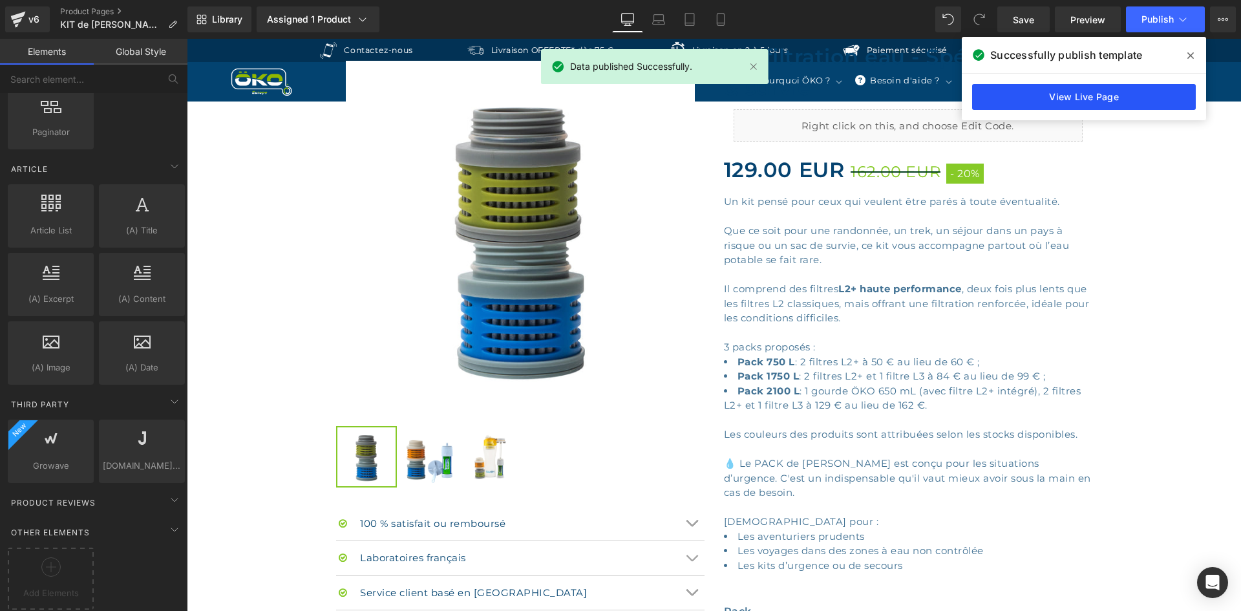
click at [1081, 92] on link "View Live Page" at bounding box center [1084, 97] width 224 height 26
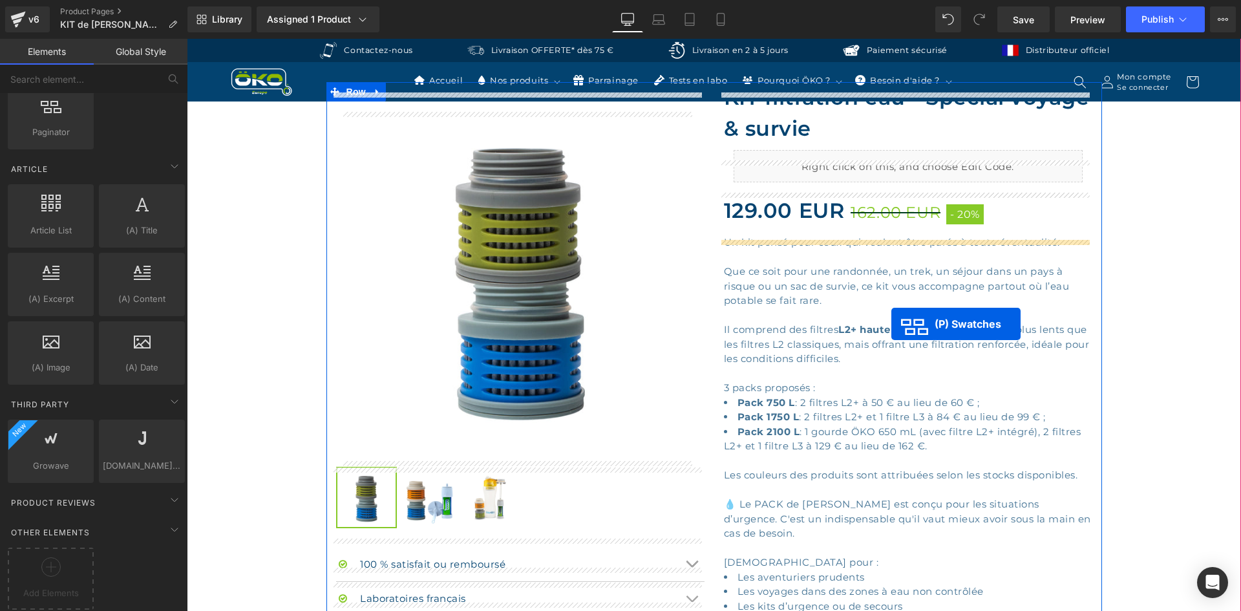
scroll to position [323, 0]
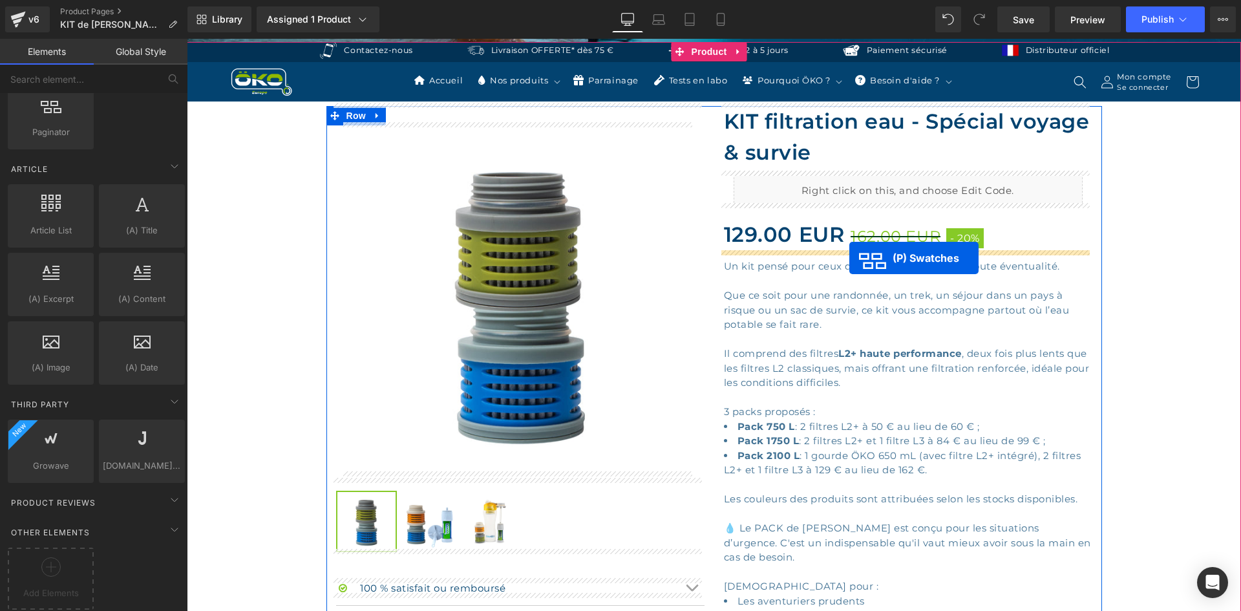
drag, startPoint x: 861, startPoint y: 379, endPoint x: 849, endPoint y: 258, distance: 121.4
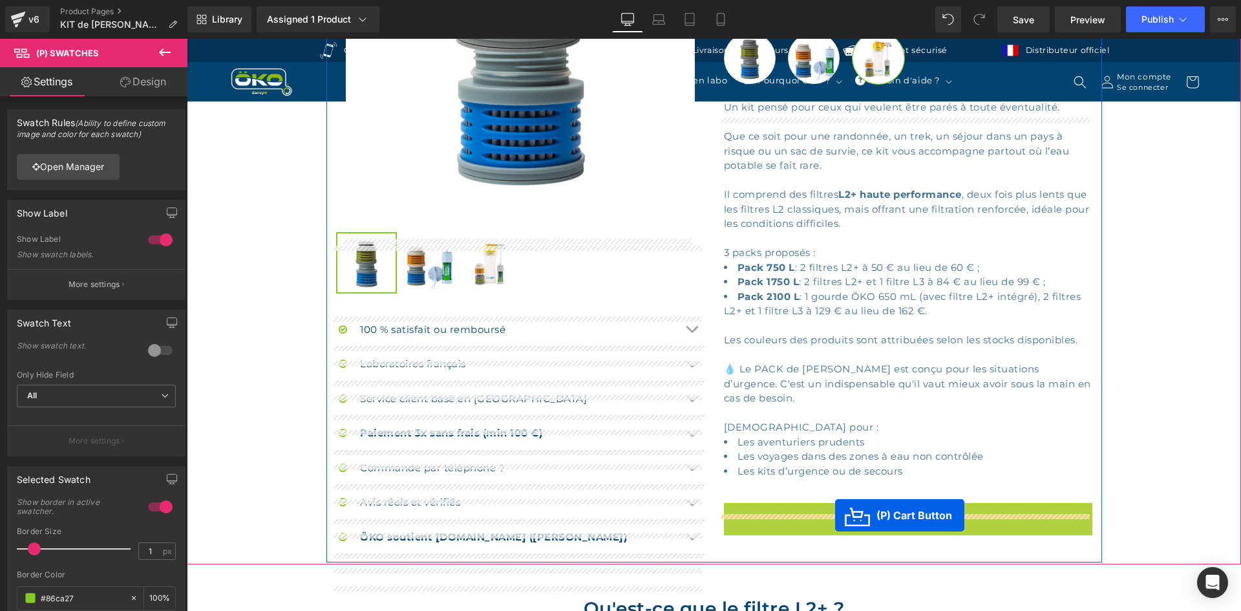
scroll to position [388, 0]
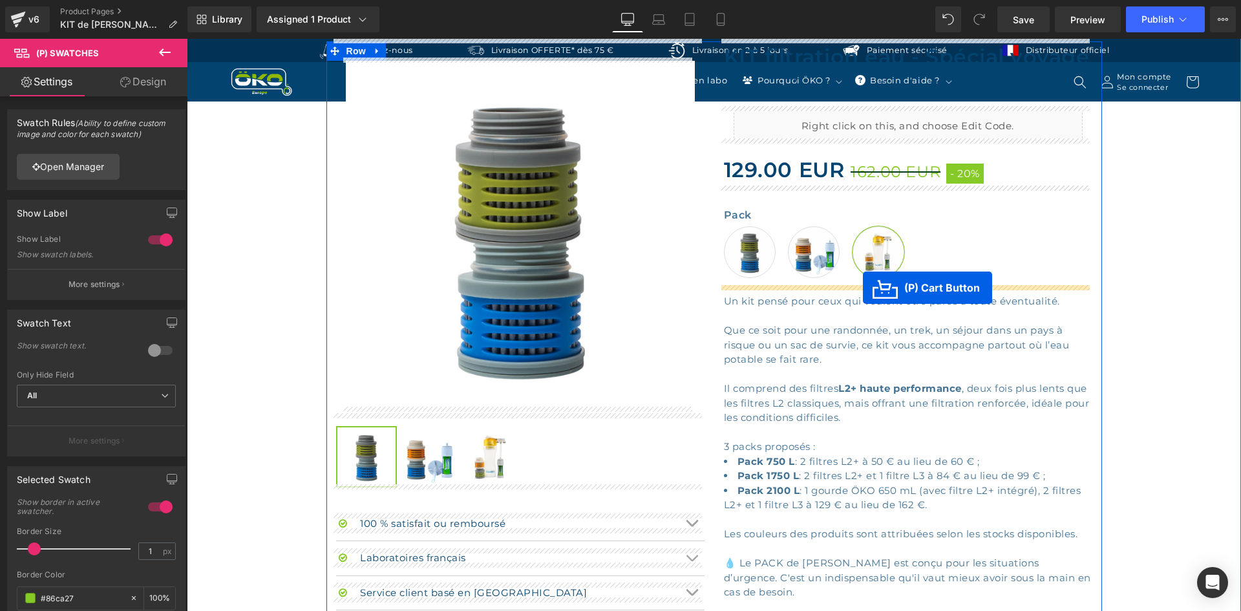
drag, startPoint x: 759, startPoint y: 518, endPoint x: 863, endPoint y: 288, distance: 252.3
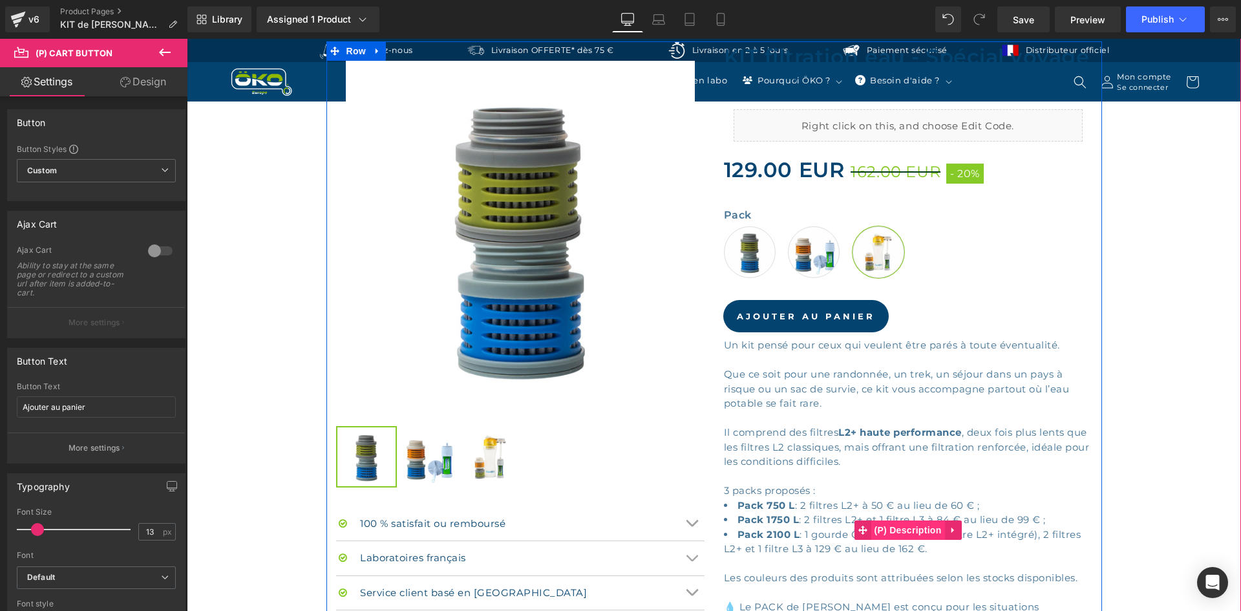
click at [911, 531] on span "(P) Description" at bounding box center [908, 529] width 74 height 19
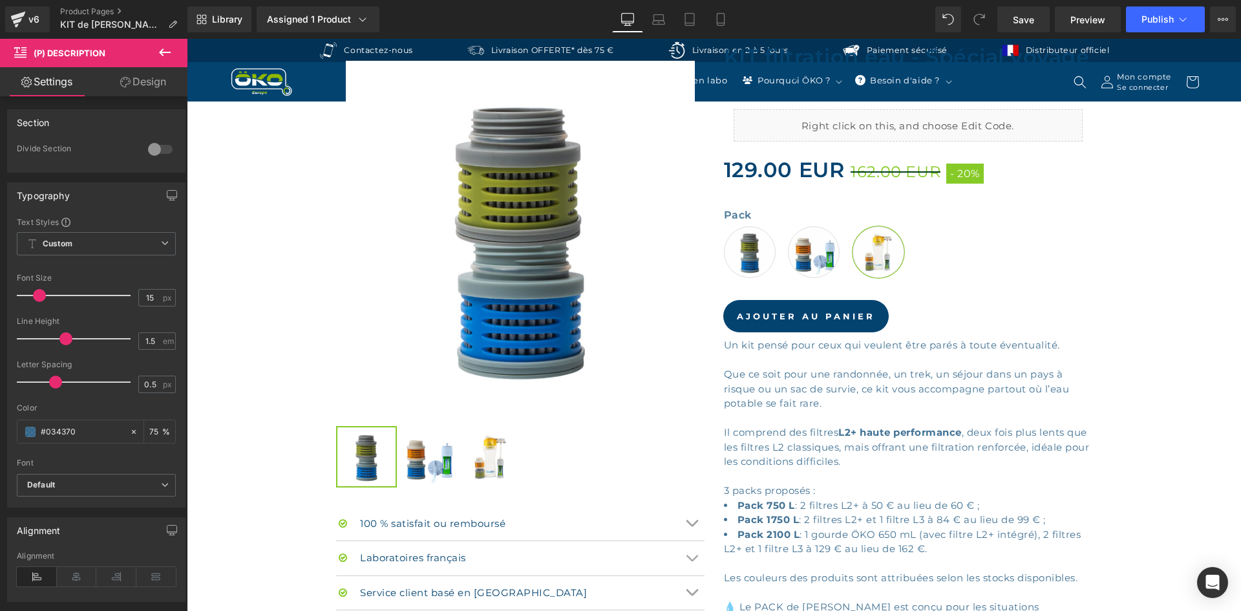
click at [117, 90] on link "Design" at bounding box center [143, 81] width 94 height 29
click at [0, 0] on div "Spacing" at bounding box center [0, 0] width 0 height 0
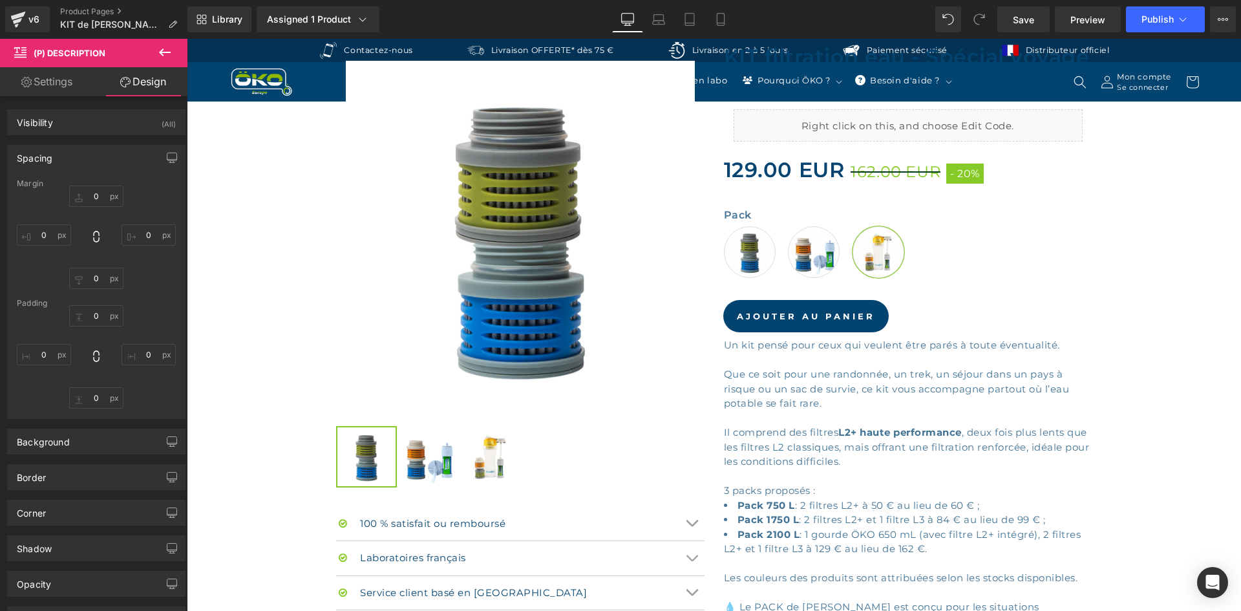
type input "10"
type input "0"
type input "10"
type input "0"
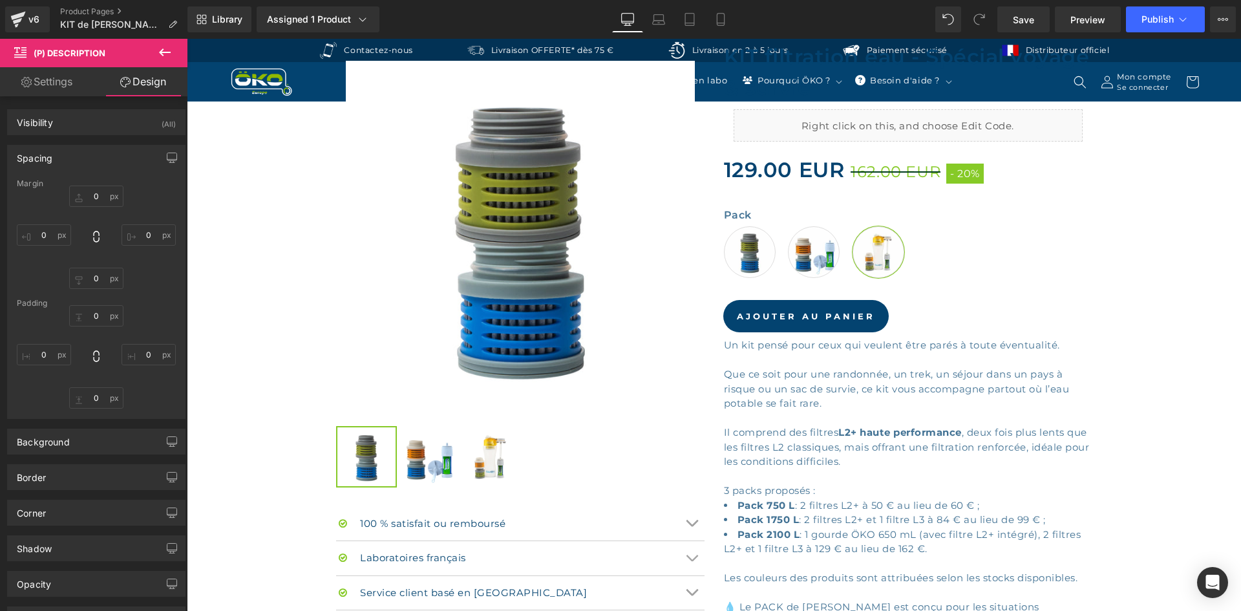
type input "0"
click at [97, 202] on input "10" at bounding box center [96, 195] width 54 height 21
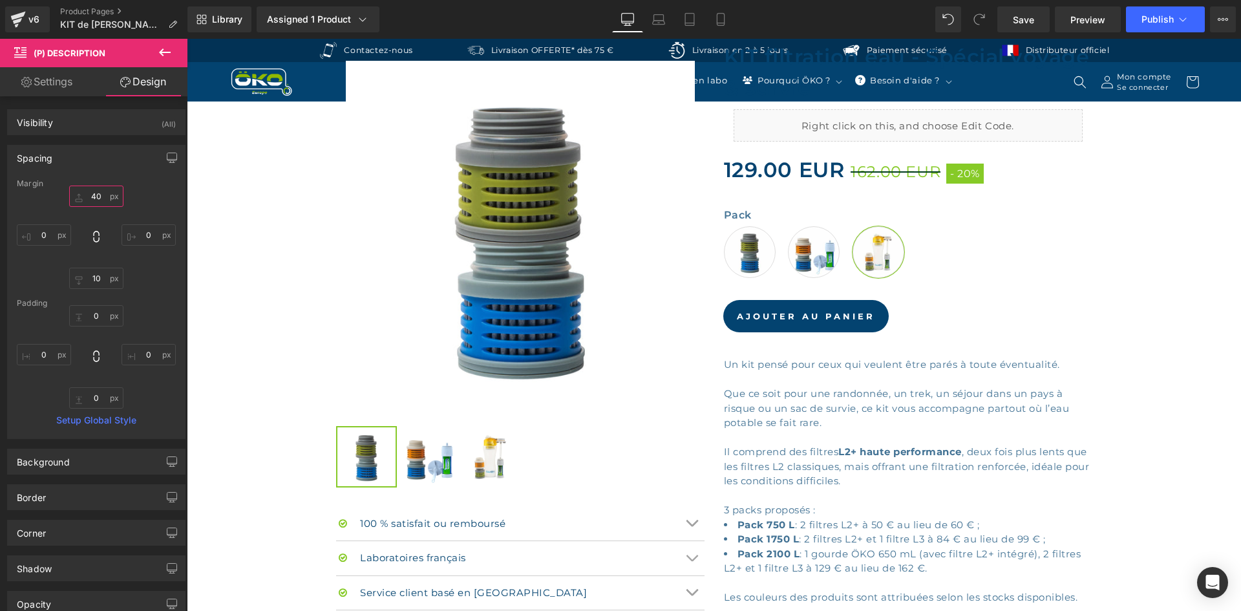
type input "4"
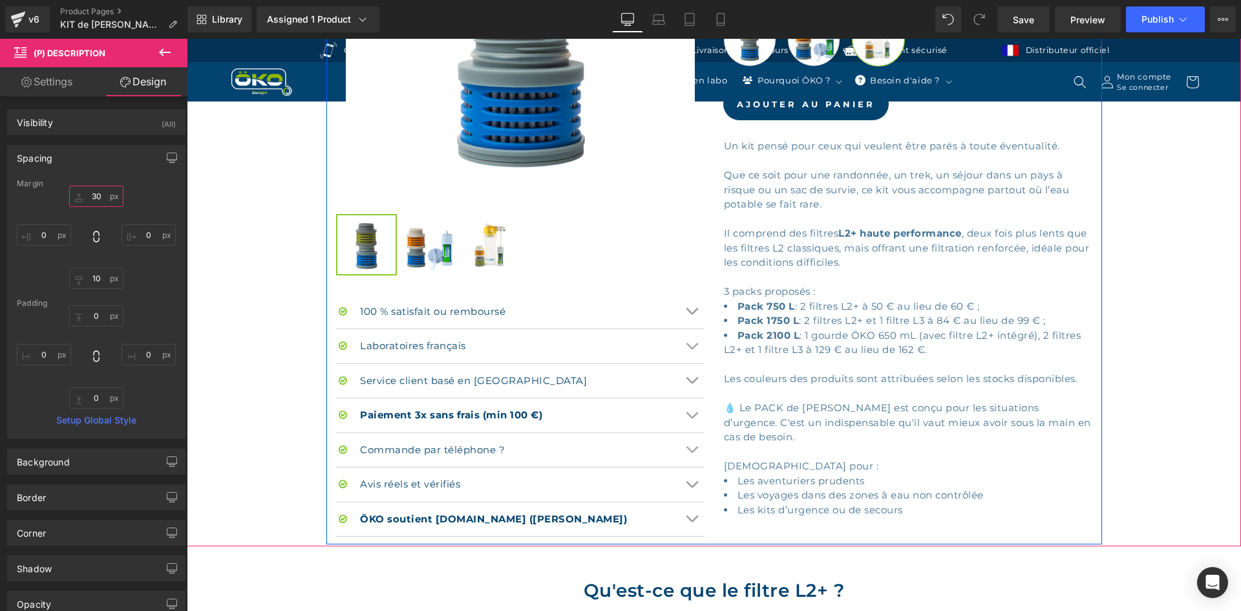
scroll to position [776, 0]
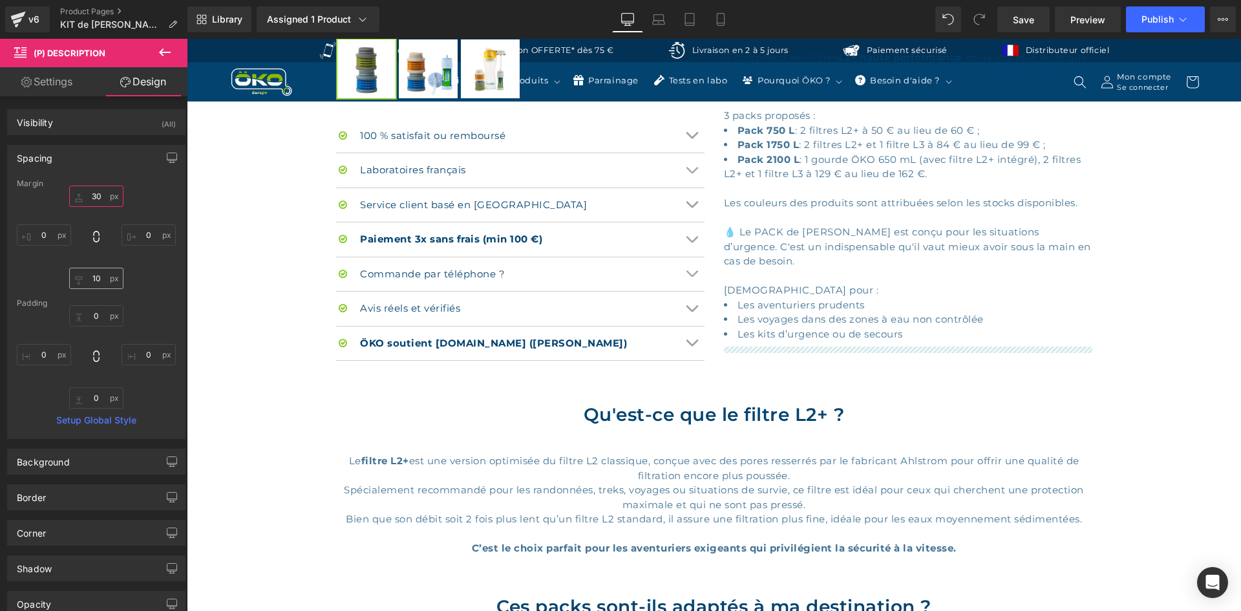
type input "30"
click at [105, 282] on input "10" at bounding box center [96, 278] width 54 height 21
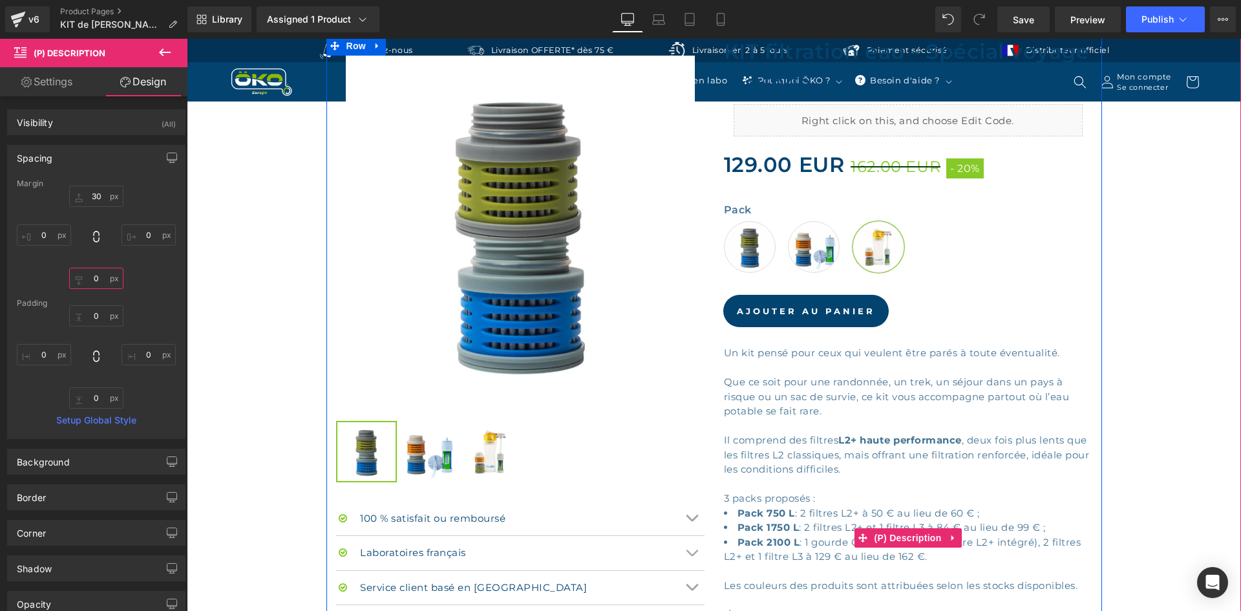
scroll to position [388, 0]
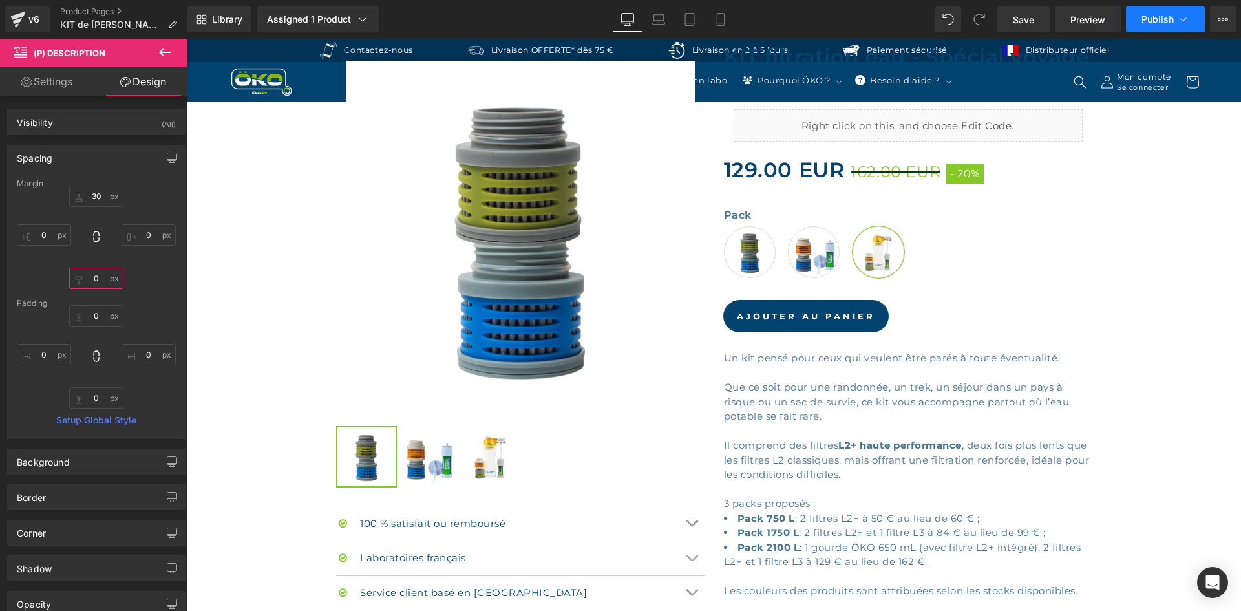
type input "0"
click at [1170, 30] on button "Publish" at bounding box center [1165, 19] width 79 height 26
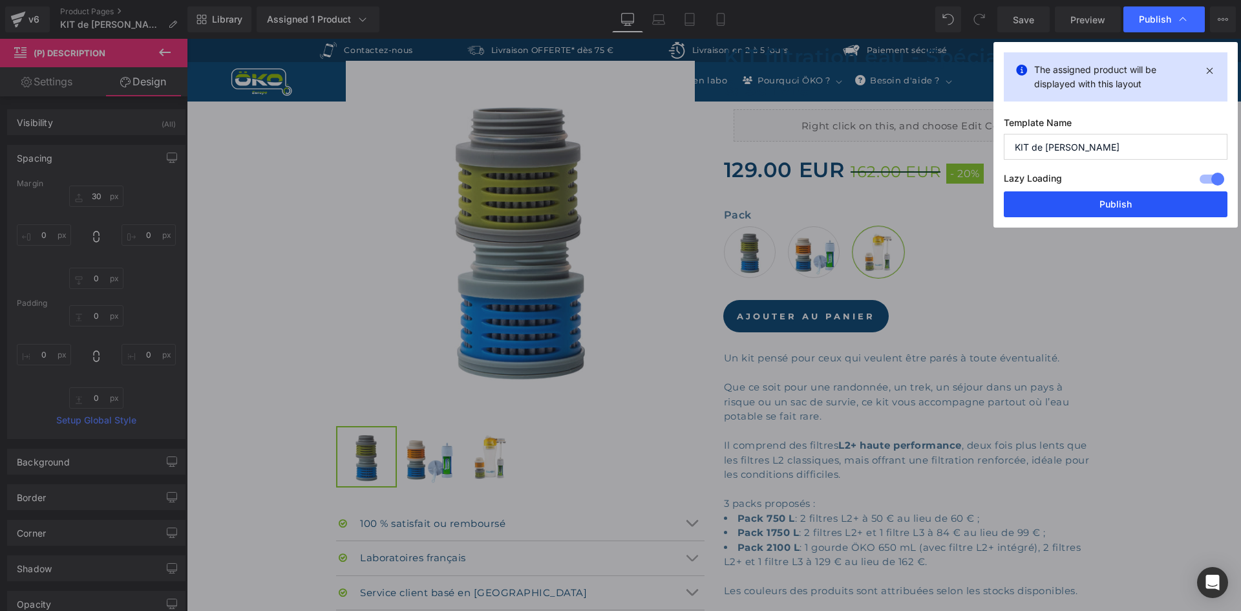
click at [1091, 196] on button "Publish" at bounding box center [1116, 204] width 224 height 26
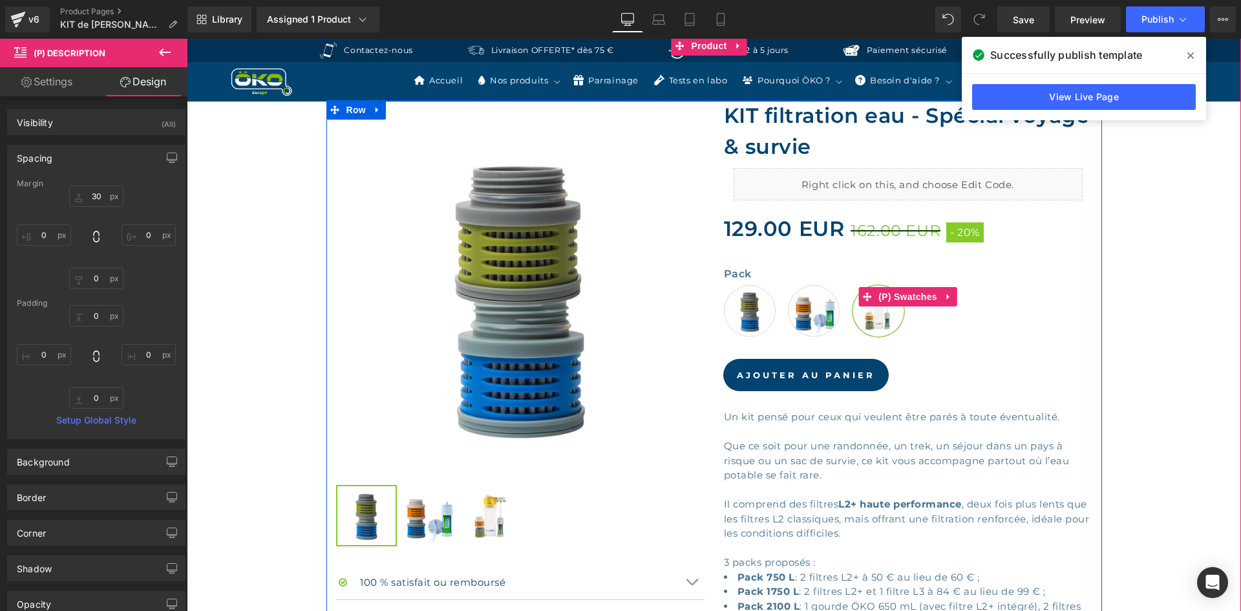
scroll to position [259, 0]
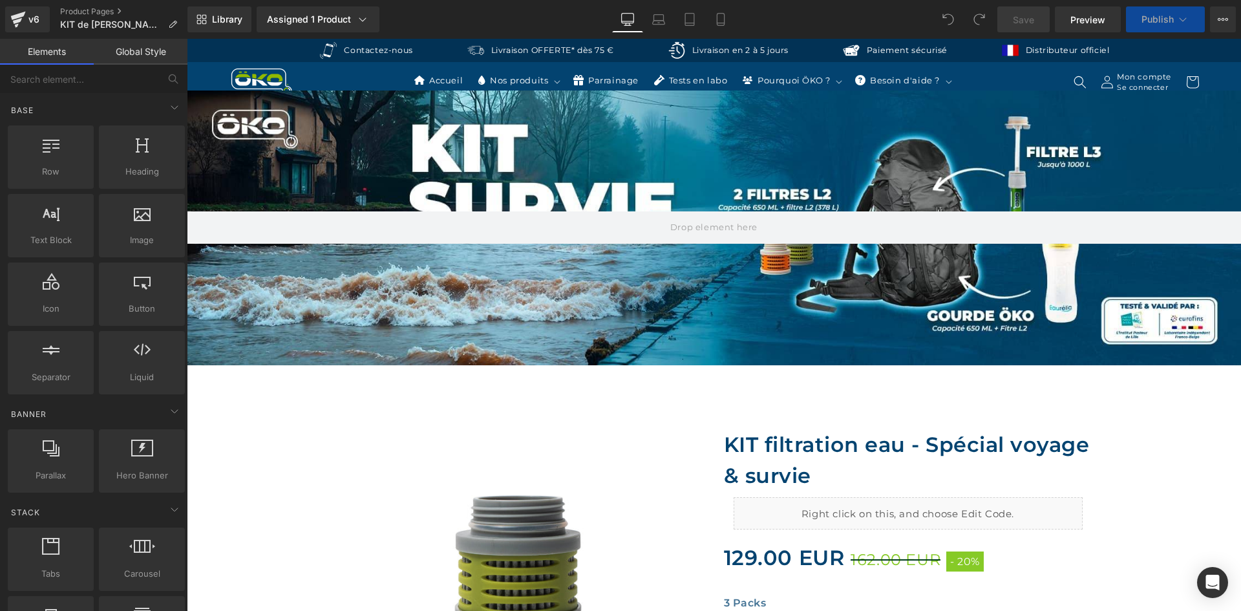
scroll to position [259, 0]
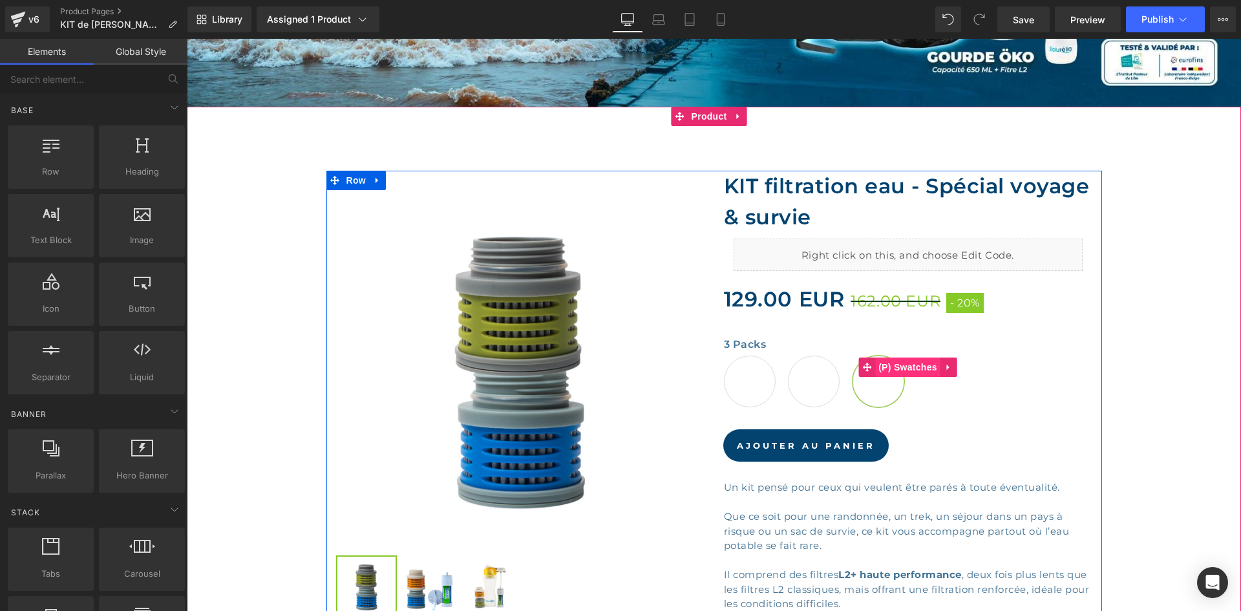
click at [902, 371] on span "(P) Swatches" at bounding box center [907, 366] width 65 height 19
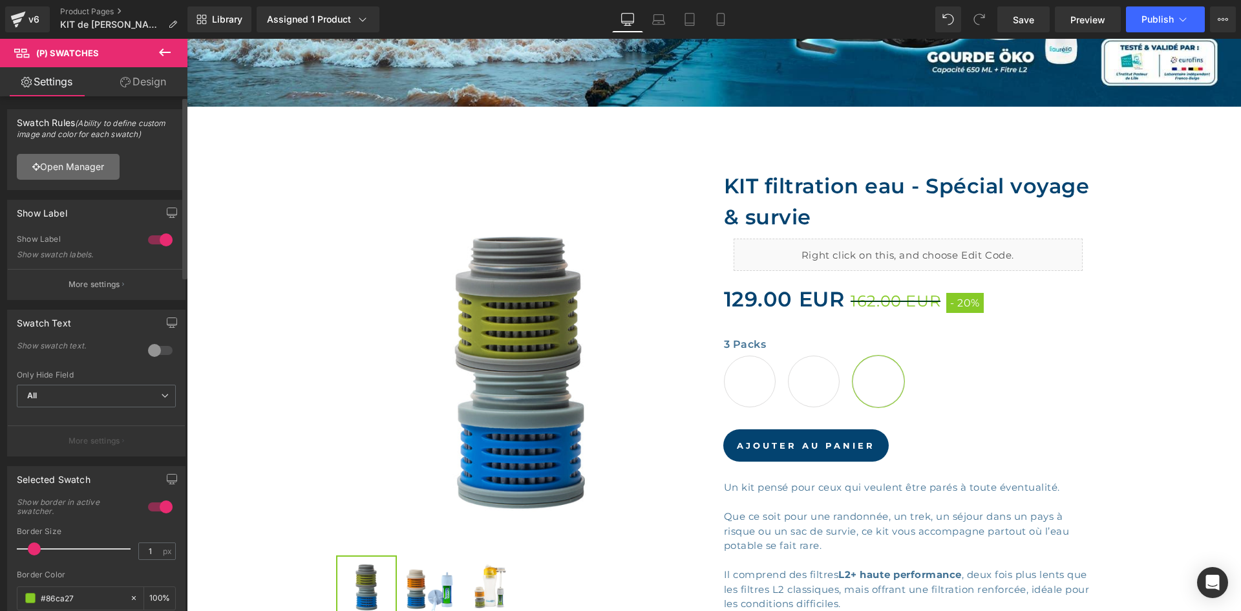
click at [70, 155] on link "Open Manager" at bounding box center [68, 167] width 103 height 26
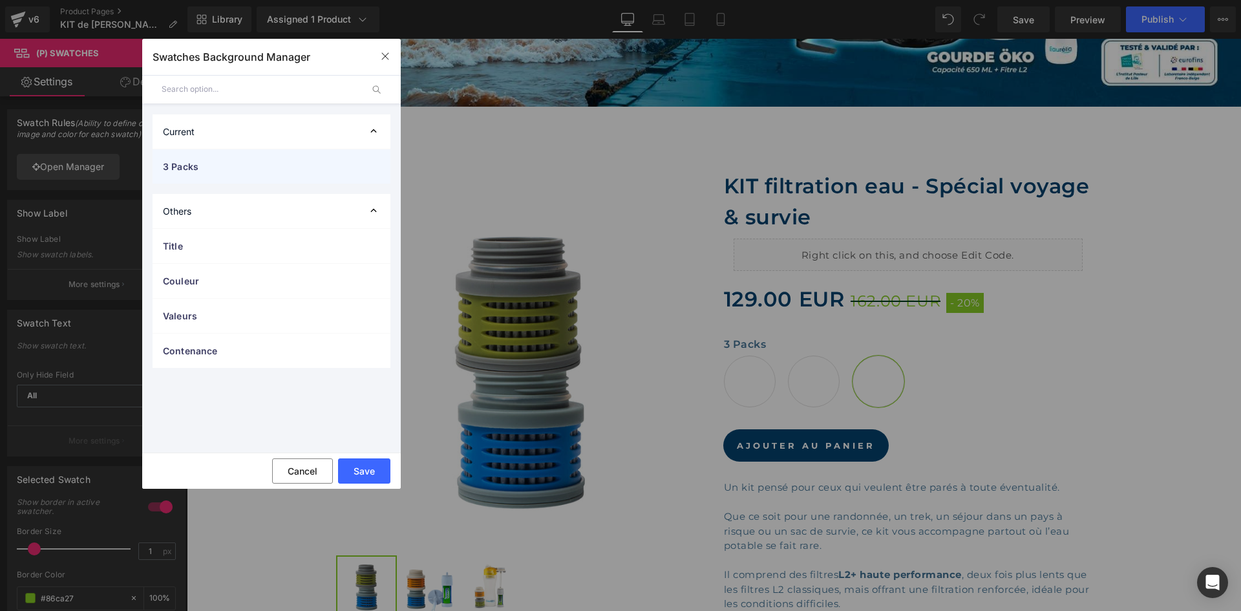
click at [230, 168] on span "3 Packs" at bounding box center [258, 167] width 191 height 14
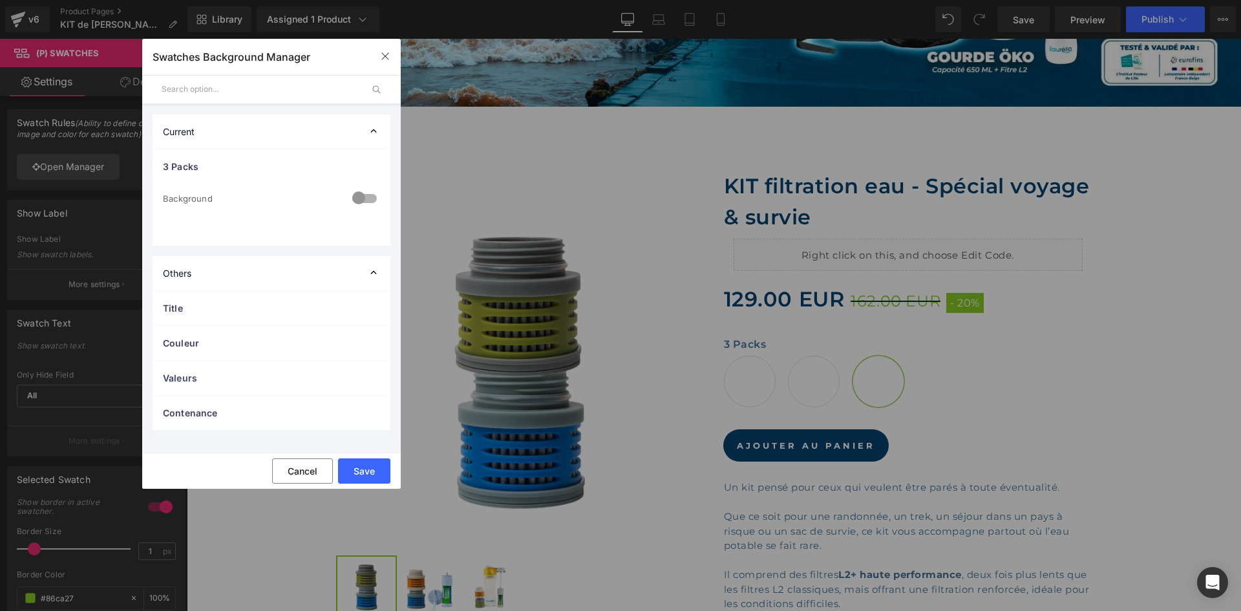
click at [363, 204] on div at bounding box center [364, 199] width 31 height 25
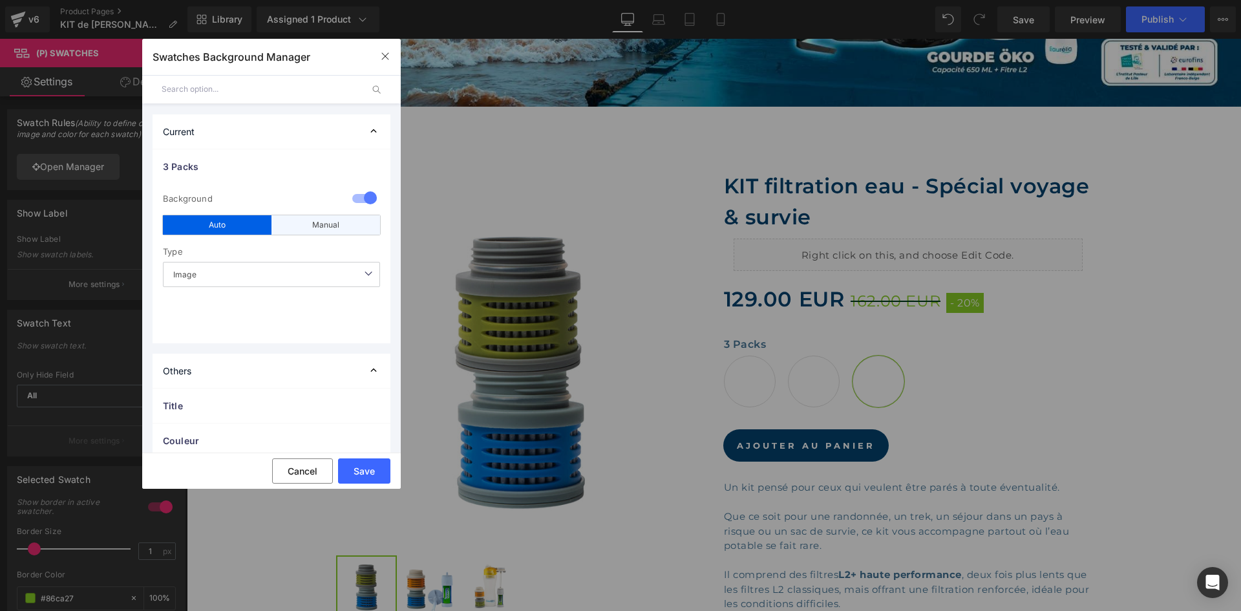
click at [299, 223] on div "Manual" at bounding box center [325, 224] width 109 height 19
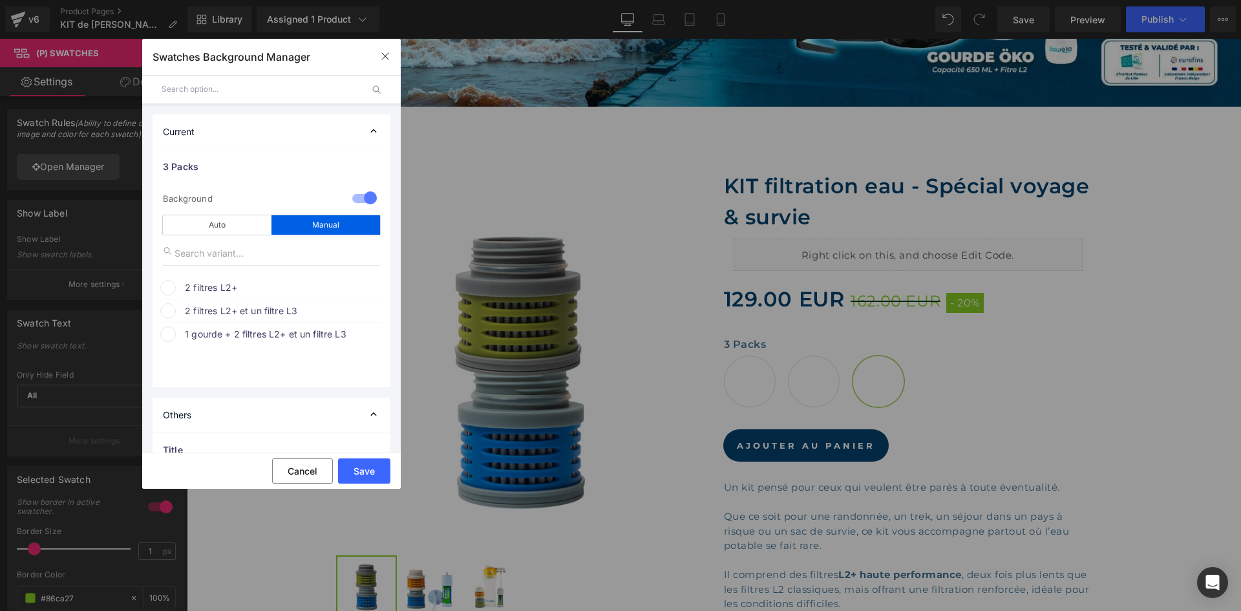
click at [202, 291] on span "2 filtres L2+" at bounding box center [283, 288] width 196 height 16
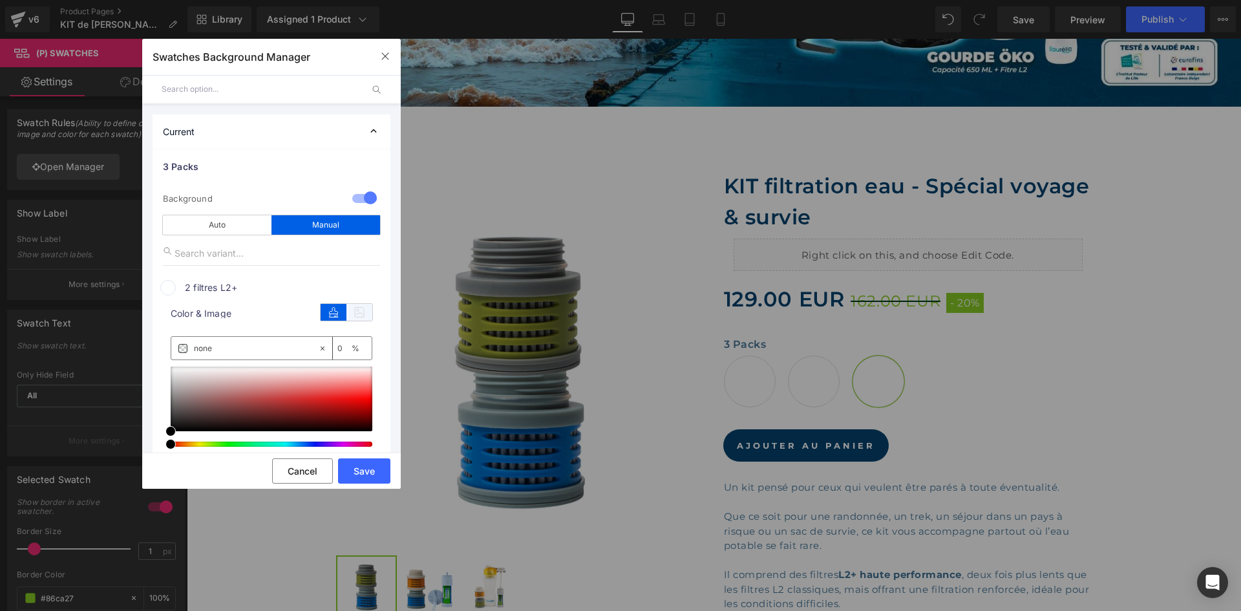
click at [348, 310] on icon at bounding box center [359, 312] width 26 height 17
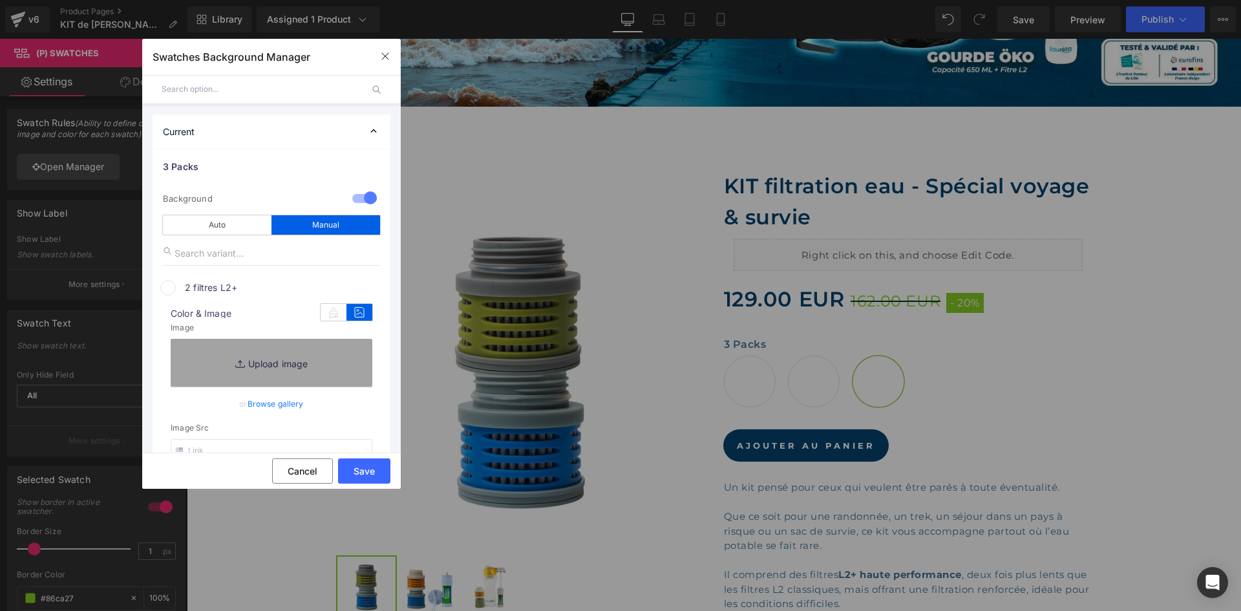
click at [284, 402] on link "Browse gallery" at bounding box center [276, 403] width 56 height 23
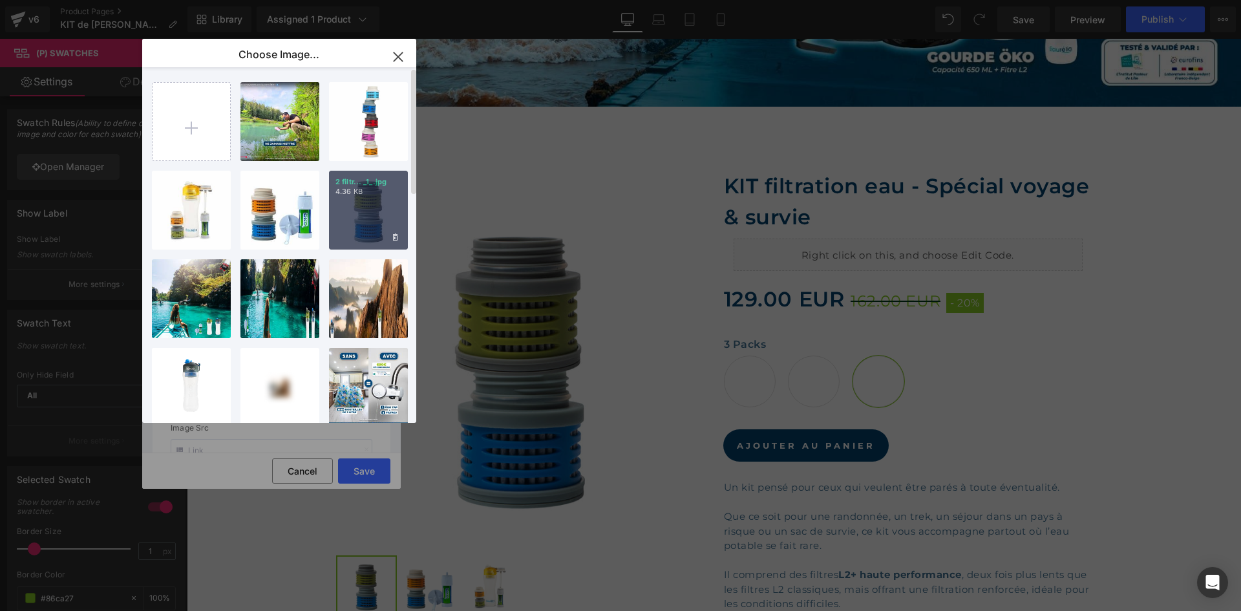
click at [356, 215] on div "2 filtr... _1_.jpg 4.36 KB" at bounding box center [368, 210] width 79 height 79
type input "[URL][DOMAIN_NAME]"
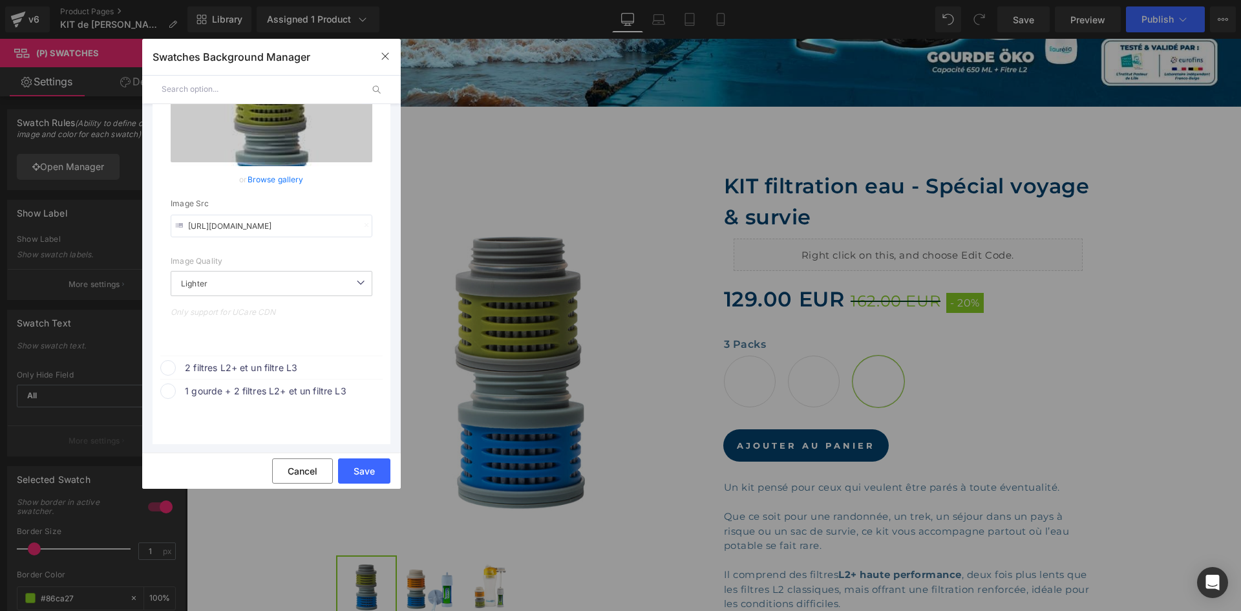
scroll to position [323, 0]
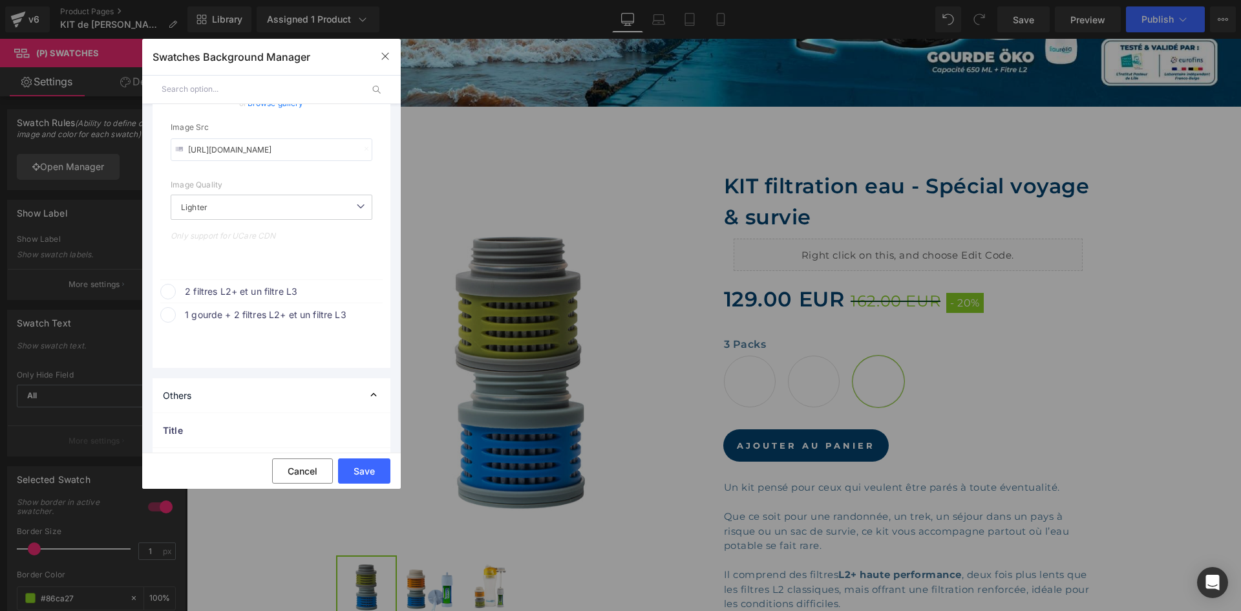
click at [267, 281] on div "2 filtres L2+ et un filtre L3" at bounding box center [271, 289] width 222 height 19
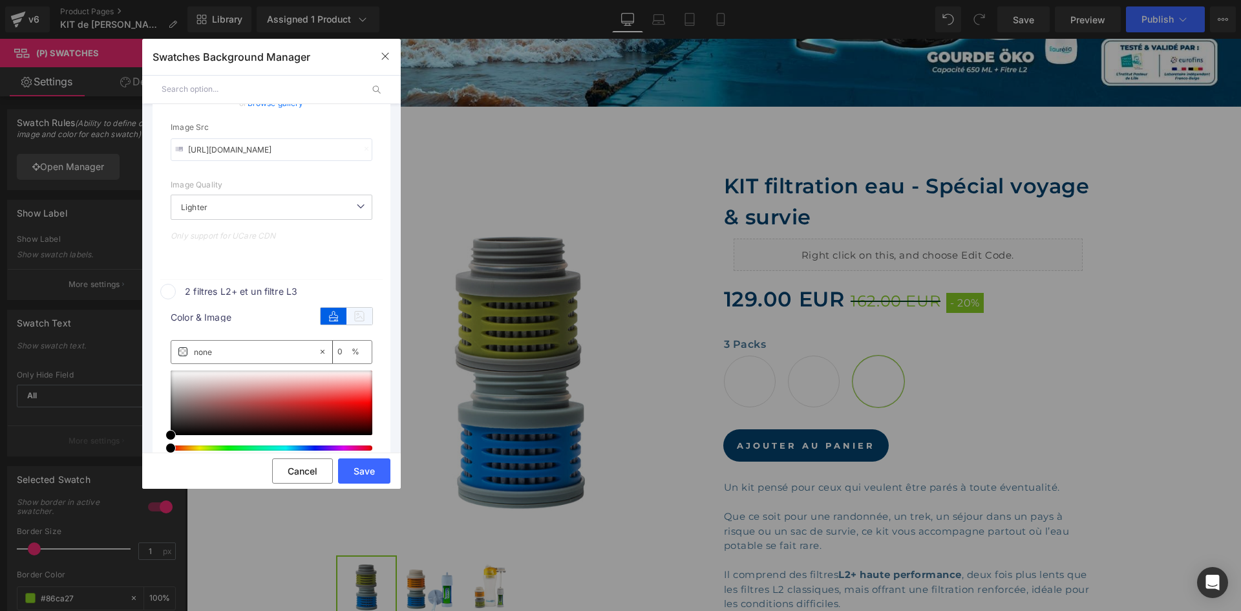
click at [364, 315] on icon at bounding box center [359, 316] width 26 height 17
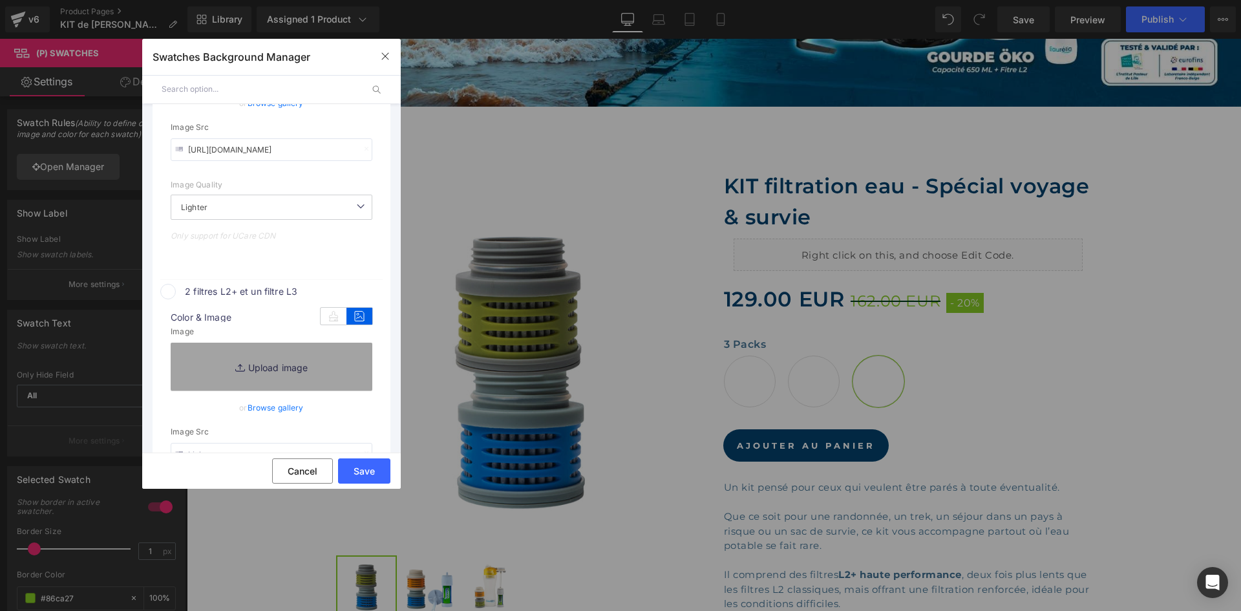
click at [280, 404] on link "Browse gallery" at bounding box center [276, 407] width 56 height 23
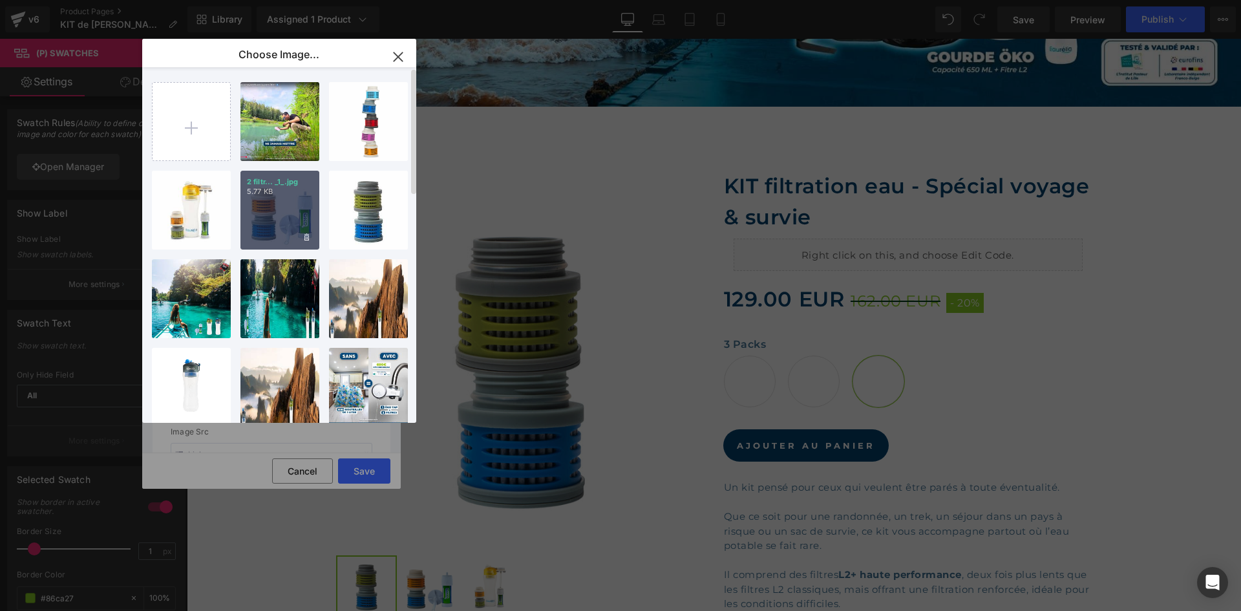
click at [279, 203] on div "2 filtr... _1_.jpg 5.77 KB" at bounding box center [279, 210] width 79 height 79
type input "[URL][DOMAIN_NAME]"
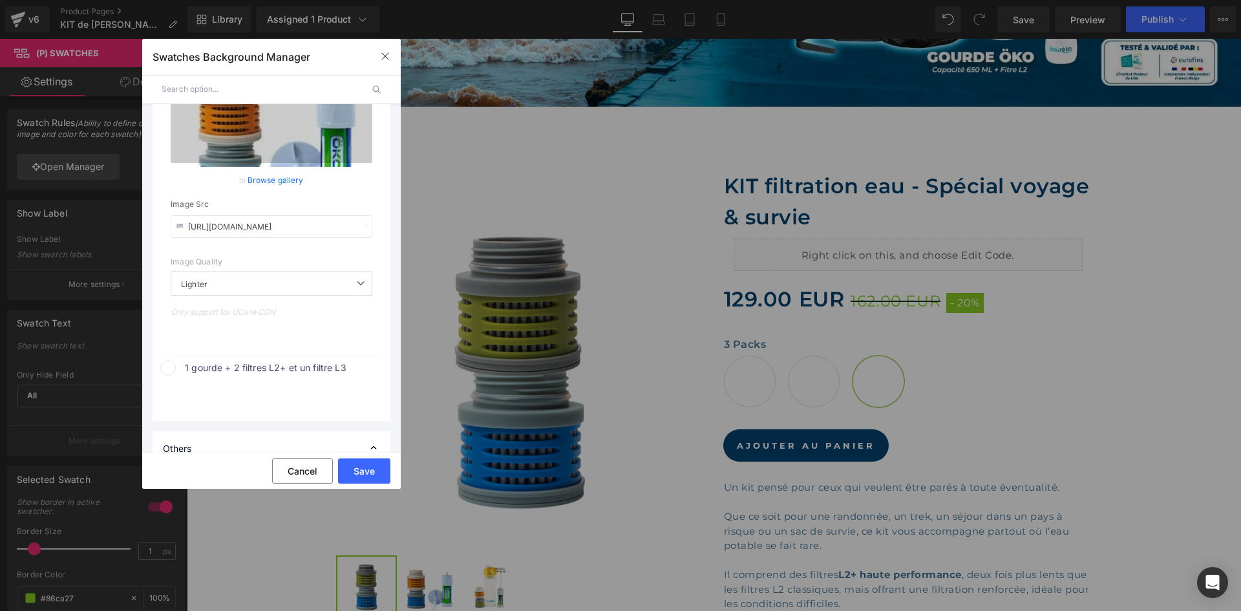
scroll to position [582, 0]
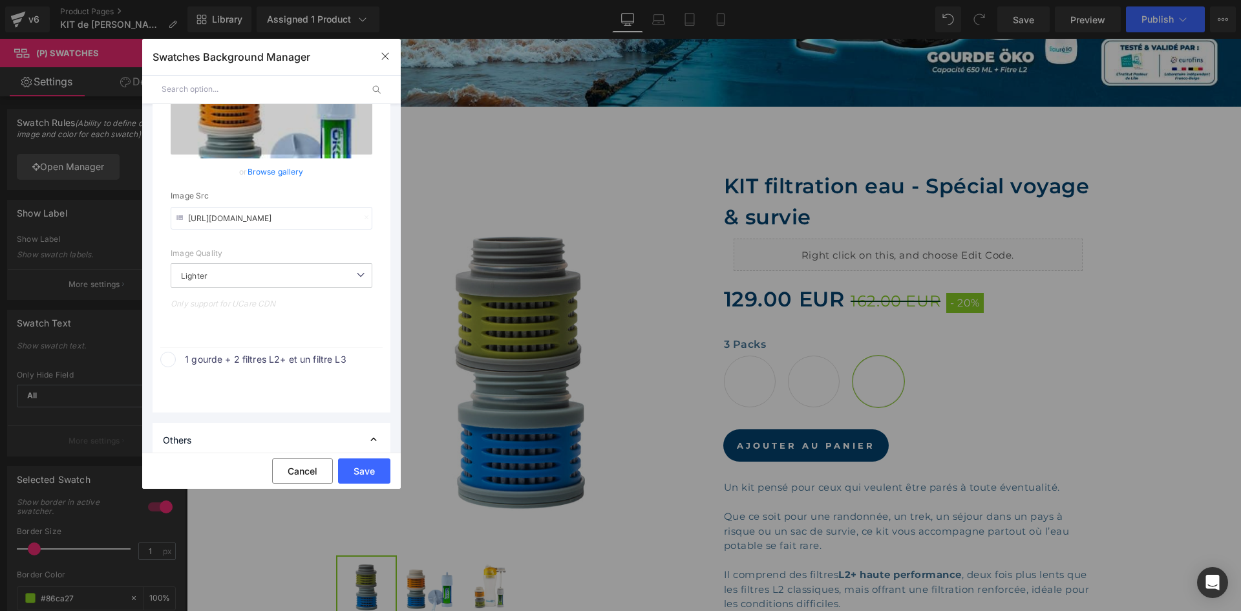
click at [266, 360] on span "1 gourde + 2 filtres L2+ et un filtre L3" at bounding box center [283, 360] width 196 height 16
click at [367, 393] on div "color Color & Image color none 0 % Image Replace Image Upload image or Browse g…" at bounding box center [271, 507] width 222 height 281
click at [358, 387] on icon at bounding box center [359, 384] width 26 height 17
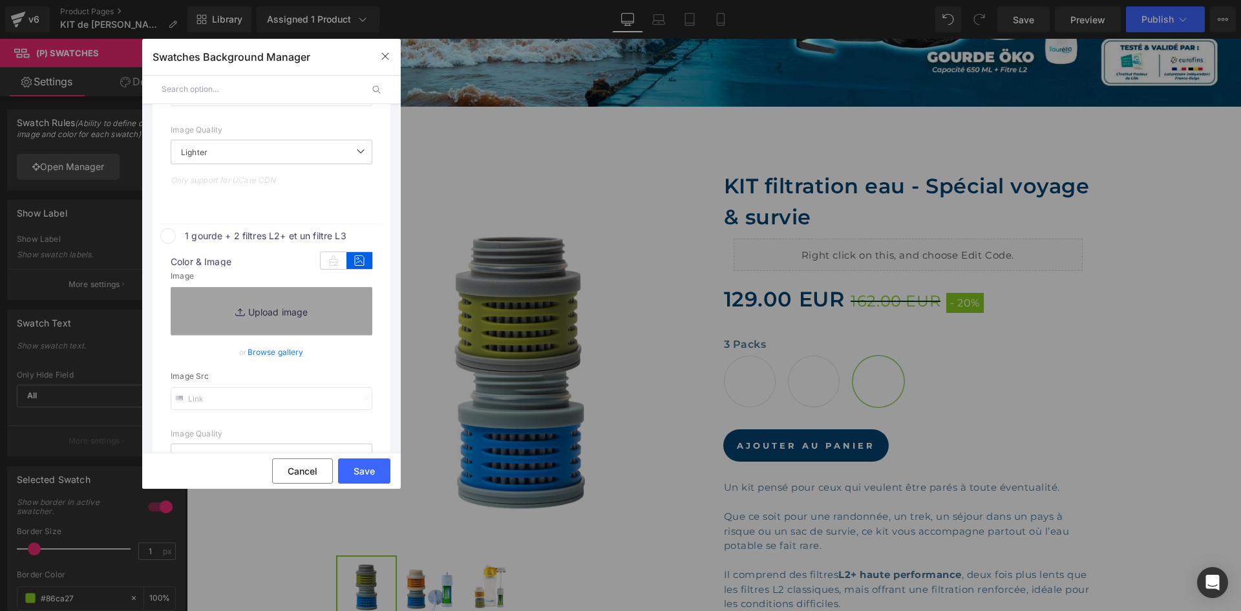
scroll to position [711, 0]
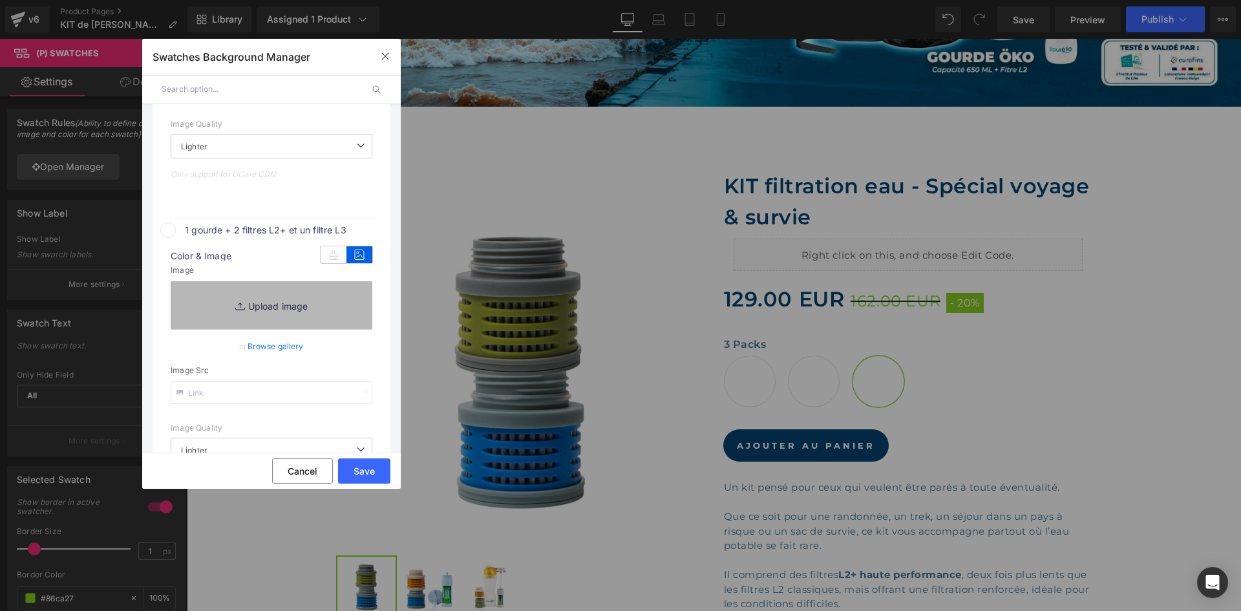
click at [260, 293] on link "Replace Image" at bounding box center [272, 305] width 202 height 48
click at [292, 347] on link "Browse gallery" at bounding box center [276, 346] width 56 height 23
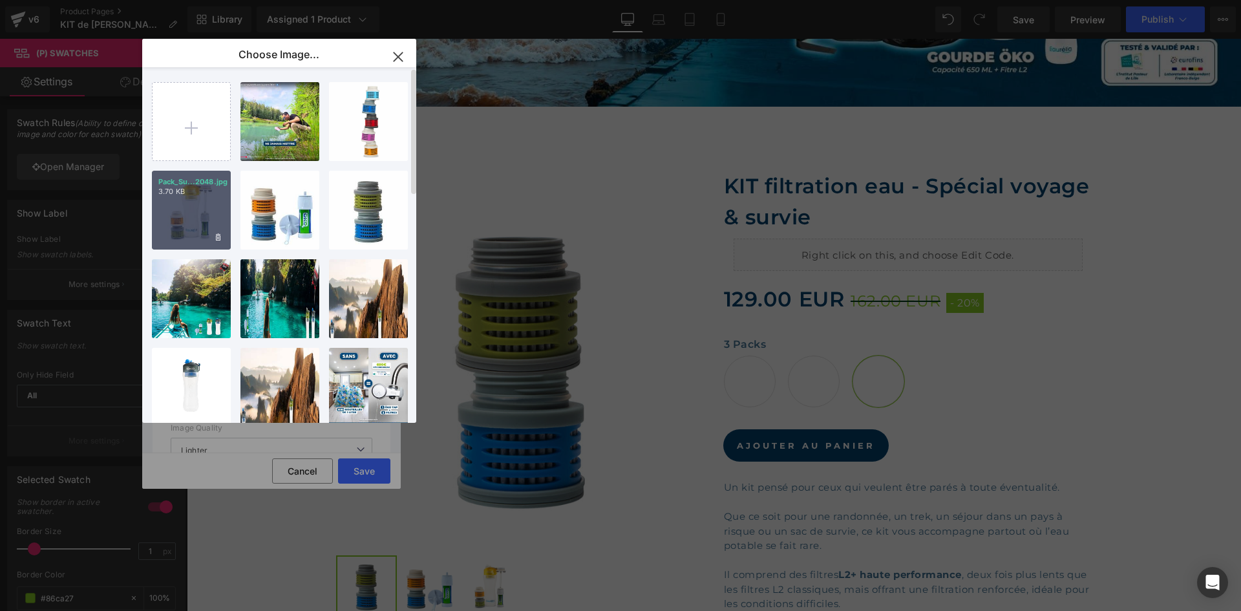
click at [214, 197] on div "Pack_Su...2048.jpg 3.70 KB" at bounding box center [191, 210] width 79 height 79
type input "[URL][DOMAIN_NAME]"
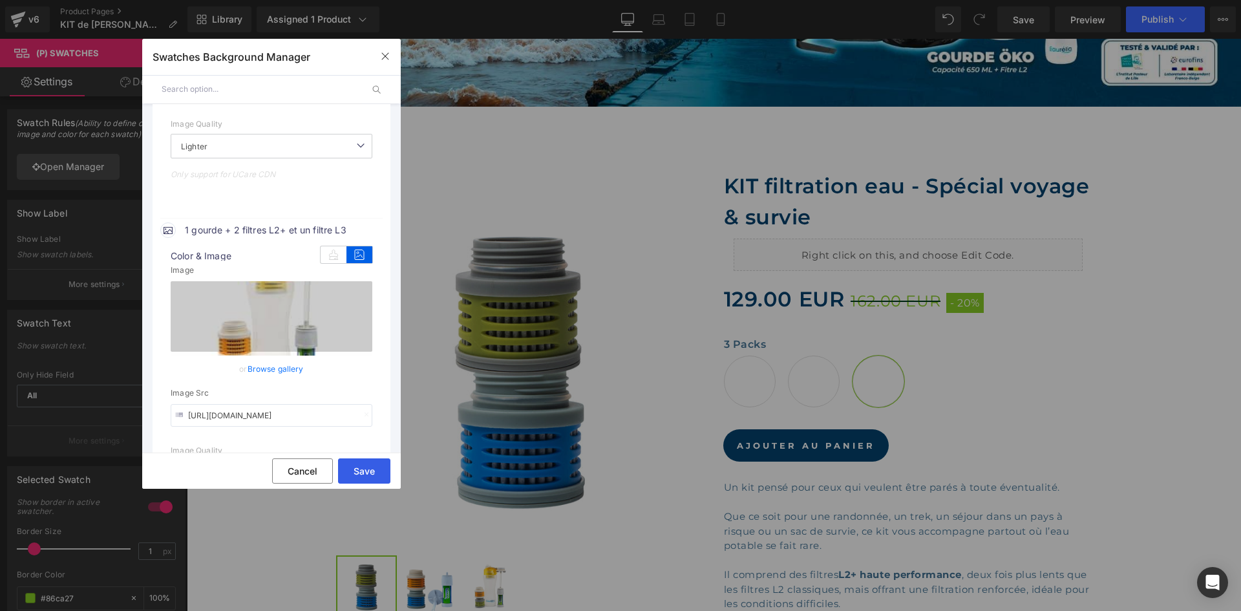
drag, startPoint x: 382, startPoint y: 469, endPoint x: 193, endPoint y: 429, distance: 192.9
click at [382, 469] on button "Save" at bounding box center [364, 470] width 52 height 25
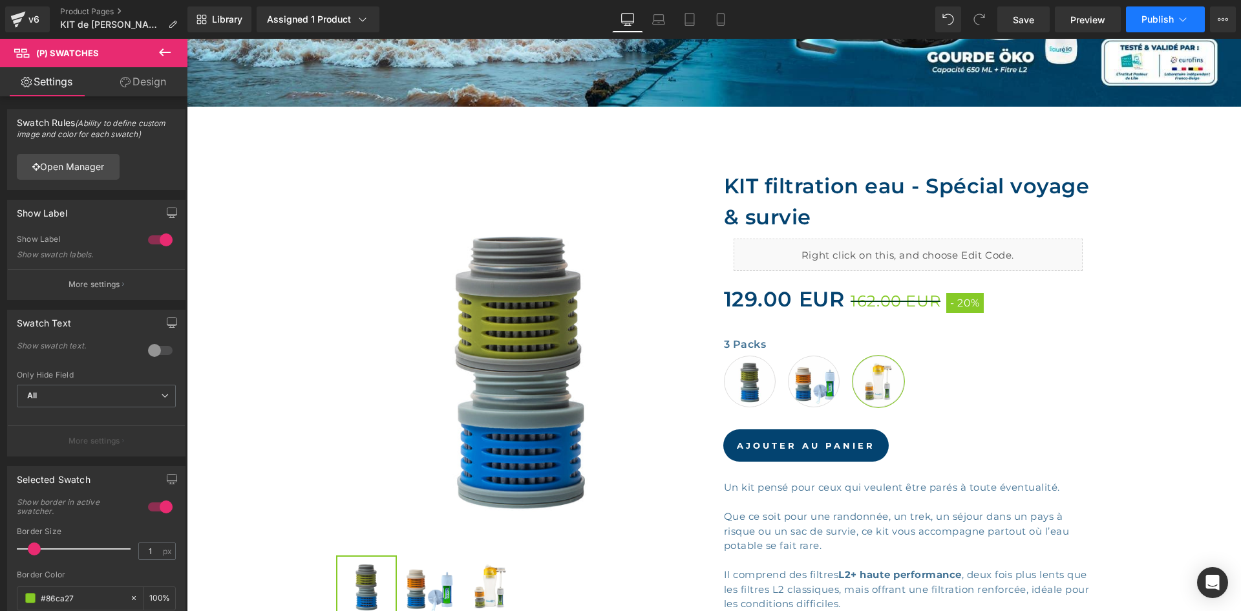
click at [1156, 14] on span "Publish" at bounding box center [1157, 19] width 32 height 10
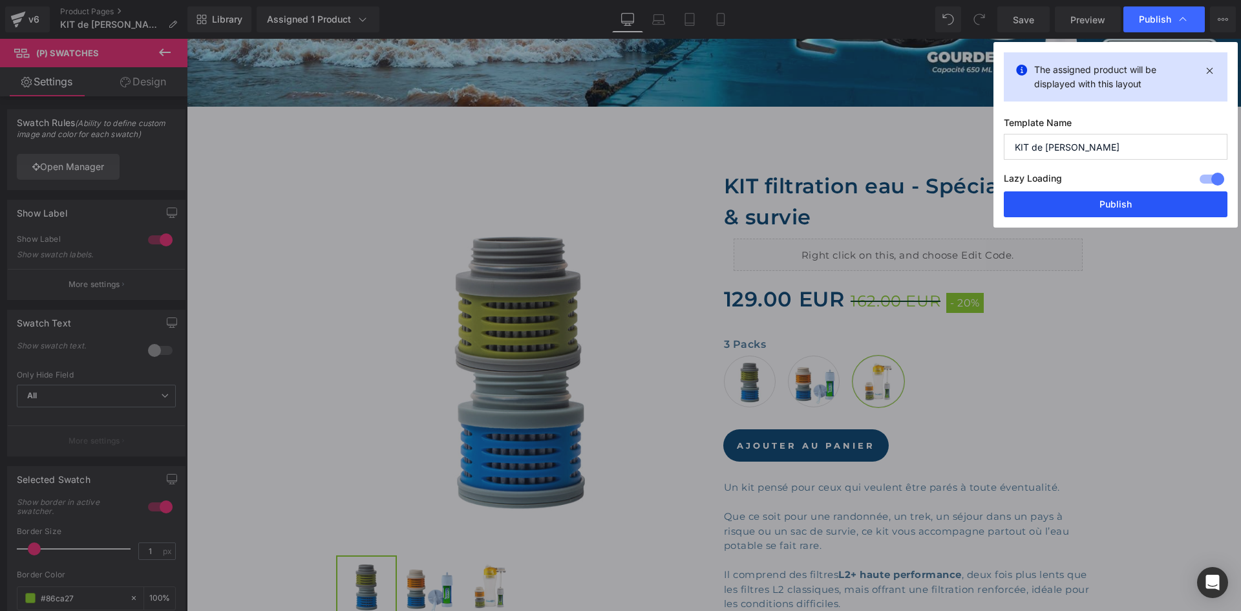
click at [1072, 206] on button "Publish" at bounding box center [1116, 204] width 224 height 26
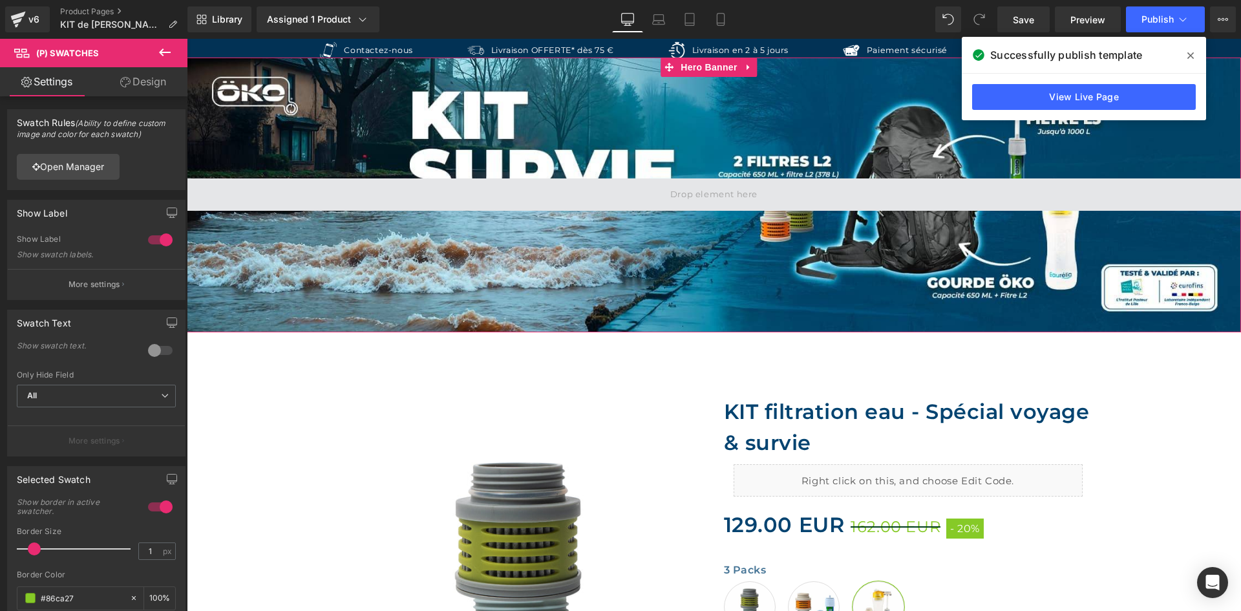
scroll to position [65, 0]
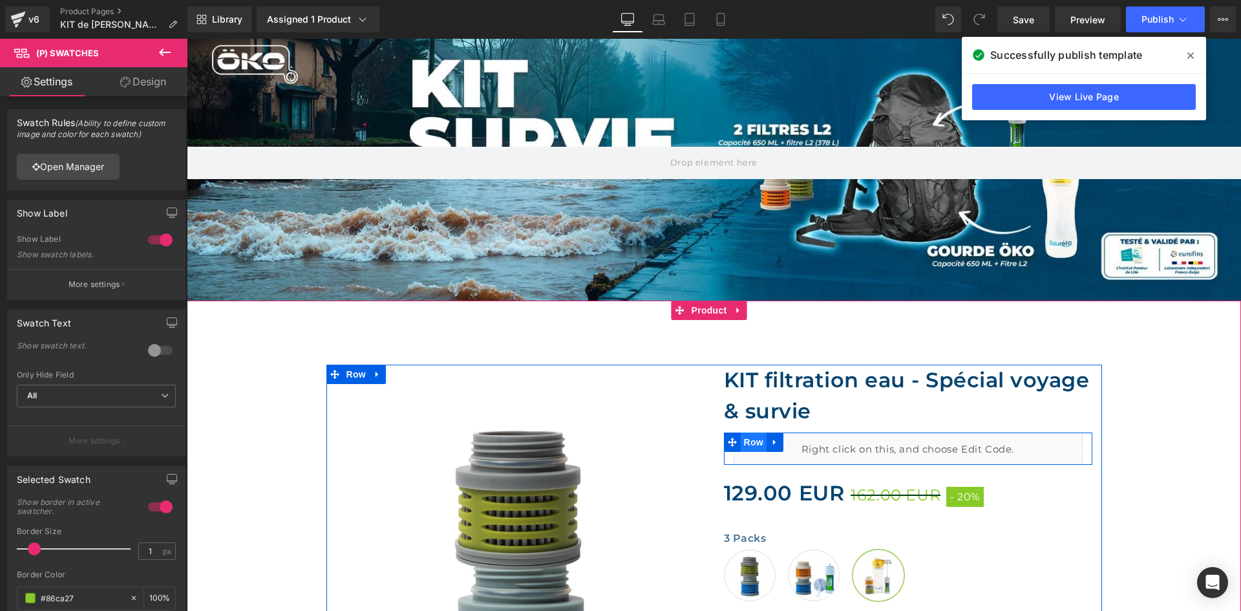
click at [748, 445] on span "Row" at bounding box center [754, 441] width 26 height 19
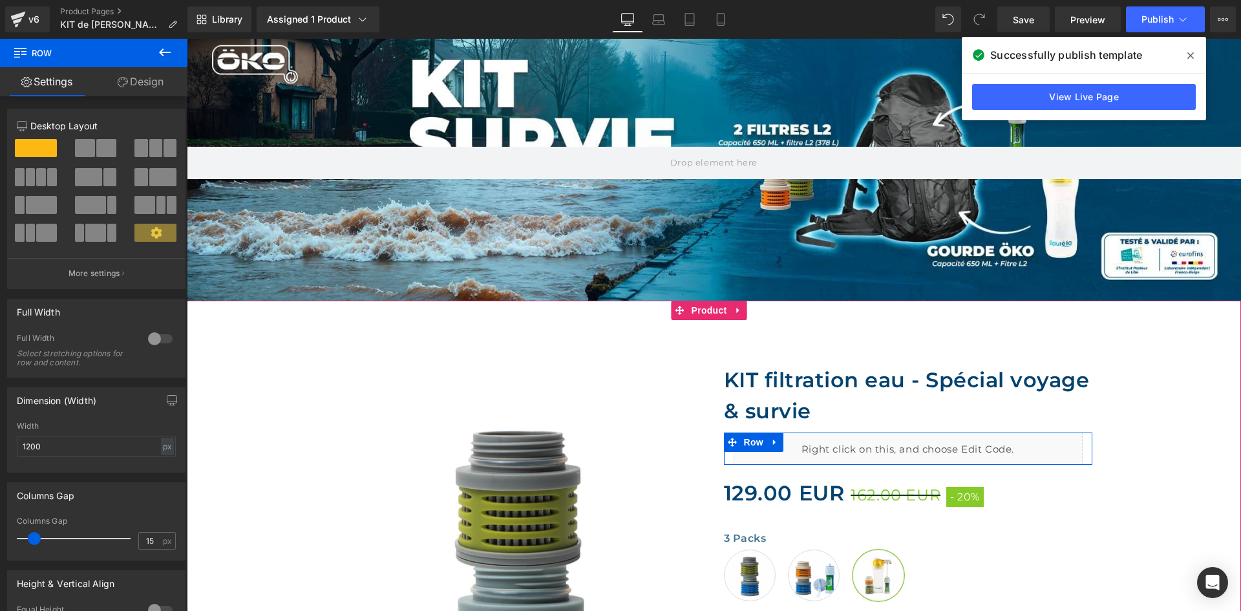
click at [915, 446] on div "Liquid" at bounding box center [908, 448] width 349 height 32
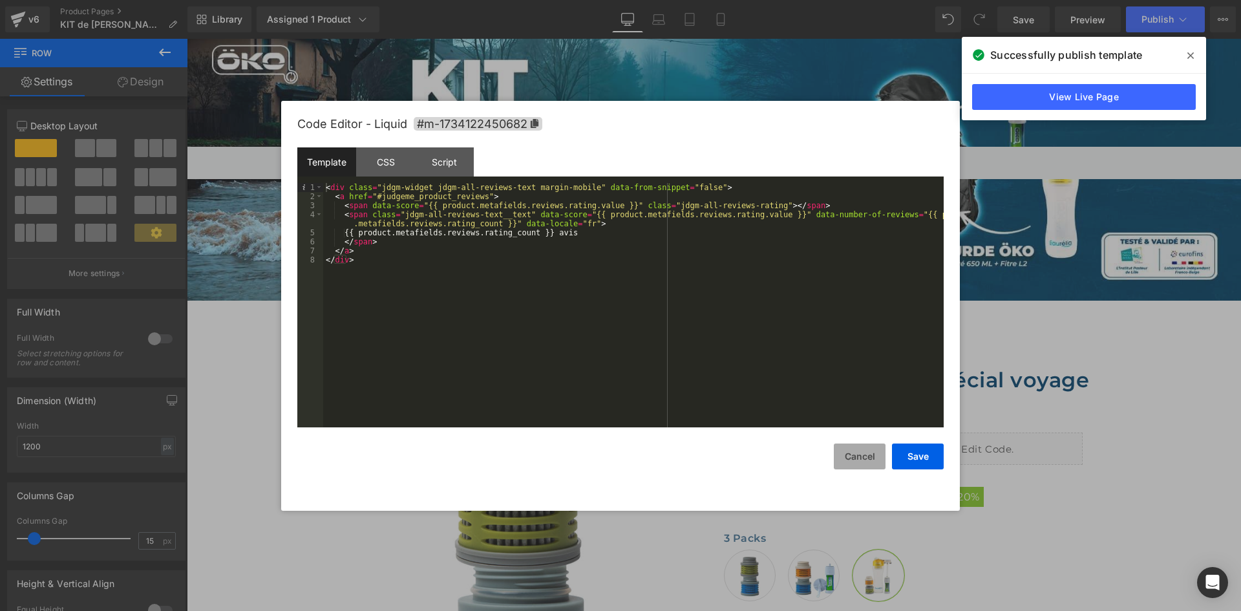
click at [874, 456] on button "Cancel" at bounding box center [860, 456] width 52 height 26
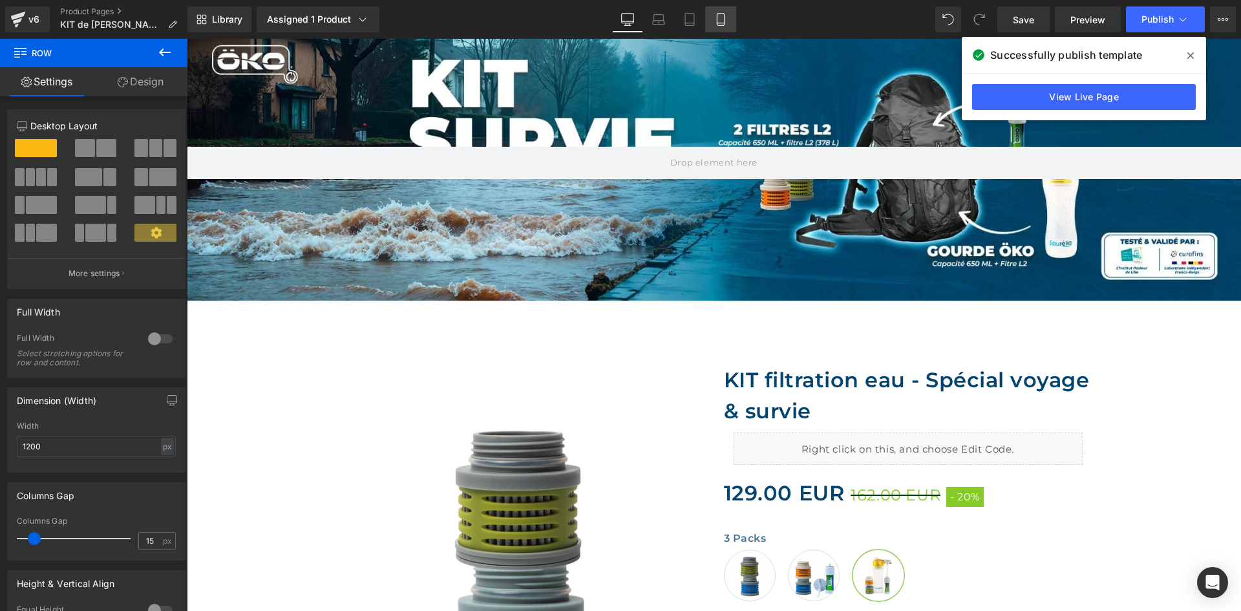
click at [718, 14] on icon at bounding box center [720, 20] width 7 height 12
type input "100"
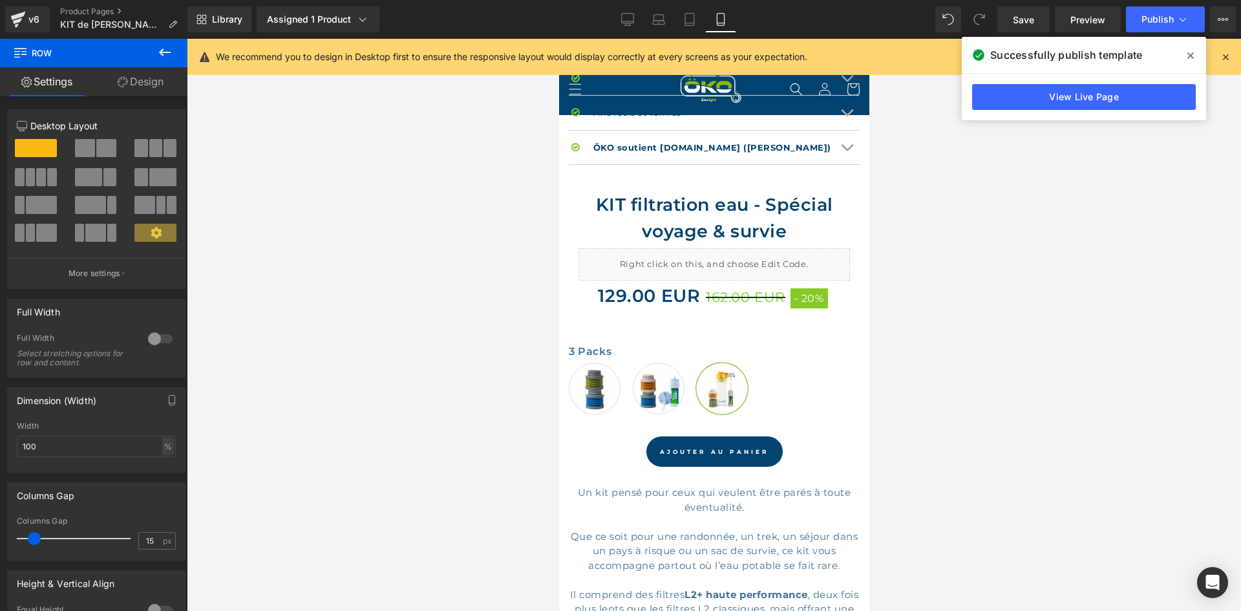
scroll to position [805, 0]
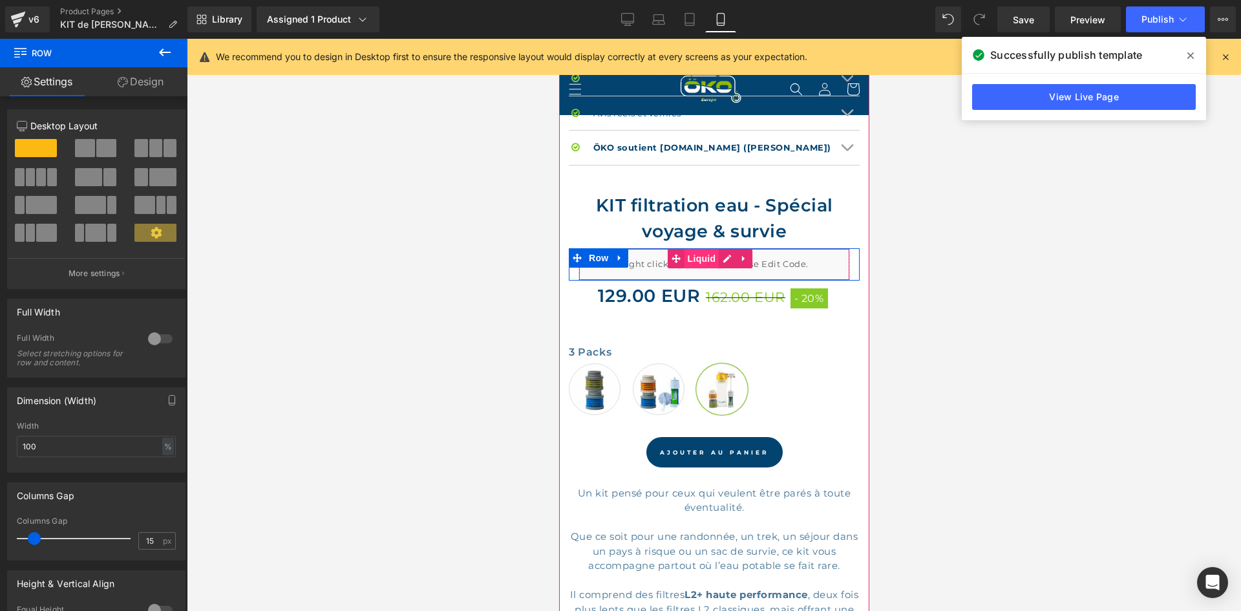
click at [704, 249] on span "Liquid" at bounding box center [701, 258] width 35 height 19
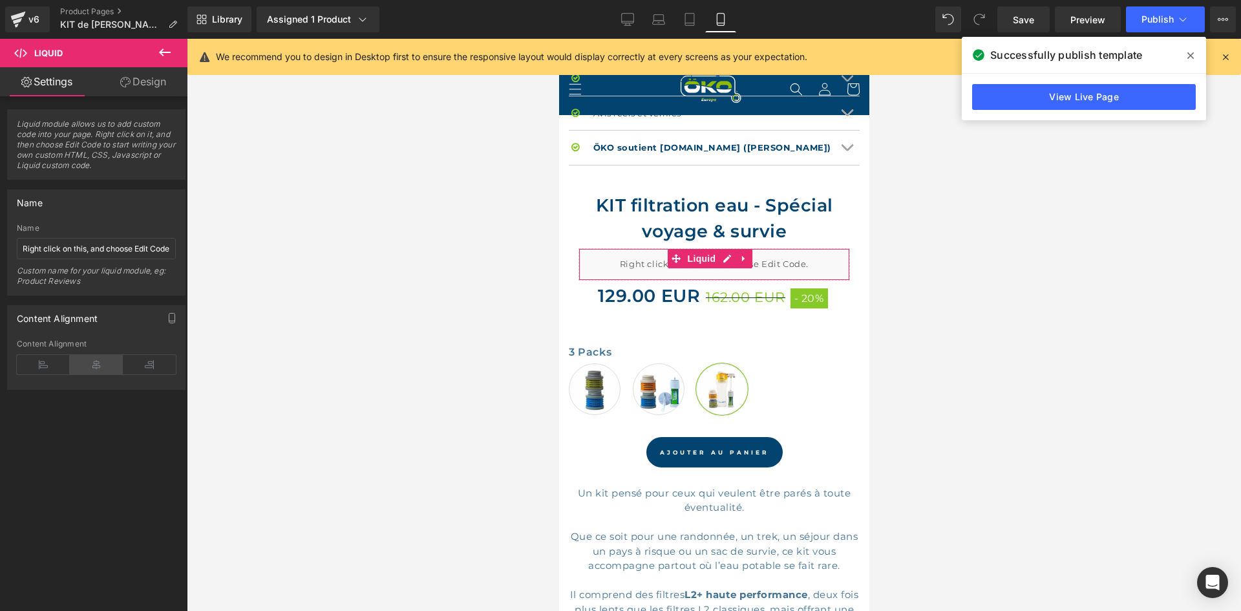
click at [85, 368] on icon at bounding box center [96, 364] width 53 height 19
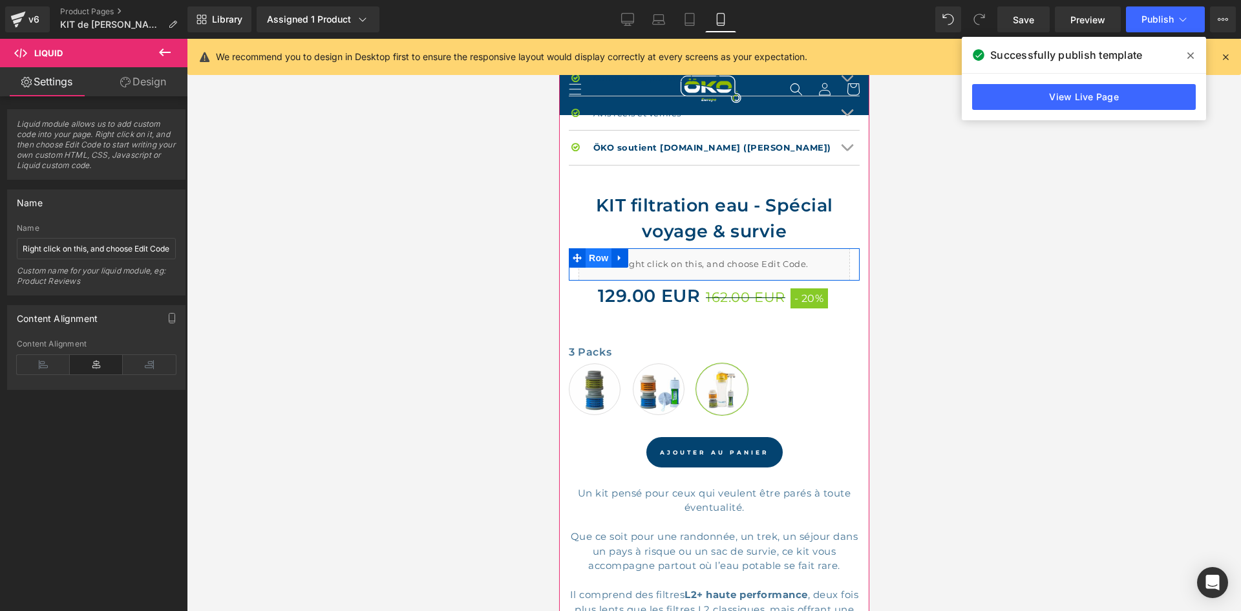
click at [588, 248] on span "Row" at bounding box center [598, 257] width 26 height 19
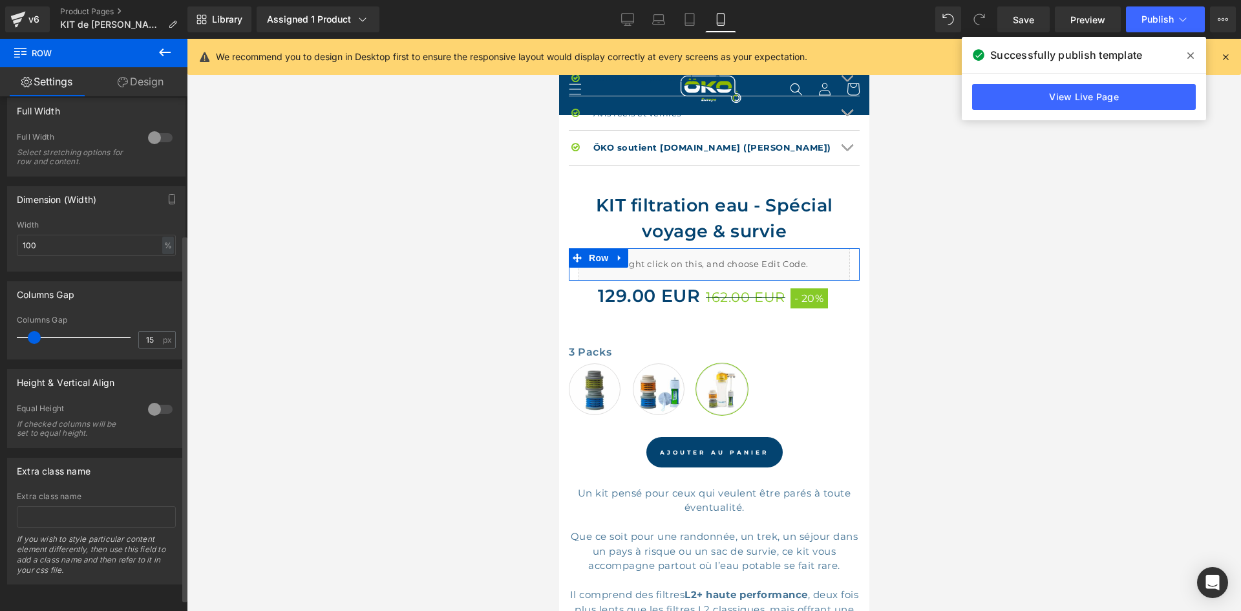
scroll to position [0, 0]
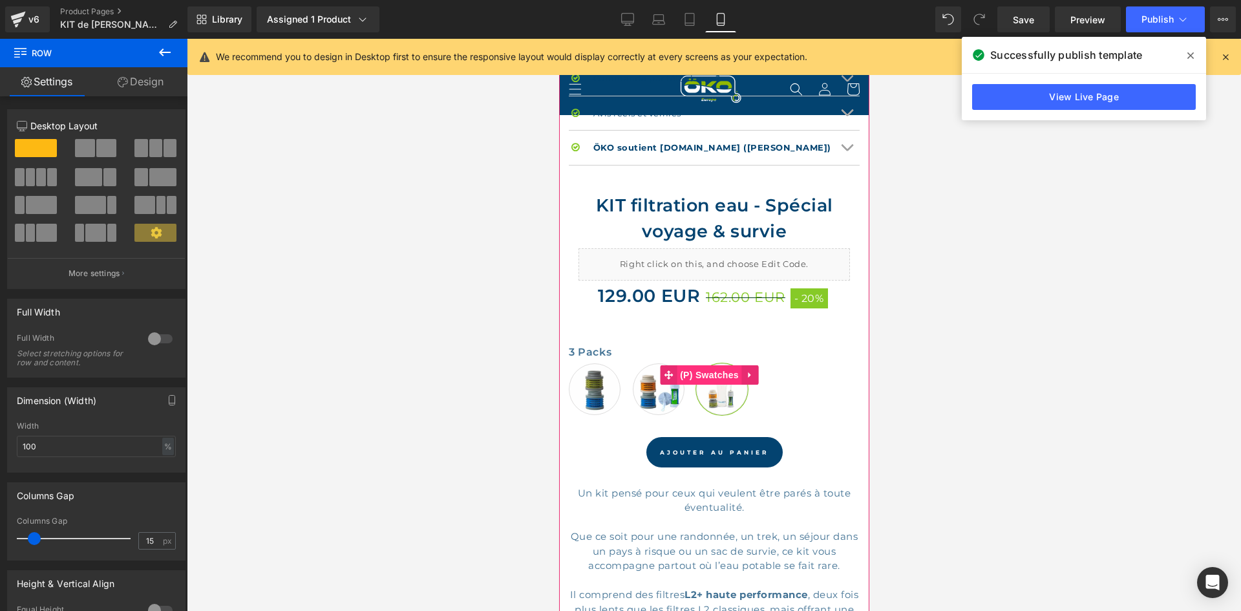
click at [701, 365] on span "(P) Swatches" at bounding box center [708, 374] width 65 height 19
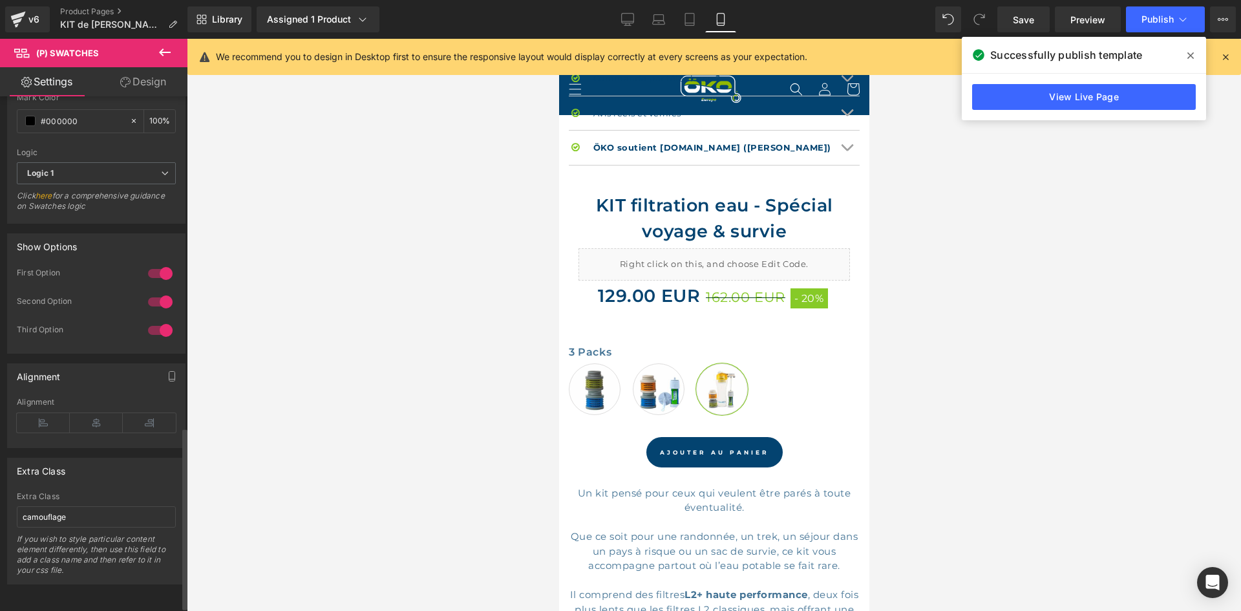
scroll to position [946, 0]
click at [97, 401] on div "Alignment" at bounding box center [96, 422] width 159 height 50
click at [95, 413] on icon at bounding box center [96, 422] width 53 height 19
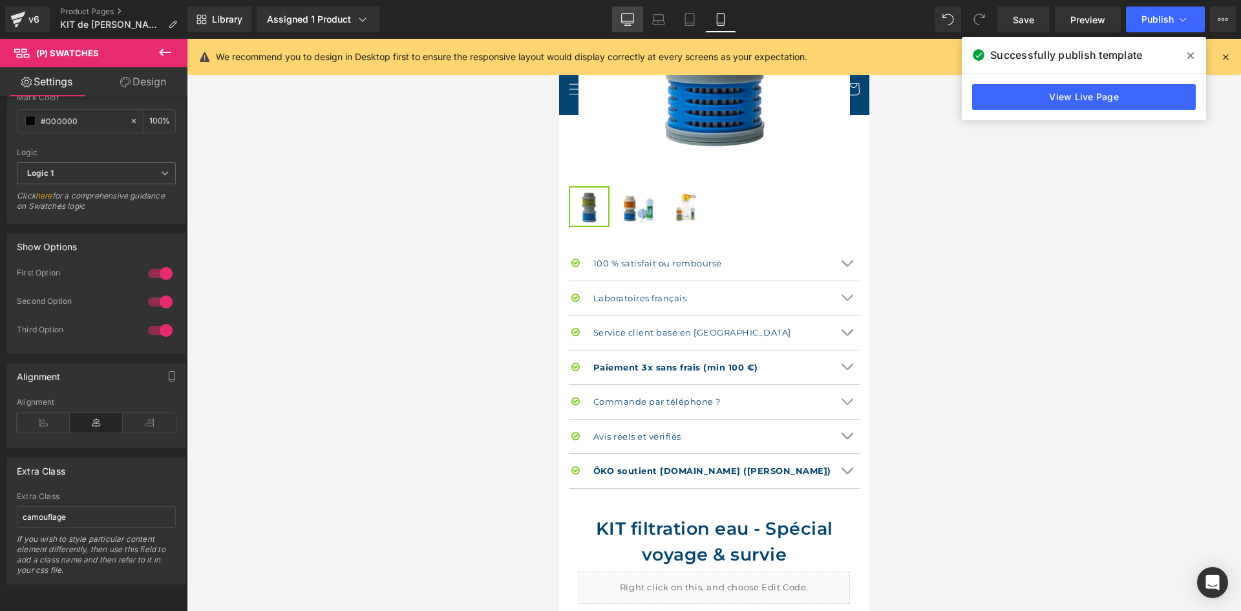
click at [612, 23] on link "Desktop" at bounding box center [627, 19] width 31 height 26
type input "100"
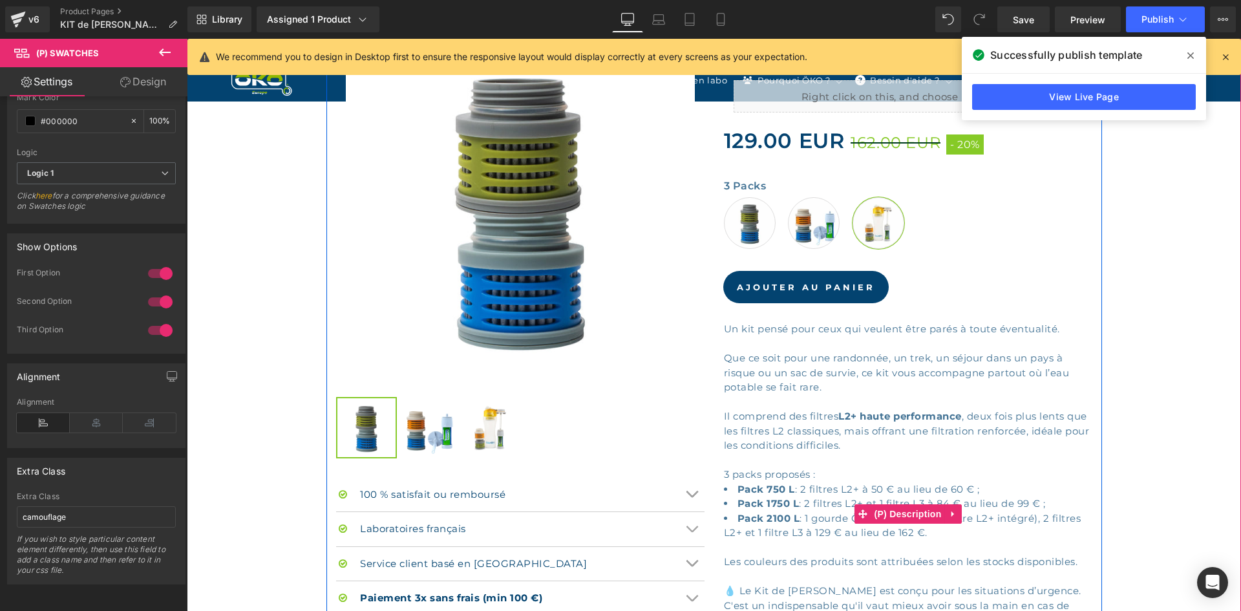
scroll to position [392, 0]
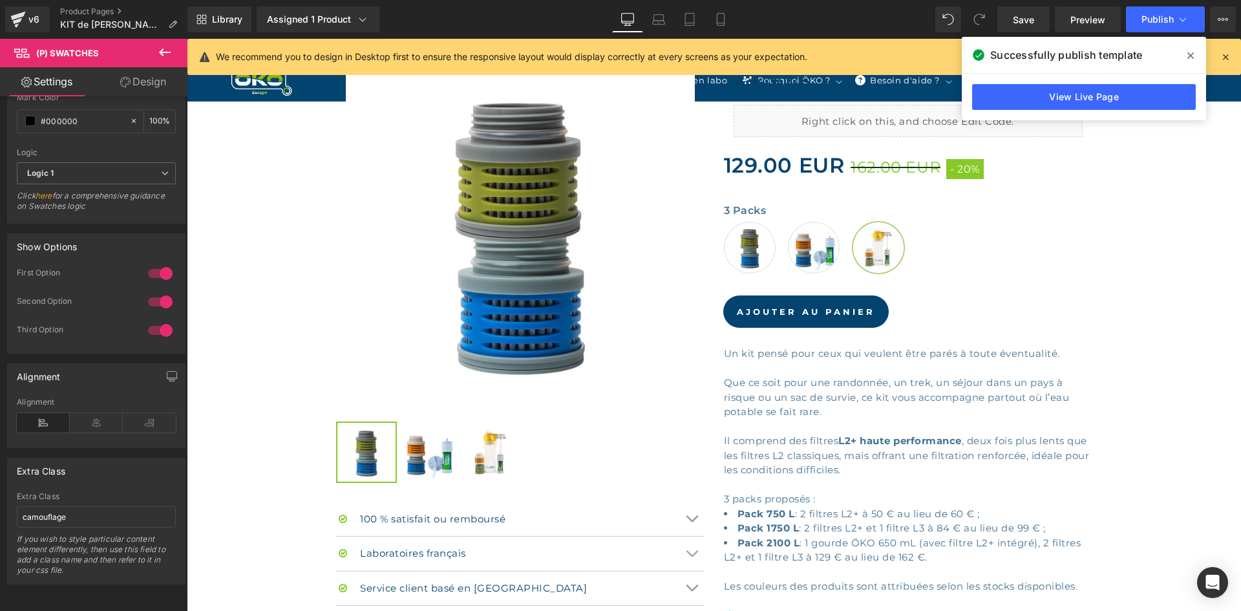
click at [1189, 55] on icon at bounding box center [1190, 55] width 6 height 6
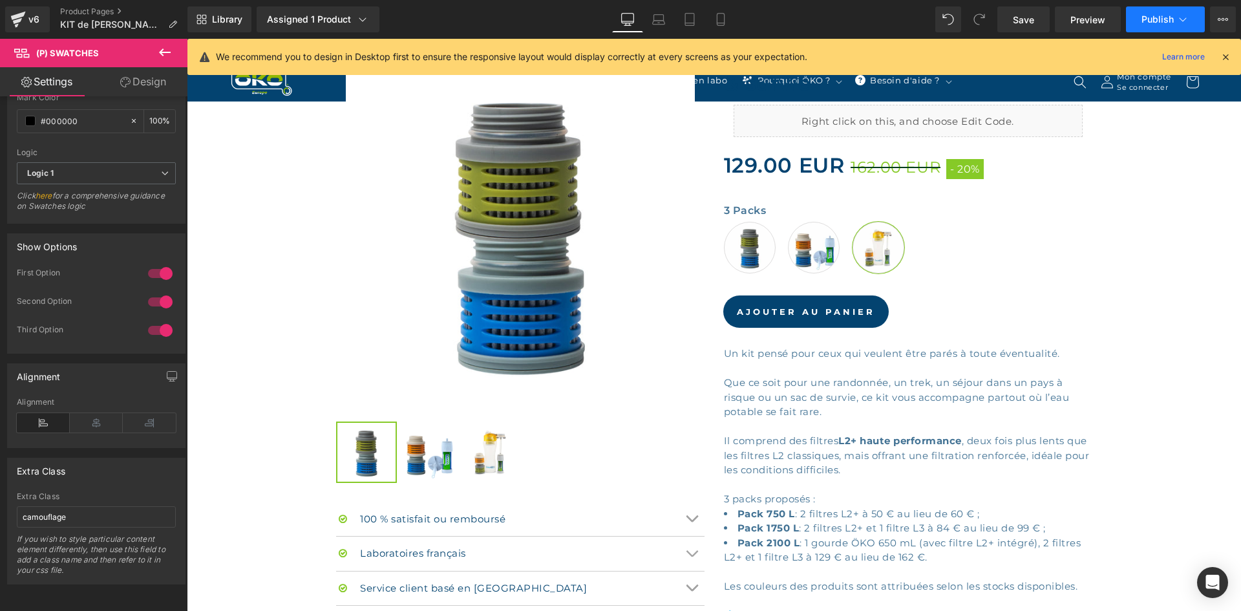
click at [1156, 29] on button "Publish" at bounding box center [1165, 19] width 79 height 26
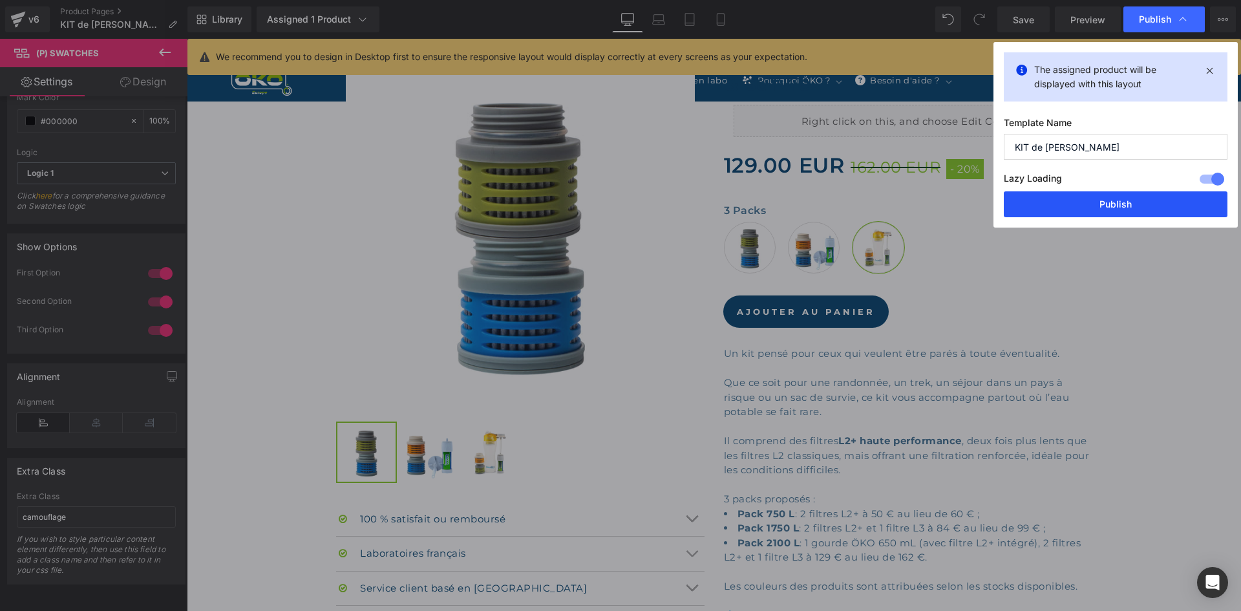
click at [1124, 211] on button "Publish" at bounding box center [1116, 204] width 224 height 26
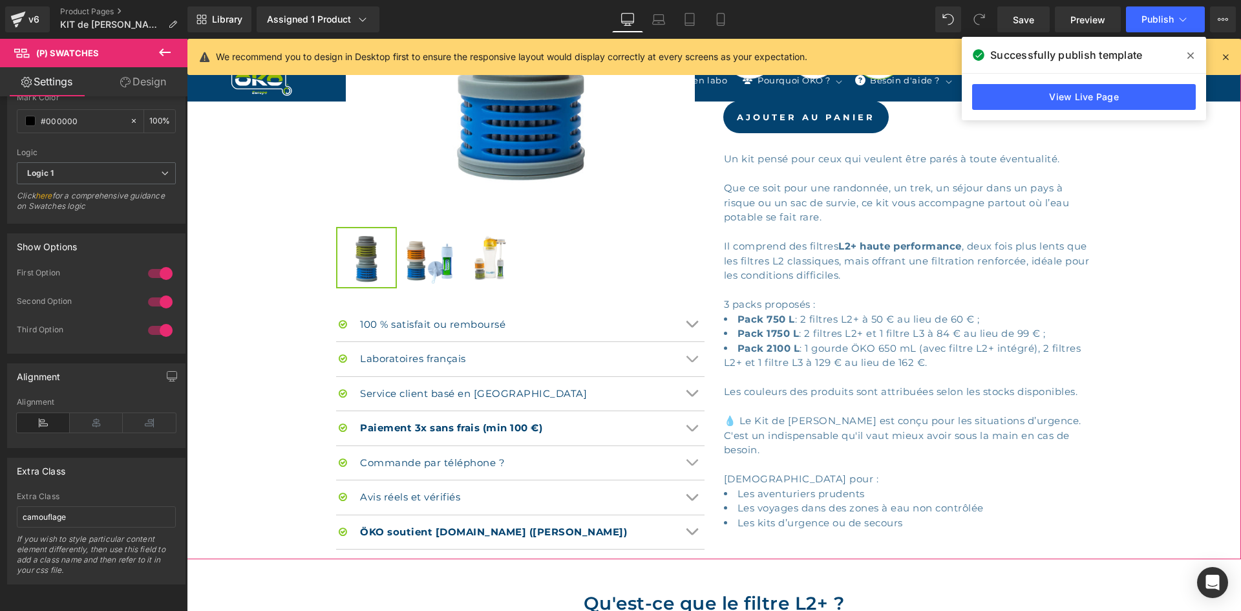
scroll to position [845, 0]
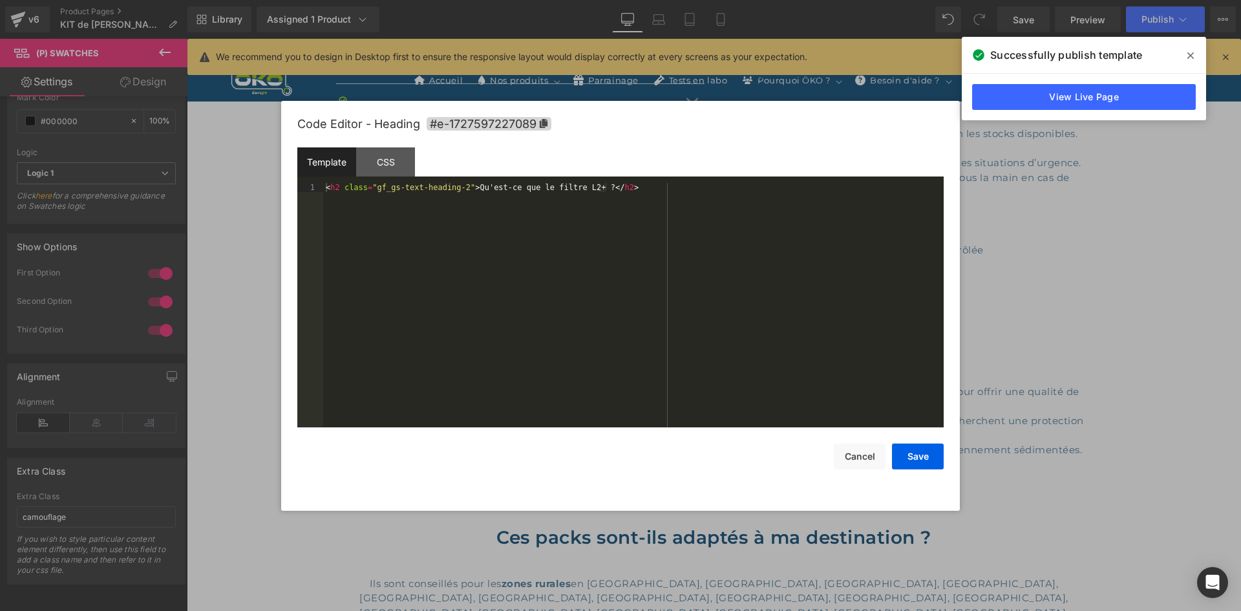
click at [682, 0] on div "(P) Swatches You are previewing how the will restyle your page. You can not edi…" at bounding box center [620, 0] width 1241 height 0
click at [591, 186] on div "< h2 class = "gf_gs-text-heading-2" > Qu'est-ce que le filtre L2+ ? </ h2 >" at bounding box center [633, 314] width 620 height 262
click at [579, 190] on div "< h2 class = "gf_gs-text-heading-2" > Qu'est-ce que le filtre L2+ &nbsp; ? </ h…" at bounding box center [633, 314] width 620 height 262
click at [580, 188] on div "< h2 class = "gf_gs-text-heading-2" > Qu'est-ce que le filtre L2+ &nbsp; ? </ h…" at bounding box center [633, 305] width 620 height 244
click at [907, 456] on button "Save" at bounding box center [918, 456] width 52 height 26
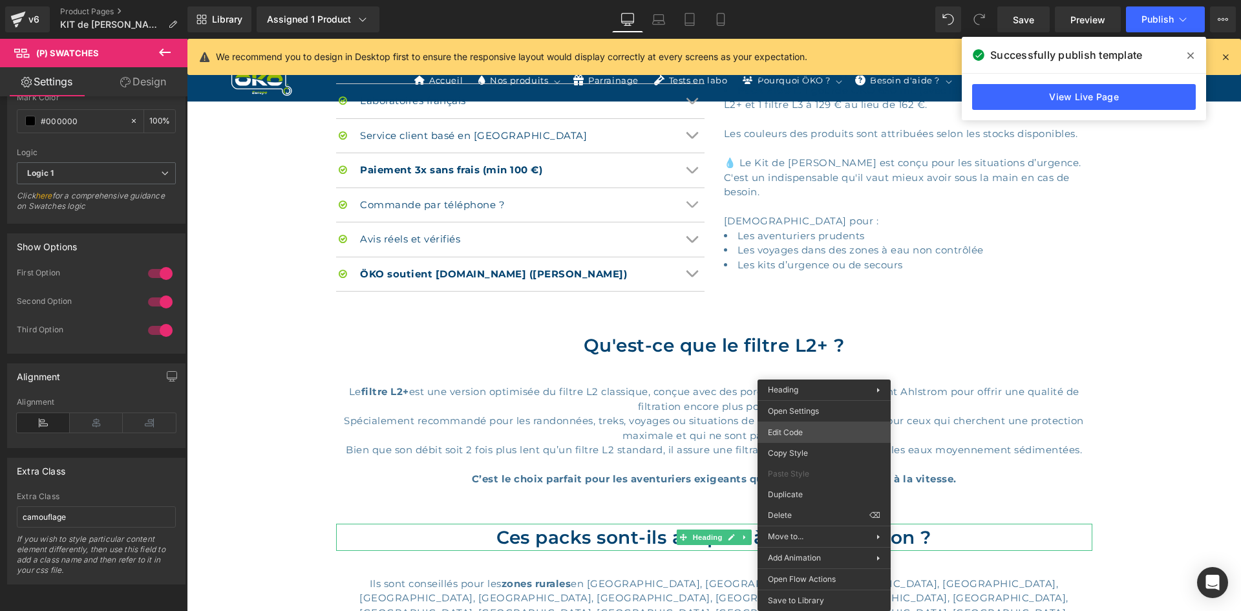
click at [798, 0] on div "(P) Swatches You are previewing how the will restyle your page. You can not edi…" at bounding box center [620, 0] width 1241 height 0
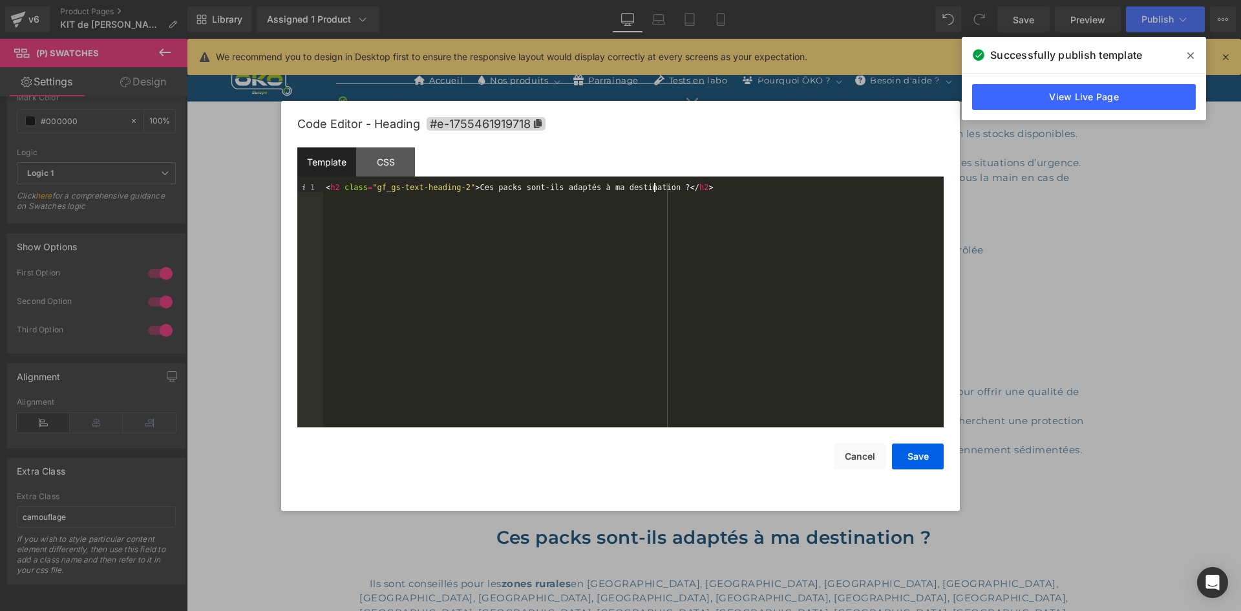
click at [654, 184] on div "< h2 class = "gf_gs-text-heading-2" > Ces packs sont-ils adaptés à ma destinati…" at bounding box center [633, 314] width 620 height 262
click at [902, 452] on button "Save" at bounding box center [918, 456] width 52 height 26
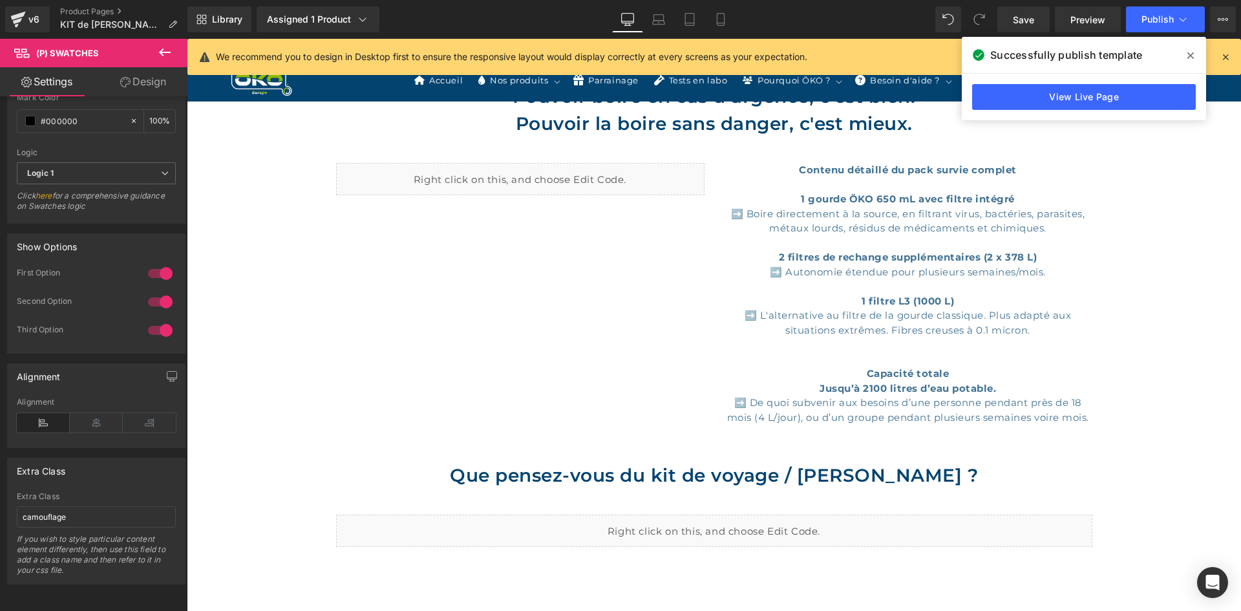
scroll to position [2267, 0]
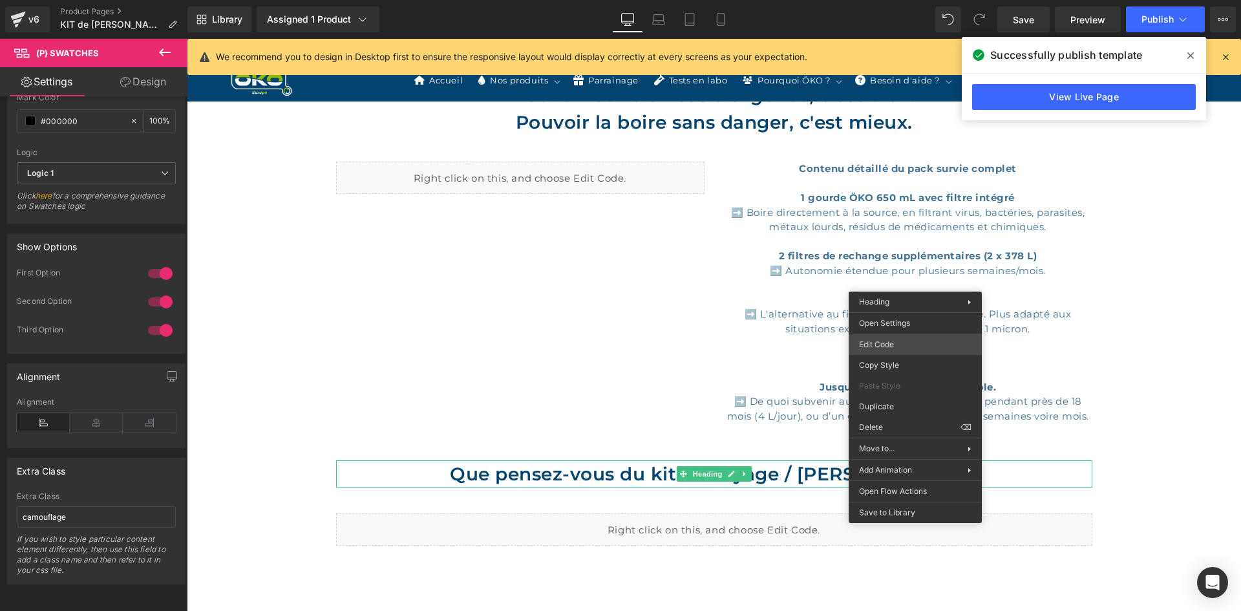
click at [867, 0] on div "(P) Swatches You are previewing how the will restyle your page. You can not edi…" at bounding box center [620, 0] width 1241 height 0
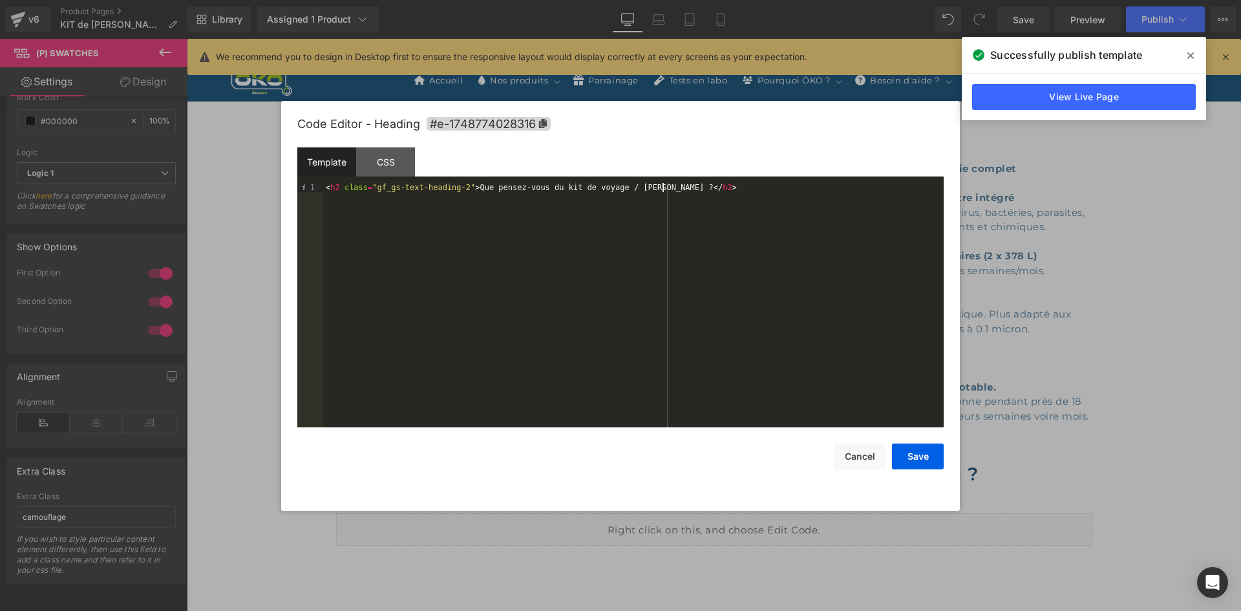
drag, startPoint x: 661, startPoint y: 189, endPoint x: 711, endPoint y: 214, distance: 55.8
click at [666, 190] on div "< h2 class = "gf_gs-text-heading-2" > Que pensez-vous du kit de voyage / [PERSO…" at bounding box center [633, 314] width 620 height 262
click at [920, 459] on button "Save" at bounding box center [918, 456] width 52 height 26
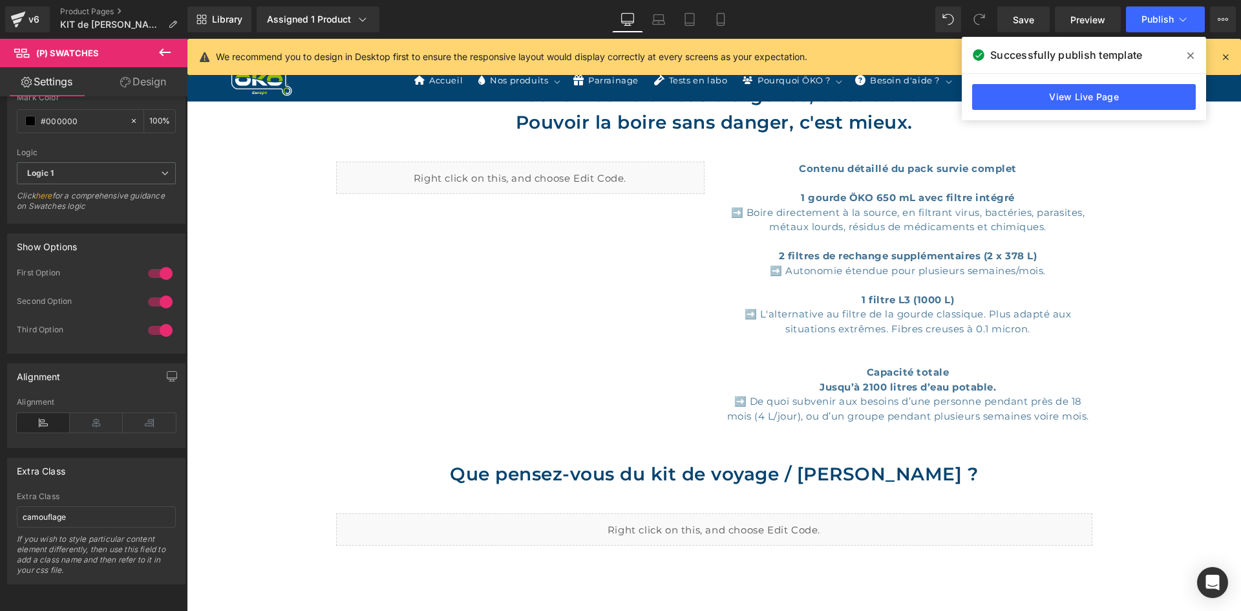
click at [1188, 56] on icon at bounding box center [1190, 55] width 6 height 10
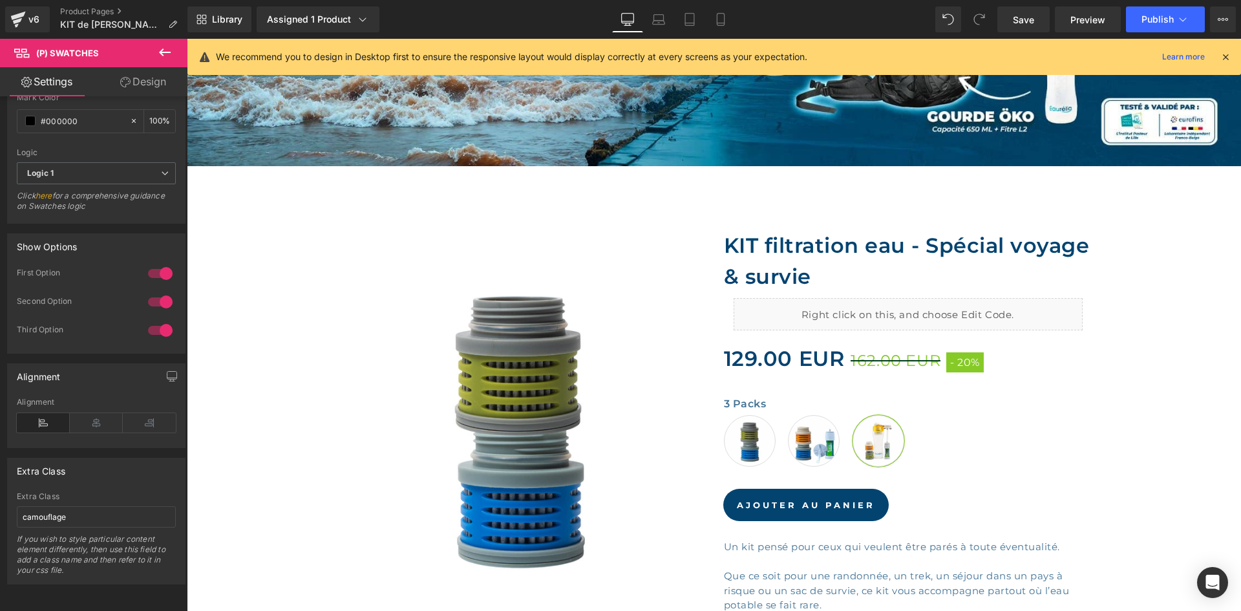
scroll to position [0, 0]
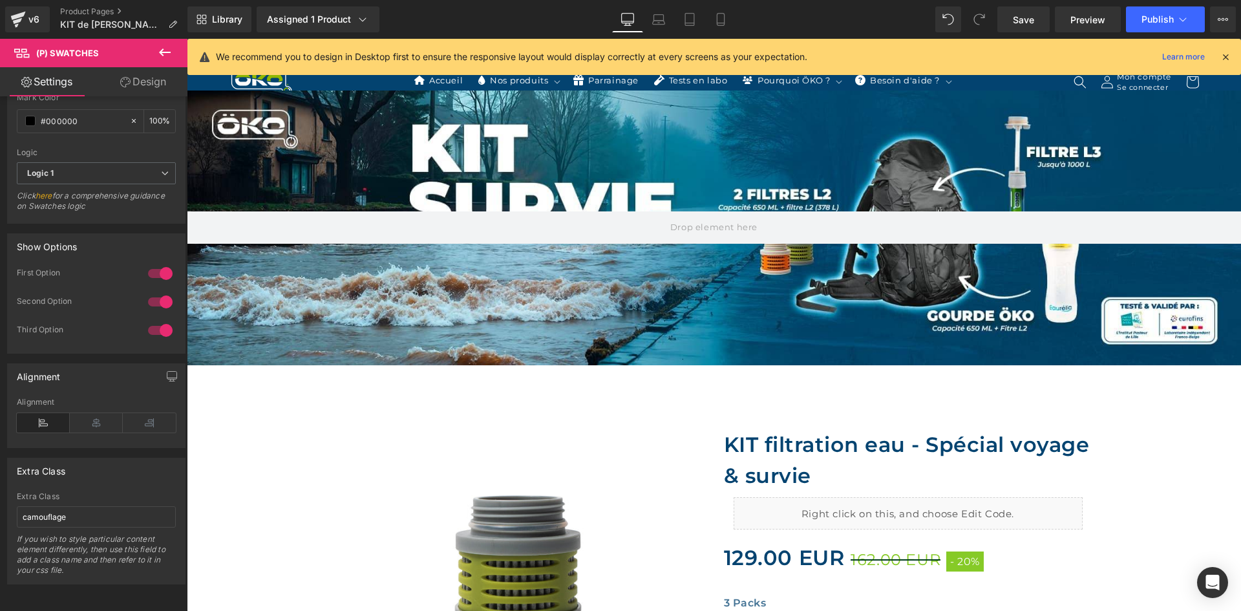
click at [1229, 55] on icon at bounding box center [1226, 57] width 12 height 12
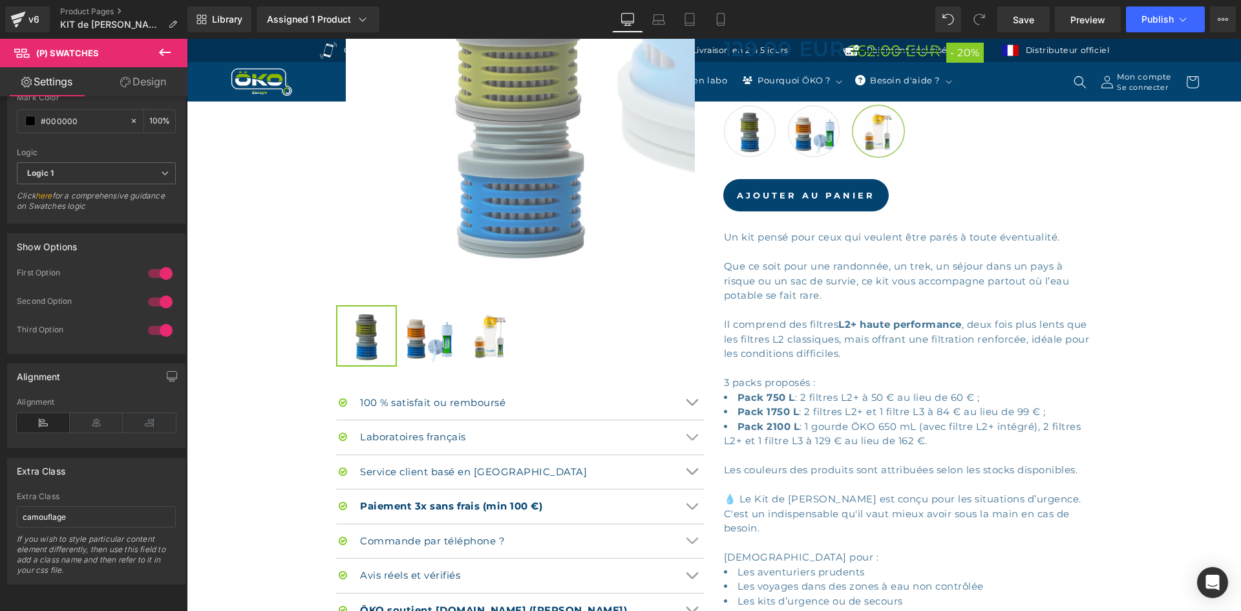
scroll to position [517, 0]
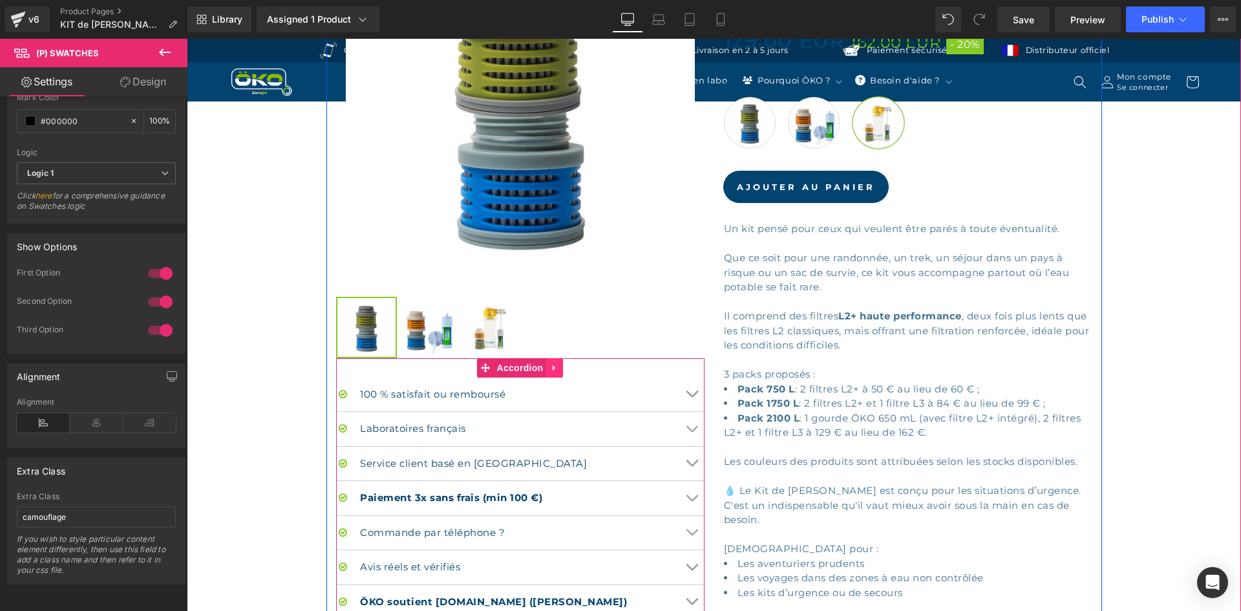
click at [553, 368] on link at bounding box center [554, 367] width 17 height 19
click at [542, 366] on icon at bounding box center [546, 367] width 9 height 9
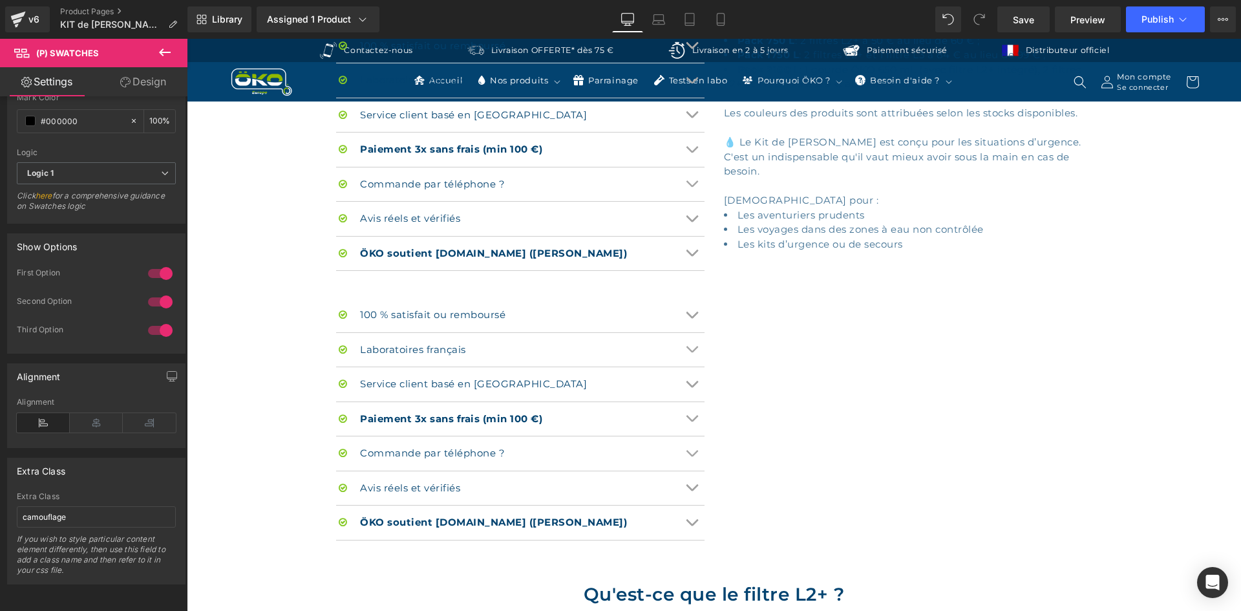
scroll to position [858, 0]
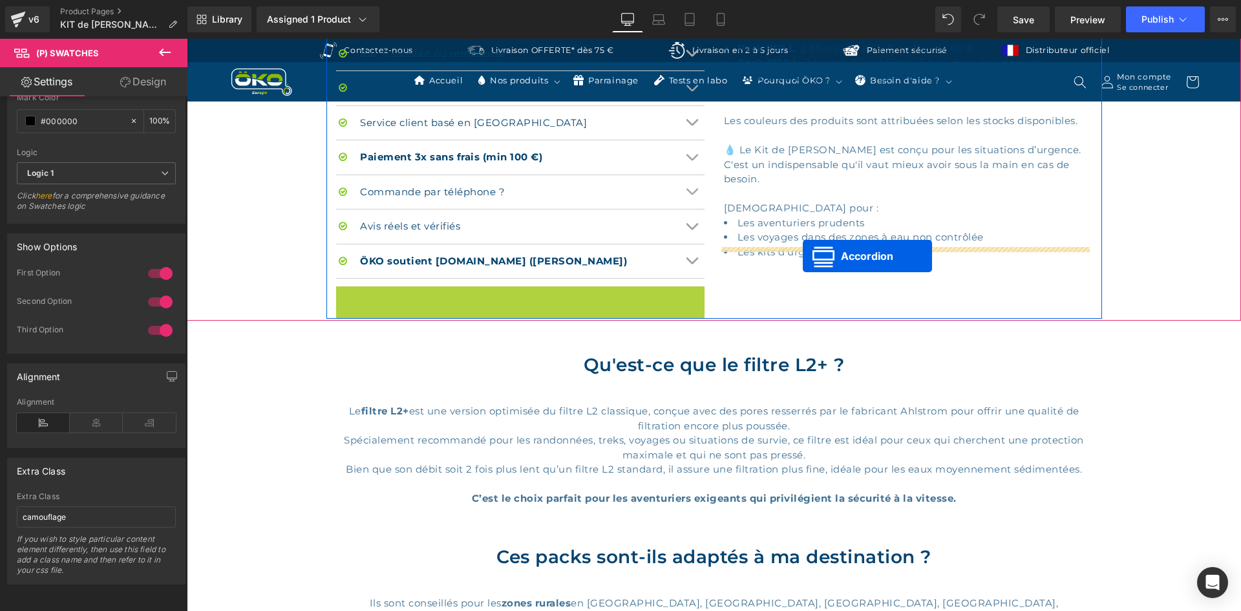
drag, startPoint x: 480, startPoint y: 293, endPoint x: 803, endPoint y: 256, distance: 324.6
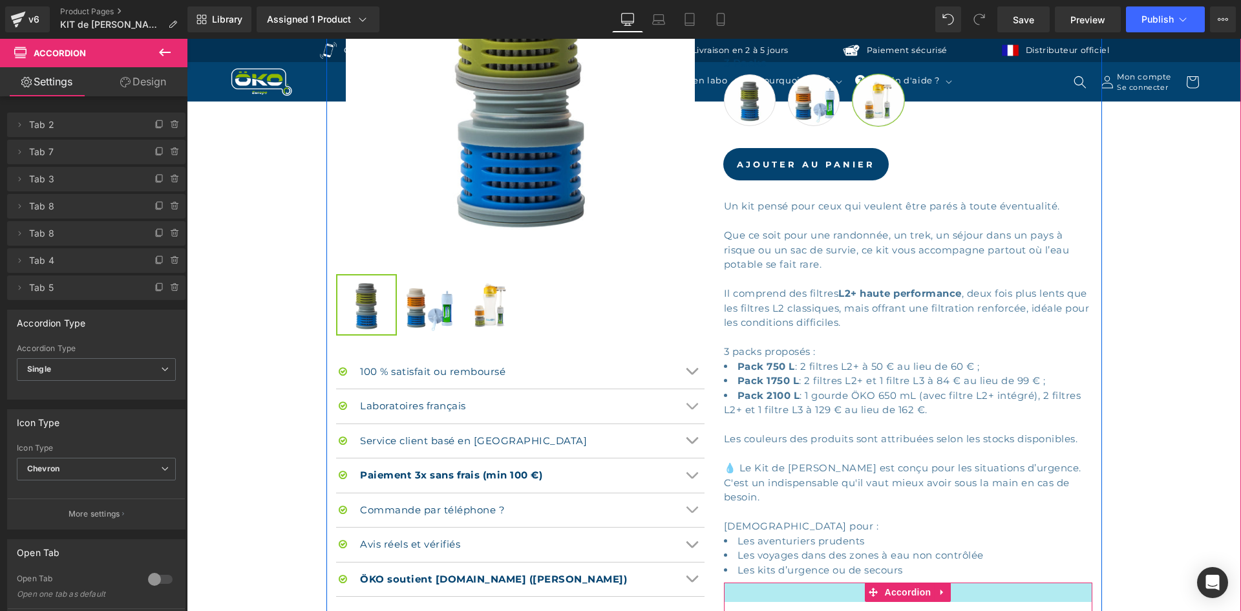
scroll to position [535, 0]
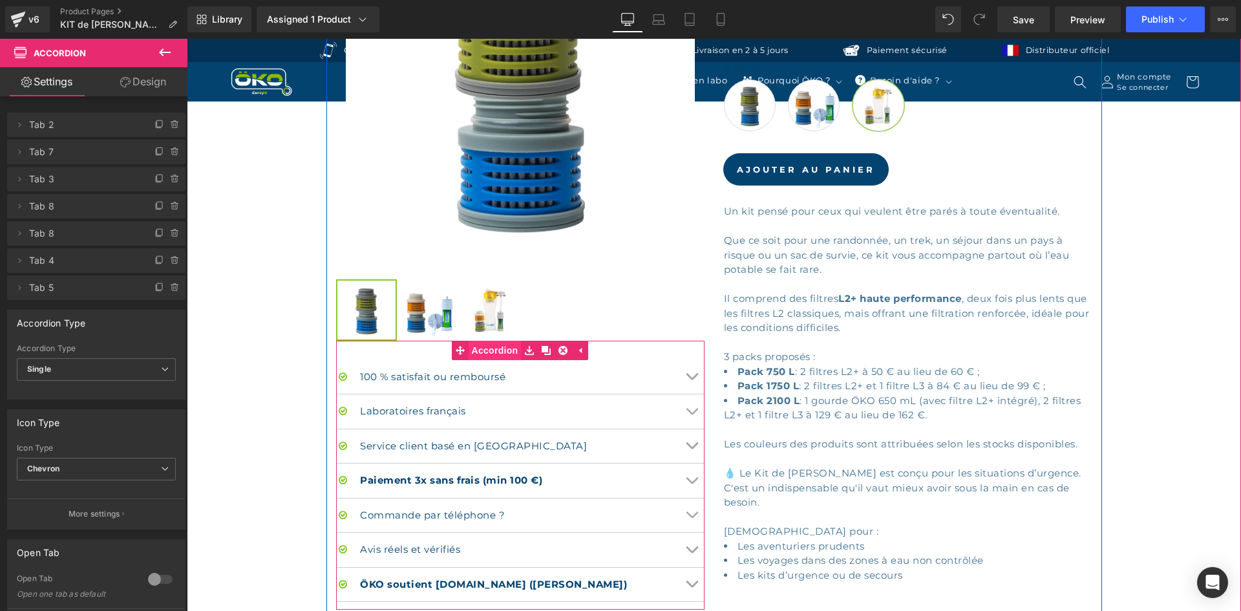
click at [491, 346] on span "Accordion" at bounding box center [495, 350] width 53 height 19
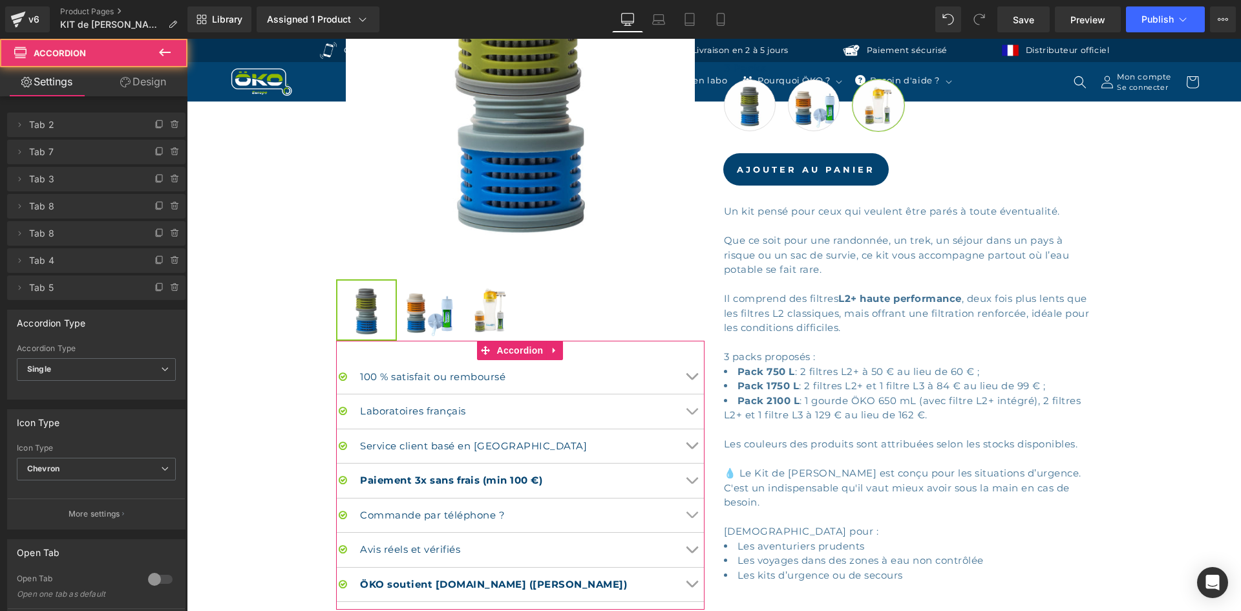
click at [156, 80] on link "Design" at bounding box center [143, 81] width 94 height 29
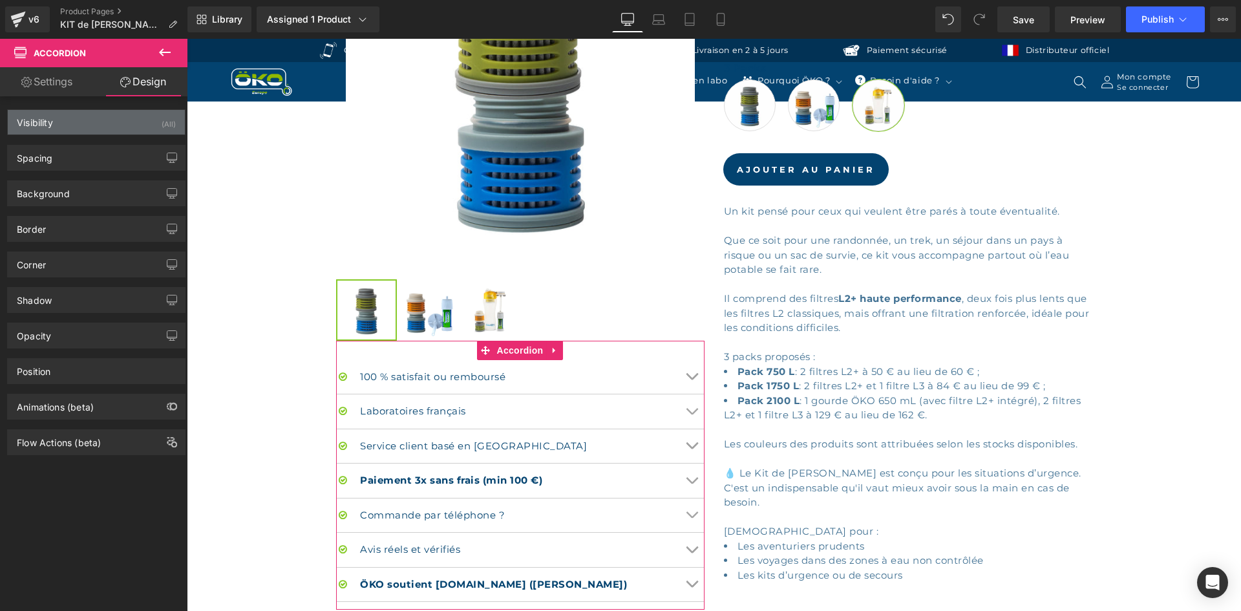
click at [98, 125] on div "Visibility (All)" at bounding box center [96, 122] width 177 height 25
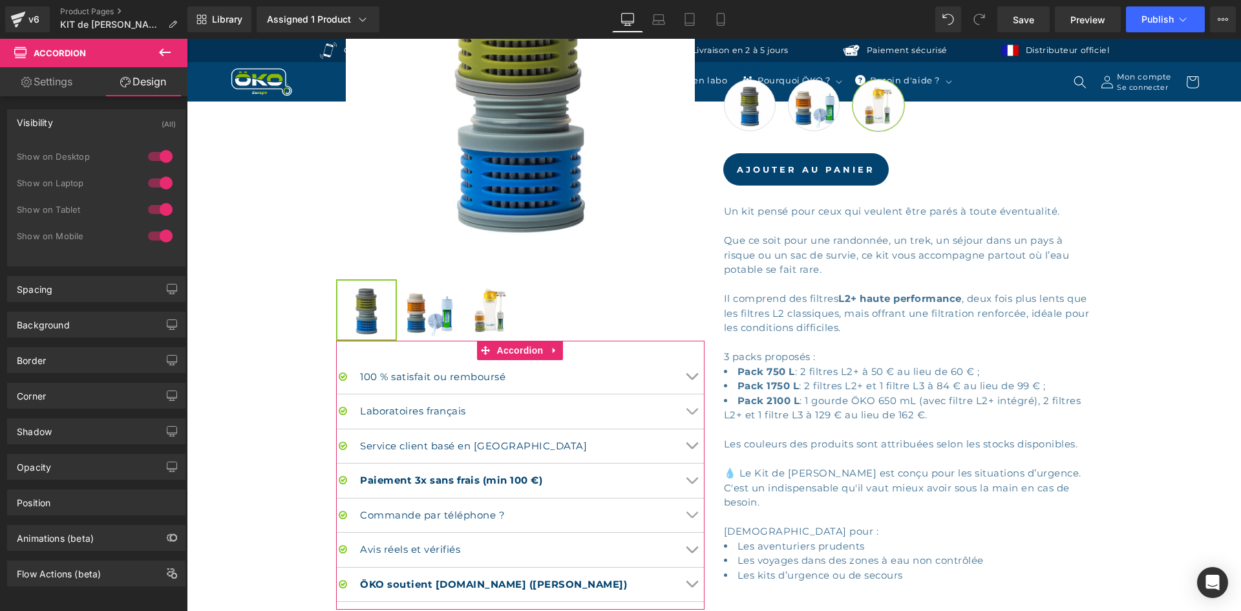
click at [153, 237] on div at bounding box center [160, 236] width 31 height 21
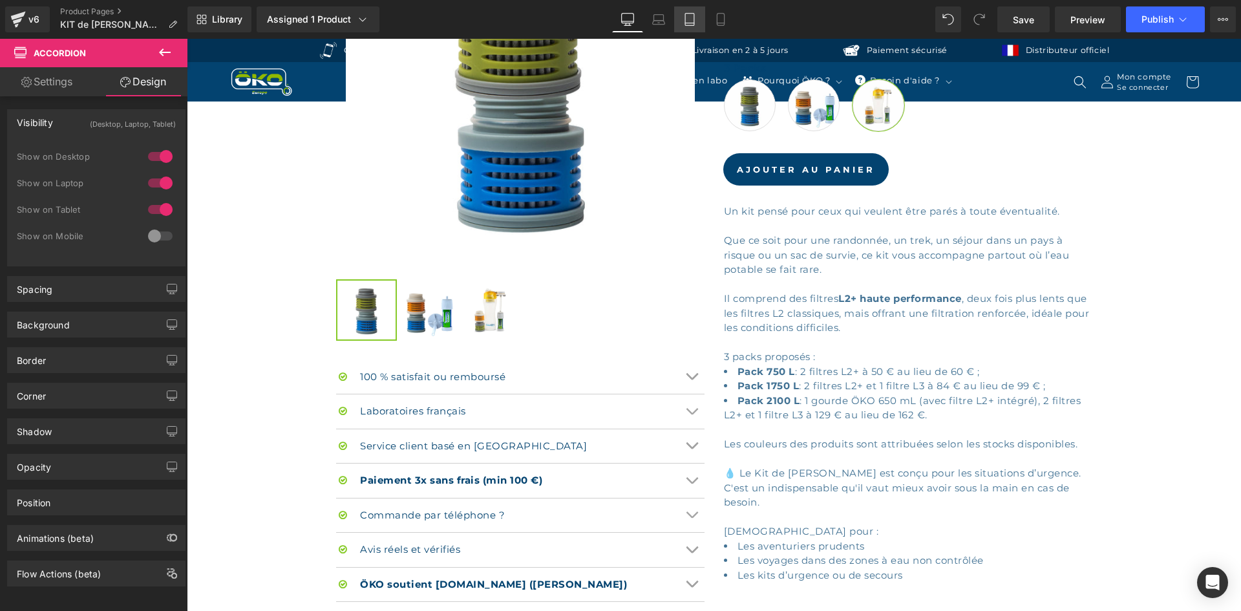
click at [698, 14] on link "Tablet" at bounding box center [689, 19] width 31 height 26
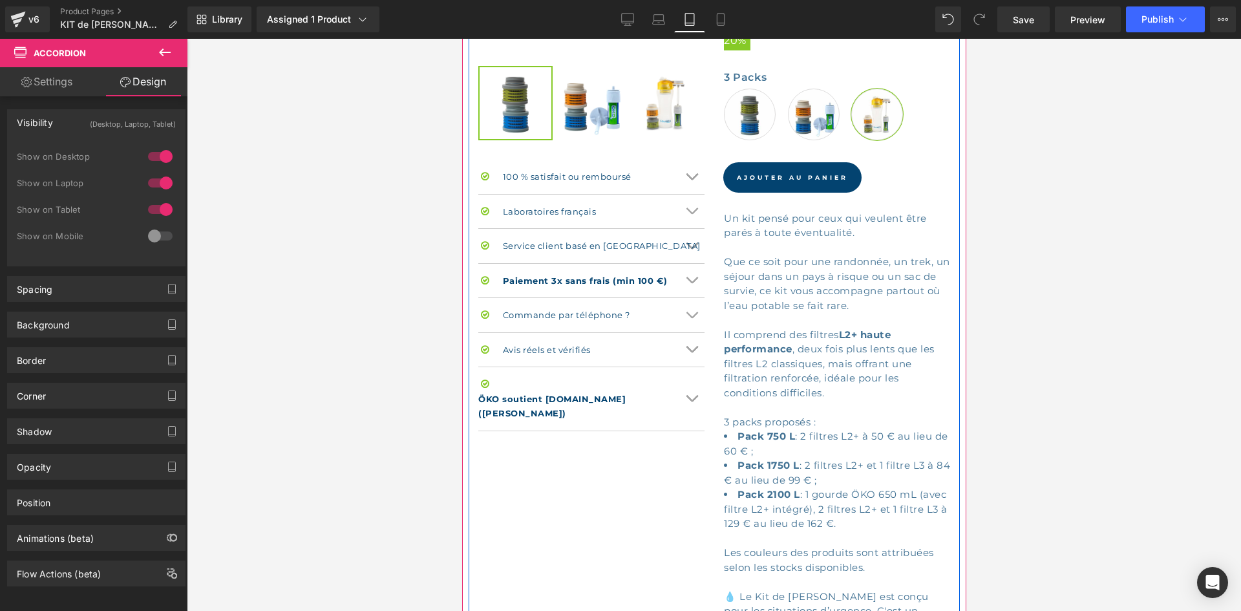
scroll to position [259, 0]
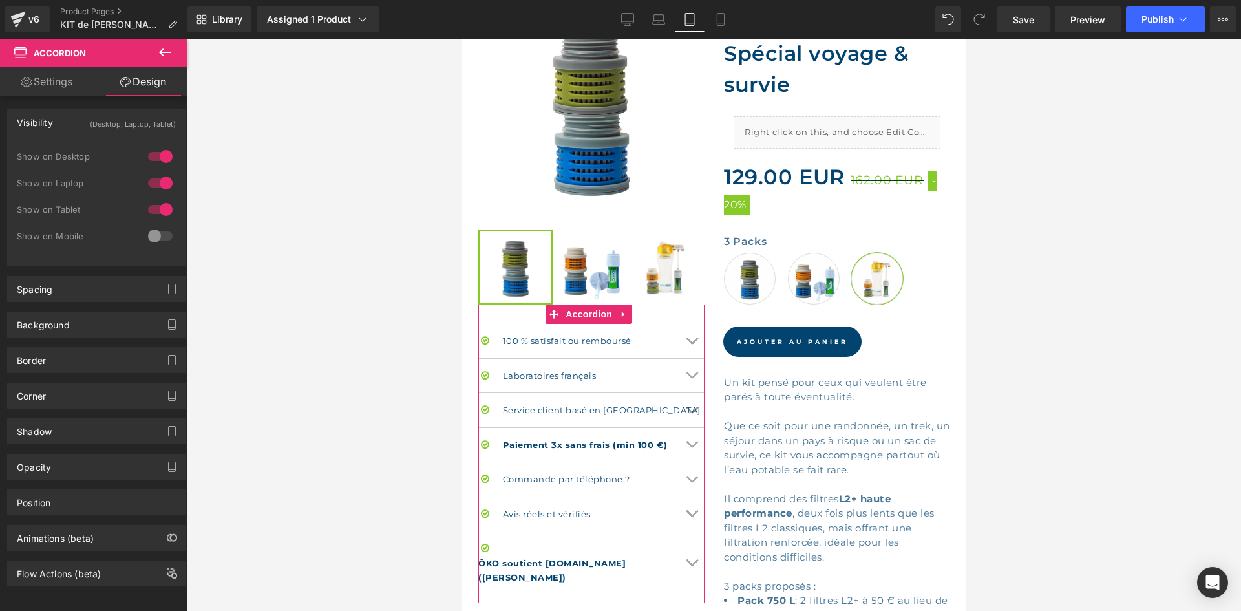
click at [148, 213] on div at bounding box center [160, 209] width 31 height 21
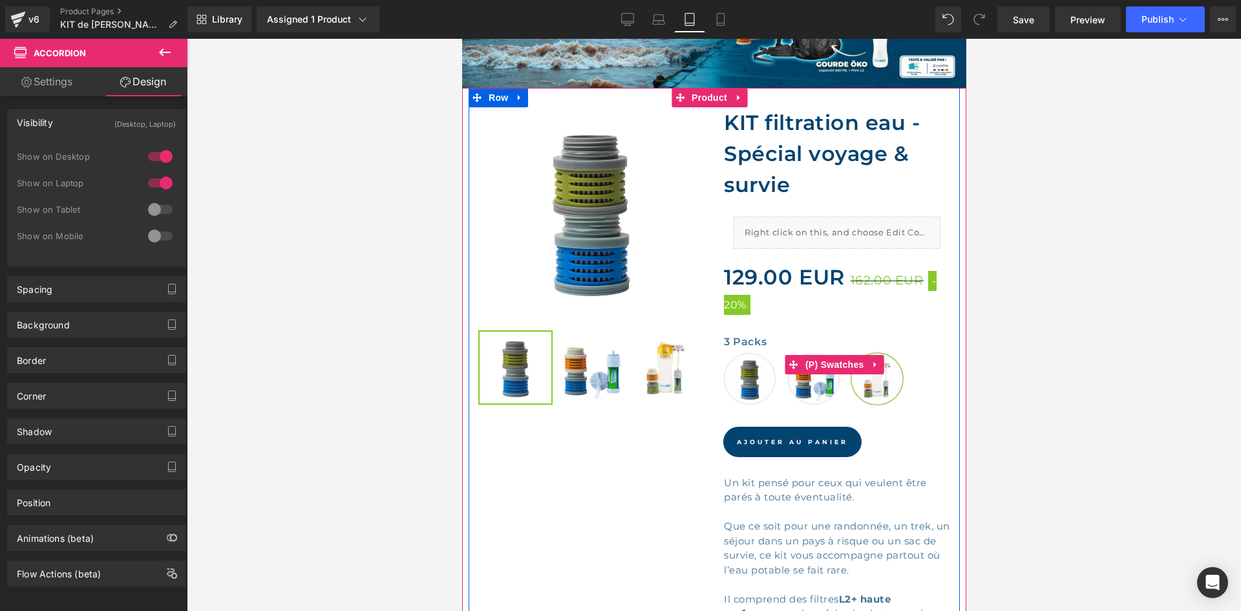
scroll to position [0, 0]
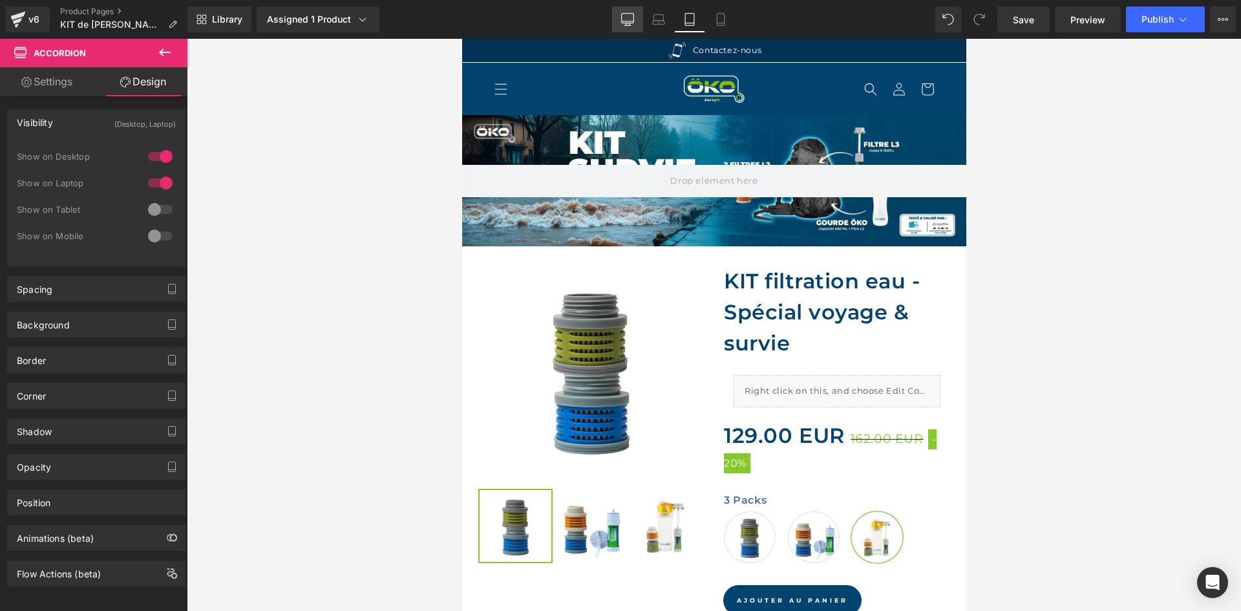
click at [641, 19] on link "Desktop" at bounding box center [627, 19] width 31 height 26
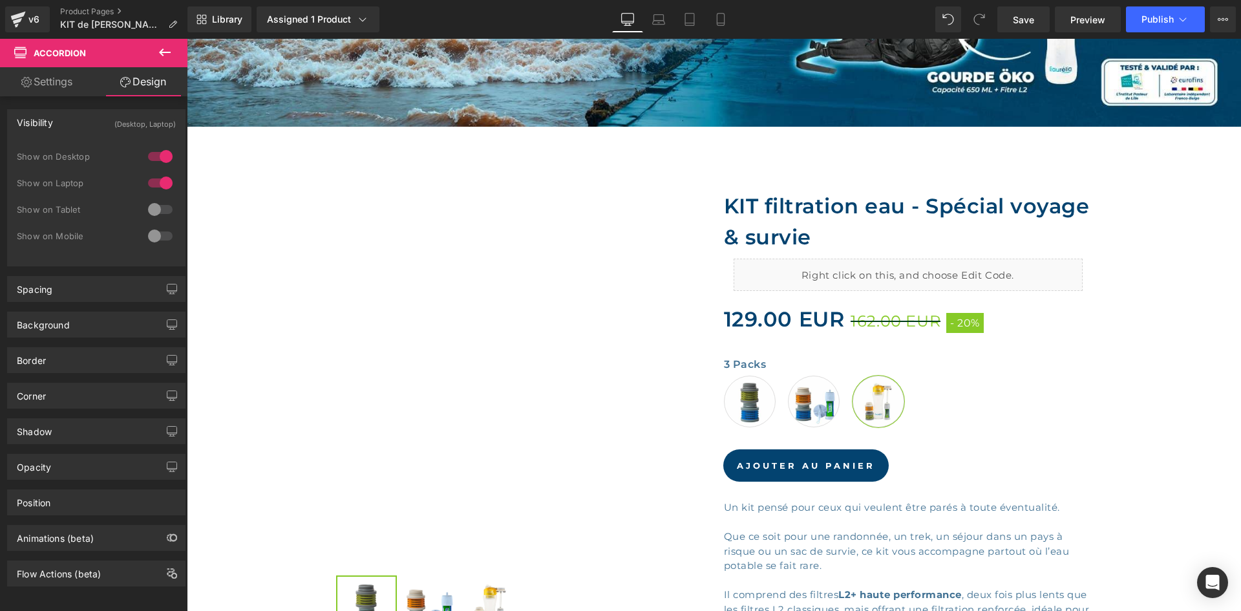
scroll to position [72, 0]
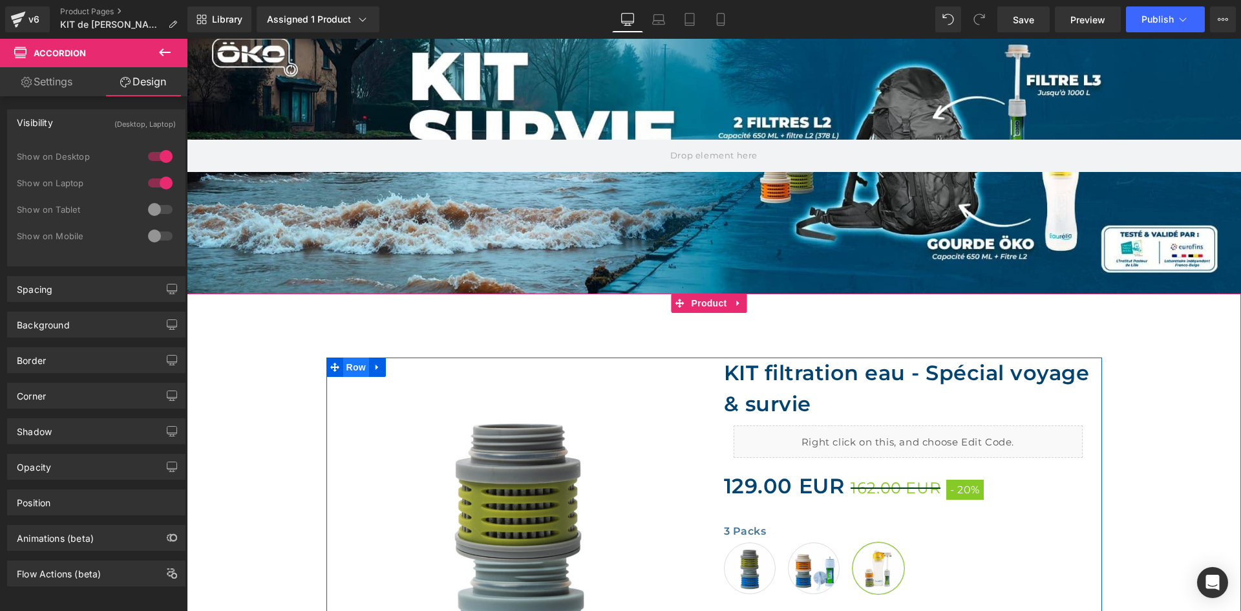
click at [357, 359] on span "Row" at bounding box center [356, 366] width 26 height 19
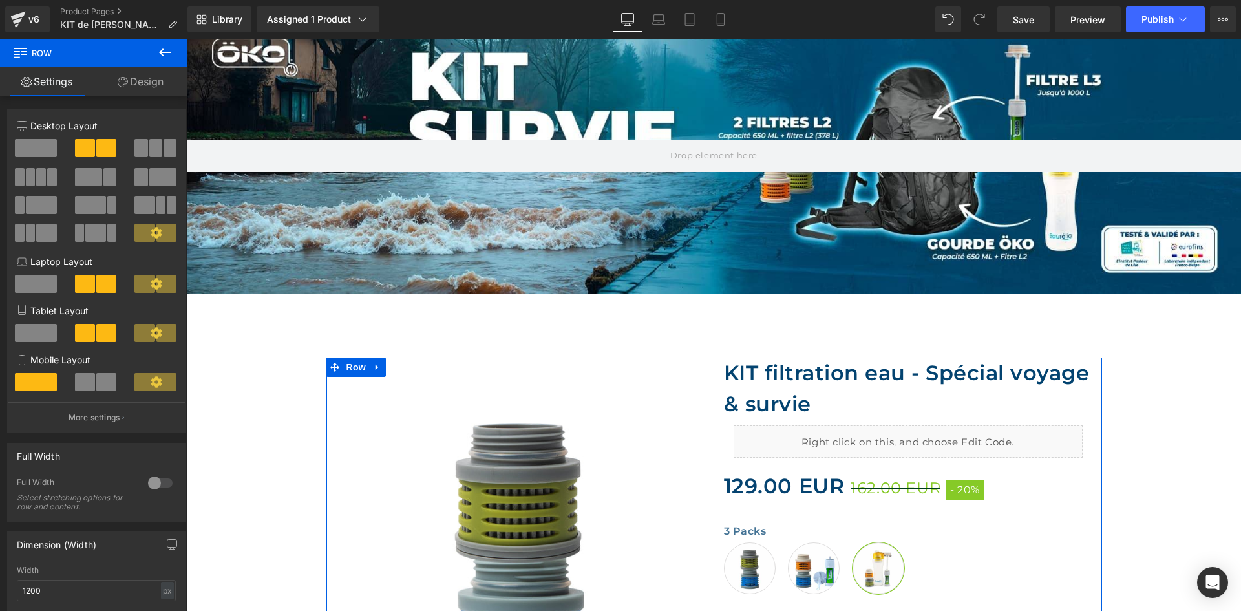
click at [59, 331] on div at bounding box center [36, 338] width 60 height 29
click at [53, 328] on span at bounding box center [36, 333] width 42 height 18
type input "100"
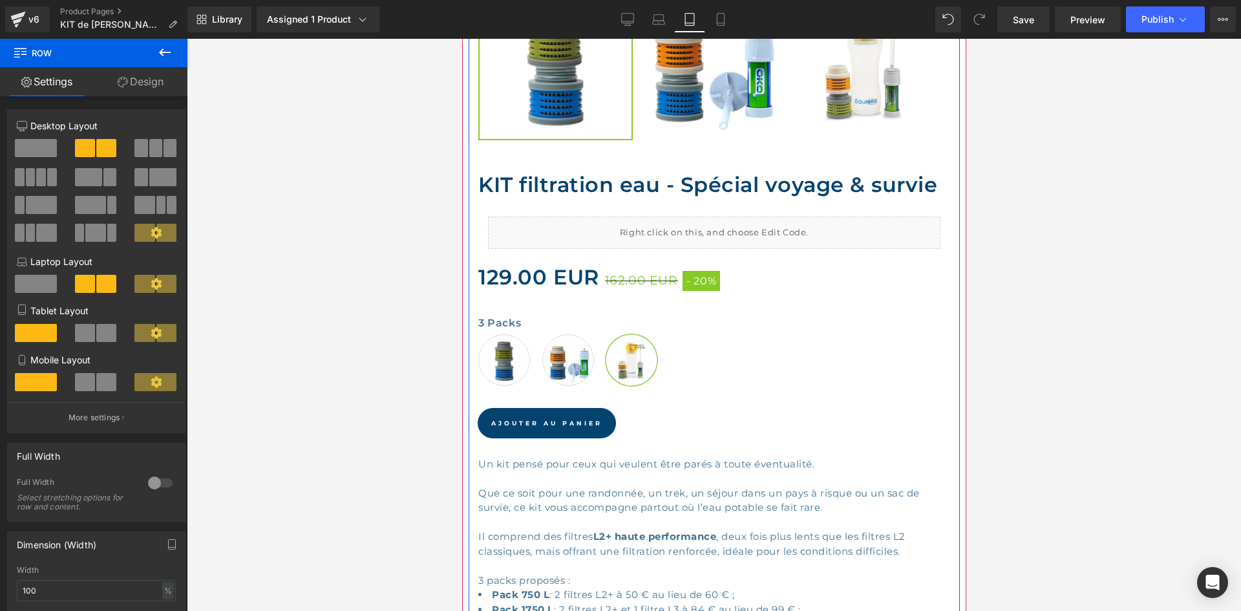
scroll to position [776, 0]
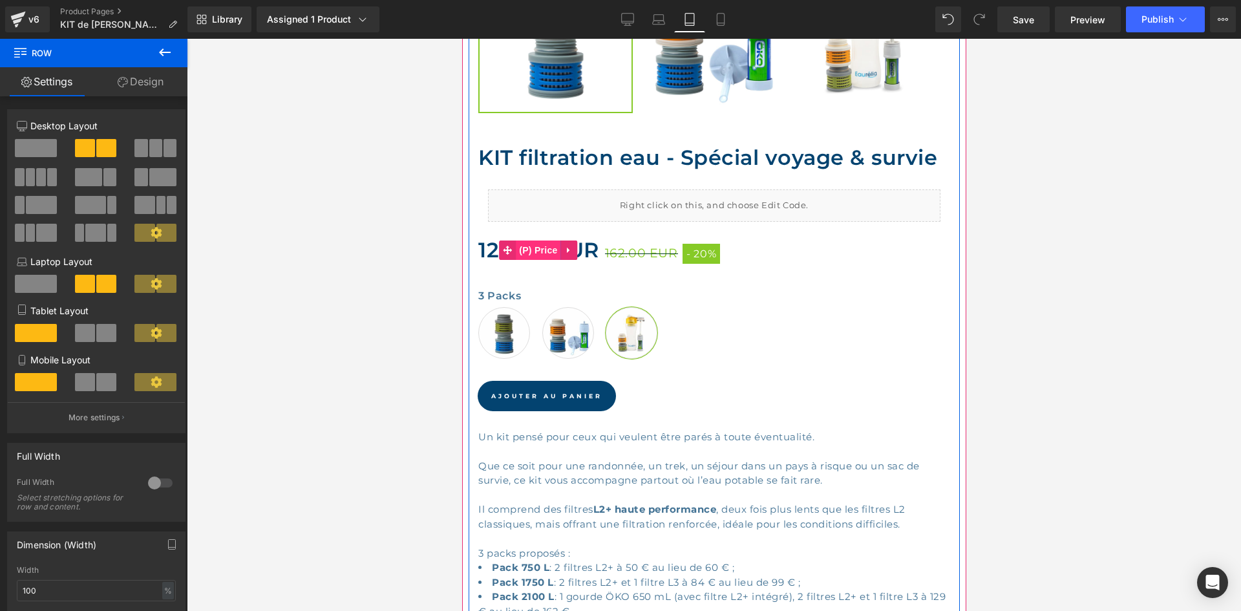
click at [548, 240] on span "(P) Price" at bounding box center [537, 249] width 45 height 19
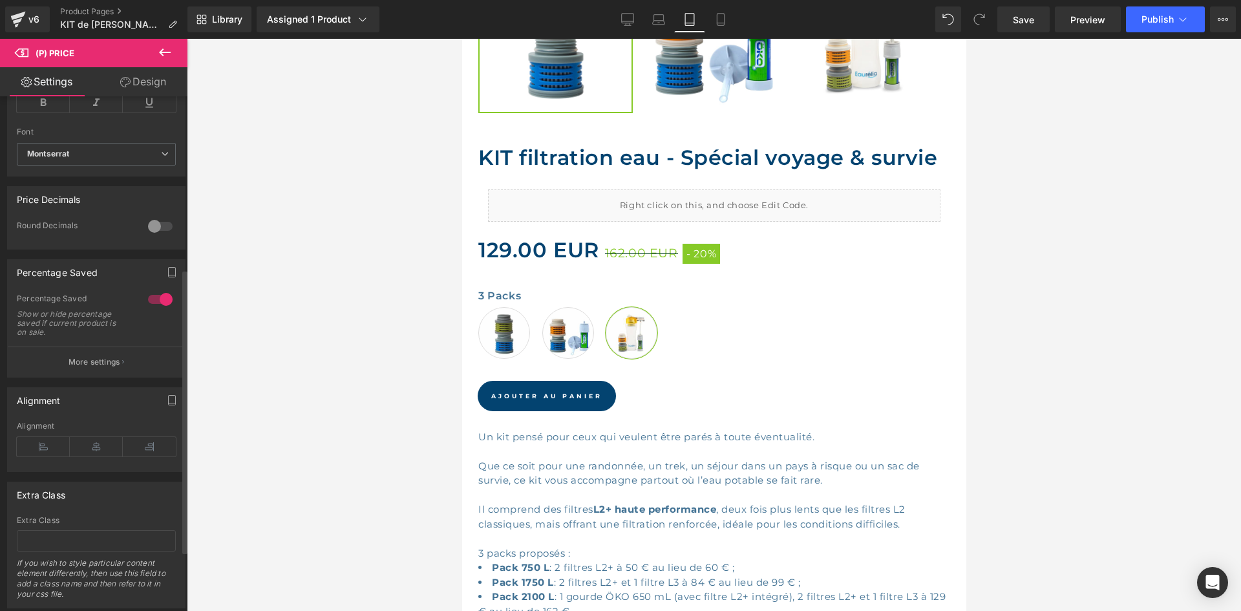
scroll to position [388, 0]
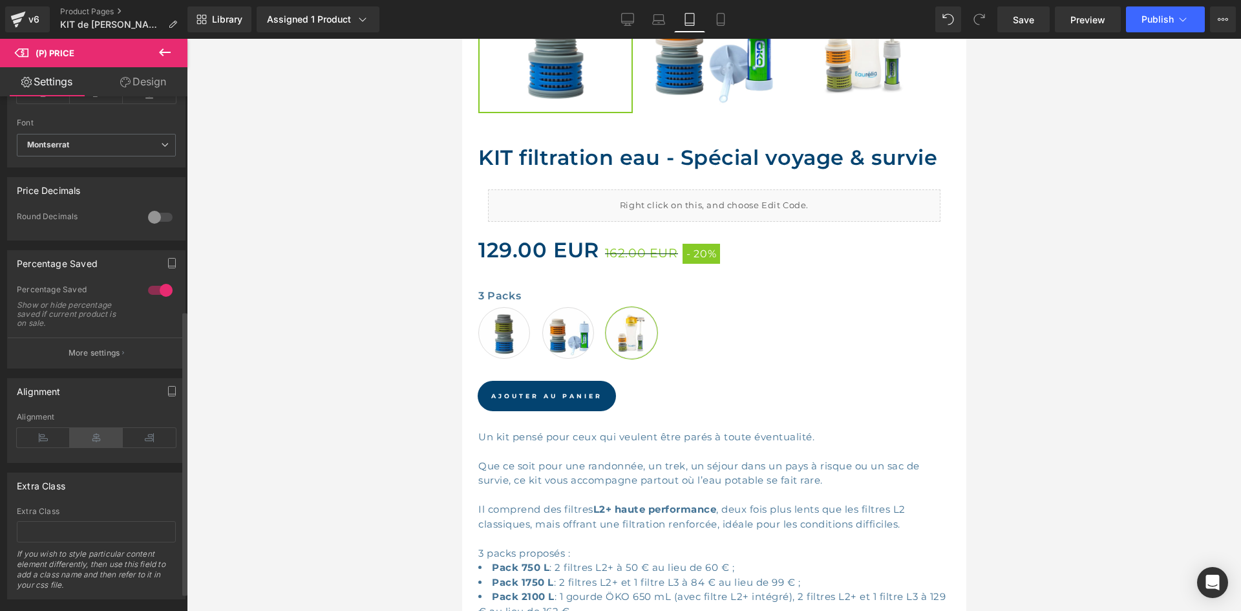
click at [100, 441] on icon at bounding box center [96, 437] width 53 height 19
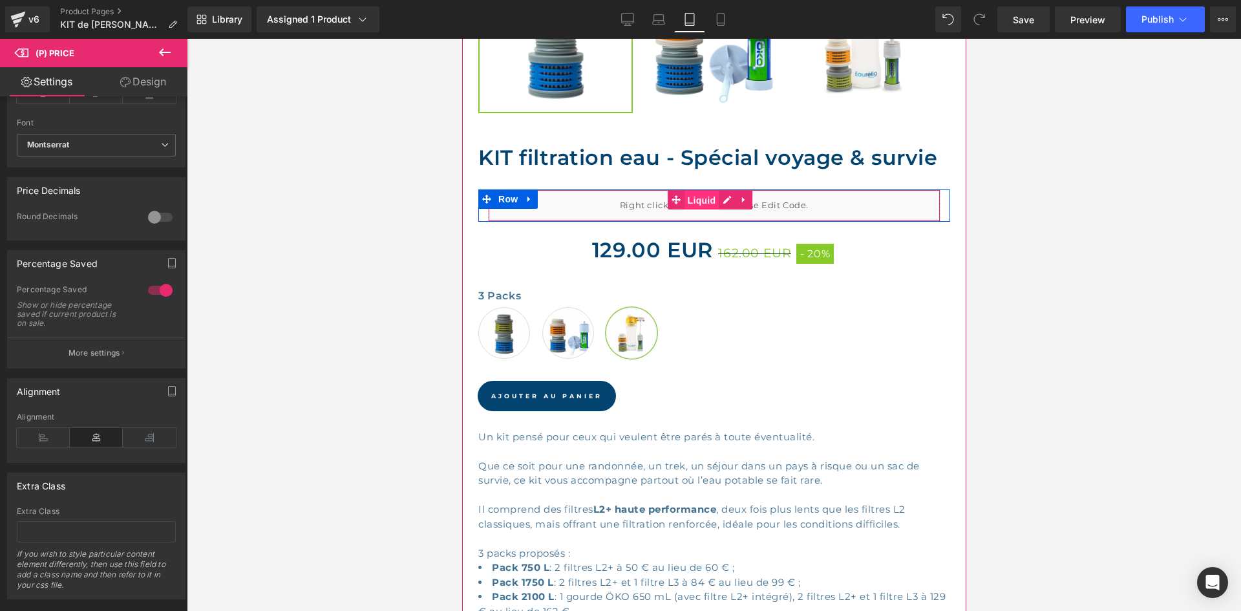
click at [697, 191] on span "Liquid" at bounding box center [701, 200] width 35 height 19
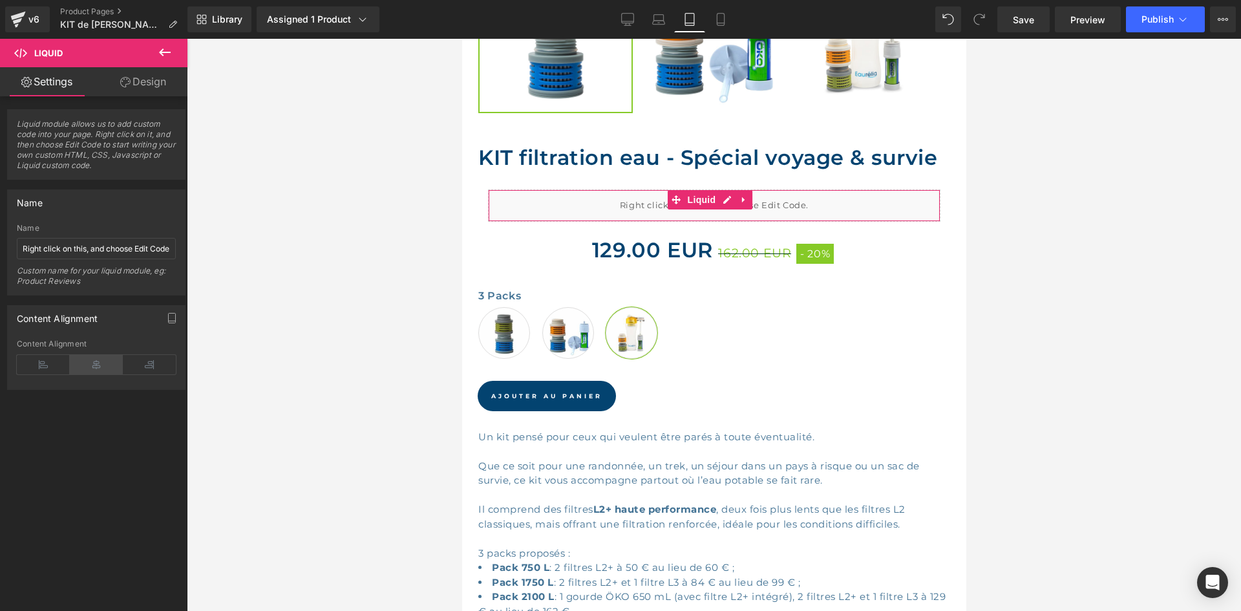
click at [99, 363] on icon at bounding box center [96, 364] width 53 height 19
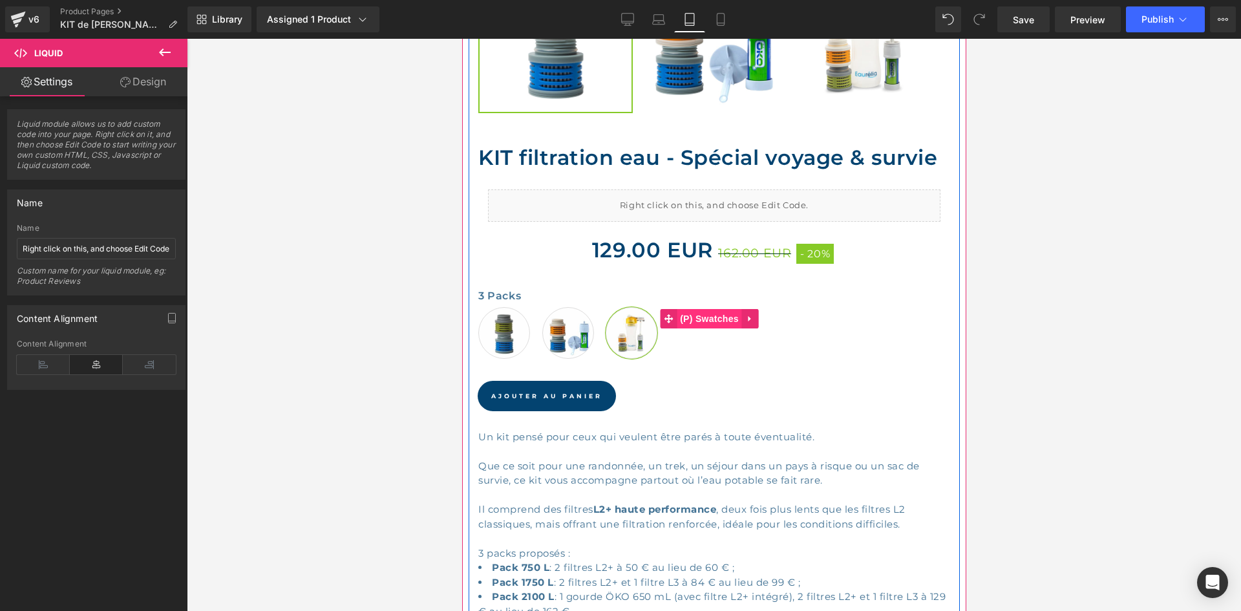
click at [718, 309] on span "(P) Swatches" at bounding box center [708, 318] width 65 height 19
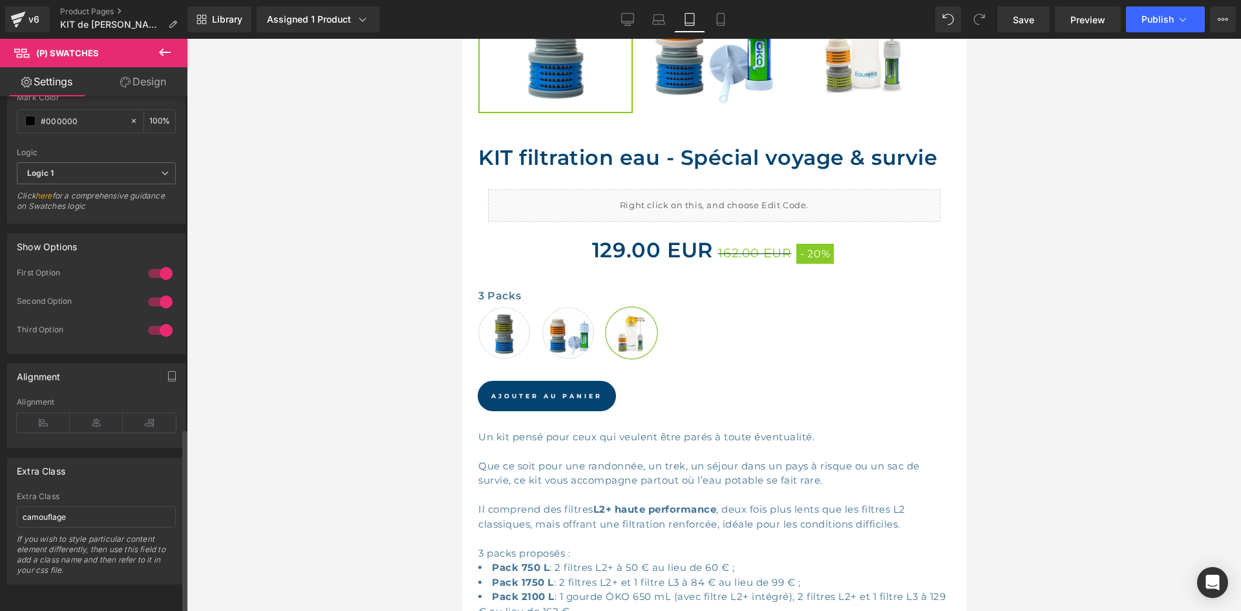
scroll to position [946, 0]
click at [102, 413] on icon at bounding box center [96, 422] width 53 height 19
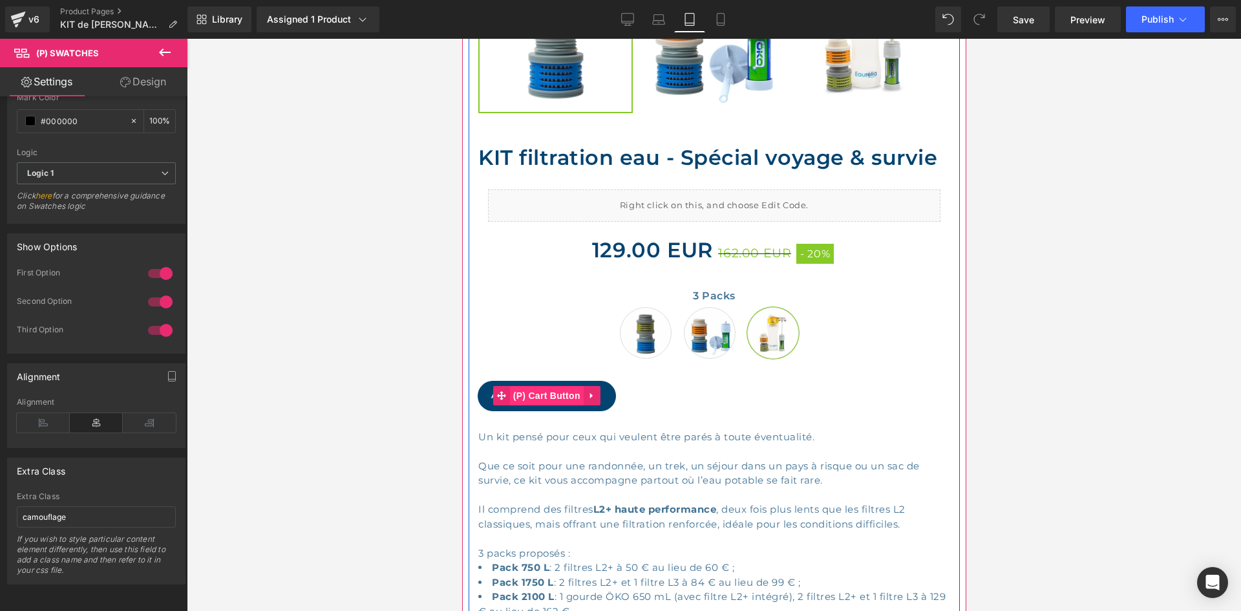
click at [540, 390] on span "(P) Cart Button" at bounding box center [546, 395] width 74 height 19
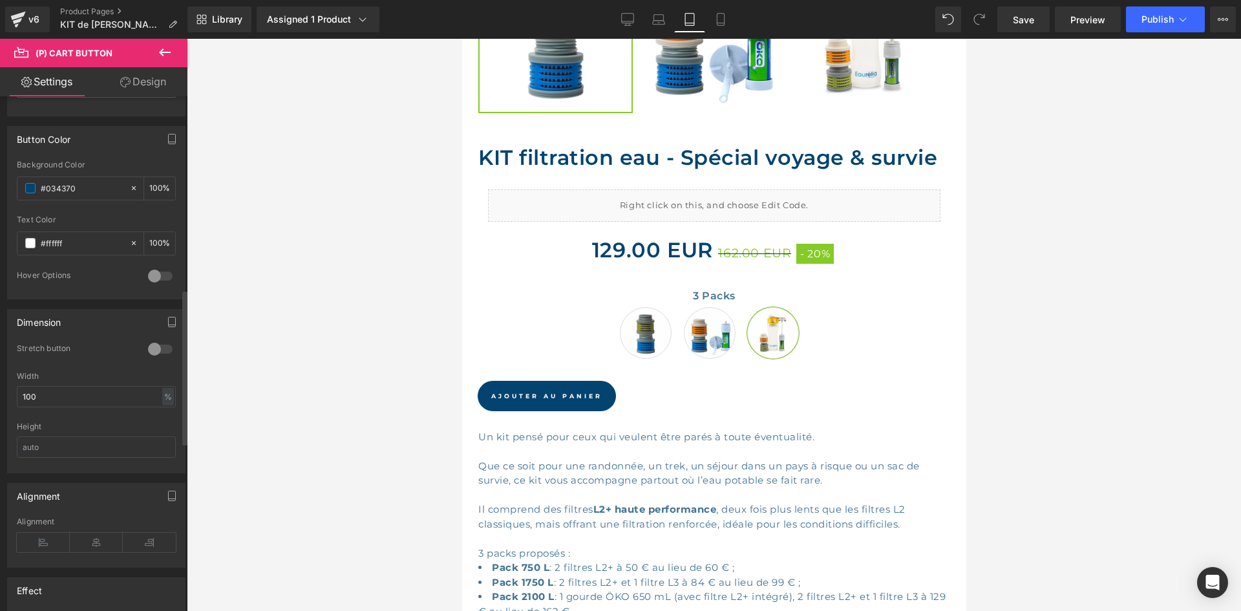
scroll to position [711, 0]
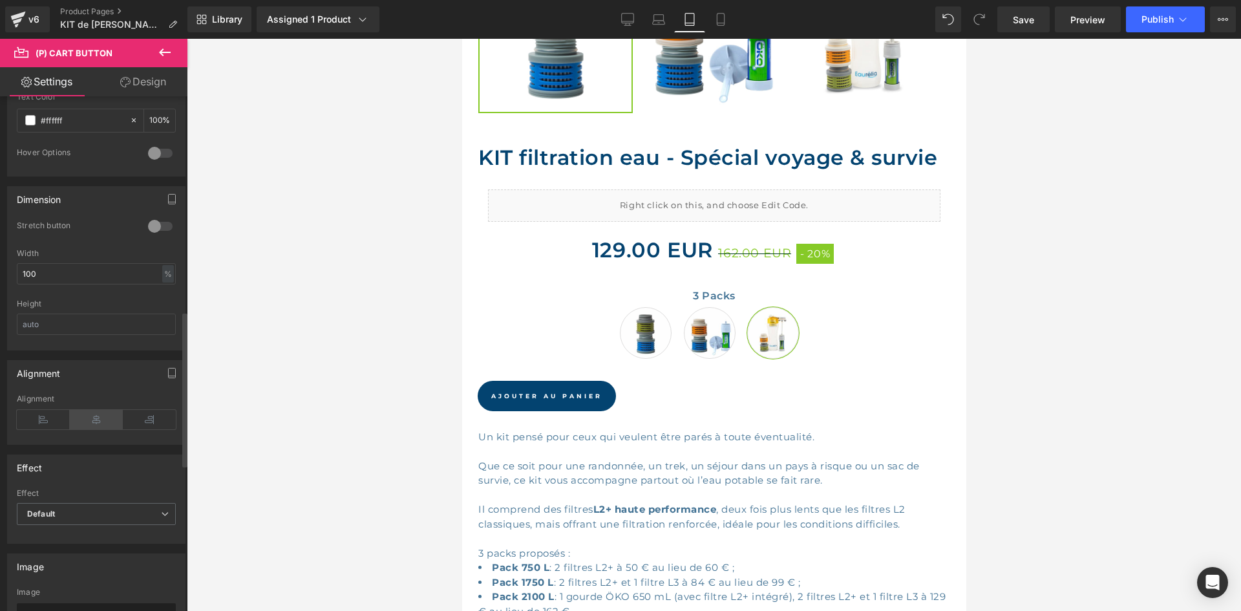
click at [92, 419] on icon at bounding box center [96, 419] width 53 height 19
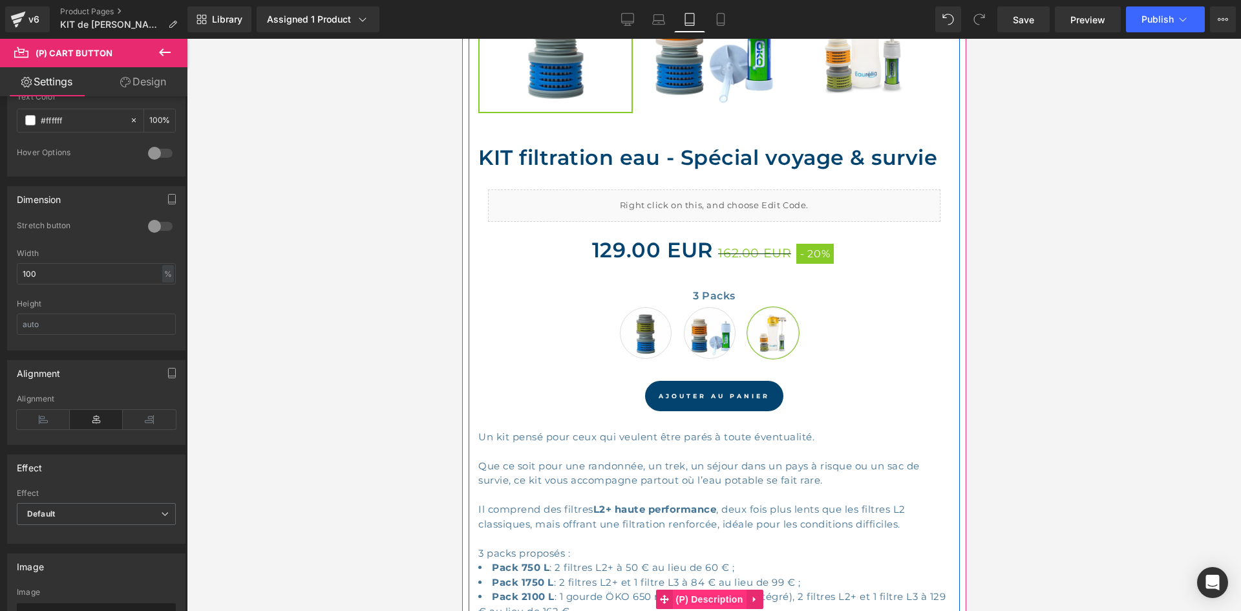
click at [720, 589] on span "(P) Description" at bounding box center [709, 598] width 74 height 19
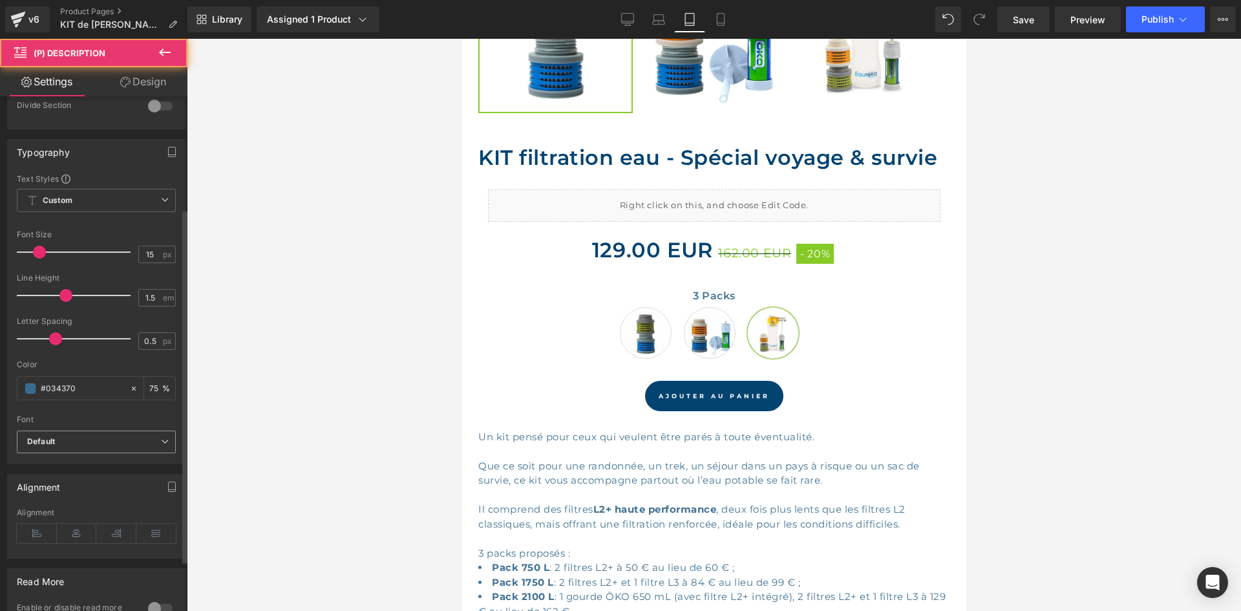
scroll to position [237, 0]
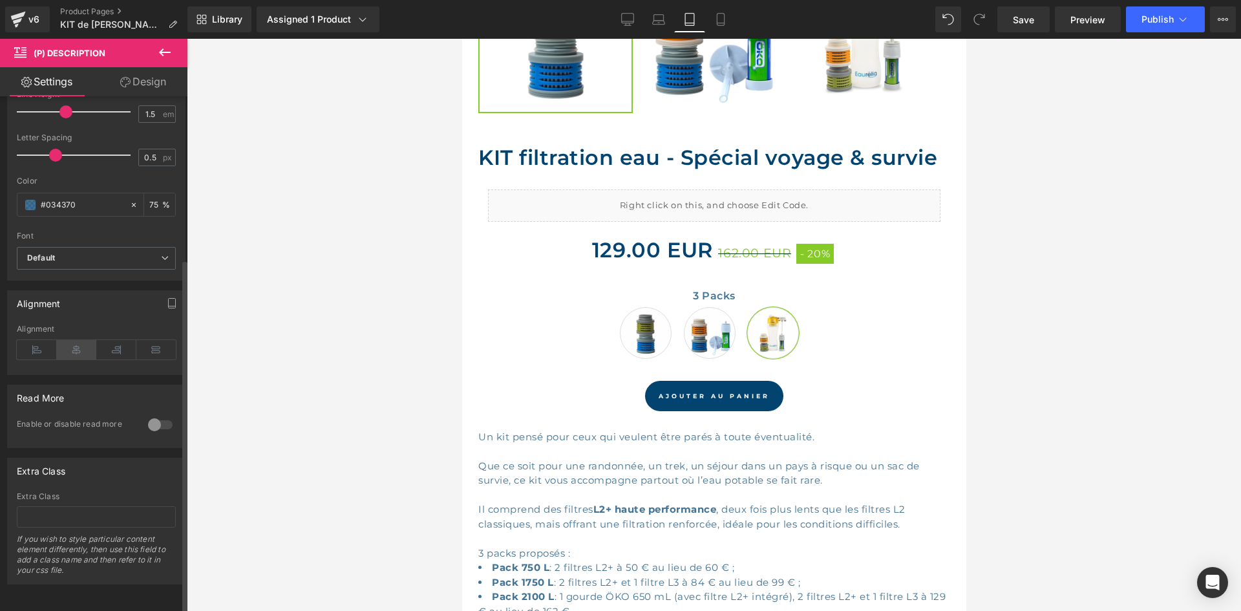
click at [65, 341] on icon at bounding box center [77, 349] width 40 height 19
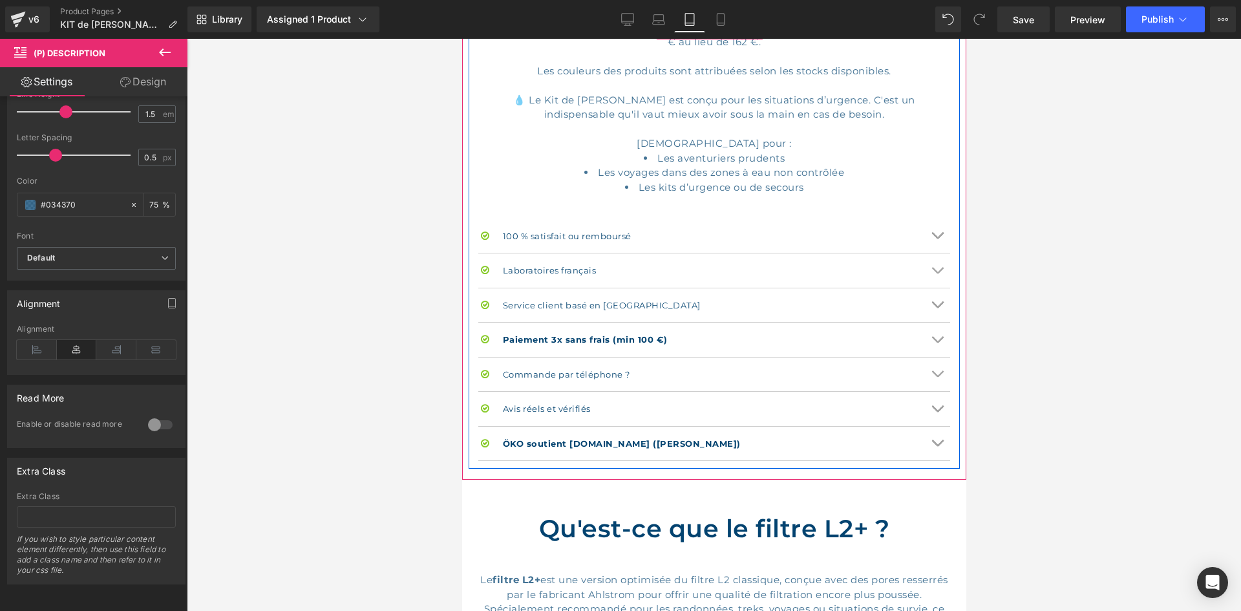
scroll to position [1357, 0]
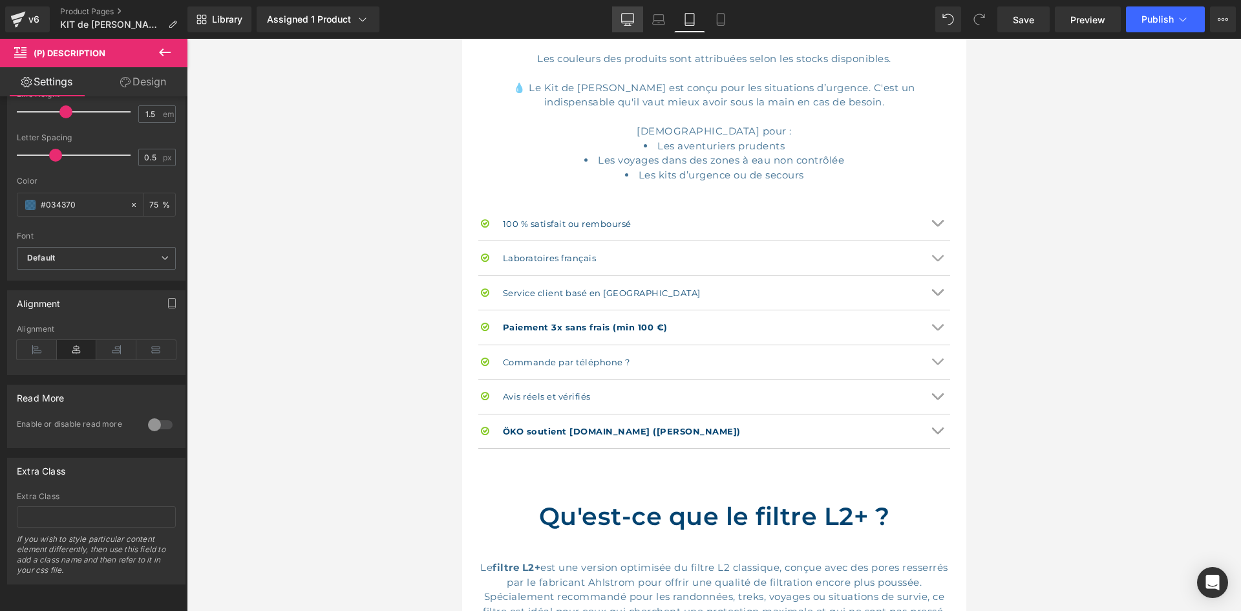
click at [631, 25] on icon at bounding box center [627, 19] width 13 height 13
type input "75"
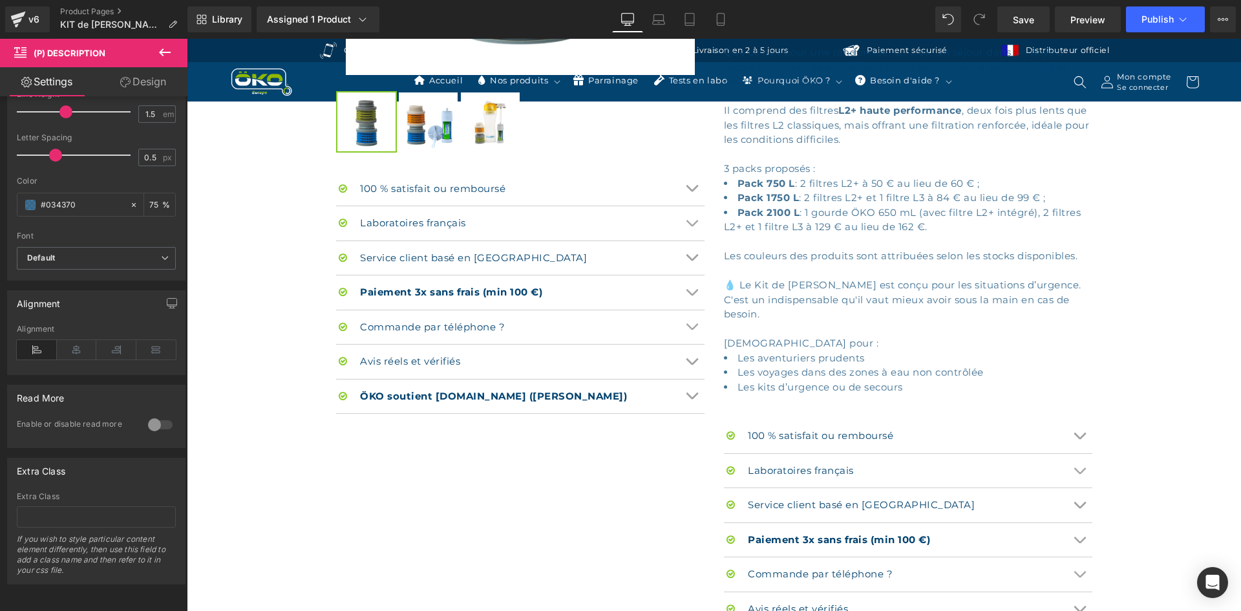
scroll to position [891, 0]
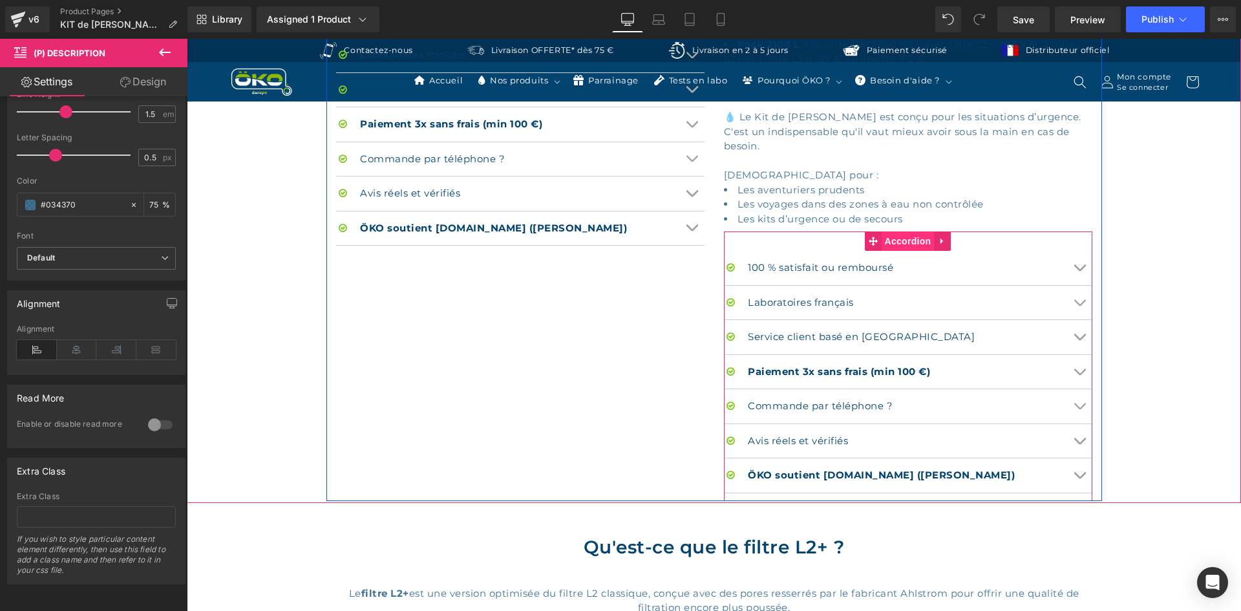
click at [886, 231] on span "Accordion" at bounding box center [908, 240] width 53 height 19
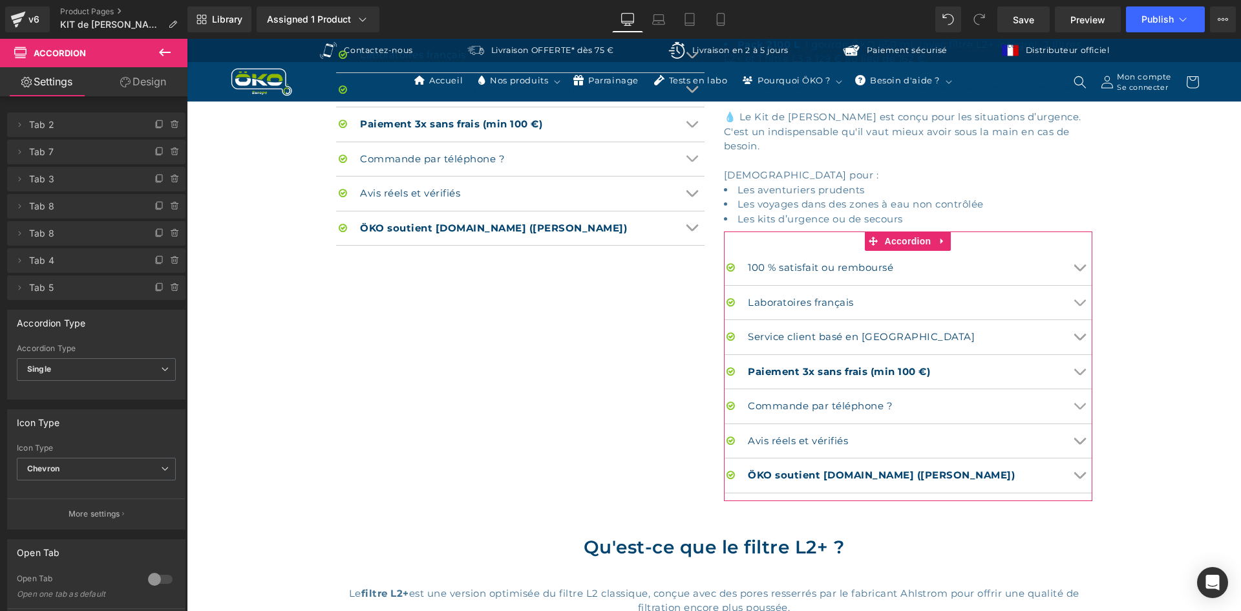
click at [162, 89] on link "Design" at bounding box center [143, 81] width 94 height 29
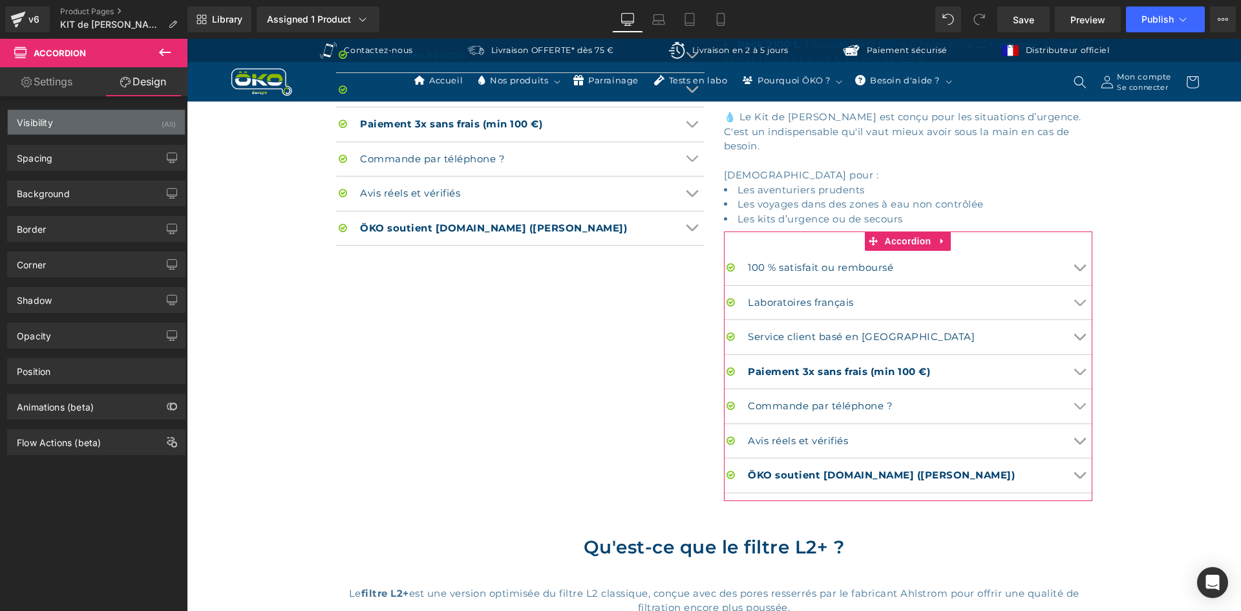
click at [73, 132] on div "Visibility (All)" at bounding box center [96, 122] width 177 height 25
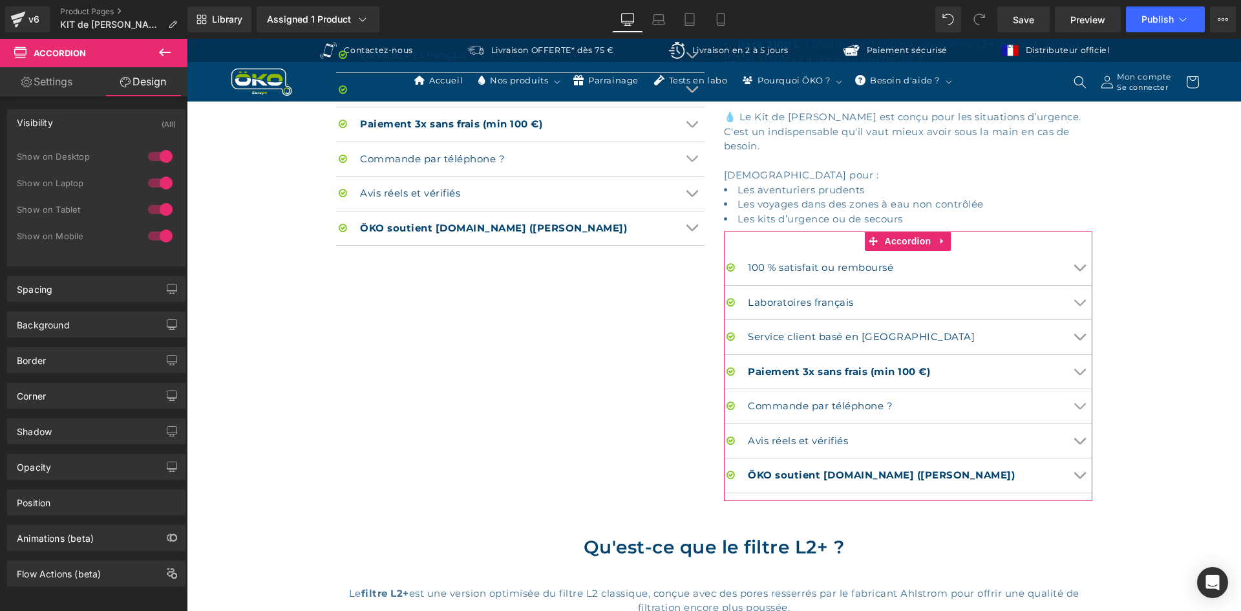
click at [150, 159] on div at bounding box center [160, 156] width 31 height 21
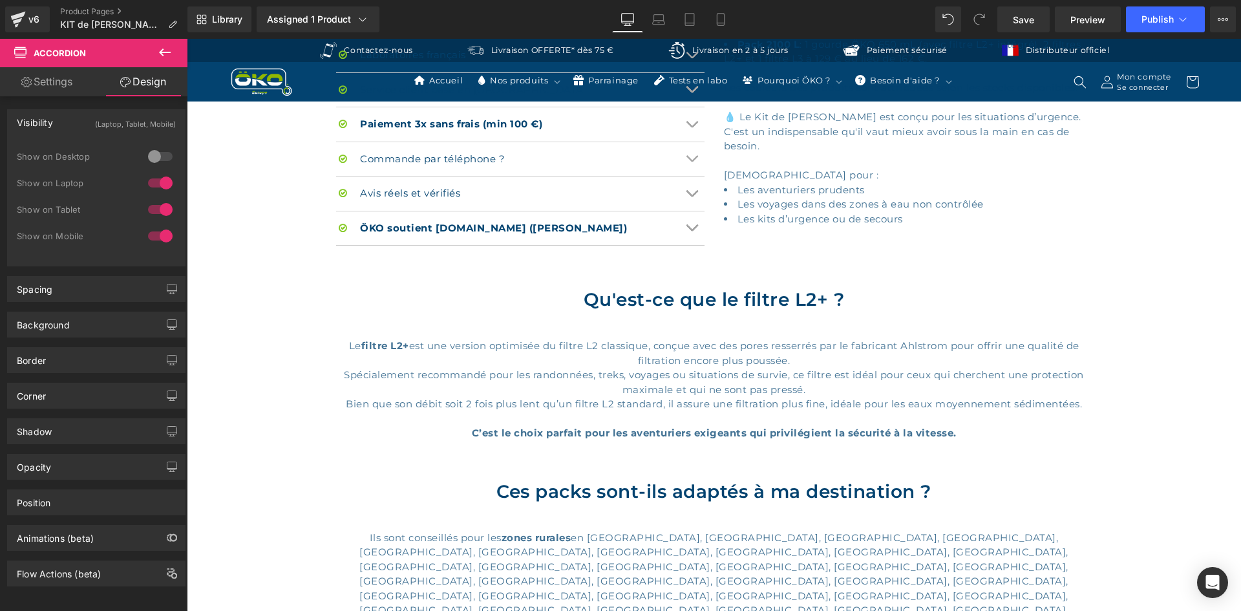
click at [149, 184] on div at bounding box center [160, 183] width 31 height 21
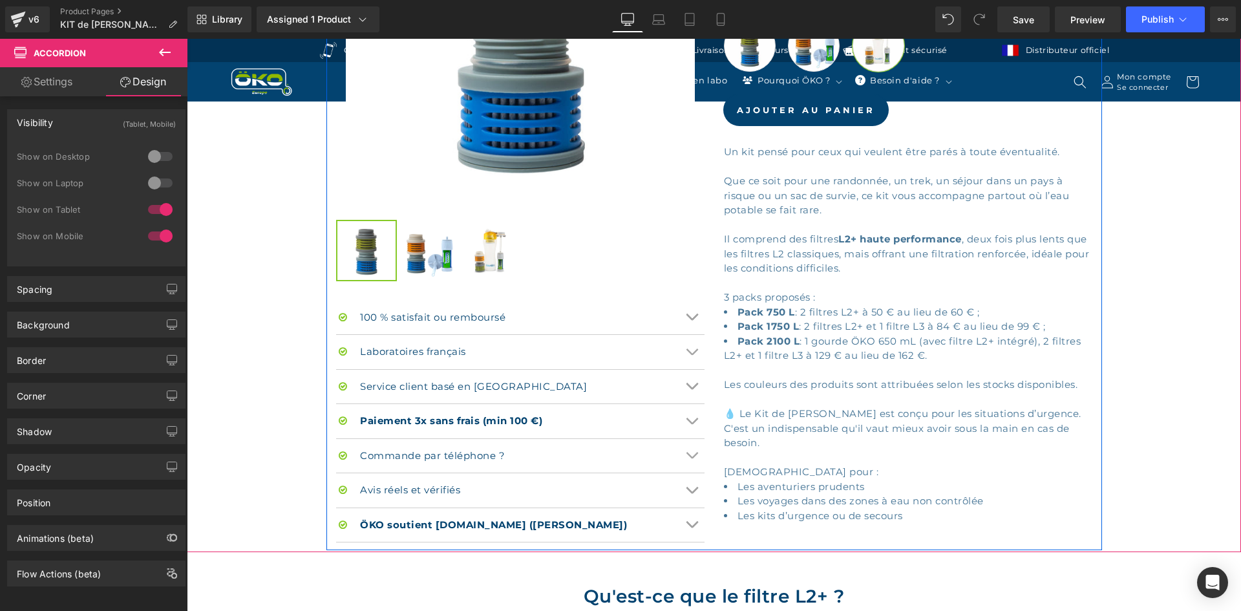
scroll to position [697, 0]
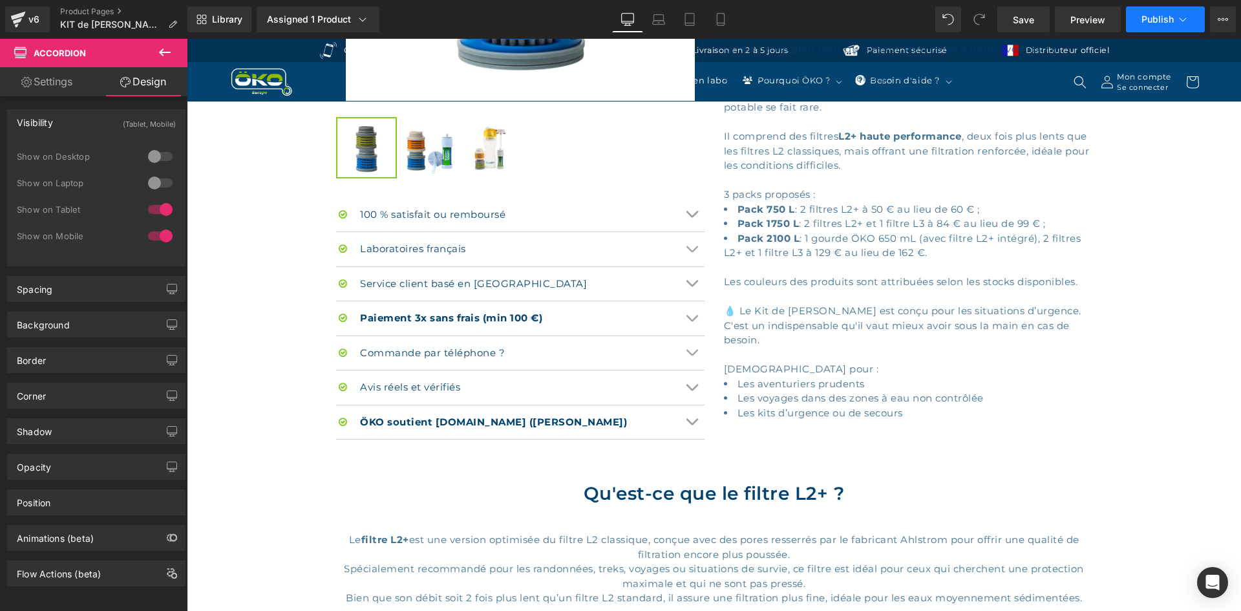
click at [1156, 17] on span "Publish" at bounding box center [1157, 19] width 32 height 10
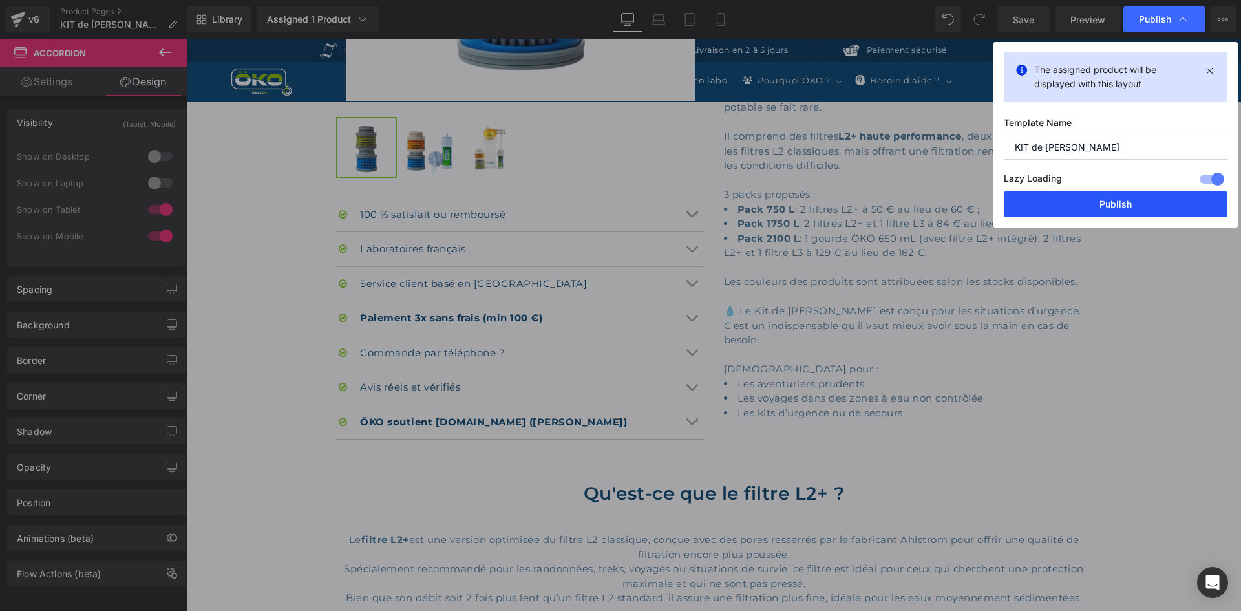
drag, startPoint x: 1107, startPoint y: 200, endPoint x: 919, endPoint y: 161, distance: 191.4
click at [1107, 200] on button "Publish" at bounding box center [1116, 204] width 224 height 26
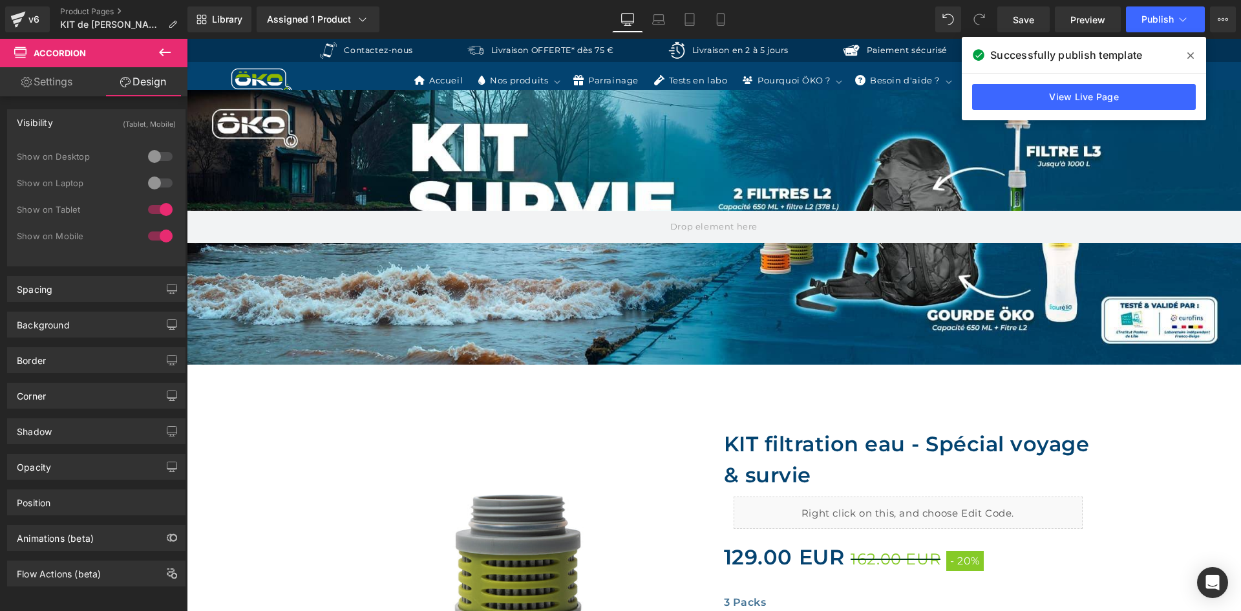
scroll to position [0, 0]
click at [1196, 18] on button "Publish" at bounding box center [1165, 19] width 79 height 26
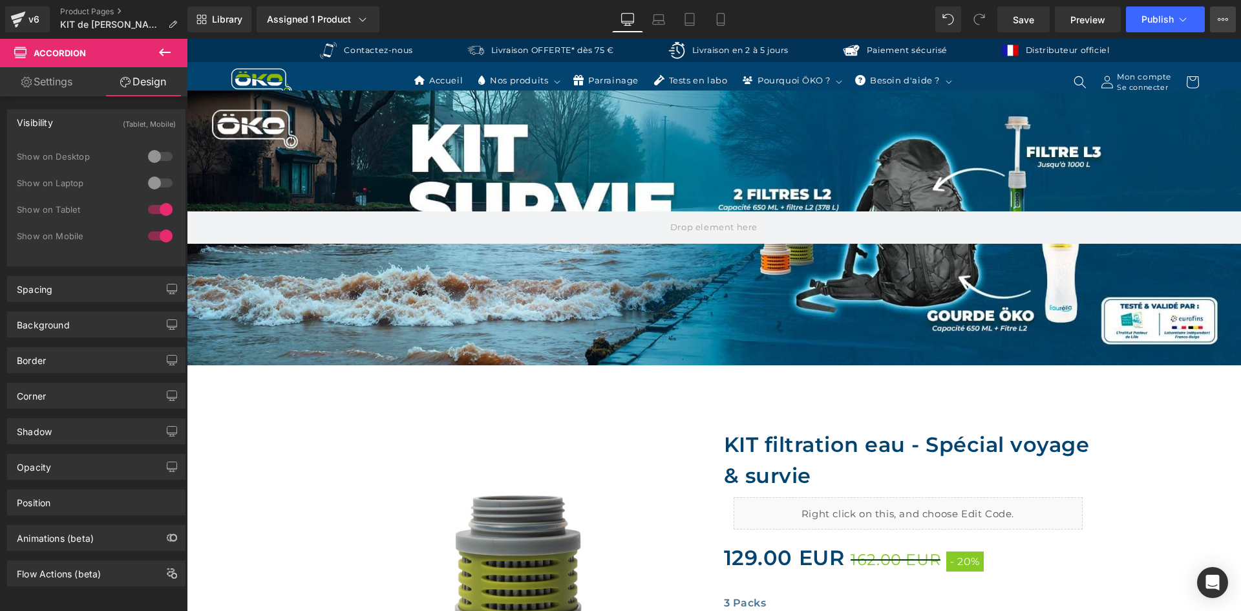
click at [1226, 21] on icon at bounding box center [1223, 19] width 10 height 10
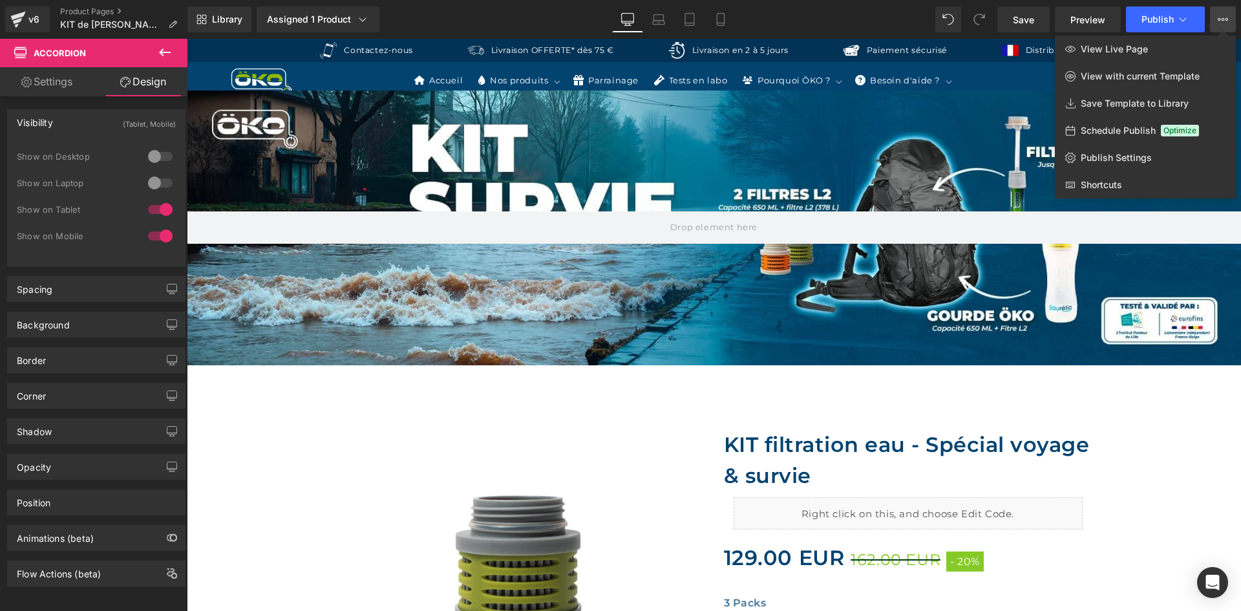
click at [1226, 21] on icon at bounding box center [1223, 19] width 10 height 10
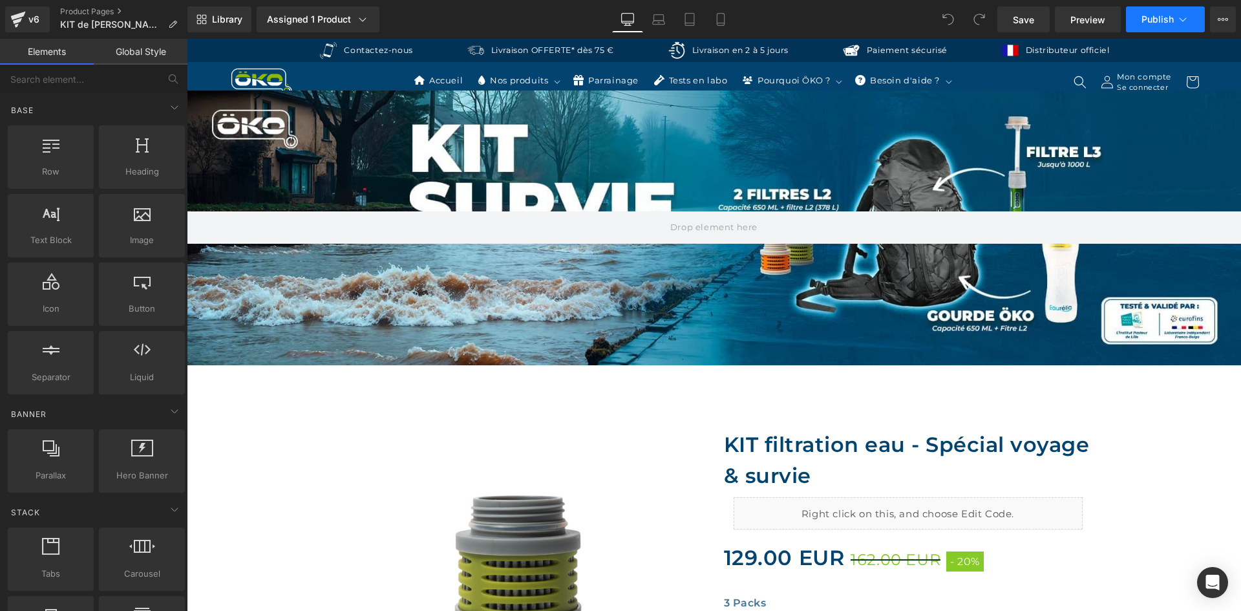
click at [1161, 17] on span "Publish" at bounding box center [1157, 19] width 32 height 10
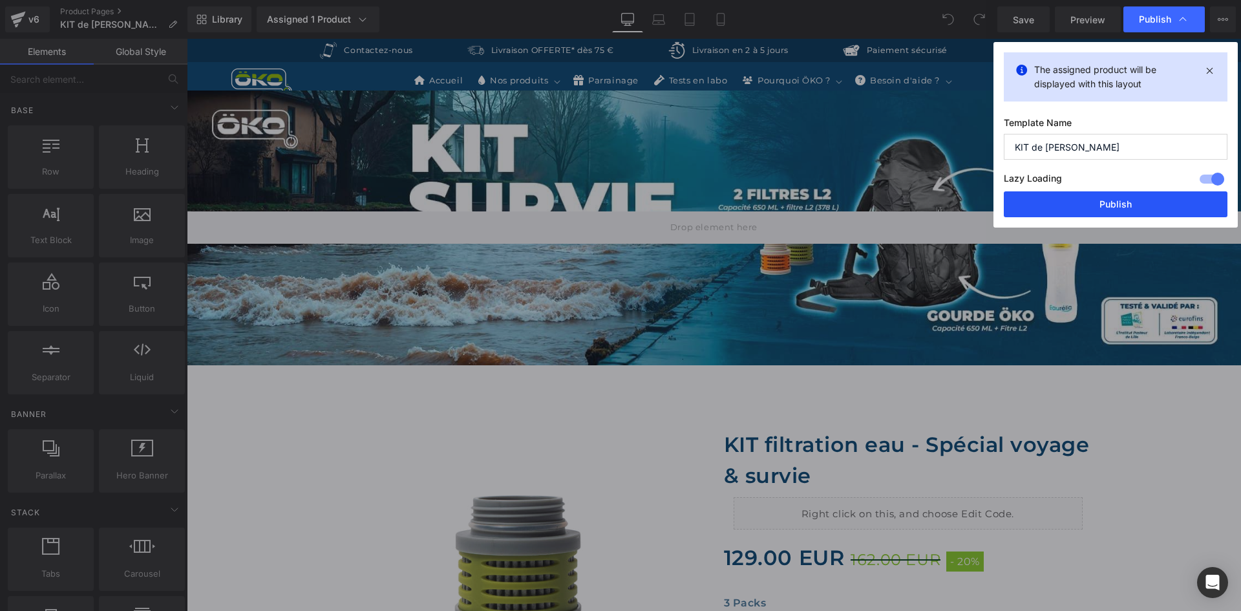
click at [1080, 195] on button "Publish" at bounding box center [1116, 204] width 224 height 26
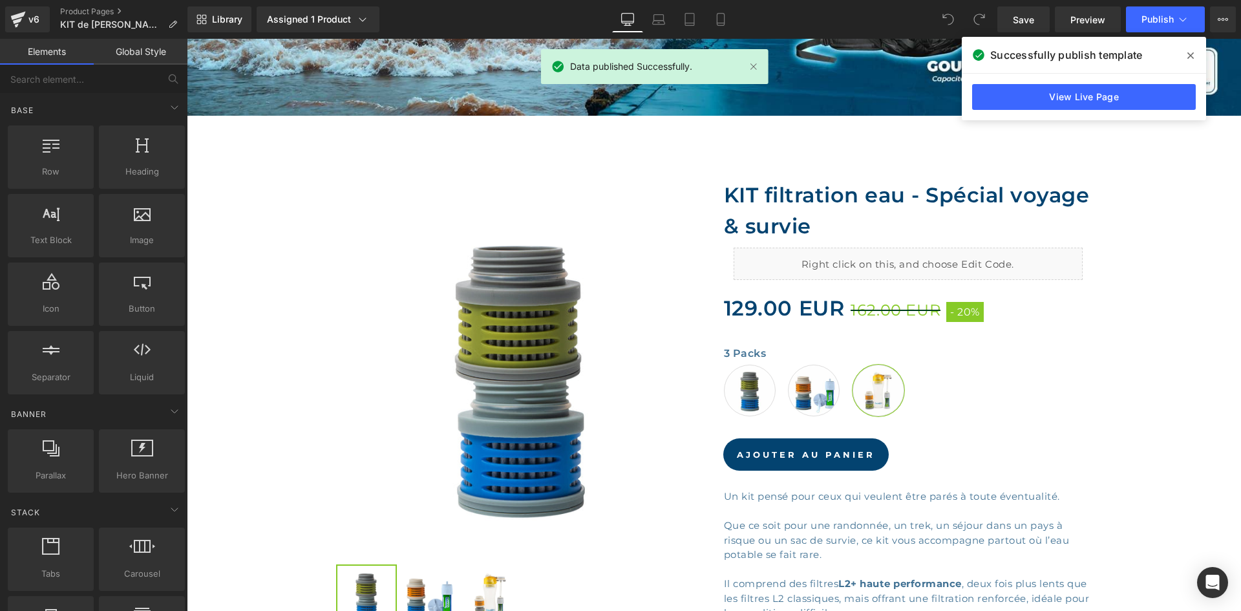
scroll to position [259, 0]
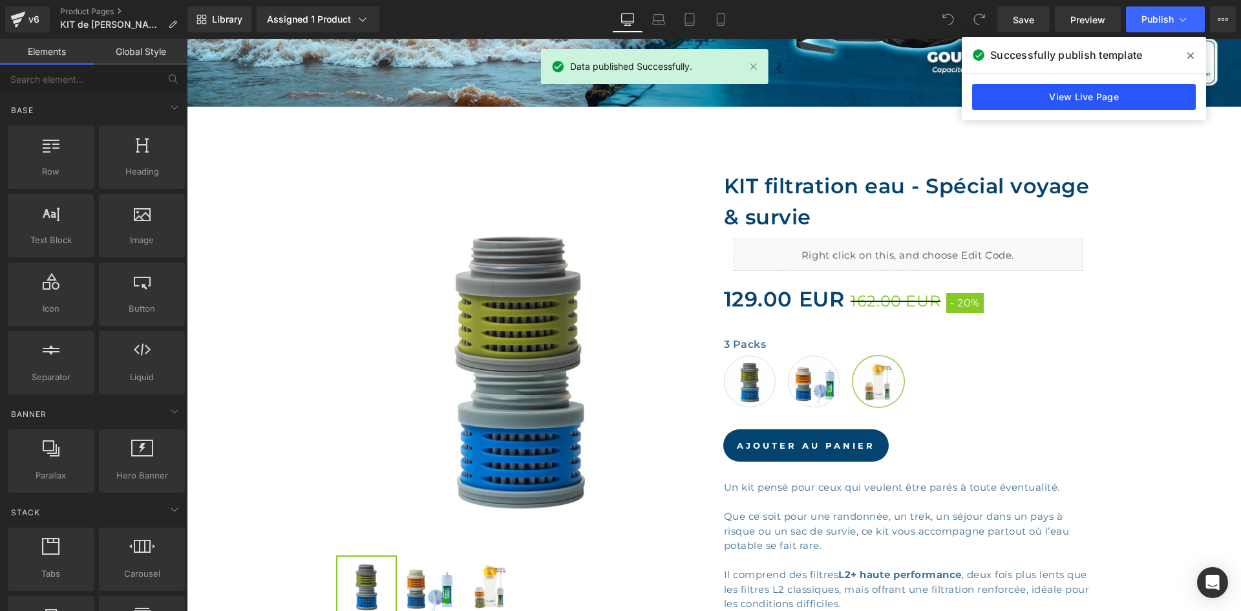
click at [1073, 94] on link "View Live Page" at bounding box center [1084, 97] width 224 height 26
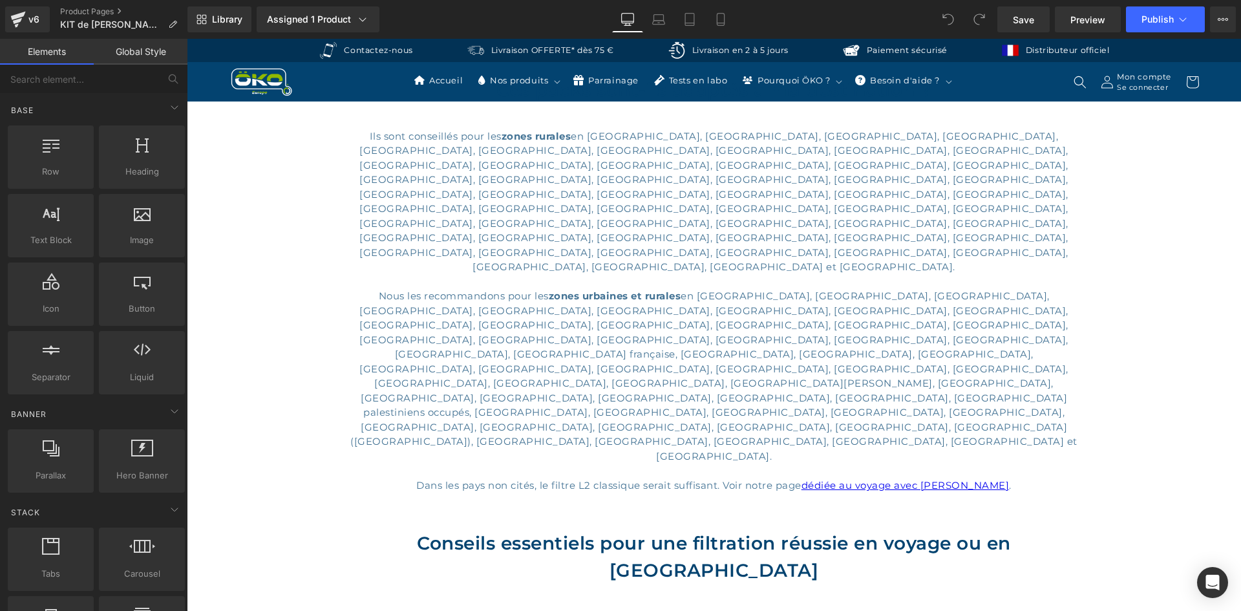
scroll to position [1163, 0]
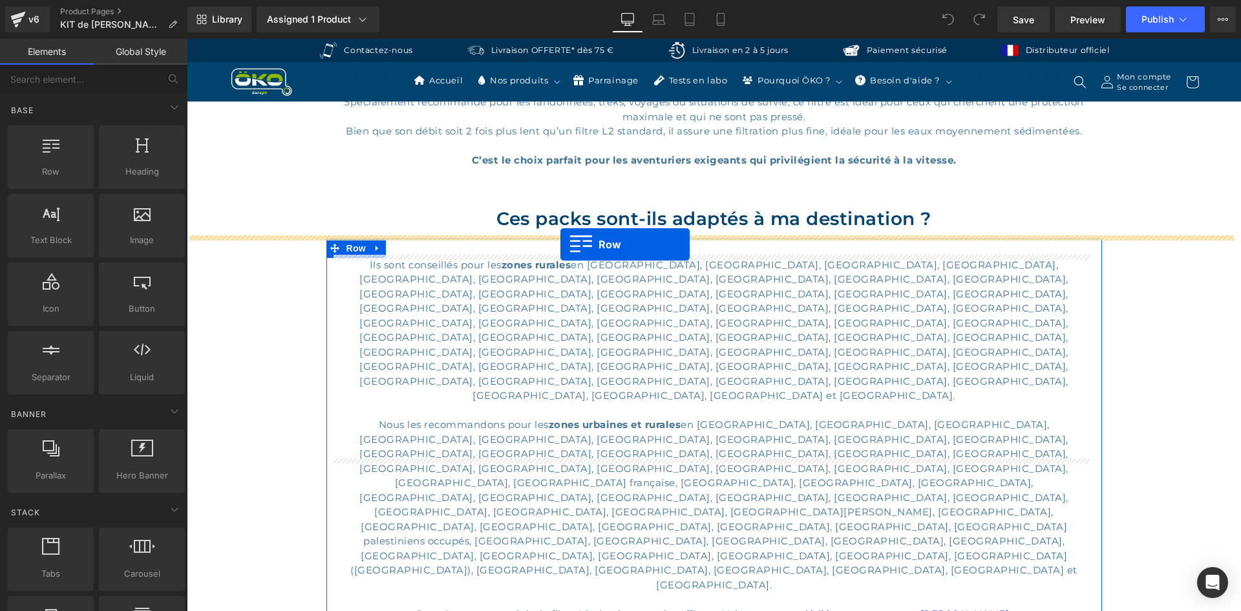
drag, startPoint x: 232, startPoint y: 200, endPoint x: 560, endPoint y: 244, distance: 331.3
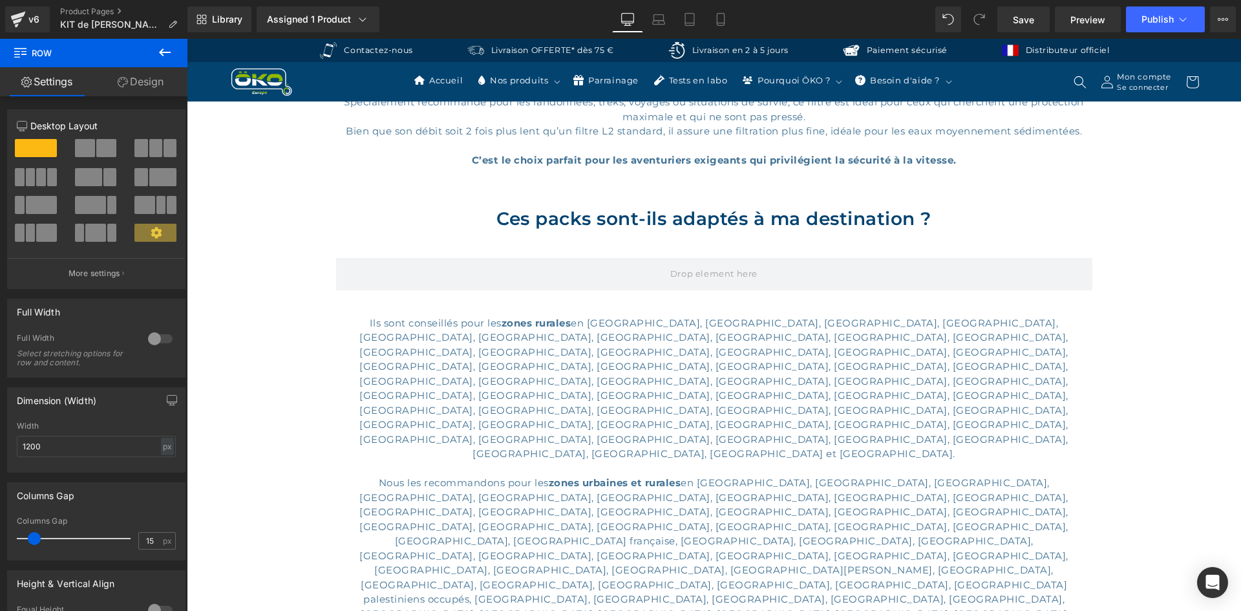
click at [150, 59] on button at bounding box center [164, 53] width 45 height 28
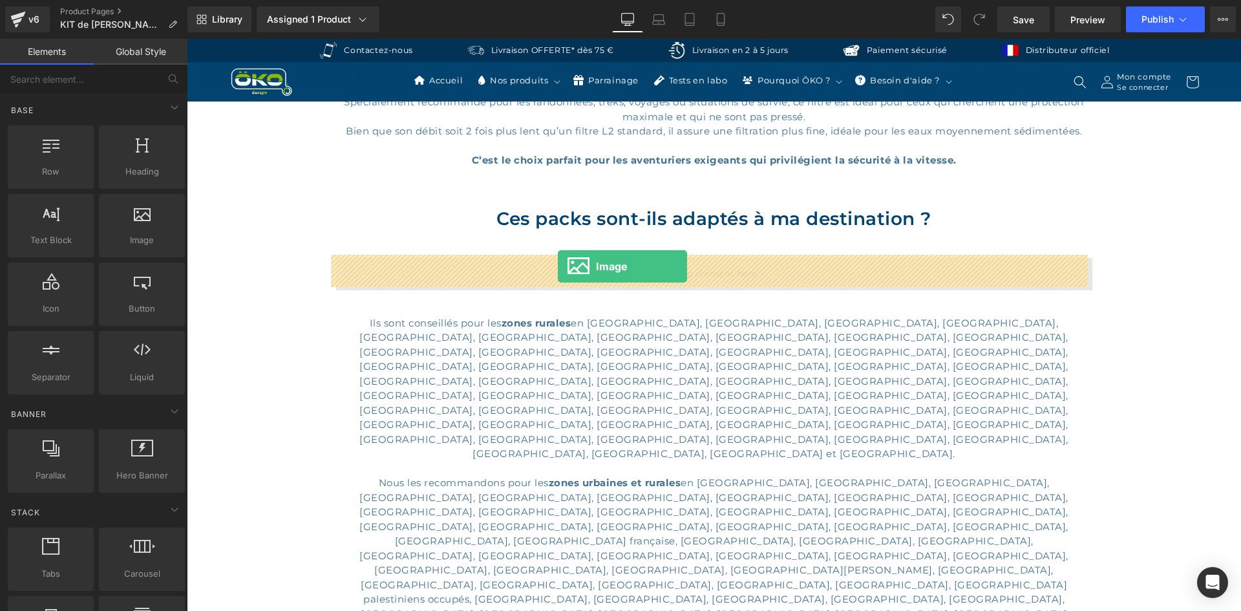
drag, startPoint x: 322, startPoint y: 271, endPoint x: 558, endPoint y: 266, distance: 236.0
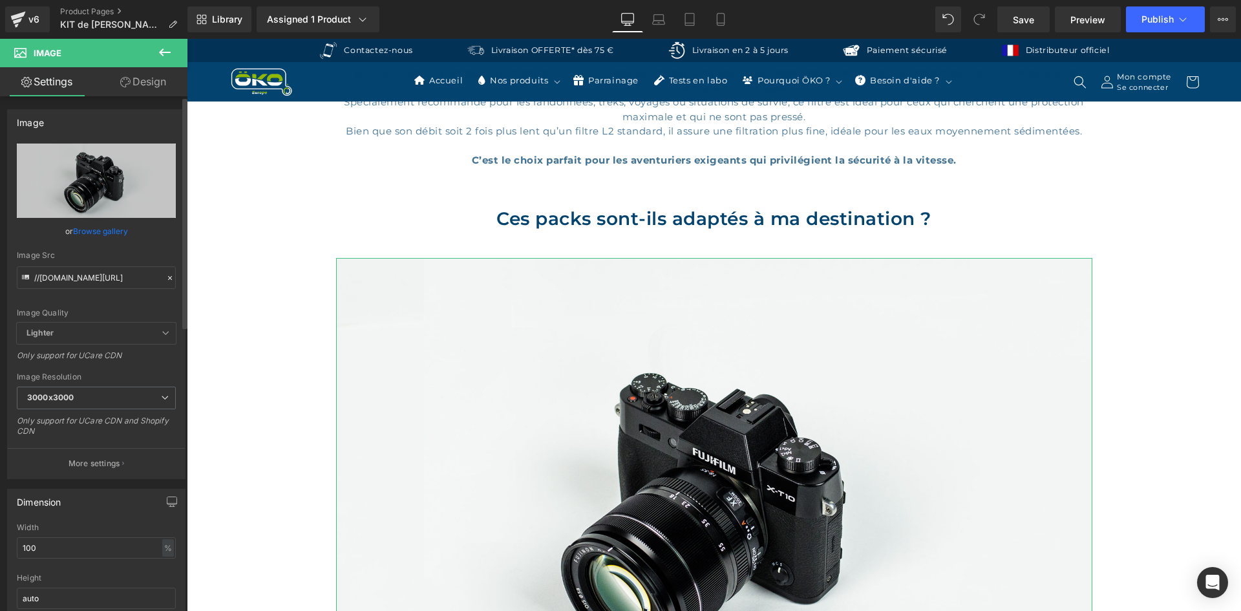
click at [165, 281] on icon at bounding box center [169, 277] width 9 height 9
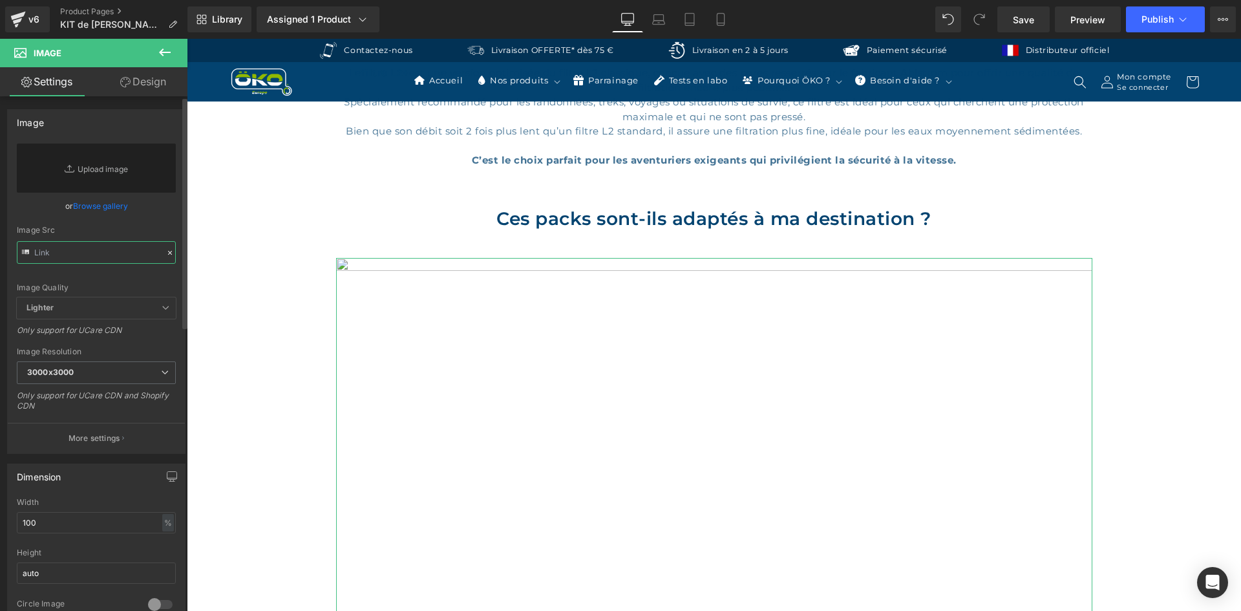
click at [103, 253] on input "text" at bounding box center [96, 252] width 159 height 23
paste input "[URL][DOMAIN_NAME]"
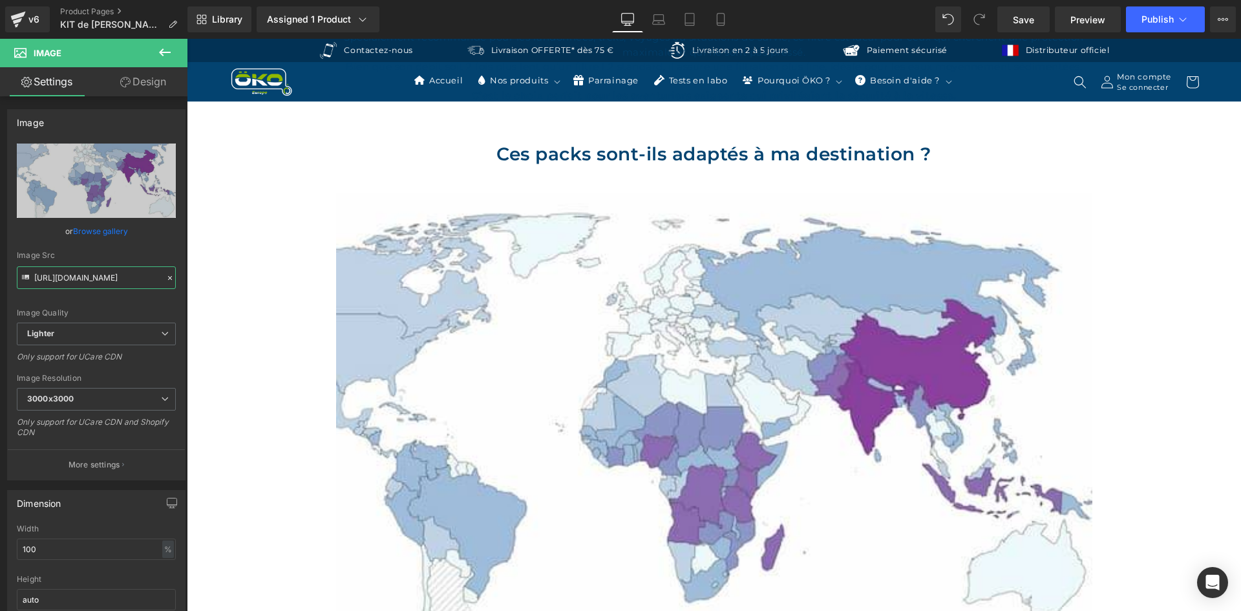
scroll to position [0, 0]
click at [96, 293] on div "Image Quality Lighter Lightest Lighter Lighter Lightest Only support for UCare …" at bounding box center [96, 232] width 159 height 179
drag, startPoint x: 98, startPoint y: 287, endPoint x: 117, endPoint y: 275, distance: 22.1
click at [124, 275] on input "[URL][DOMAIN_NAME]" at bounding box center [96, 277] width 159 height 23
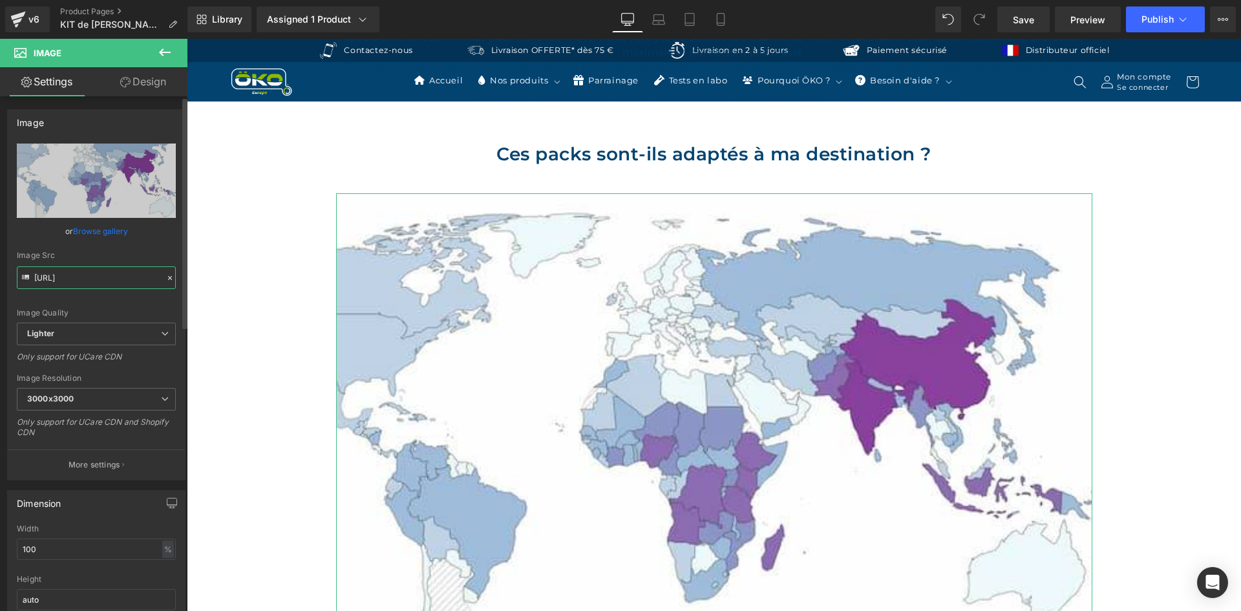
scroll to position [0, 0]
click at [90, 282] on input "https://ucarecdn.iccom/89145283-2c60-40f4-9729-4a9d25b1f20e/-/format/auto/-/pre…" at bounding box center [96, 277] width 159 height 23
click at [118, 279] on input "https://ucarecdn.iccom/89145283-2c60-40f4-9729-4a9d25b1f20e/-/format/auto/-/pre…" at bounding box center [96, 277] width 159 height 23
type input "https://ucarecdn.iccom/89145283-2c60-40f4-9729-4a9d25b1f20e/-/format/auto/-/pre…"
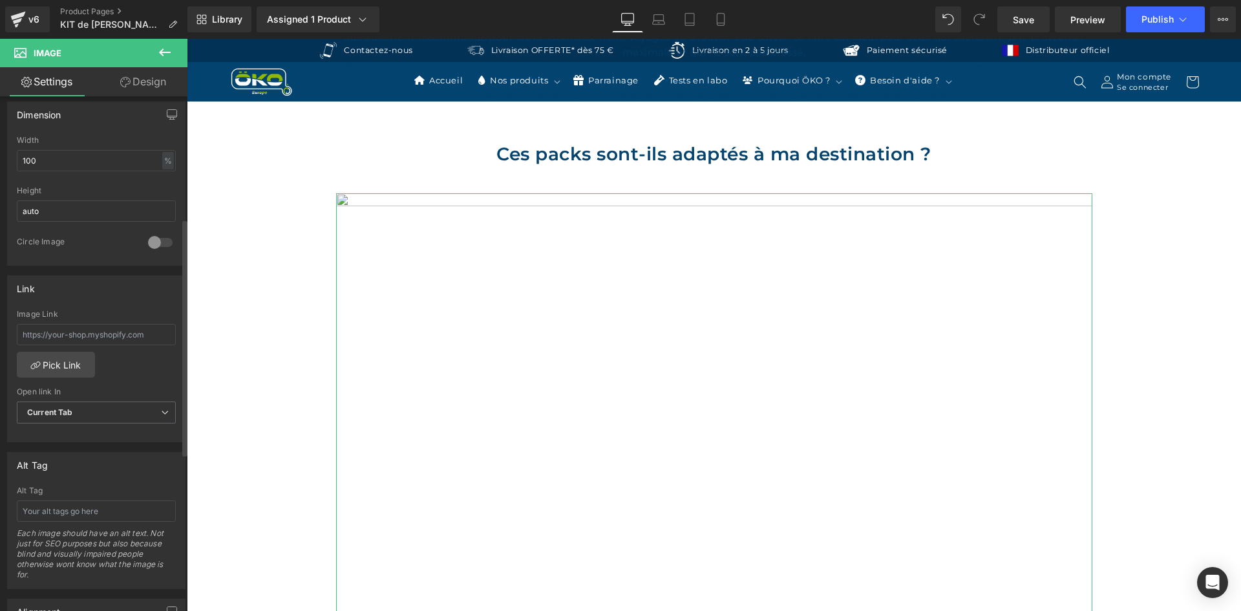
scroll to position [388, 0]
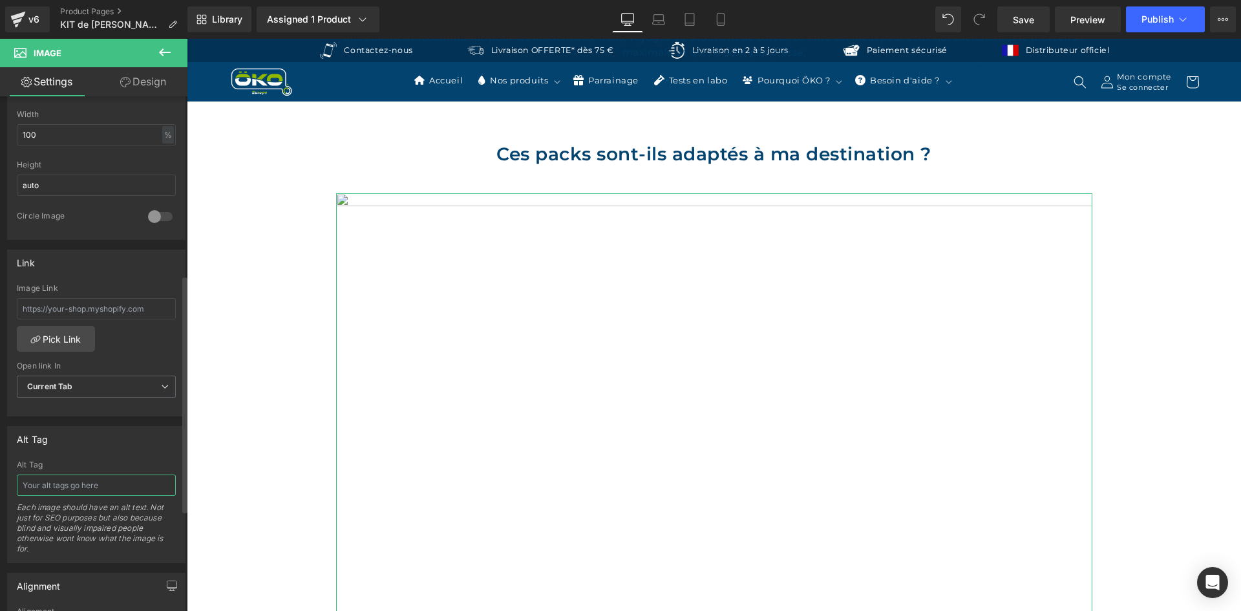
click at [89, 481] on input "text" at bounding box center [96, 484] width 159 height 21
paste input "pays avec un accès à l_eau potable difficile"
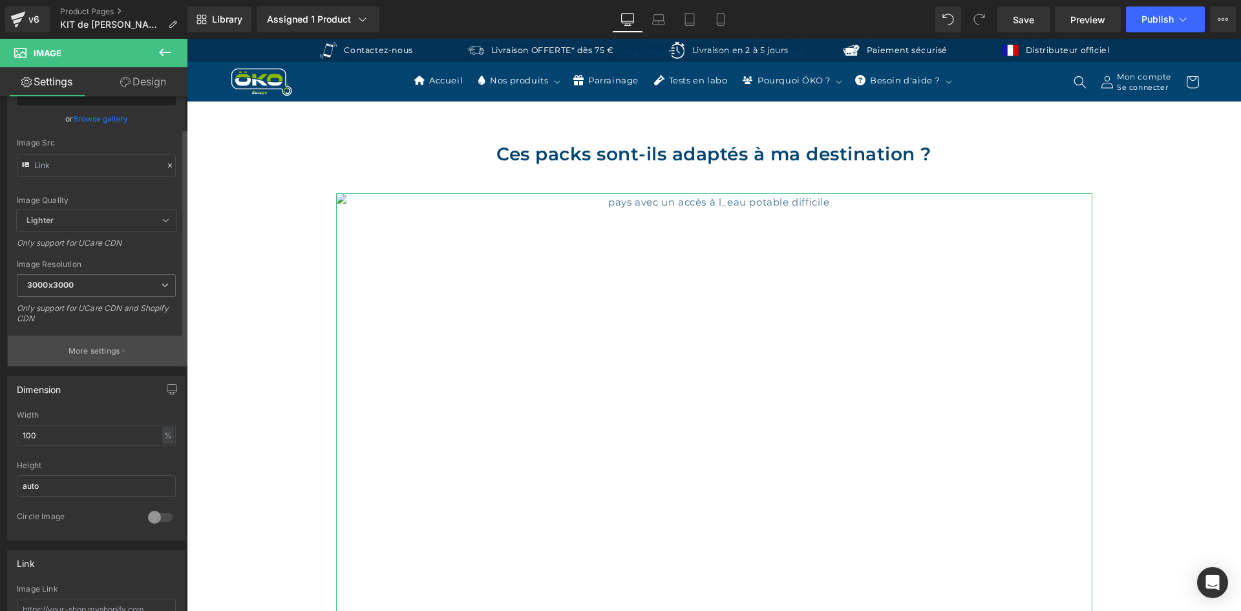
scroll to position [65, 0]
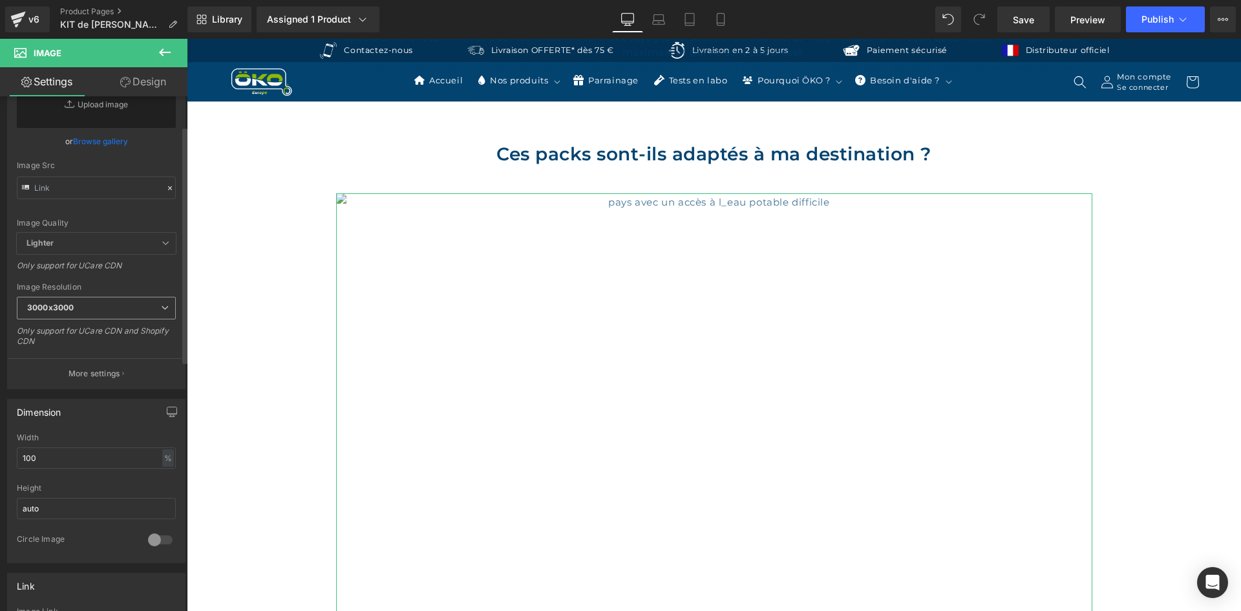
type input "pays avec un accès à l_eau potable difficile"
click at [94, 302] on span "3000x3000" at bounding box center [96, 308] width 159 height 23
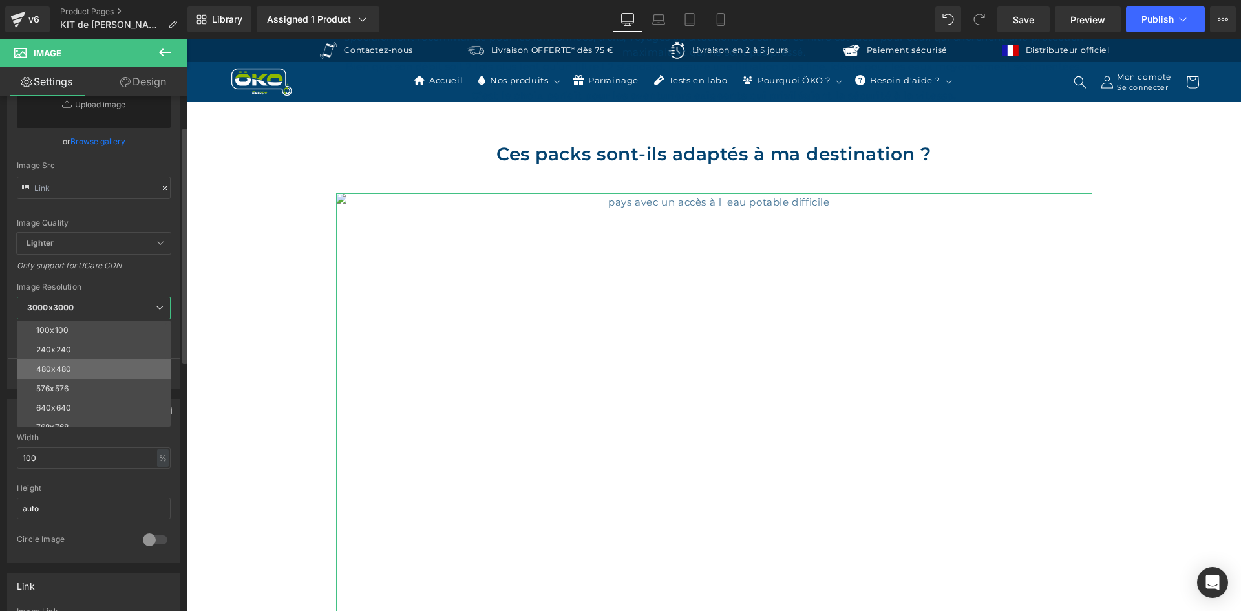
scroll to position [65, 0]
click at [89, 341] on li "640x640" at bounding box center [97, 343] width 160 height 19
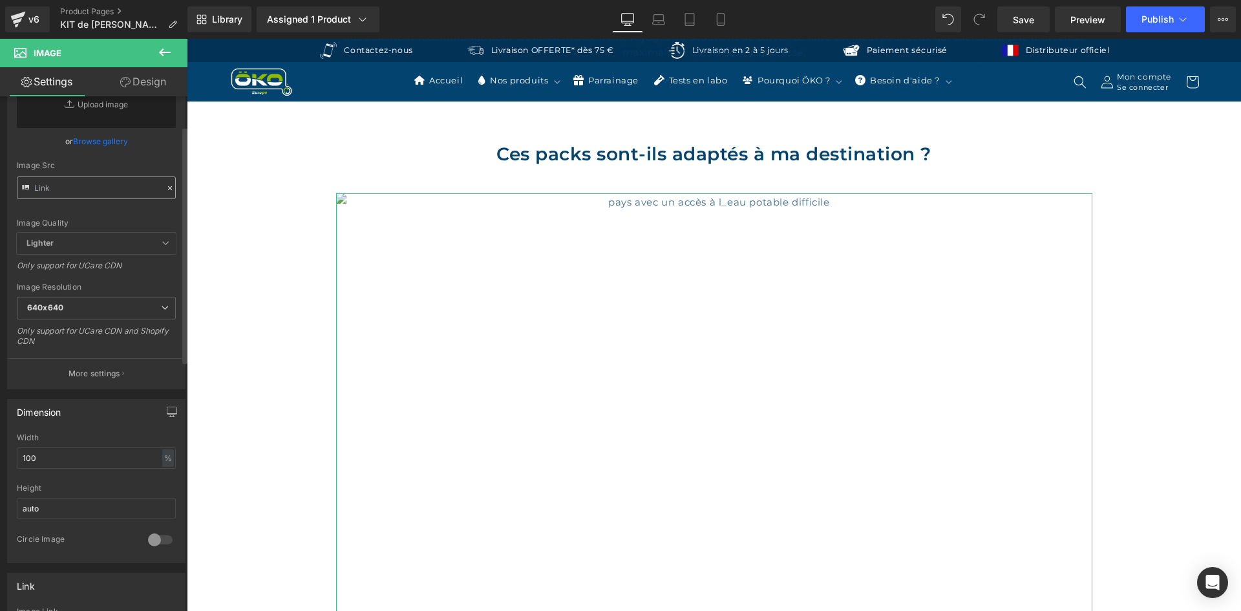
scroll to position [0, 0]
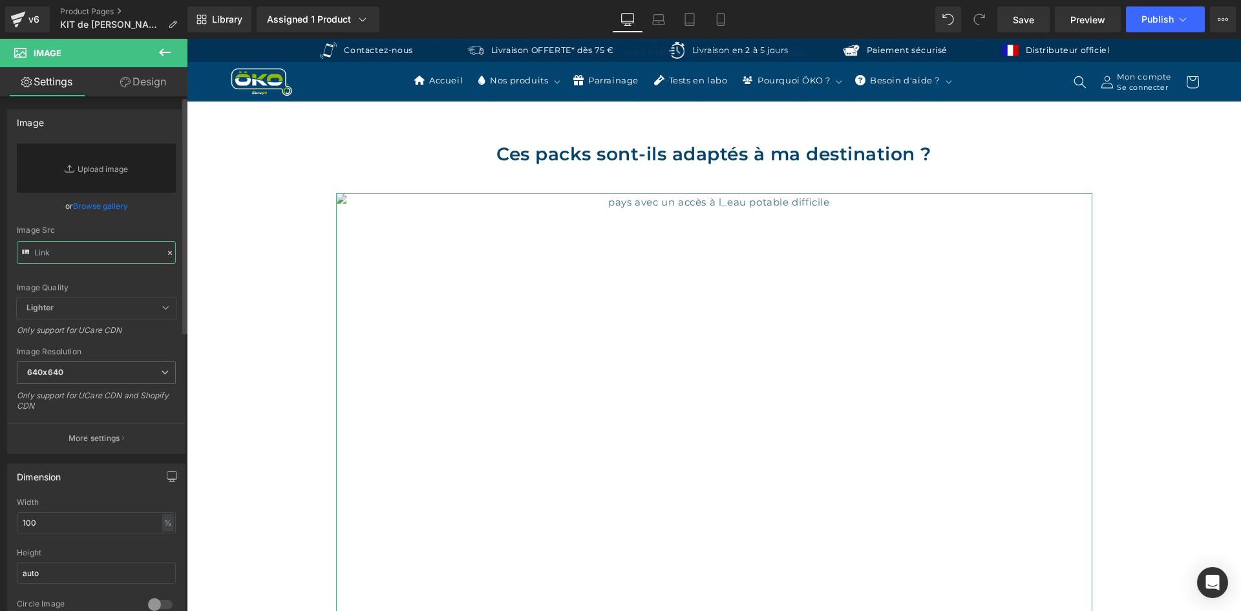
click at [84, 255] on input "text" at bounding box center [96, 252] width 159 height 23
paste input "https://ucarecdn.com/89145283-2c60-40f4-9729-4a9d25b1f20e/-/format/auto/-/previ…"
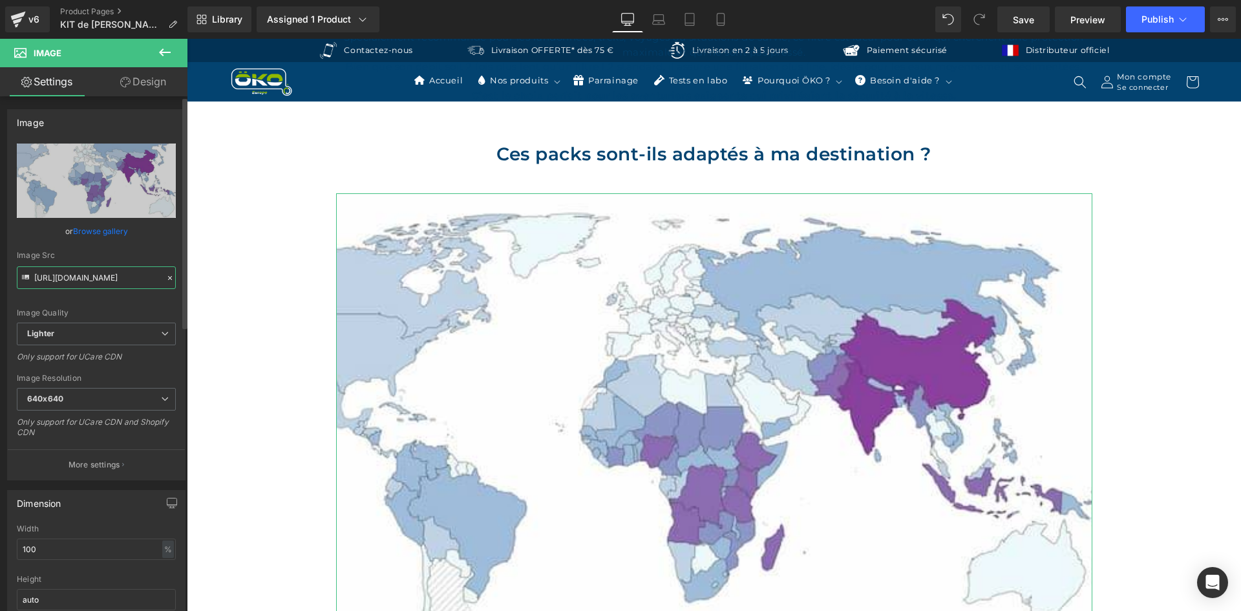
scroll to position [0, 651]
type input "https://ucarecdn.com/89145283-2c60-40f4-9729-4a9d25b1f20e/-/format/auto/-/previ…"
click at [162, 551] on div "%" at bounding box center [168, 548] width 12 height 17
click at [161, 584] on li "px" at bounding box center [167, 587] width 16 height 19
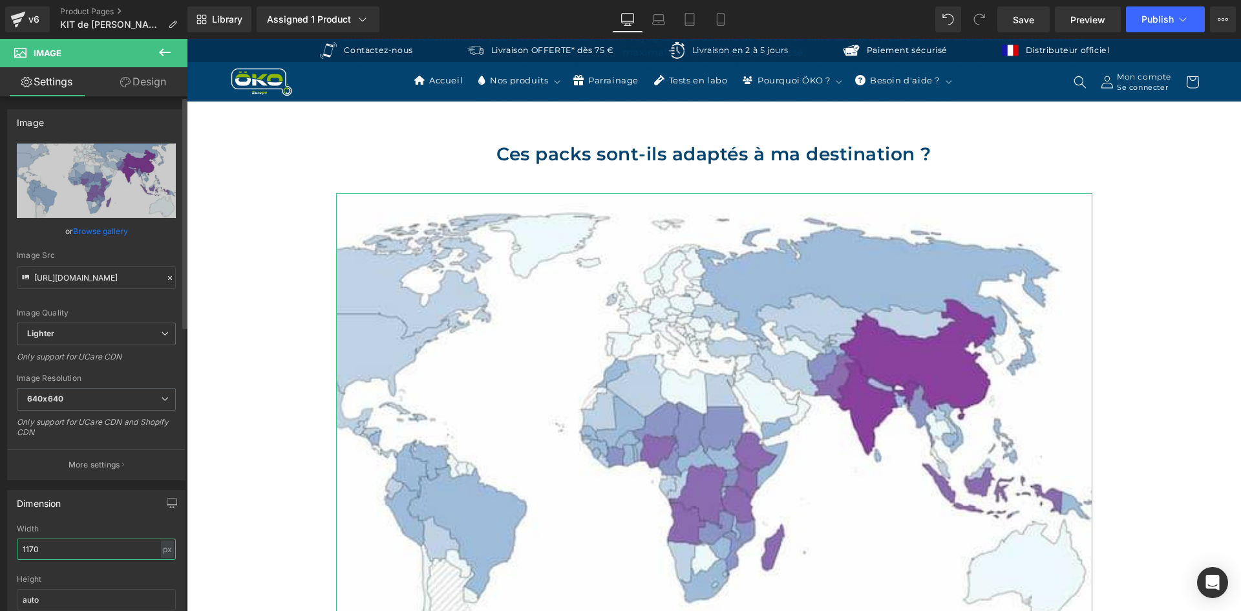
drag, startPoint x: 90, startPoint y: 553, endPoint x: 0, endPoint y: 542, distance: 91.2
click at [0, 542] on div "Dimension 1170px Width 1170 px % px auto Height auto 0 Circle Image" at bounding box center [96, 567] width 193 height 174
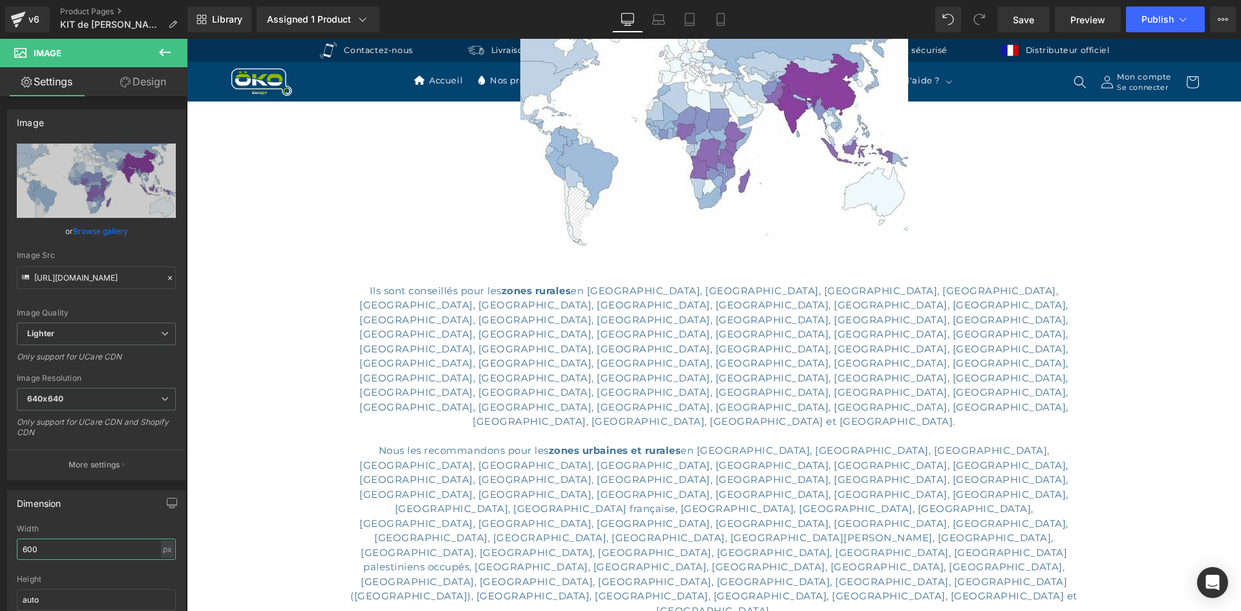
scroll to position [1163, 0]
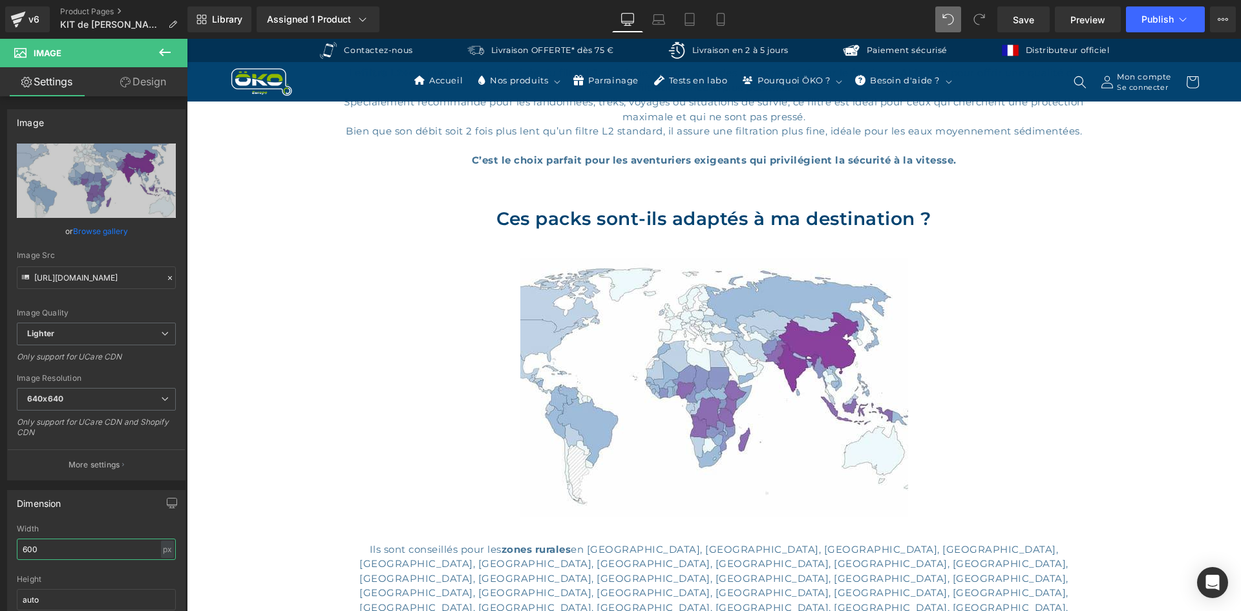
type input "600"
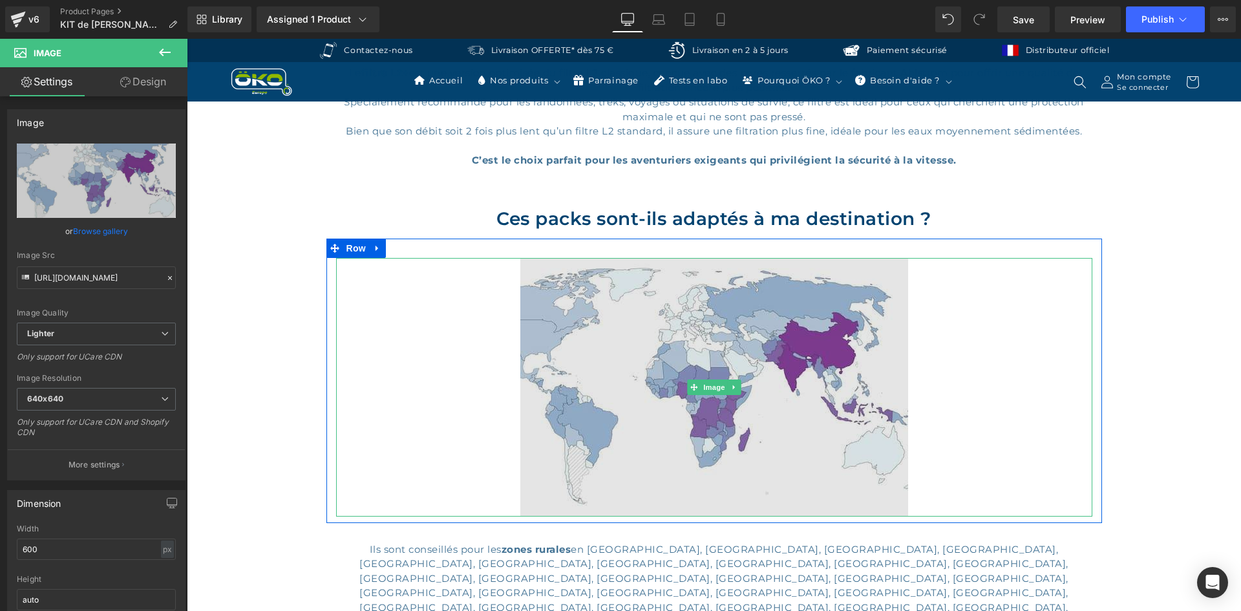
click at [711, 368] on img at bounding box center [714, 387] width 388 height 259
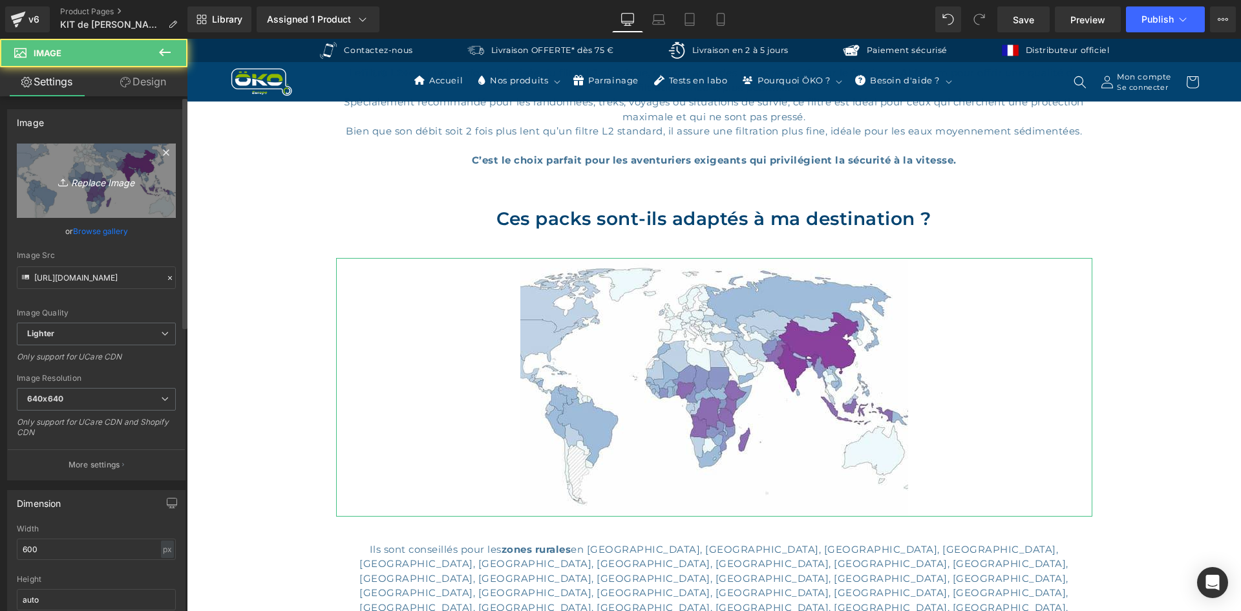
click at [123, 165] on link "Replace Image" at bounding box center [96, 180] width 159 height 74
type input "C:\fakepath\pays avec un accès à l_eau potable difficile (2).jpg"
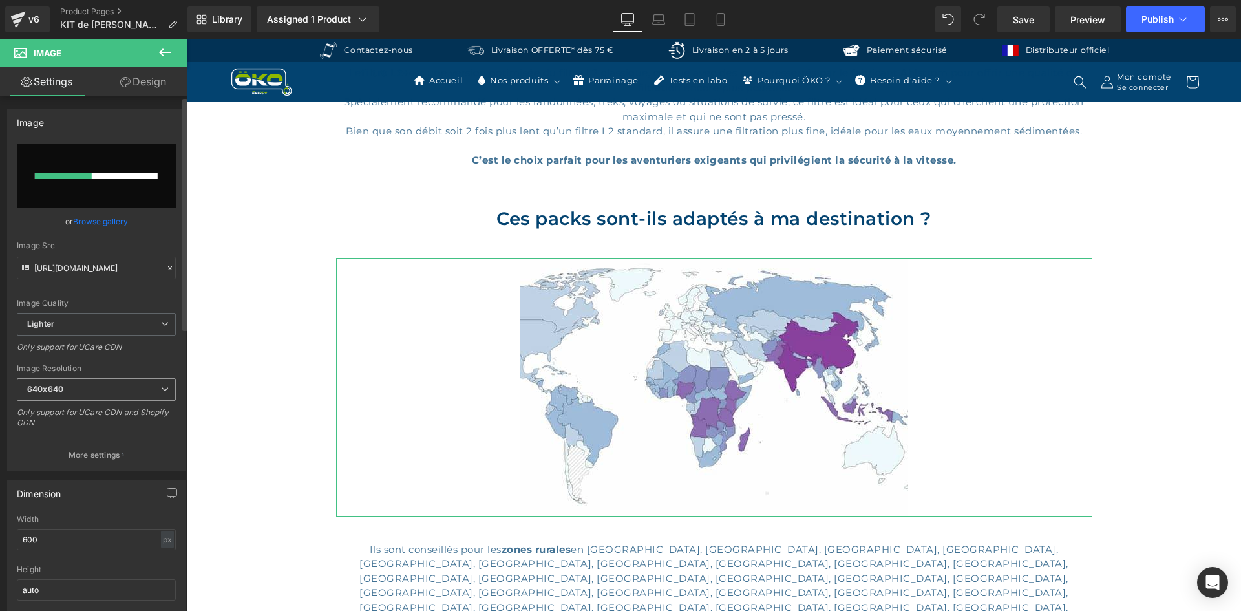
click at [103, 388] on span "640x640" at bounding box center [96, 389] width 159 height 23
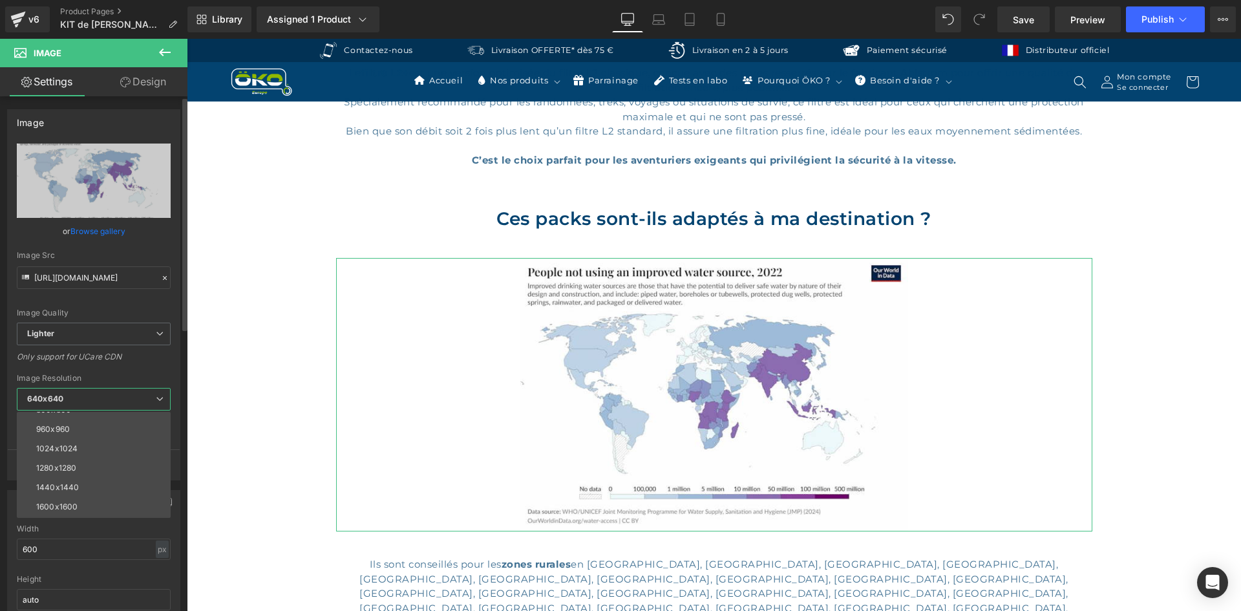
scroll to position [129, 0]
click at [82, 442] on li "1024x1024" at bounding box center [97, 447] width 160 height 19
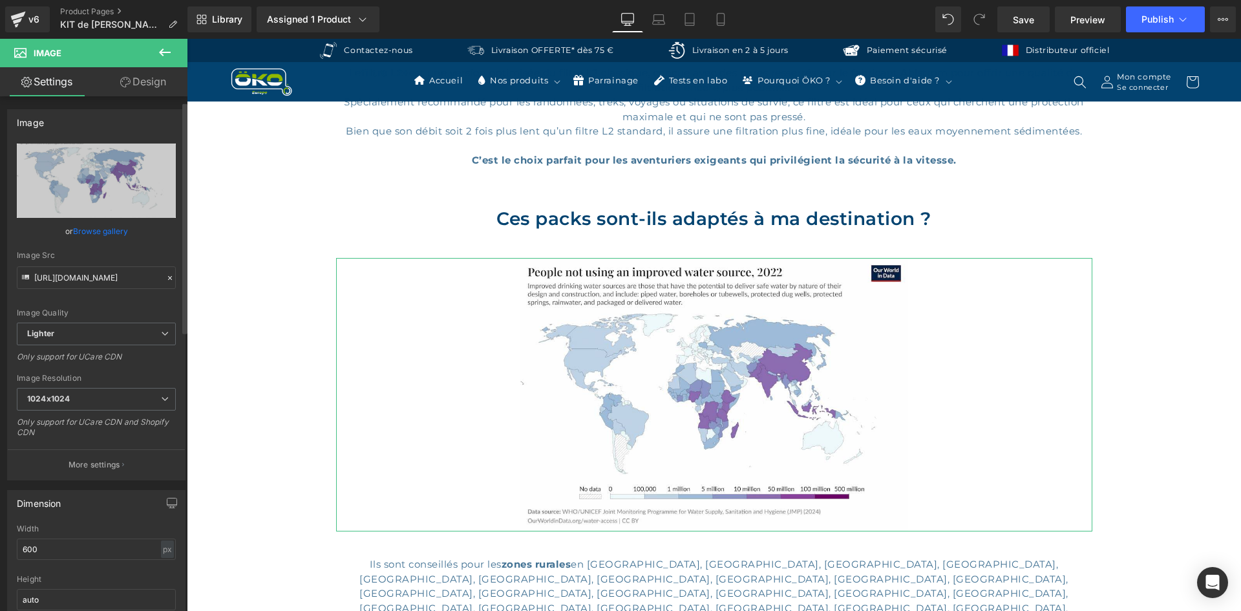
scroll to position [65, 0]
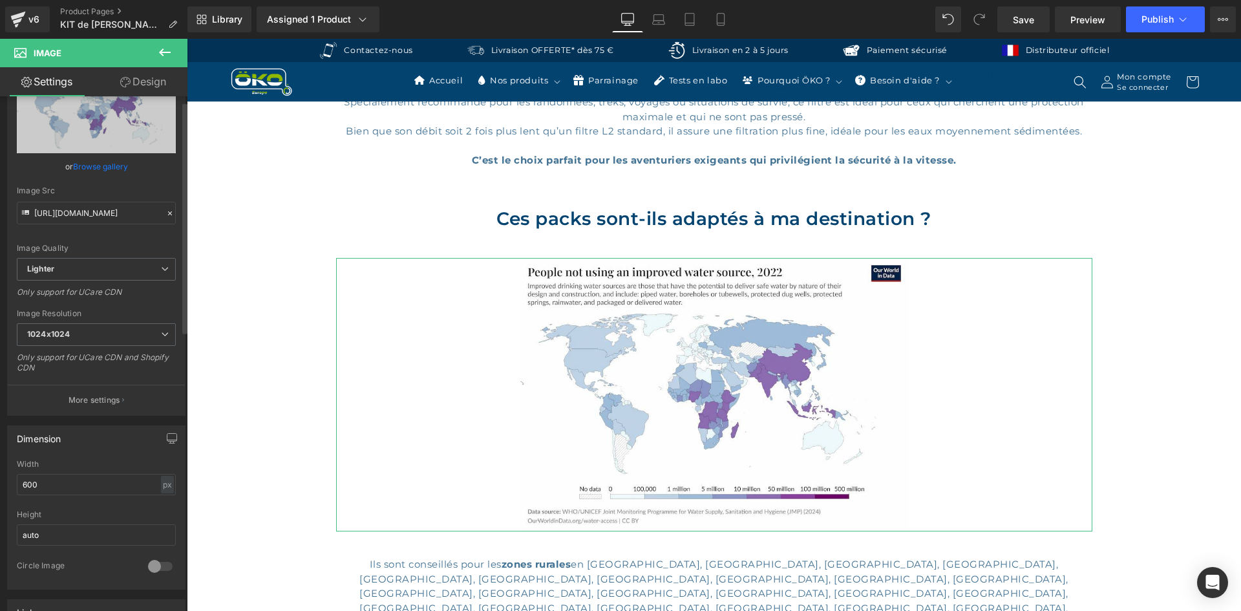
type input "https://ucarecdn.com/7a8a2454-e6a2-4c97-bdab-314796e38a77/-/format/auto/-/previ…"
drag, startPoint x: 81, startPoint y: 483, endPoint x: 0, endPoint y: 471, distance: 81.8
click at [0, 471] on div "Dimension 600px Width 600 px % px auto Height auto 0 Circle Image" at bounding box center [96, 503] width 193 height 174
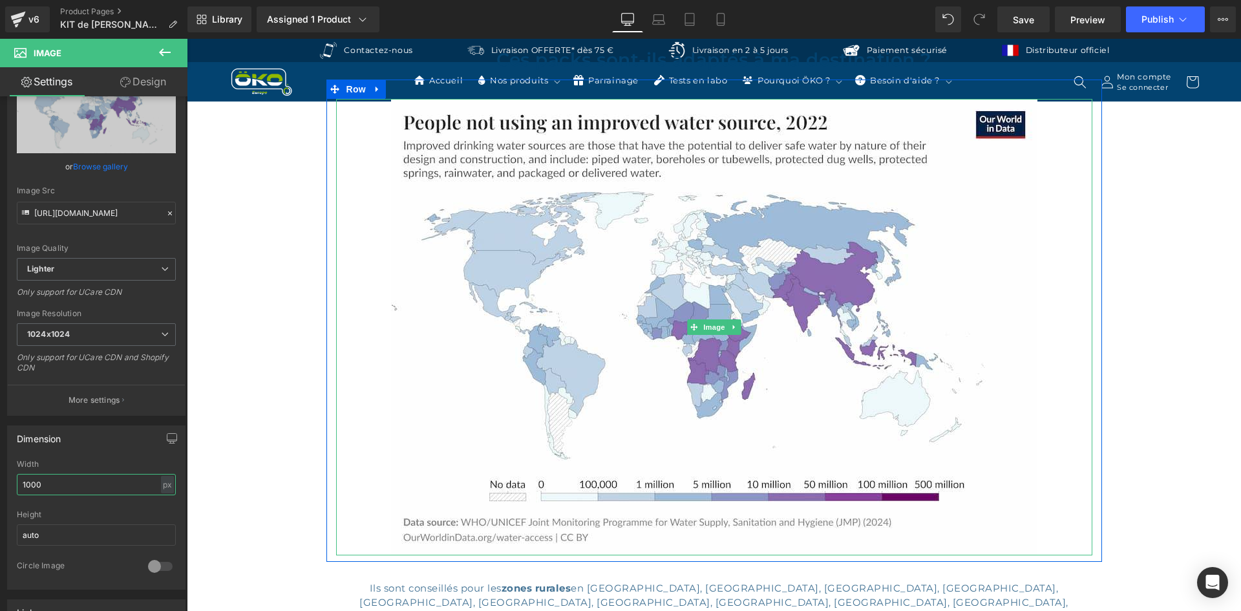
scroll to position [1293, 0]
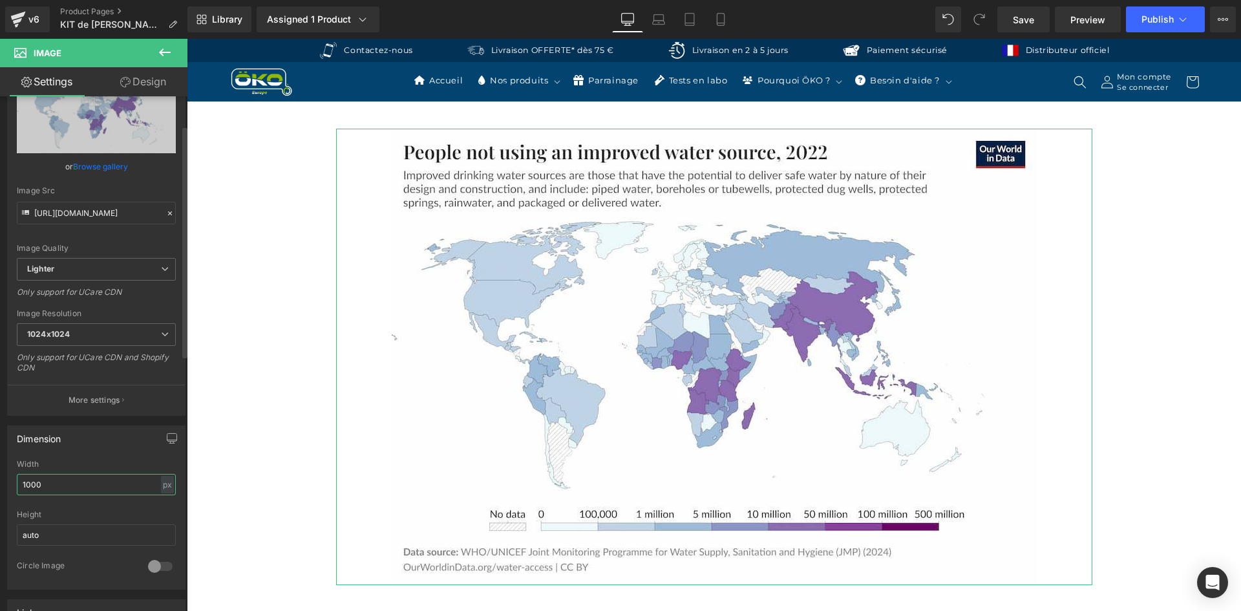
drag, startPoint x: 74, startPoint y: 487, endPoint x: 0, endPoint y: 478, distance: 75.0
click at [0, 478] on div "Dimension 1000px Width 1000 px % px auto Height auto 0 Circle Image" at bounding box center [96, 503] width 193 height 174
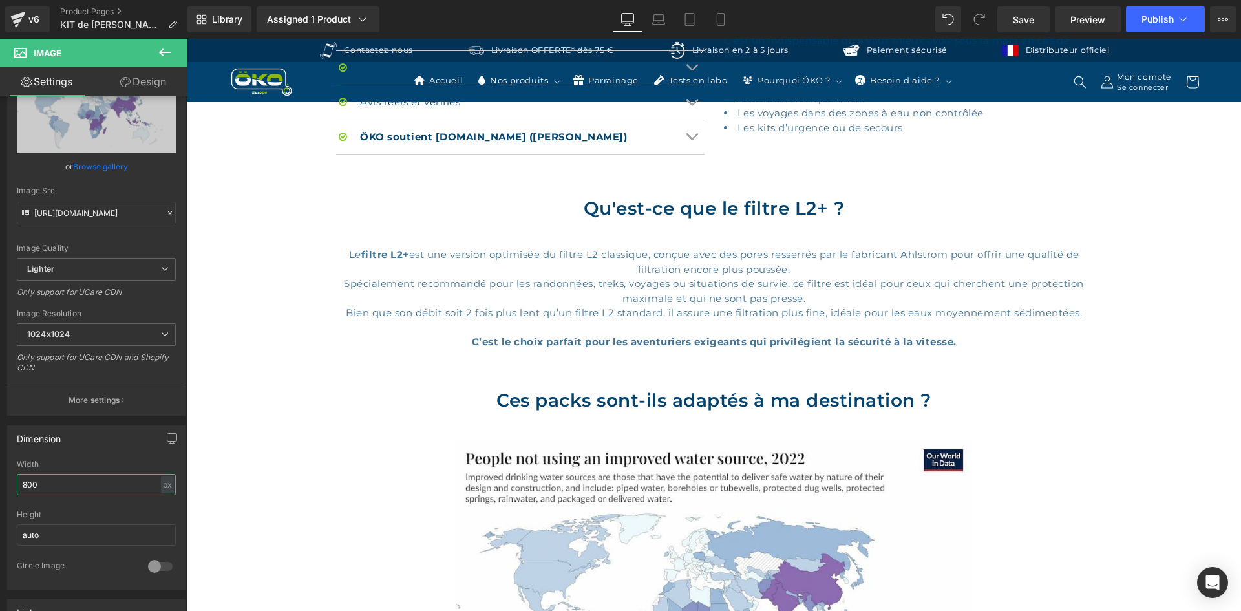
scroll to position [969, 0]
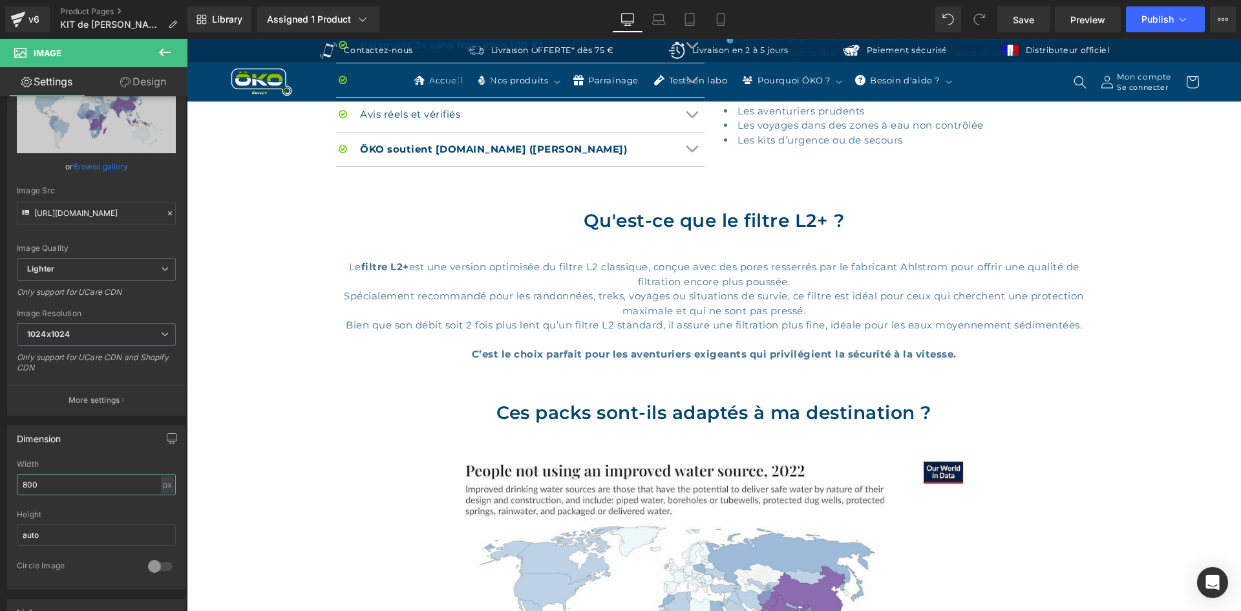
type input "800"
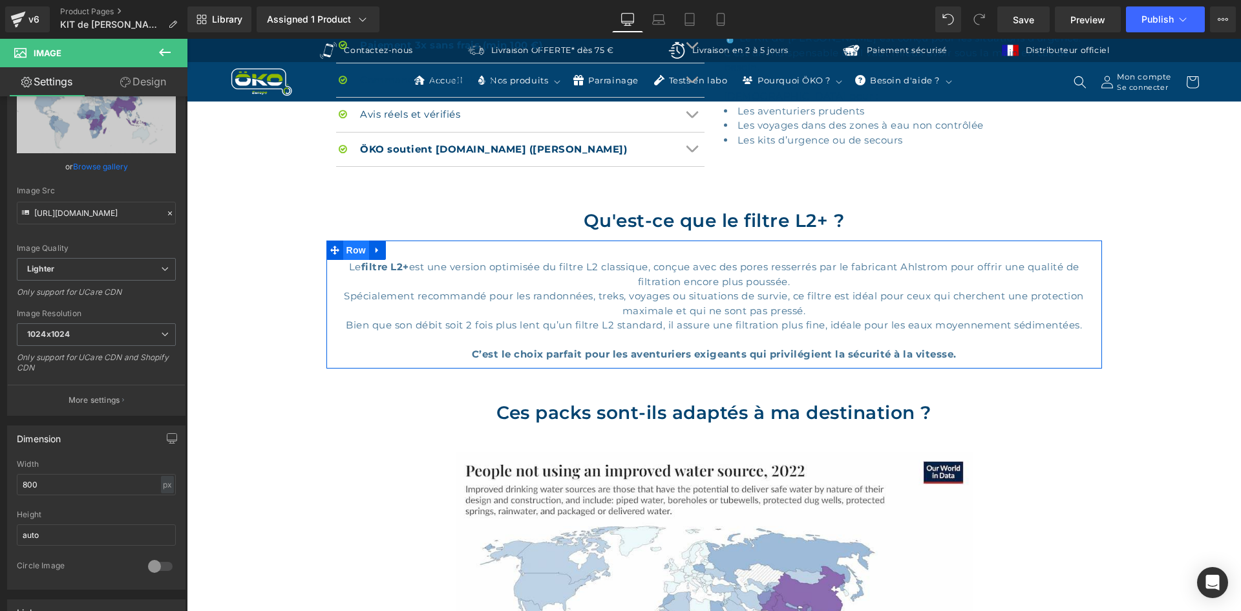
click at [358, 247] on span "Row" at bounding box center [356, 249] width 26 height 19
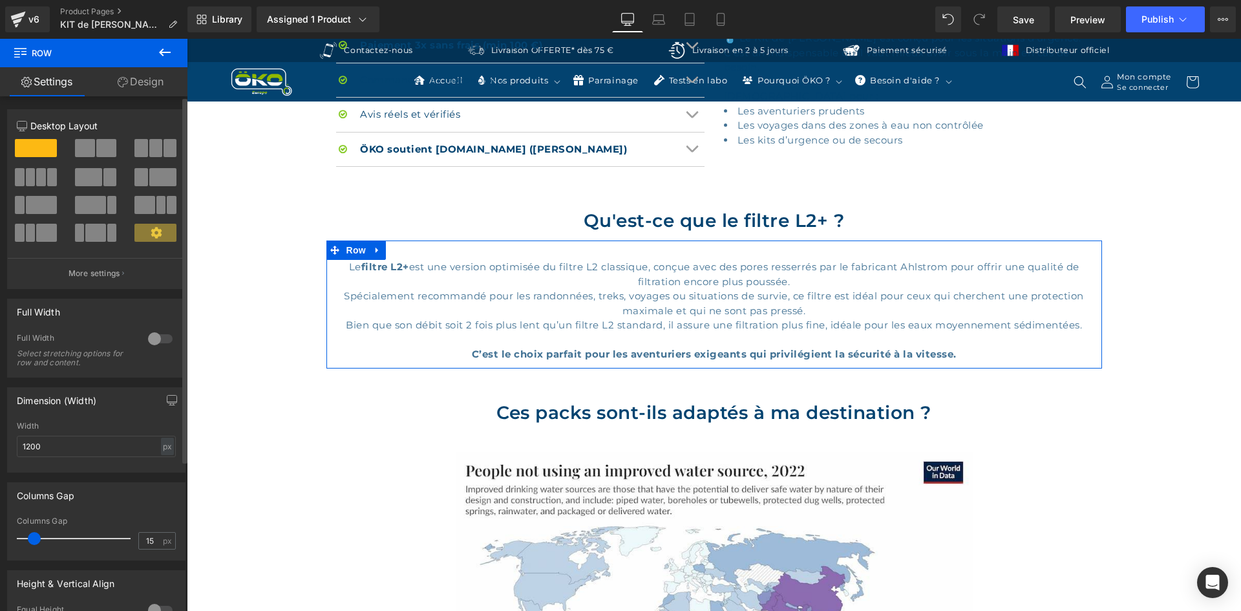
click at [100, 150] on span at bounding box center [106, 148] width 20 height 18
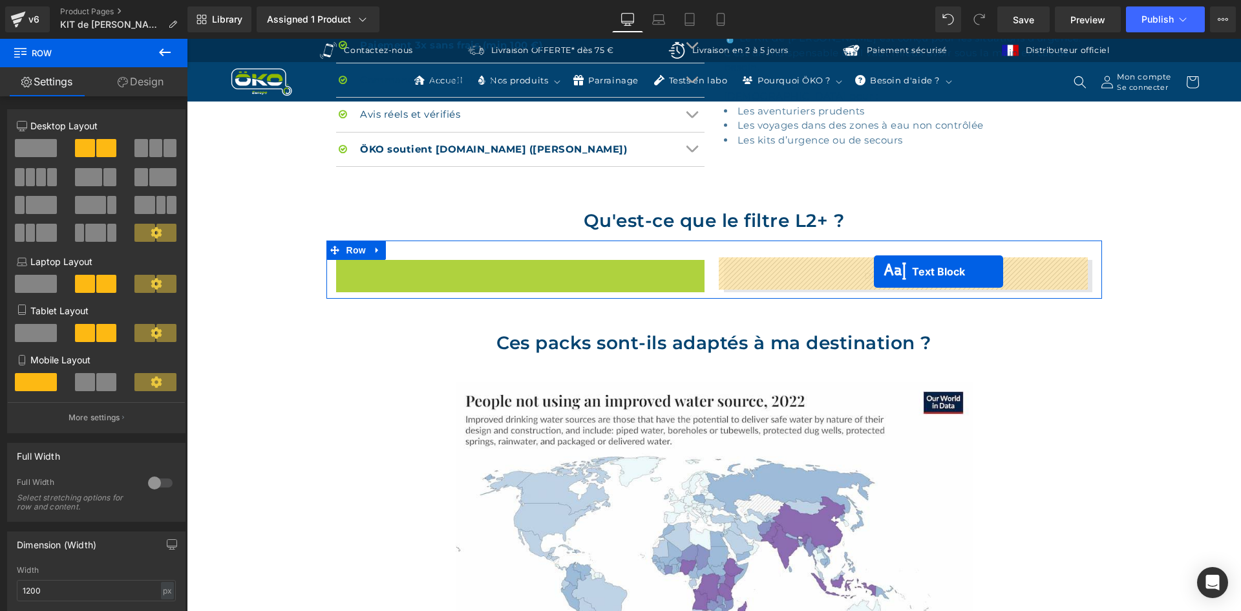
drag, startPoint x: 482, startPoint y: 348, endPoint x: 874, endPoint y: 271, distance: 399.7
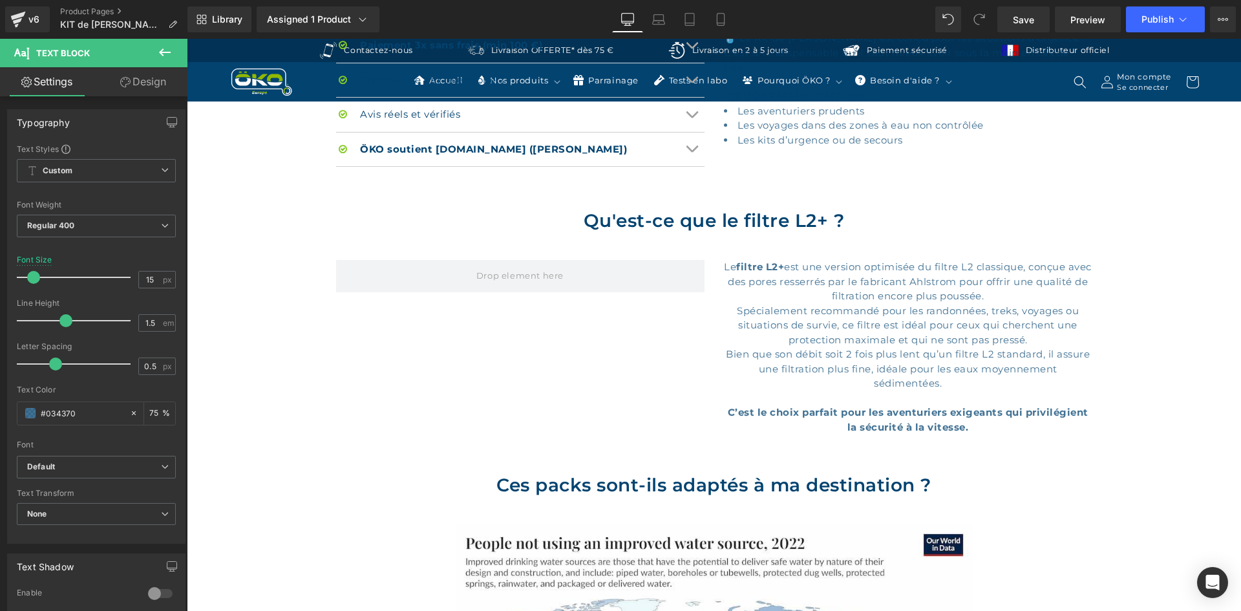
click at [160, 58] on icon at bounding box center [165, 53] width 16 height 16
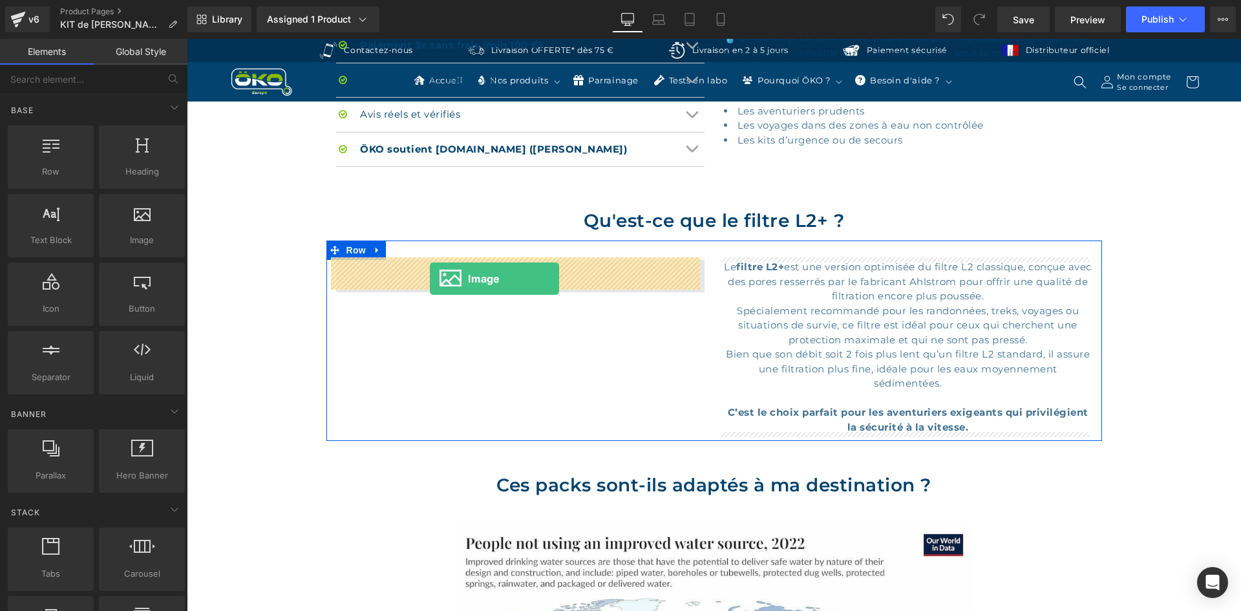
drag, startPoint x: 328, startPoint y: 271, endPoint x: 430, endPoint y: 279, distance: 101.8
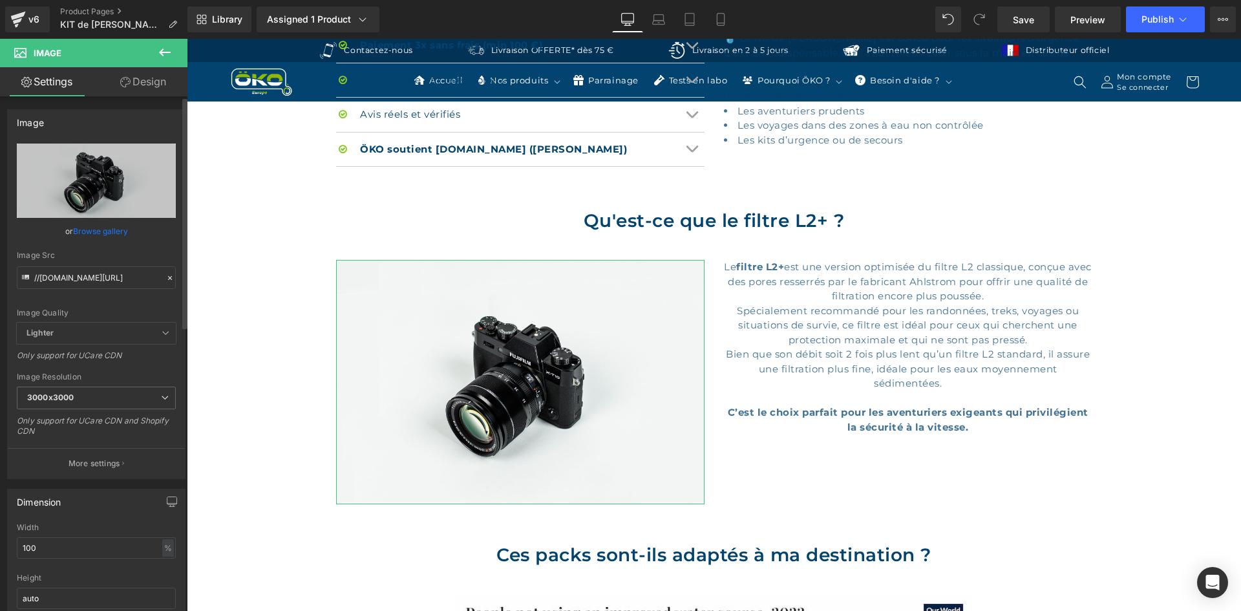
click at [164, 281] on div at bounding box center [170, 278] width 12 height 15
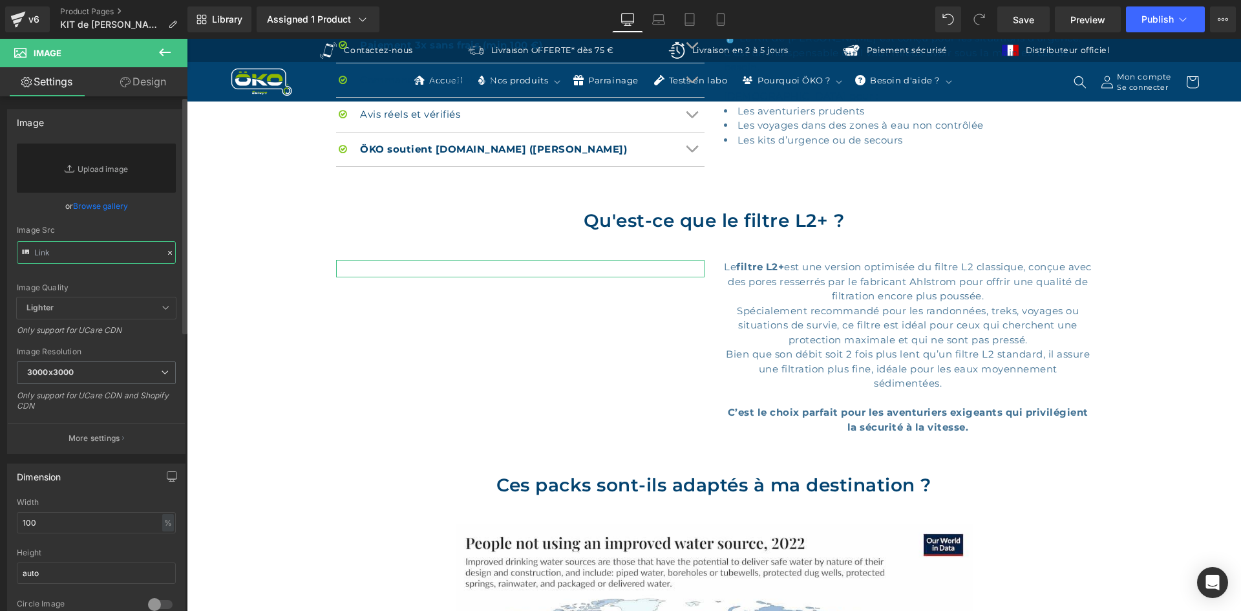
click at [115, 262] on input "text" at bounding box center [96, 252] width 159 height 23
paste input "https://ucarecdn.com/109849b2-4585-42d3-8e0a-86916309fb25/-/format/auto/-/previ…"
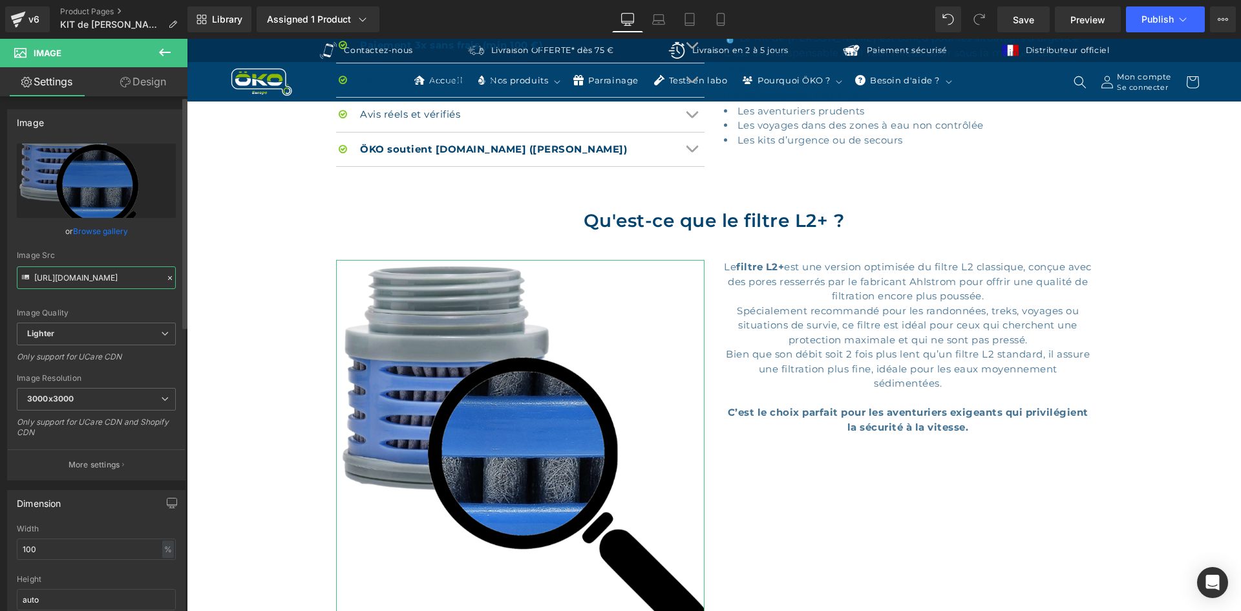
type input "https://ucarecdn.com/109849b2-4585-42d3-8e0a-86916309fb25/-/format/auto/-/previ…"
click at [127, 261] on div "Image Src https://ucarecdn.com/109849b2-4585-42d3-8e0a-86916309fb25/-/format/au…" at bounding box center [96, 270] width 159 height 38
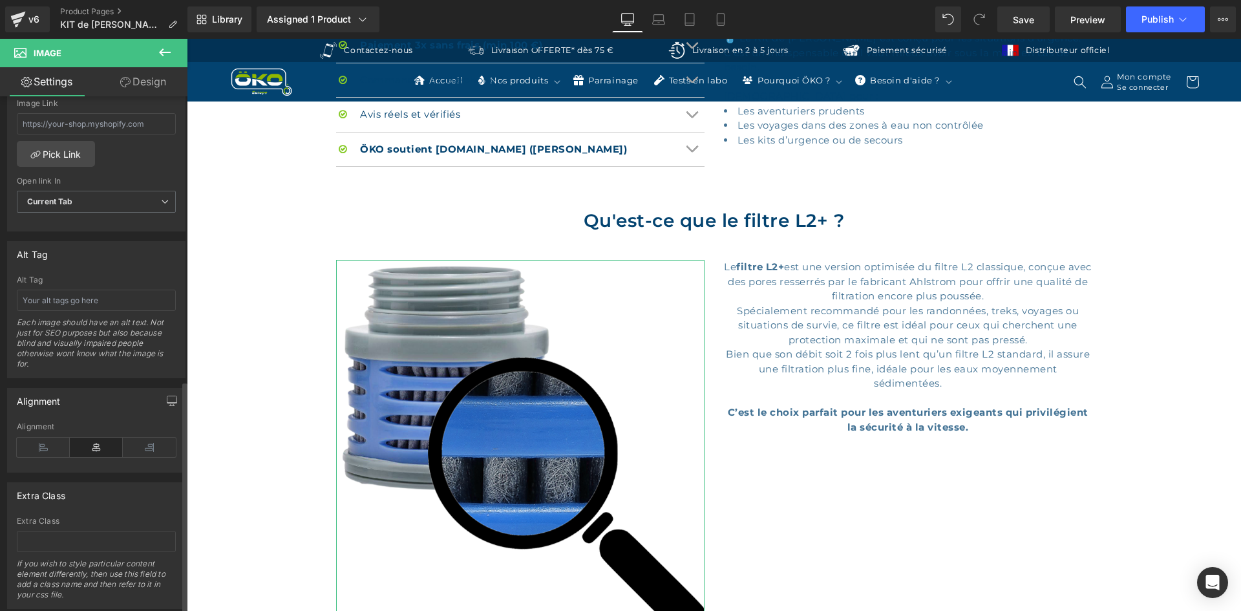
scroll to position [633, 0]
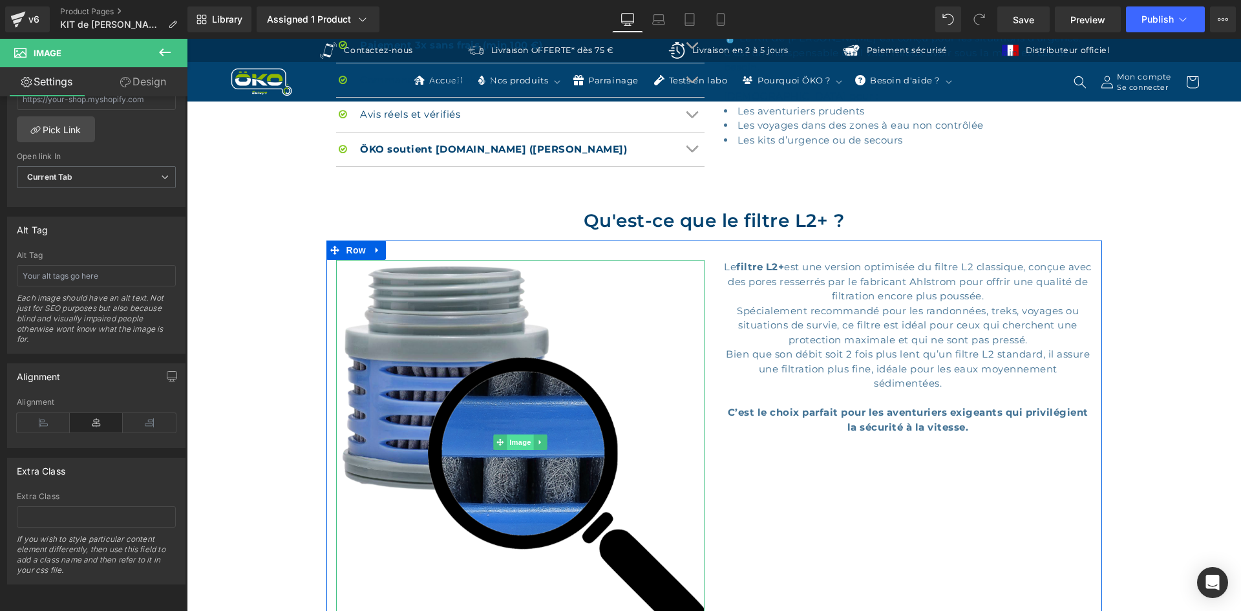
click at [516, 444] on span "Image" at bounding box center [520, 442] width 27 height 16
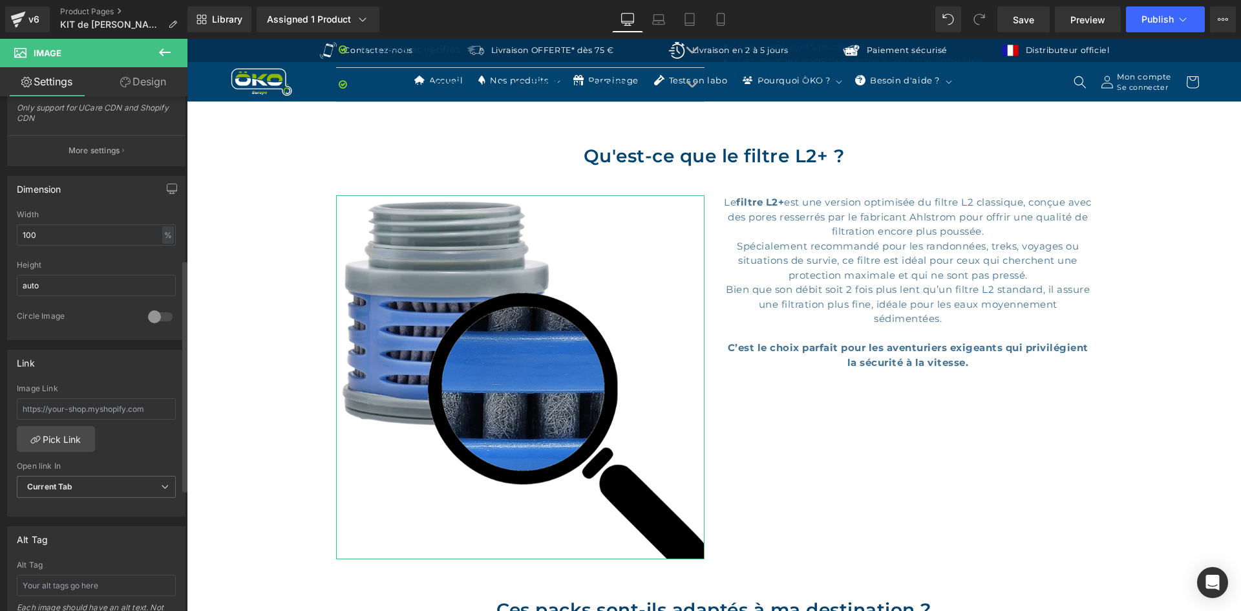
scroll to position [246, 0]
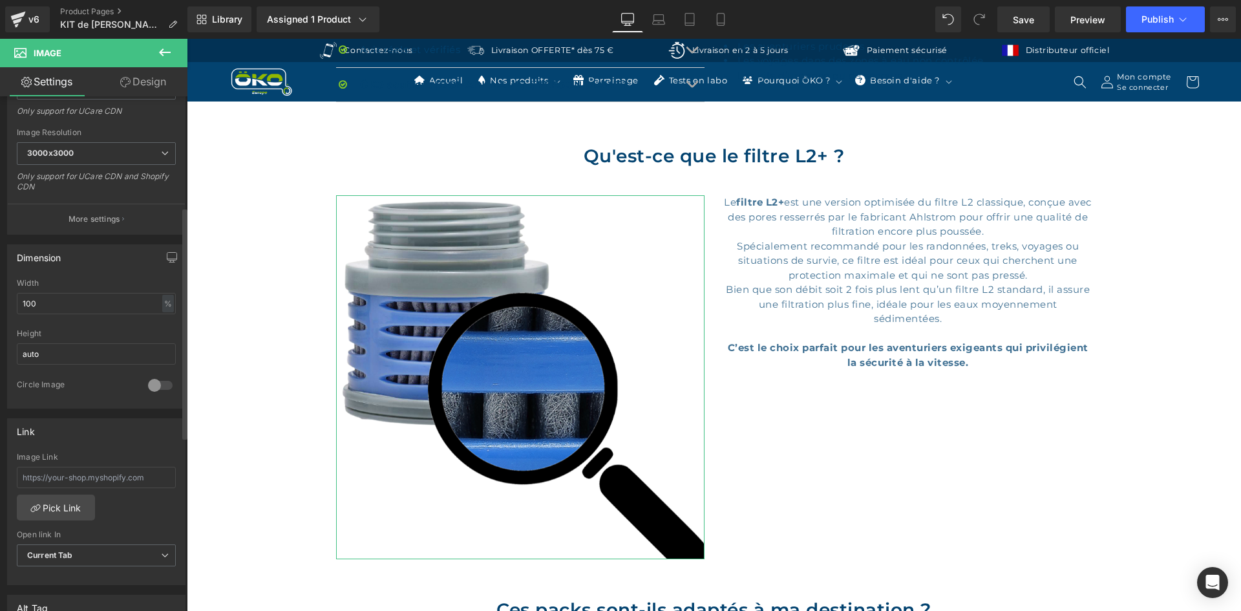
click at [163, 383] on div at bounding box center [160, 385] width 31 height 21
click at [162, 304] on div "%" at bounding box center [168, 303] width 12 height 17
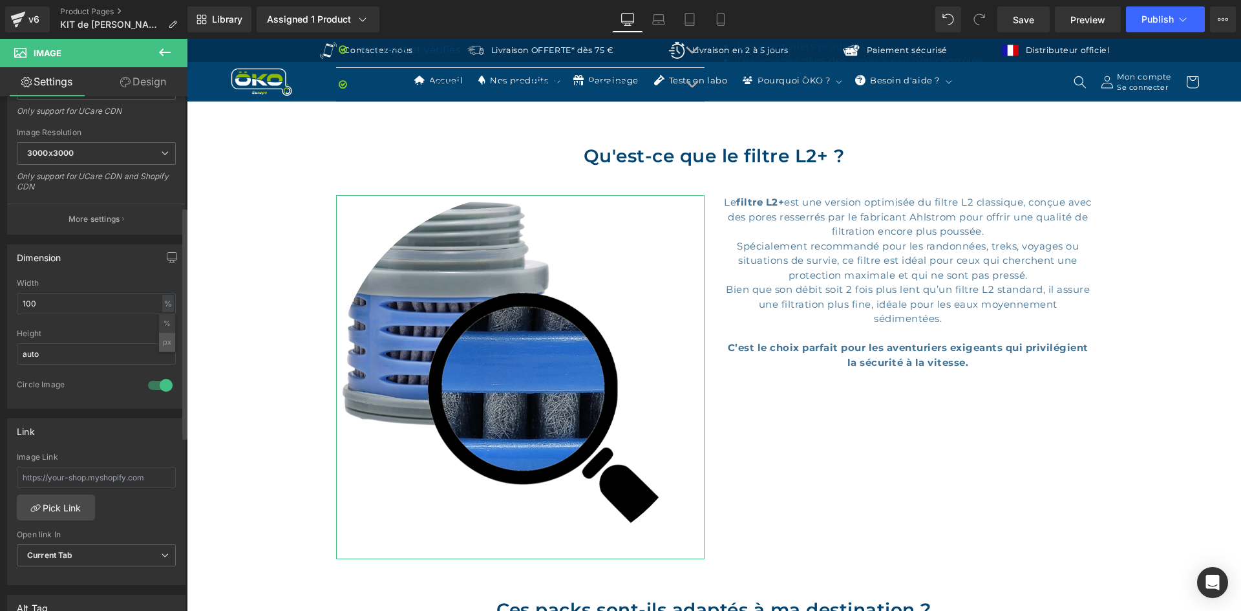
click at [165, 348] on li "px" at bounding box center [167, 342] width 16 height 19
drag, startPoint x: 79, startPoint y: 302, endPoint x: 0, endPoint y: 294, distance: 79.2
click at [8, 299] on div "570px Width 570 px % px auto Height auto 1 Circle Image" at bounding box center [96, 343] width 177 height 129
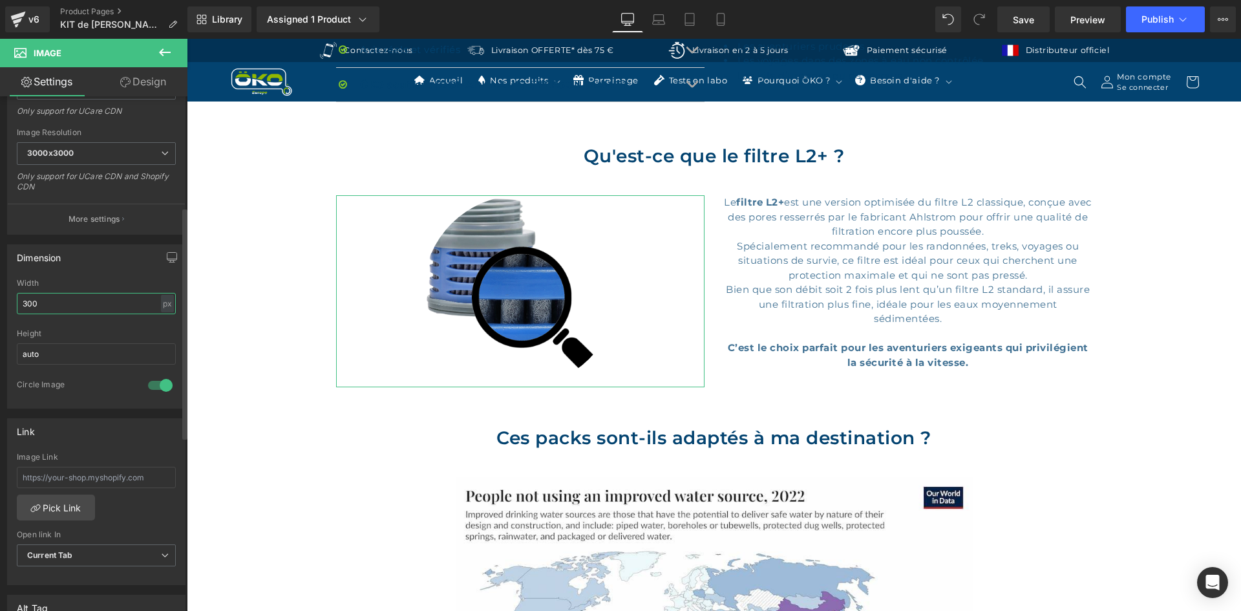
type input "300"
click at [151, 387] on div at bounding box center [160, 385] width 31 height 21
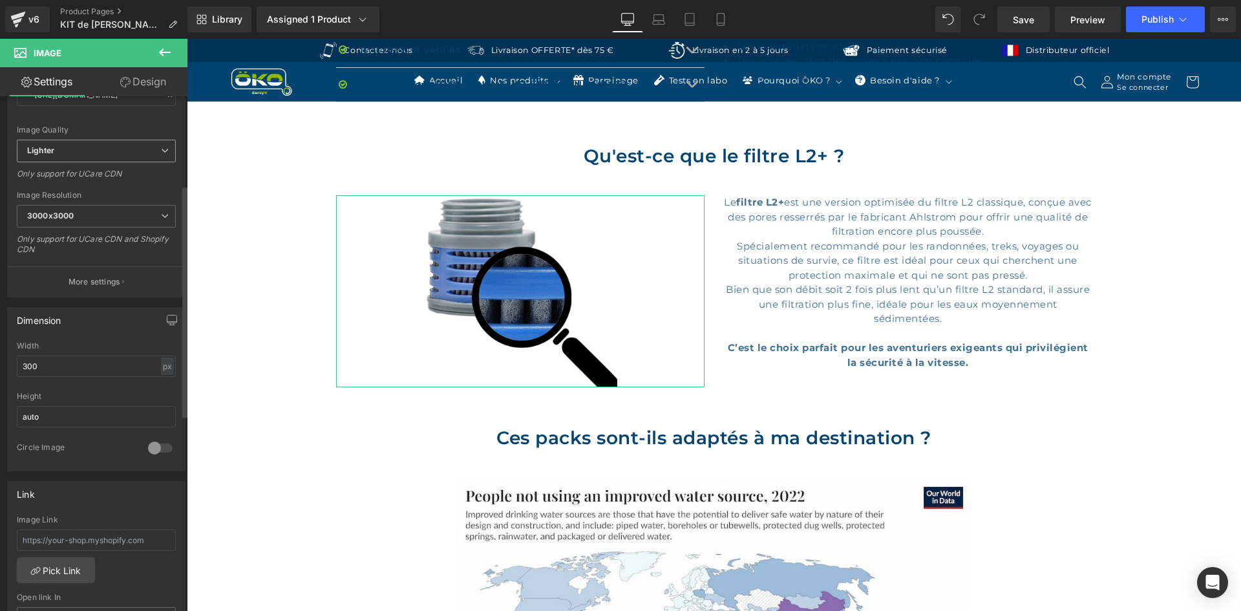
scroll to position [181, 0]
click at [103, 207] on span "3000x3000" at bounding box center [96, 218] width 159 height 23
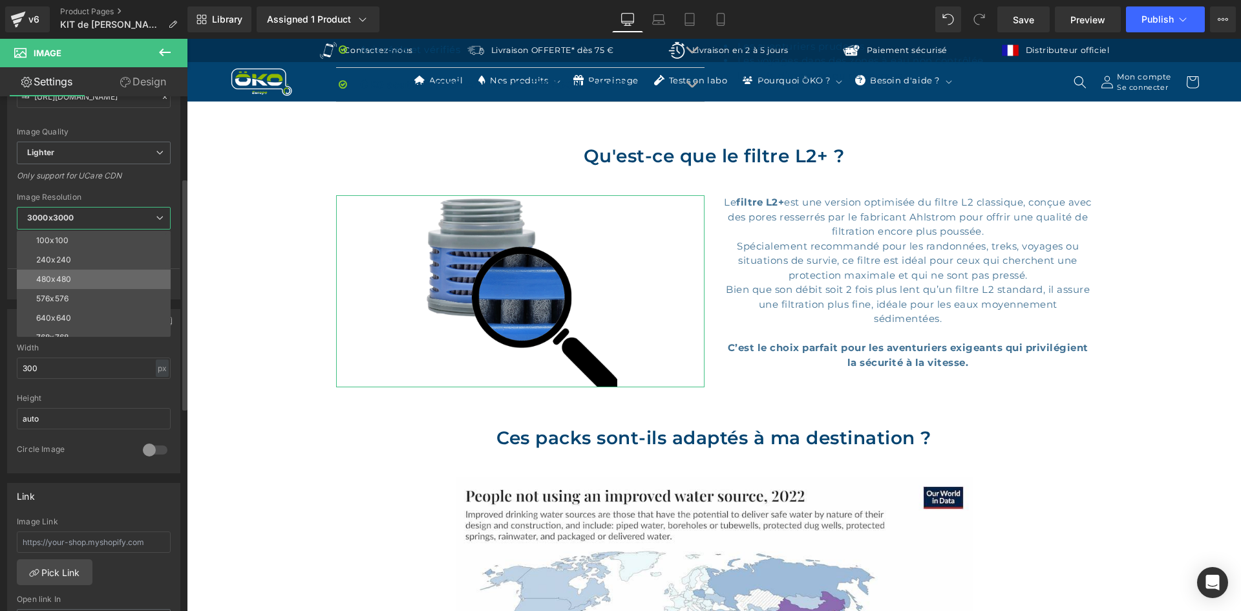
click at [82, 277] on li "480x480" at bounding box center [97, 279] width 160 height 19
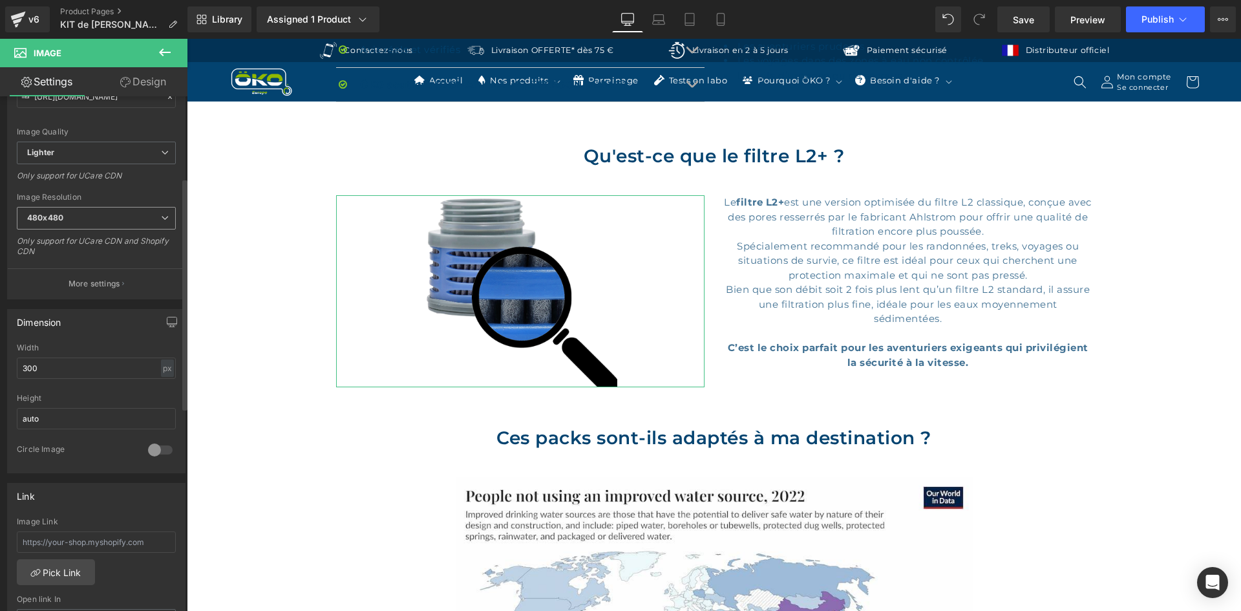
type input "https://ucarecdn.com/109849b2-4585-42d3-8e0a-86916309fb25/-/format/auto/-/previ…"
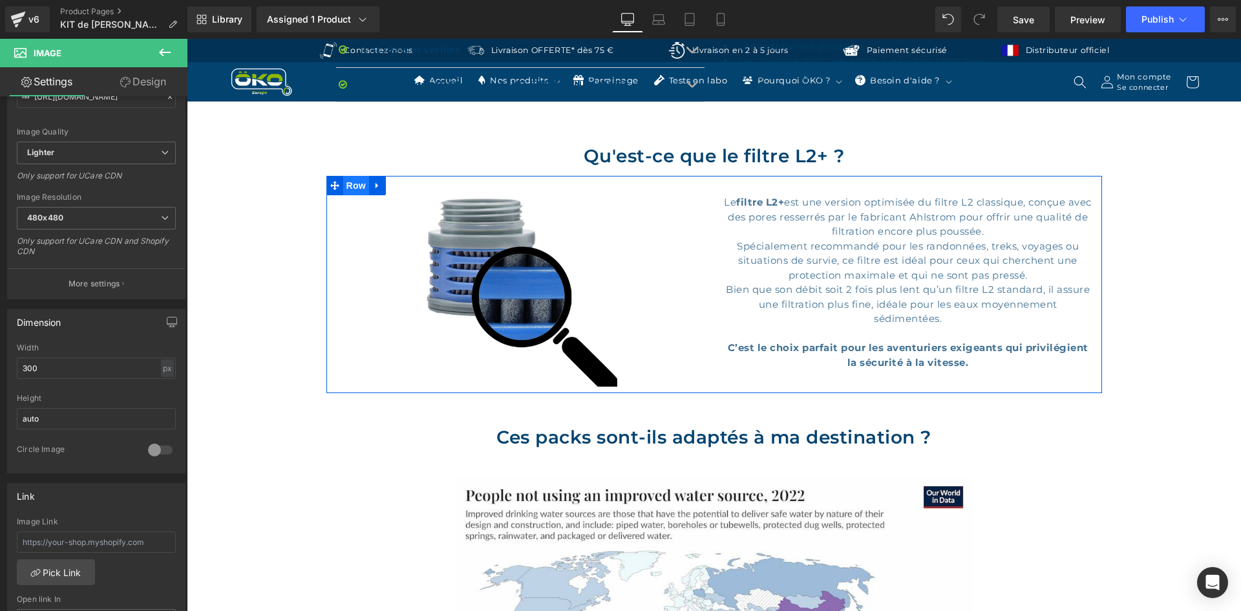
click at [348, 188] on span "Row" at bounding box center [356, 185] width 26 height 19
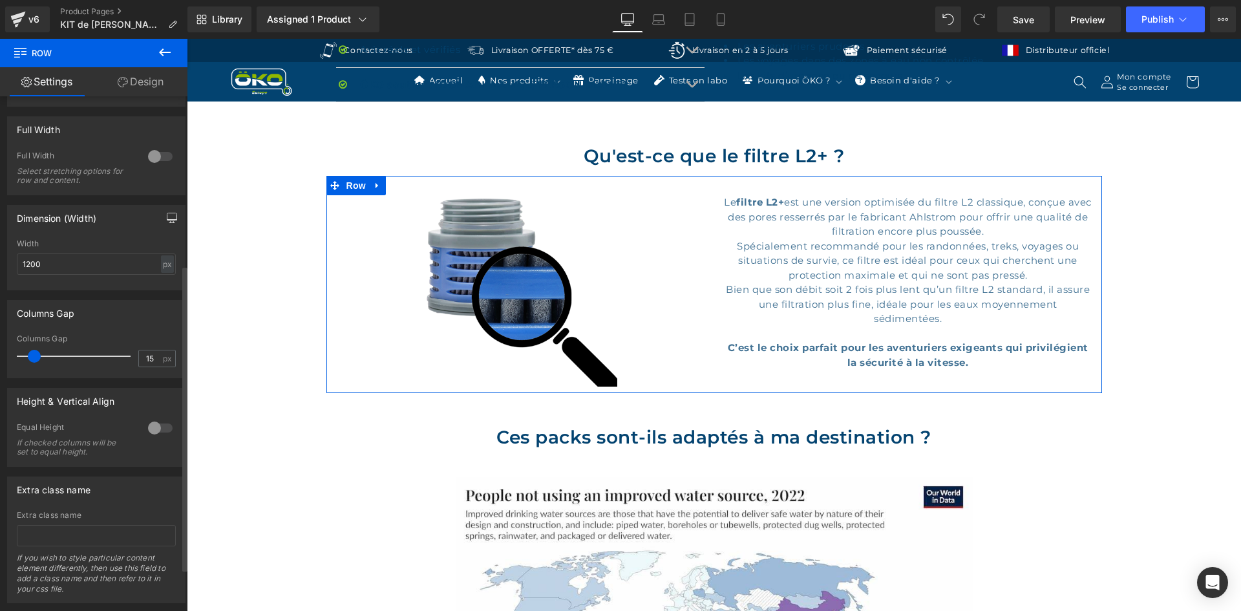
scroll to position [355, 0]
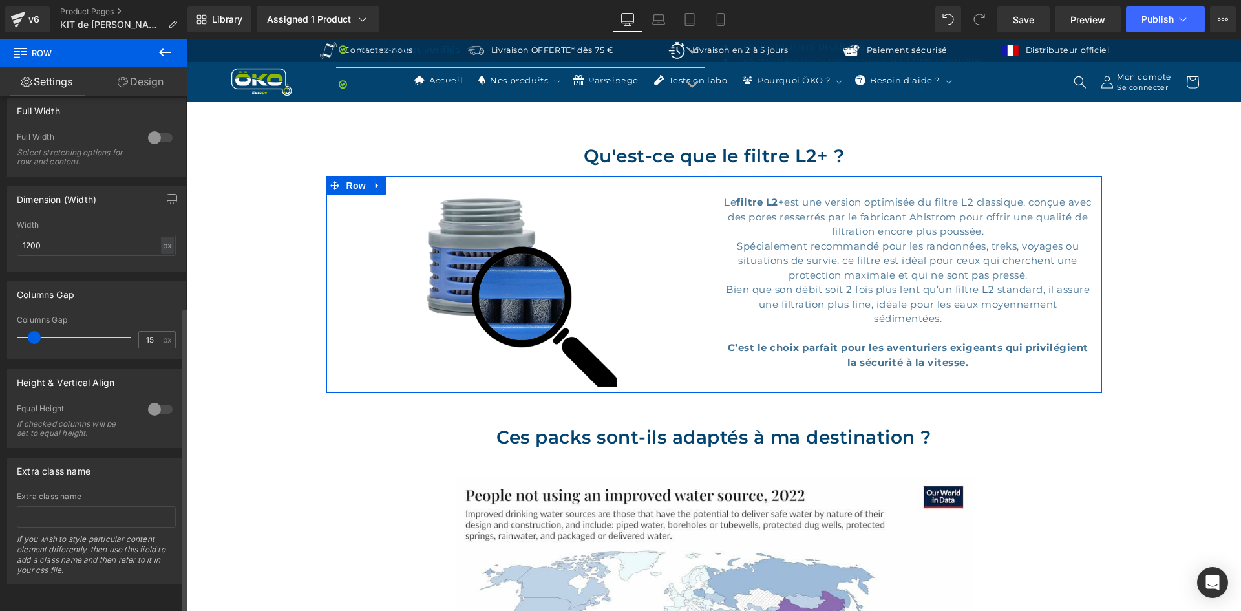
click at [154, 402] on div at bounding box center [160, 409] width 31 height 21
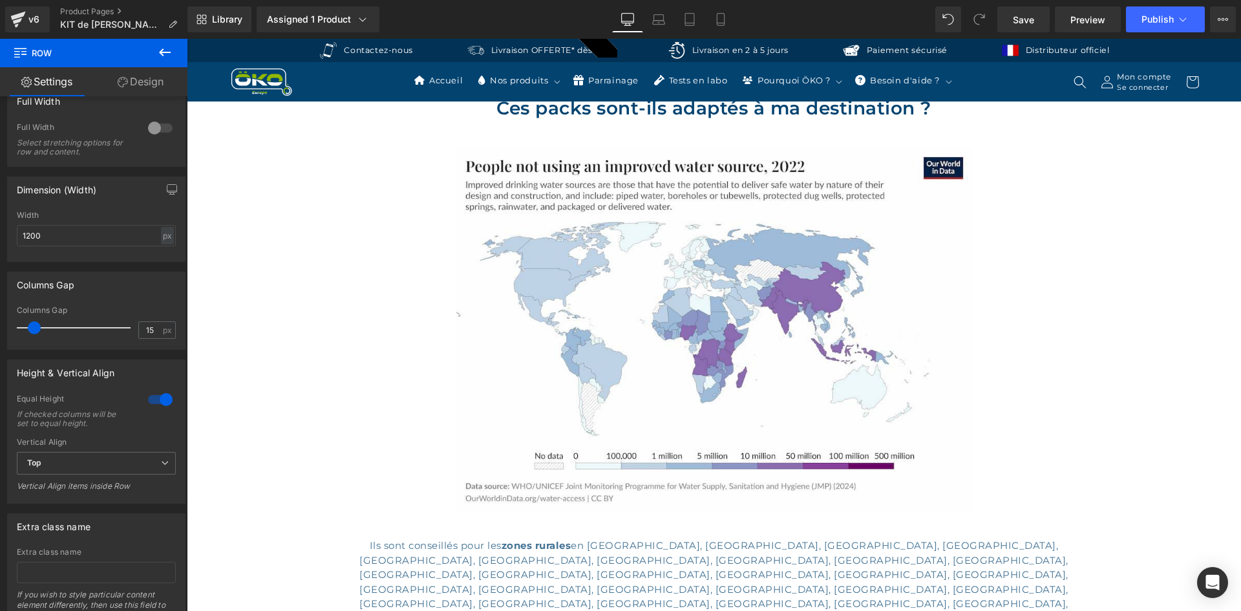
scroll to position [1357, 0]
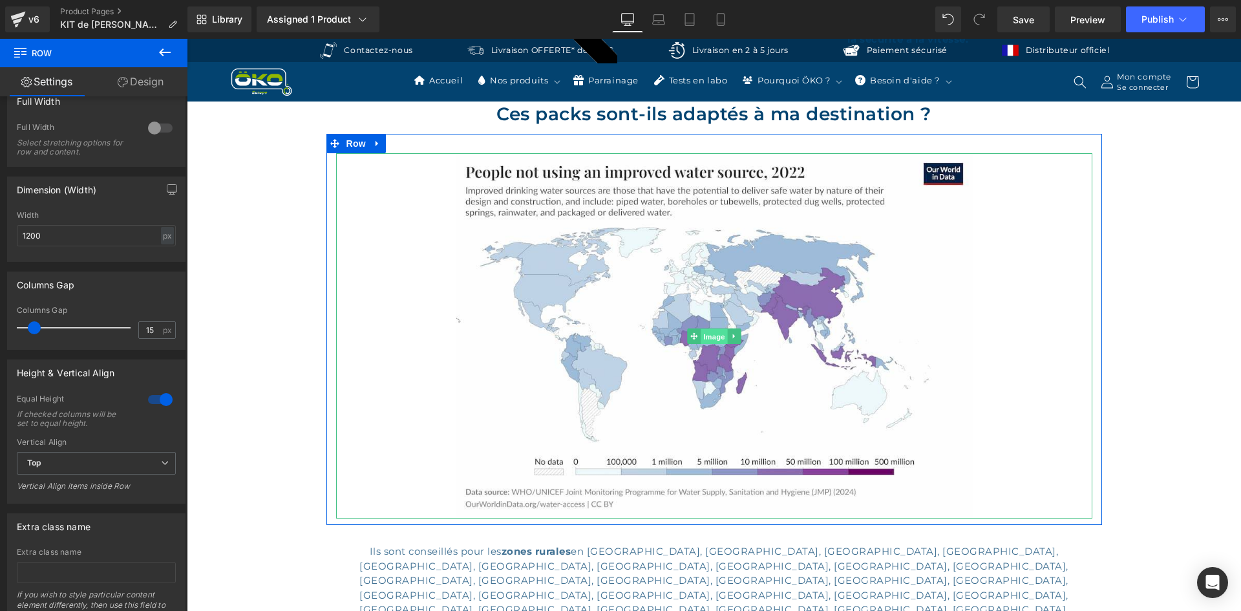
click at [709, 335] on span "Image" at bounding box center [714, 337] width 27 height 16
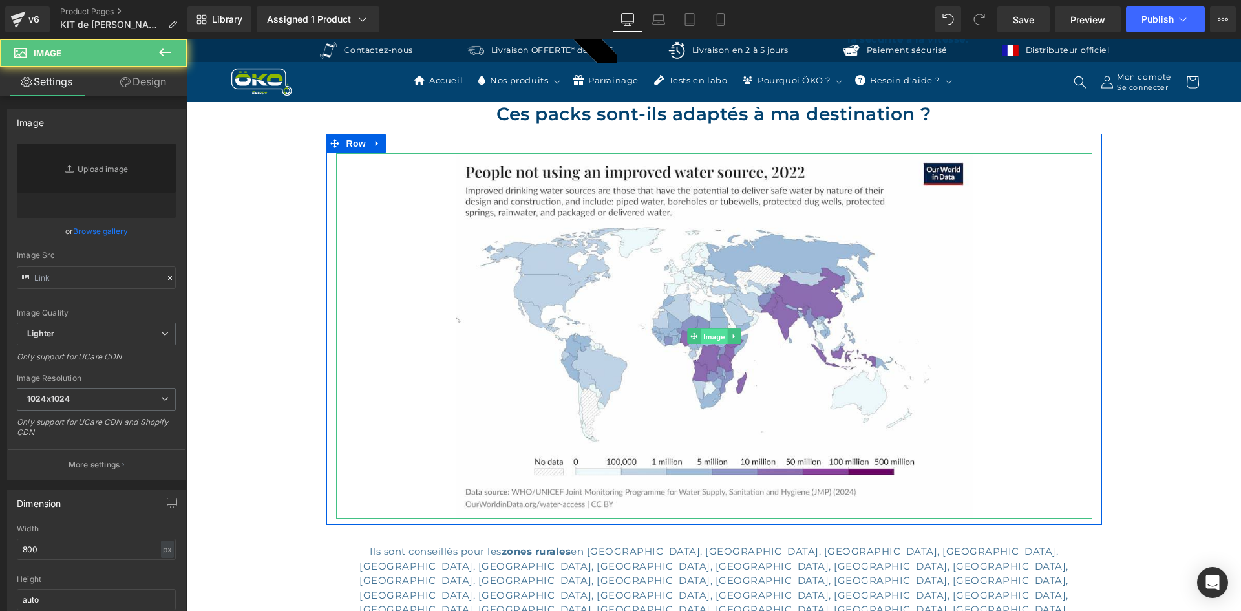
type input "https://ucarecdn.com/7a8a2454-e6a2-4c97-bdab-314796e38a77/-/format/auto/-/previ…"
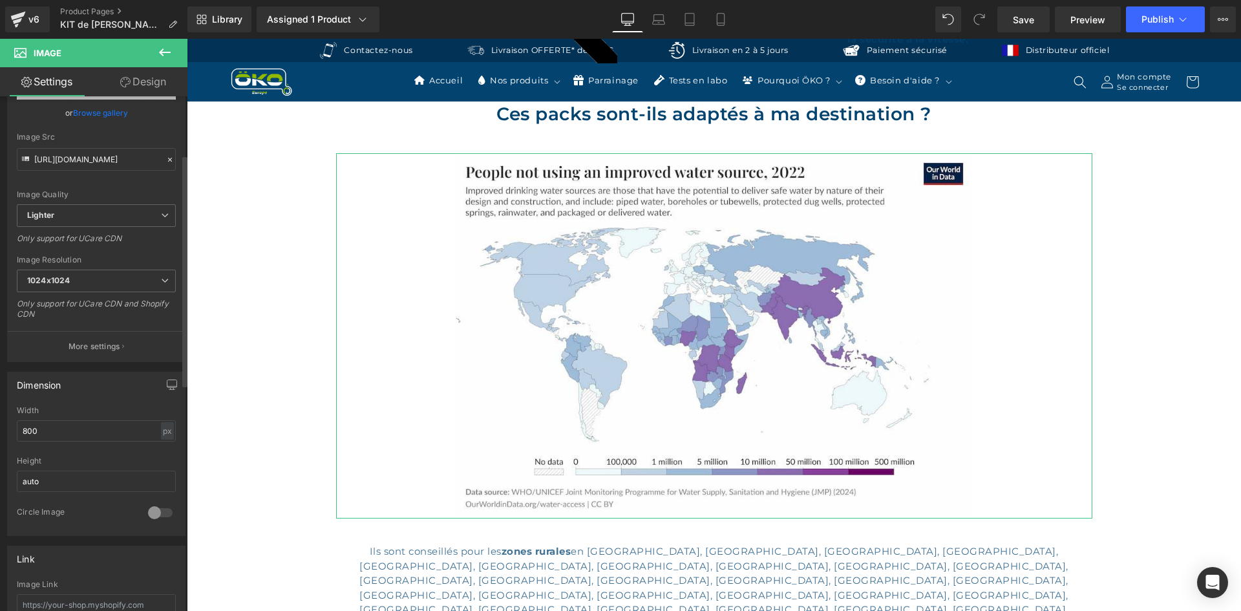
scroll to position [129, 0]
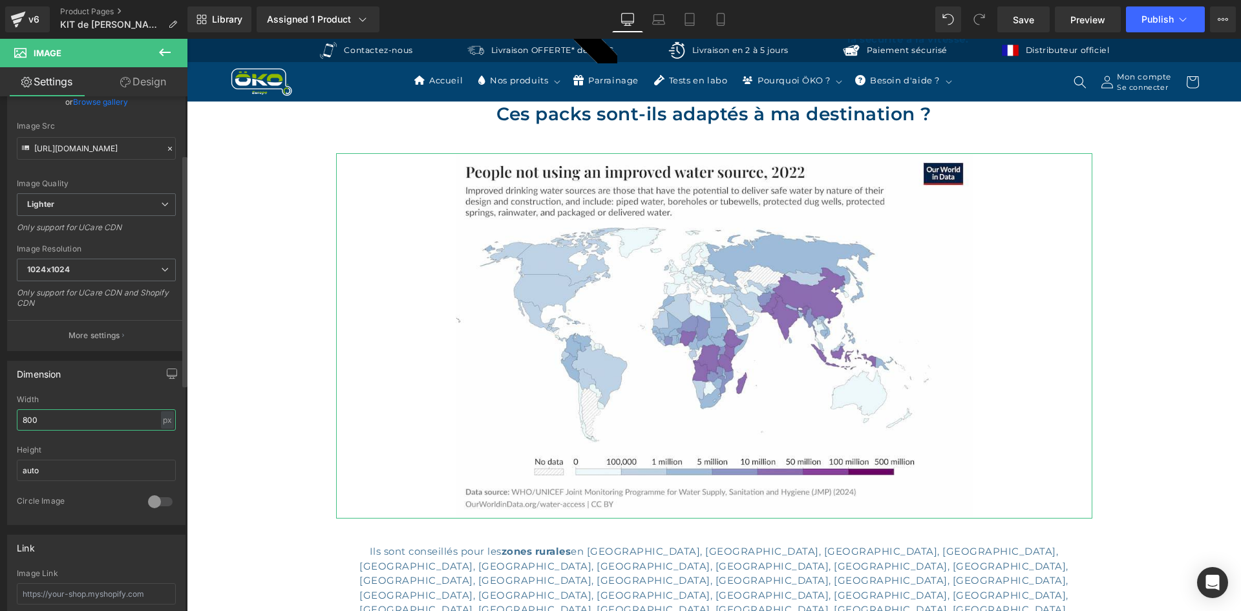
drag, startPoint x: 78, startPoint y: 418, endPoint x: 0, endPoint y: 404, distance: 79.4
click at [0, 405] on div "Dimension 800px Width 800 px % px auto Height auto 0 Circle Image" at bounding box center [96, 438] width 193 height 174
click at [0, 403] on div "Dimension 800px Width 800 px % px auto Height auto 0 Circle Image" at bounding box center [96, 438] width 193 height 174
drag, startPoint x: 54, startPoint y: 425, endPoint x: 0, endPoint y: 414, distance: 54.8
click at [0, 414] on div "Dimension 800px Width 800 px % px auto Height auto 0 Circle Image" at bounding box center [96, 438] width 193 height 174
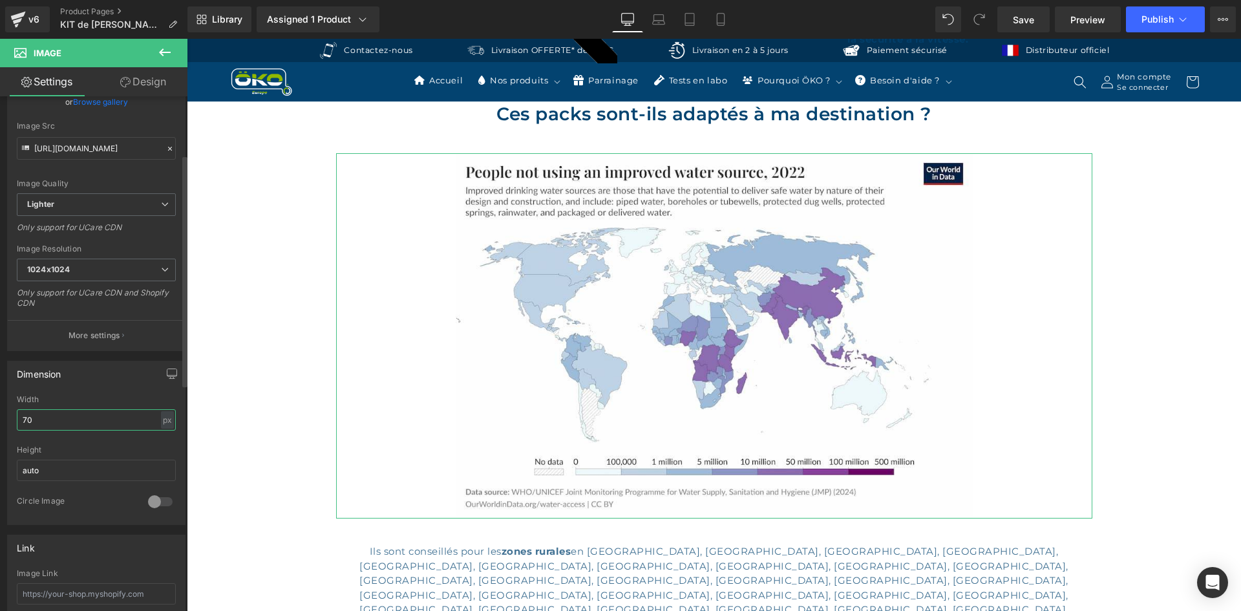
type input "700"
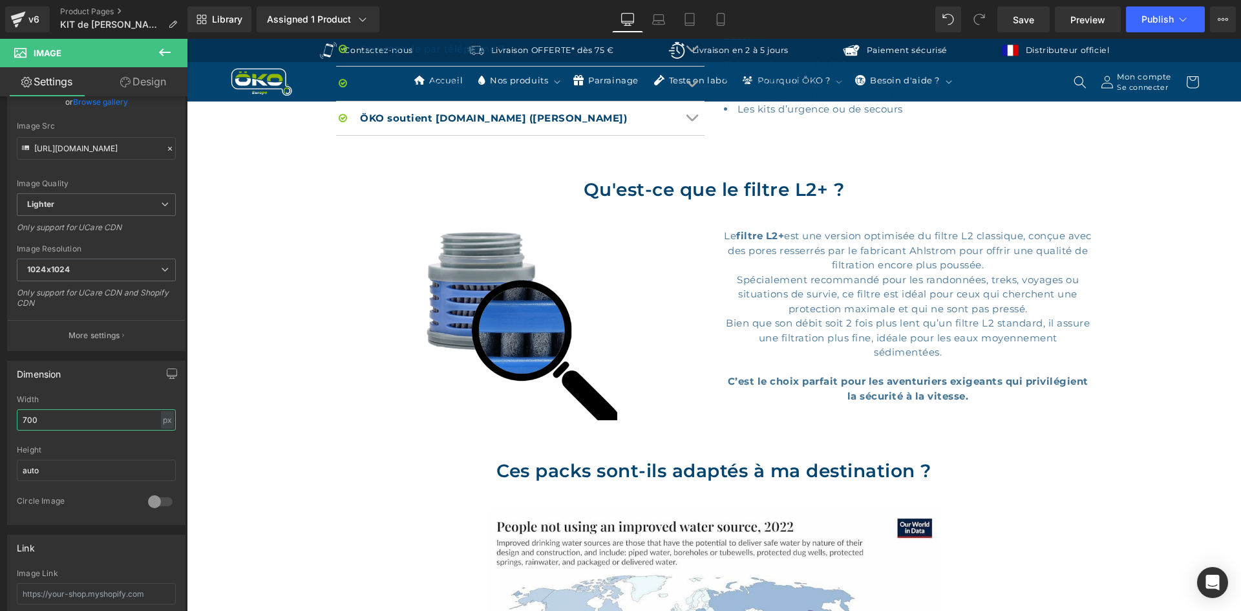
scroll to position [969, 0]
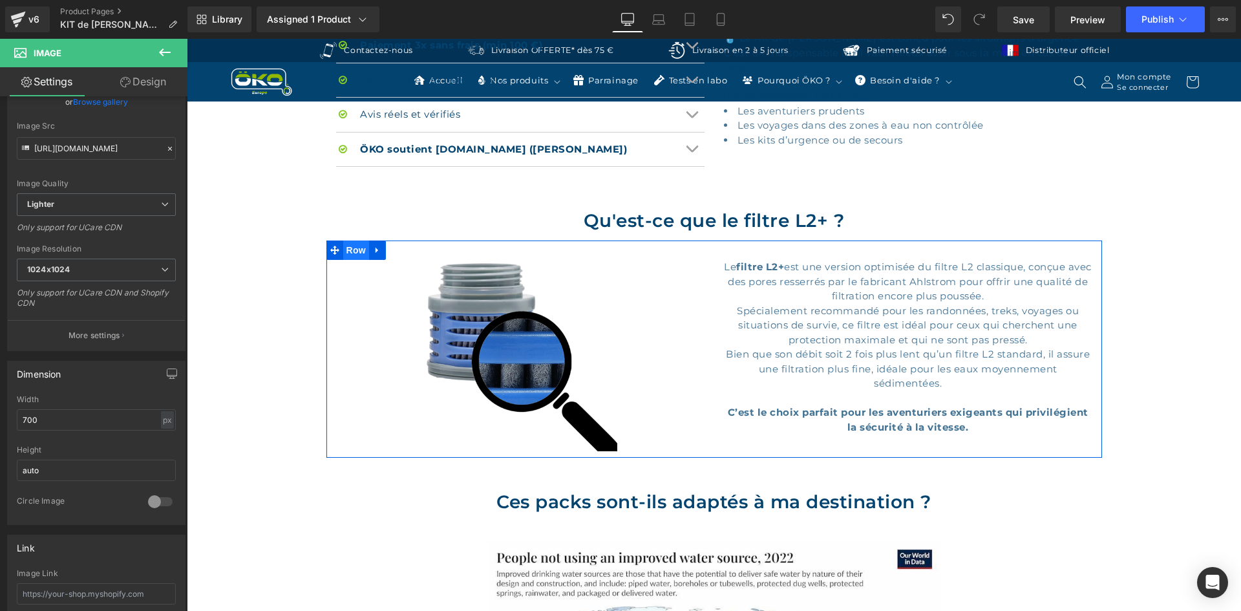
click at [348, 247] on span "Row" at bounding box center [356, 249] width 26 height 19
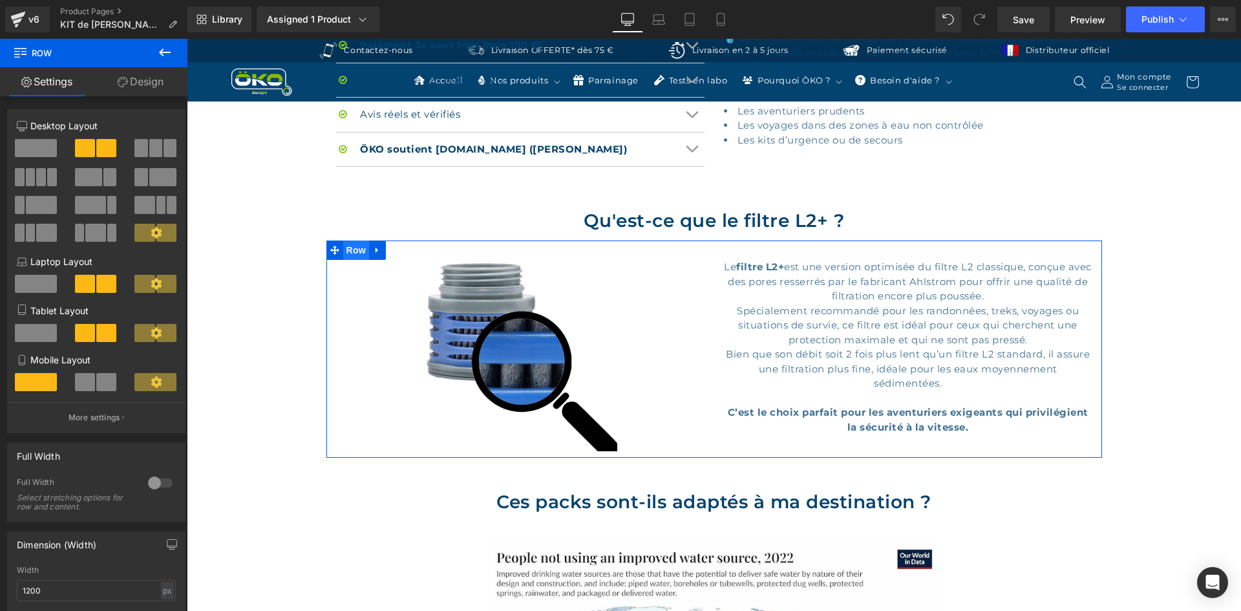
click at [359, 253] on span "Row" at bounding box center [356, 249] width 26 height 19
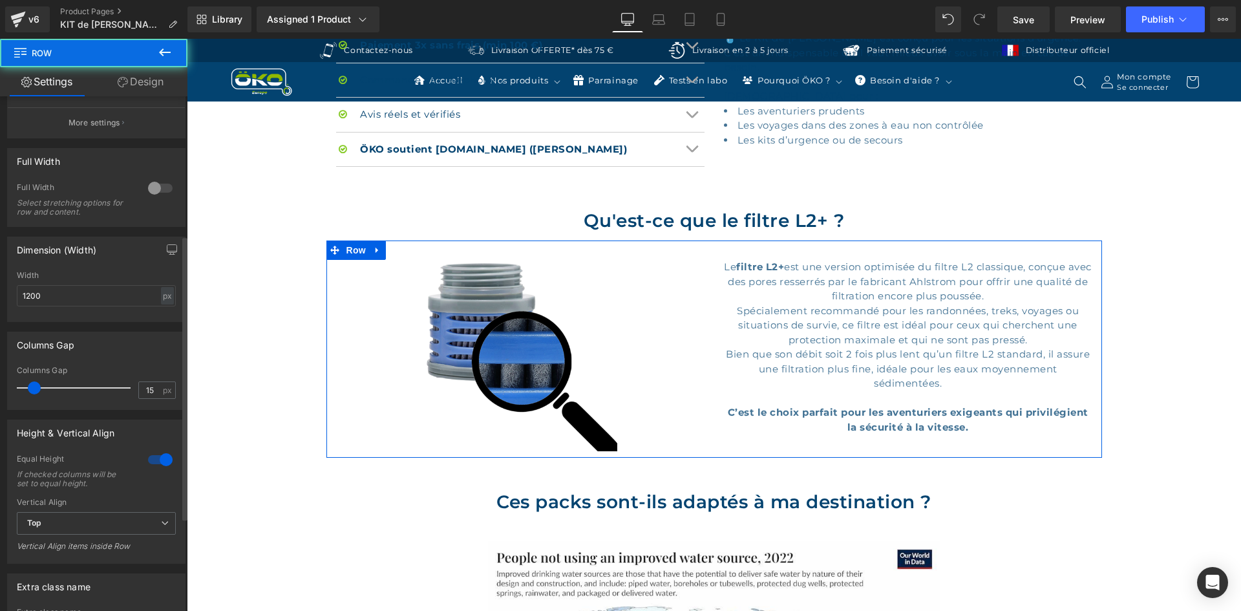
scroll to position [323, 0]
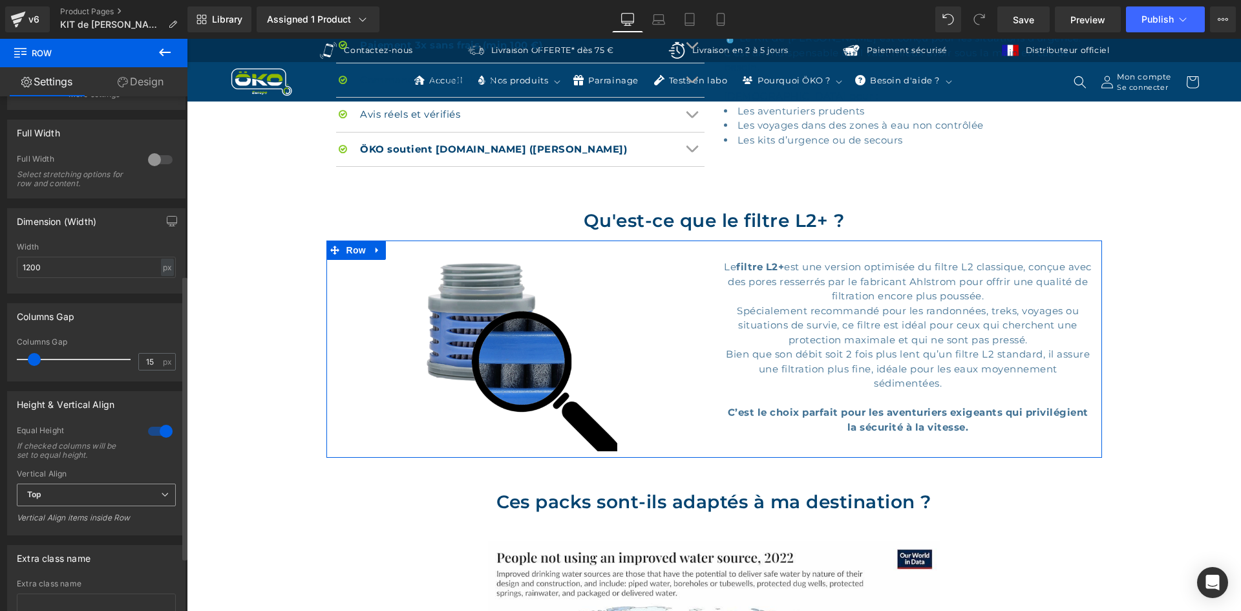
click at [77, 492] on span "Top" at bounding box center [96, 494] width 159 height 23
click at [69, 533] on li "Middle" at bounding box center [94, 536] width 154 height 19
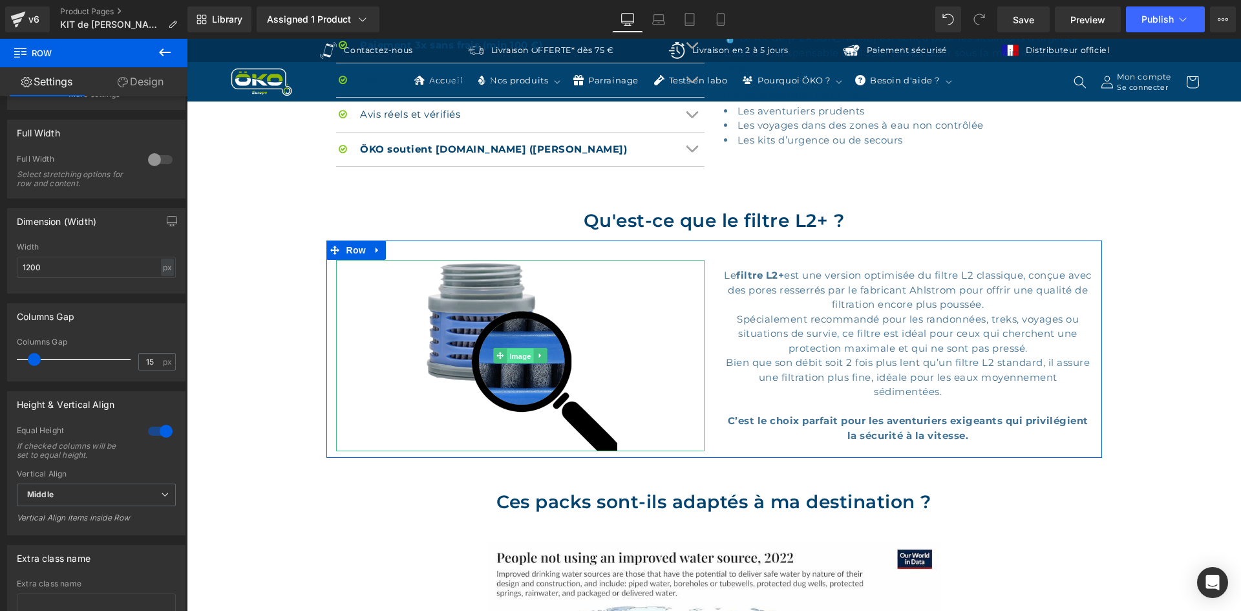
click at [516, 355] on span "Image" at bounding box center [520, 356] width 27 height 16
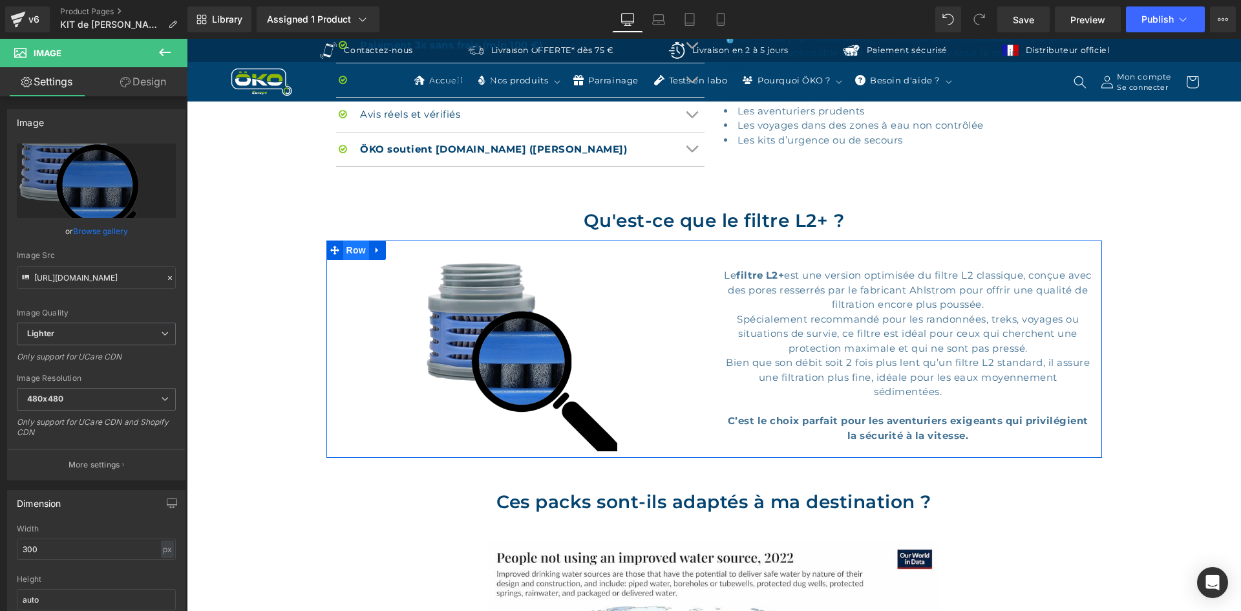
click at [349, 251] on span "Row" at bounding box center [356, 249] width 26 height 19
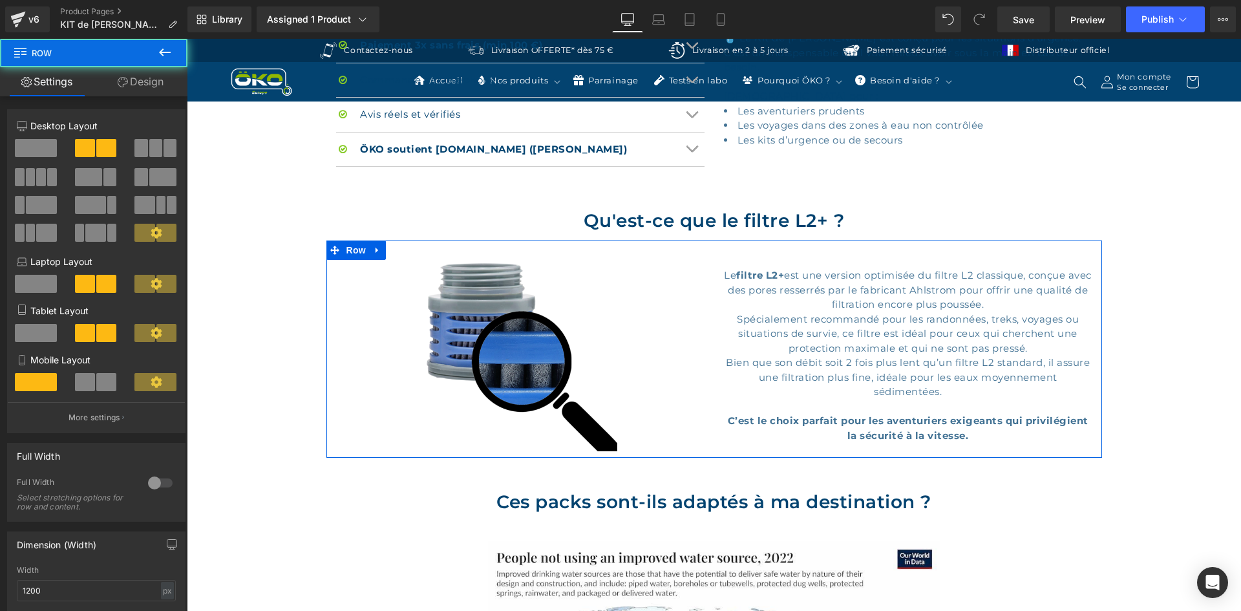
click at [136, 87] on link "Design" at bounding box center [141, 81] width 94 height 29
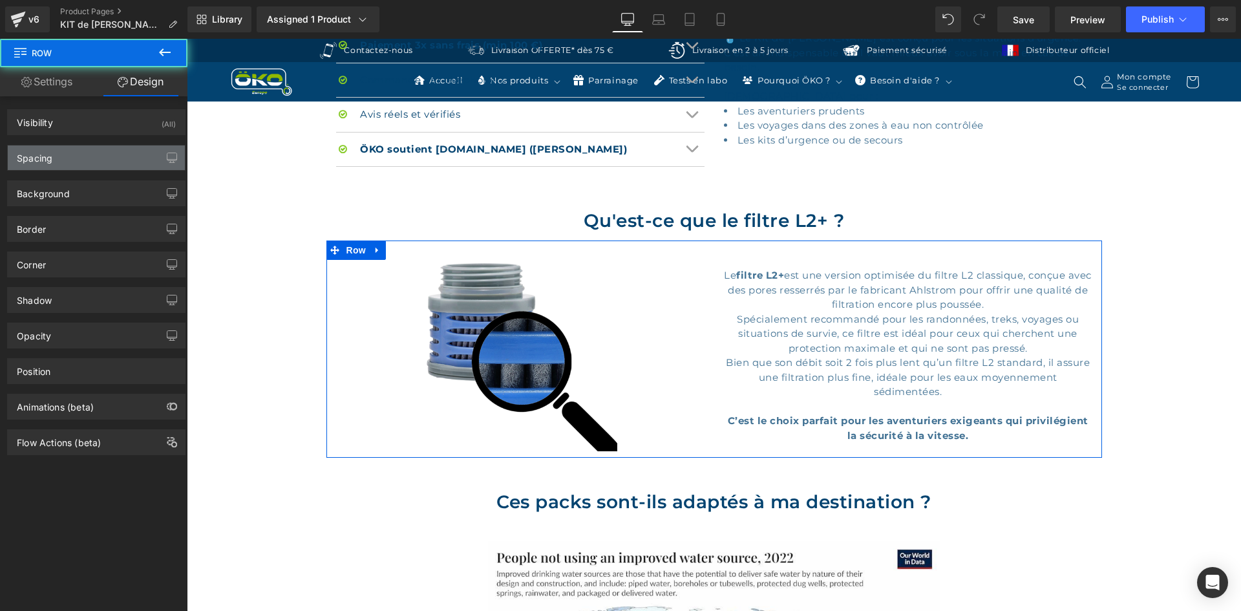
click at [85, 147] on div "Spacing" at bounding box center [96, 157] width 177 height 25
type input "0"
type input "30"
type input "0"
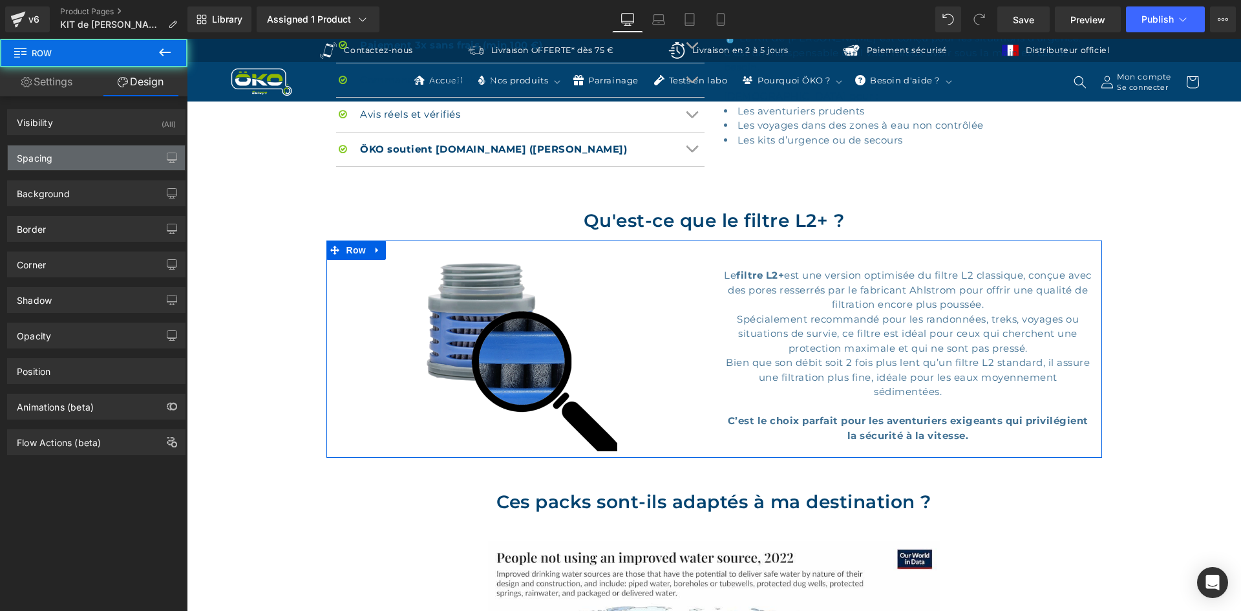
type input "10"
type input "0"
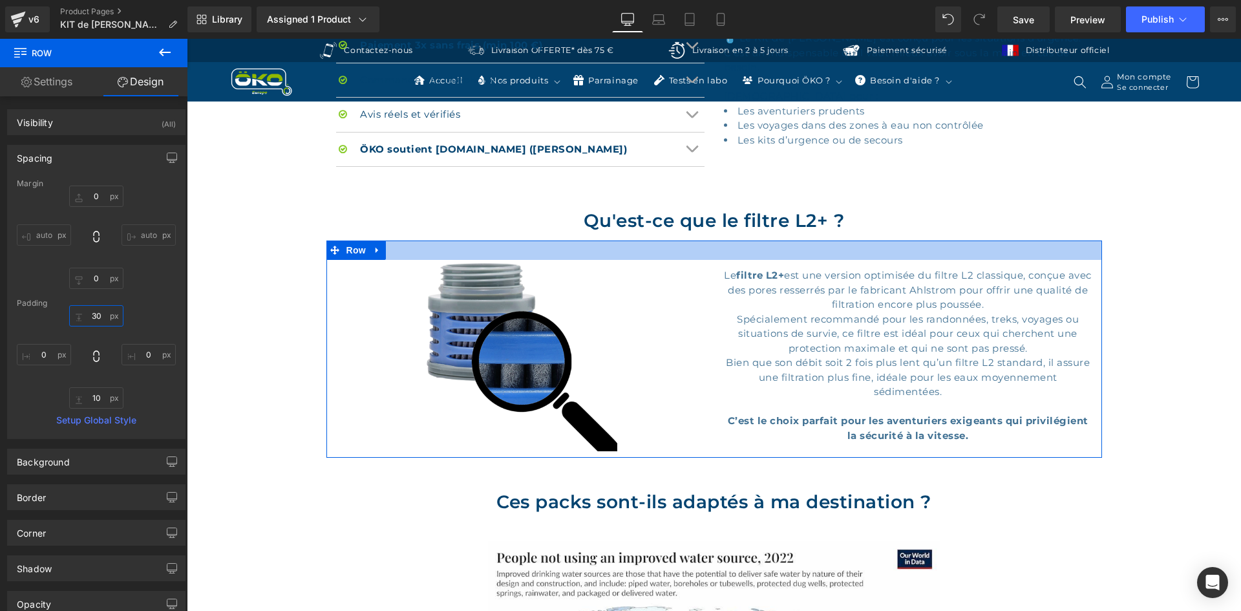
click at [99, 325] on input "30" at bounding box center [96, 315] width 54 height 21
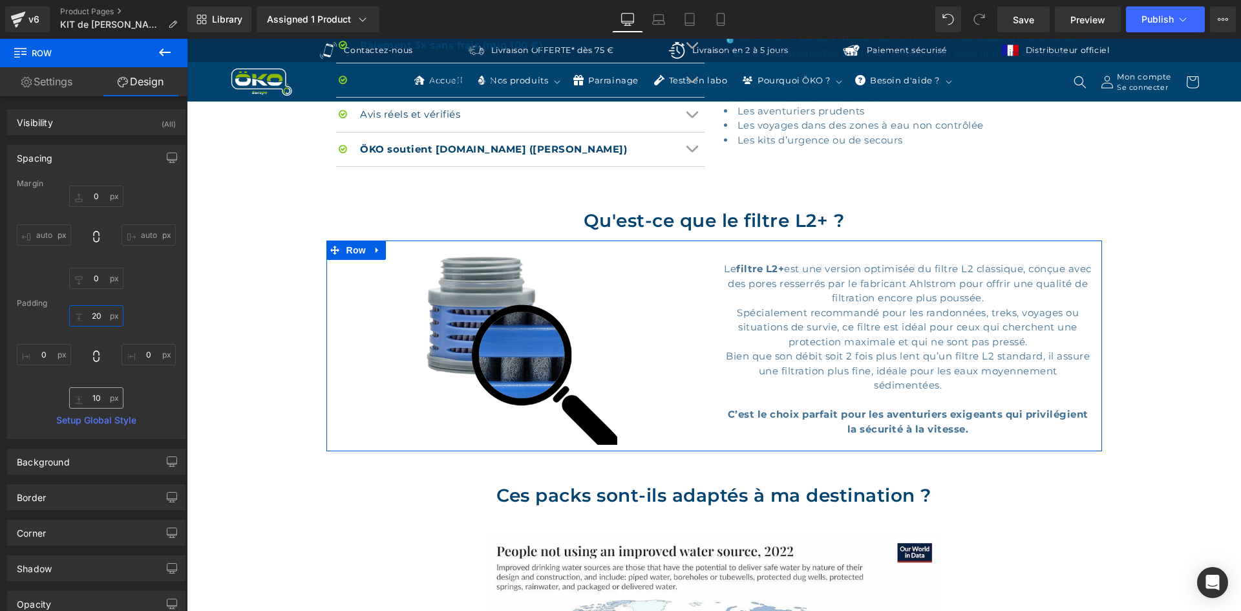
type input "20"
click at [101, 407] on input "10" at bounding box center [96, 397] width 54 height 21
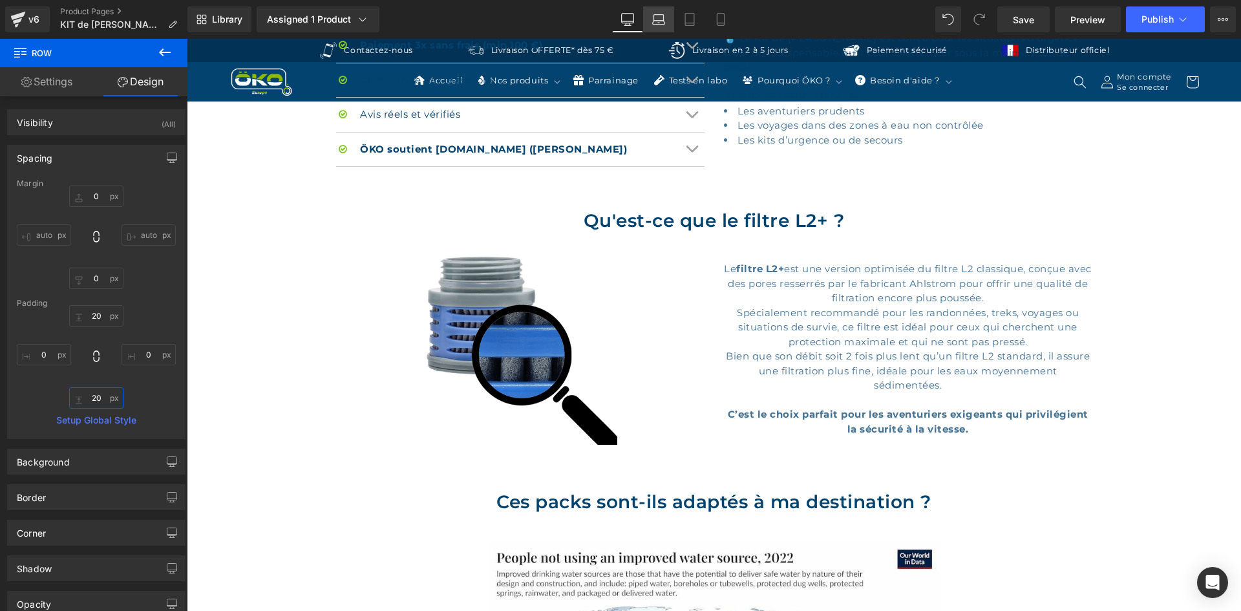
type input "20"
click at [665, 22] on icon at bounding box center [659, 23] width 12 height 4
type input "0"
type input "20"
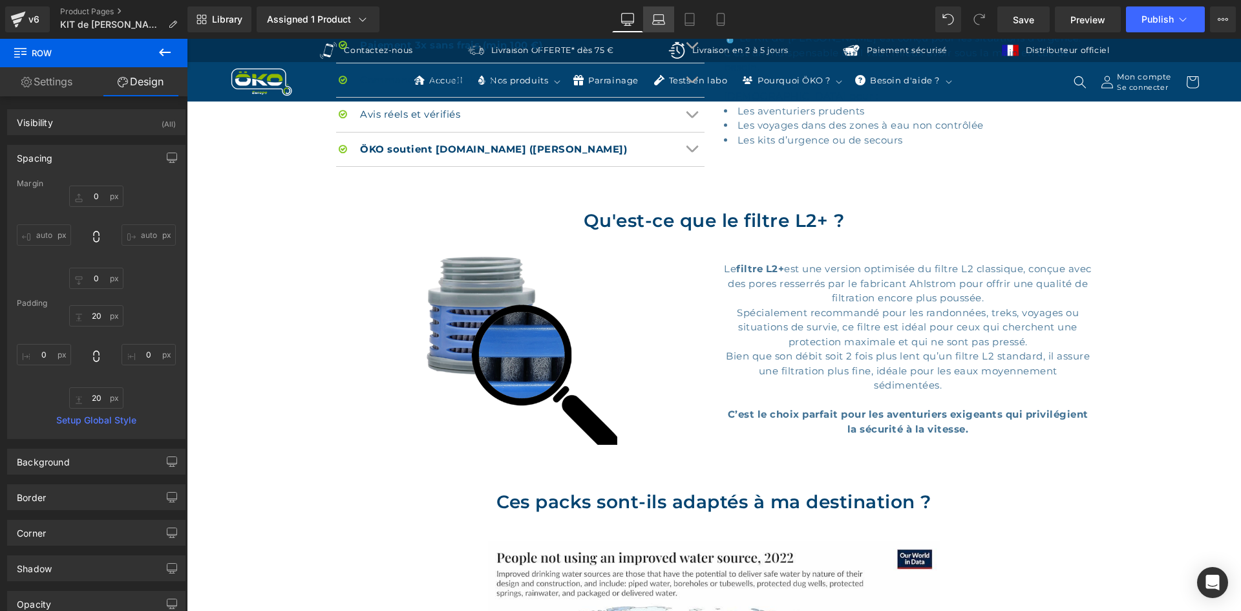
type input "0"
type input "20"
type input "0"
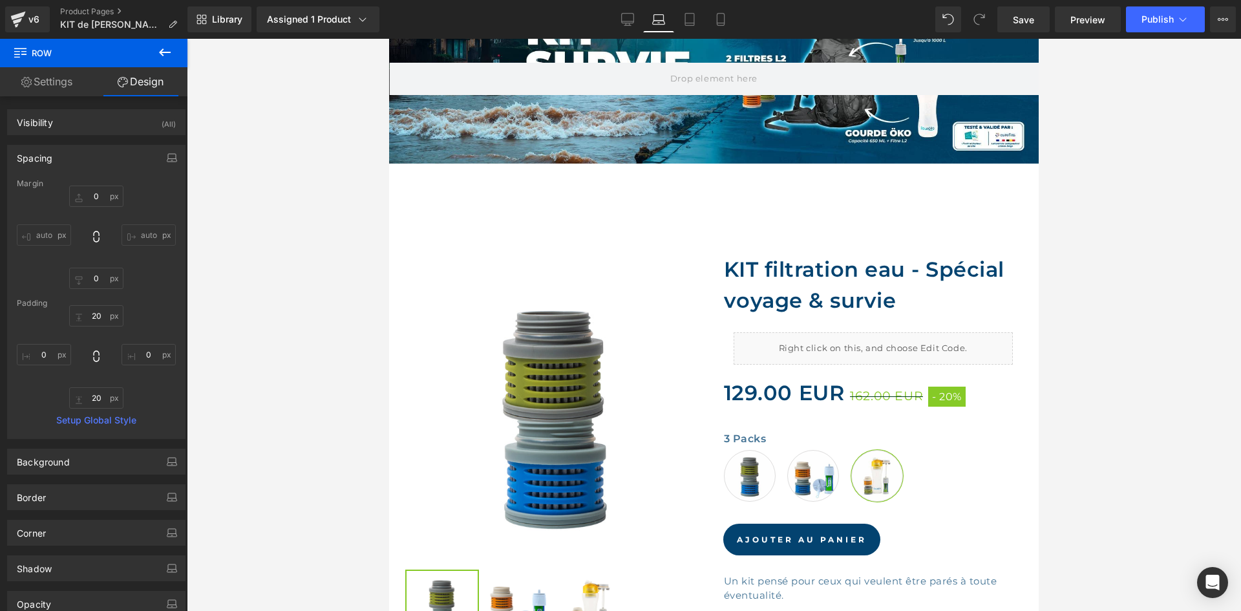
scroll to position [0, 0]
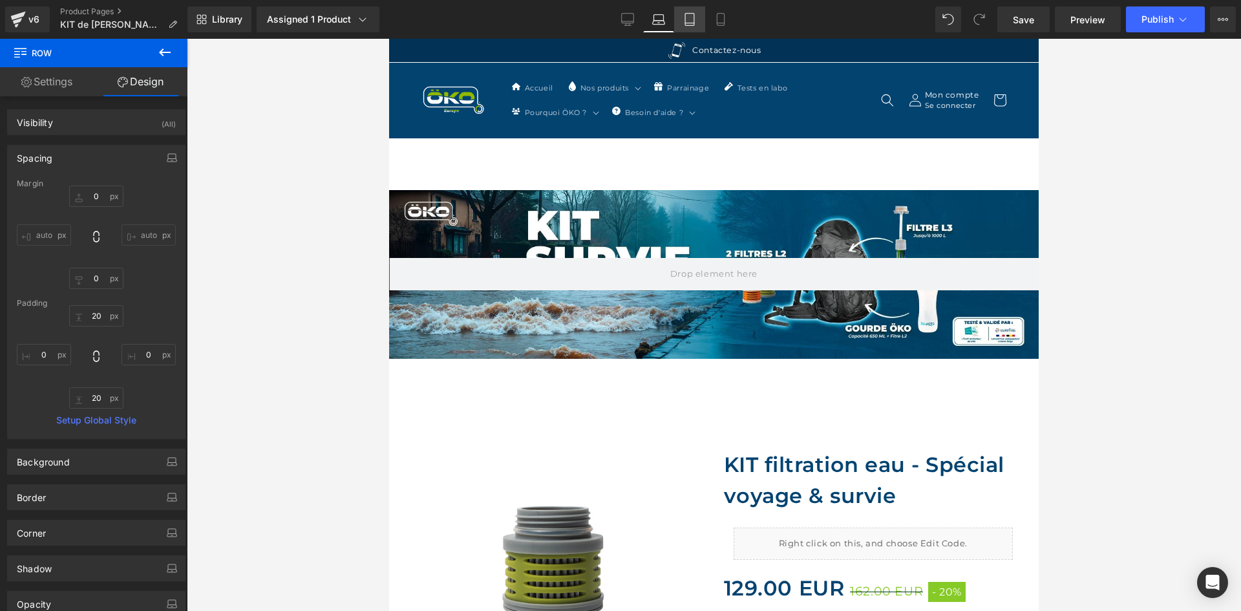
click at [690, 19] on icon at bounding box center [689, 19] width 13 height 13
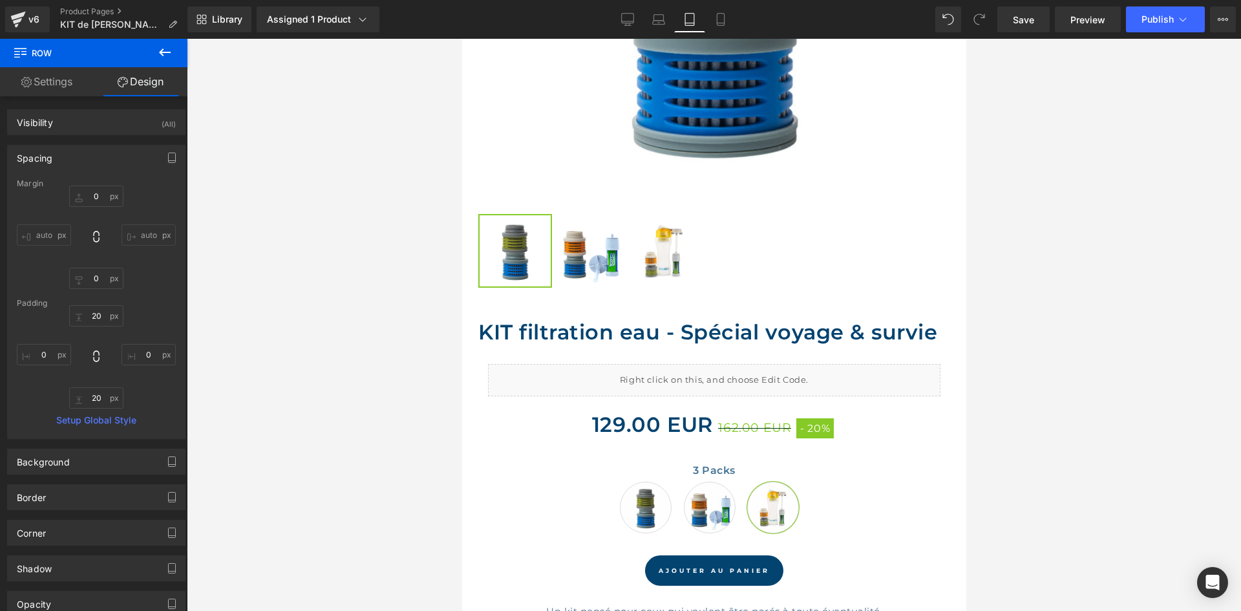
type input "0"
type input "20"
type input "0"
type input "20"
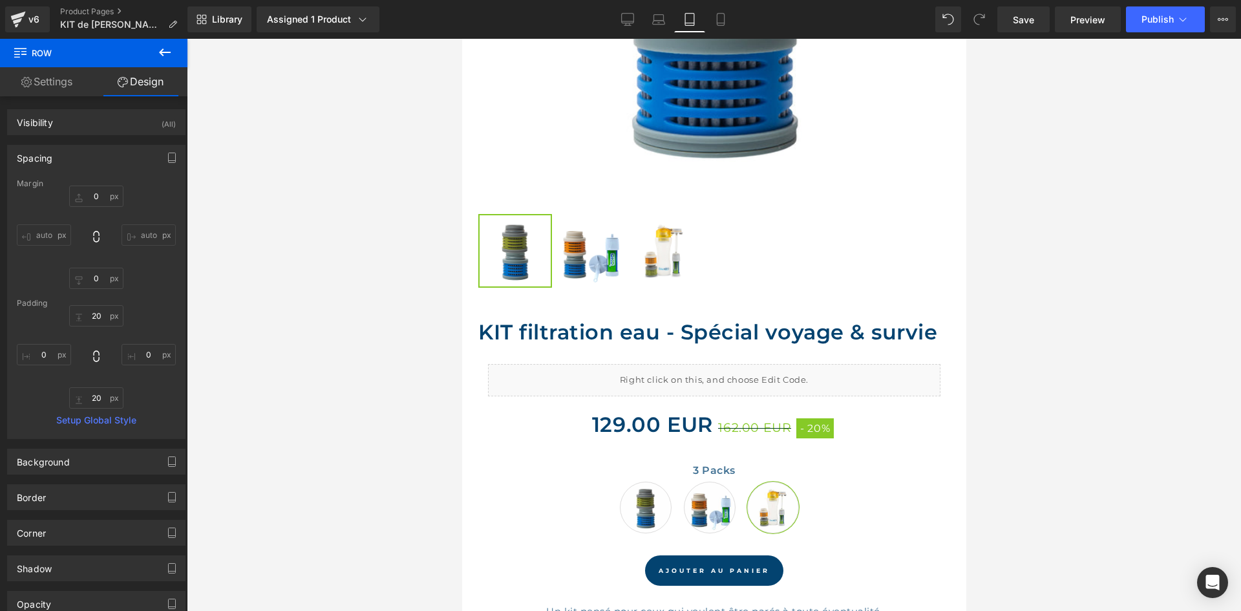
type input "0"
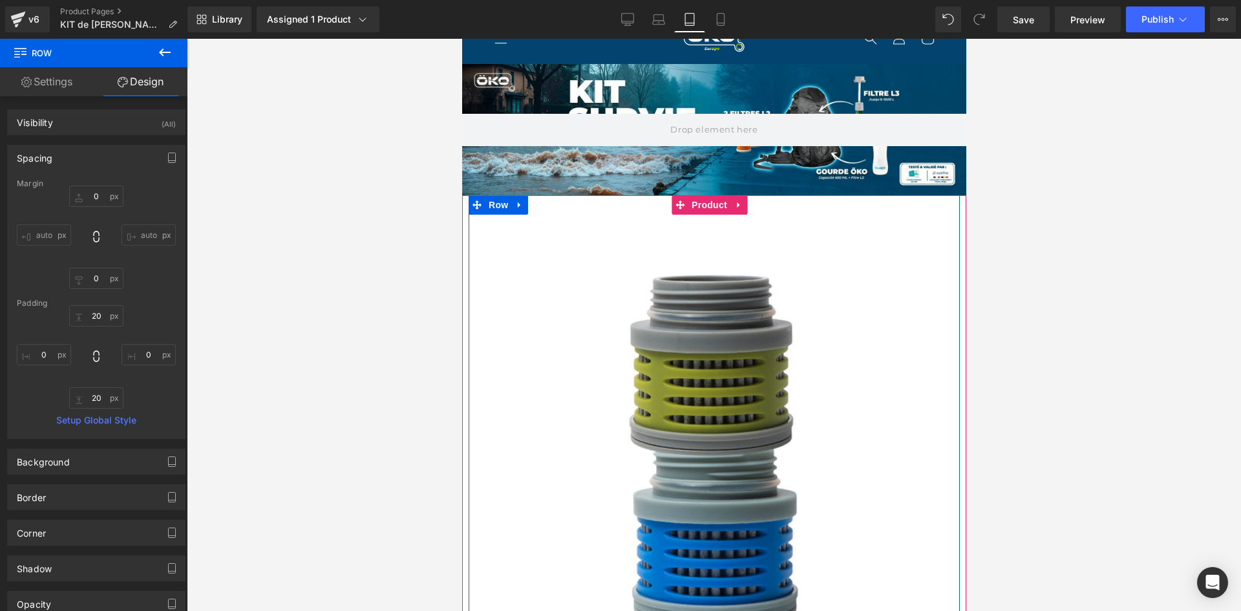
scroll to position [129, 0]
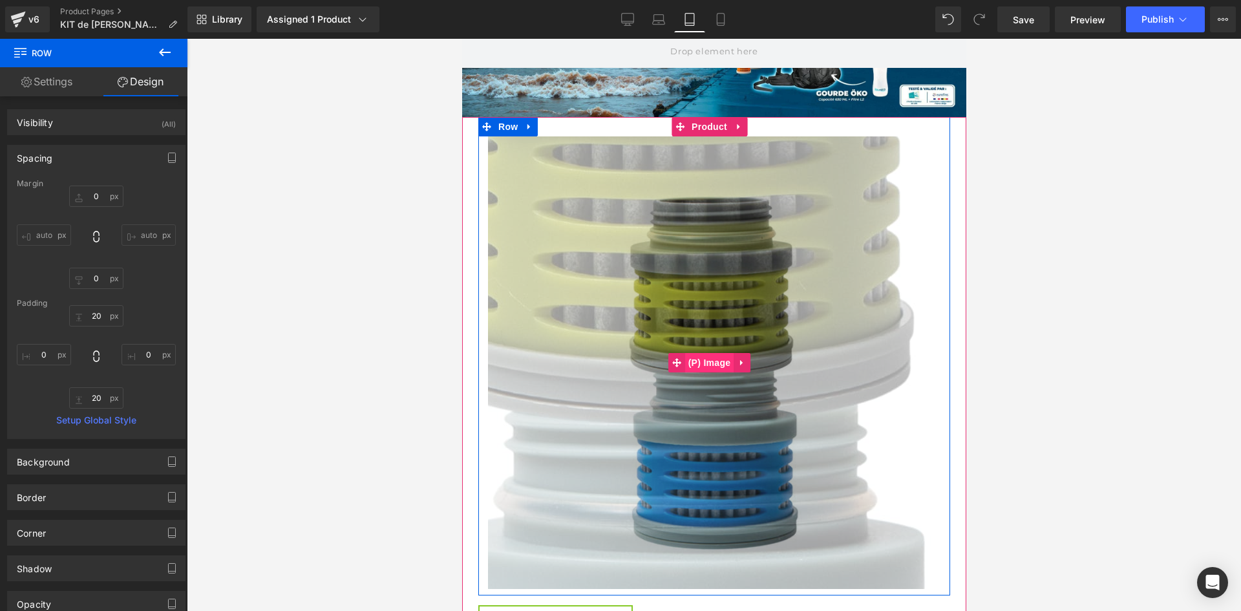
click at [719, 355] on span "(P) Image" at bounding box center [708, 362] width 49 height 19
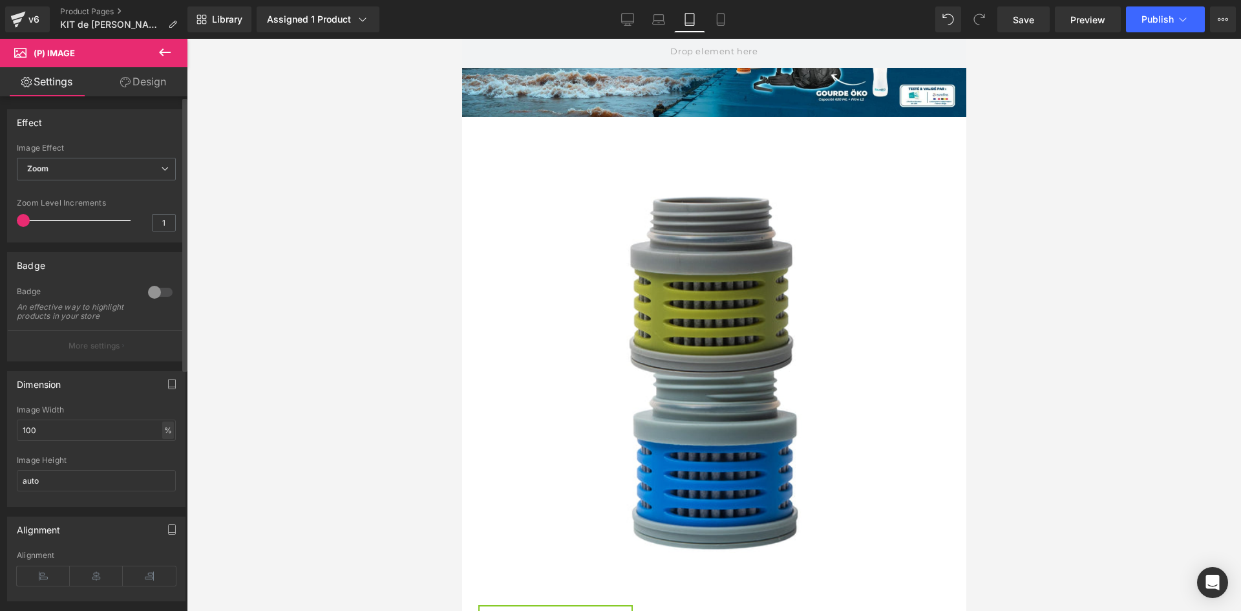
click at [167, 438] on div "%" at bounding box center [168, 429] width 12 height 17
click at [160, 476] on li "px" at bounding box center [167, 469] width 16 height 19
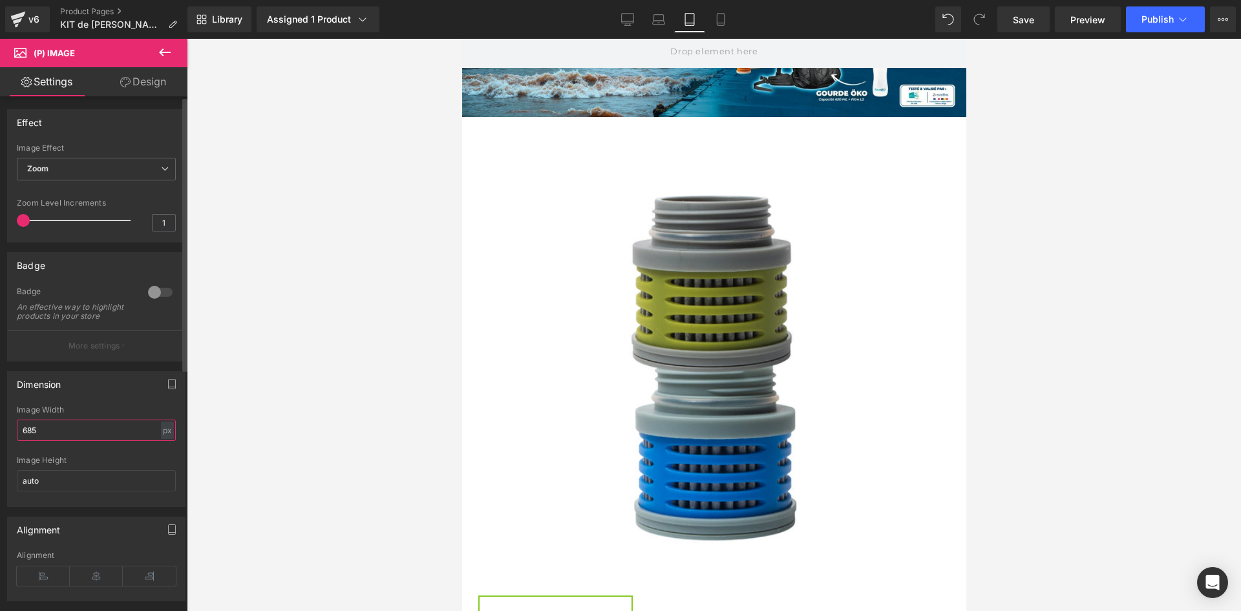
drag, startPoint x: 86, startPoint y: 438, endPoint x: 0, endPoint y: 429, distance: 86.4
click at [0, 429] on div "Dimension 685px Image Width 685 px % px auto Image Height auto" at bounding box center [96, 433] width 193 height 145
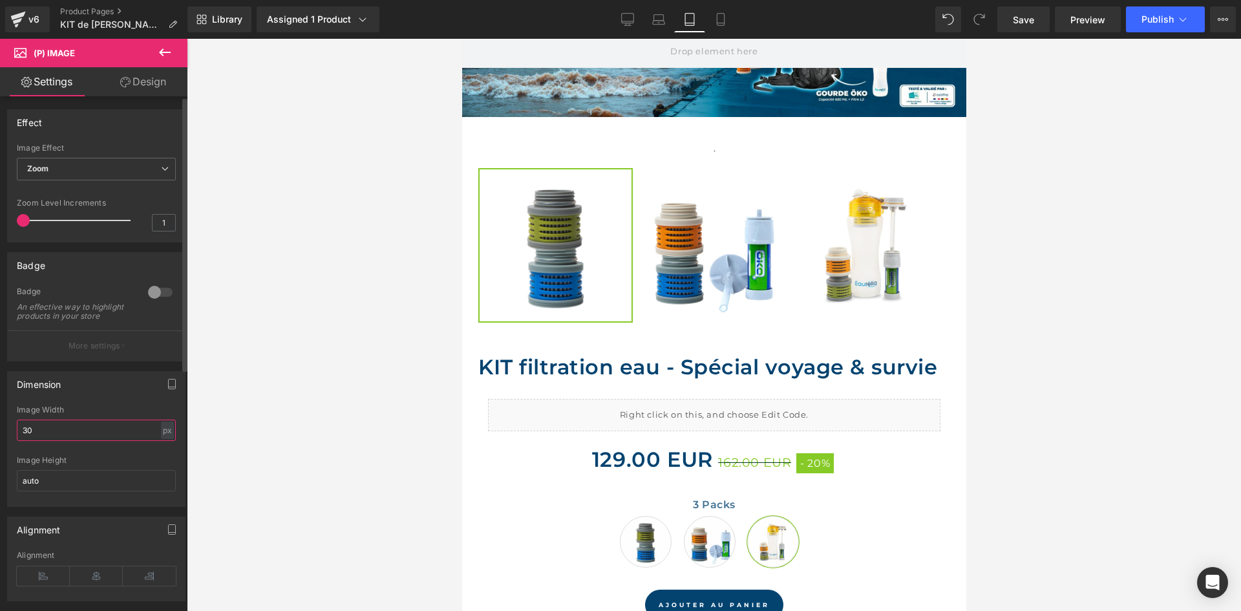
type input "300"
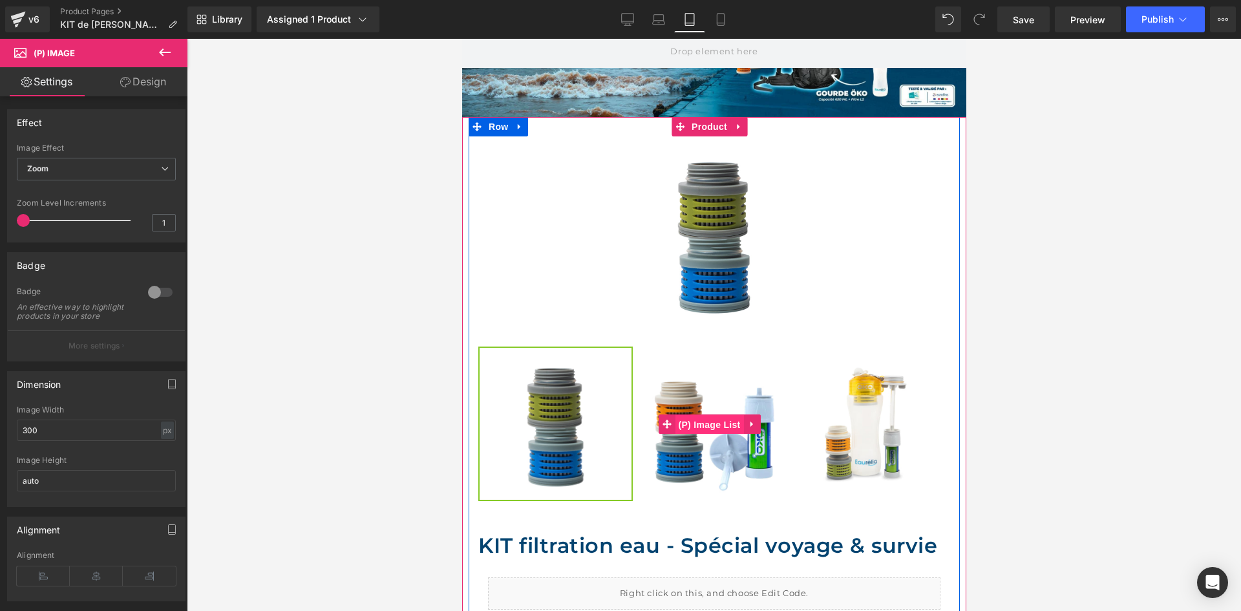
click at [700, 421] on span "(P) Image List" at bounding box center [709, 424] width 69 height 19
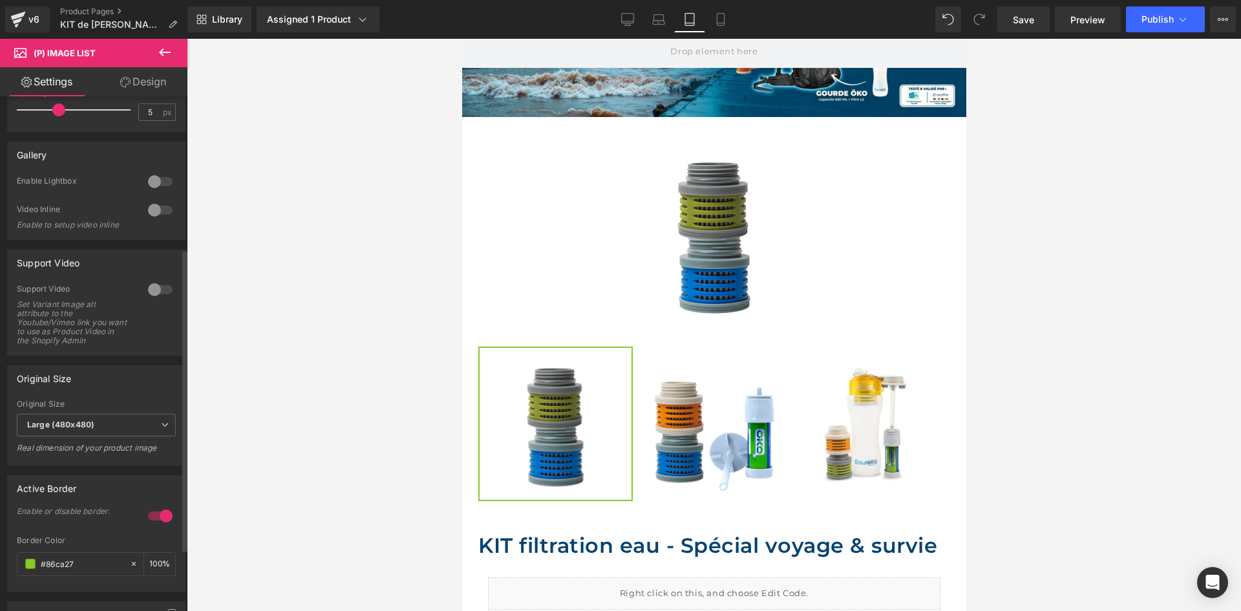
scroll to position [259, 0]
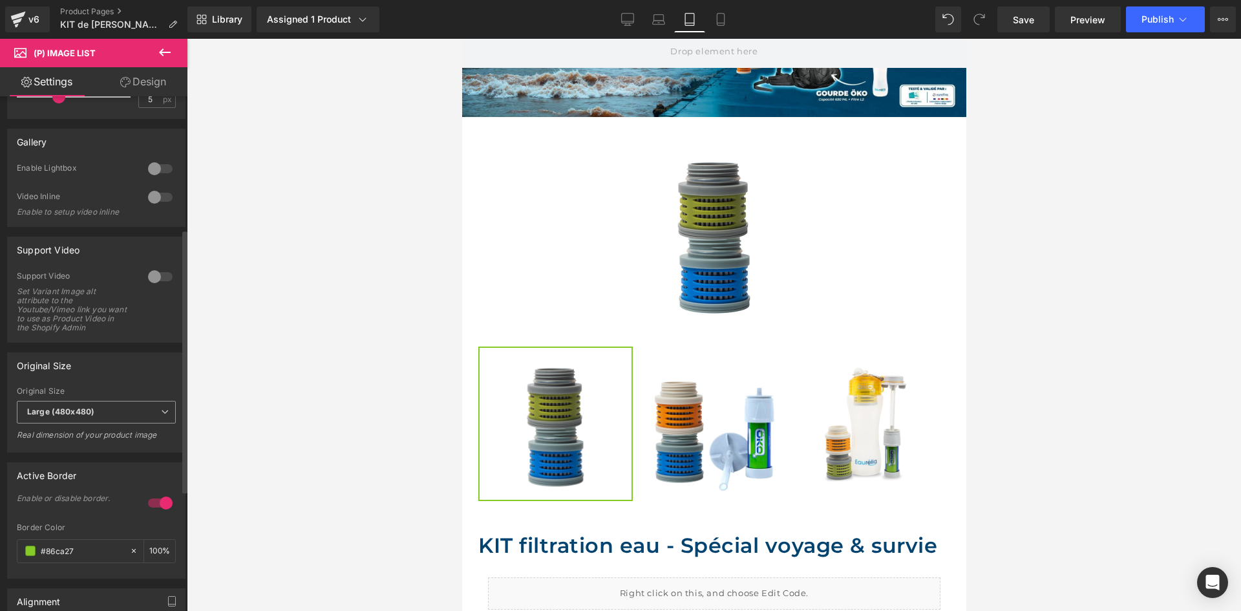
click at [100, 411] on span "Large (480x480)" at bounding box center [96, 412] width 159 height 23
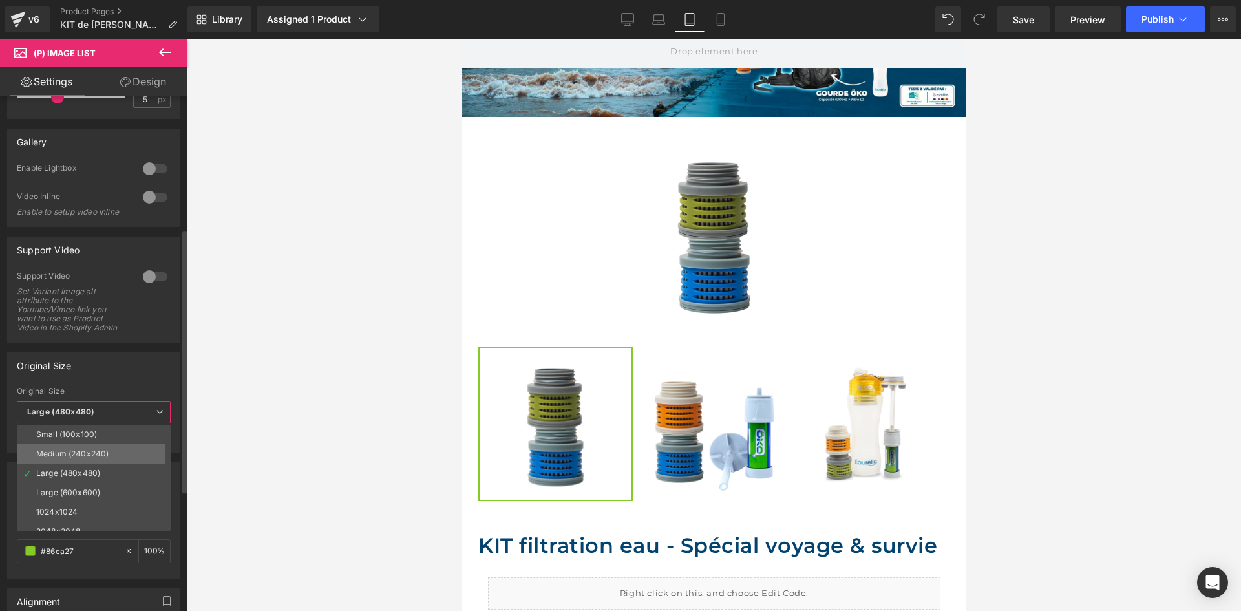
click at [98, 452] on div "Medium (240x240)" at bounding box center [72, 453] width 72 height 9
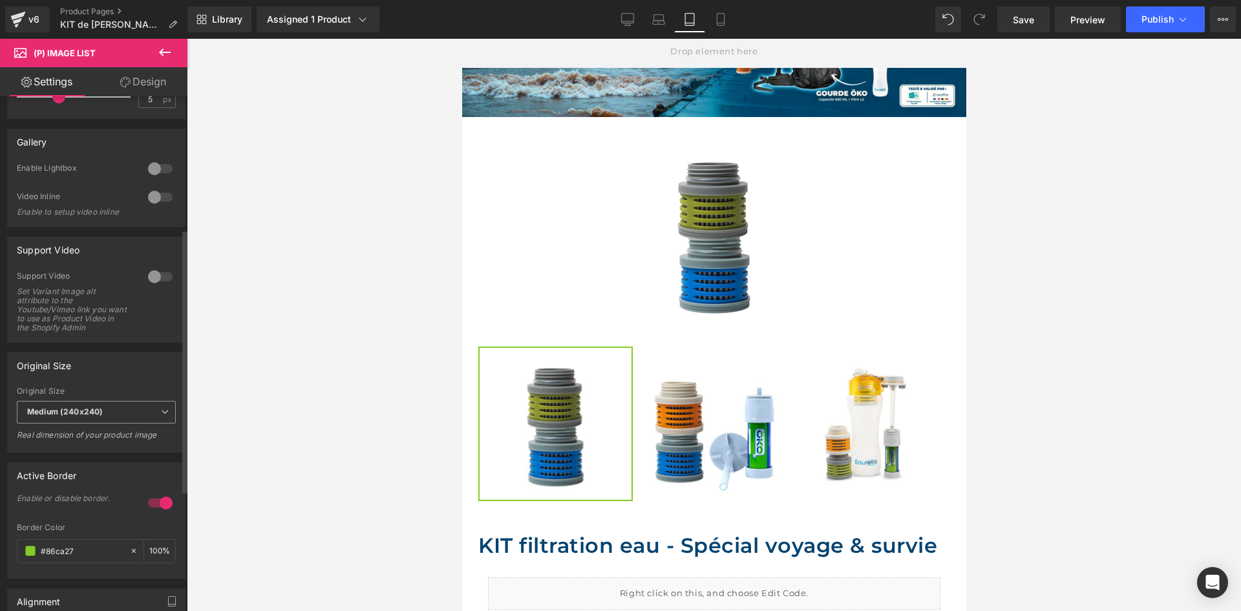
click at [109, 416] on span "Medium (240x240)" at bounding box center [96, 412] width 159 height 23
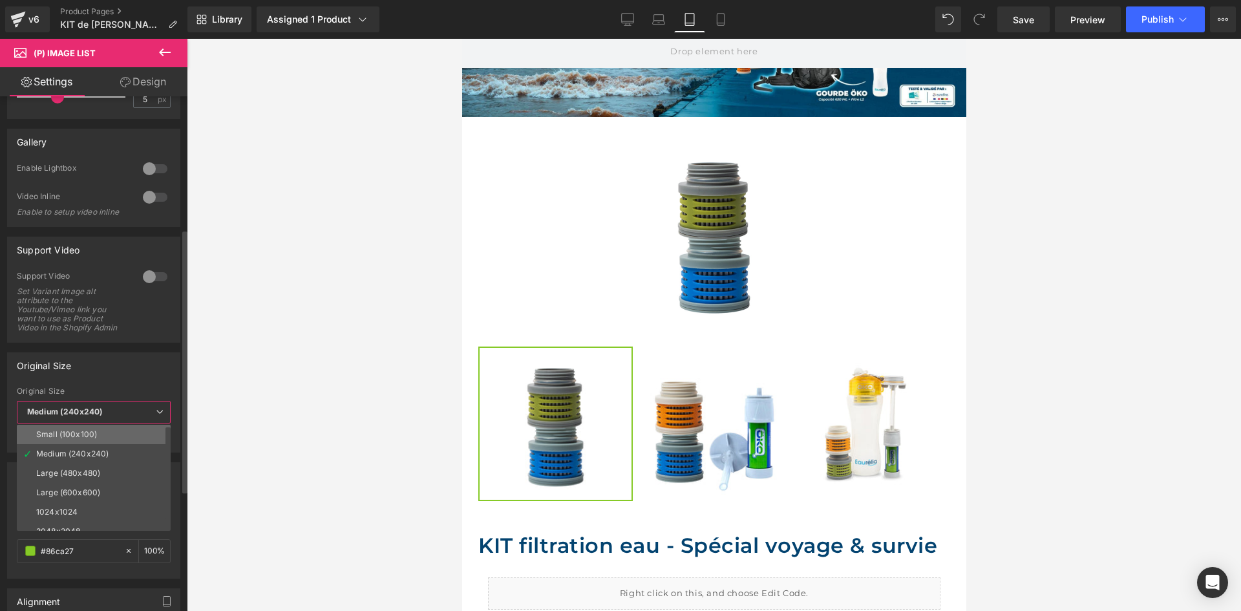
click at [99, 436] on li "Small (100x100)" at bounding box center [97, 434] width 160 height 19
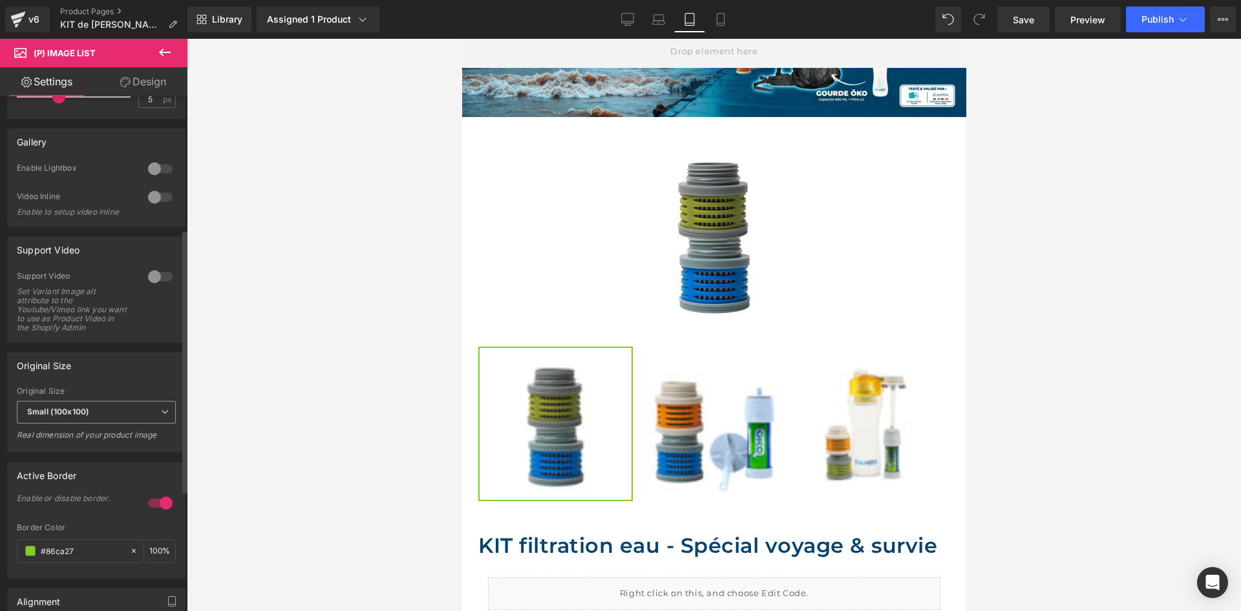
click at [103, 414] on span "Small (100x100)" at bounding box center [96, 412] width 159 height 23
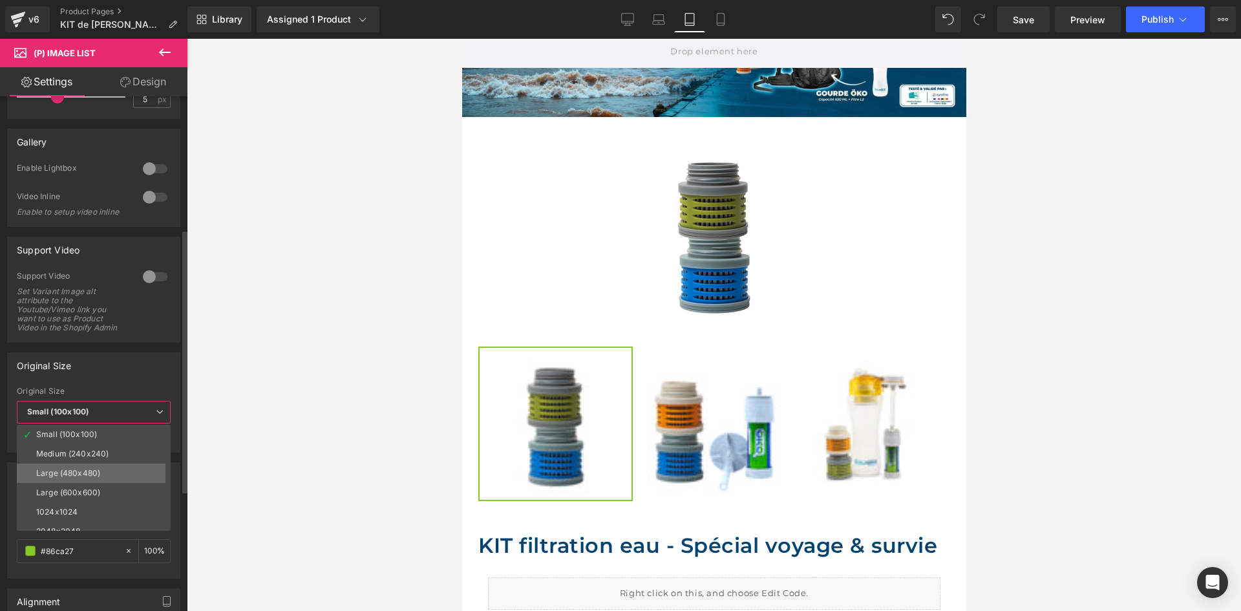
click at [92, 471] on div "Large (480x480)" at bounding box center [68, 473] width 64 height 9
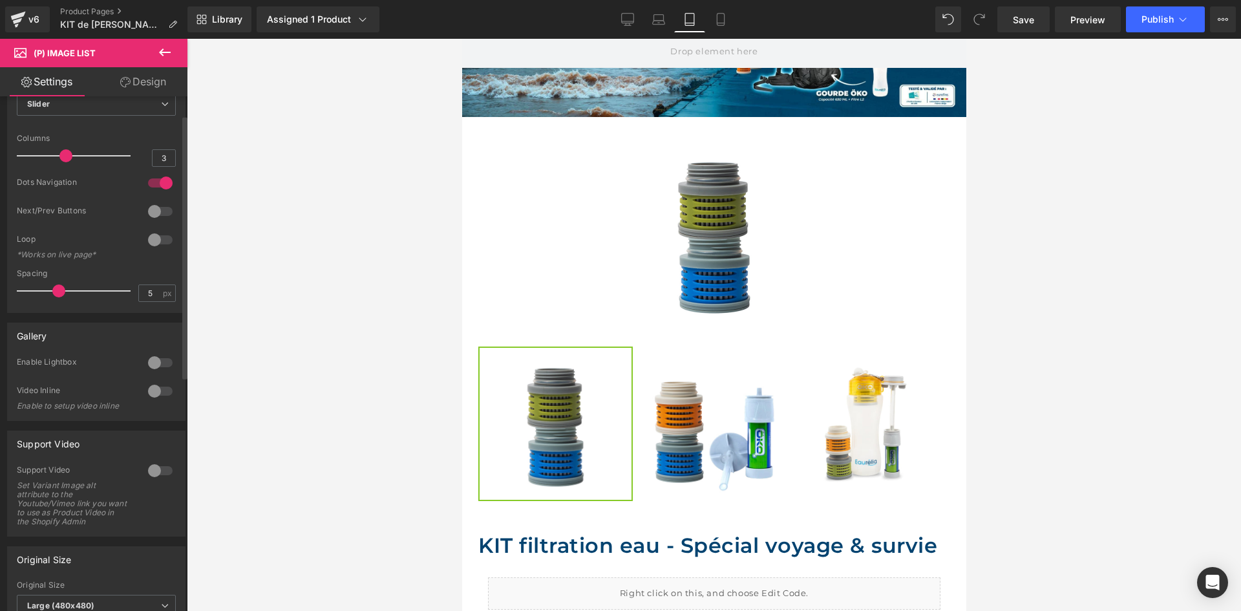
scroll to position [0, 0]
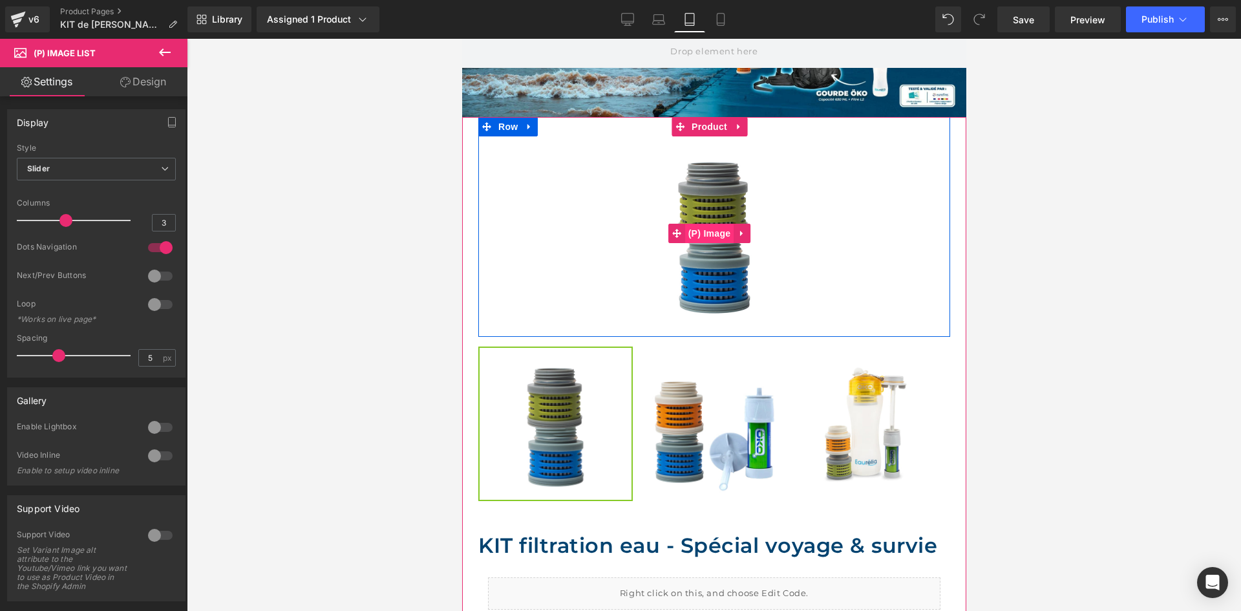
click at [697, 232] on span "(P) Image" at bounding box center [708, 233] width 49 height 19
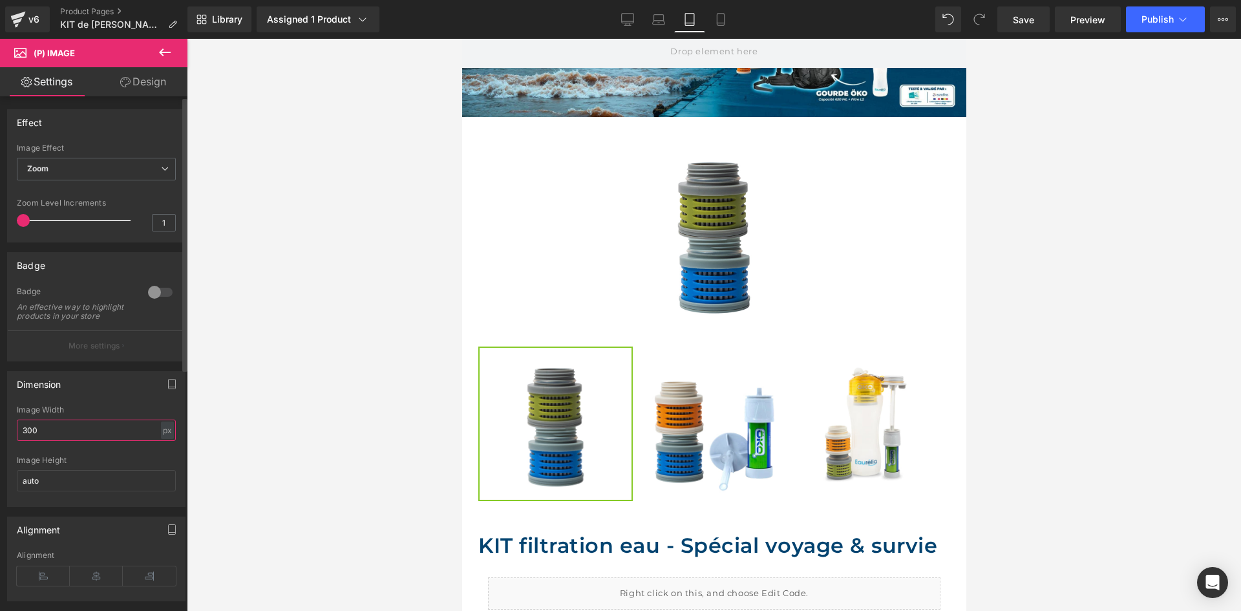
drag, startPoint x: 81, startPoint y: 445, endPoint x: 0, endPoint y: 437, distance: 81.2
click at [0, 437] on div "Dimension 300px Image Width 300 px % px auto Image Height auto" at bounding box center [96, 433] width 193 height 145
type input "400"
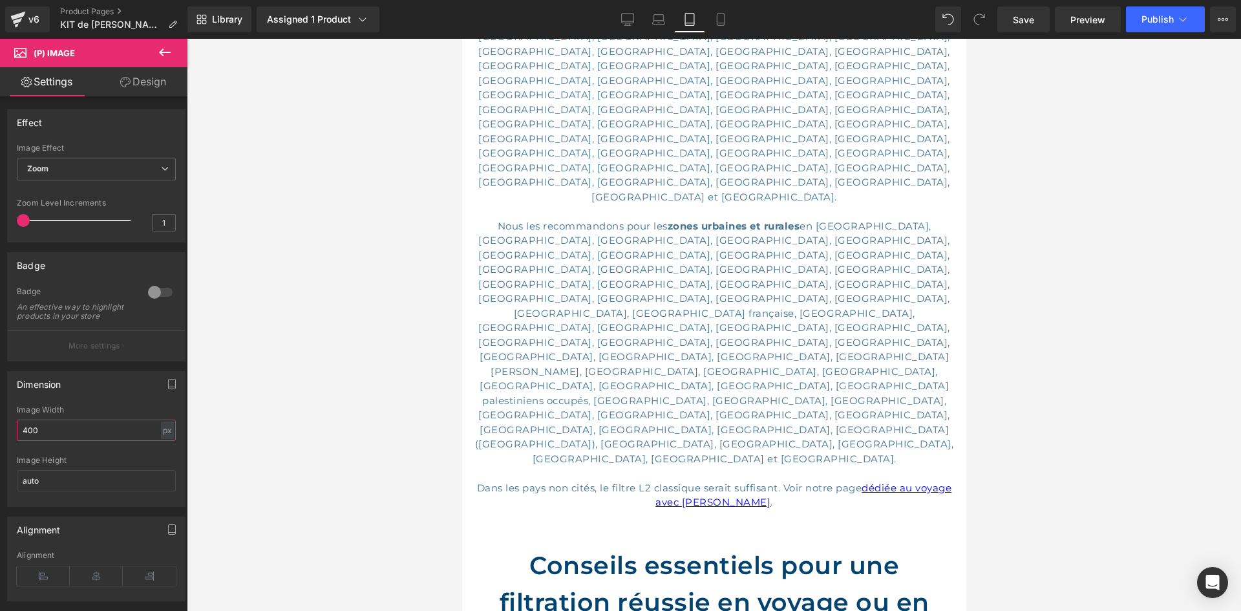
scroll to position [2456, 0]
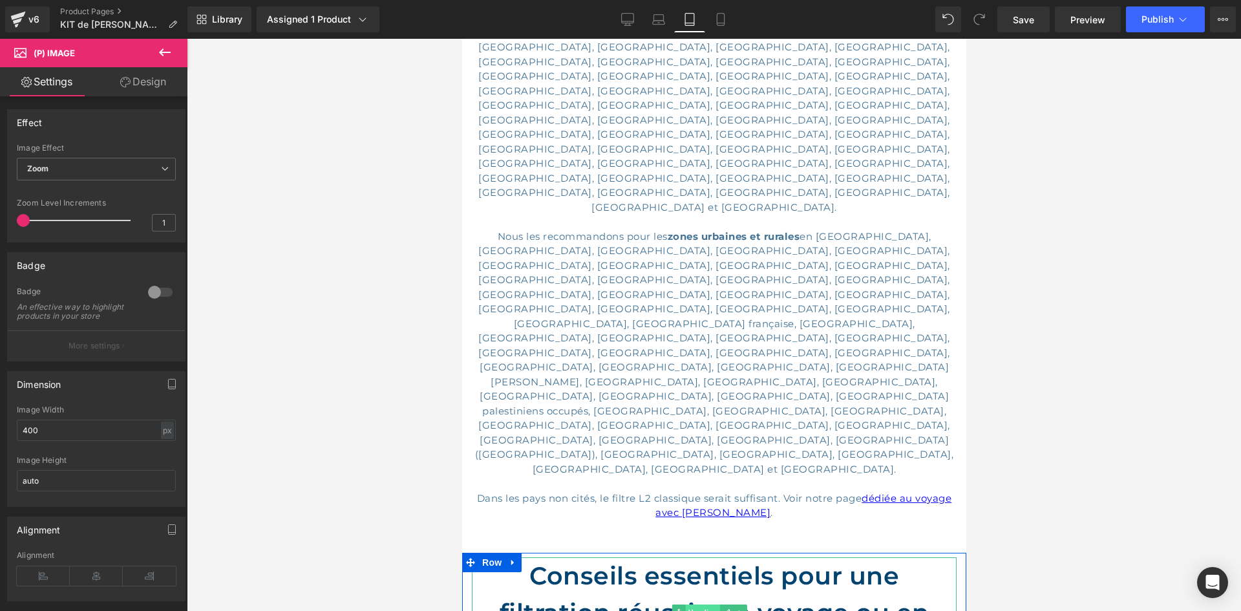
click at [706, 604] on span "Heading" at bounding box center [701, 612] width 35 height 16
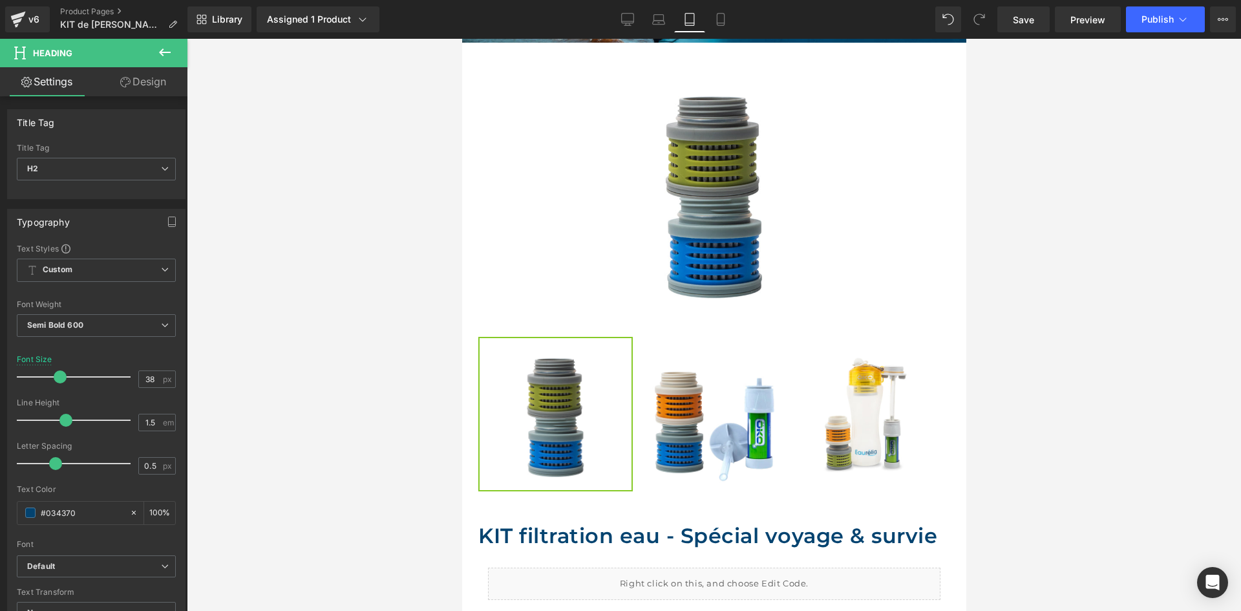
scroll to position [452, 0]
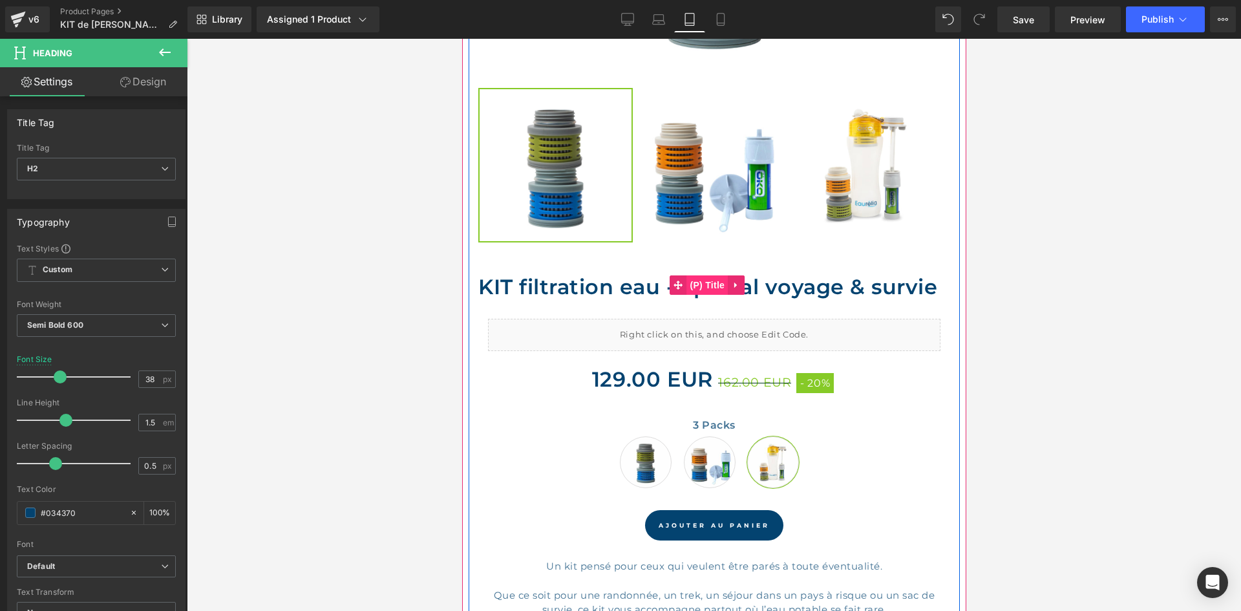
click at [706, 281] on span "(P) Title" at bounding box center [706, 284] width 41 height 19
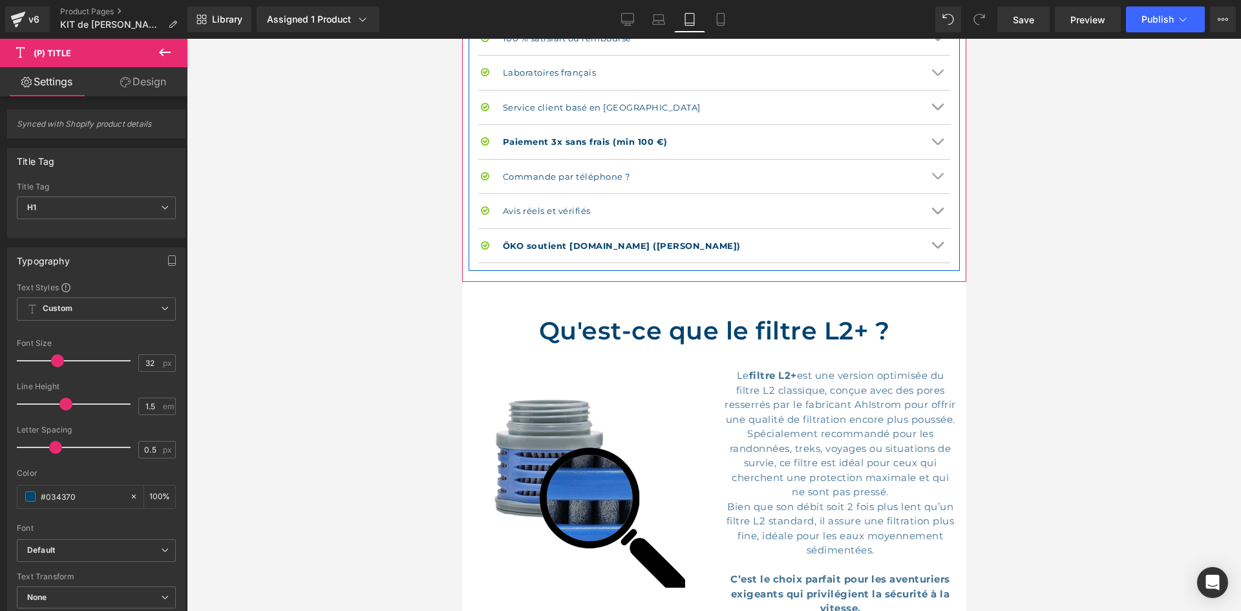
scroll to position [1357, 0]
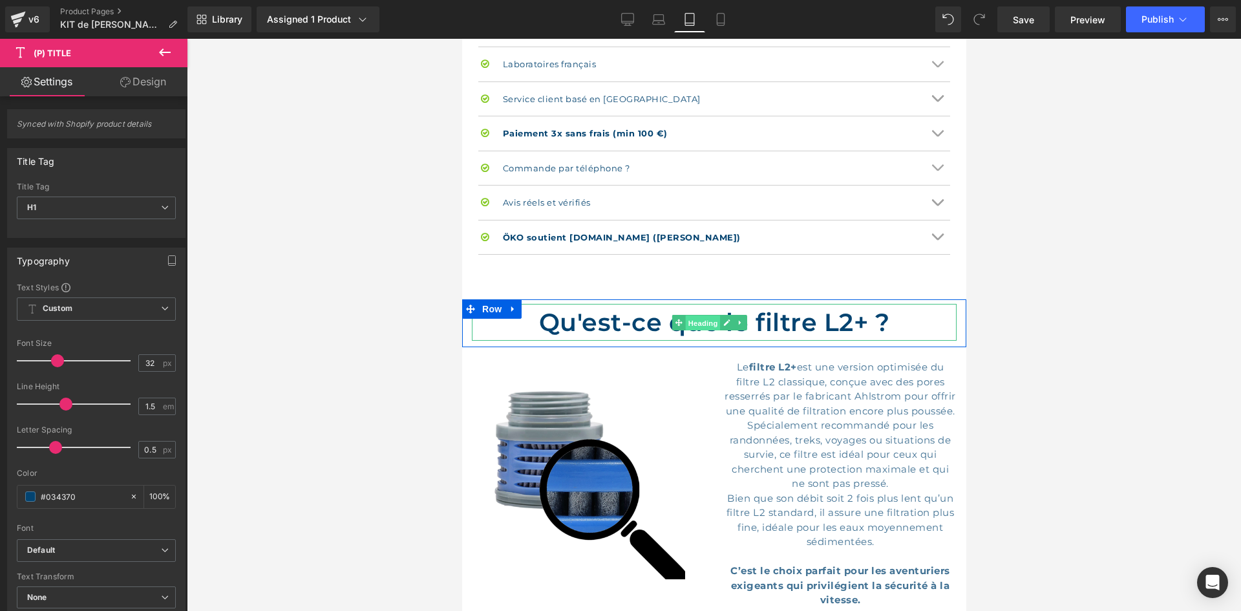
click at [704, 321] on span "Heading" at bounding box center [701, 323] width 35 height 16
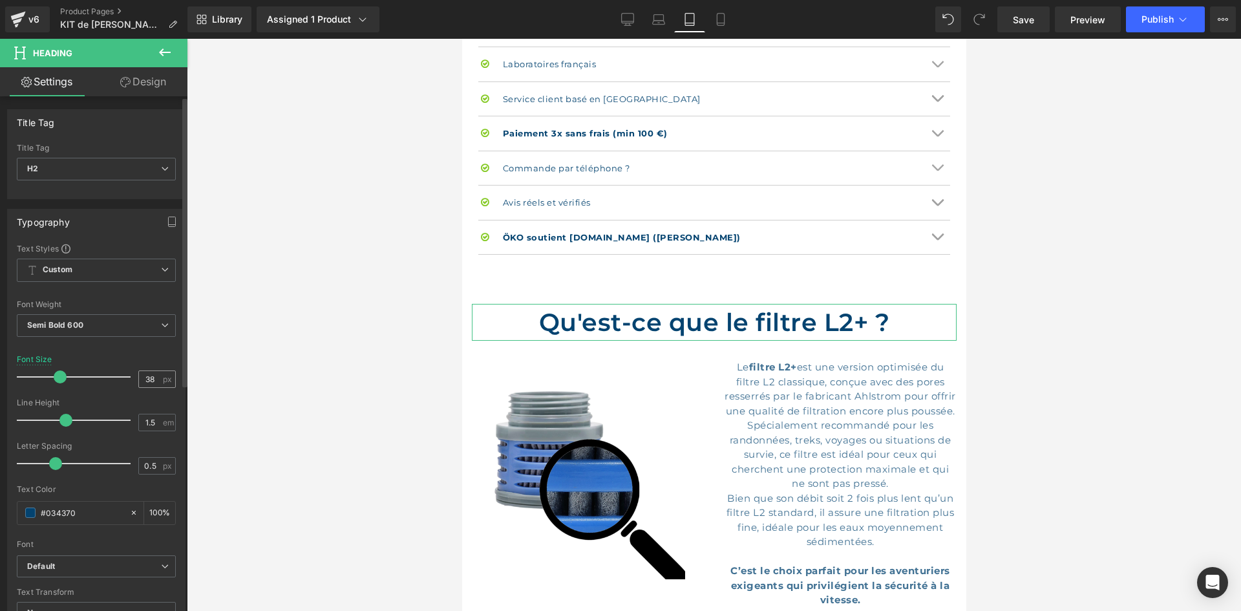
click at [156, 378] on div "38 px" at bounding box center [156, 378] width 37 height 17
click at [147, 377] on input "38" at bounding box center [150, 379] width 23 height 16
type input "28"
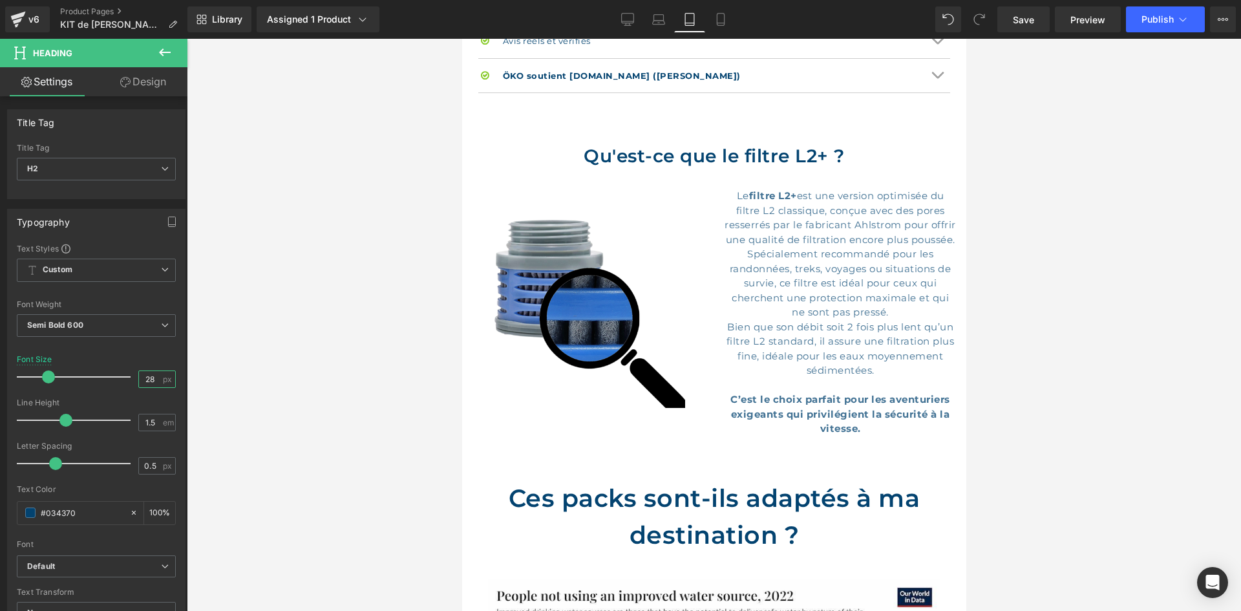
scroll to position [1551, 0]
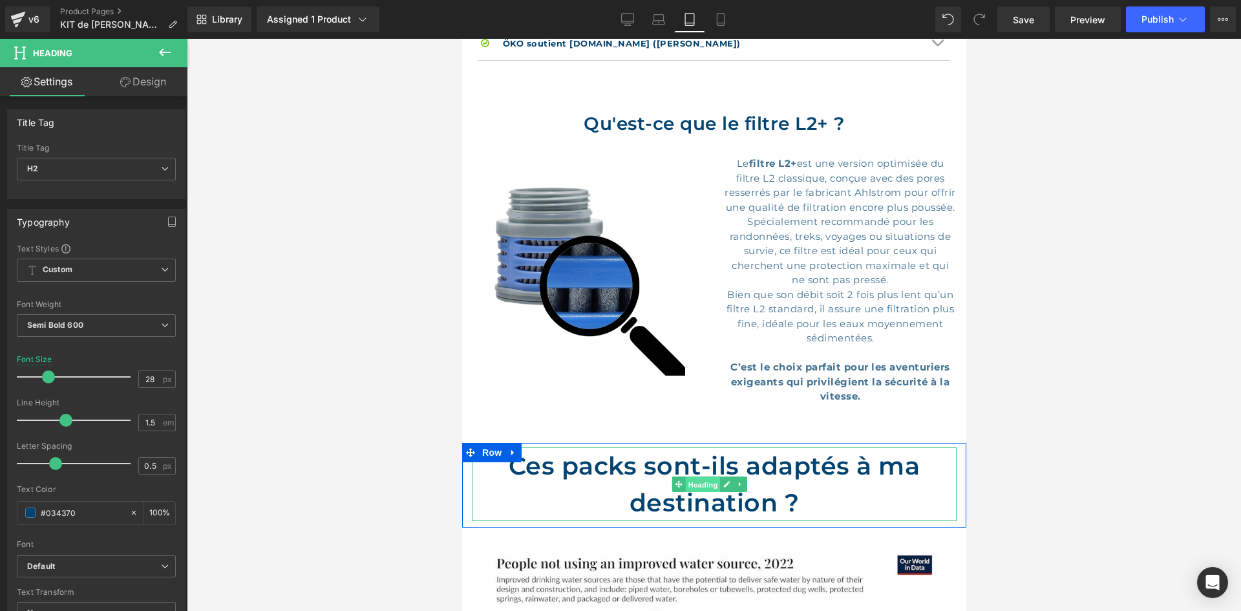
click at [698, 492] on span "Heading" at bounding box center [701, 484] width 35 height 16
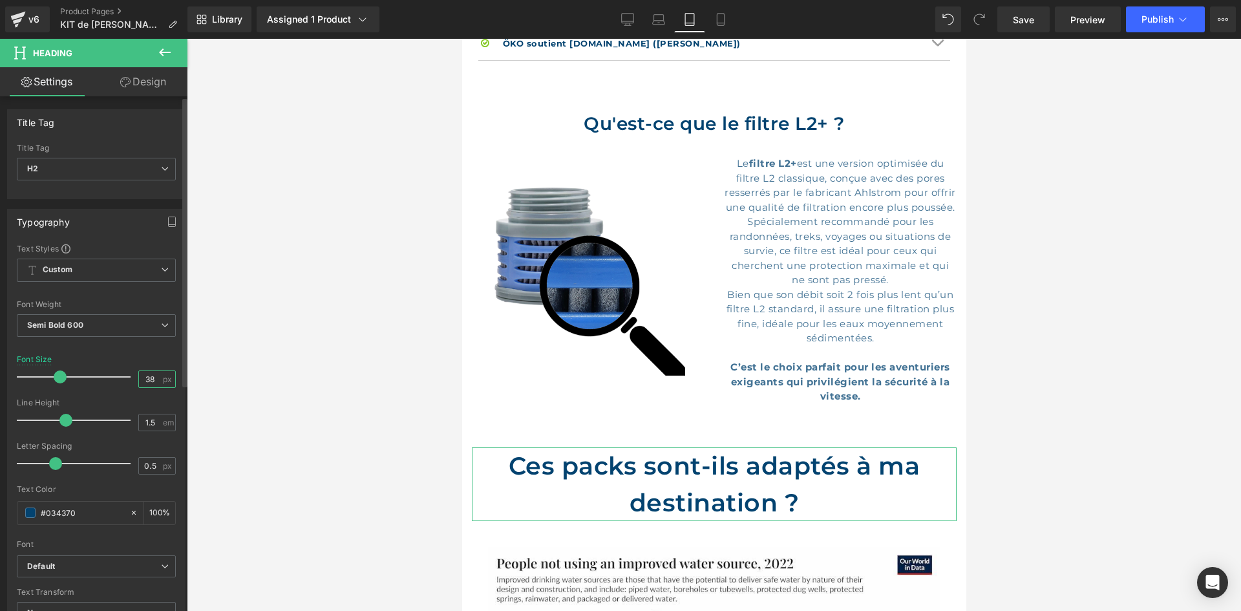
click at [146, 378] on input "38" at bounding box center [150, 379] width 23 height 16
type input "28"
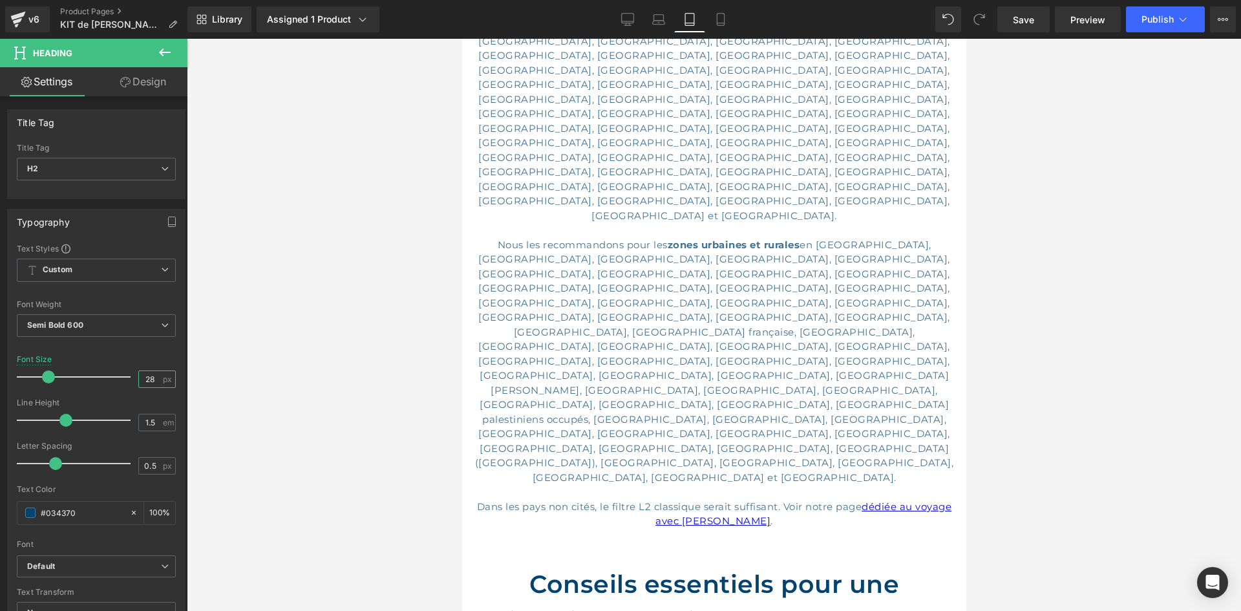
scroll to position [2456, 0]
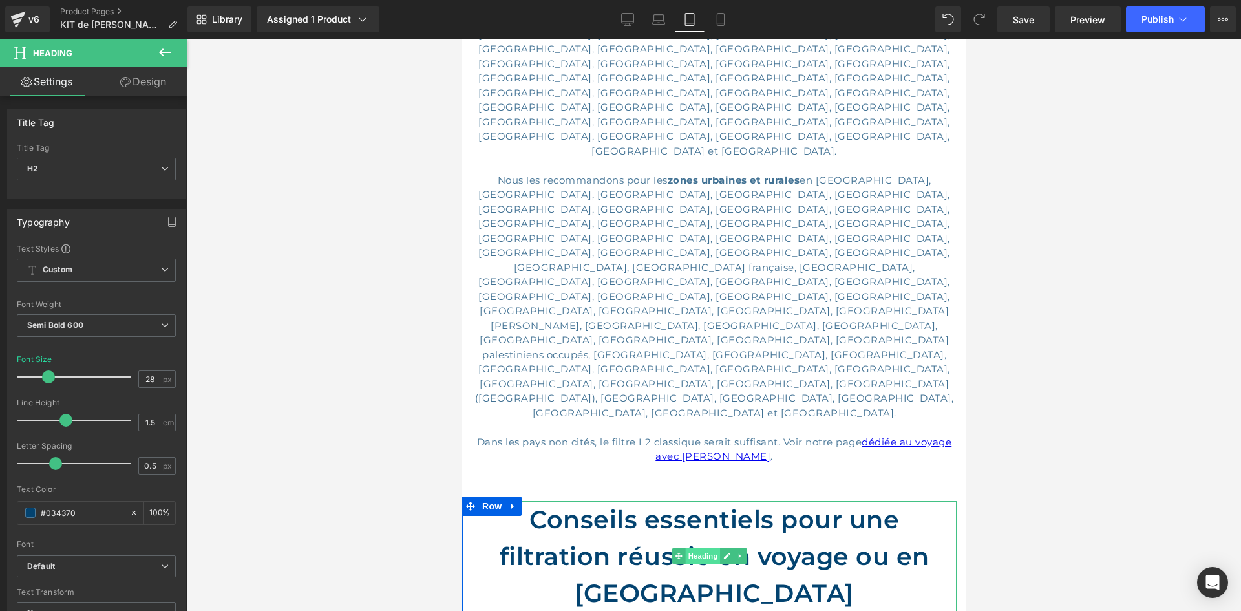
click at [702, 548] on span "Heading" at bounding box center [701, 556] width 35 height 16
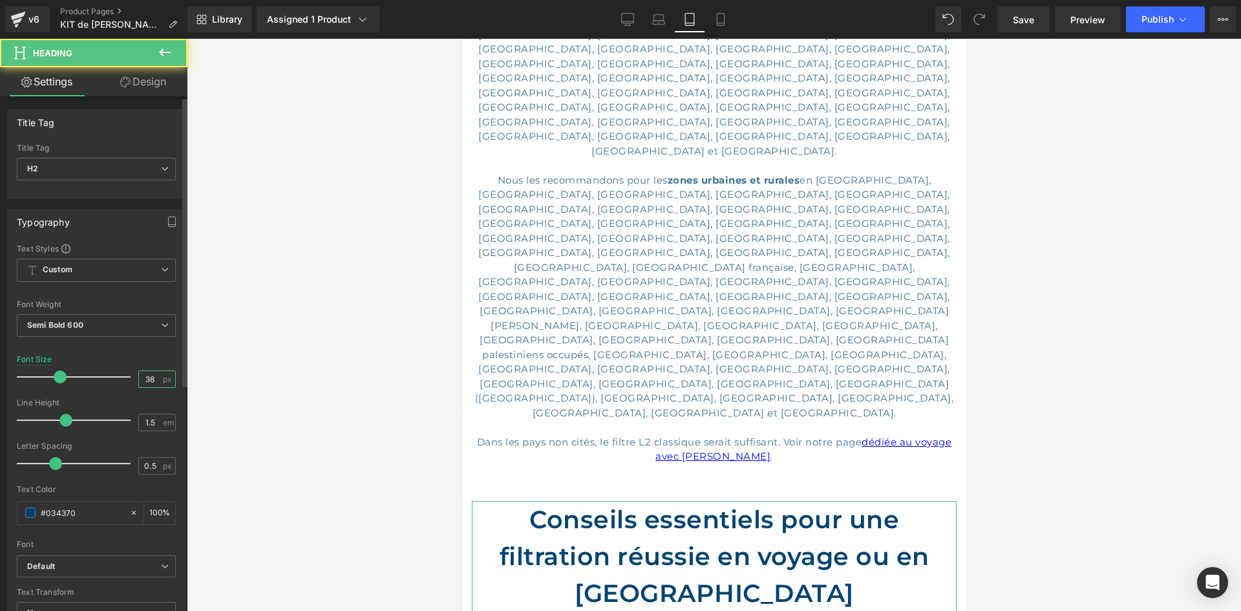
click at [143, 377] on input "38" at bounding box center [150, 379] width 23 height 16
type input "28"
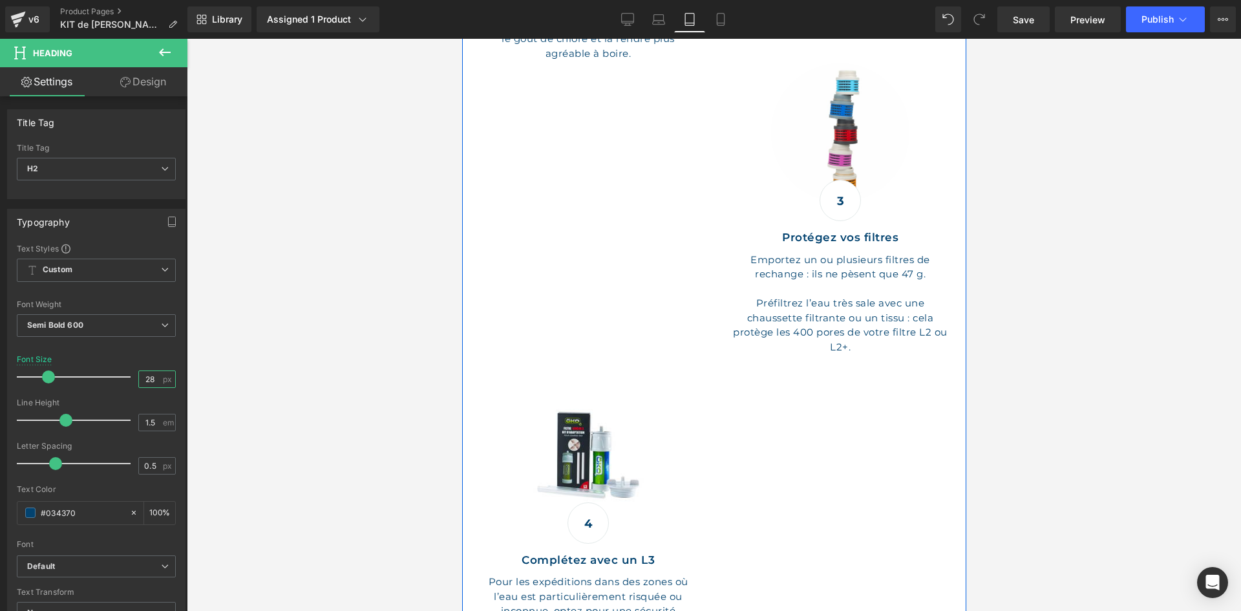
scroll to position [3490, 0]
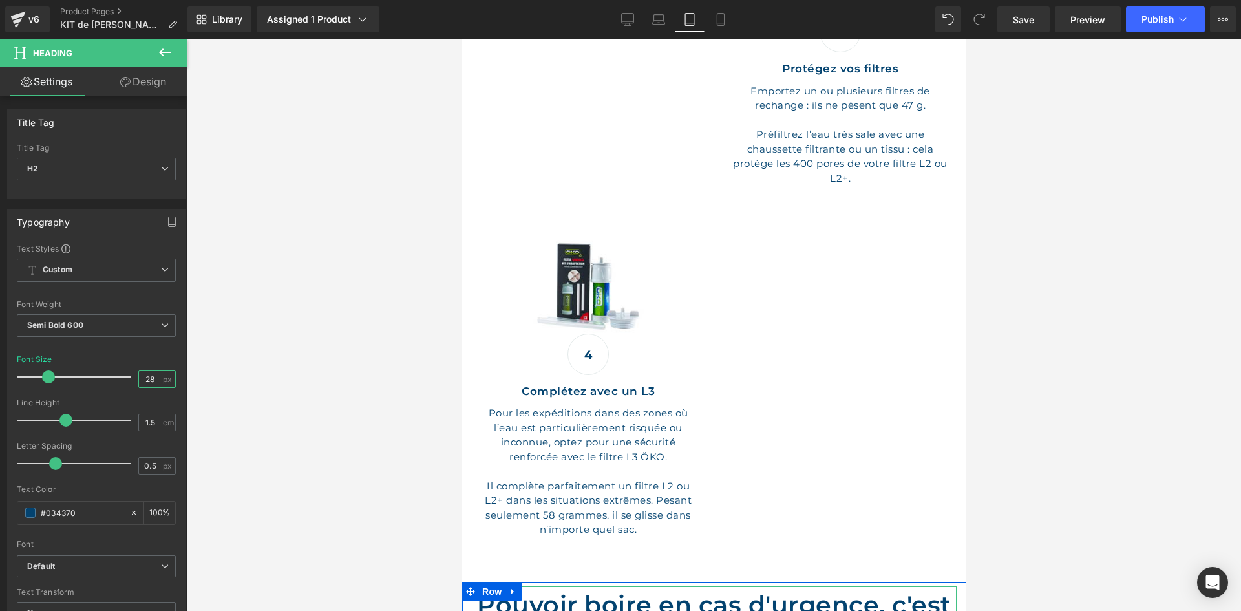
drag, startPoint x: 706, startPoint y: 460, endPoint x: 668, endPoint y: 479, distance: 42.8
click at [145, 377] on input "38" at bounding box center [150, 379] width 23 height 16
type input "28"
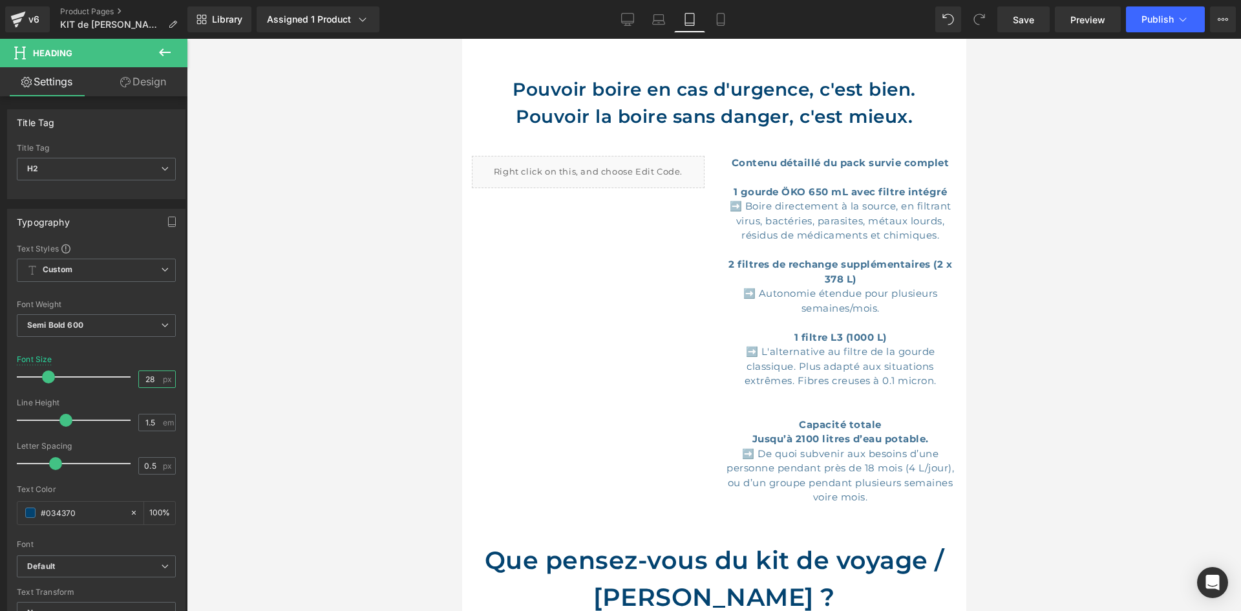
scroll to position [4007, 0]
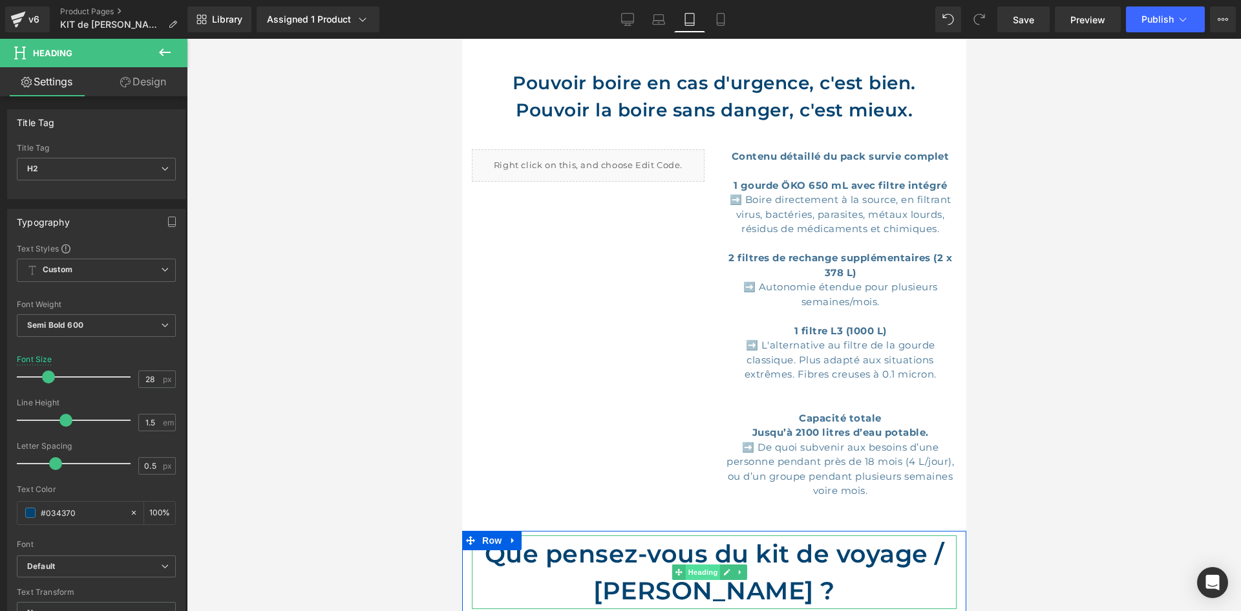
click at [691, 564] on span "Heading" at bounding box center [701, 572] width 35 height 16
click at [146, 382] on input "38" at bounding box center [150, 379] width 23 height 16
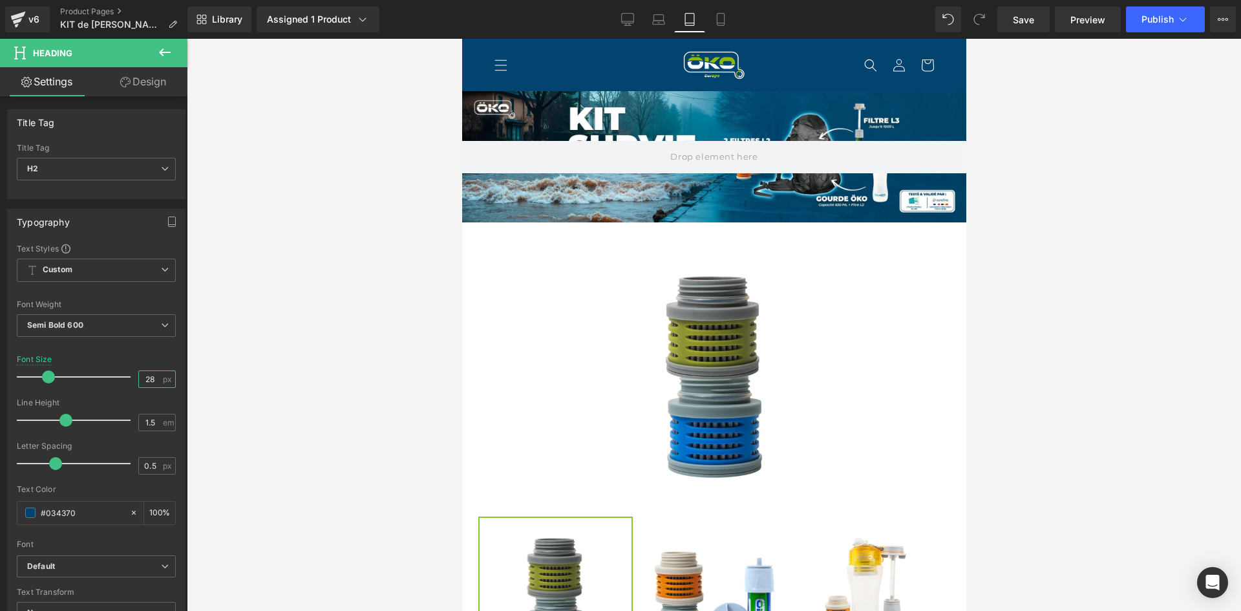
scroll to position [0, 0]
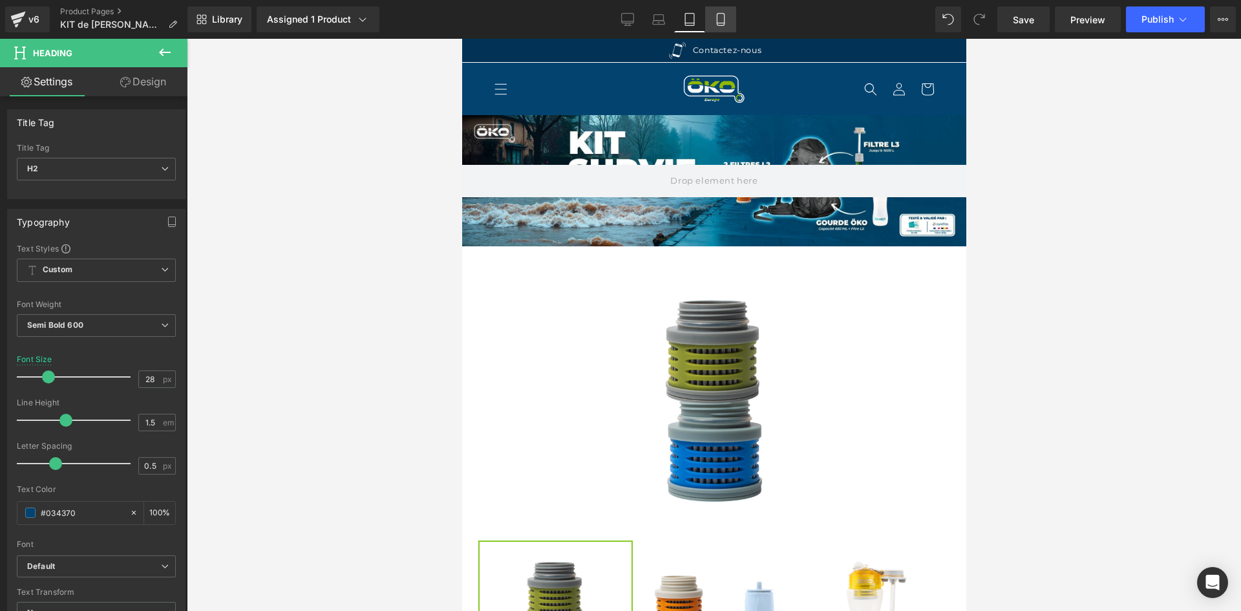
click at [715, 28] on link "Mobile" at bounding box center [720, 19] width 31 height 26
type input "24"
type input "100"
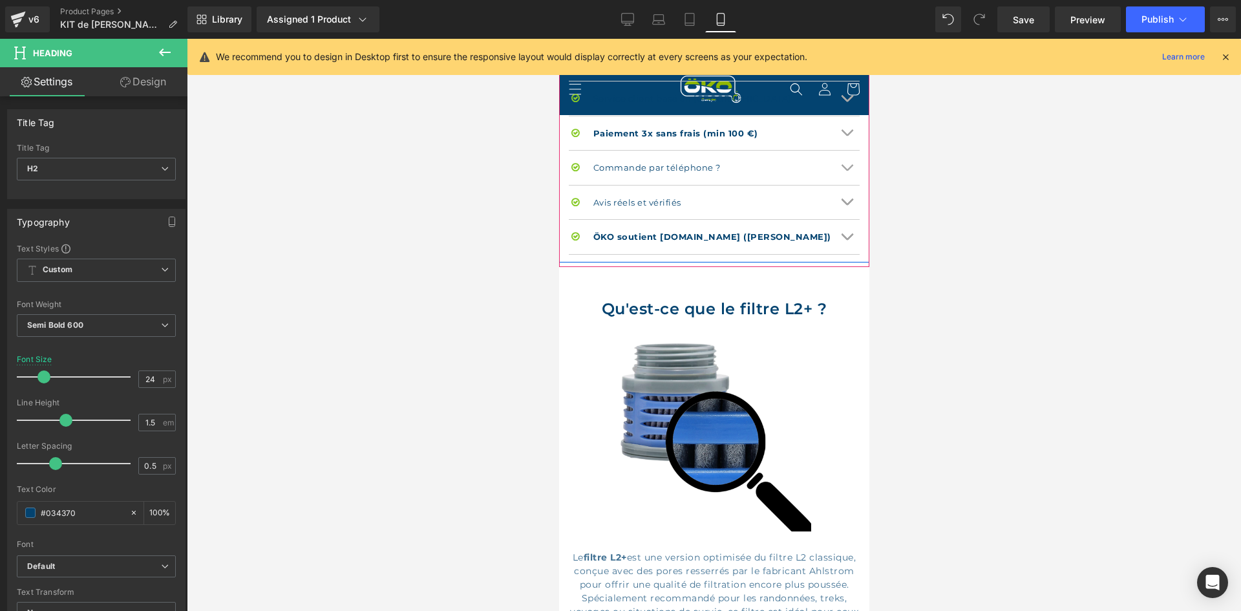
scroll to position [1473, 0]
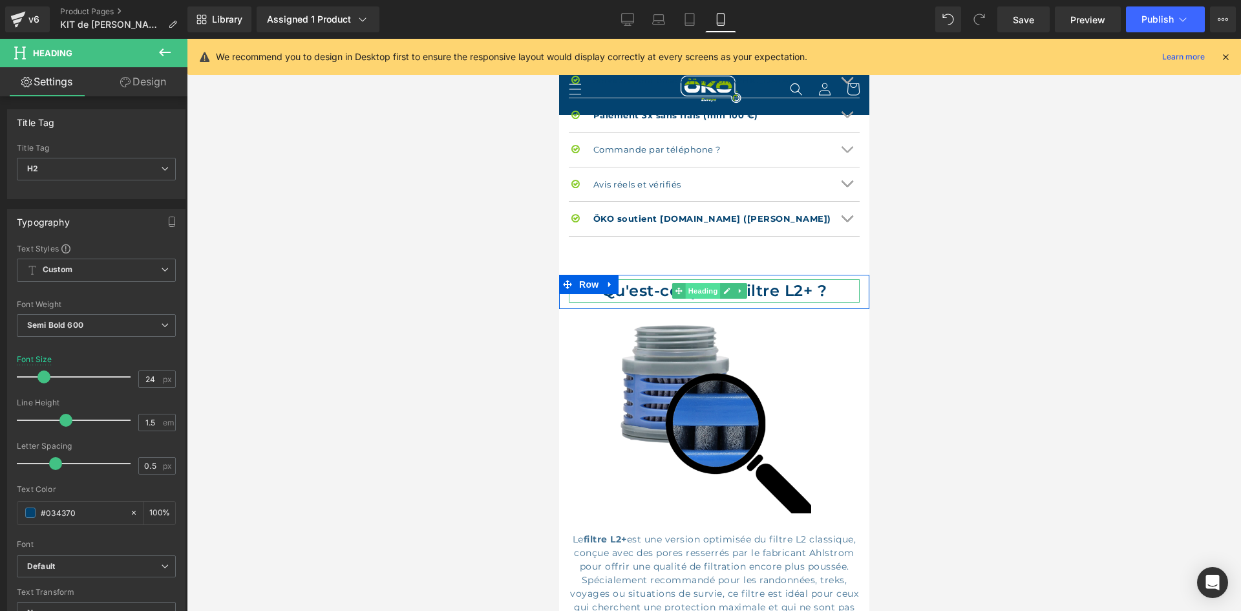
click at [712, 299] on span "Heading" at bounding box center [701, 291] width 35 height 16
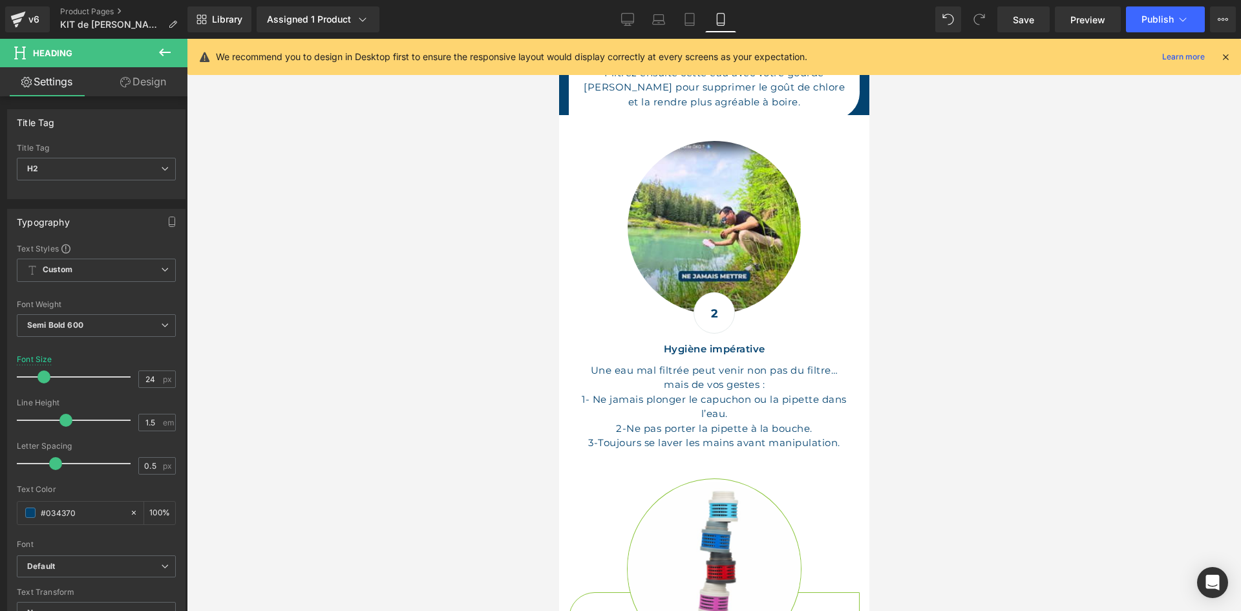
scroll to position [3800, 0]
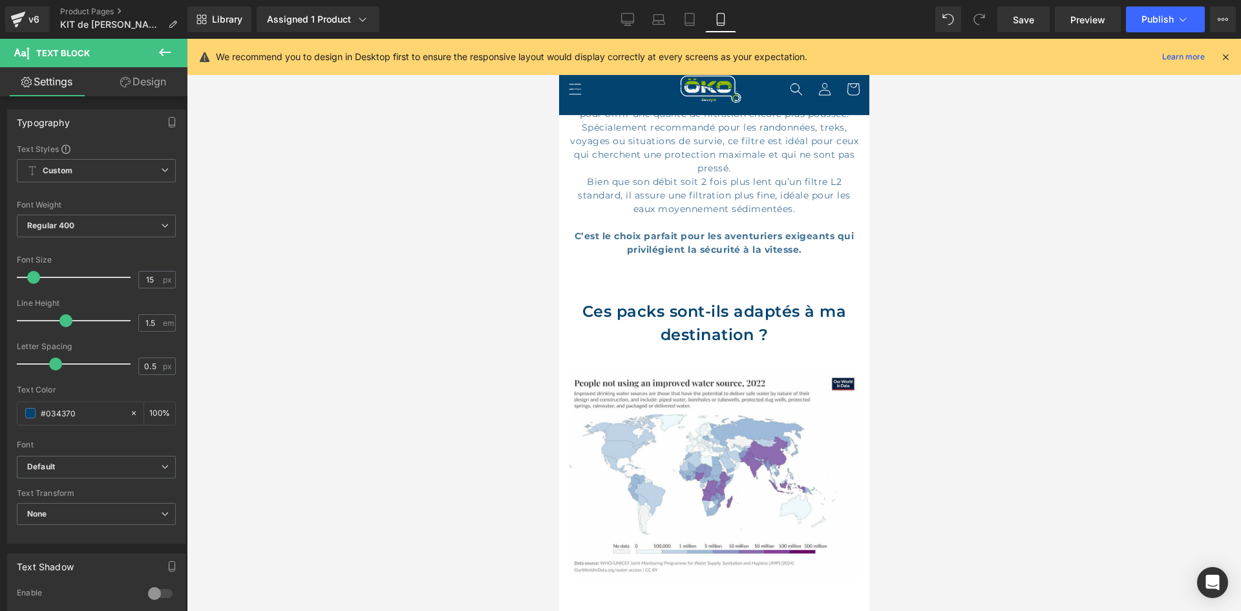
scroll to position [1602, 0]
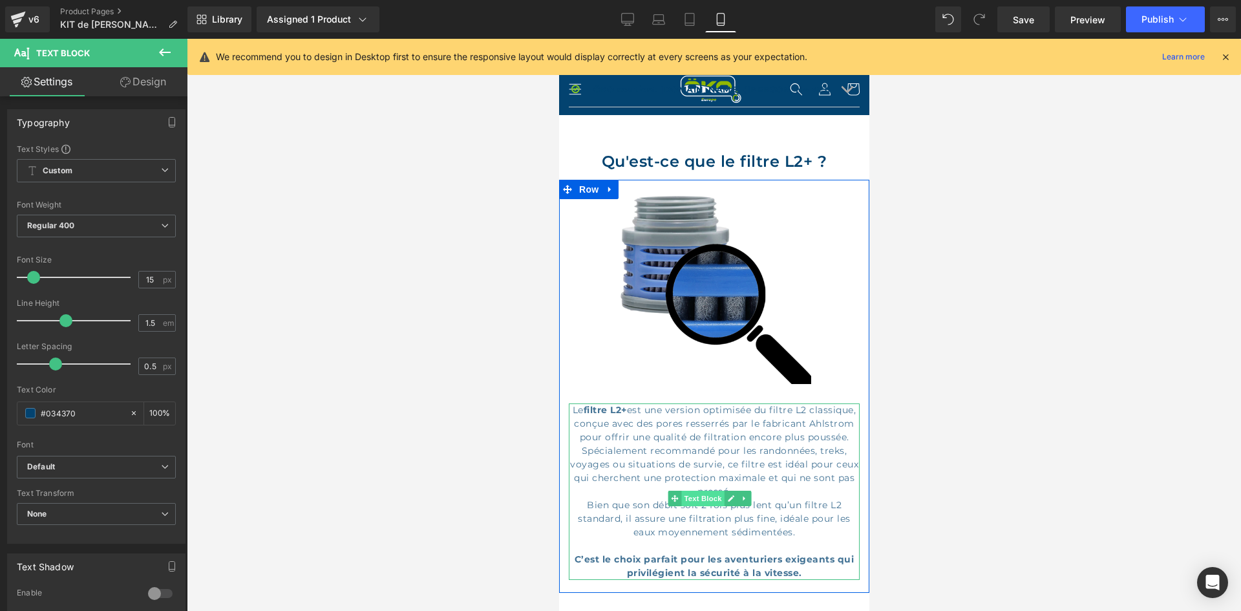
click at [697, 504] on span "Text Block" at bounding box center [702, 499] width 43 height 16
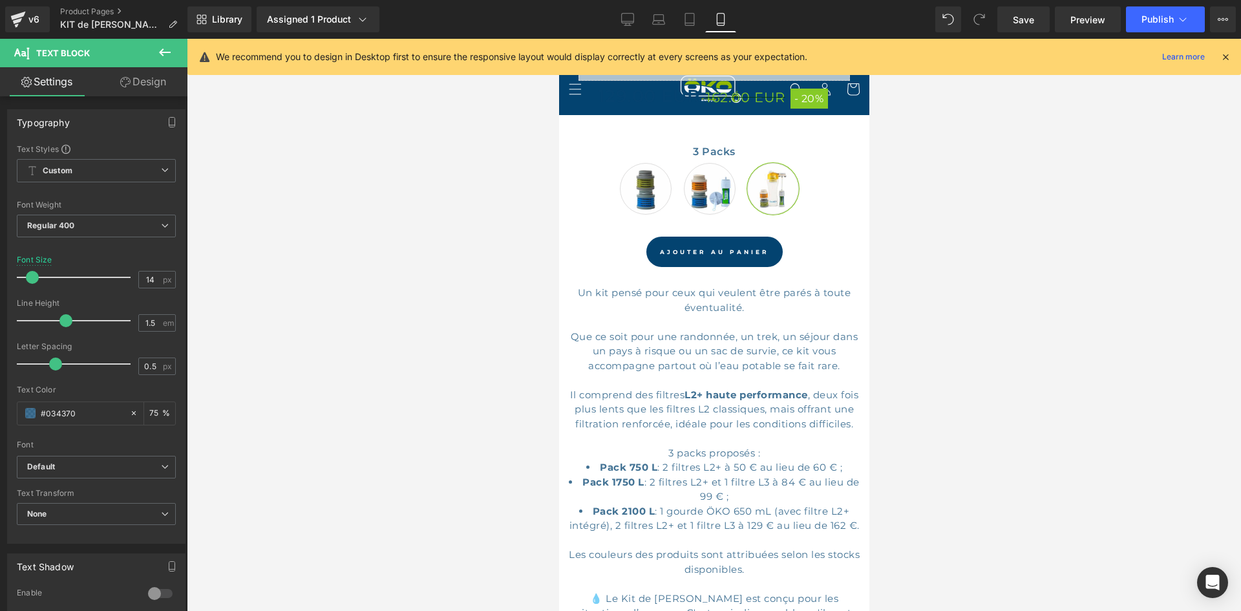
scroll to position [697, 0]
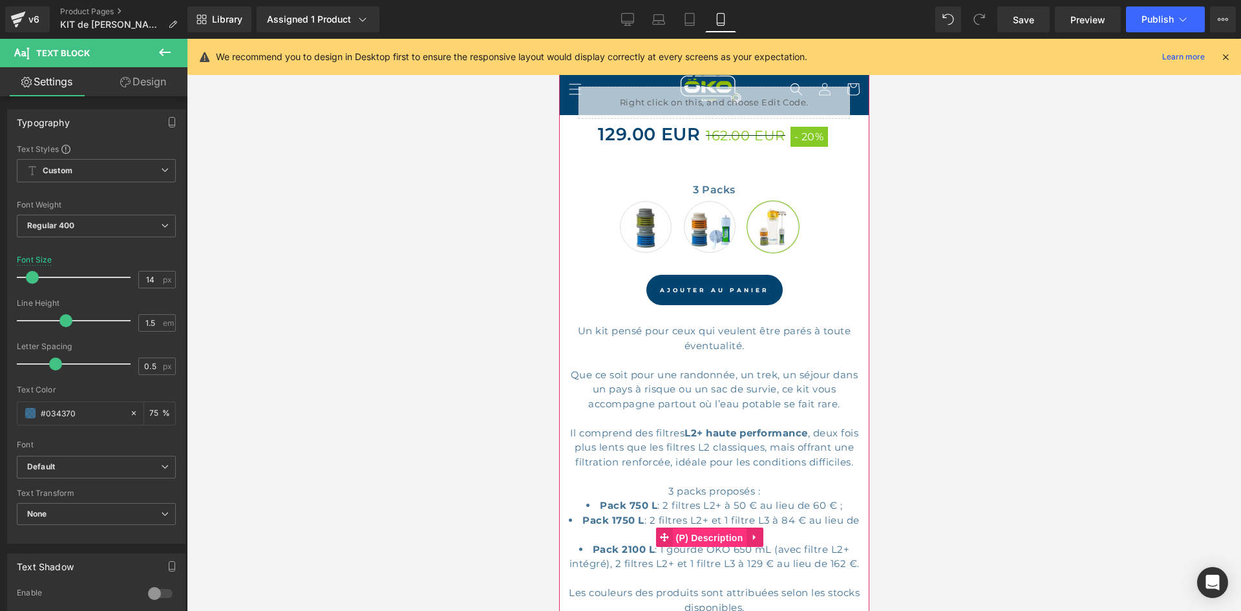
click at [701, 529] on span "(P) Description" at bounding box center [709, 537] width 74 height 19
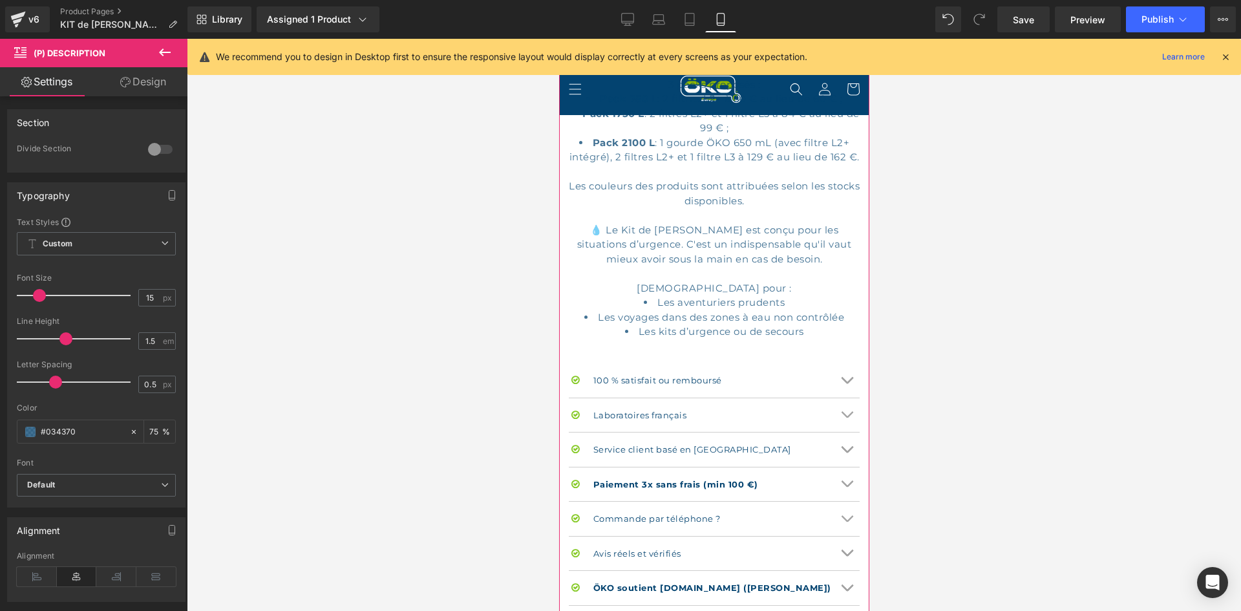
scroll to position [1021, 0]
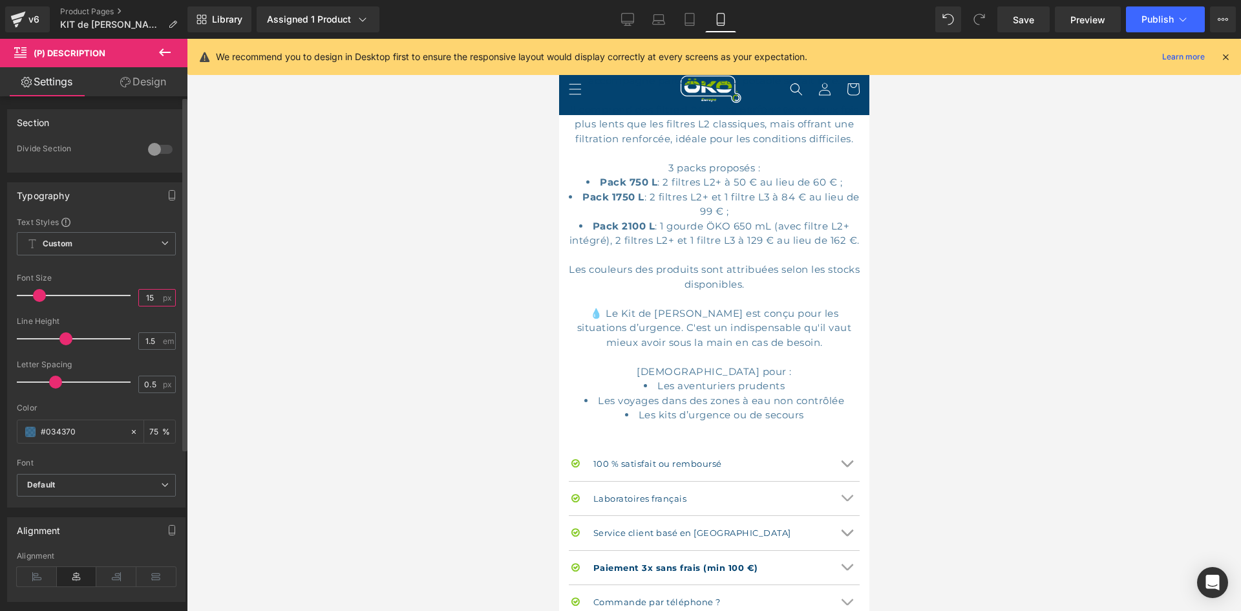
click at [151, 298] on input "15" at bounding box center [150, 298] width 23 height 16
type input "14"
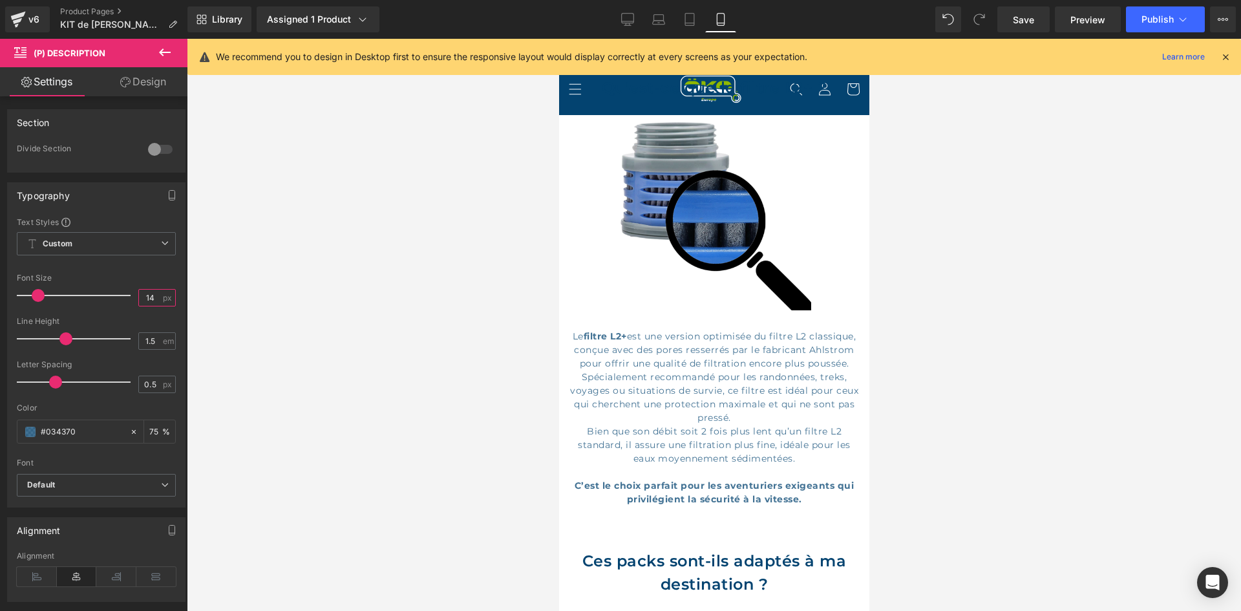
scroll to position [1667, 0]
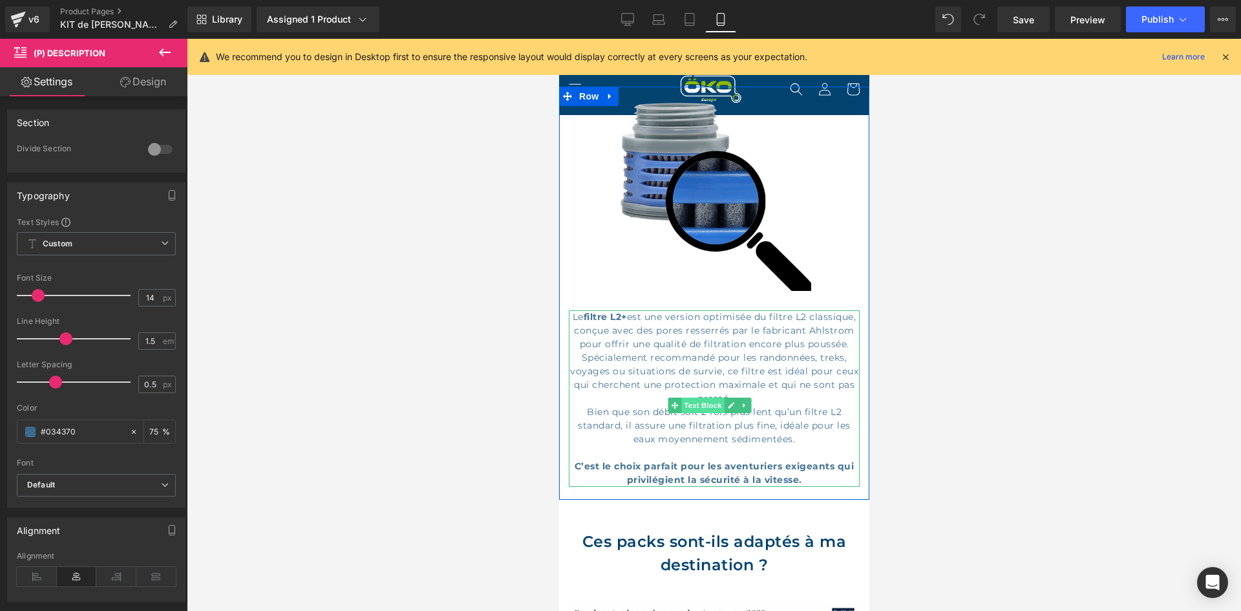
click at [717, 397] on span "Text Block" at bounding box center [702, 405] width 43 height 16
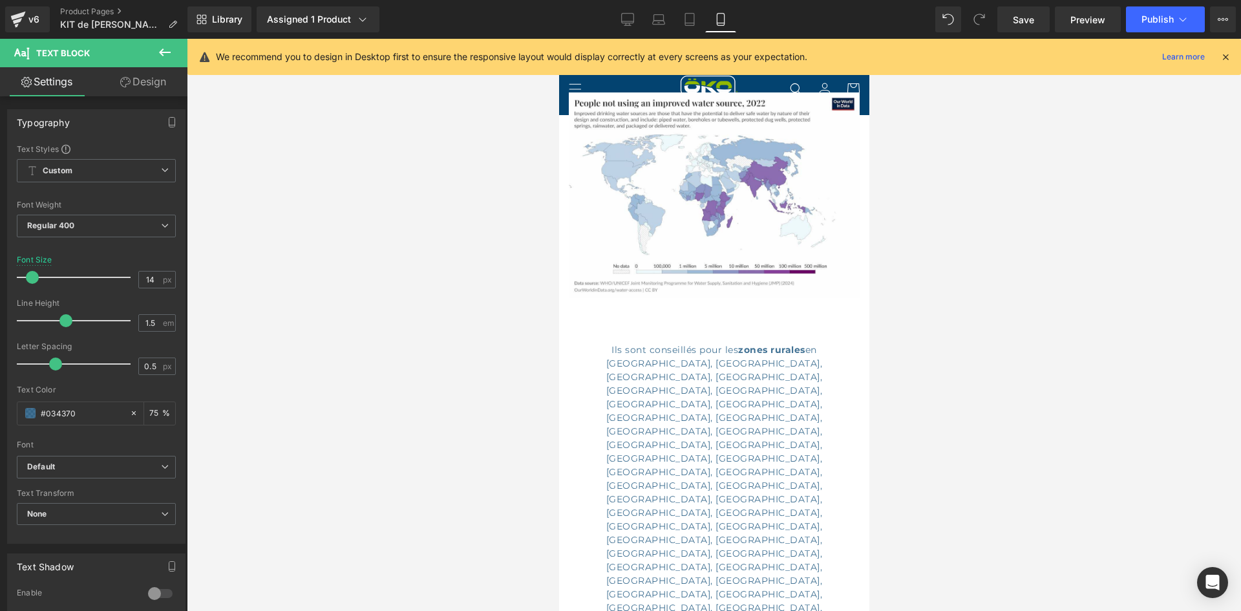
scroll to position [2184, 0]
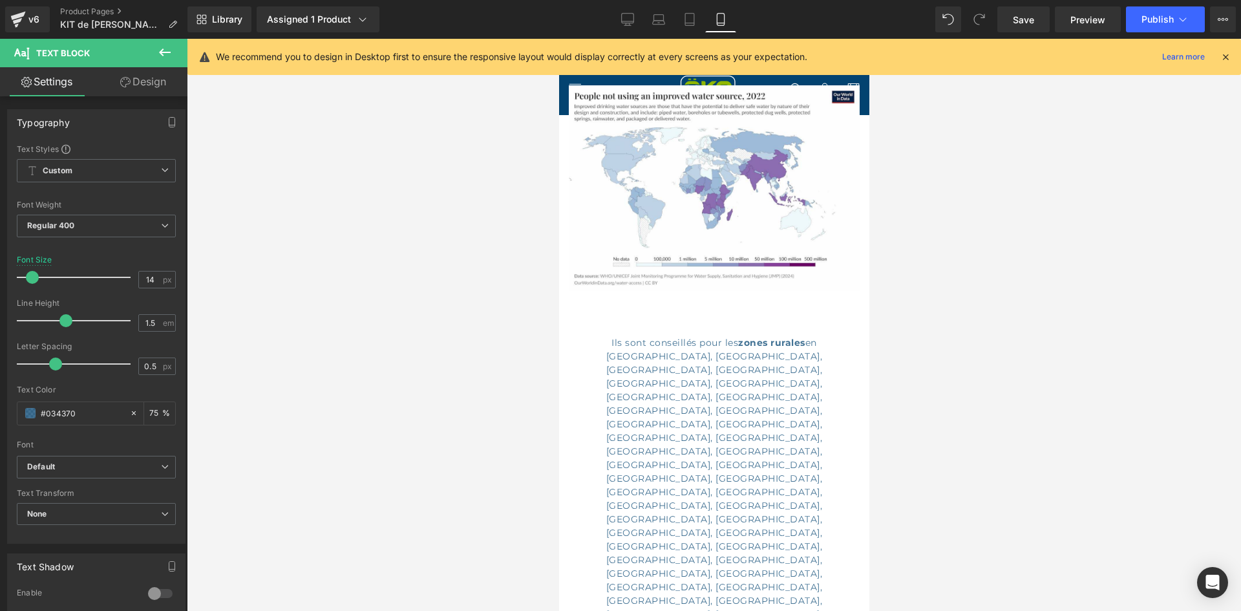
click at [690, 480] on p "Ils sont conseillés pour les zones rurales en Argentine, Bahamas, Bhoutan, Boli…" at bounding box center [713, 533] width 291 height 394
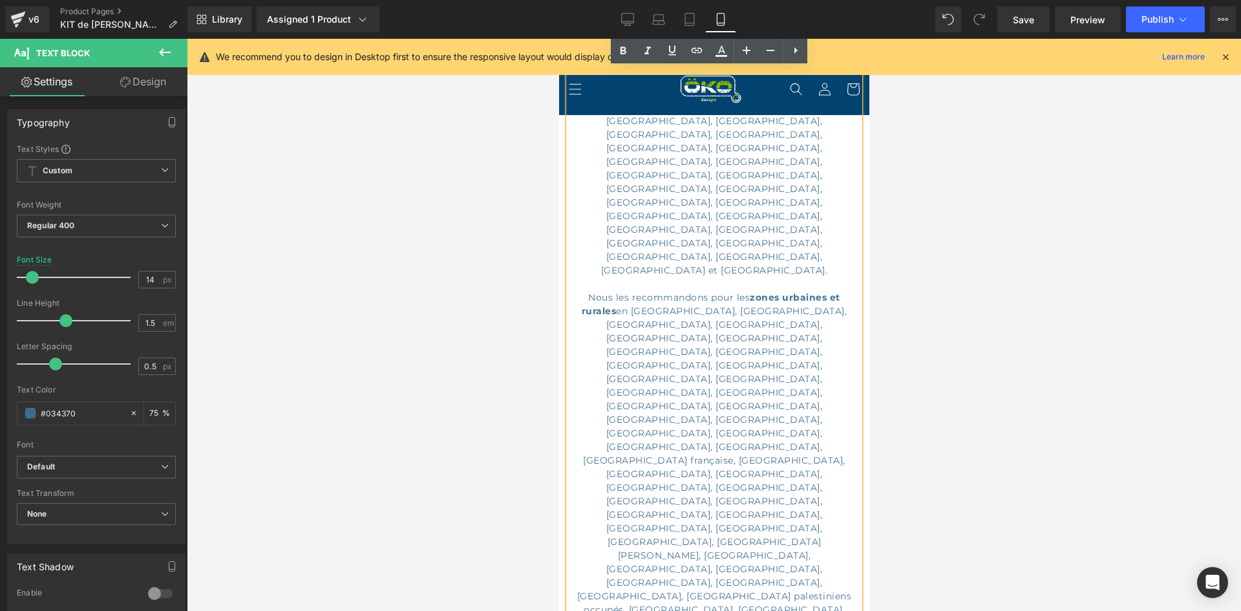
scroll to position [2895, 0]
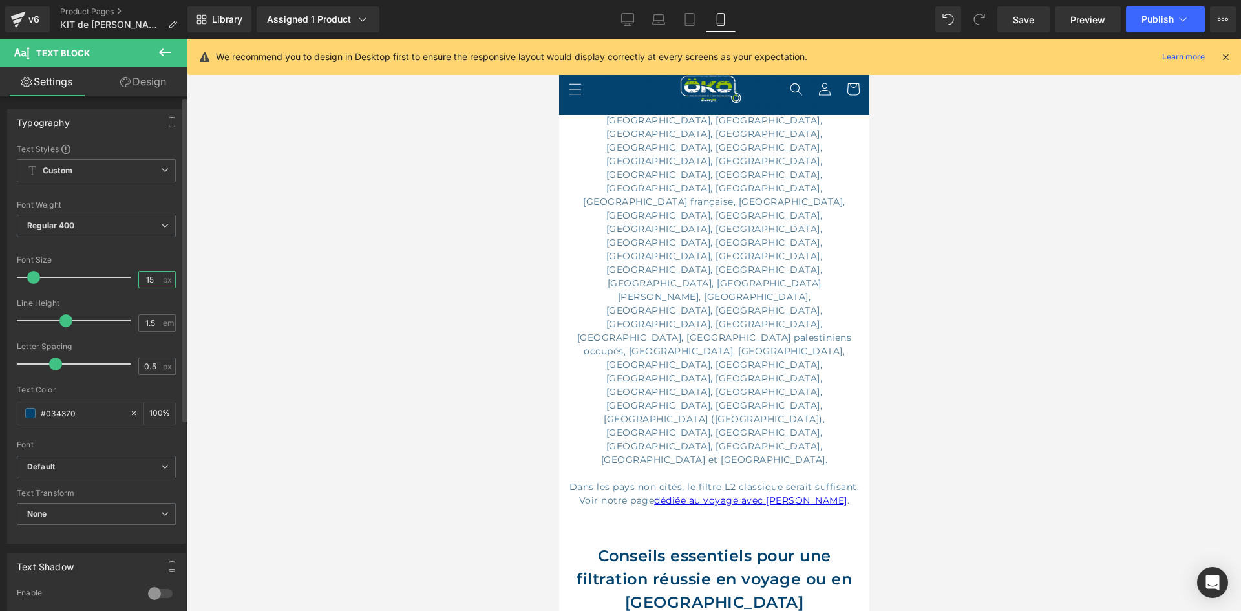
click at [151, 277] on input "15" at bounding box center [150, 279] width 23 height 16
type input "14"
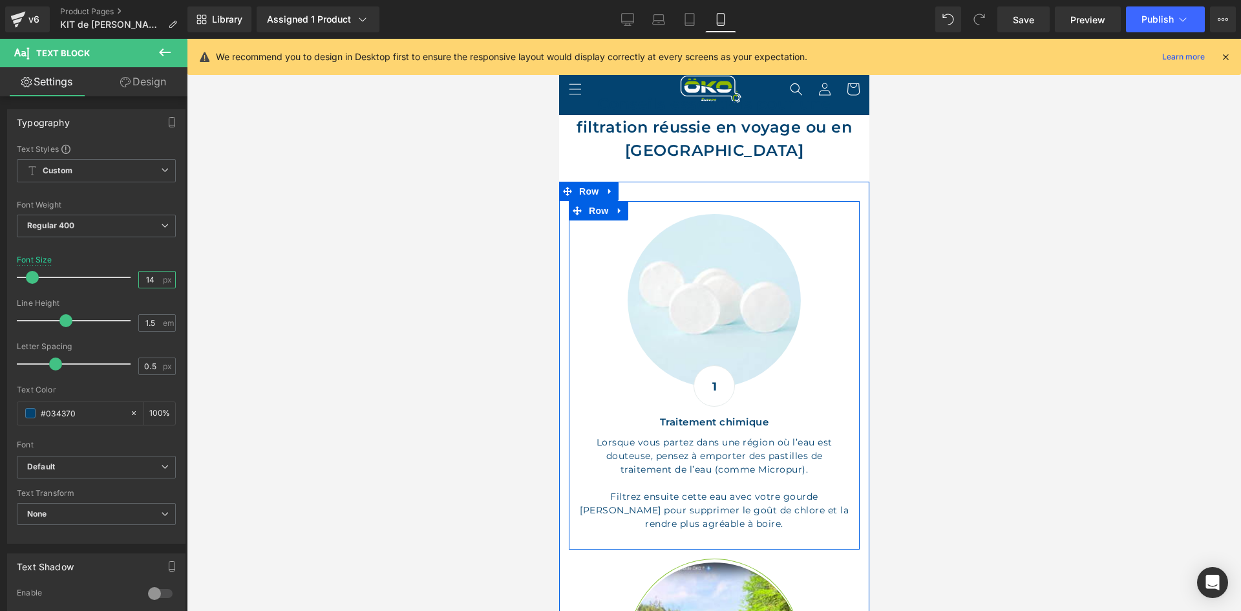
scroll to position [3347, 0]
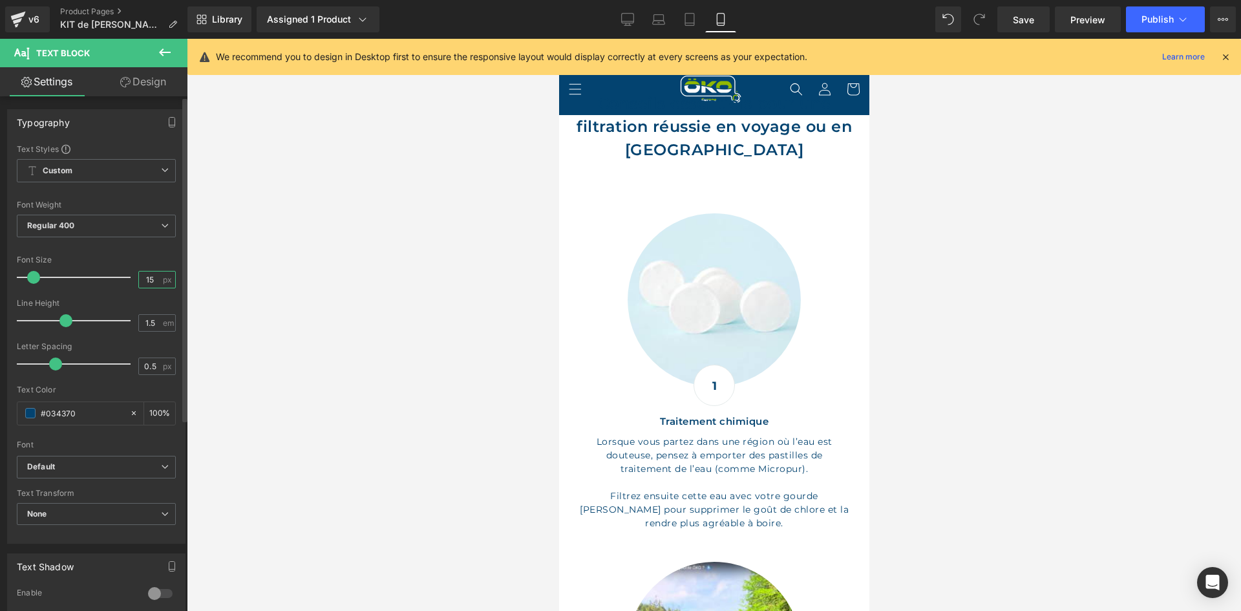
click at [156, 277] on input "15" at bounding box center [150, 279] width 23 height 16
type input "14"
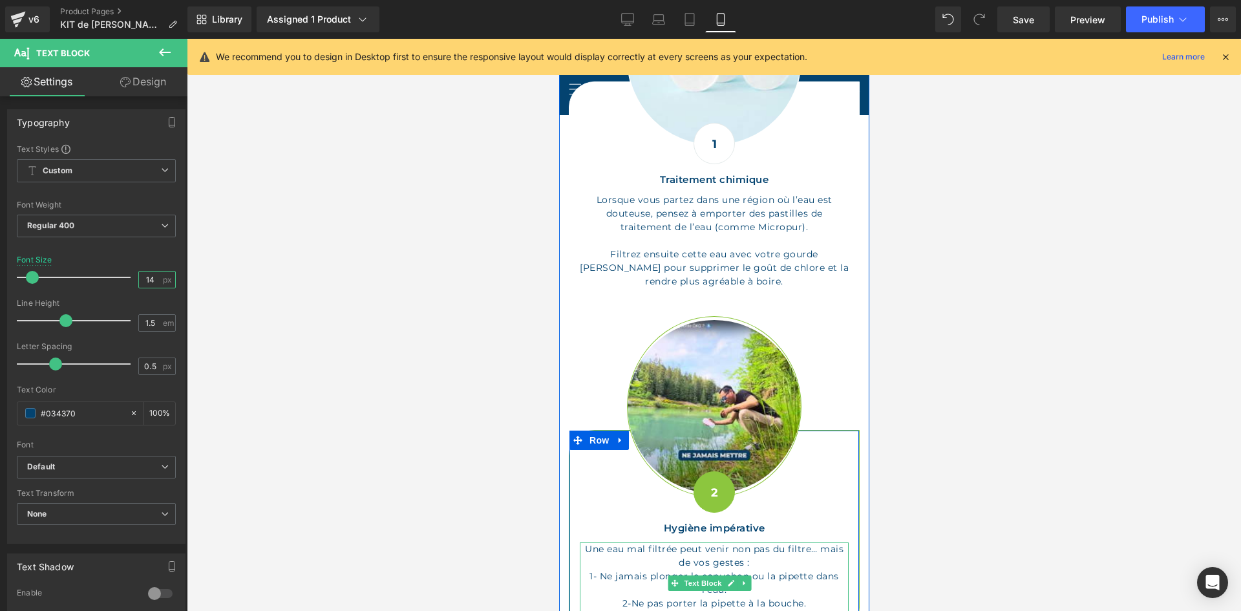
scroll to position [3606, 0]
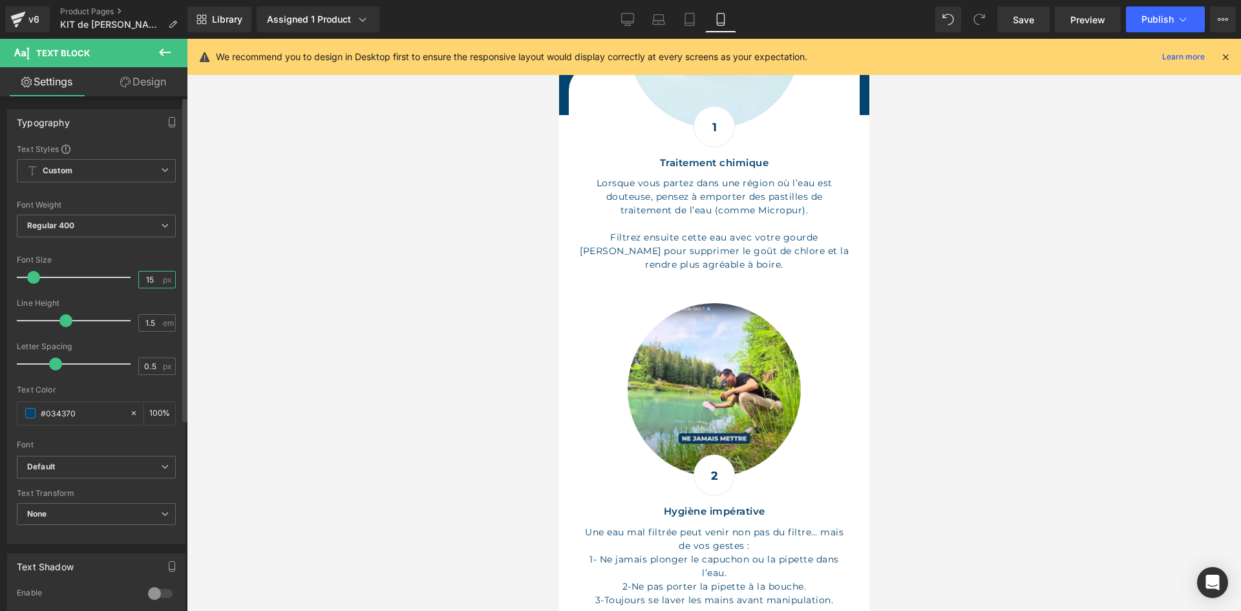
click at [147, 276] on input "15" at bounding box center [150, 279] width 23 height 16
type input "14"
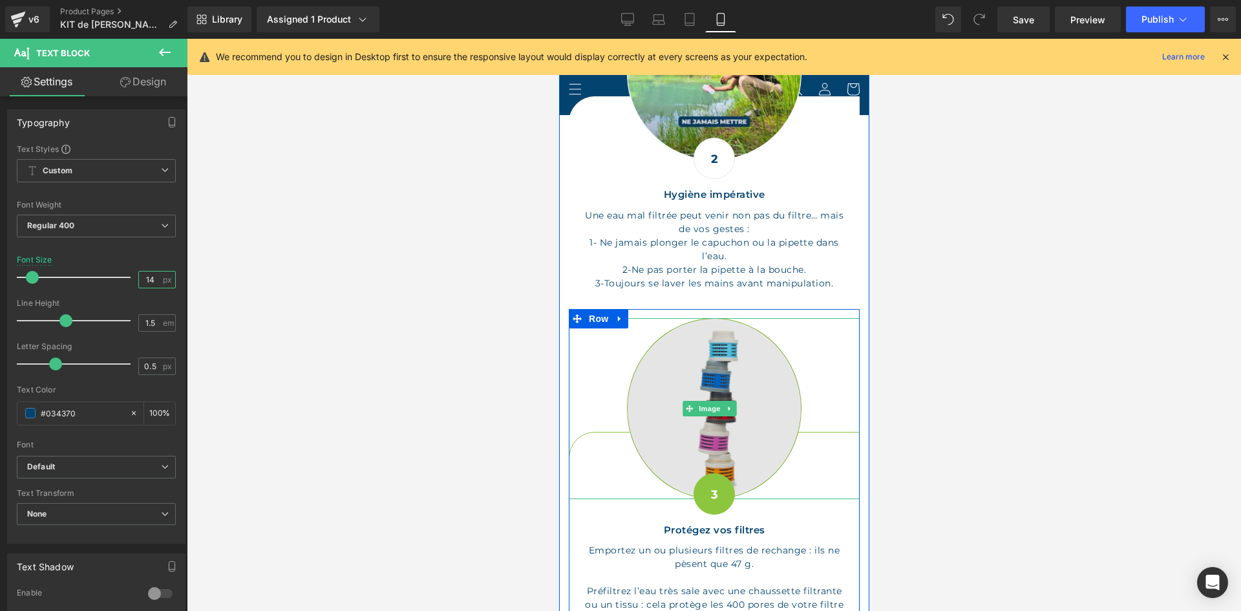
scroll to position [3929, 0]
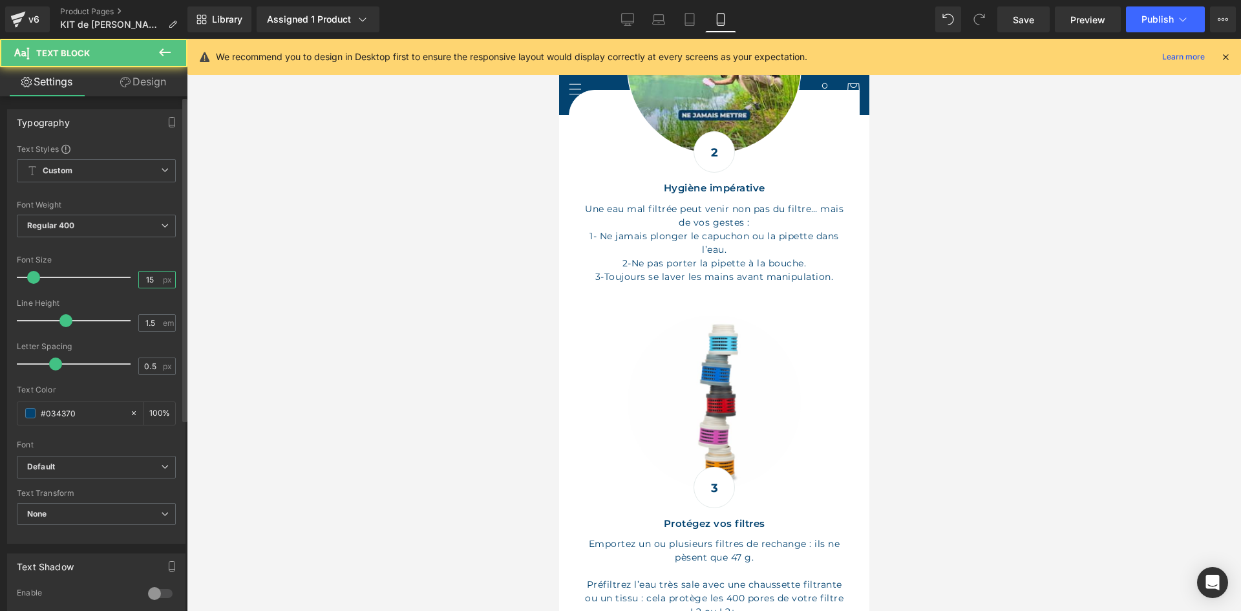
click at [146, 278] on input "15" at bounding box center [150, 279] width 23 height 16
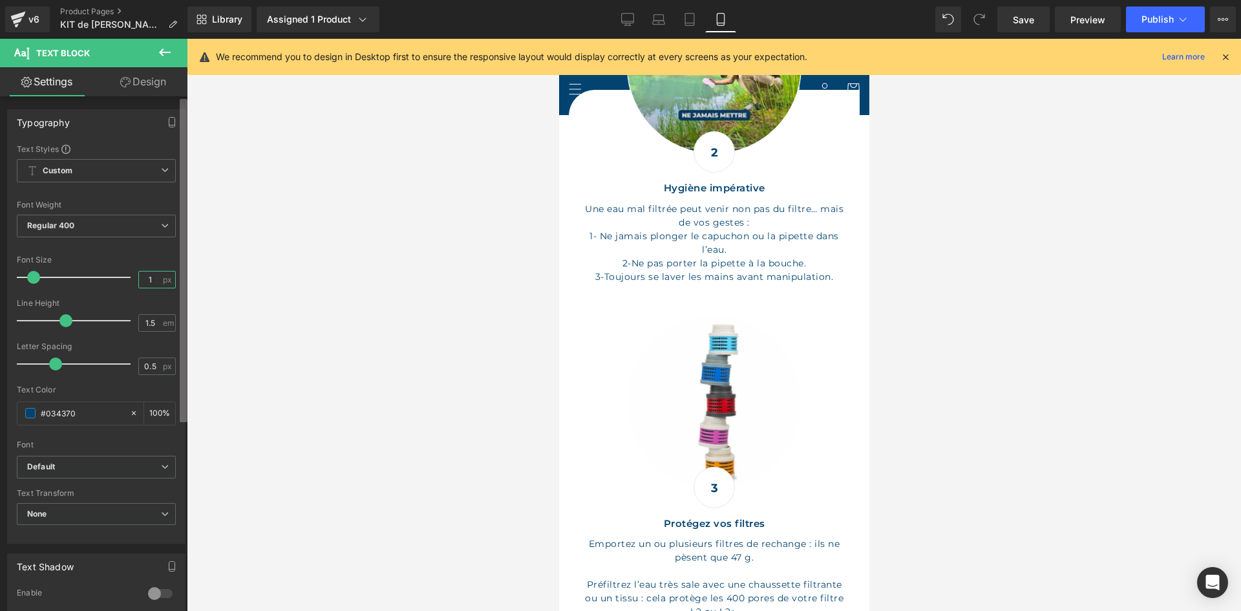
type input "14"
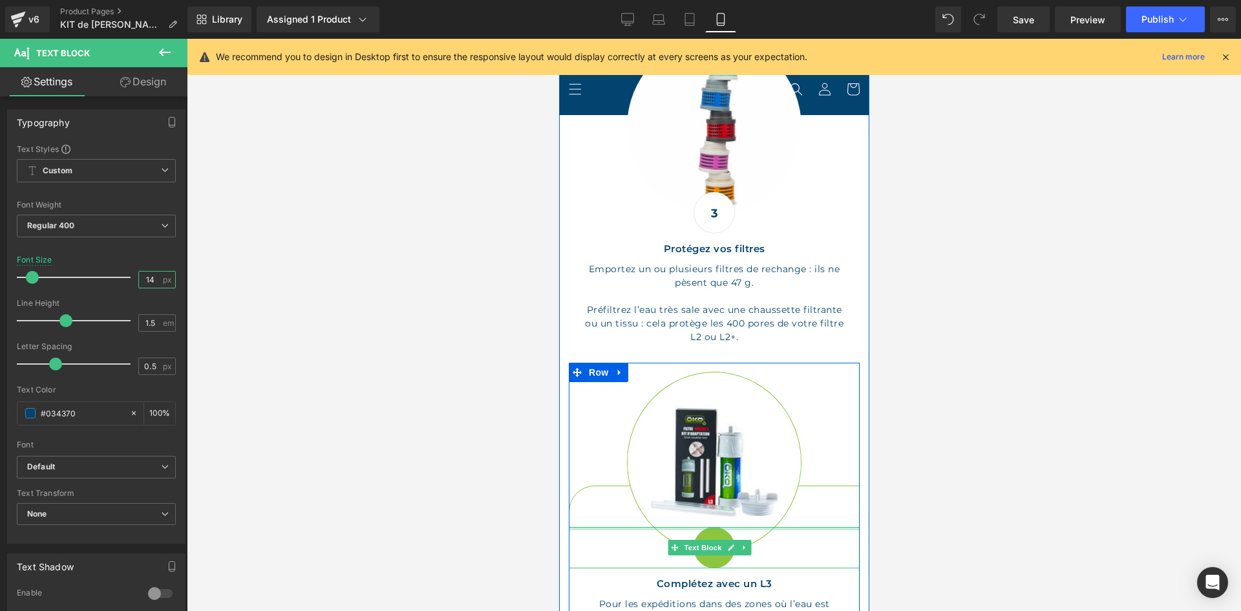
scroll to position [4252, 0]
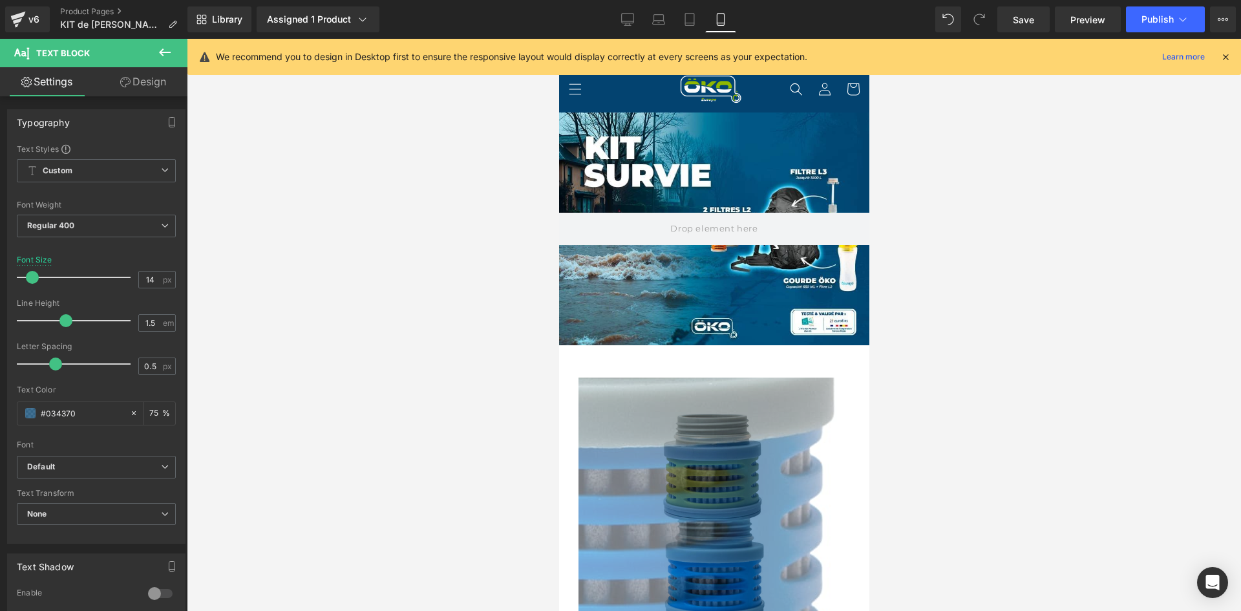
scroll to position [0, 0]
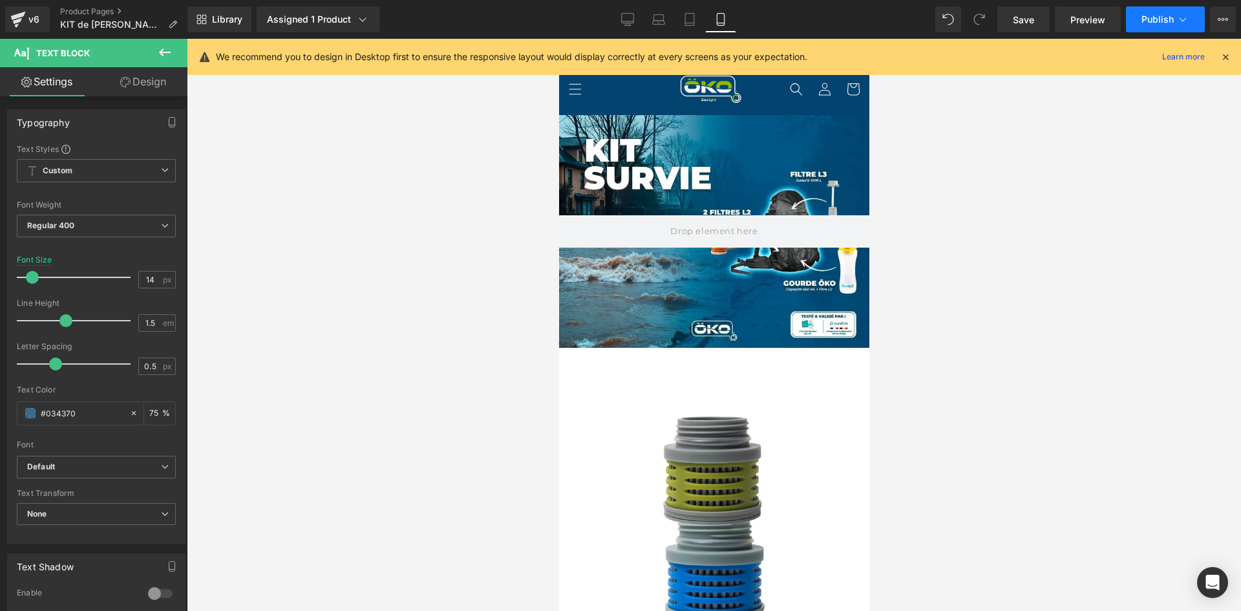
click at [1156, 19] on span "Publish" at bounding box center [1157, 19] width 32 height 10
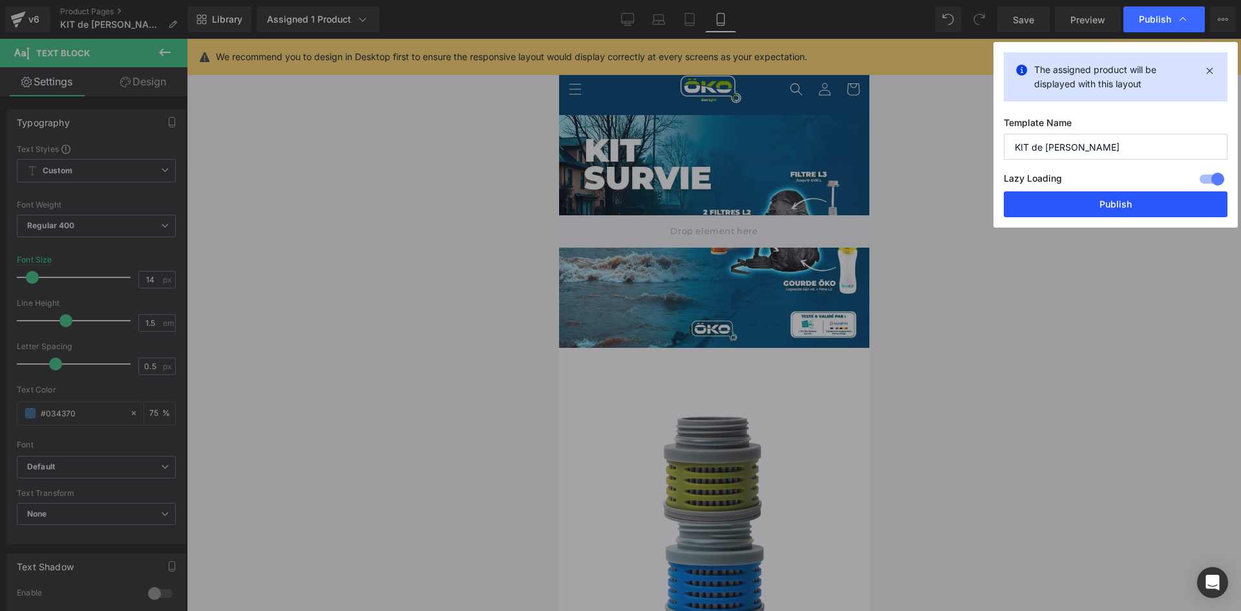
click at [1040, 208] on button "Publish" at bounding box center [1116, 204] width 224 height 26
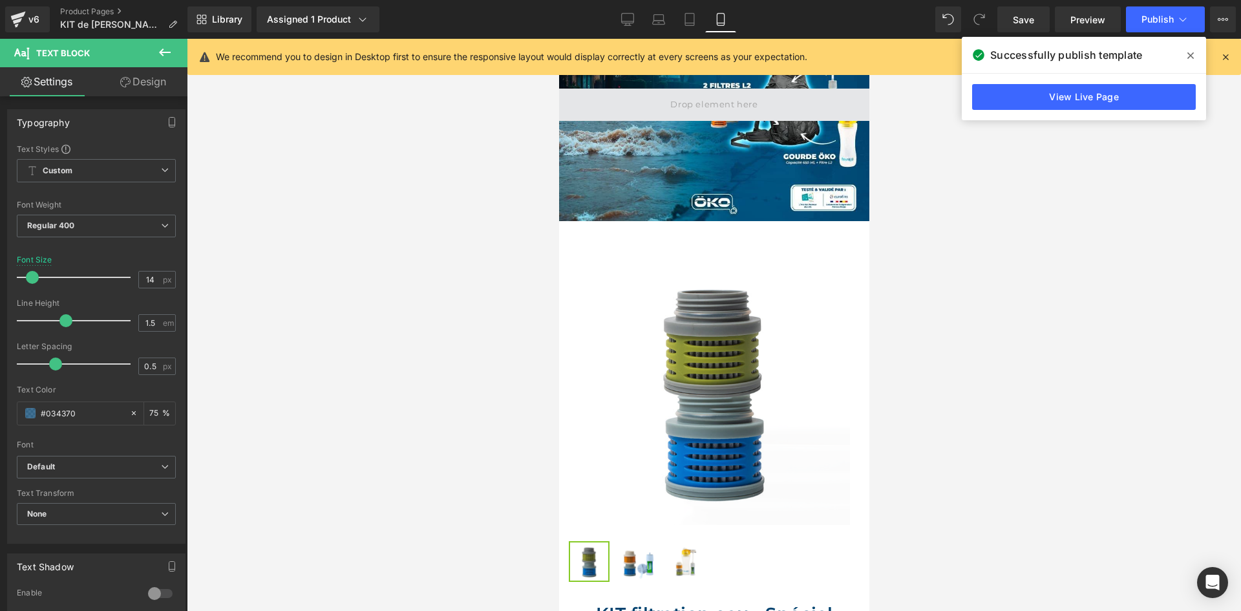
scroll to position [129, 0]
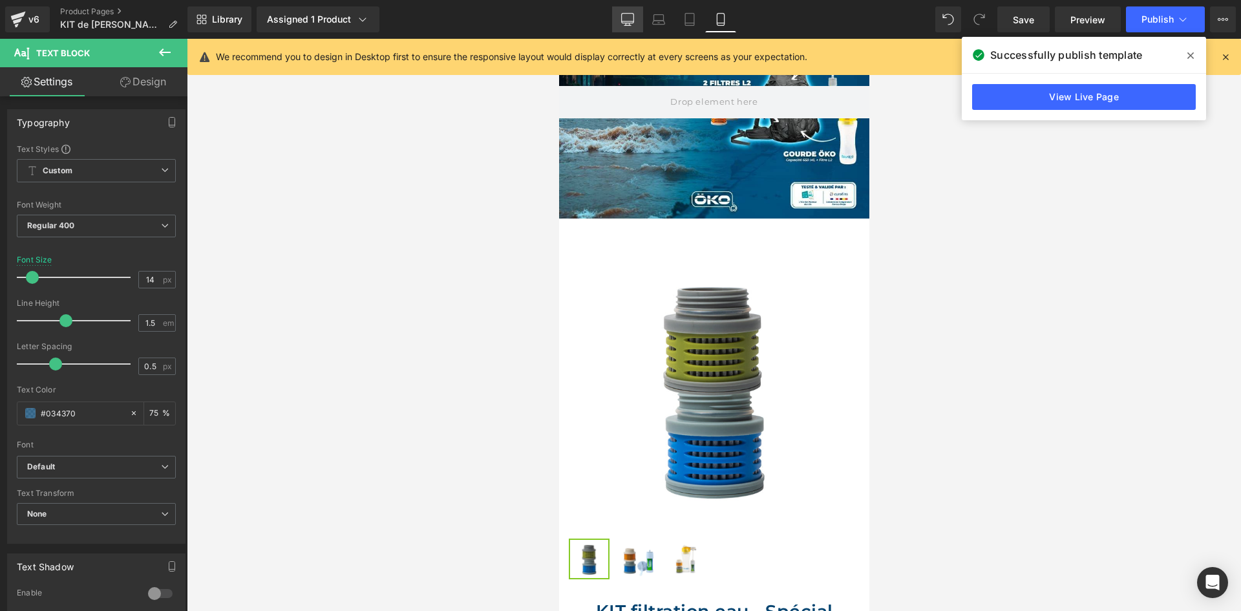
click at [634, 21] on icon at bounding box center [628, 19] width 12 height 10
type input "15"
type input "75"
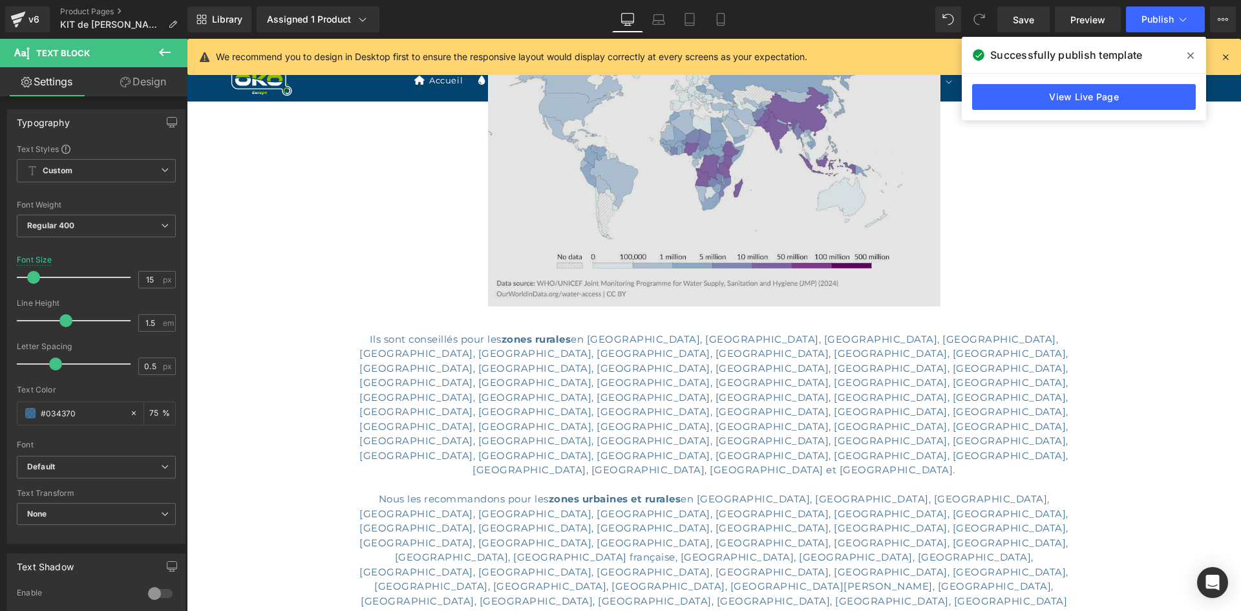
scroll to position [1293, 0]
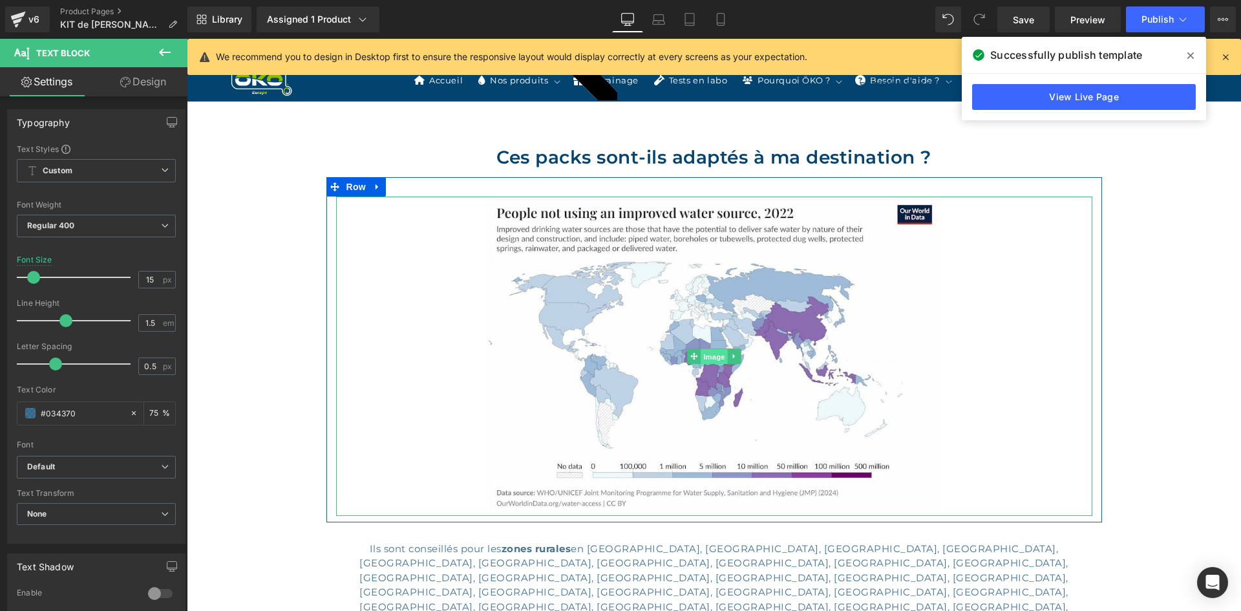
click at [715, 348] on span "Image" at bounding box center [714, 356] width 27 height 16
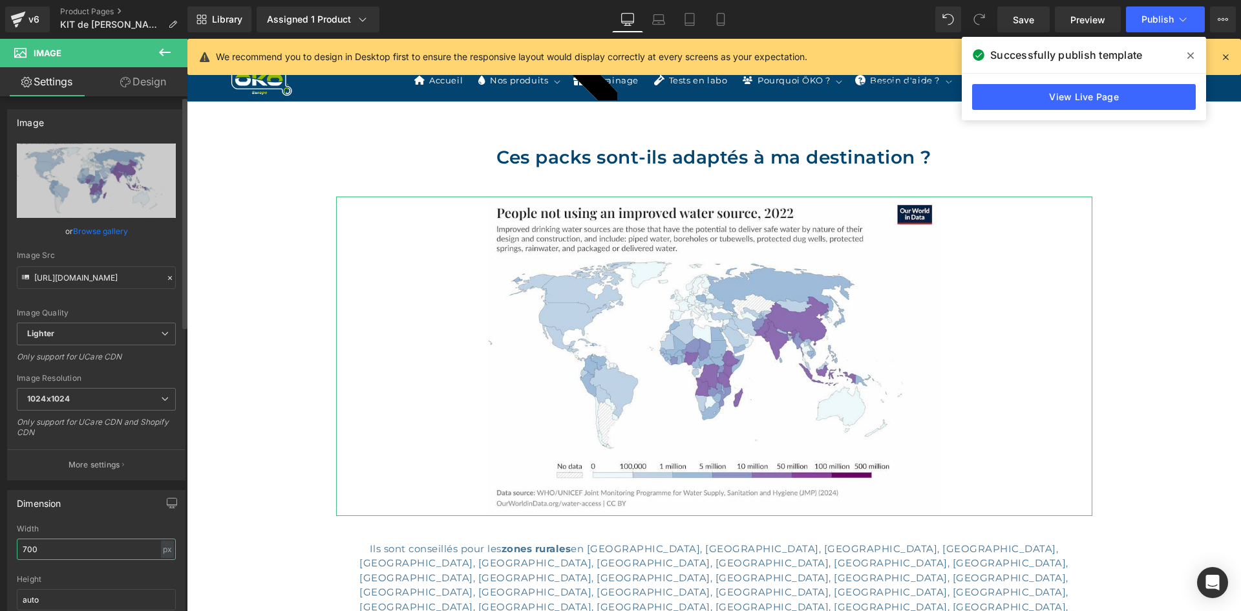
drag, startPoint x: 58, startPoint y: 547, endPoint x: 3, endPoint y: 538, distance: 56.3
click at [3, 538] on div "Dimension 700px Width 700 px % px auto Height auto 0 Circle Image" at bounding box center [96, 567] width 193 height 174
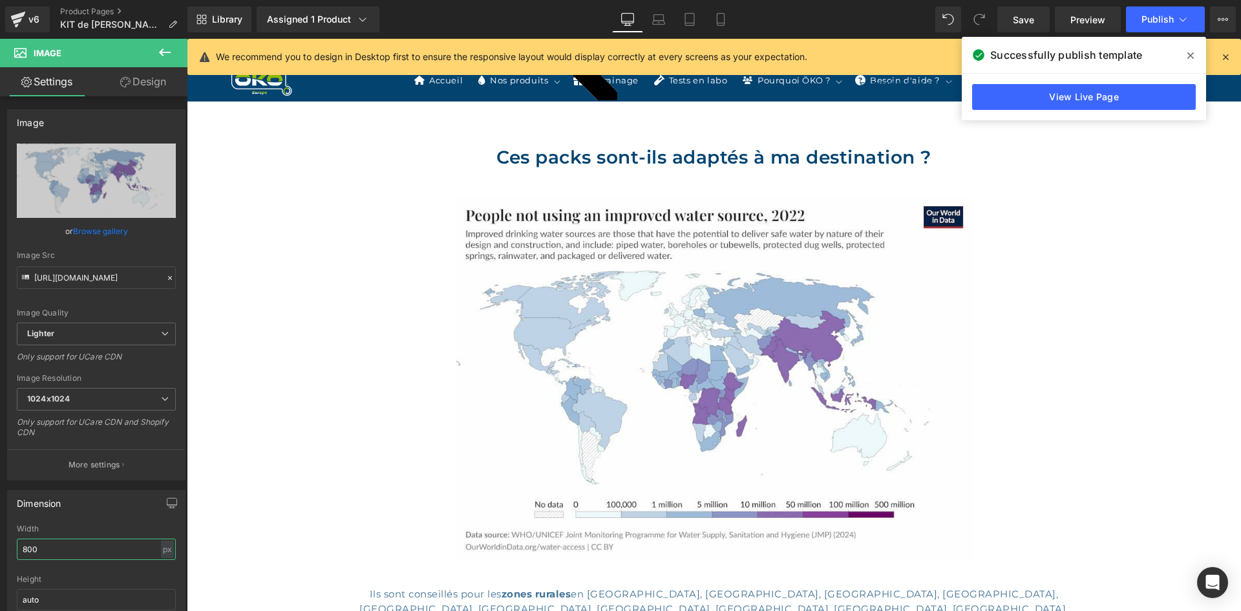
type input "800"
click at [1191, 55] on icon at bounding box center [1190, 55] width 6 height 6
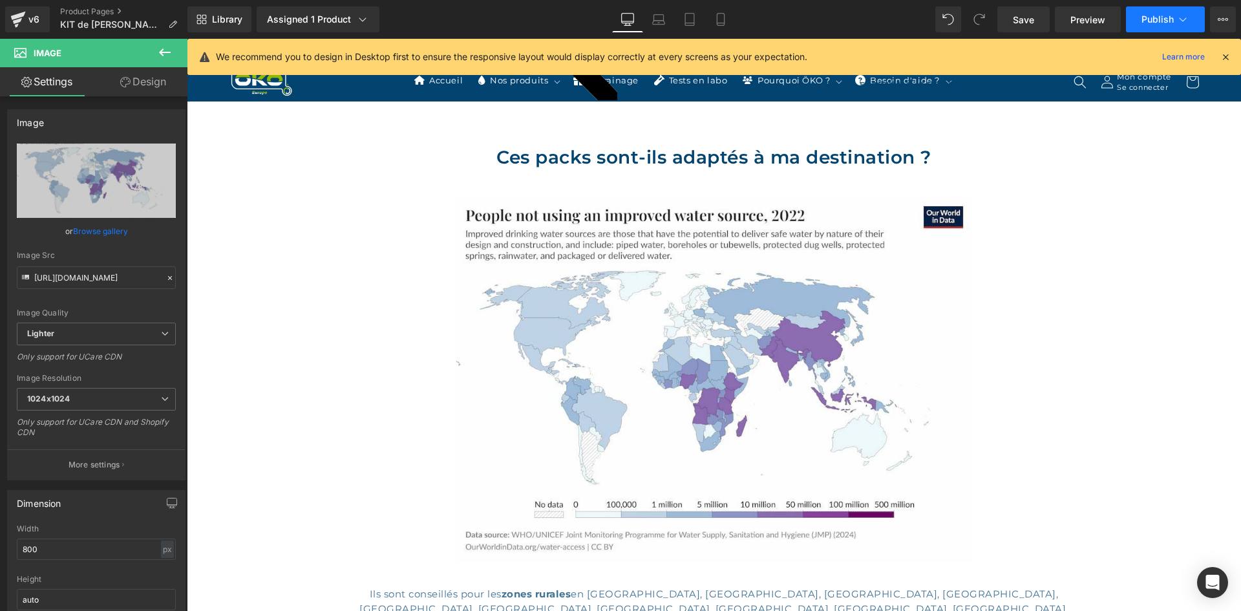
click at [1158, 11] on button "Publish" at bounding box center [1165, 19] width 79 height 26
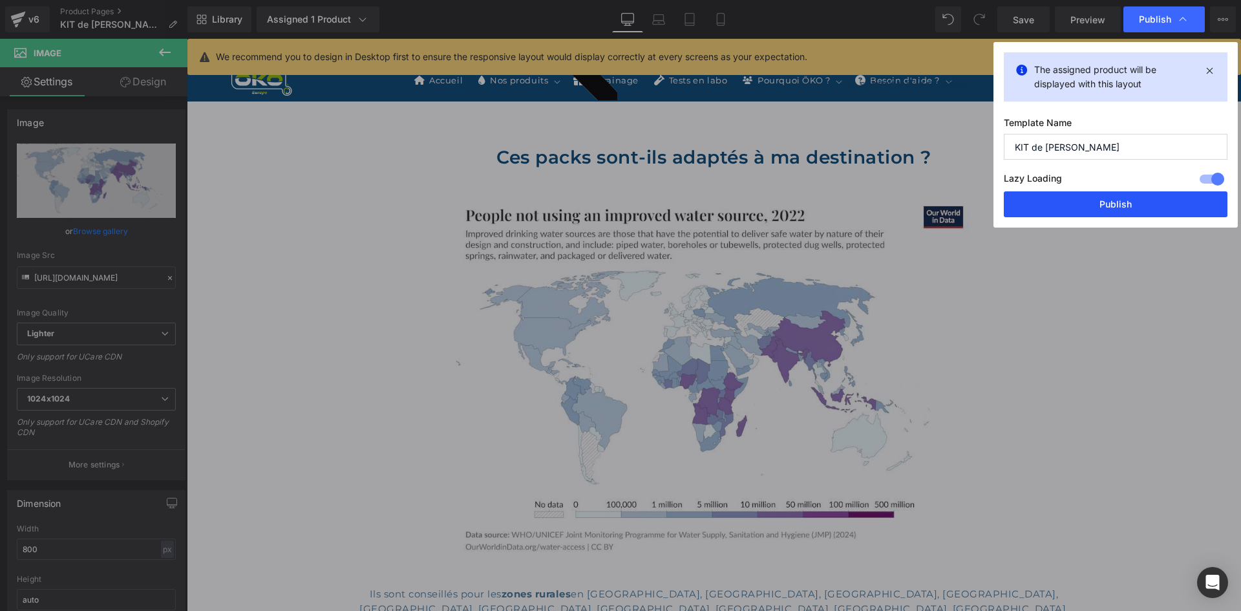
click at [1087, 196] on button "Publish" at bounding box center [1116, 204] width 224 height 26
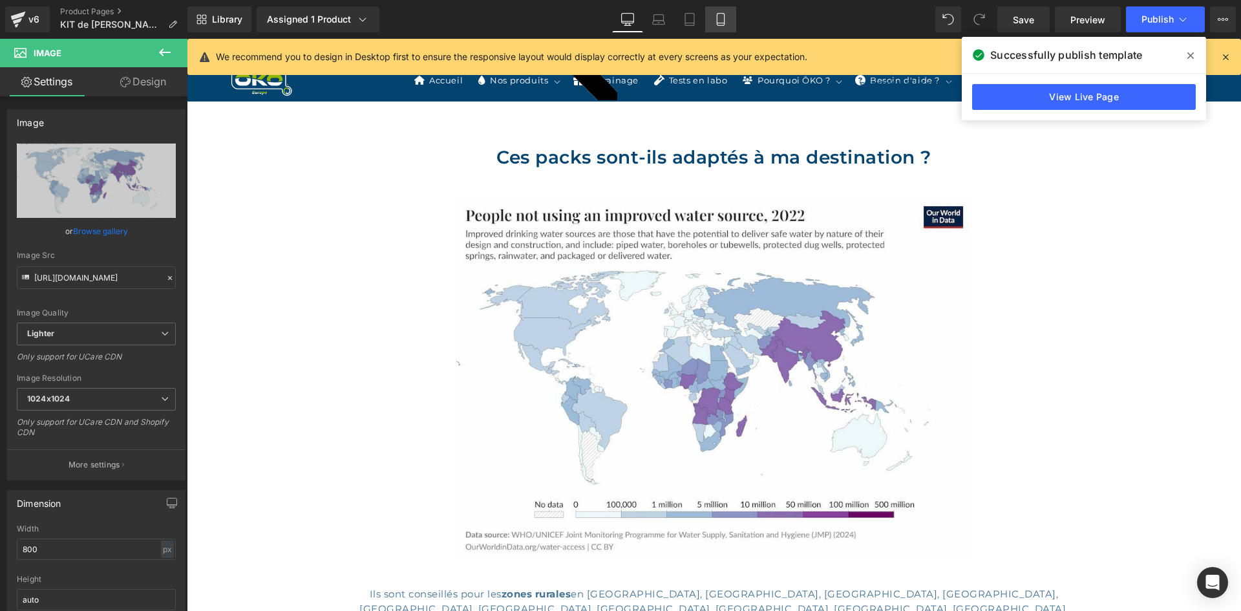
click at [715, 16] on icon at bounding box center [720, 19] width 13 height 13
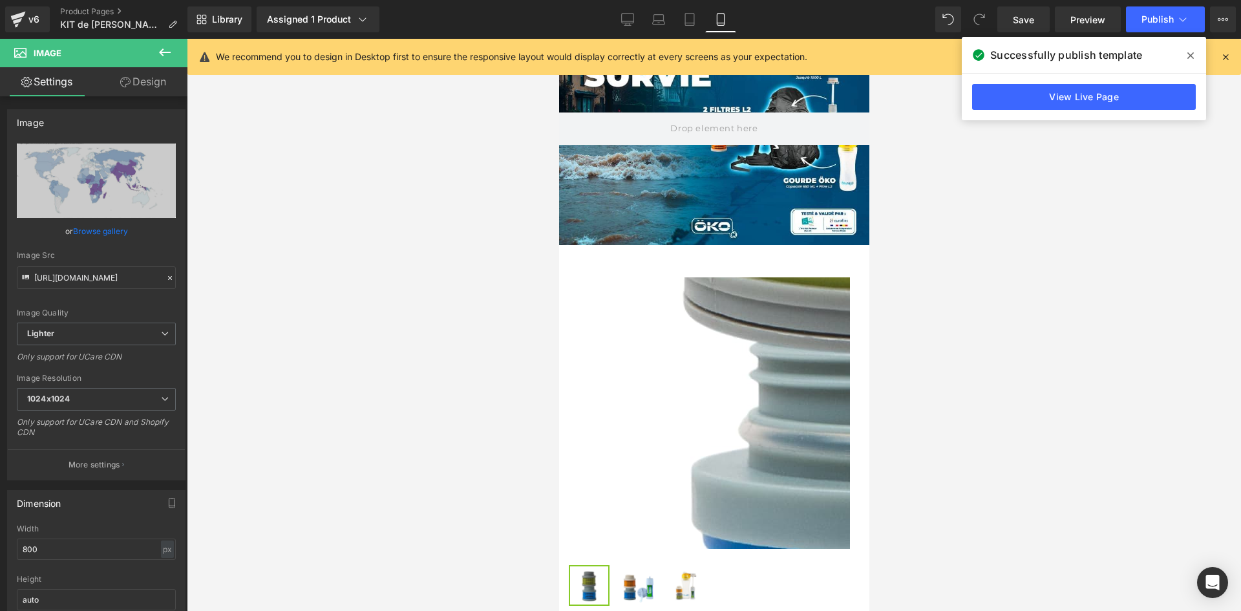
scroll to position [277, 0]
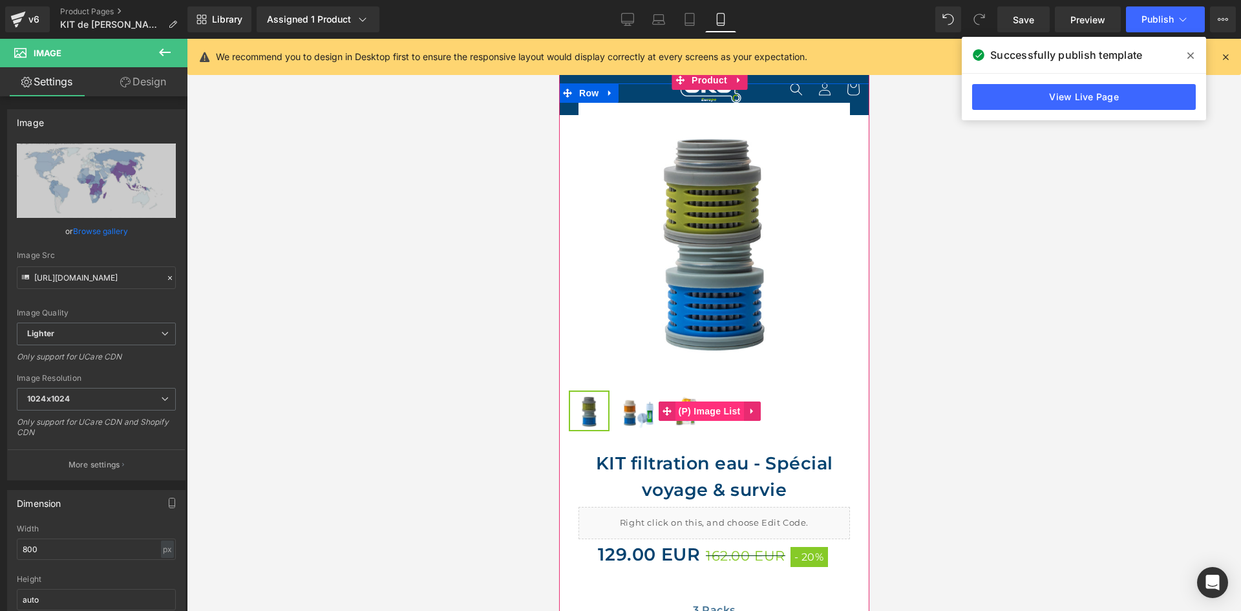
click at [694, 401] on span "(P) Image List" at bounding box center [709, 410] width 69 height 19
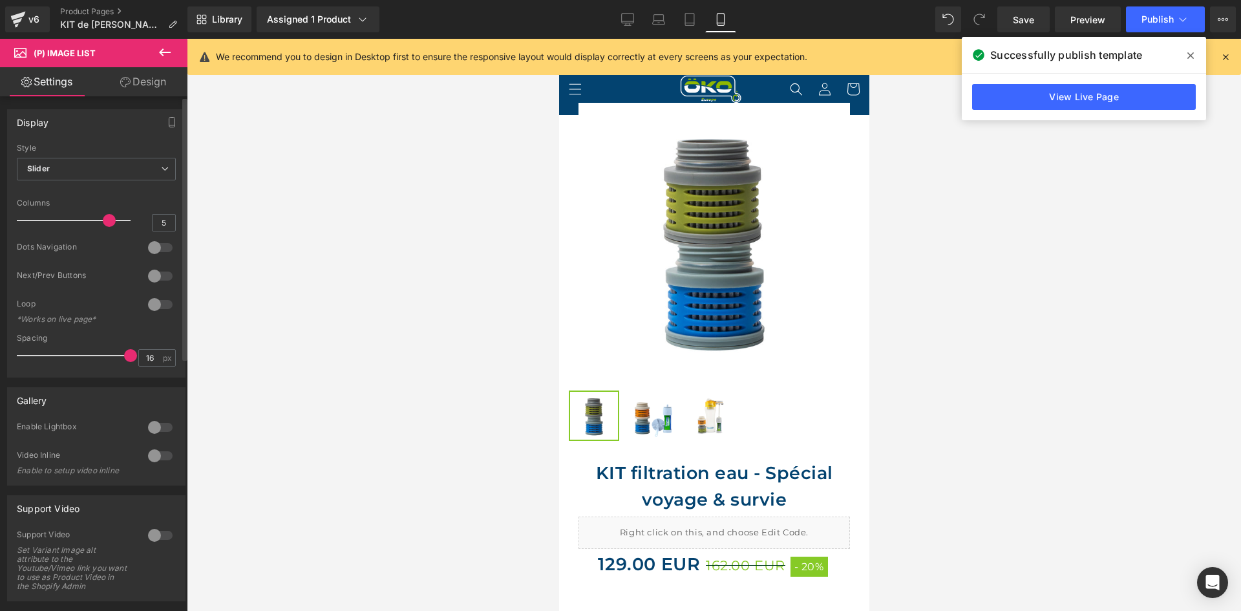
type input "4"
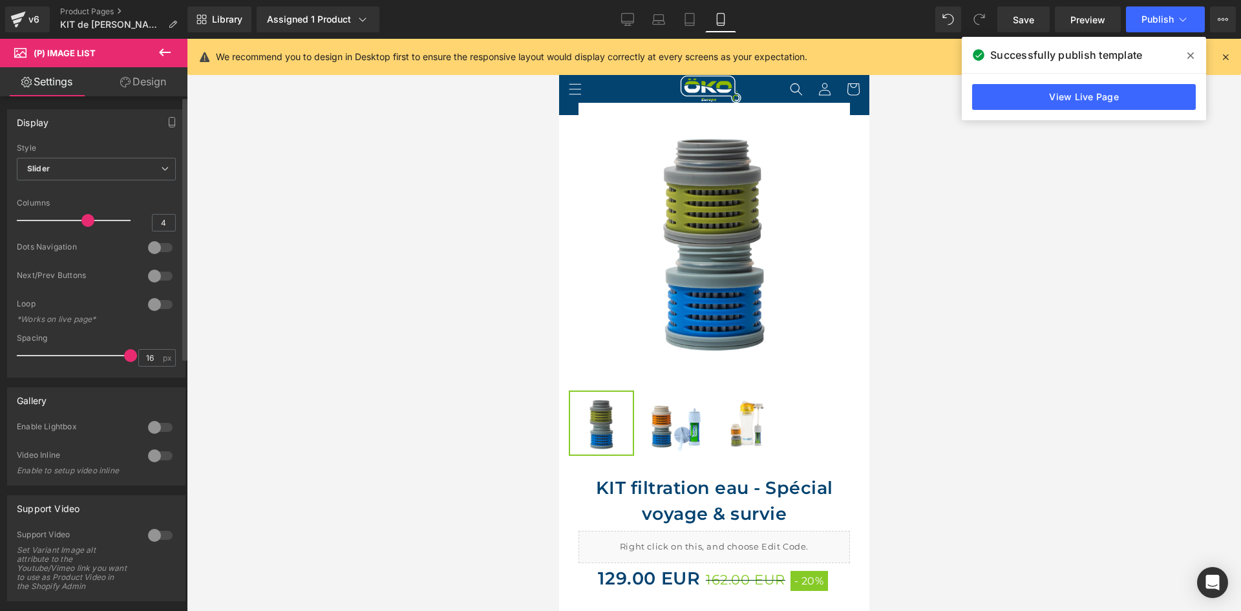
drag, startPoint x: 128, startPoint y: 219, endPoint x: 94, endPoint y: 224, distance: 34.6
click at [94, 224] on div at bounding box center [76, 220] width 107 height 26
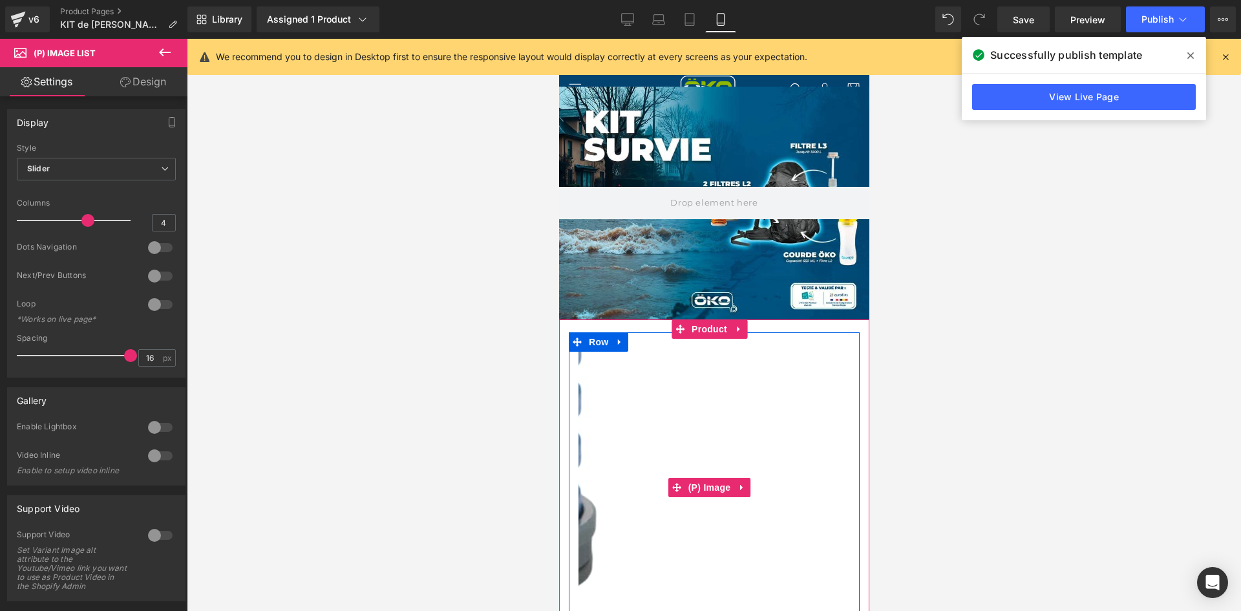
scroll to position [19, 0]
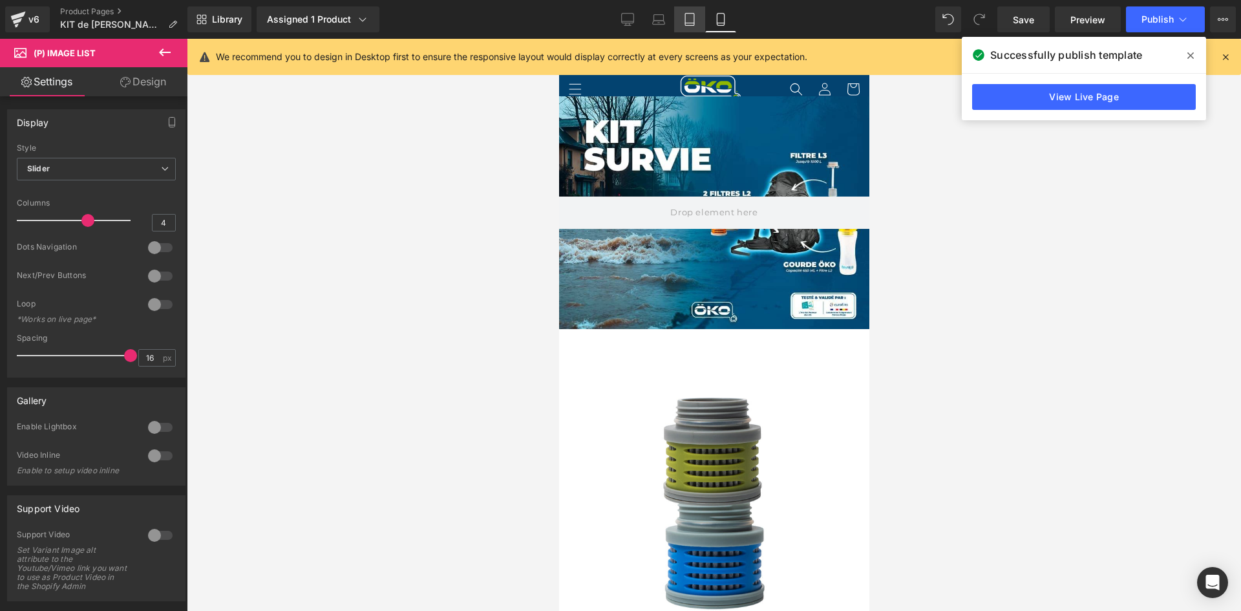
click at [692, 16] on icon at bounding box center [689, 19] width 13 height 13
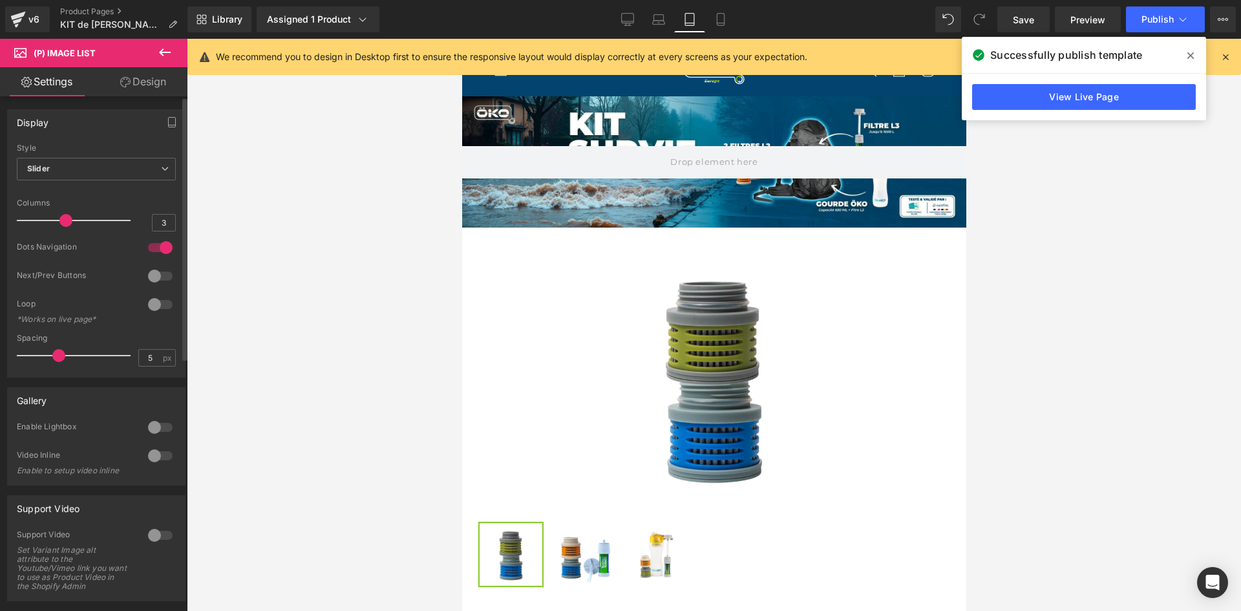
scroll to position [27, 0]
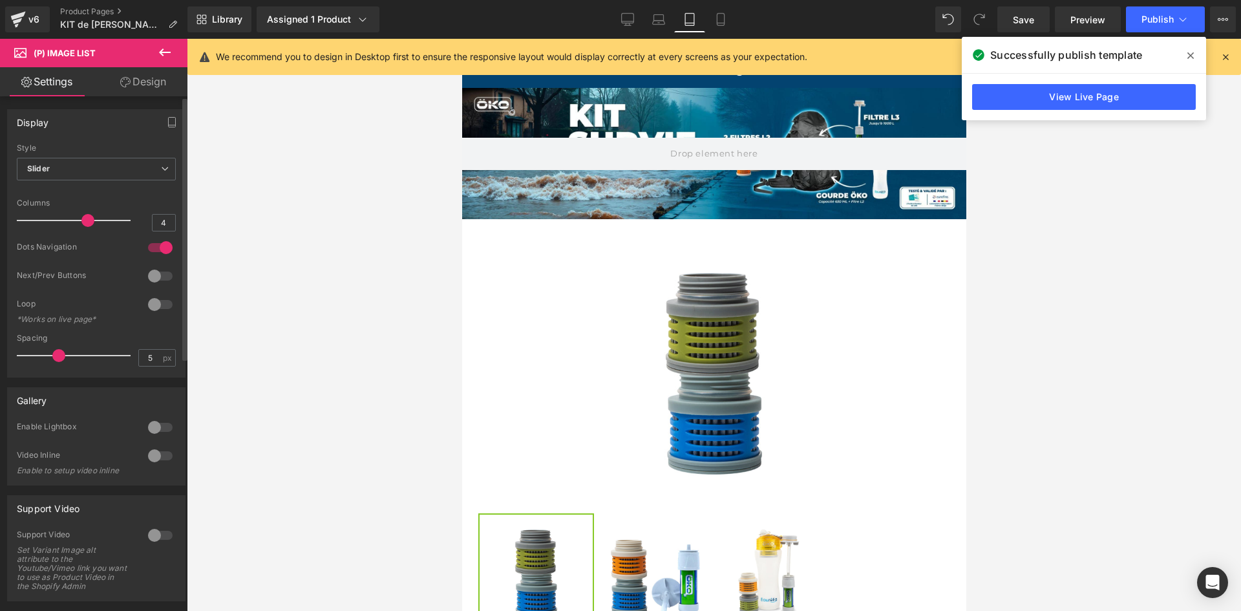
type input "5"
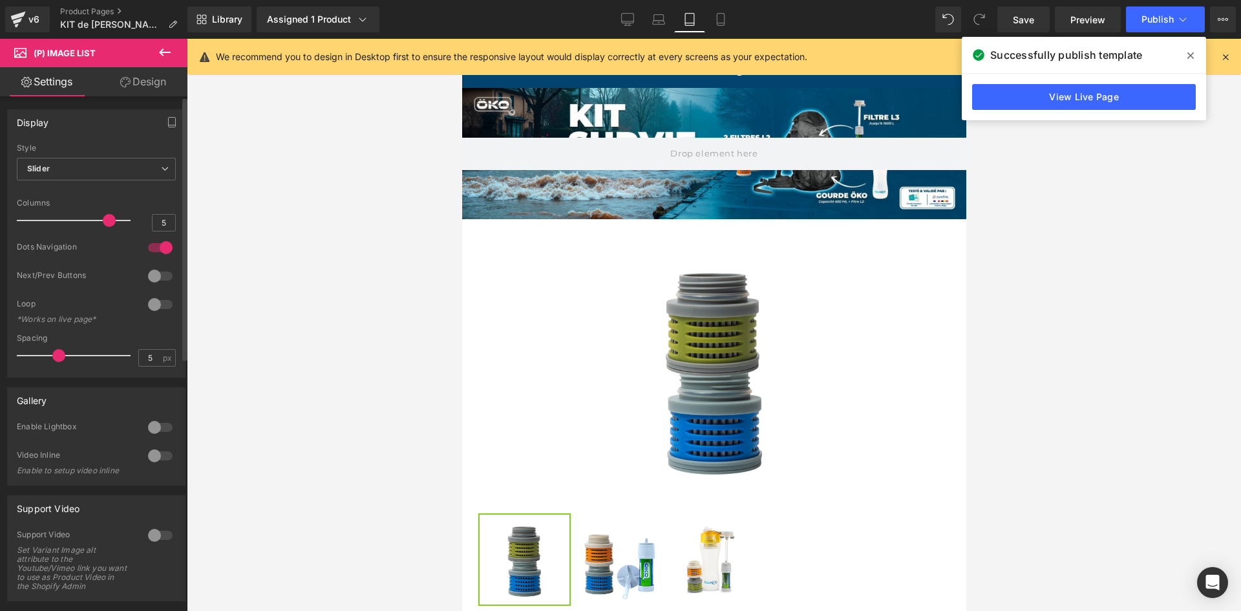
drag, startPoint x: 63, startPoint y: 224, endPoint x: 97, endPoint y: 229, distance: 34.6
click at [97, 229] on div at bounding box center [76, 220] width 107 height 26
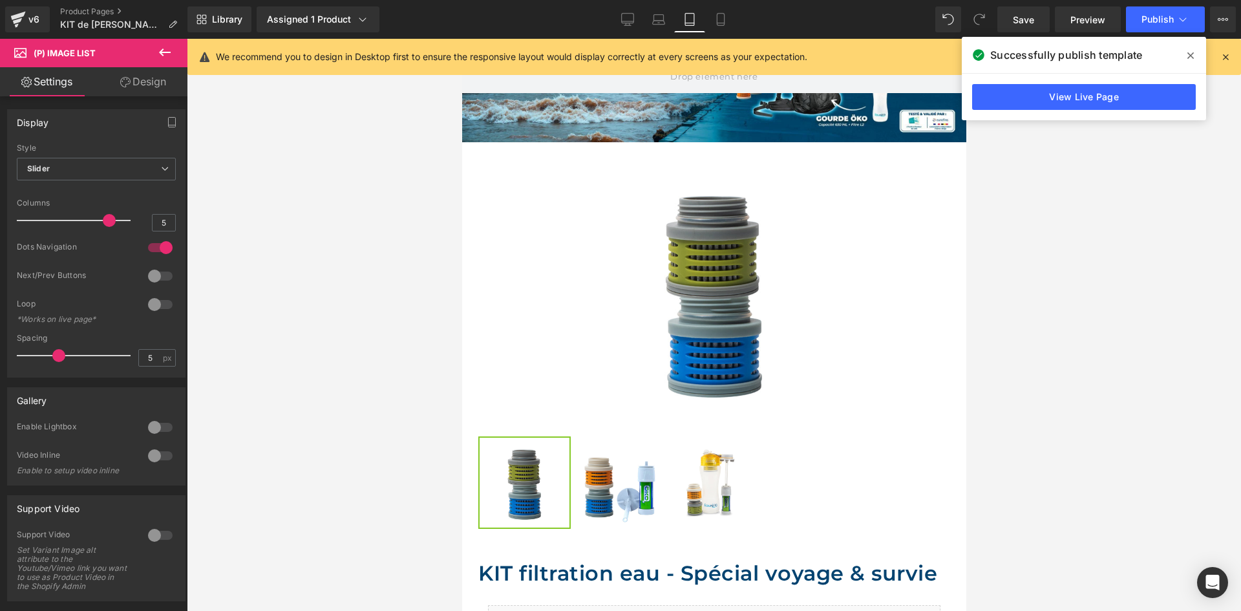
scroll to position [92, 0]
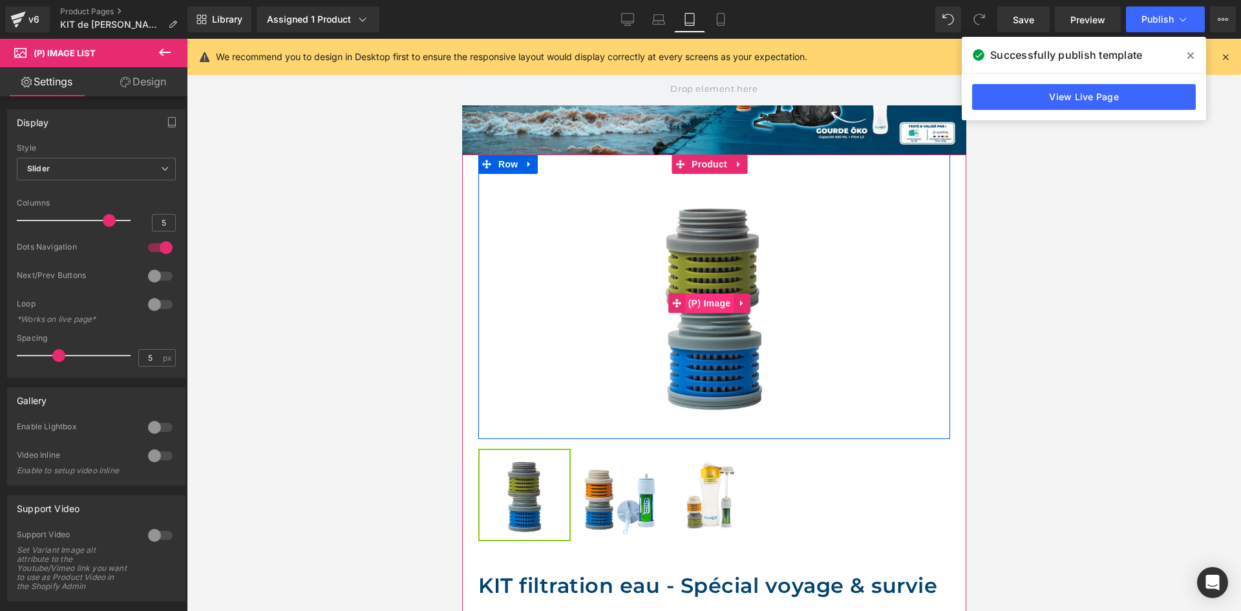
click at [723, 304] on span "(P) Image" at bounding box center [708, 302] width 49 height 19
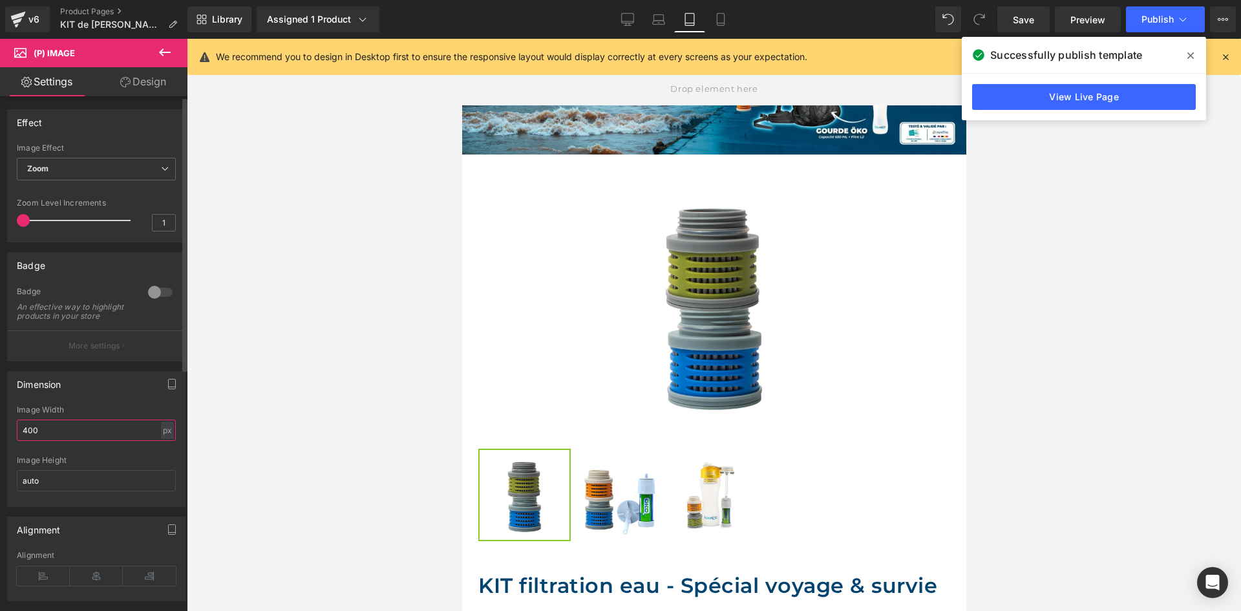
drag, startPoint x: 55, startPoint y: 439, endPoint x: 0, endPoint y: 423, distance: 57.3
click at [0, 423] on div "Dimension 400px Image Width 400 px % px auto Image Height auto" at bounding box center [96, 433] width 193 height 145
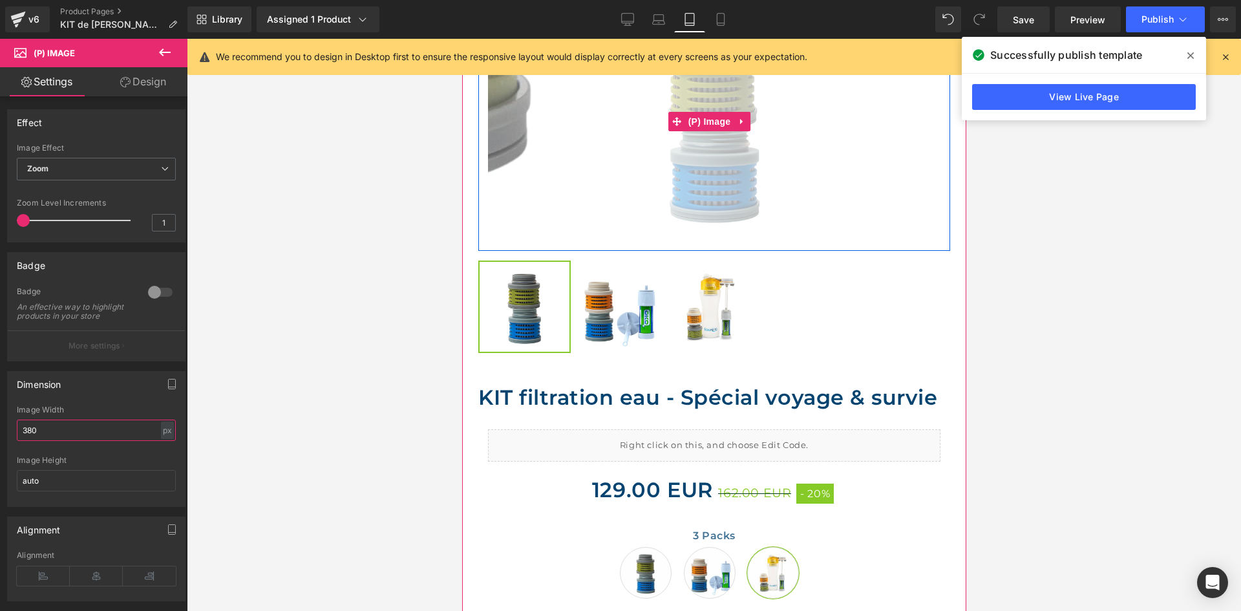
scroll to position [286, 0]
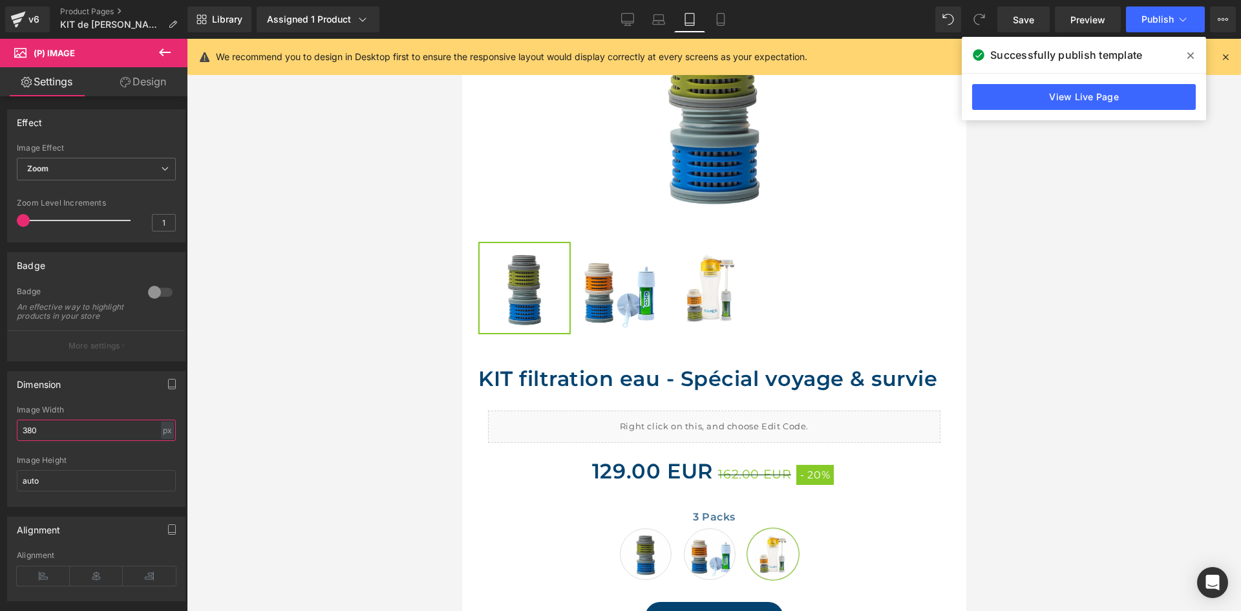
type input "380"
click at [1192, 52] on icon at bounding box center [1190, 55] width 6 height 10
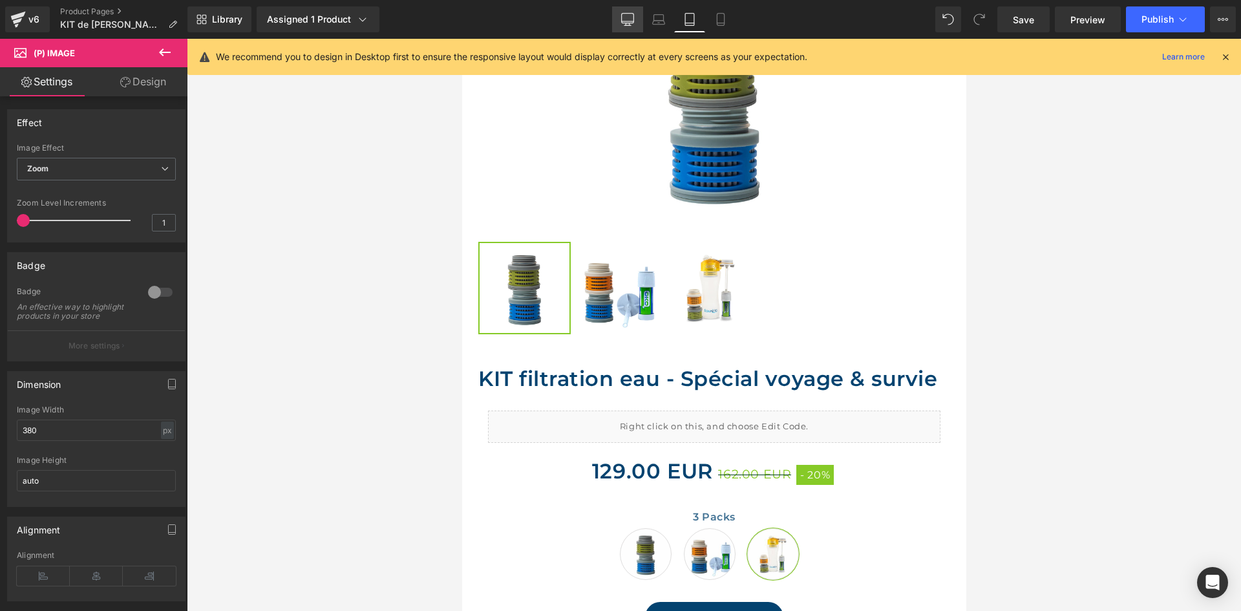
click at [619, 18] on link "Desktop" at bounding box center [627, 19] width 31 height 26
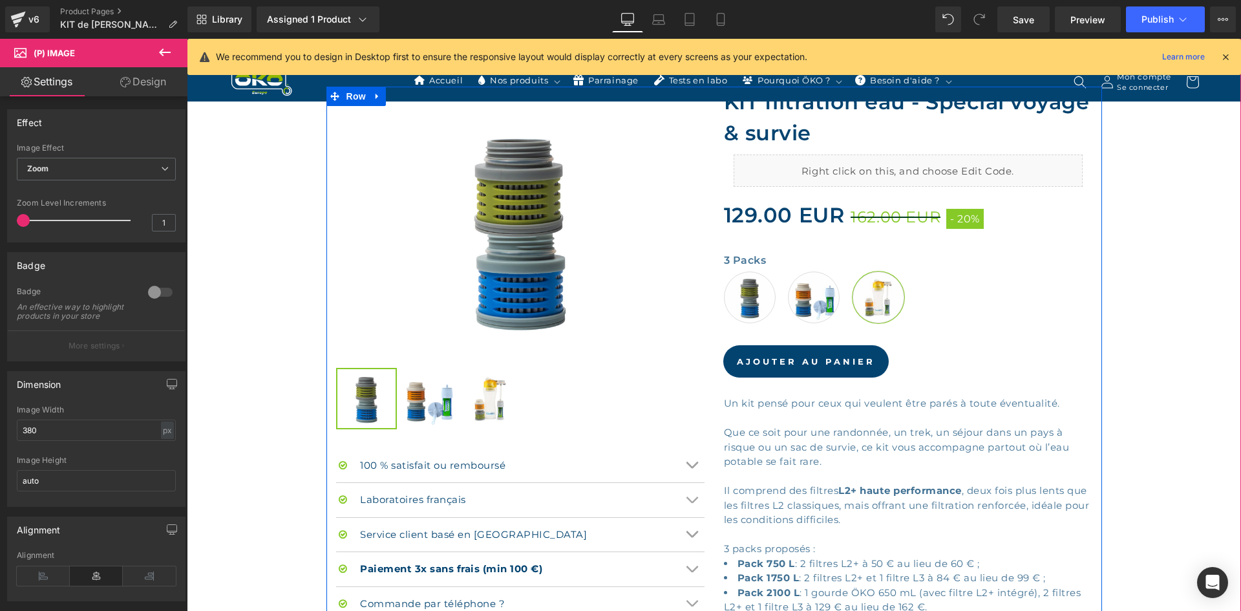
scroll to position [343, 0]
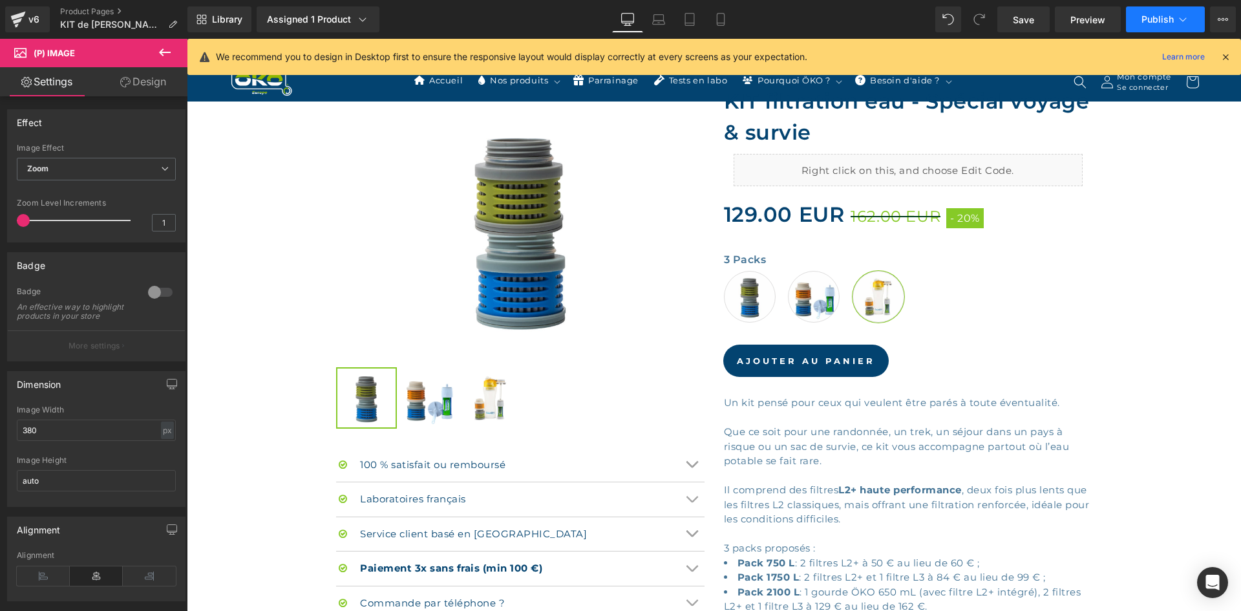
click at [1168, 17] on span "Publish" at bounding box center [1157, 19] width 32 height 10
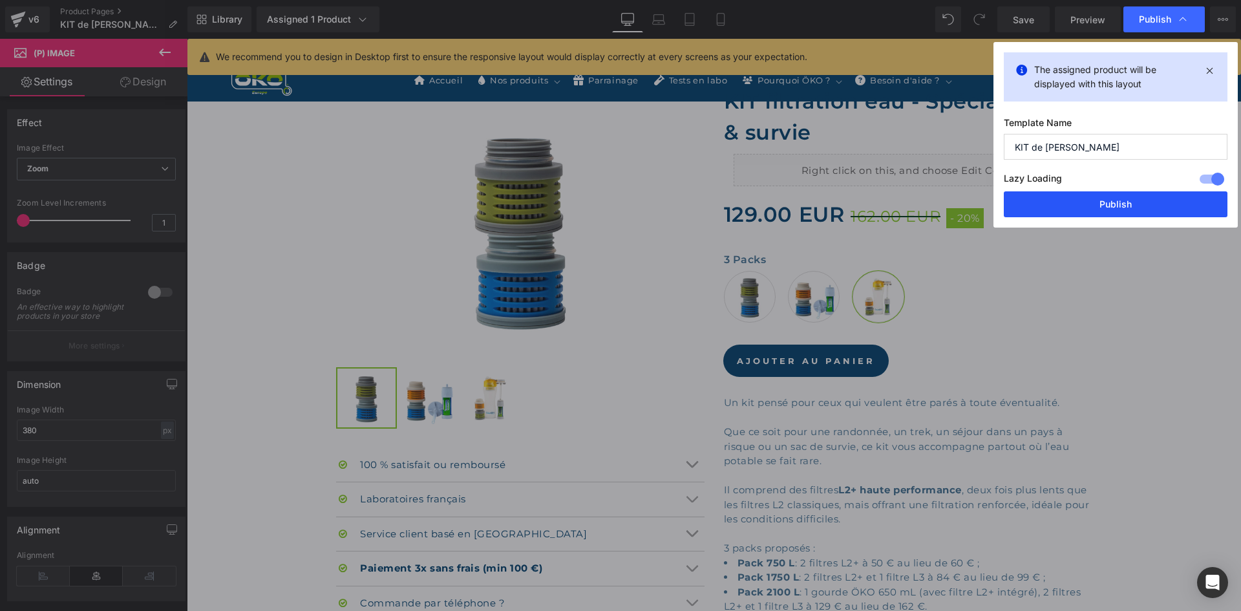
click at [1099, 196] on button "Publish" at bounding box center [1116, 204] width 224 height 26
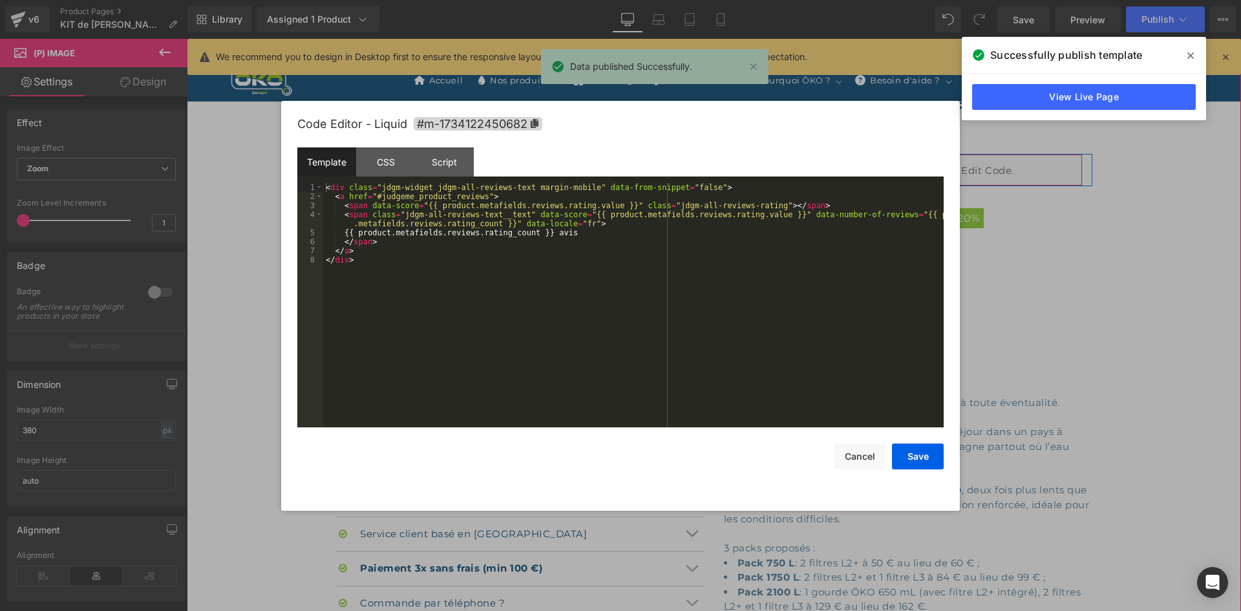
click at [920, 168] on div "Liquid" at bounding box center [908, 170] width 349 height 32
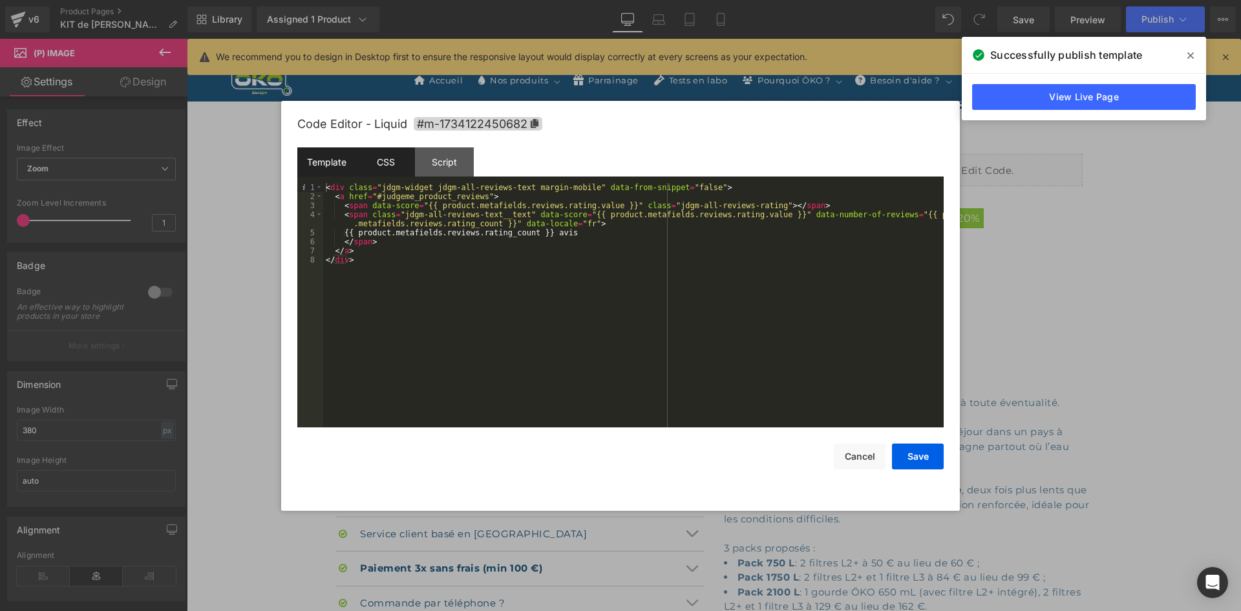
click at [405, 158] on div "CSS" at bounding box center [385, 161] width 59 height 29
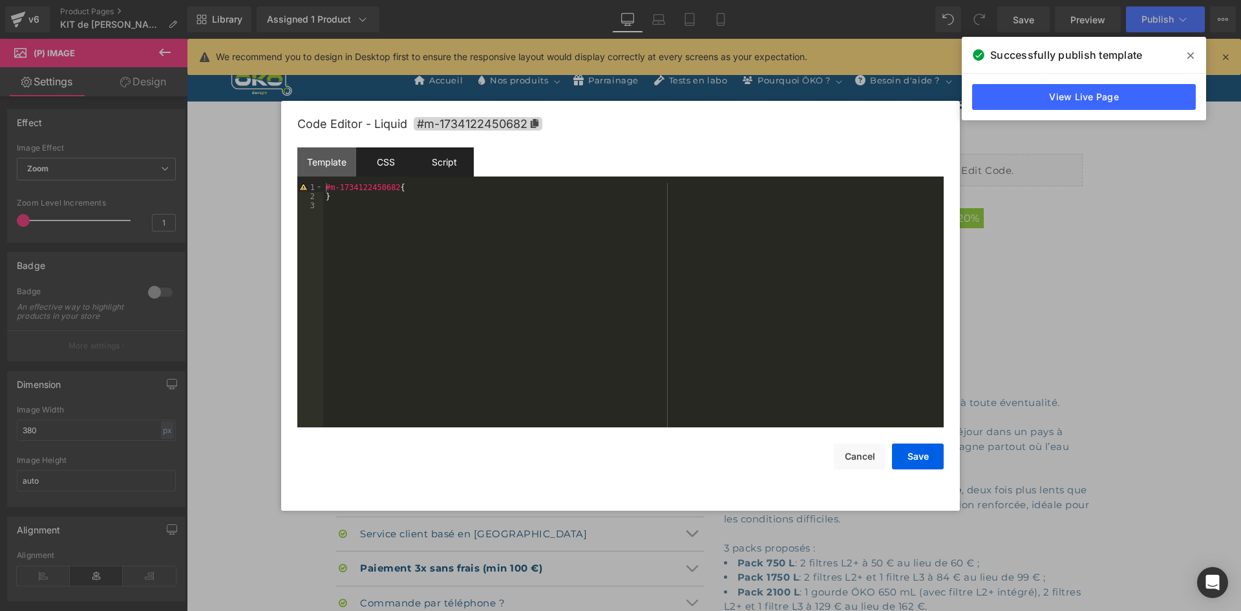
click at [445, 167] on div "Script" at bounding box center [444, 161] width 59 height 29
click at [405, 162] on div "CSS" at bounding box center [385, 161] width 59 height 29
click at [489, 234] on div "#m-1734122450682 { }" at bounding box center [633, 314] width 620 height 262
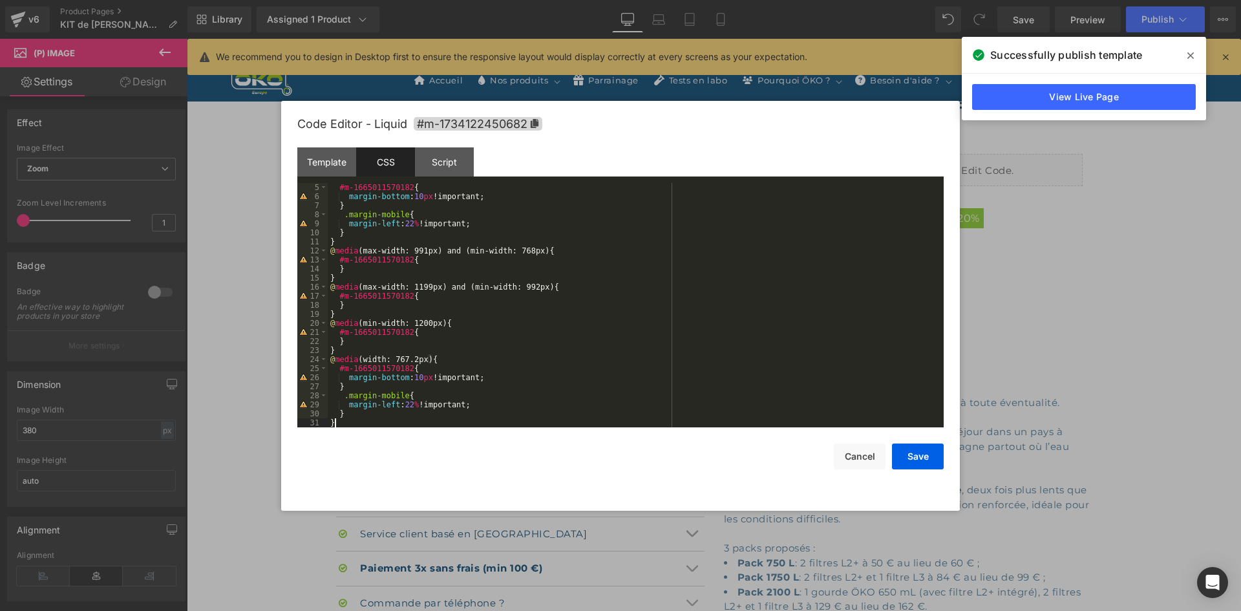
scroll to position [0, 0]
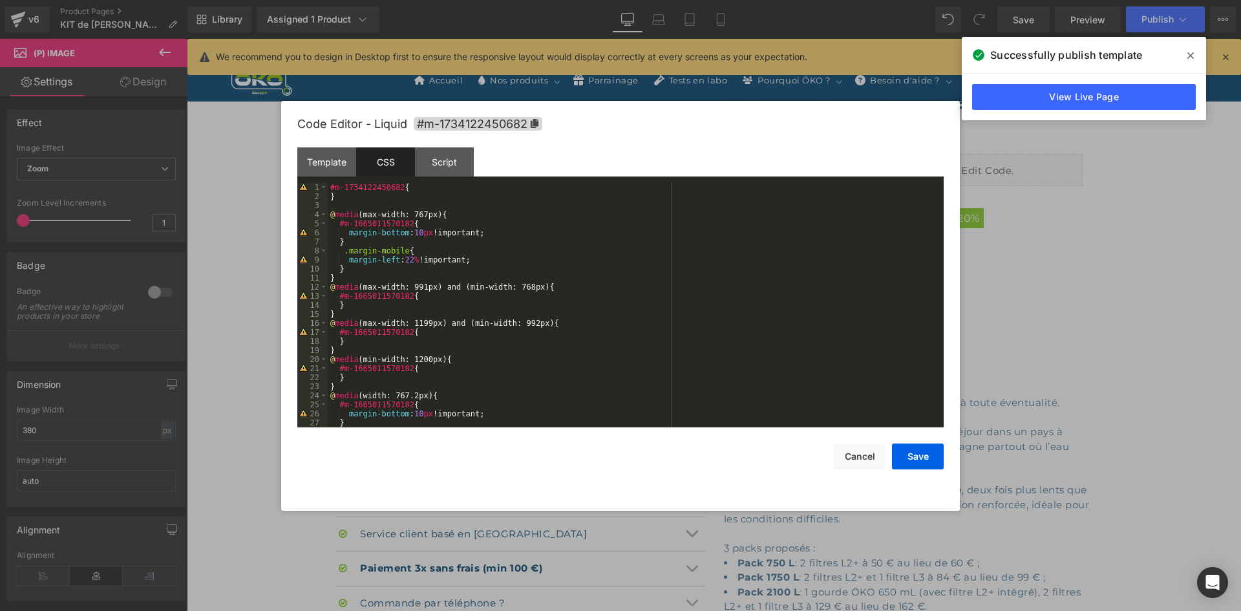
click at [372, 184] on div "#m-1734122450682 { } @ media (max-width: 767px) { #m-1665011570182 { margin-bot…" at bounding box center [633, 314] width 611 height 262
click at [379, 224] on div "#m-1734122450682 { } @ media (max-width: 767px) { #m-1665011570182 { margin-bot…" at bounding box center [633, 314] width 611 height 262
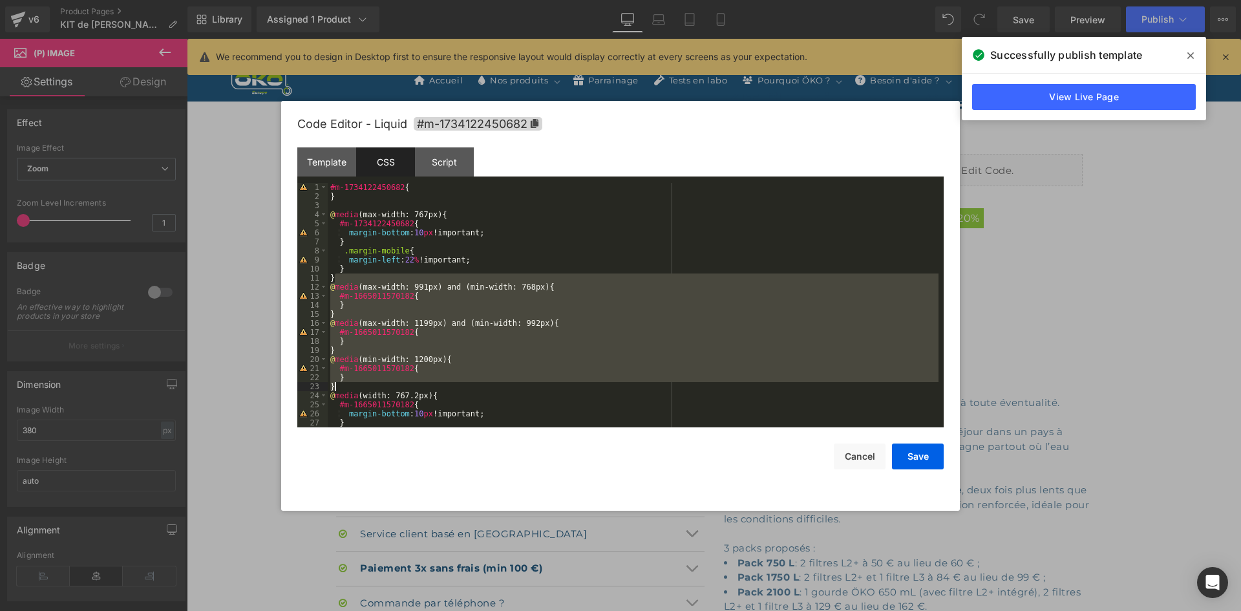
drag, startPoint x: 379, startPoint y: 279, endPoint x: 445, endPoint y: 388, distance: 127.0
click at [445, 388] on div "#m-1734122450682 { } @ media (max-width: 767px) { #m-1734122450682 { margin-bot…" at bounding box center [633, 314] width 611 height 262
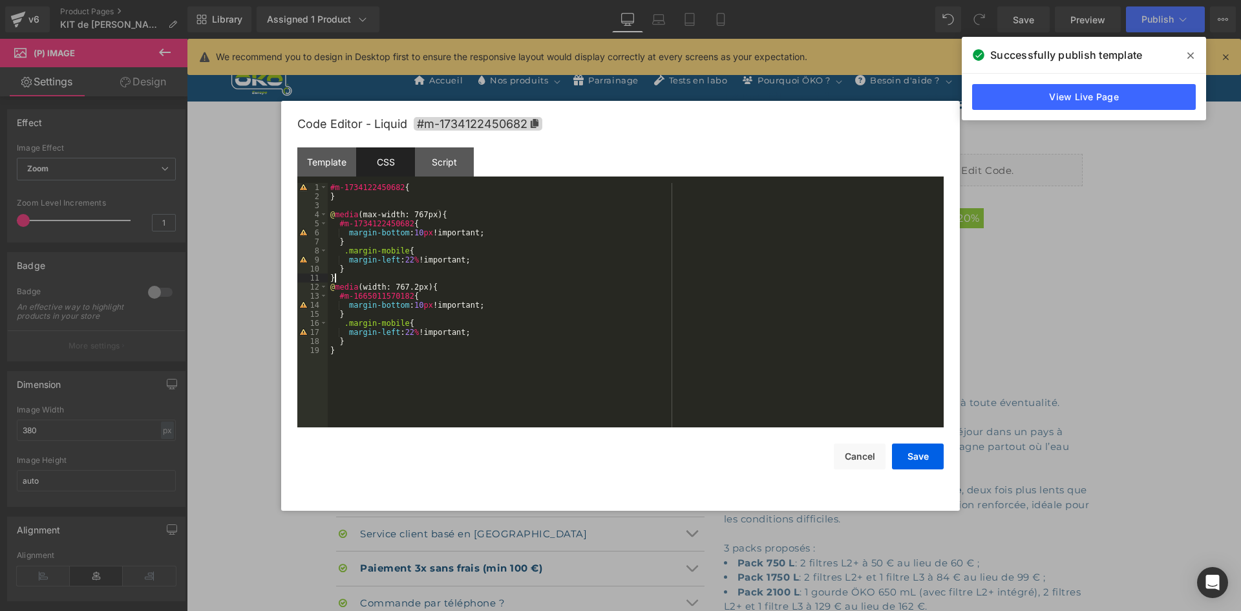
click at [386, 226] on div "#m-1734122450682 { } @ media (max-width: 767px) { #m-1734122450682 { margin-bot…" at bounding box center [636, 314] width 616 height 262
click at [392, 298] on div "#m-1734122450682 { } @ media (max-width: 767px) { #m-1734122450682 { margin-bot…" at bounding box center [636, 314] width 616 height 262
click at [928, 447] on button "Save" at bounding box center [918, 456] width 52 height 26
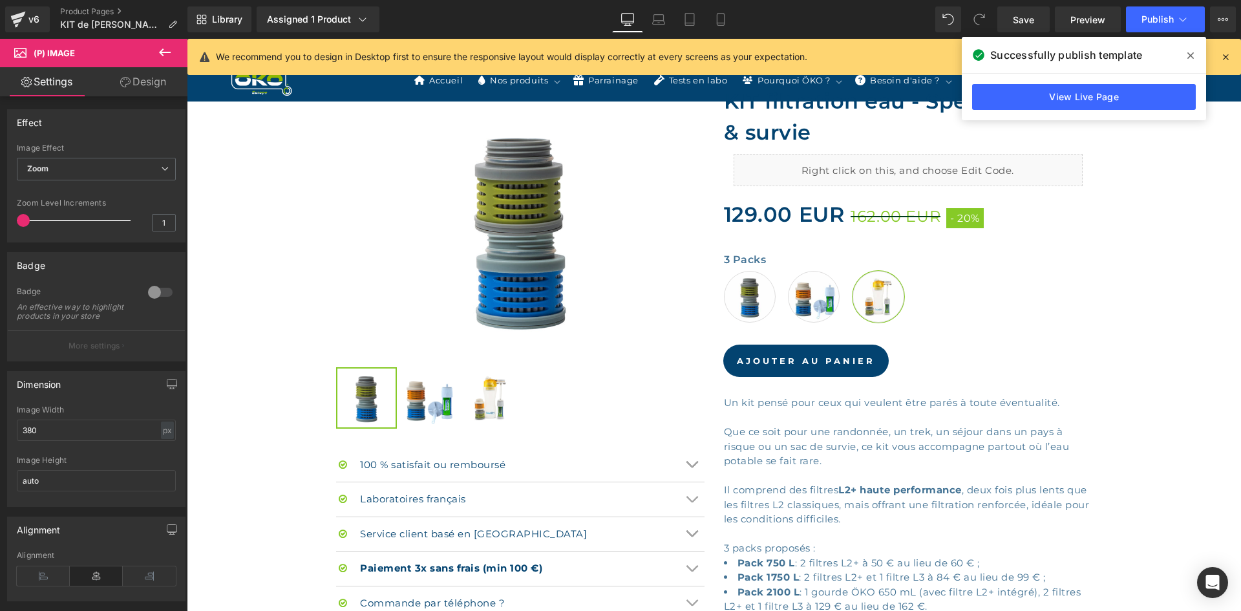
click at [1182, 56] on span at bounding box center [1190, 55] width 21 height 21
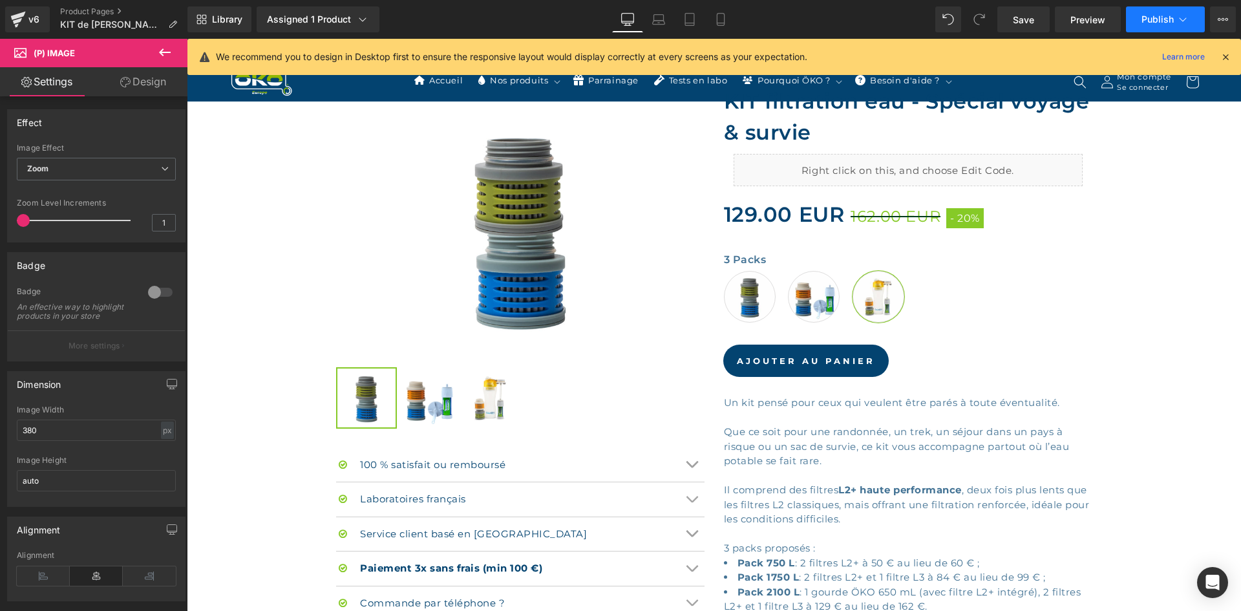
click at [1160, 24] on span "Publish" at bounding box center [1157, 19] width 32 height 10
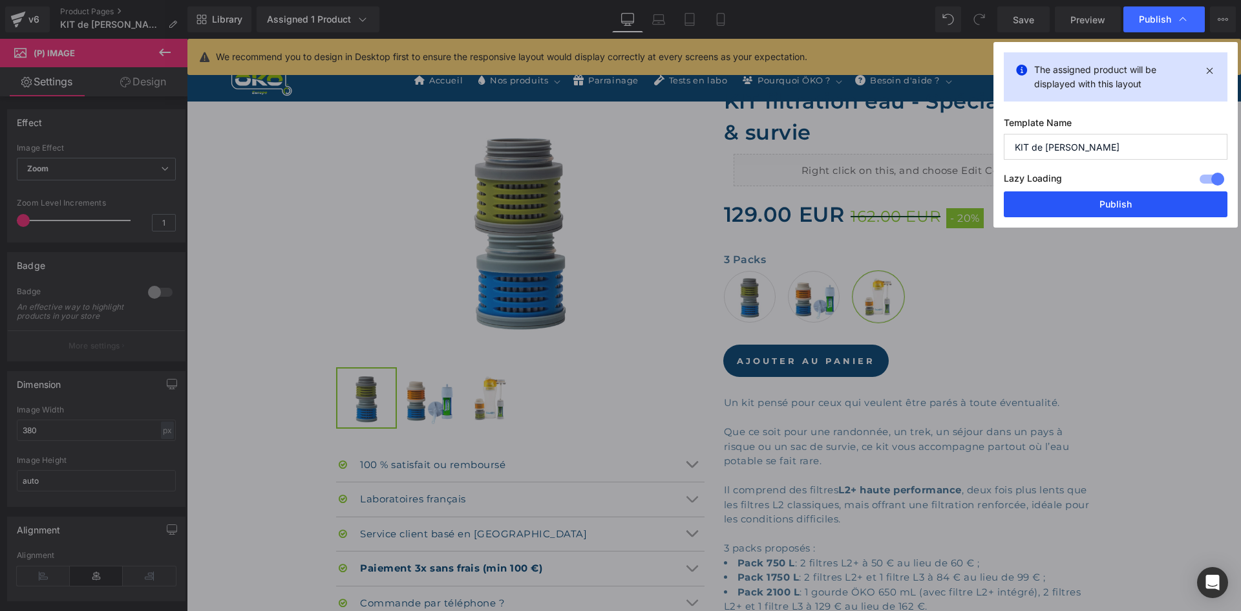
click at [1070, 206] on button "Publish" at bounding box center [1116, 204] width 224 height 26
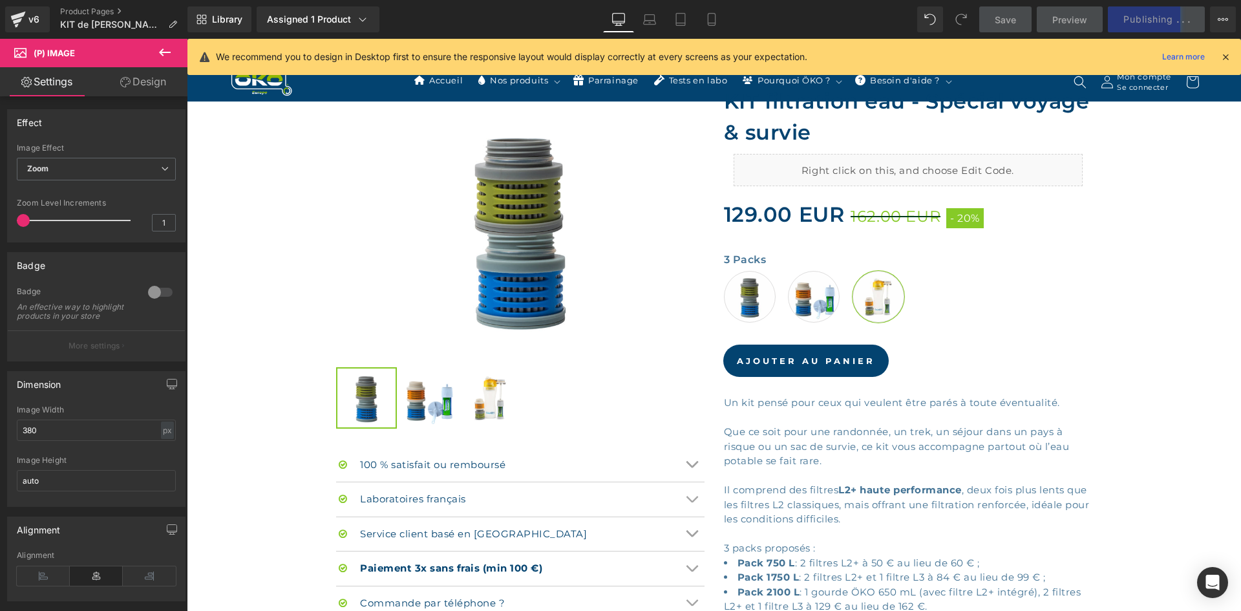
click at [1229, 55] on icon at bounding box center [1226, 57] width 12 height 12
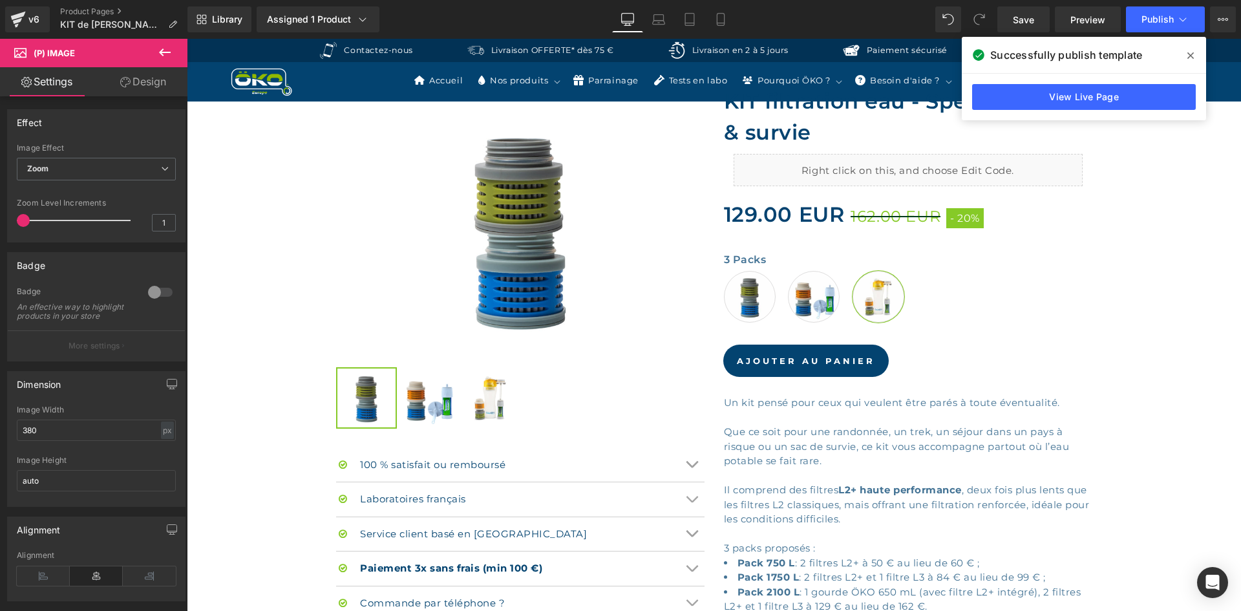
click at [1193, 50] on icon at bounding box center [1190, 55] width 6 height 10
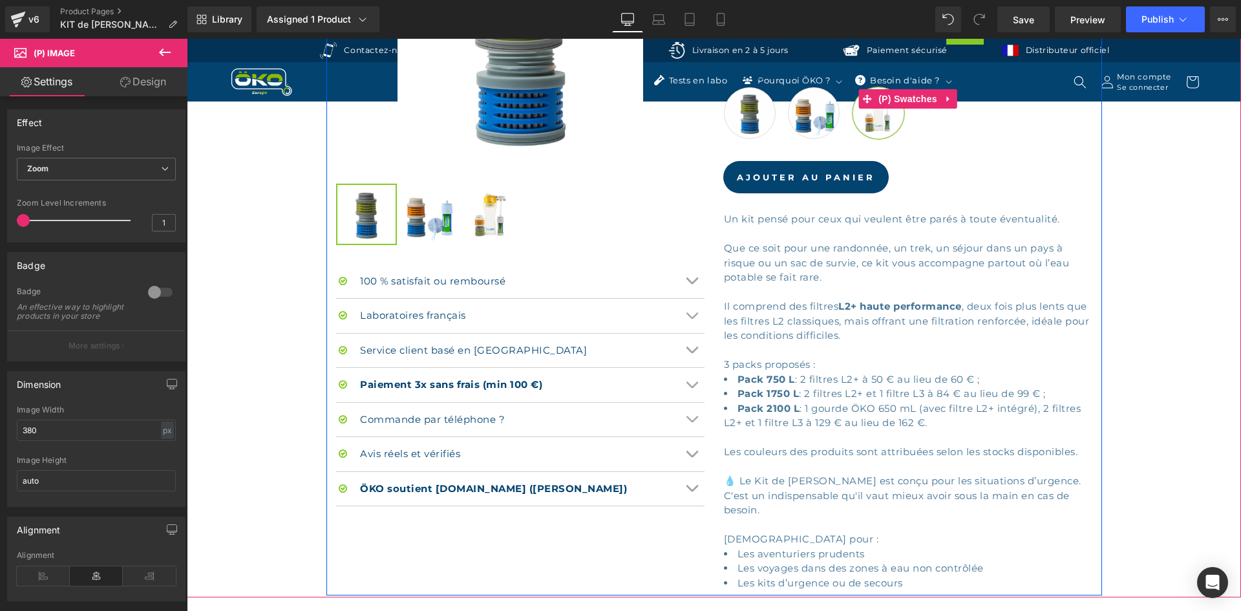
scroll to position [537, 0]
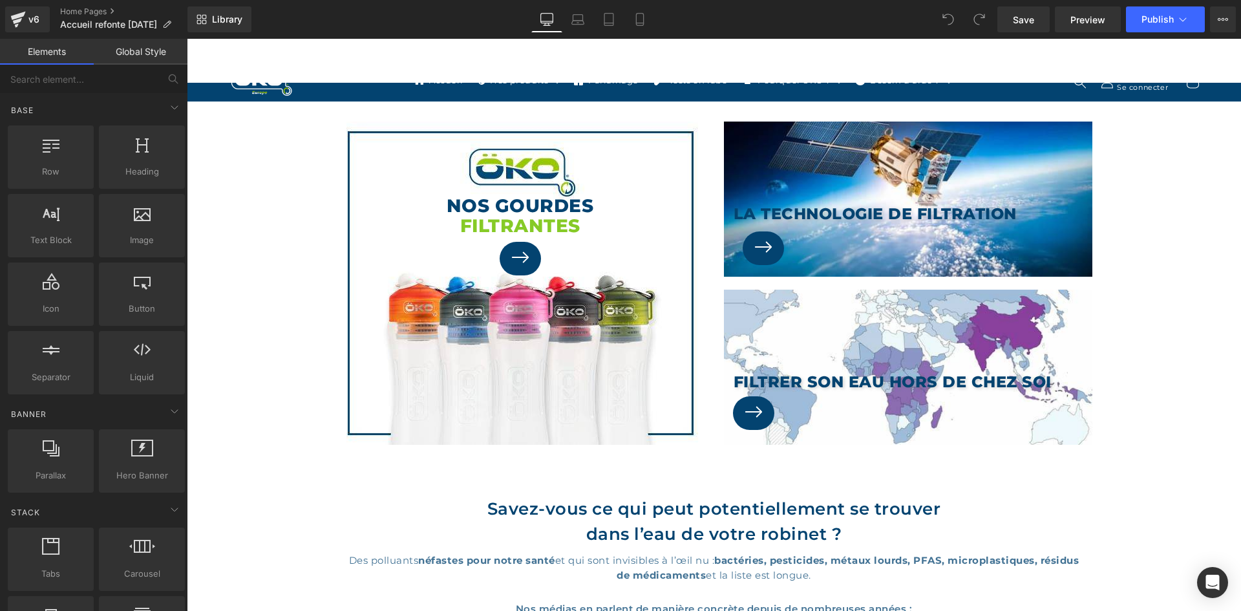
scroll to position [388, 0]
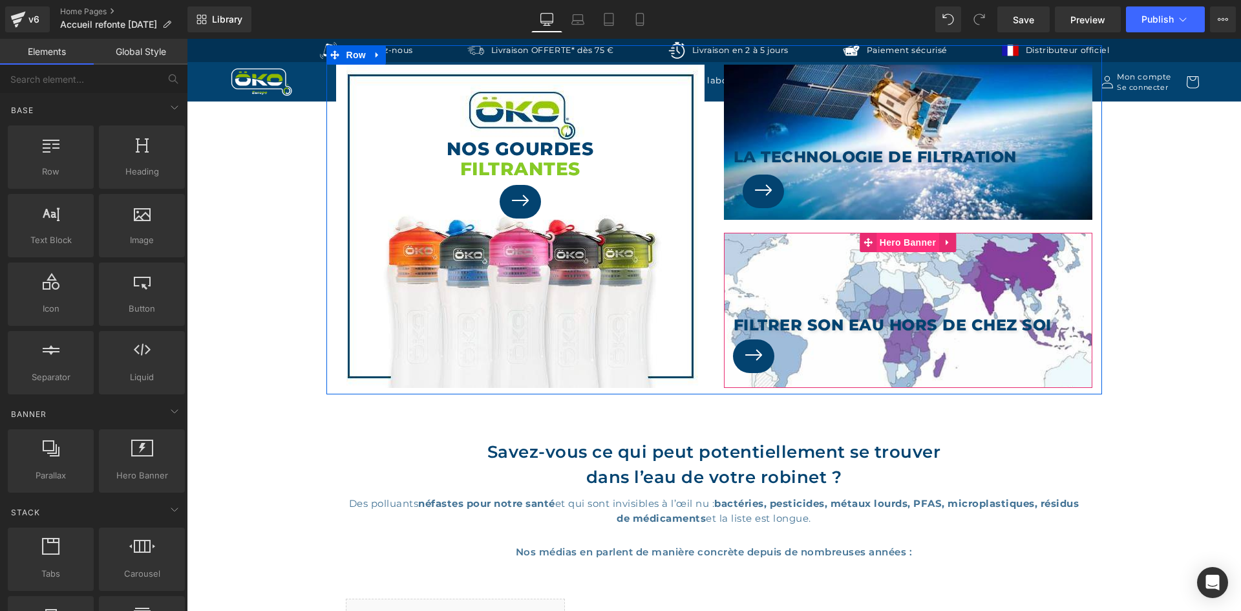
click at [902, 247] on span "Hero Banner" at bounding box center [907, 242] width 63 height 19
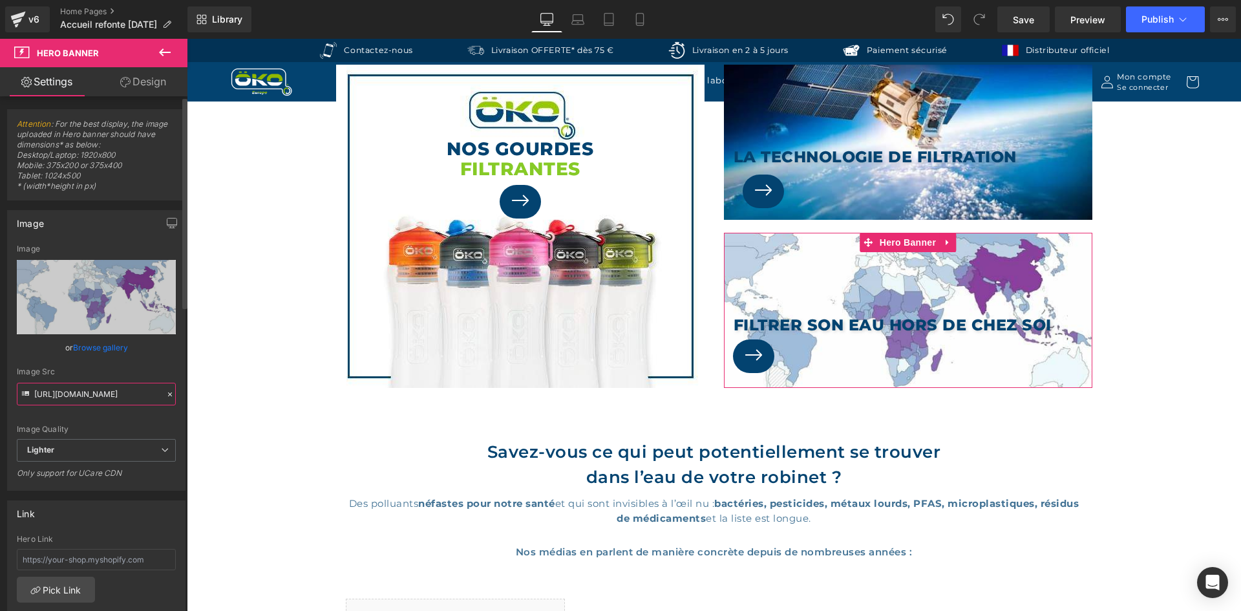
click at [106, 399] on input "[URL][DOMAIN_NAME]" at bounding box center [96, 394] width 159 height 23
click at [69, 404] on input "[URL][DOMAIN_NAME]" at bounding box center [96, 394] width 159 height 23
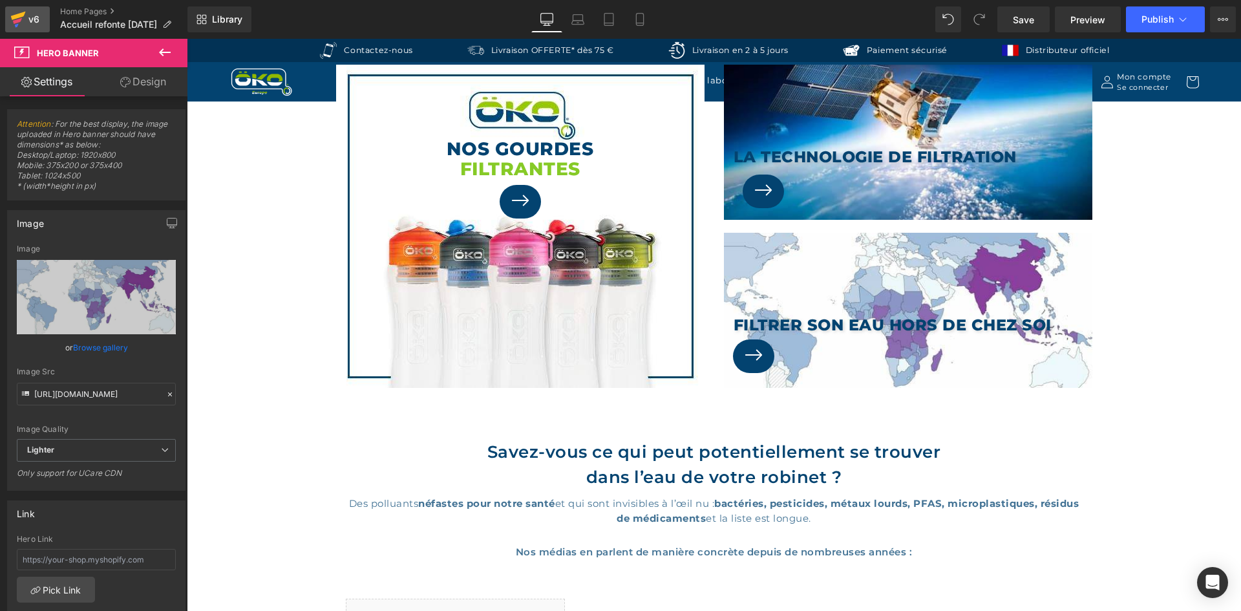
click at [25, 18] on icon at bounding box center [18, 19] width 16 height 32
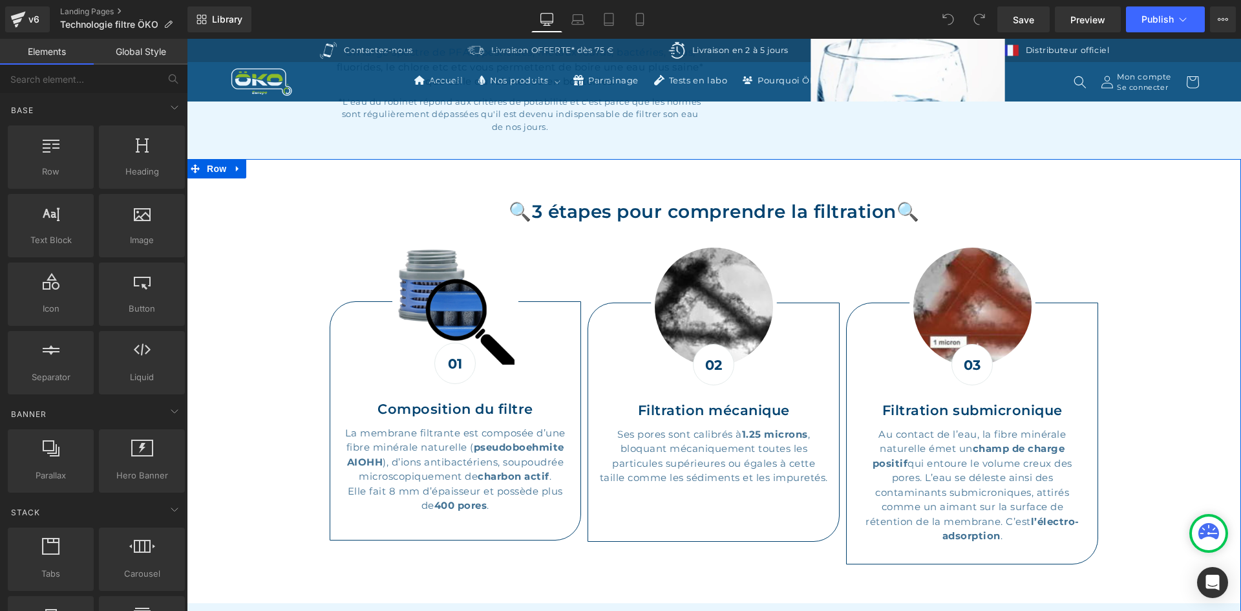
scroll to position [969, 0]
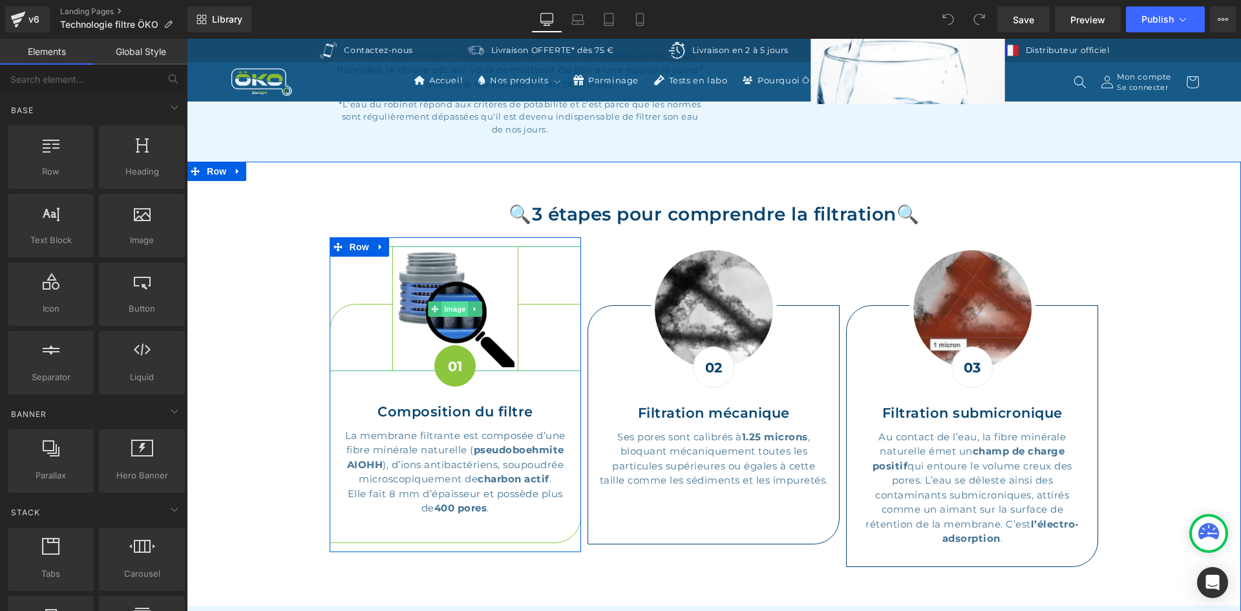
click at [452, 305] on span "Image" at bounding box center [455, 309] width 27 height 16
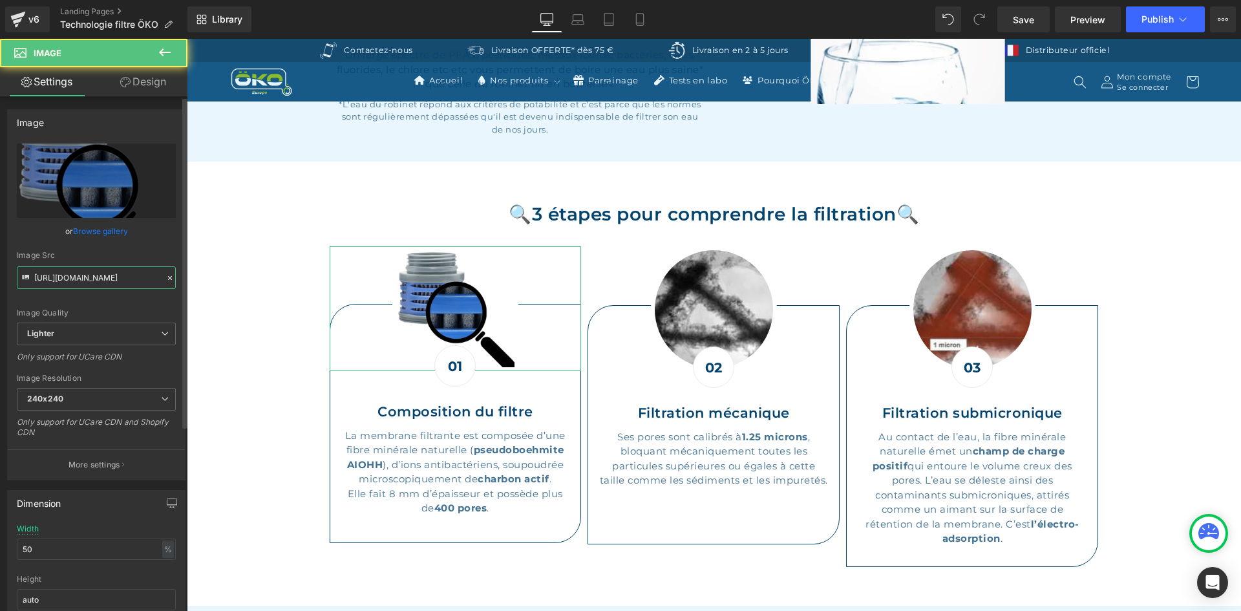
click at [89, 279] on input "[URL][DOMAIN_NAME]" at bounding box center [96, 277] width 159 height 23
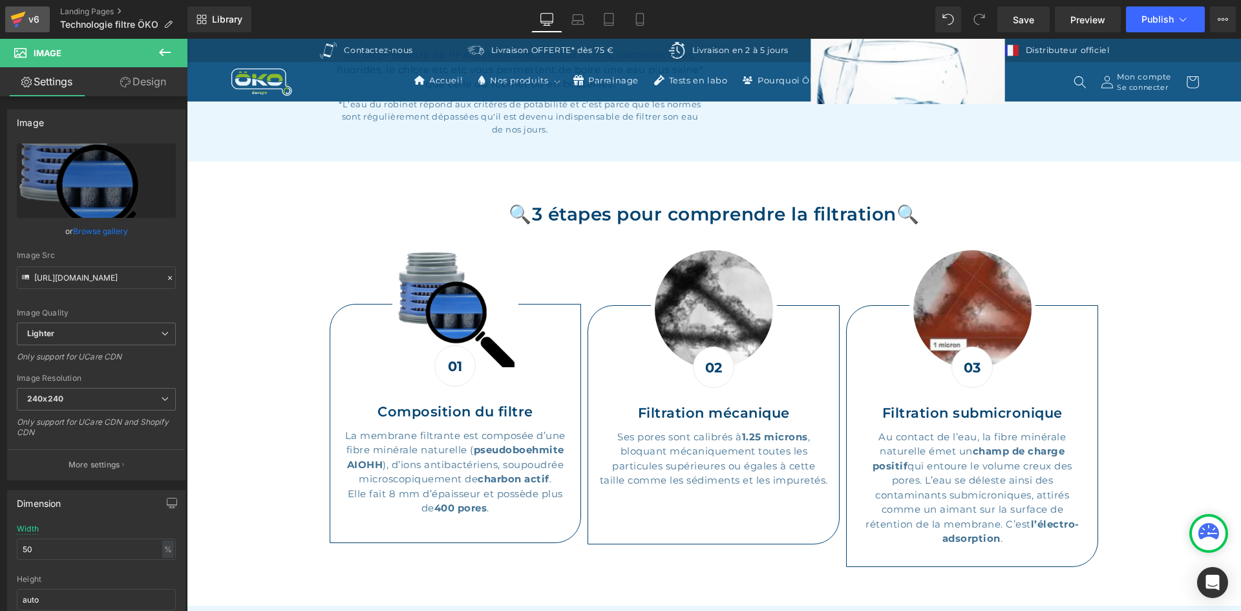
click at [27, 17] on div "v6" at bounding box center [34, 19] width 16 height 17
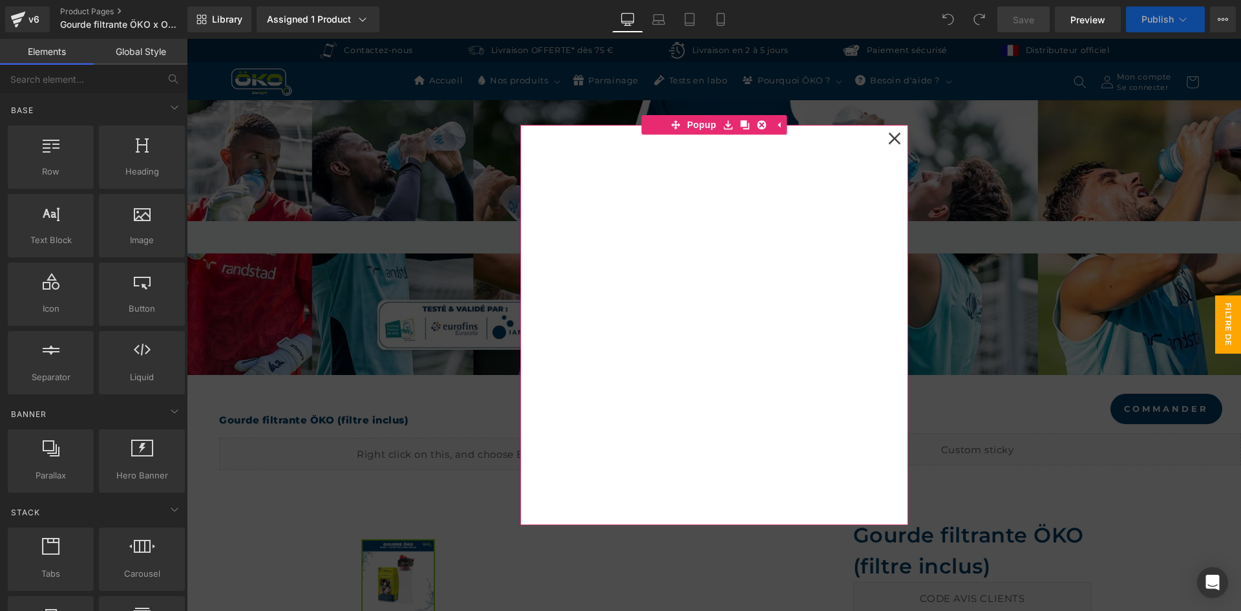
click at [888, 138] on icon at bounding box center [894, 138] width 12 height 12
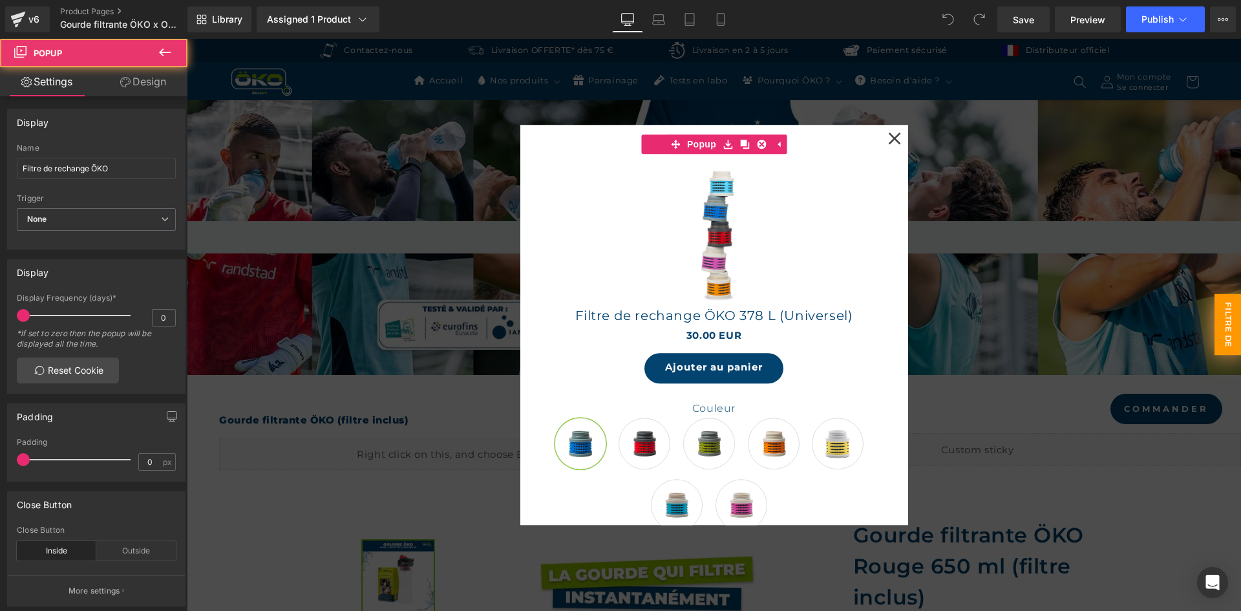
scroll to position [323, 0]
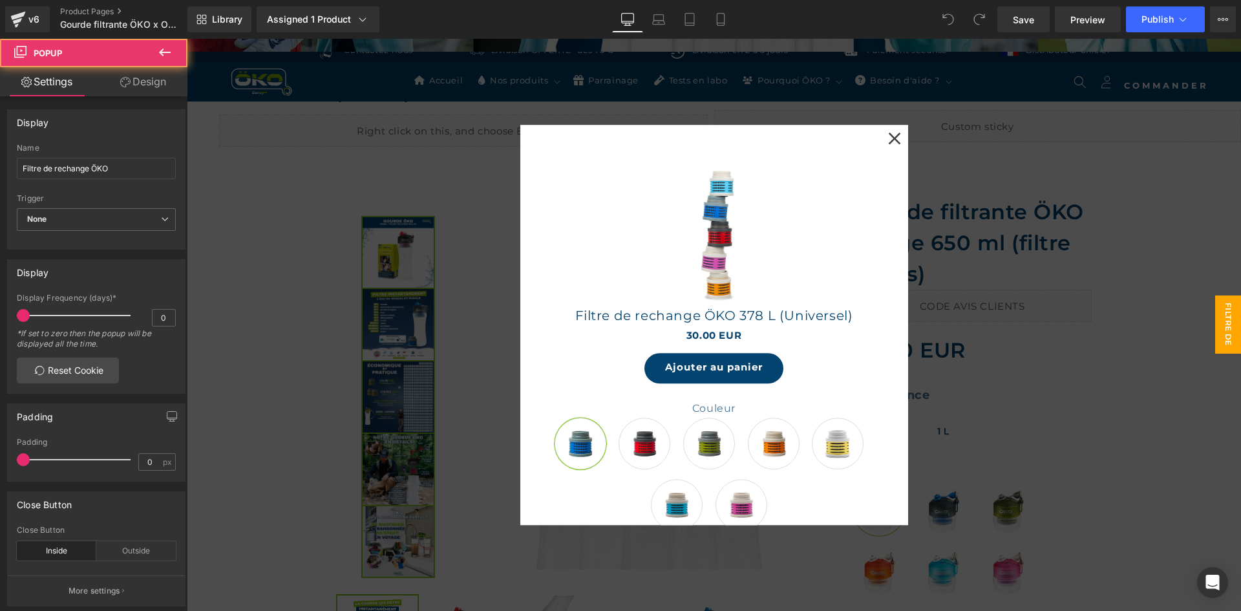
click at [891, 140] on icon at bounding box center [894, 138] width 12 height 12
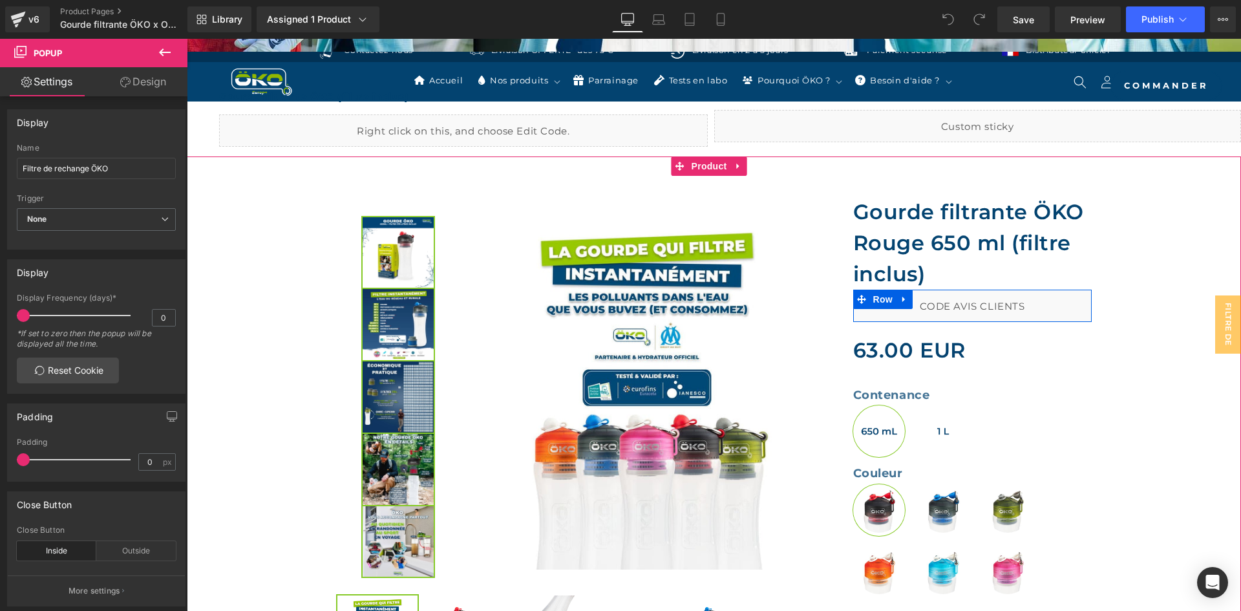
click at [988, 300] on div "Liquid" at bounding box center [972, 306] width 239 height 32
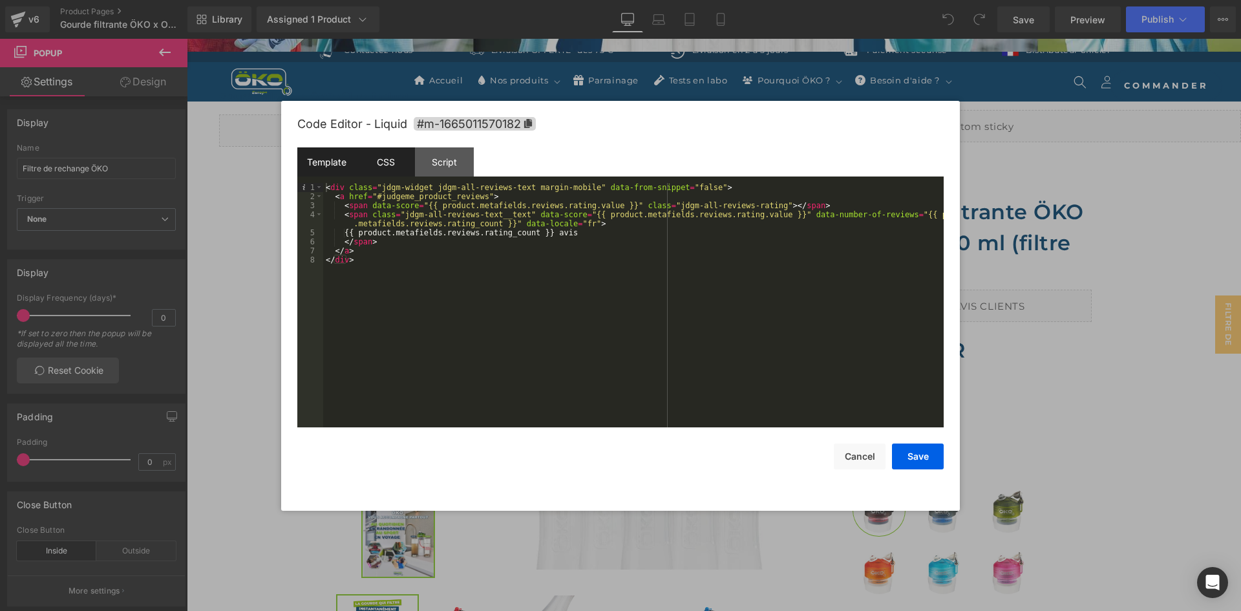
click at [396, 165] on div "CSS" at bounding box center [385, 161] width 59 height 29
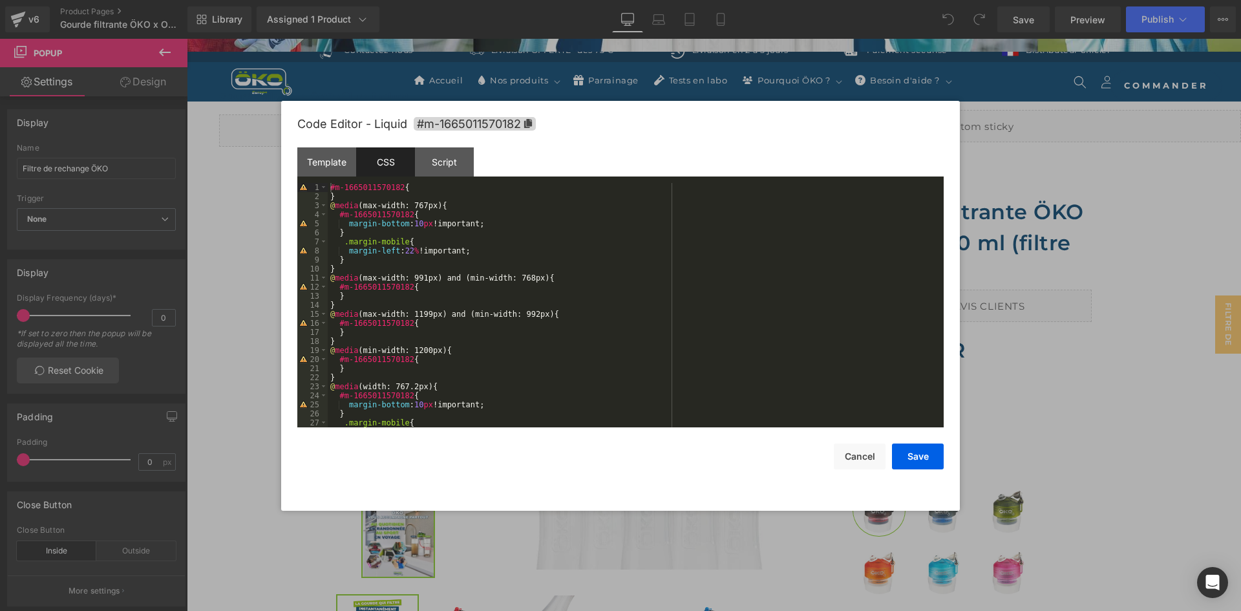
scroll to position [36, 0]
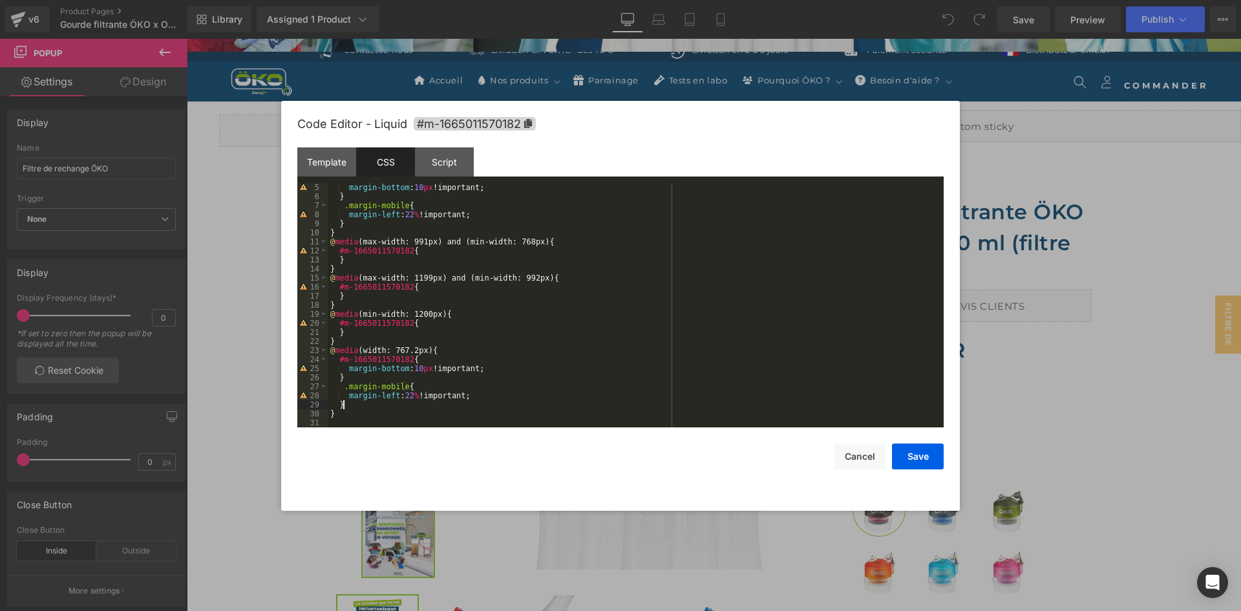
click at [365, 407] on div "margin-bottom : 10 px !important; } .margin-mobile { margin-left : 22 % !import…" at bounding box center [633, 314] width 611 height 262
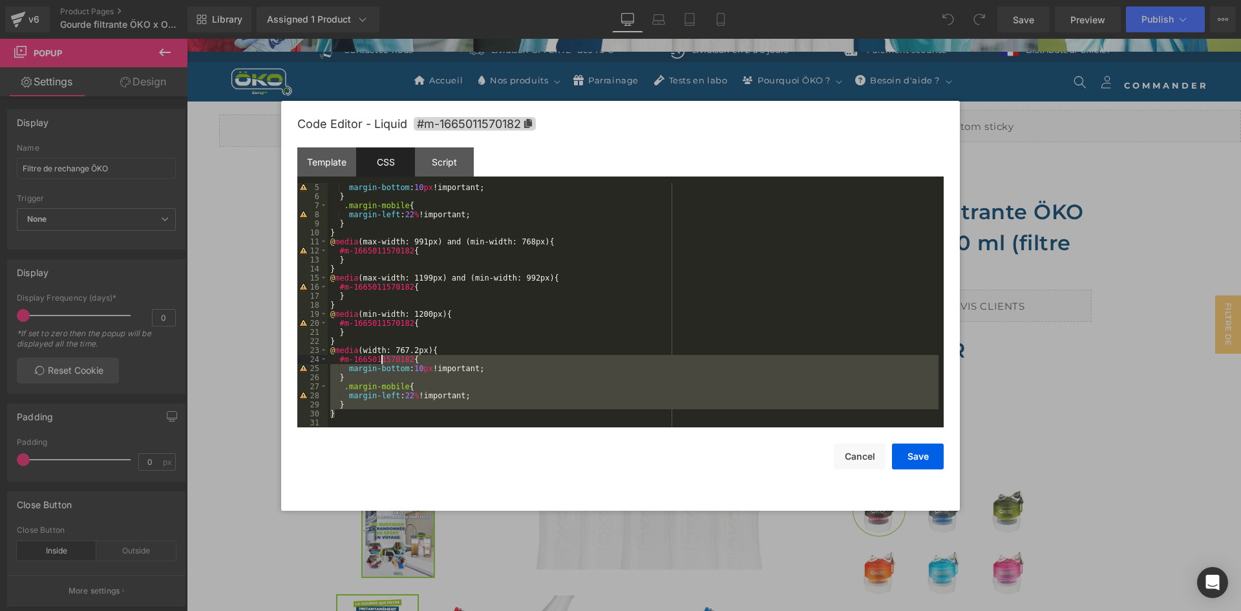
scroll to position [0, 0]
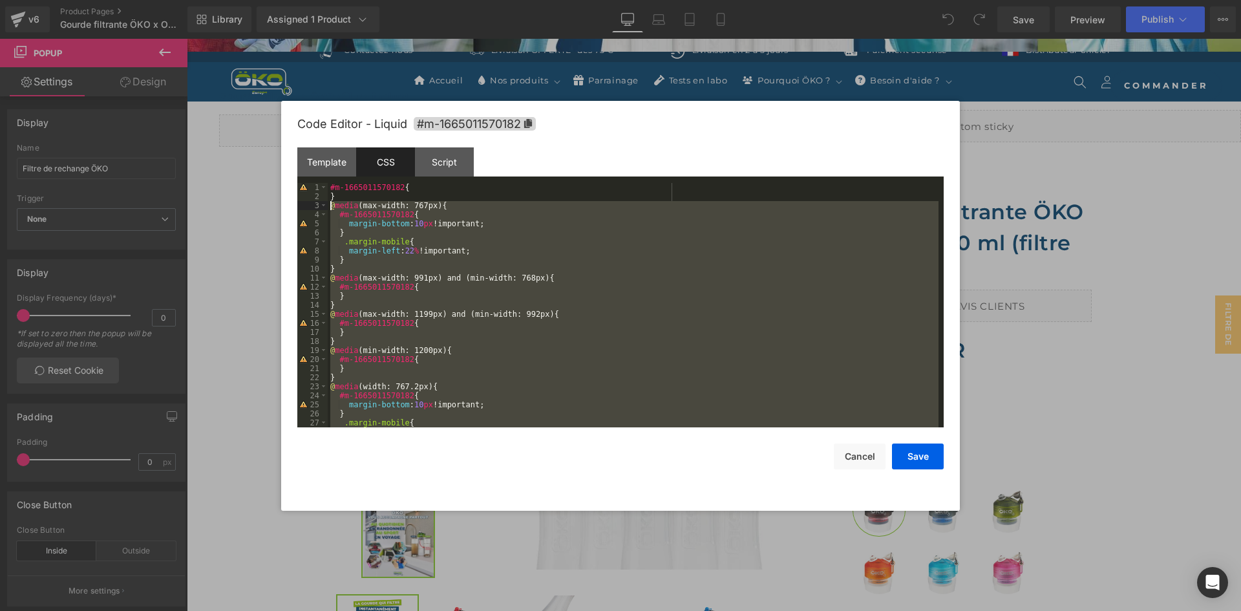
drag, startPoint x: 379, startPoint y: 412, endPoint x: 286, endPoint y: 207, distance: 225.6
click at [286, 207] on div "Code Editor - Liquid #m-1665011570182 Template CSS Script Data 1 2 3 4 5 6 7 8 …" at bounding box center [620, 306] width 679 height 410
